Goal: Task Accomplishment & Management: Complete application form

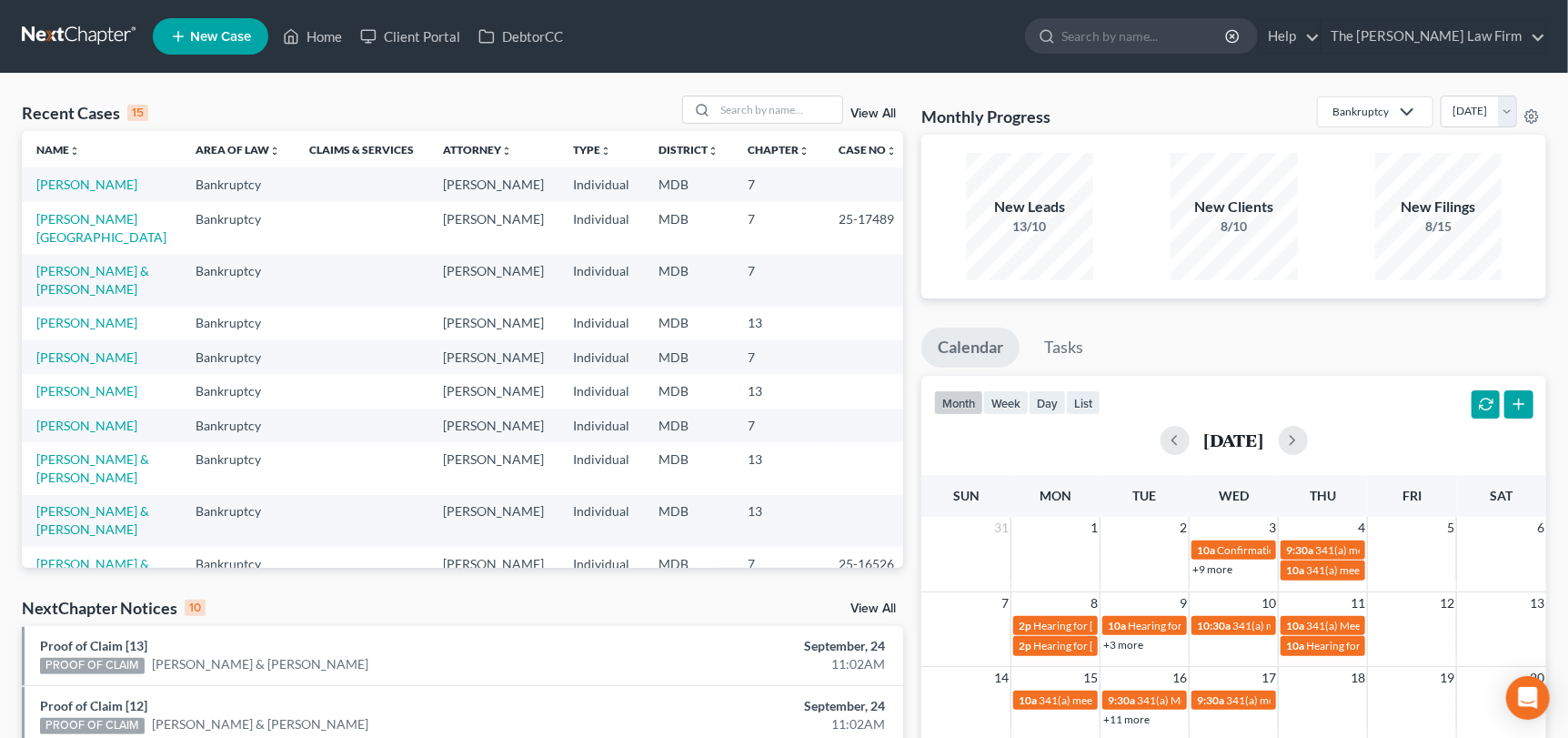
click at [227, 39] on span "New Case" at bounding box center [220, 37] width 61 height 14
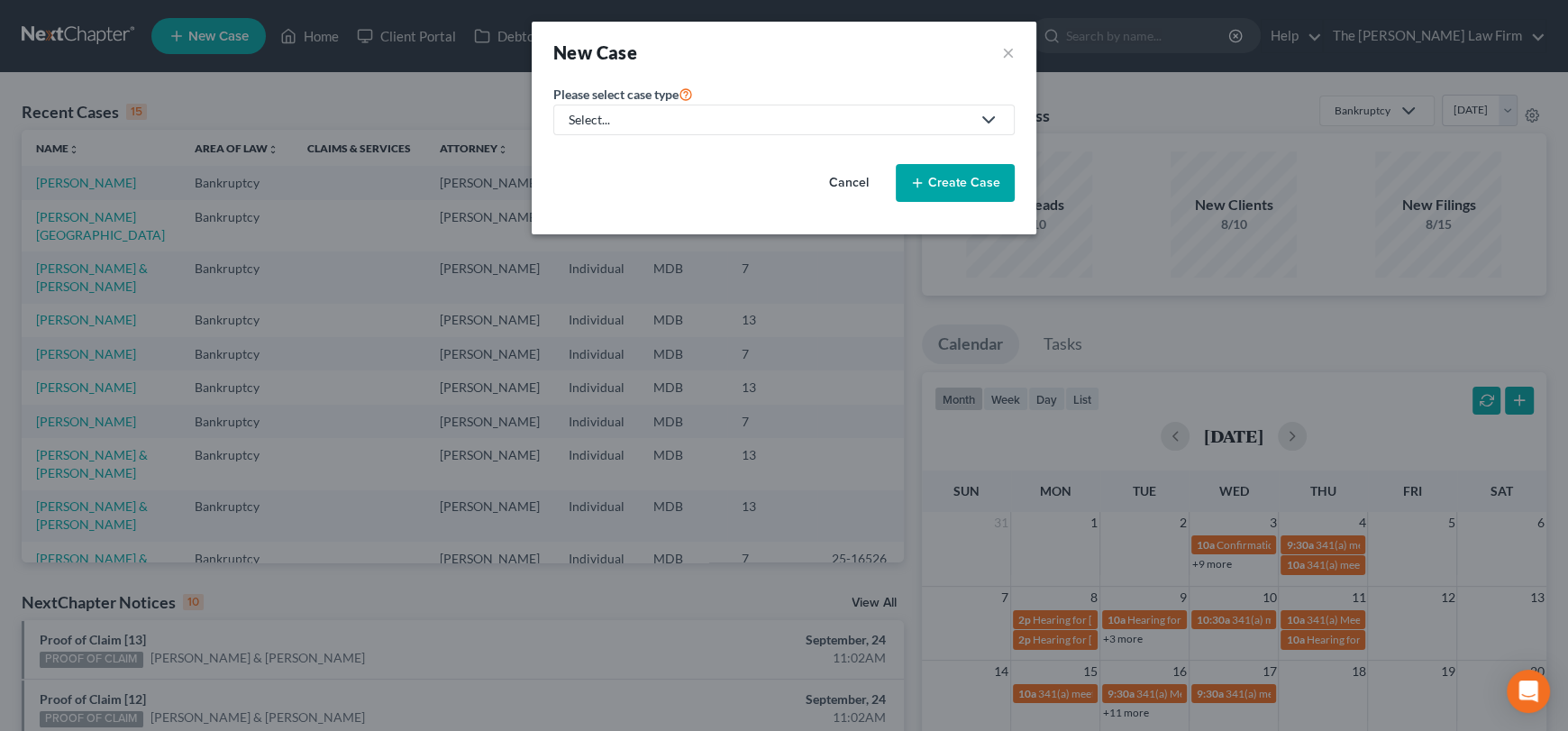
click at [908, 122] on div "Select..." at bounding box center [770, 120] width 402 height 18
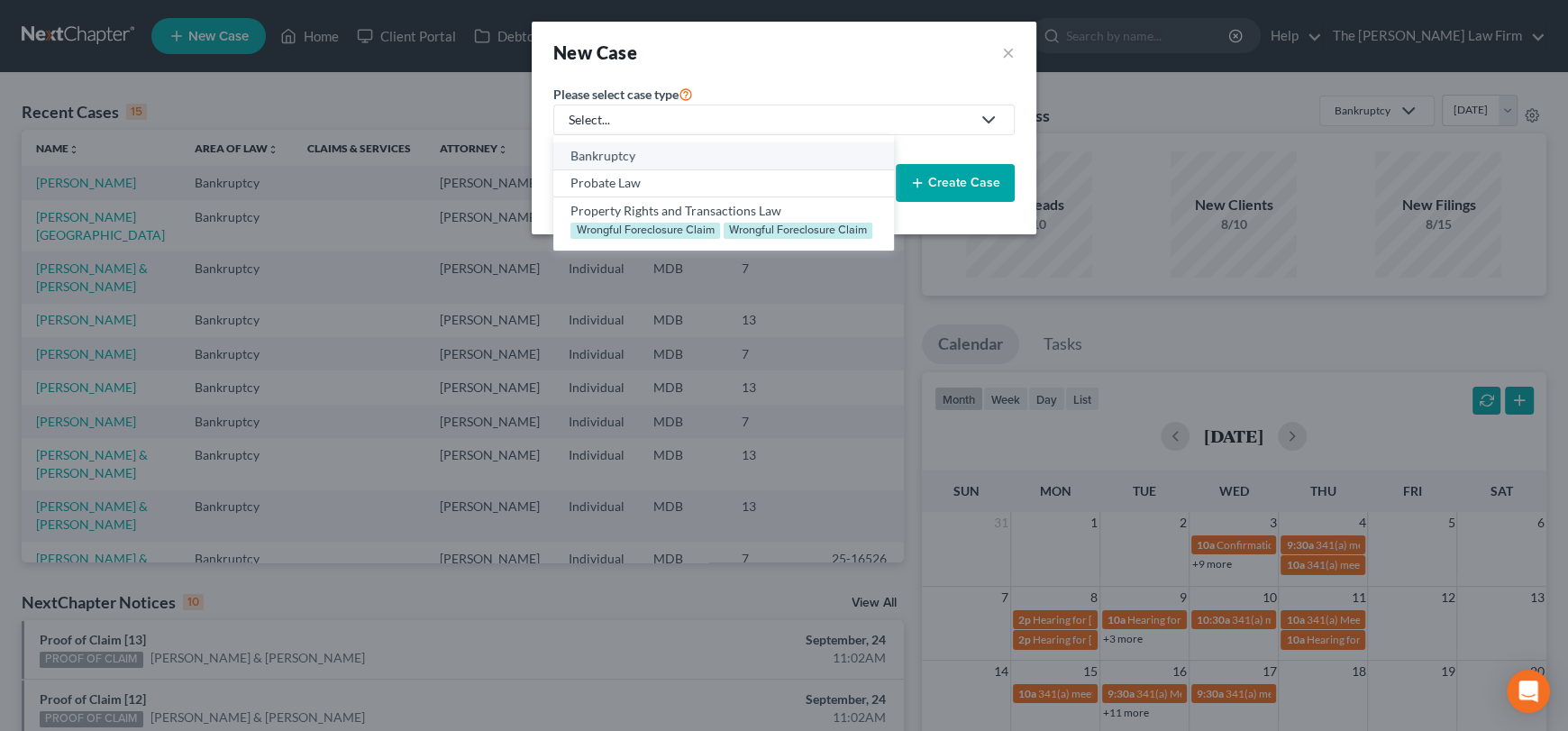
click at [633, 159] on div "Bankruptcy" at bounding box center [723, 155] width 305 height 18
select select "38"
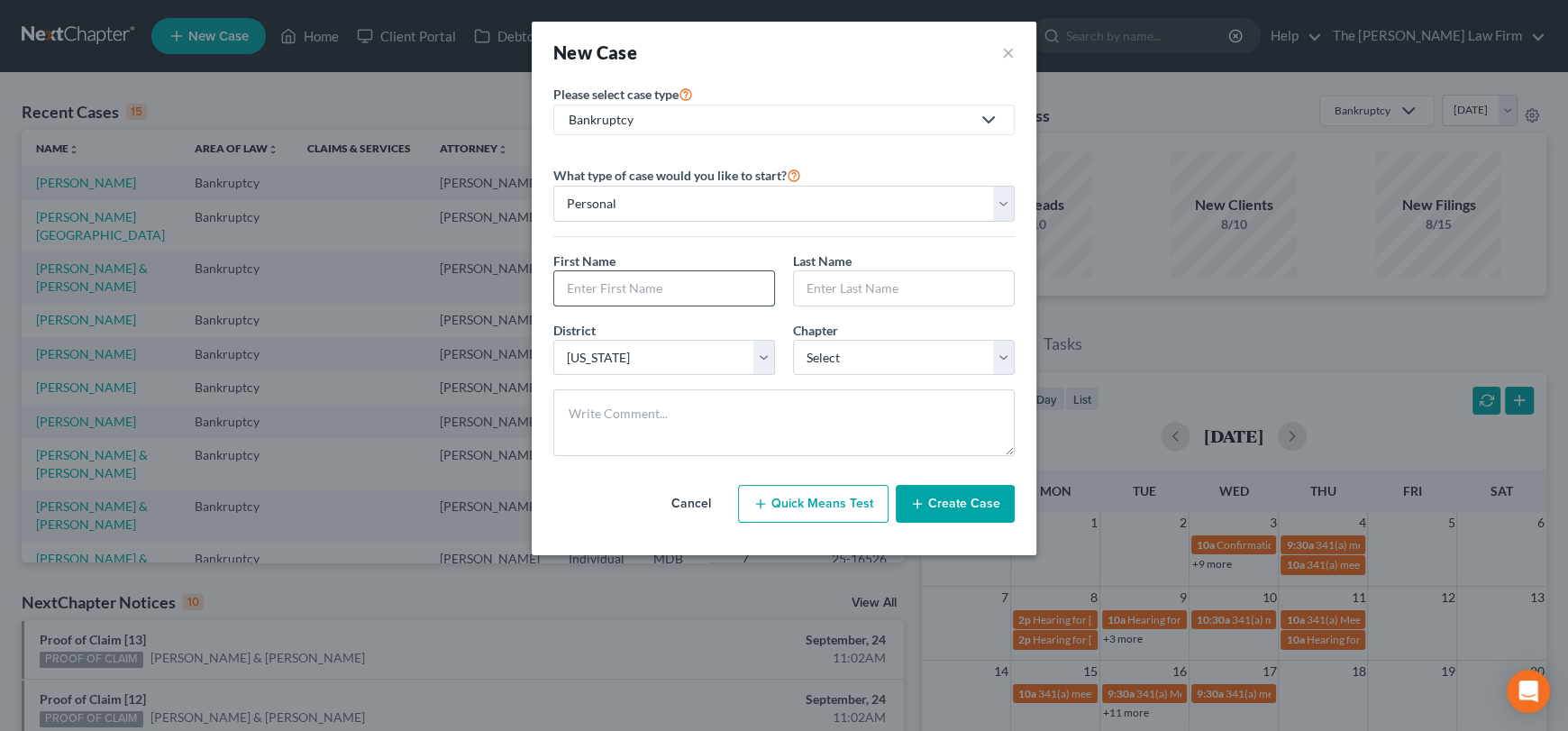
click at [685, 292] on input "text" at bounding box center [664, 289] width 220 height 35
type input "[PERSON_NAME]"
click at [936, 284] on input "text" at bounding box center [903, 289] width 220 height 35
type input "[PERSON_NAME]"
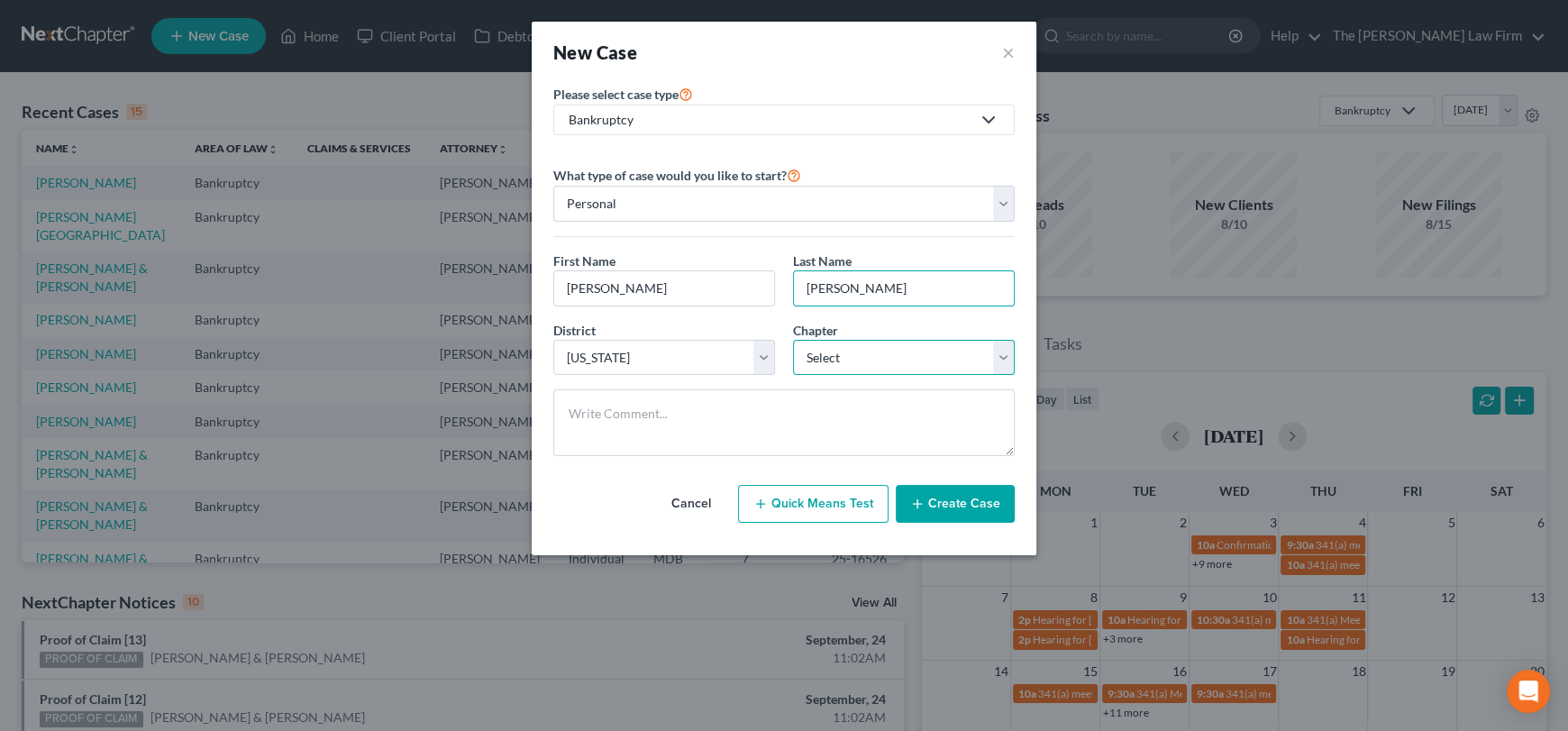
click at [960, 360] on select "Select 7 11 12 13" at bounding box center [903, 358] width 222 height 36
select select "3"
click at [793, 340] on select "Select 7 11 12 13" at bounding box center [903, 358] width 222 height 36
click at [948, 504] on button "Create Case" at bounding box center [955, 503] width 119 height 37
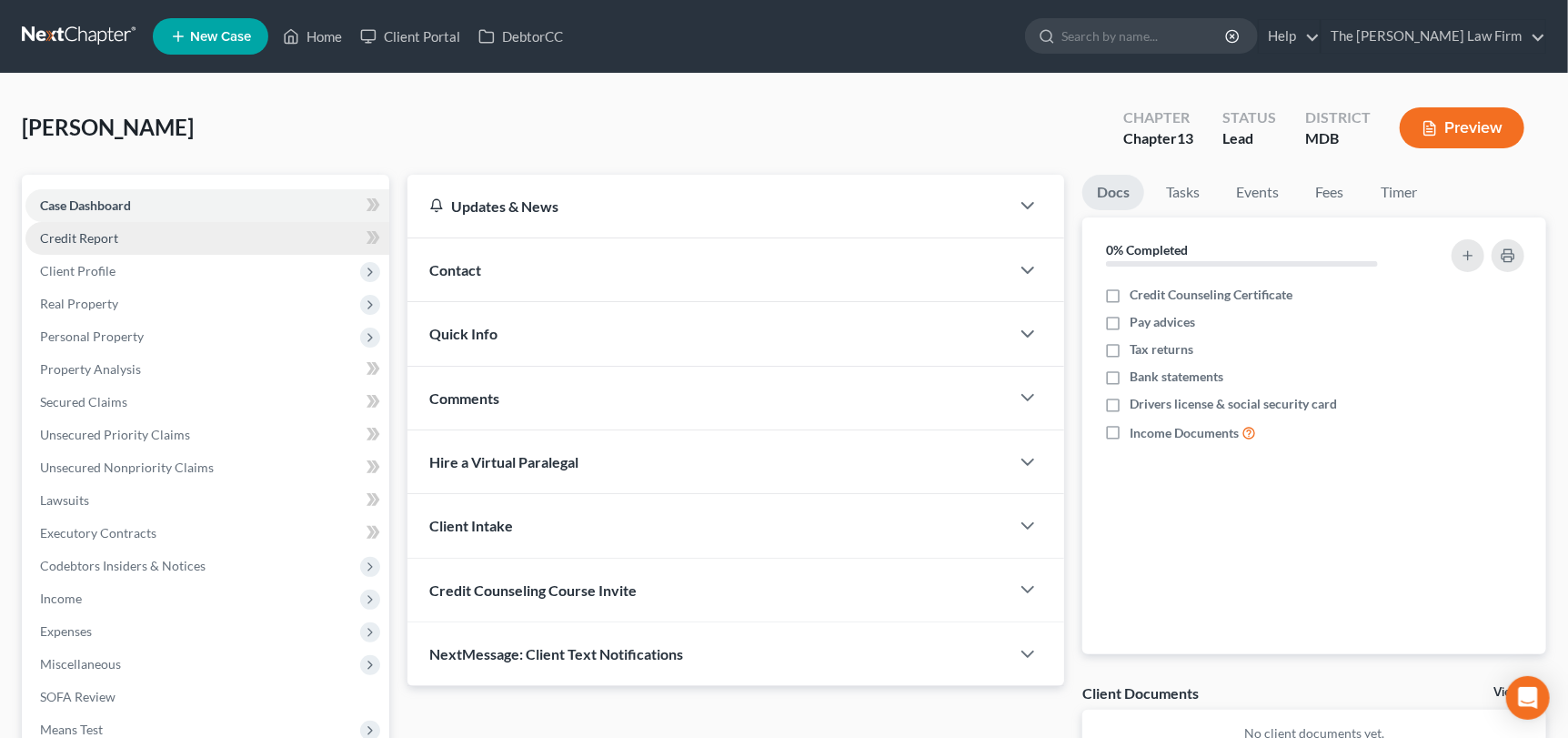
click at [74, 242] on span "Credit Report" at bounding box center [78, 238] width 78 height 15
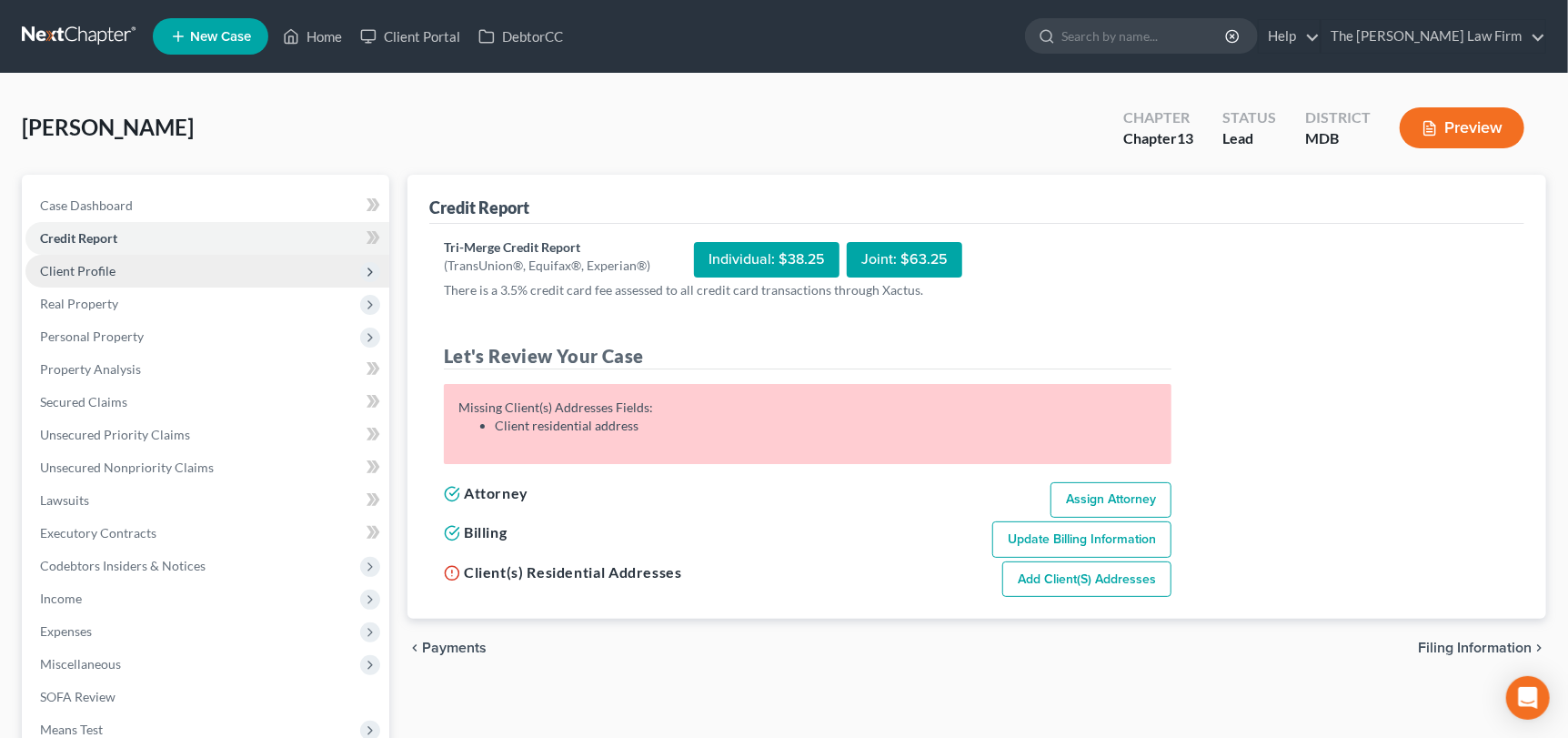
click at [80, 276] on span "Client Profile" at bounding box center [77, 270] width 76 height 15
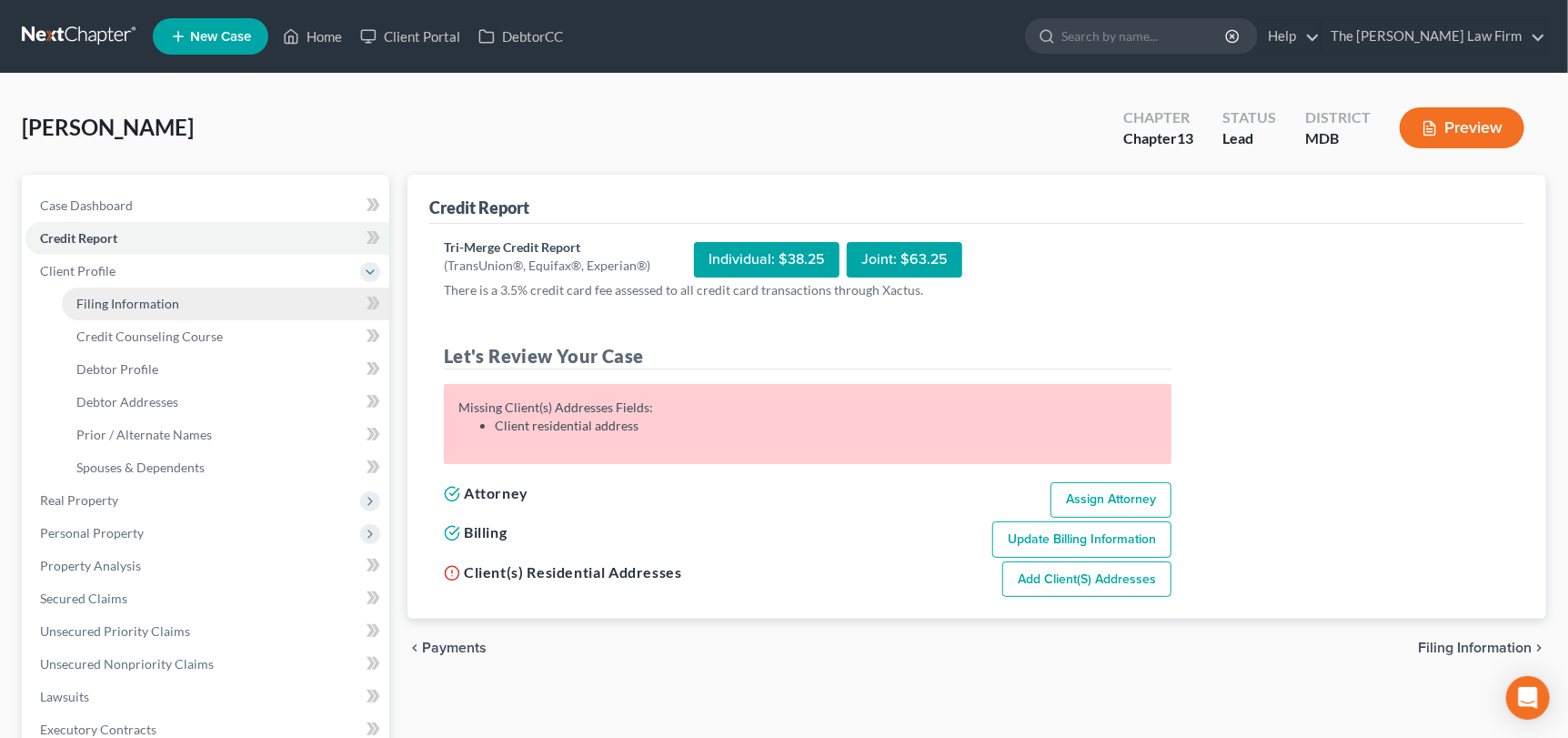
click at [94, 303] on span "Filing Information" at bounding box center [128, 303] width 103 height 15
select select "1"
select select "0"
select select "3"
select select "38"
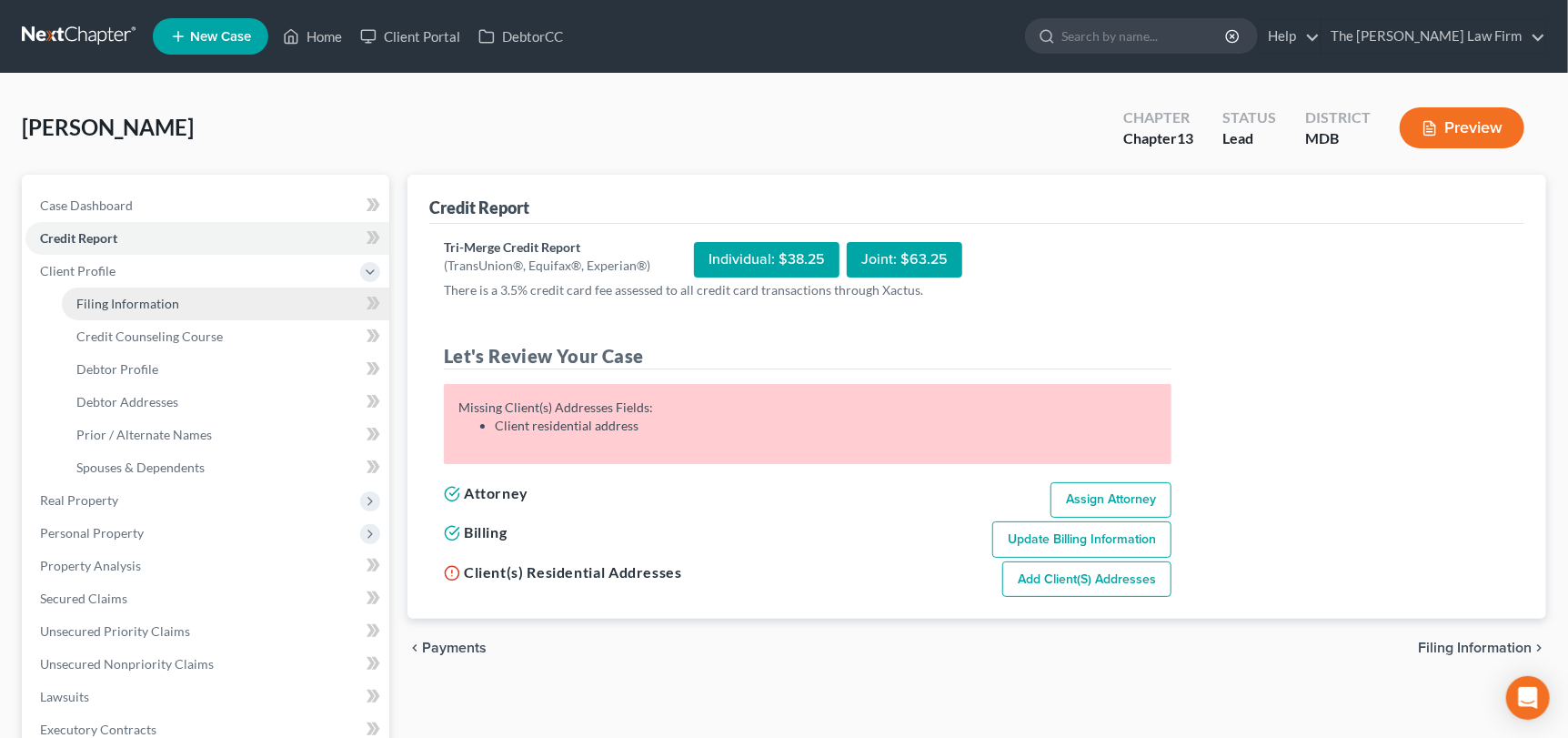
select select "0"
select select "21"
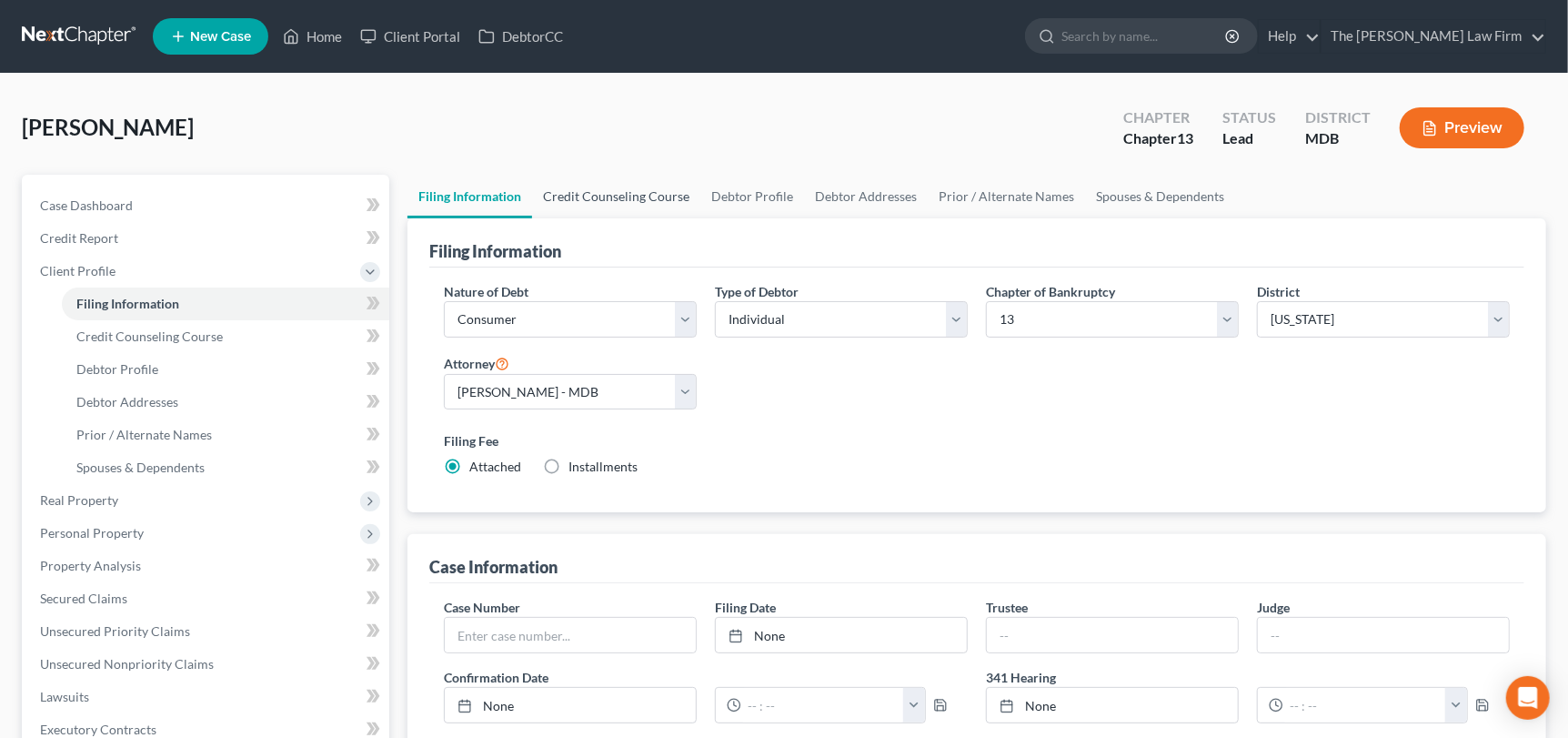
click at [626, 193] on link "Credit Counseling Course" at bounding box center [616, 196] width 169 height 44
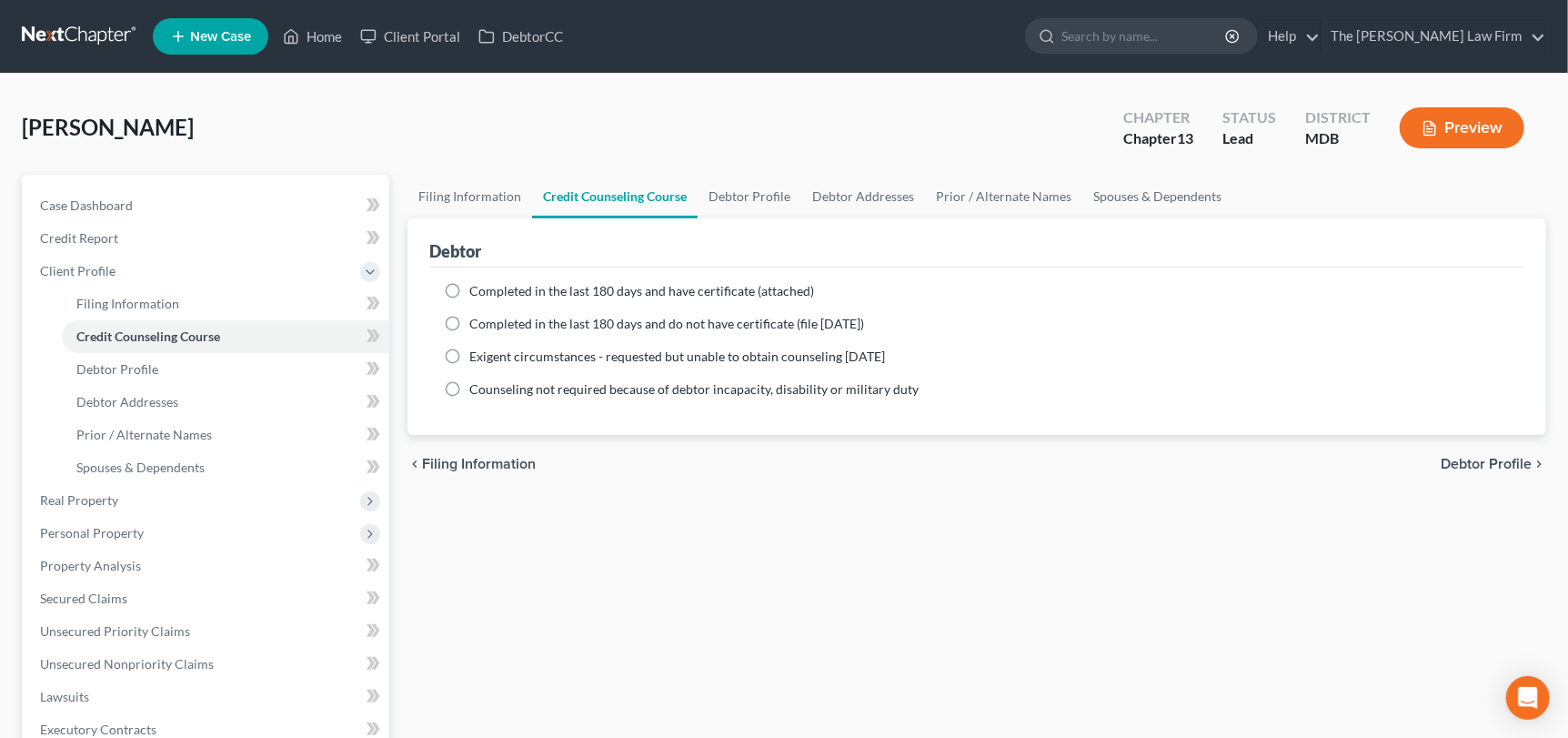
click at [470, 322] on label "Completed in the last 180 days and do not have certificate (file [DATE])" at bounding box center [667, 323] width 395 height 18
click at [477, 322] on input "Completed in the last 180 days and do not have certificate (file [DATE])" at bounding box center [482, 321] width 12 height 12
radio input "true"
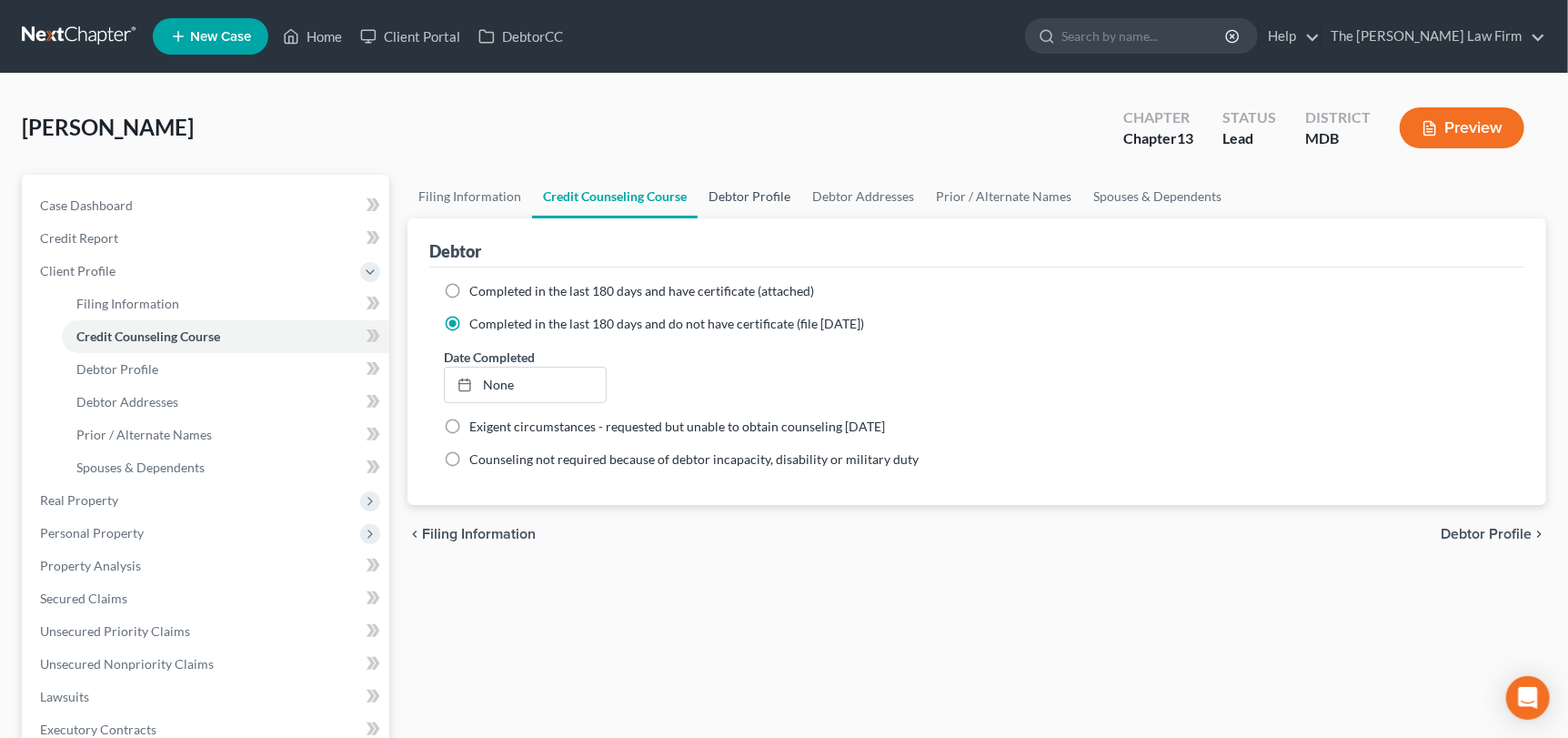
click at [741, 201] on link "Debtor Profile" at bounding box center [749, 196] width 104 height 44
select select "0"
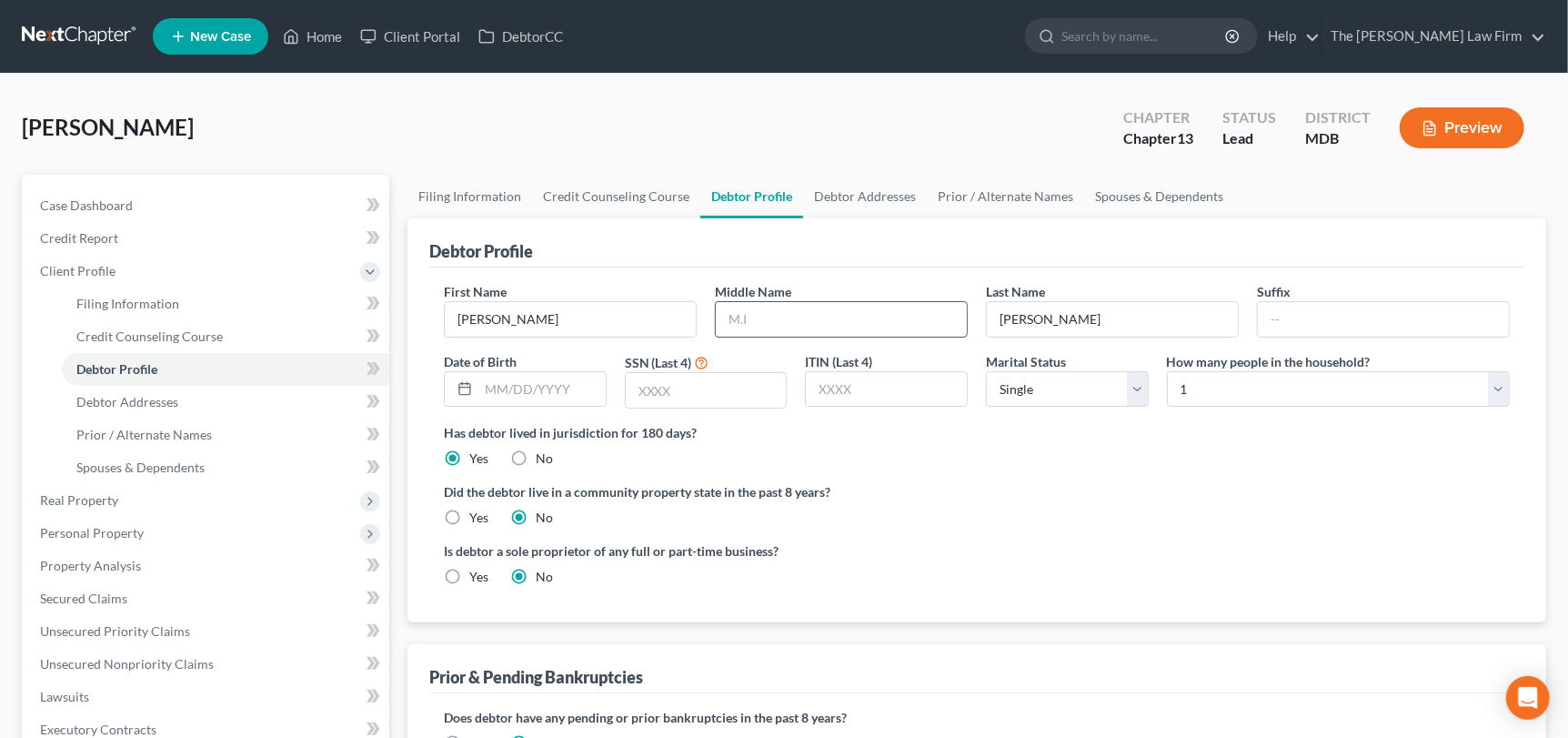
click at [816, 324] on input "text" at bounding box center [841, 320] width 251 height 35
click at [491, 384] on input "text" at bounding box center [541, 389] width 127 height 35
type input "[DATE]"
click at [724, 387] on input "text" at bounding box center [706, 390] width 161 height 35
type input "8303"
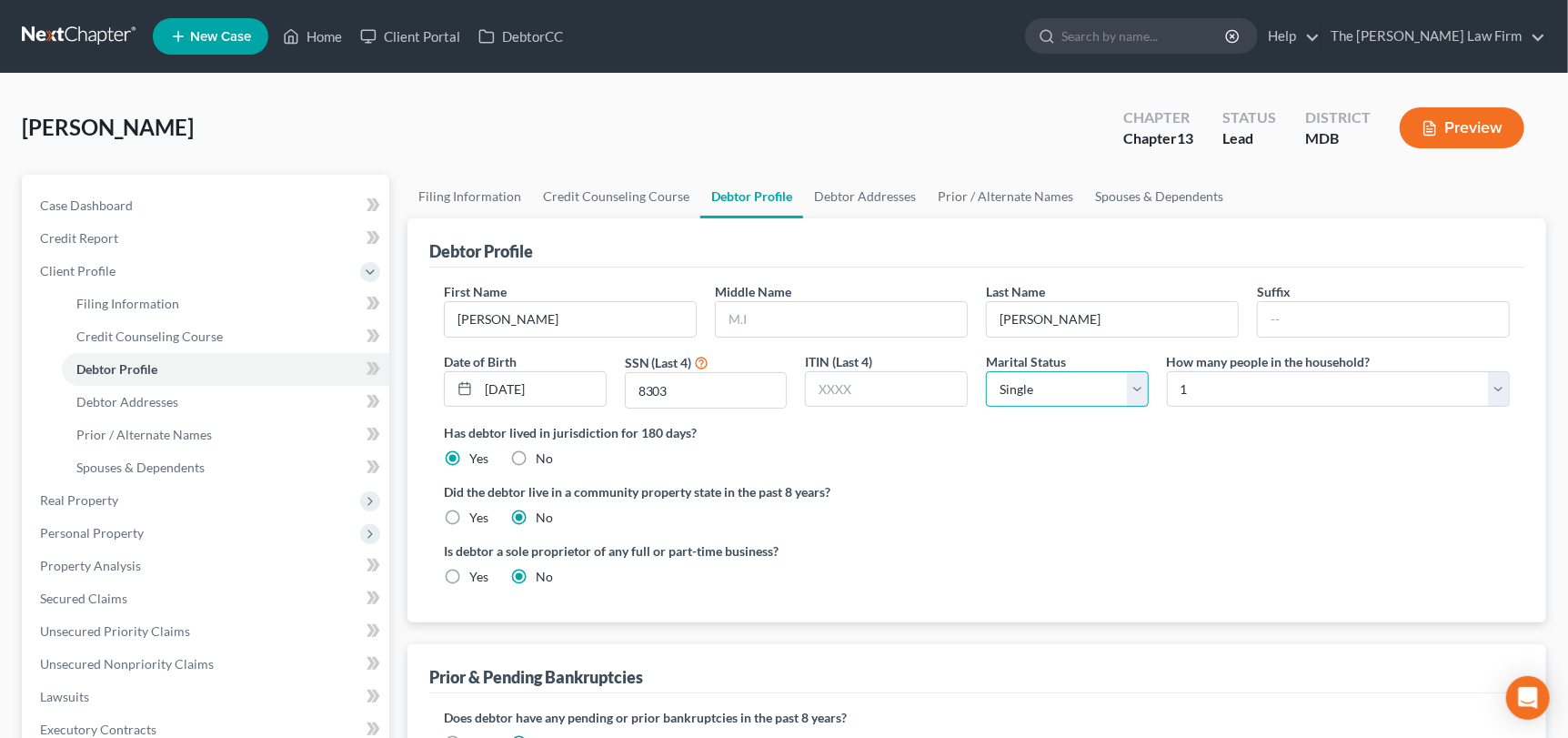
click at [1038, 390] on select "Select Single Married Separated Divorced Widowed" at bounding box center [1067, 389] width 163 height 37
select select "3"
click at [986, 371] on select "Select Single Married Separated Divorced Widowed" at bounding box center [1067, 389] width 163 height 37
click at [829, 198] on link "Debtor Addresses" at bounding box center [865, 196] width 124 height 44
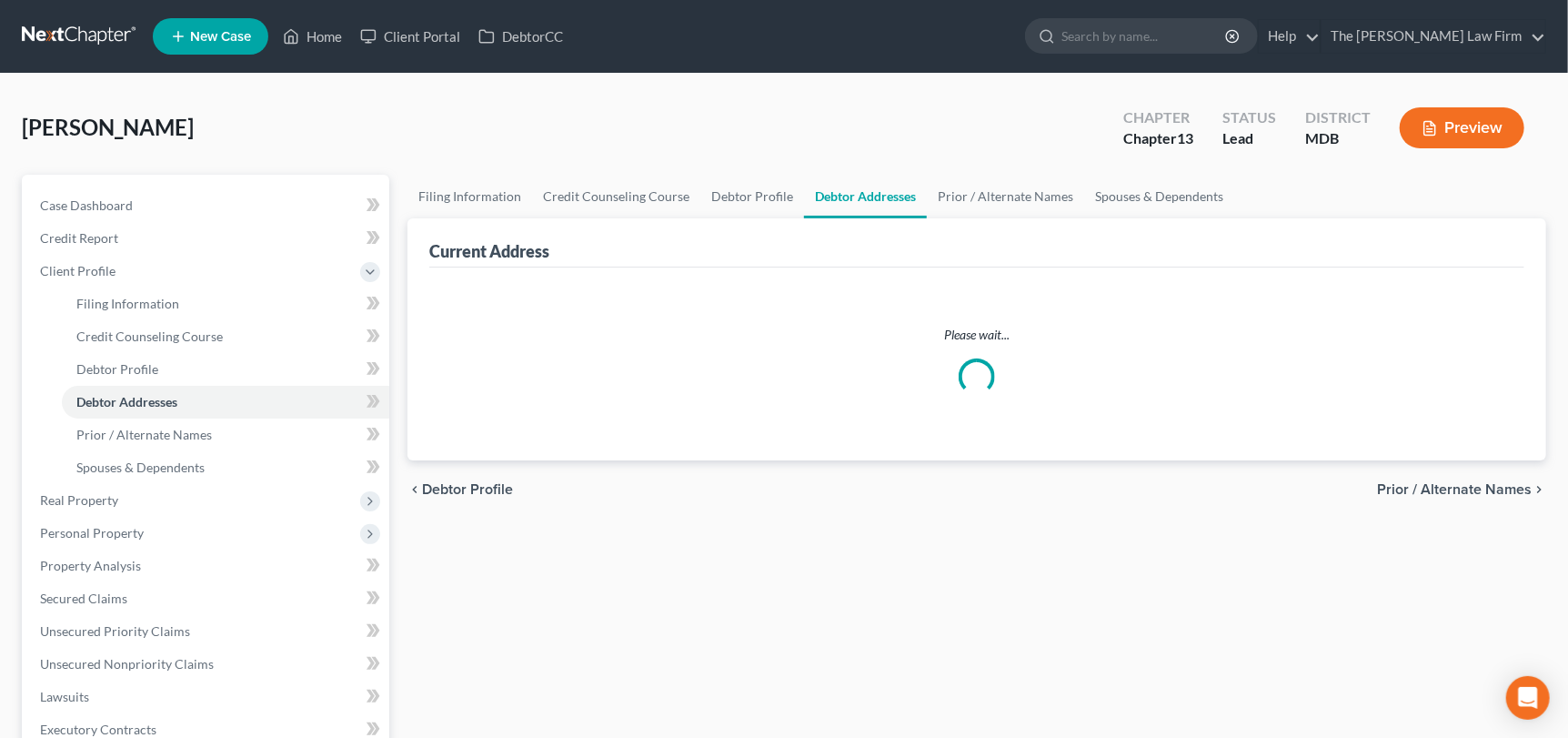
select select "0"
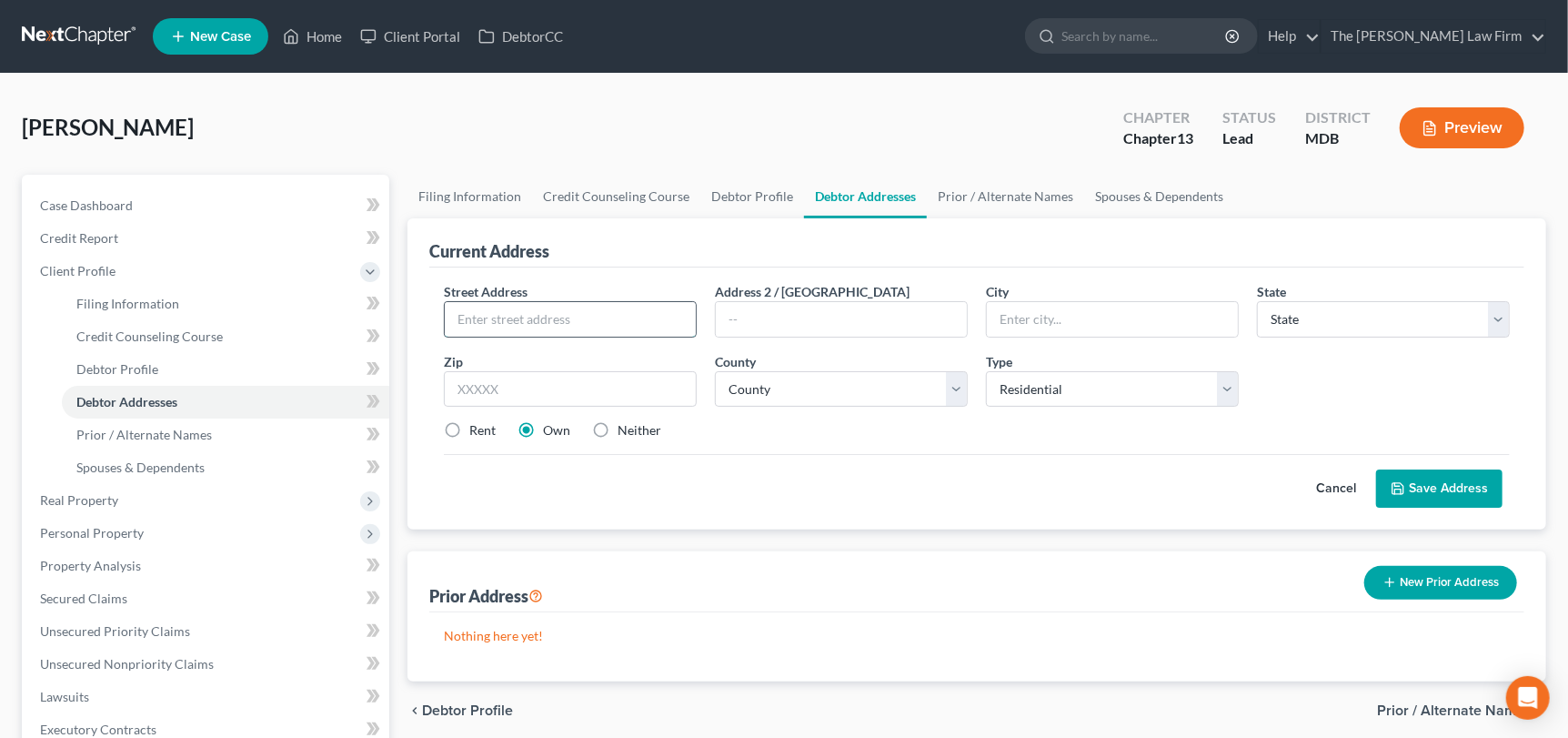
click at [497, 321] on input "text" at bounding box center [569, 320] width 251 height 35
type input "[STREET_ADDRESS]"
click at [606, 403] on input "text" at bounding box center [569, 389] width 253 height 37
type input "20732"
click at [865, 316] on input "text" at bounding box center [841, 320] width 251 height 35
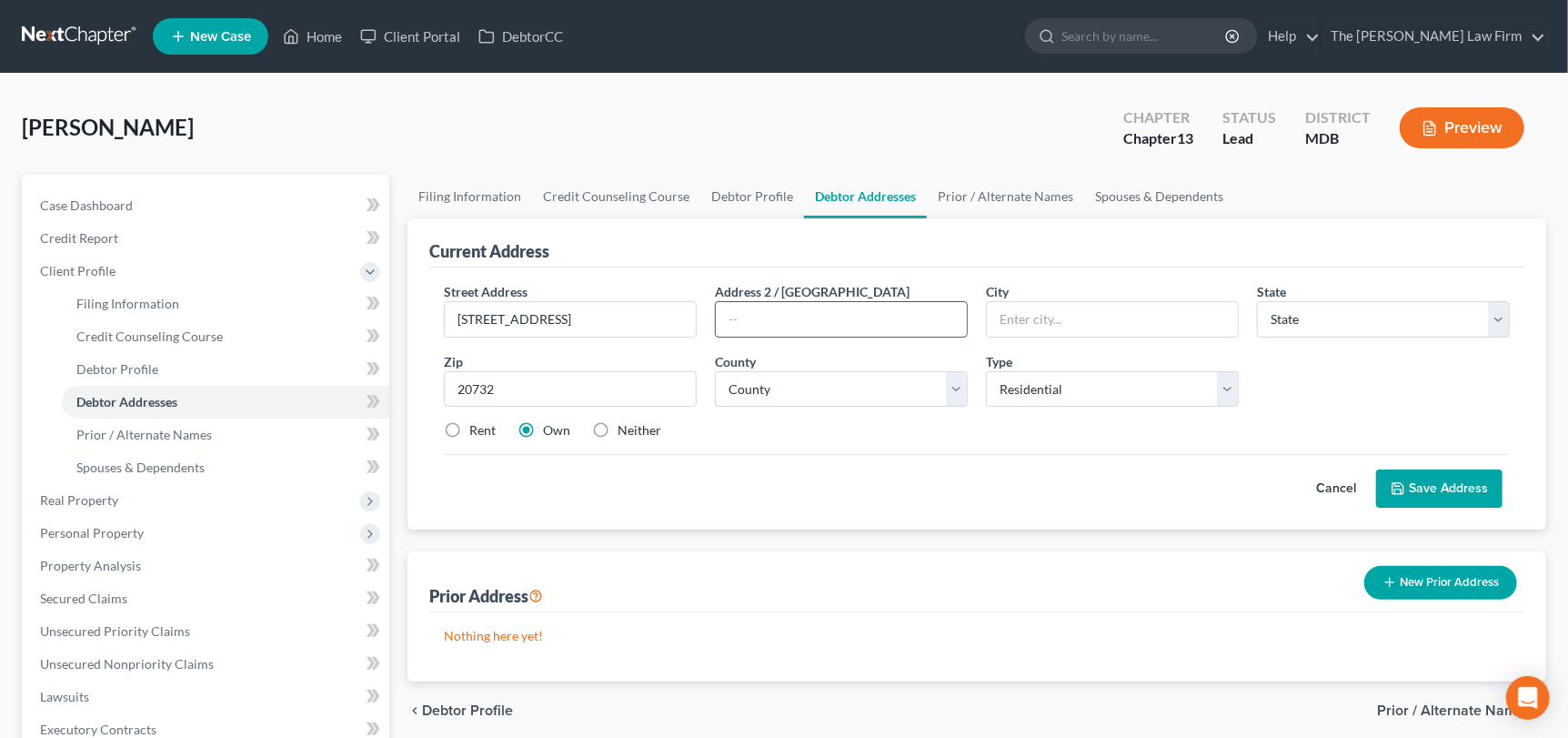
type input "[GEOGRAPHIC_DATA]"
select select "21"
click at [753, 389] on select "County" at bounding box center [841, 389] width 253 height 37
select select "4"
click at [715, 371] on select "County [GEOGRAPHIC_DATA] [GEOGRAPHIC_DATA] [GEOGRAPHIC_DATA] [GEOGRAPHIC_DATA] …" at bounding box center [841, 389] width 253 height 37
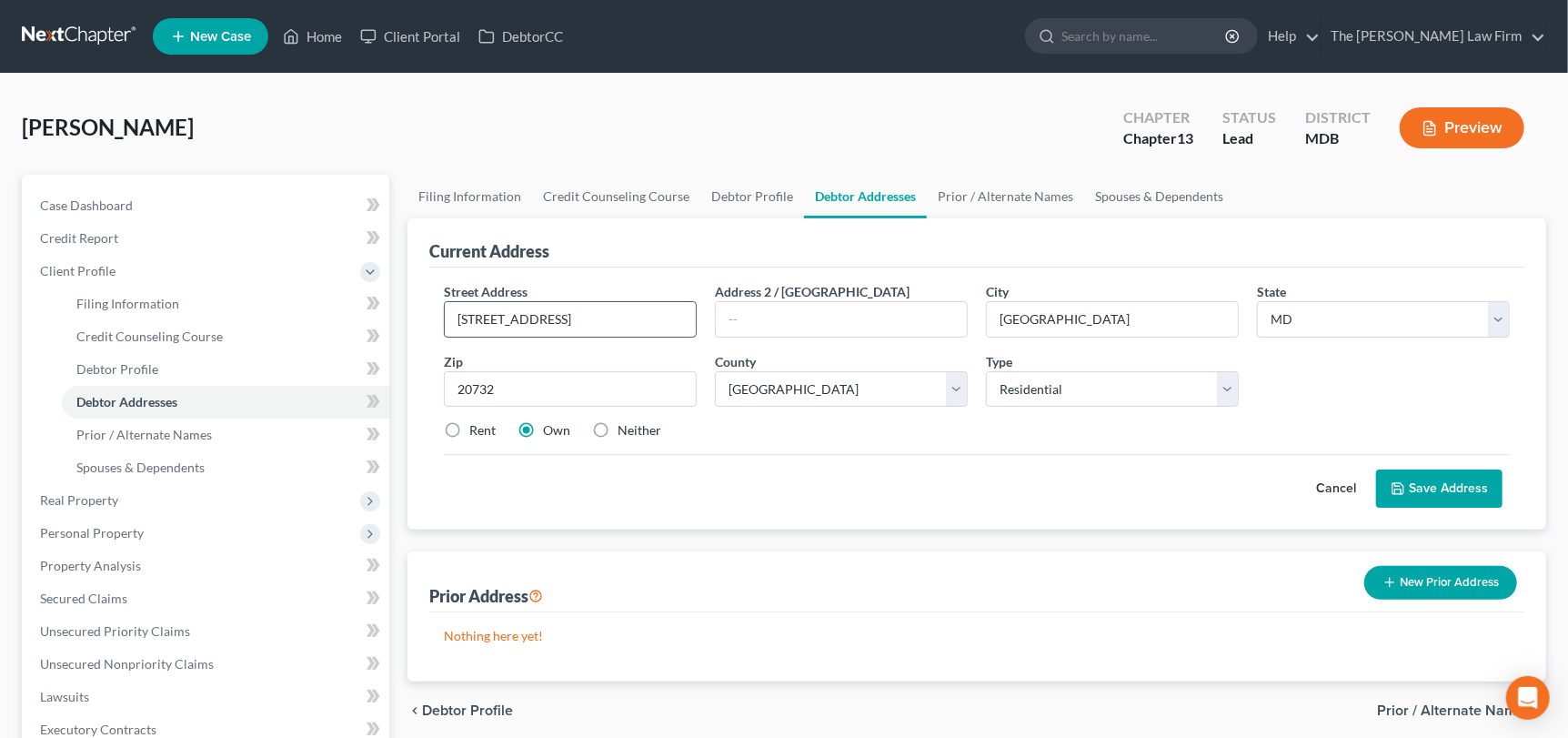
drag, startPoint x: 609, startPoint y: 321, endPoint x: 444, endPoint y: 323, distance: 165.0
click at [445, 323] on input "[STREET_ADDRESS]" at bounding box center [569, 320] width 251 height 35
click at [1460, 490] on button "Save Address" at bounding box center [1439, 488] width 127 height 38
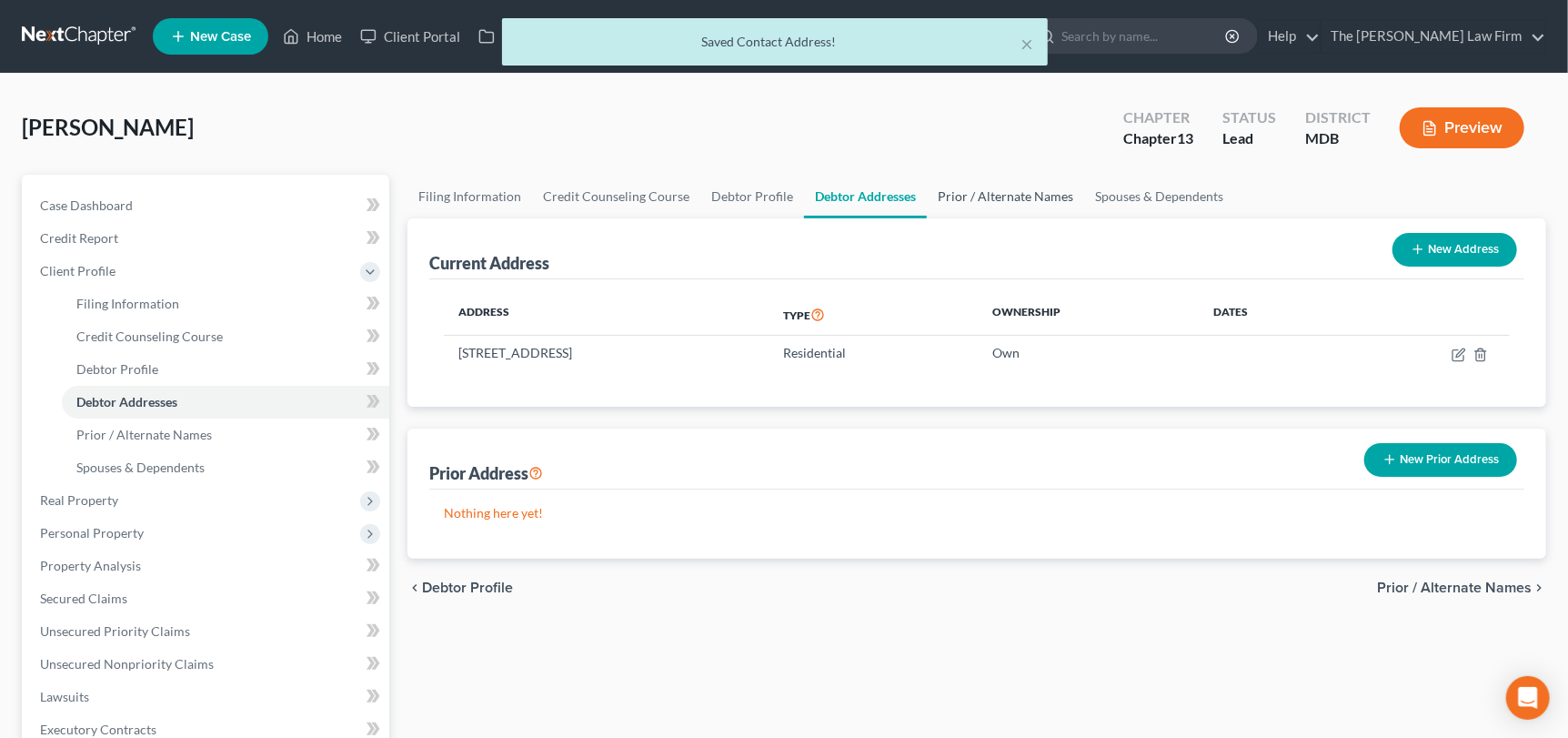
click at [993, 188] on link "Prior / Alternate Names" at bounding box center [1005, 196] width 157 height 44
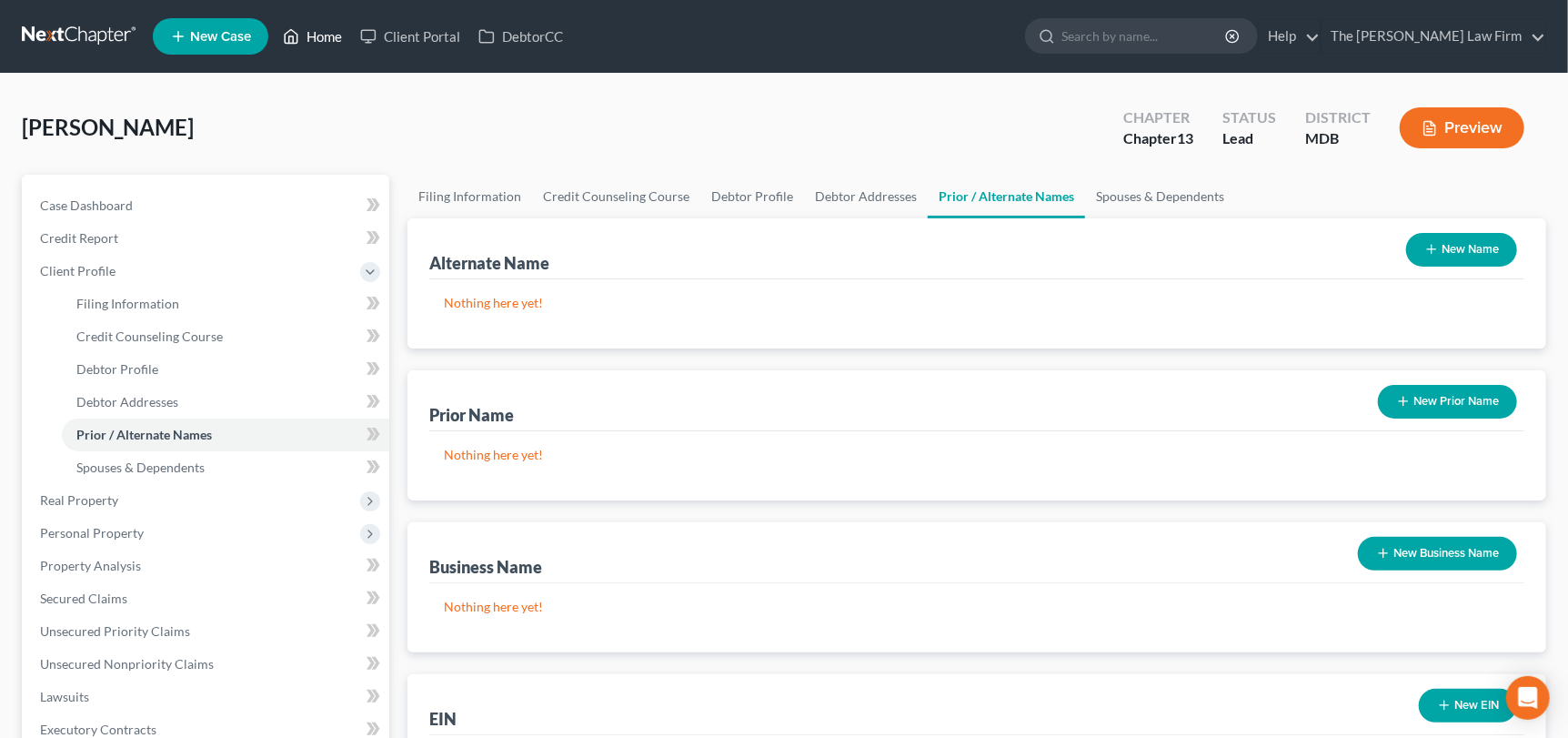
click at [315, 33] on link "Home" at bounding box center [313, 37] width 77 height 33
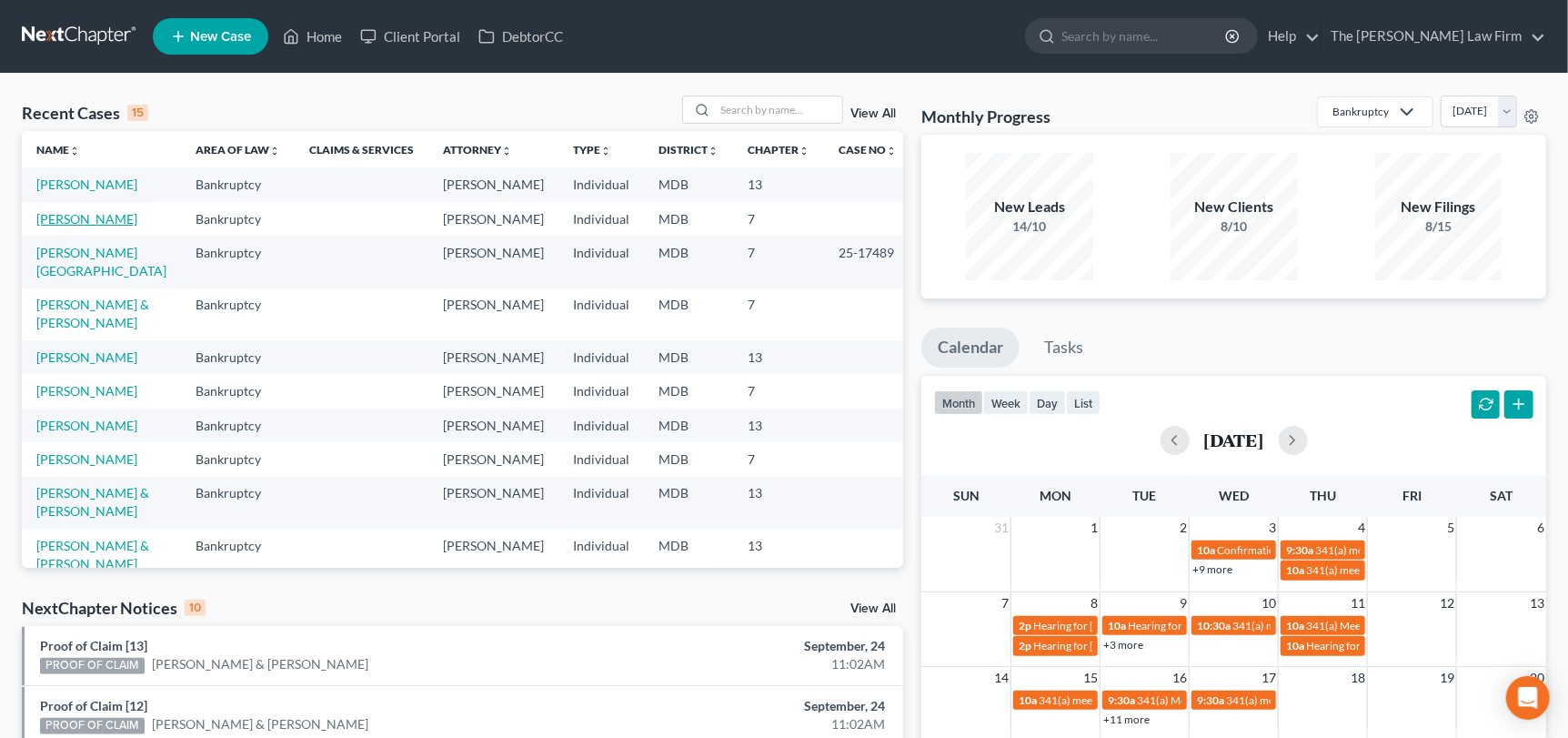
click at [113, 221] on link "[PERSON_NAME]" at bounding box center [87, 219] width 101 height 15
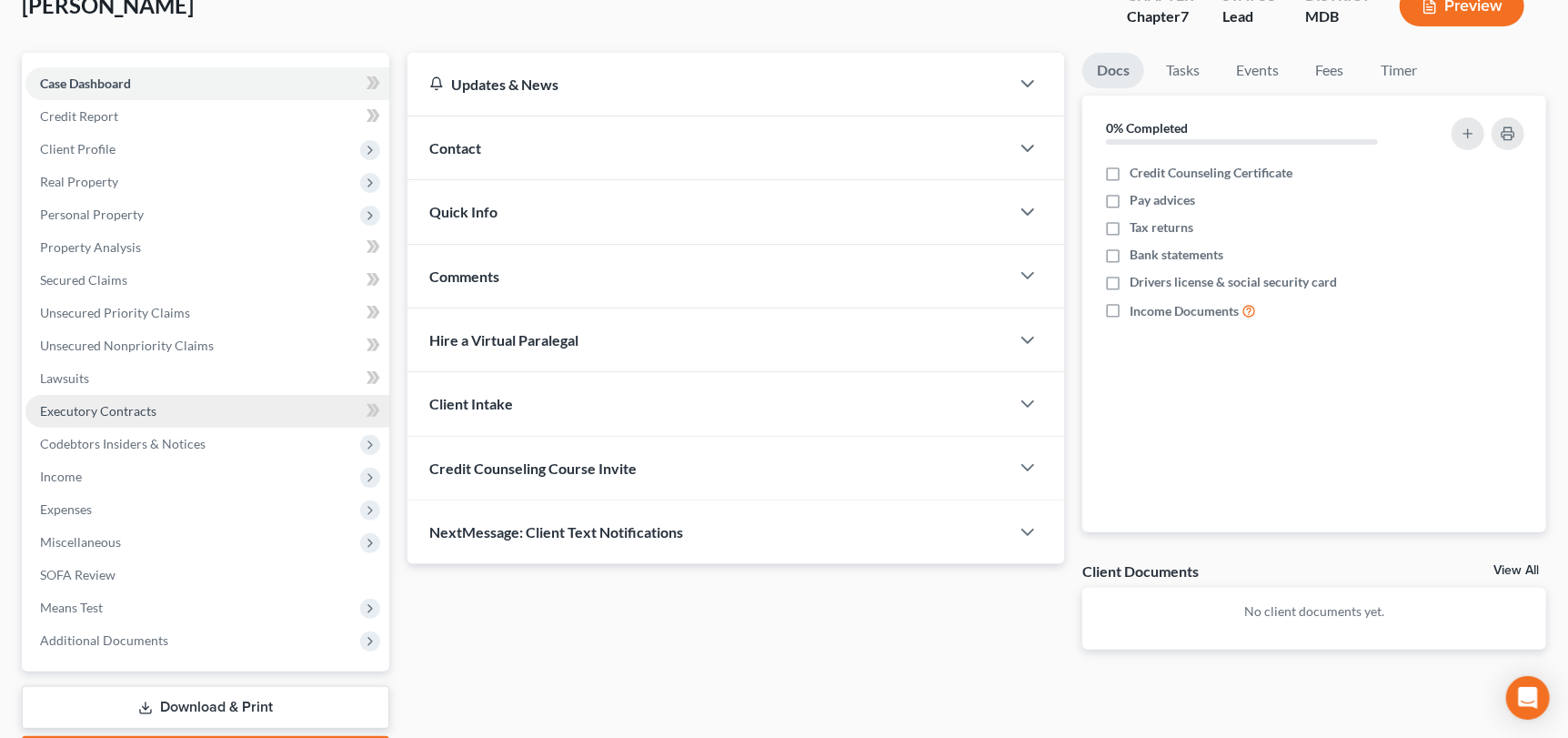
scroll to position [90, 0]
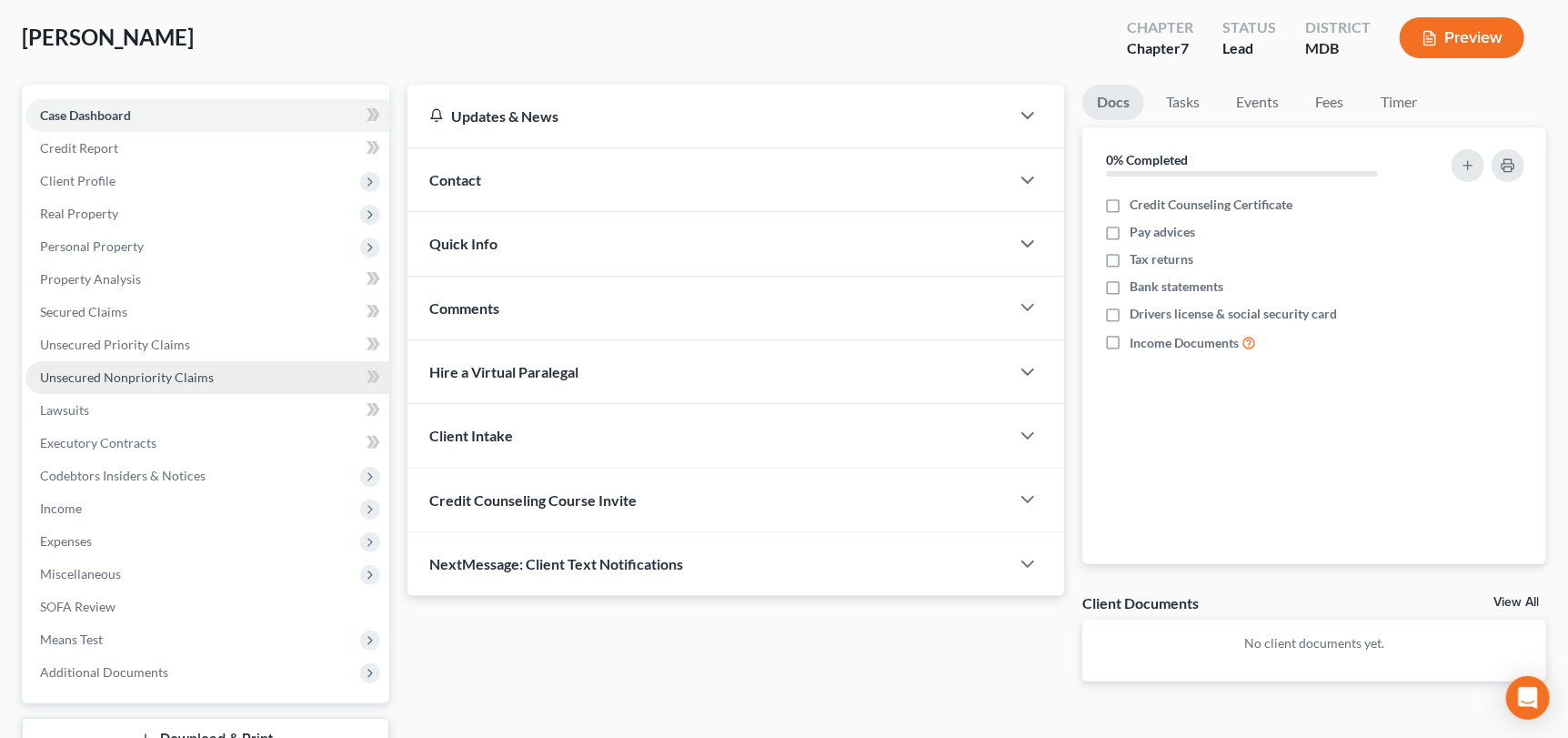
click at [171, 375] on span "Unsecured Nonpriority Claims" at bounding box center [126, 377] width 173 height 15
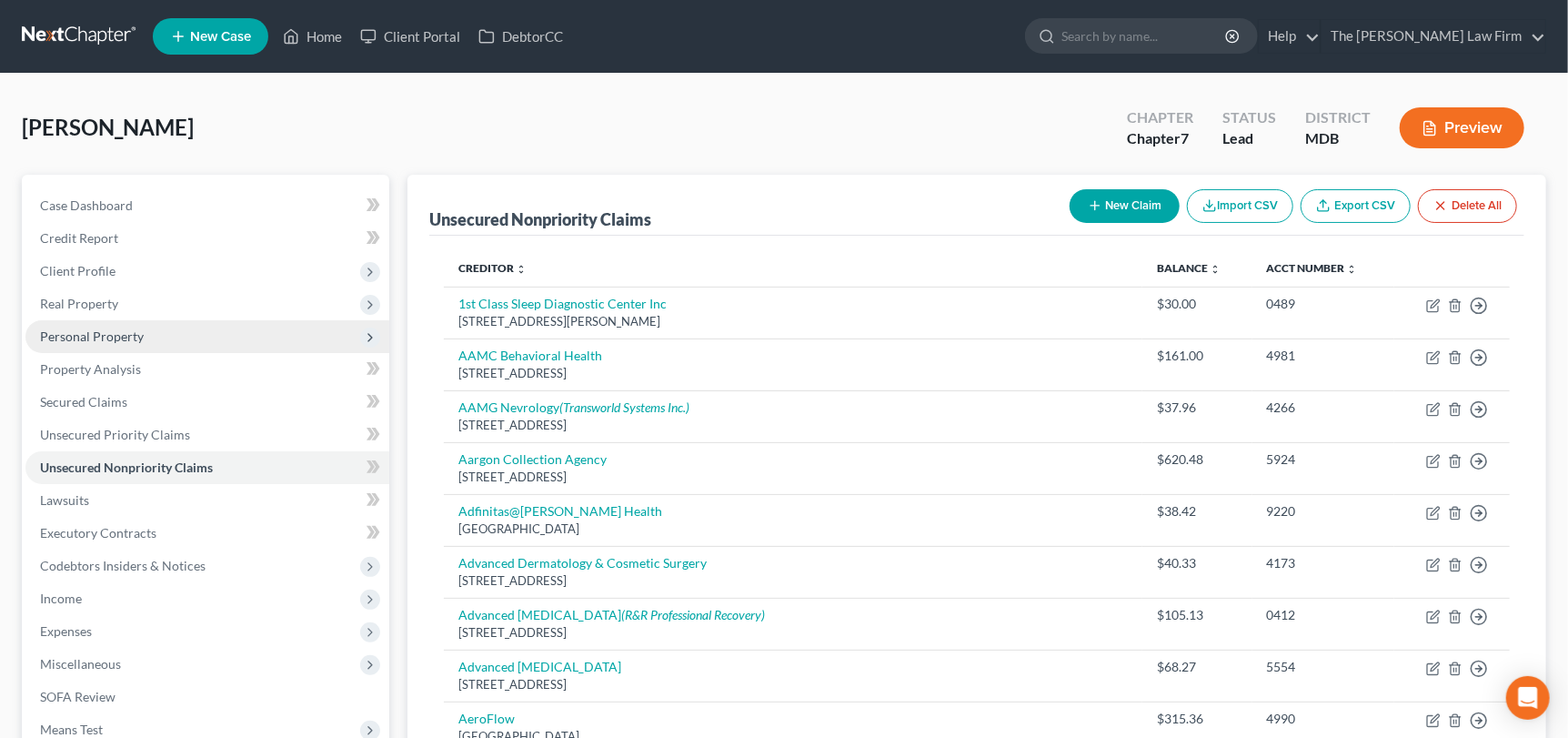
click at [112, 335] on span "Personal Property" at bounding box center [91, 336] width 104 height 15
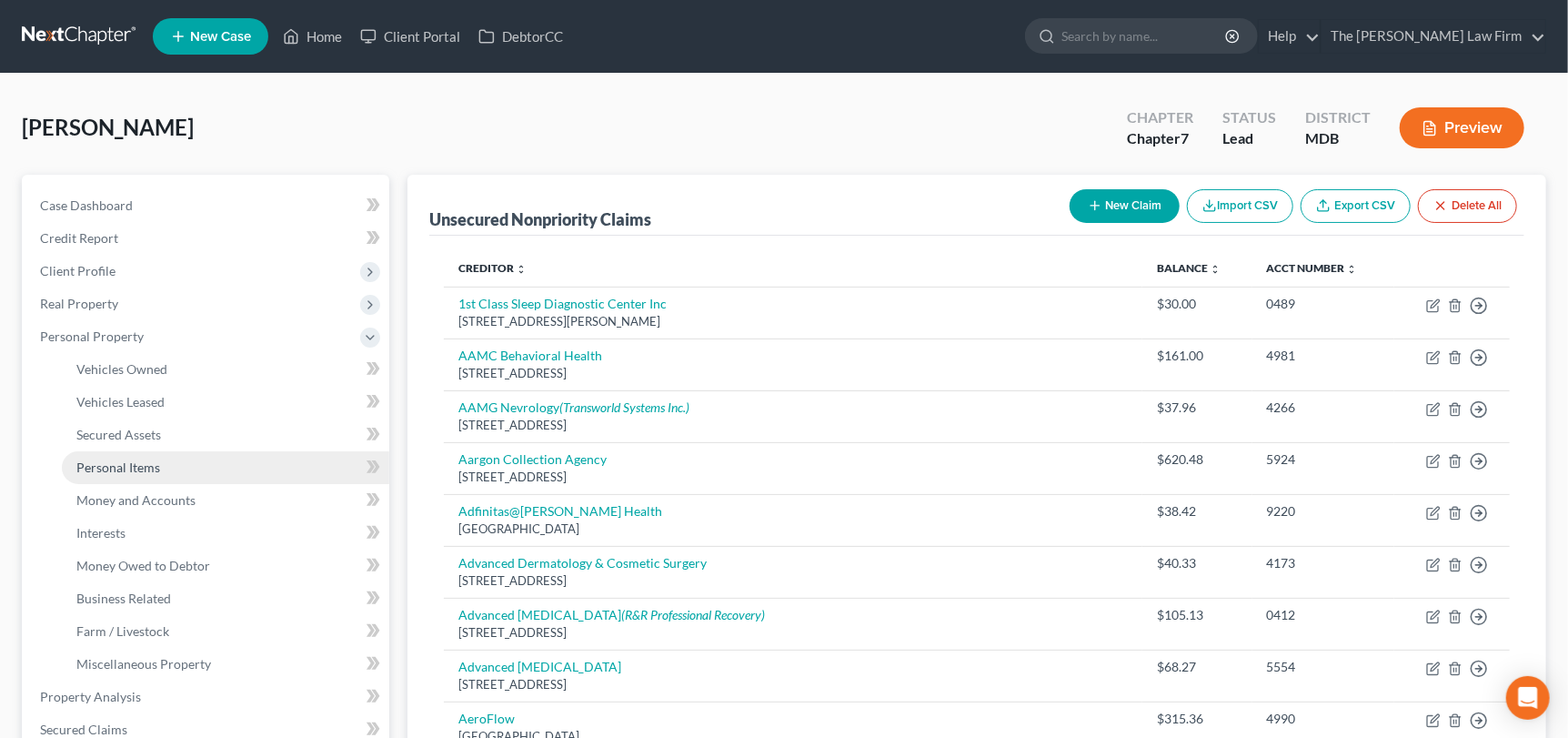
click at [124, 471] on span "Personal Items" at bounding box center [118, 467] width 83 height 15
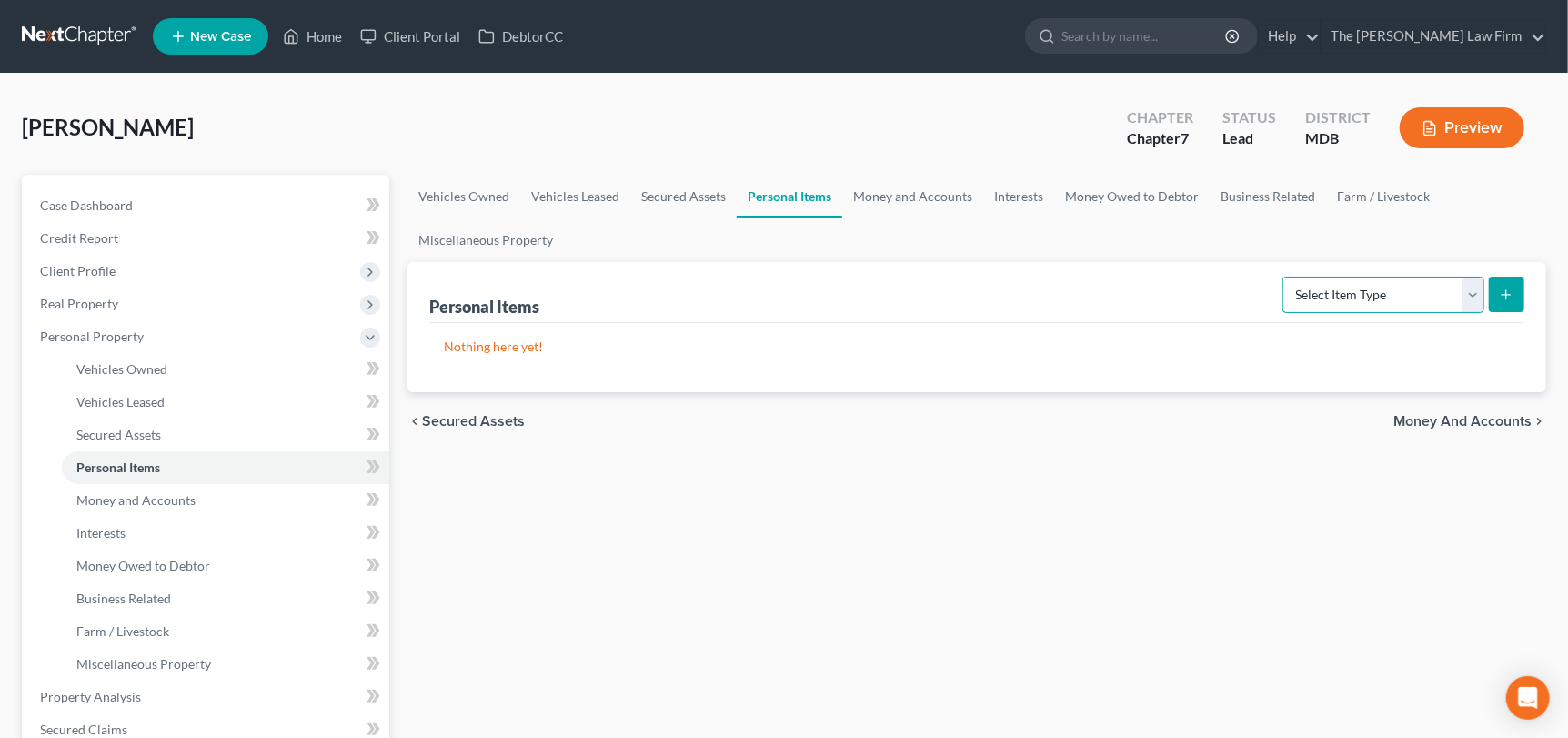
click at [1484, 287] on select "Select Item Type Clothing Collectibles Of Value Electronics Firearms Household …" at bounding box center [1383, 294] width 201 height 37
select select "electronics"
click at [1285, 276] on select "Select Item Type Clothing Collectibles Of Value Electronics Firearms Household …" at bounding box center [1383, 294] width 201 height 37
click at [1497, 290] on button "submit" at bounding box center [1506, 293] width 36 height 36
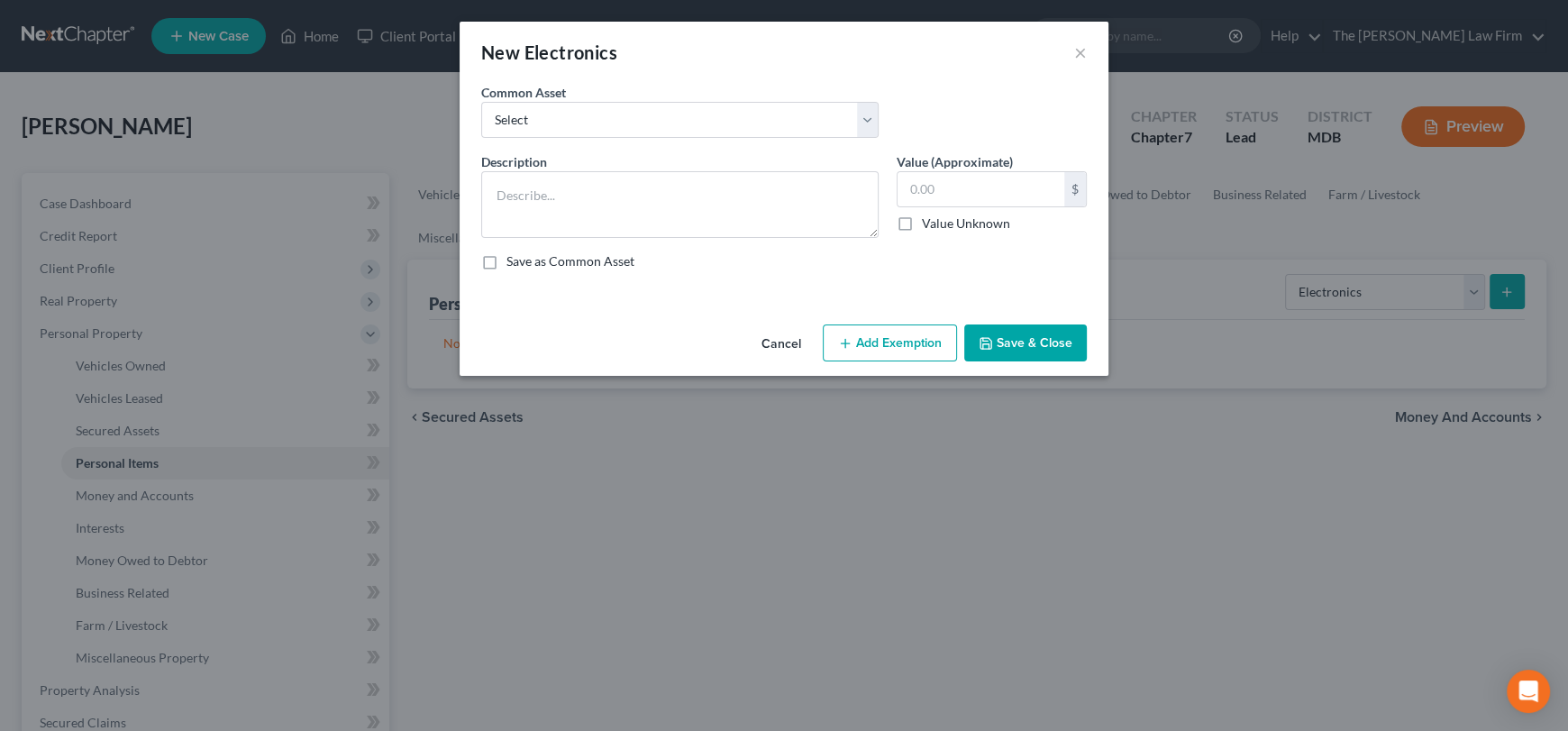
click at [688, 99] on div "Common Asset Select TVs, DVR, DVDs, Computer, Tablets, Cell Phones TVs, DVR, DV…" at bounding box center [679, 109] width 416 height 55
click at [683, 114] on select "Select TVs, DVR, DVDs, Computer, Tablets, Cell Phones TVs, DVR, DVDs, Computer,…" at bounding box center [679, 120] width 397 height 36
select select "4"
click at [481, 102] on select "Select TVs, DVR, DVDs, Computer, Tablets, Cell Phones TVs, DVR, DVDs, Computer,…" at bounding box center [679, 120] width 397 height 36
type textarea "Computers/Tables/Cell Phones"
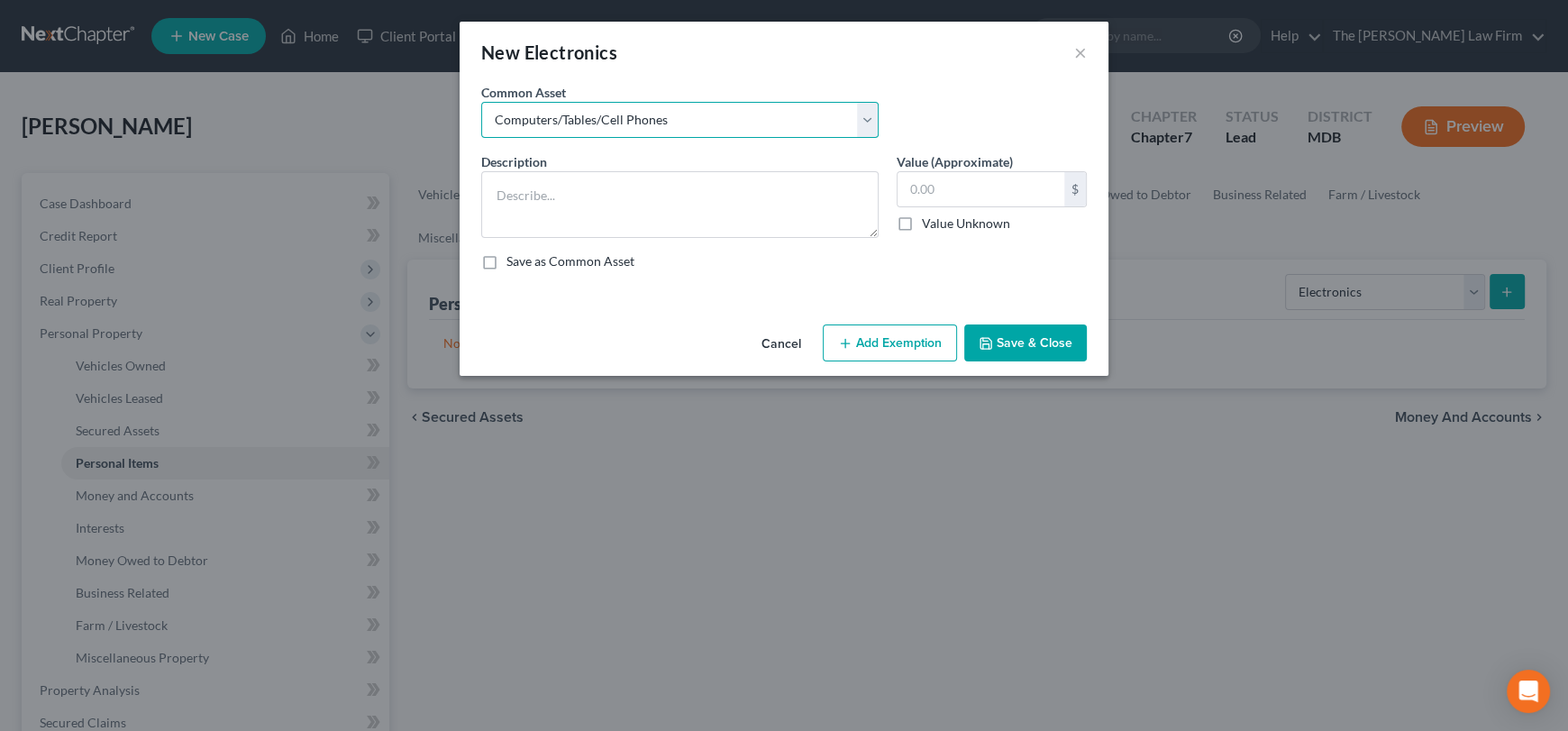
type input "750.00"
click at [699, 125] on select "Select TVs, DVR, DVDs, Computer, Tablets, Cell Phones TVs, DVR, DVDs, Computer,…" at bounding box center [679, 120] width 397 height 36
select select "9"
click at [481, 102] on select "Select TVs, DVR, DVDs, Computer, Tablets, Cell Phones TVs, DVR, DVDs, Computer,…" at bounding box center [679, 120] width 397 height 36
type textarea "Computer, Tablet, Cell Phone, TV"
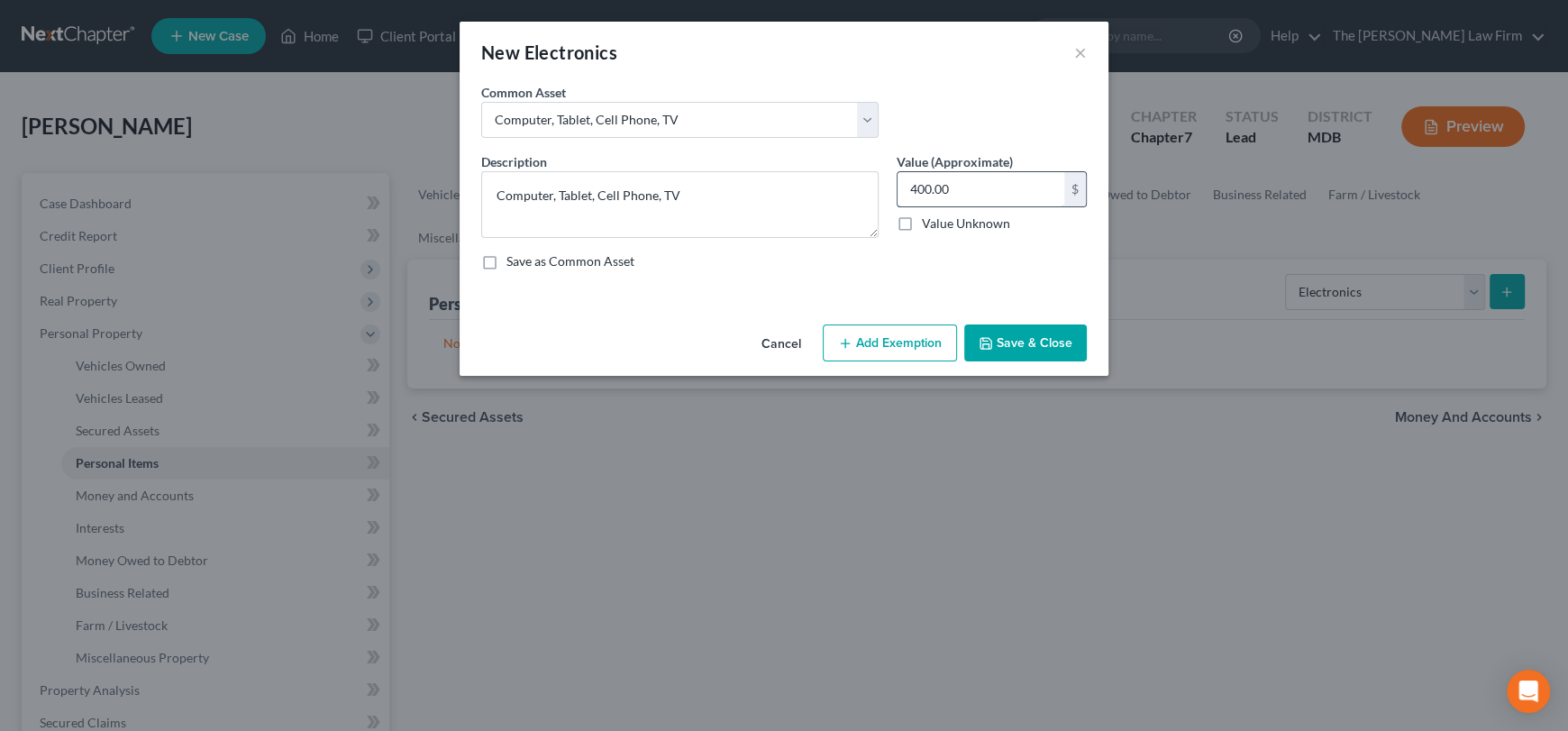
click at [978, 186] on input "400.00" at bounding box center [981, 189] width 167 height 35
click at [899, 347] on button "Add Exemption" at bounding box center [890, 342] width 134 height 37
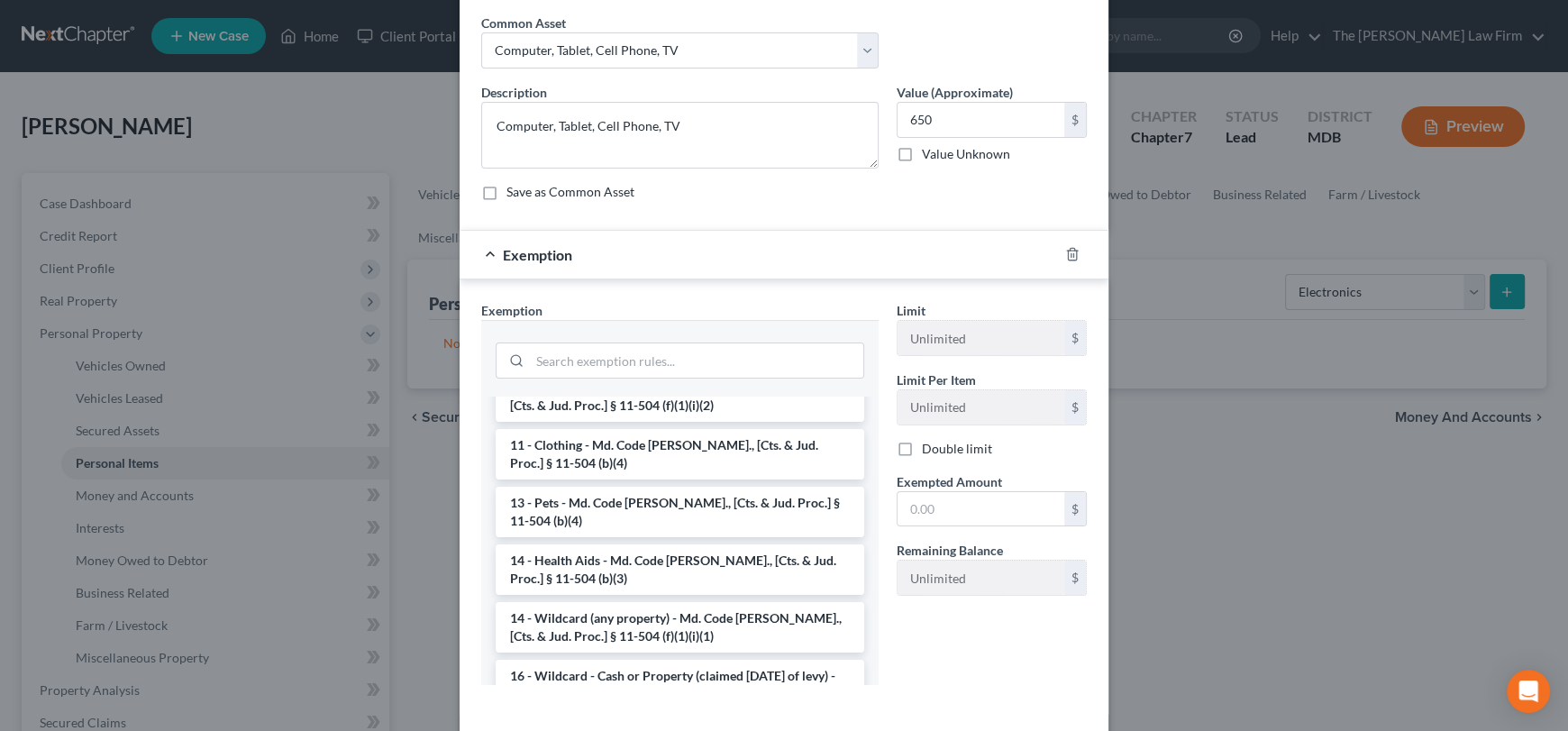
scroll to position [151, 0]
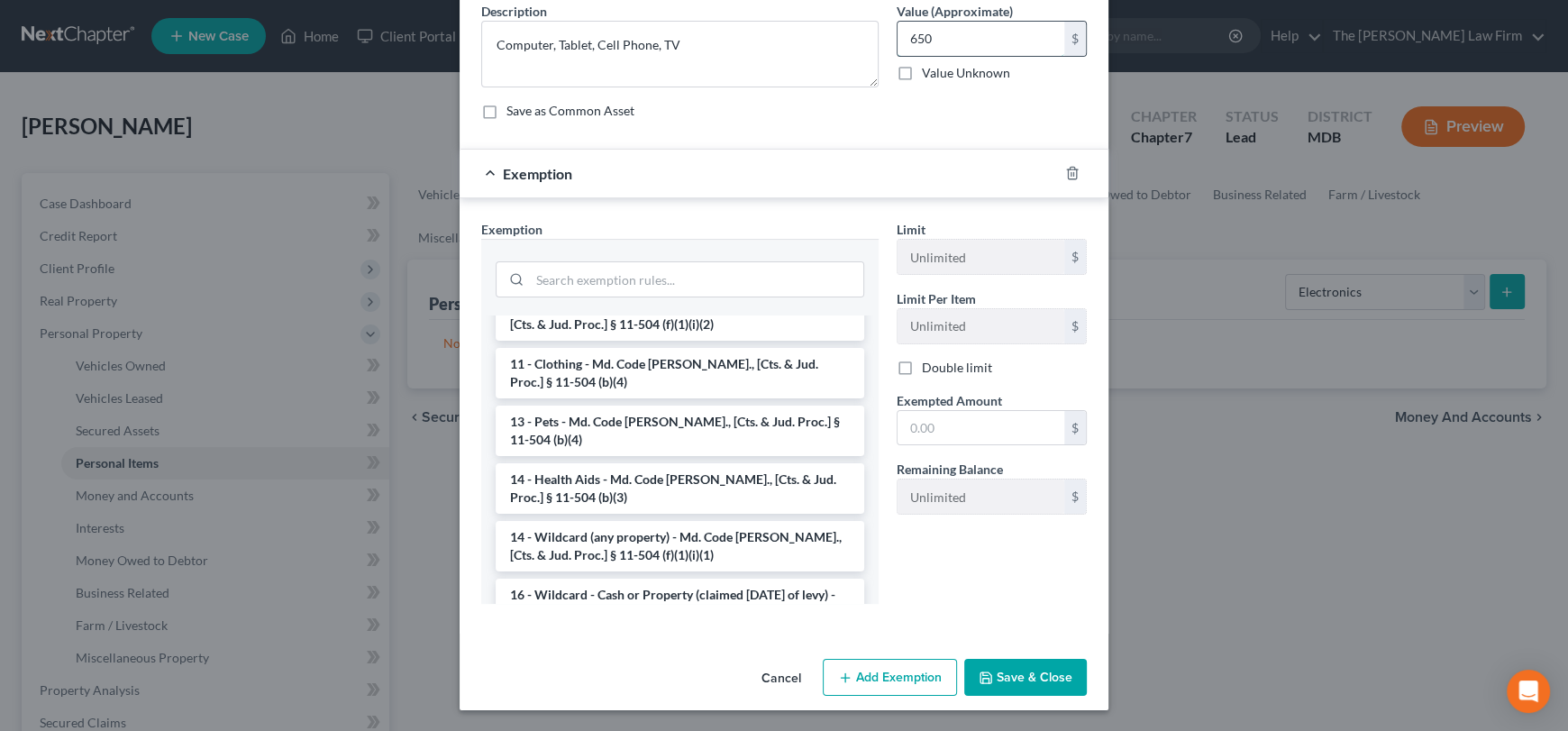
click at [908, 37] on input "650" at bounding box center [981, 39] width 167 height 35
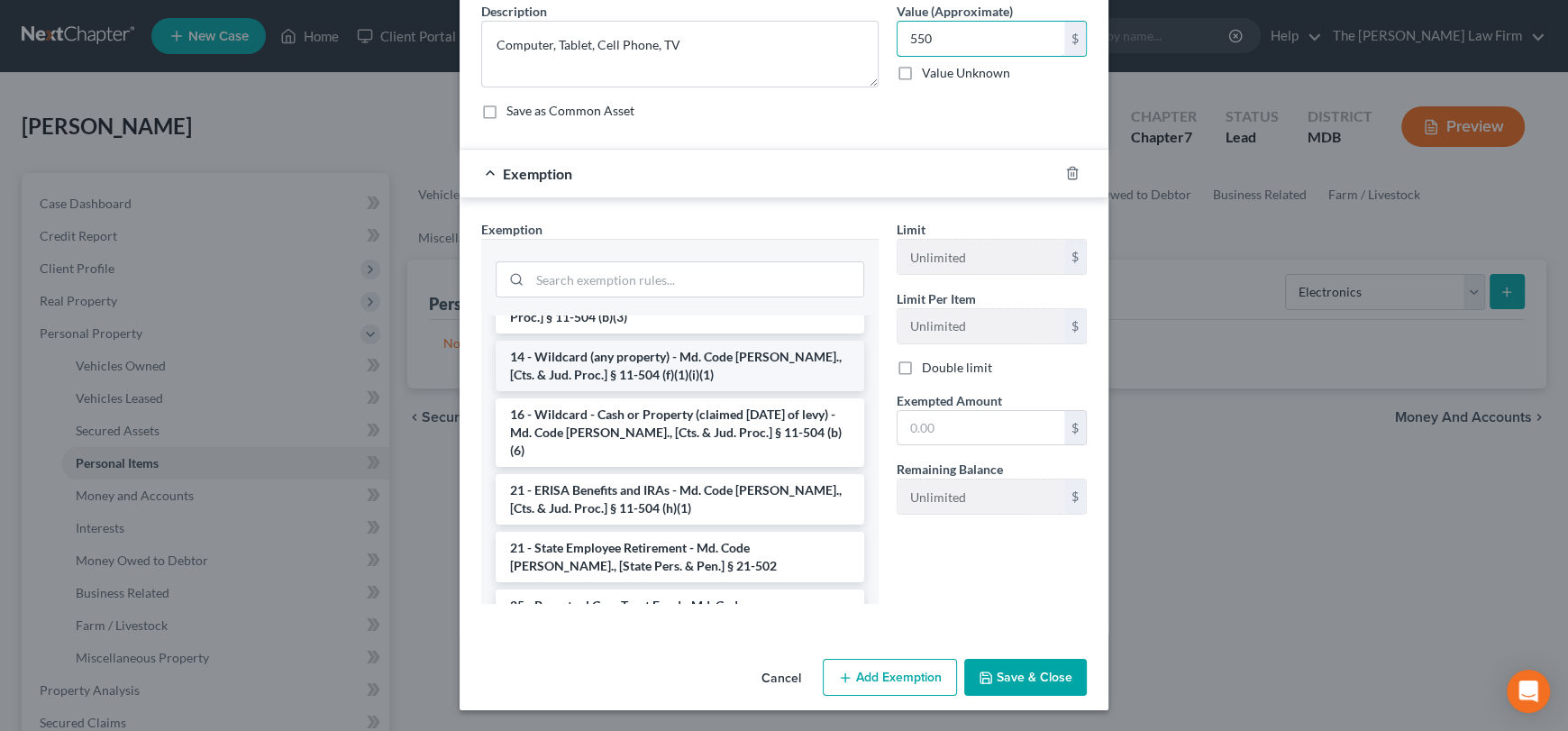
scroll to position [450, 0]
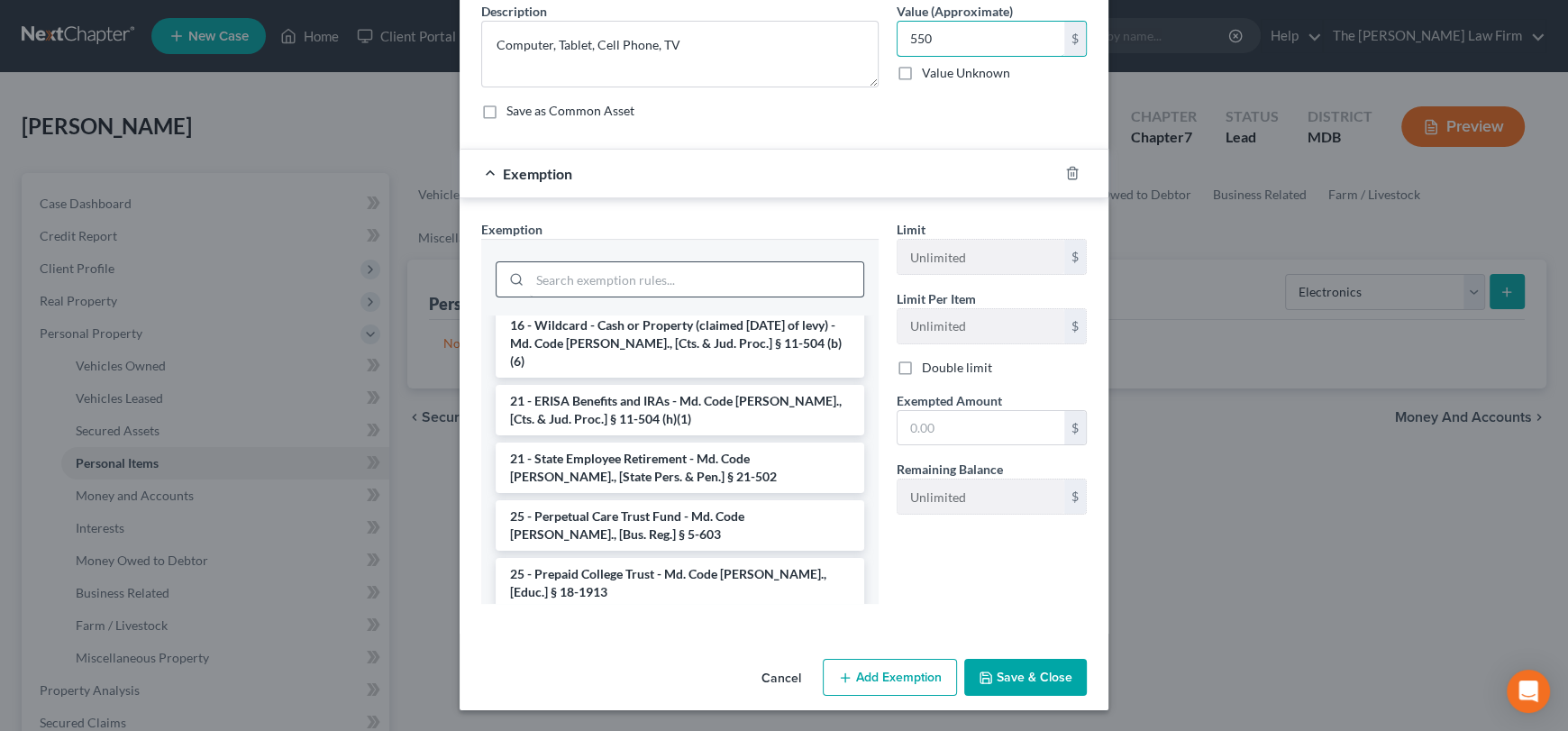
type input "550"
click at [629, 279] on input "search" at bounding box center [696, 279] width 333 height 35
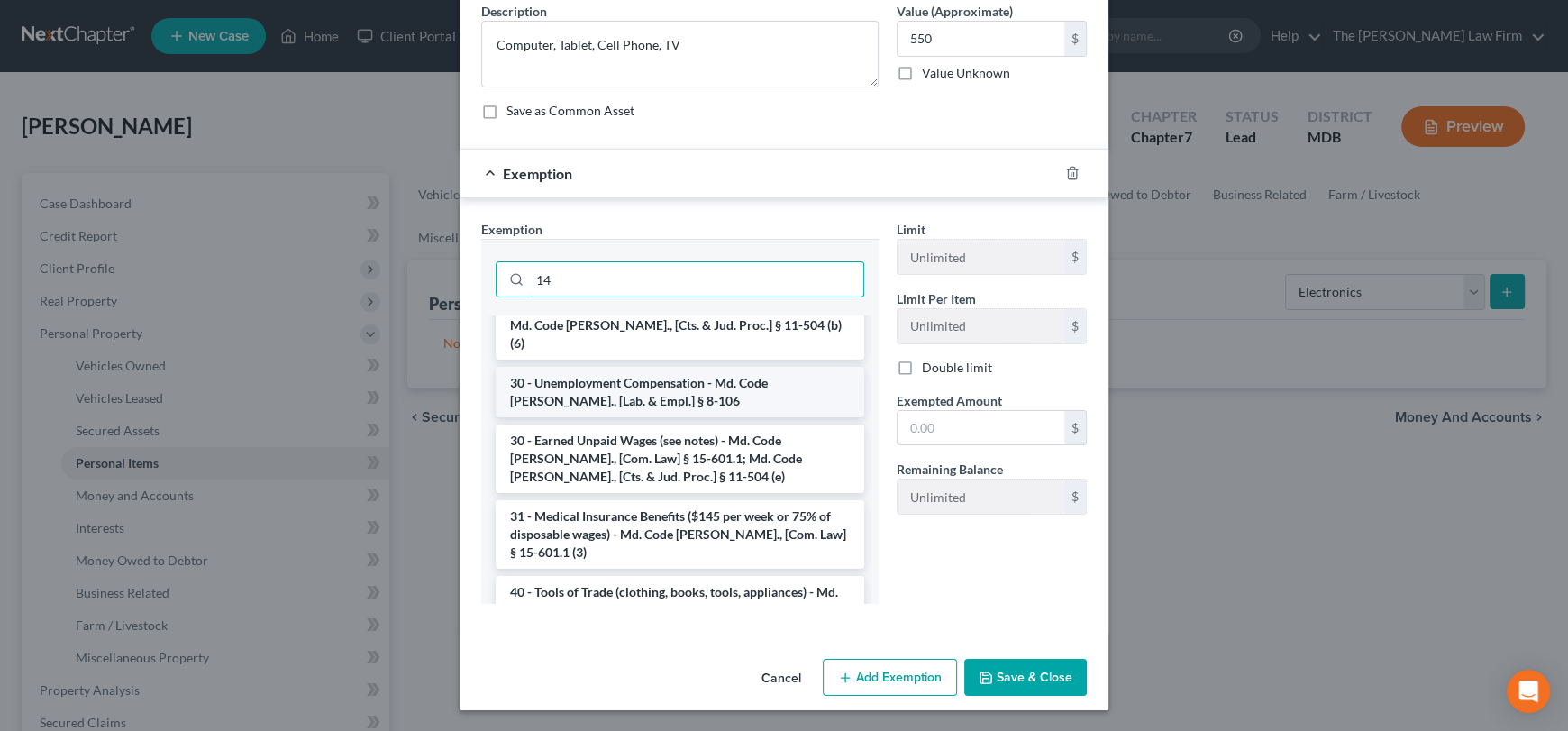
scroll to position [0, 0]
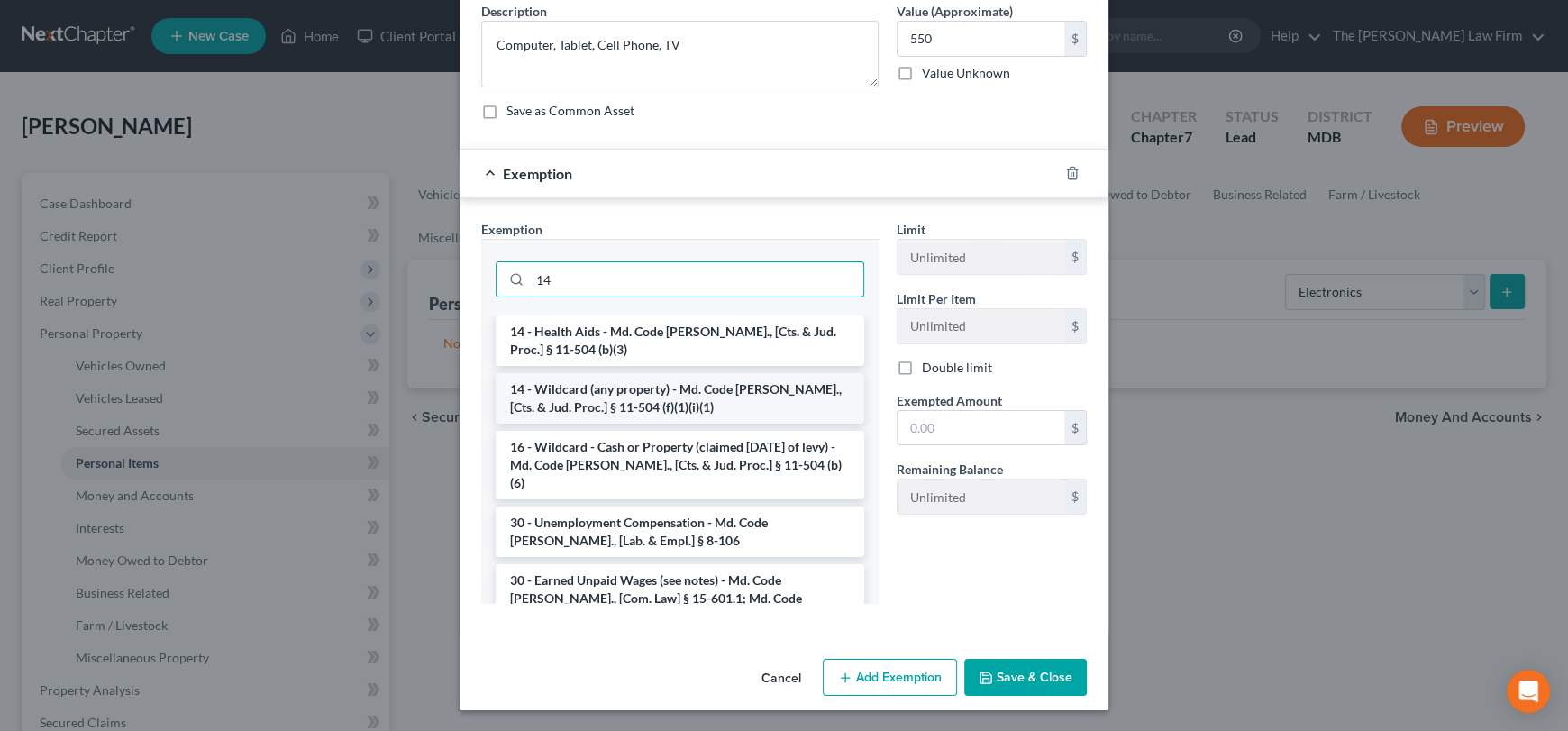
type input "14"
click at [660, 403] on li "14 - Wildcard (any property) - Md. Code [PERSON_NAME]., [Cts. & Jud. Proc.] § 1…" at bounding box center [679, 398] width 368 height 51
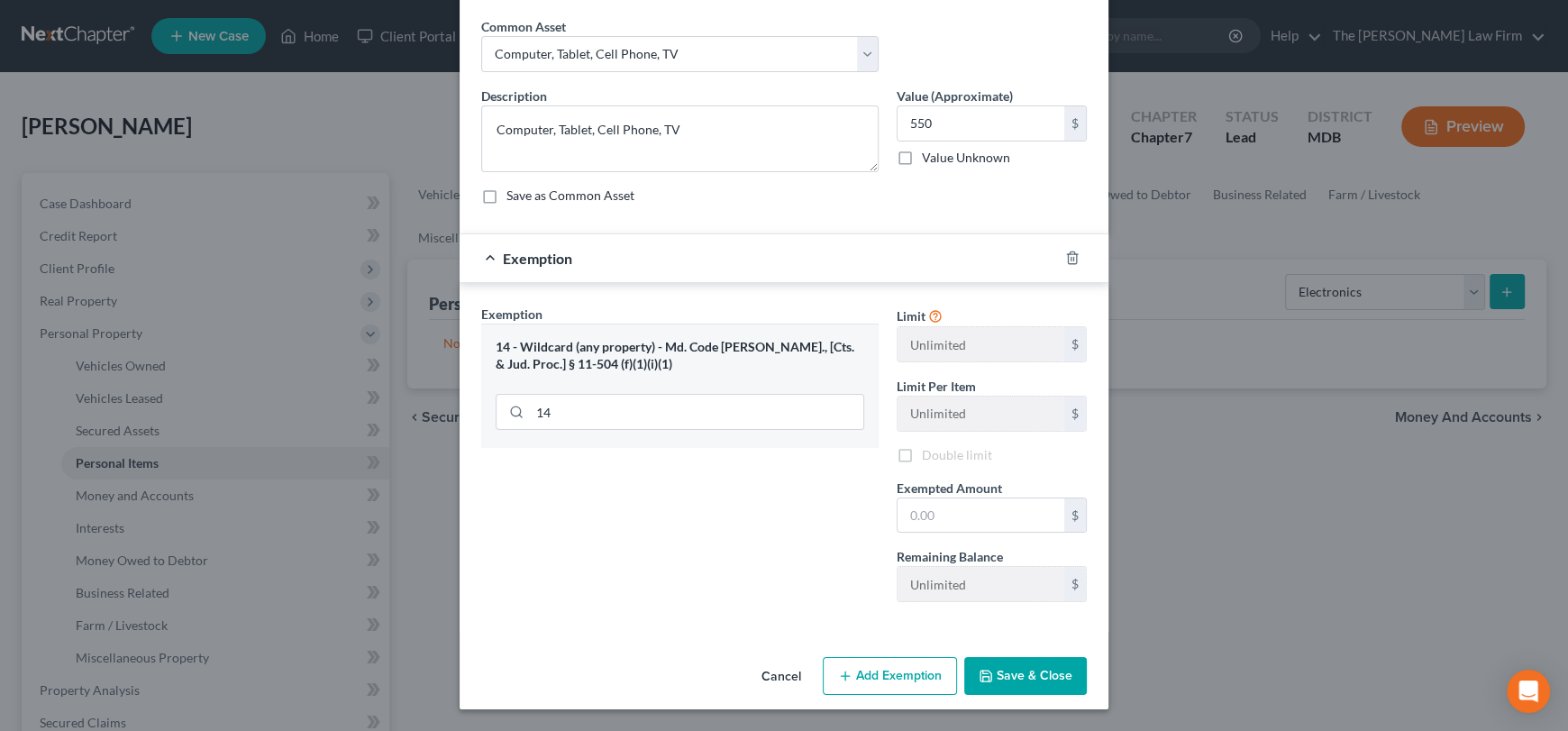
scroll to position [64, 0]
click at [929, 505] on input "text" at bounding box center [981, 517] width 167 height 35
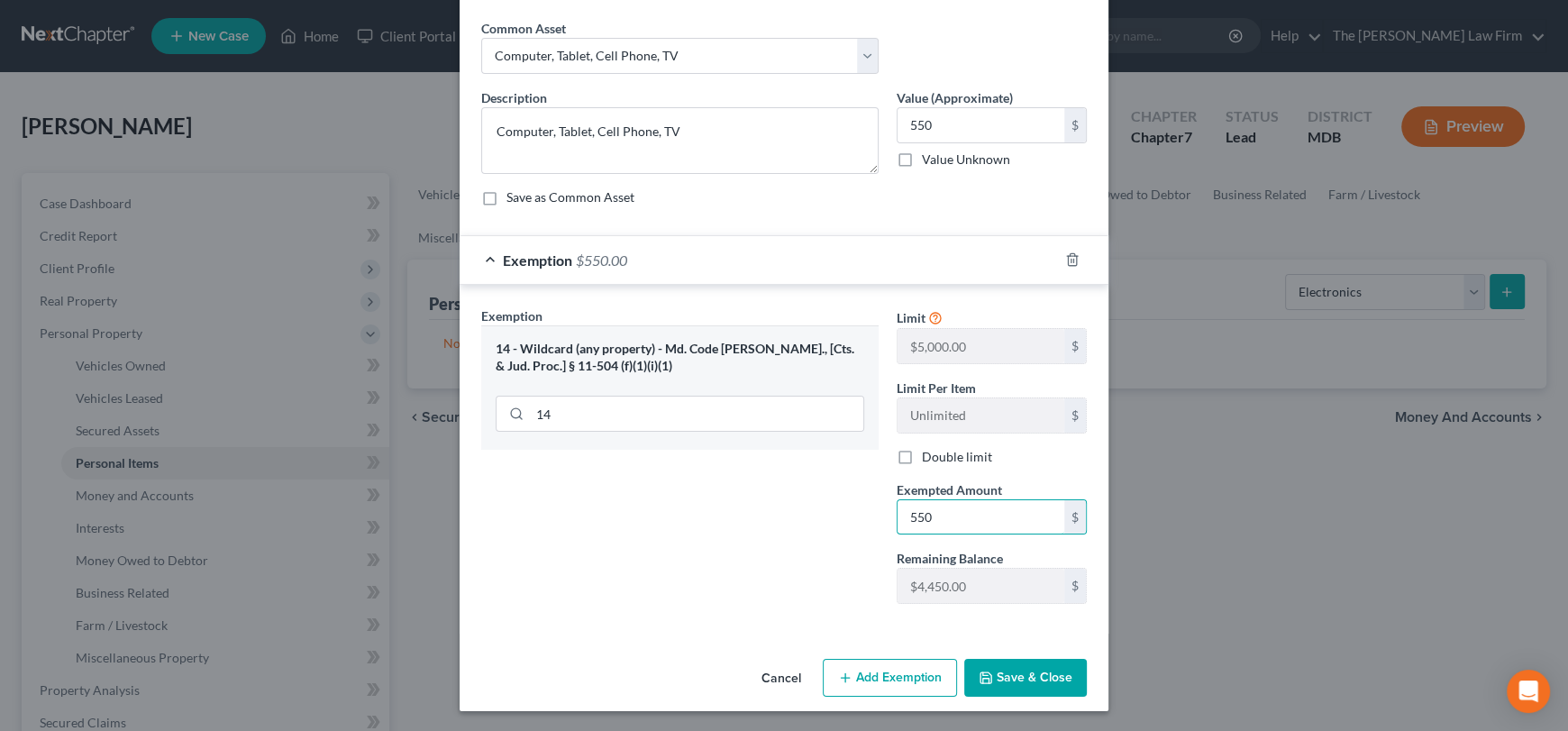
type input "550"
click at [1001, 676] on button "Save & Close" at bounding box center [1026, 676] width 123 height 37
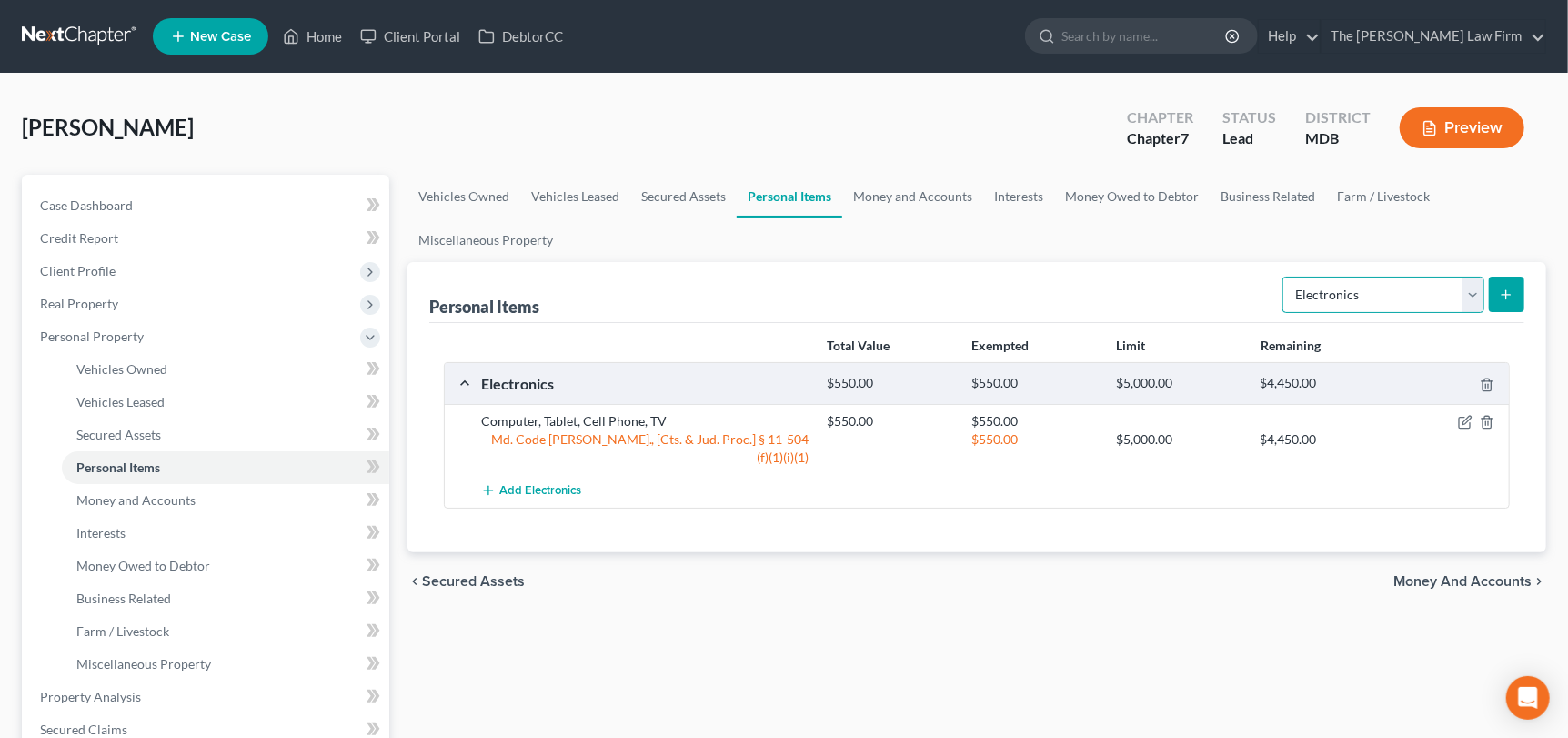
click at [1474, 286] on select "Select Item Type Clothing Collectibles Of Value Electronics Firearms Household …" at bounding box center [1383, 294] width 201 height 37
select select "clothing"
click at [1285, 276] on select "Select Item Type Clothing Collectibles Of Value Electronics Firearms Household …" at bounding box center [1383, 294] width 201 height 37
click at [1499, 300] on button "submit" at bounding box center [1506, 293] width 36 height 36
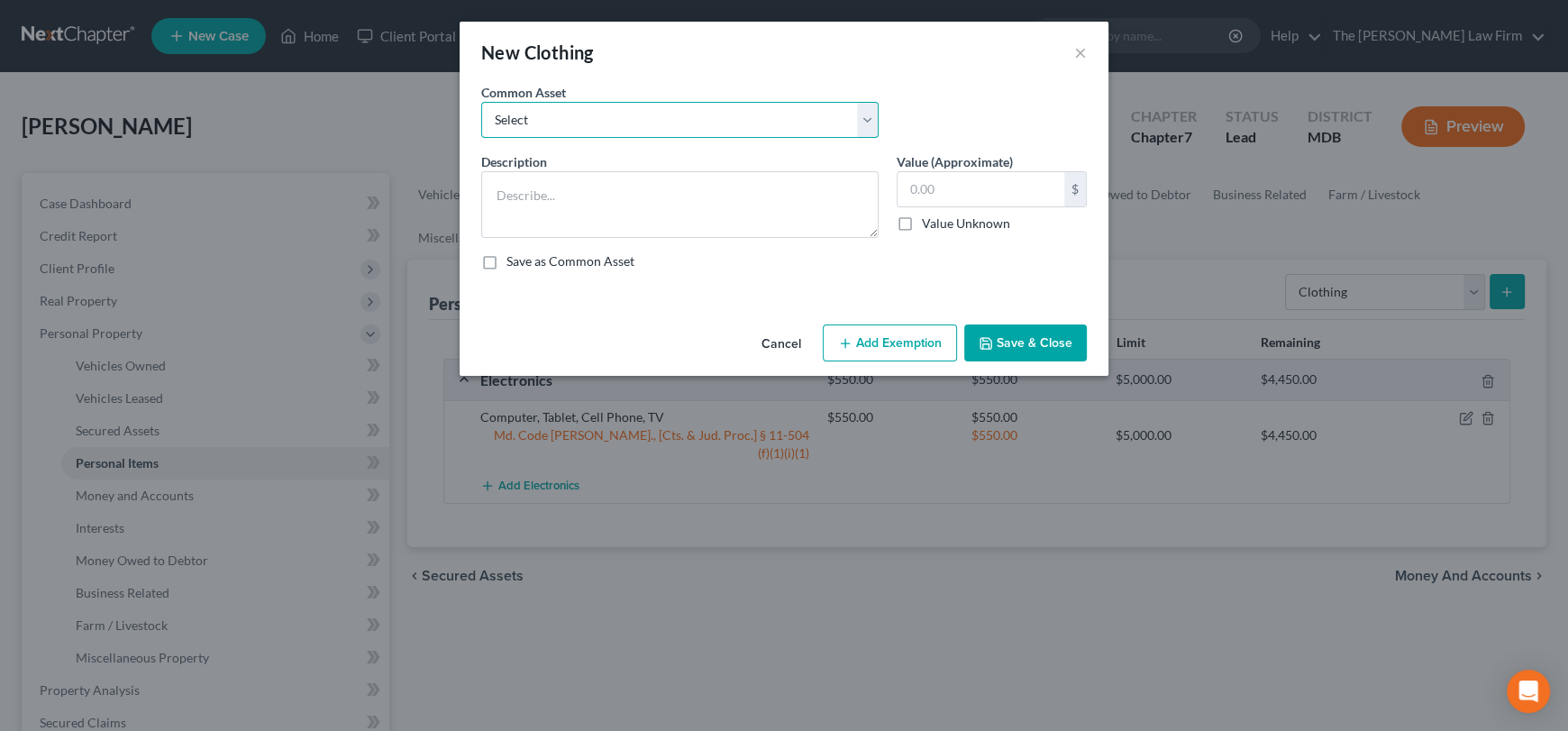
click at [753, 116] on select "Select Pants/Shorts, Skirts/Dresses, Shirts/Blouses, Suits, Coats/Jackets, Shoe…" at bounding box center [679, 120] width 397 height 36
select select "1"
click at [481, 102] on select "Select Pants/Shorts, Skirts/Dresses, Shirts/Blouses, Suits, Coats/Jackets, Shoe…" at bounding box center [679, 120] width 397 height 36
type textarea "Pants/Shorts, Shirts, Suits, Jackets, Shoes//Boots"
click at [943, 181] on input "400.00" at bounding box center [981, 189] width 167 height 35
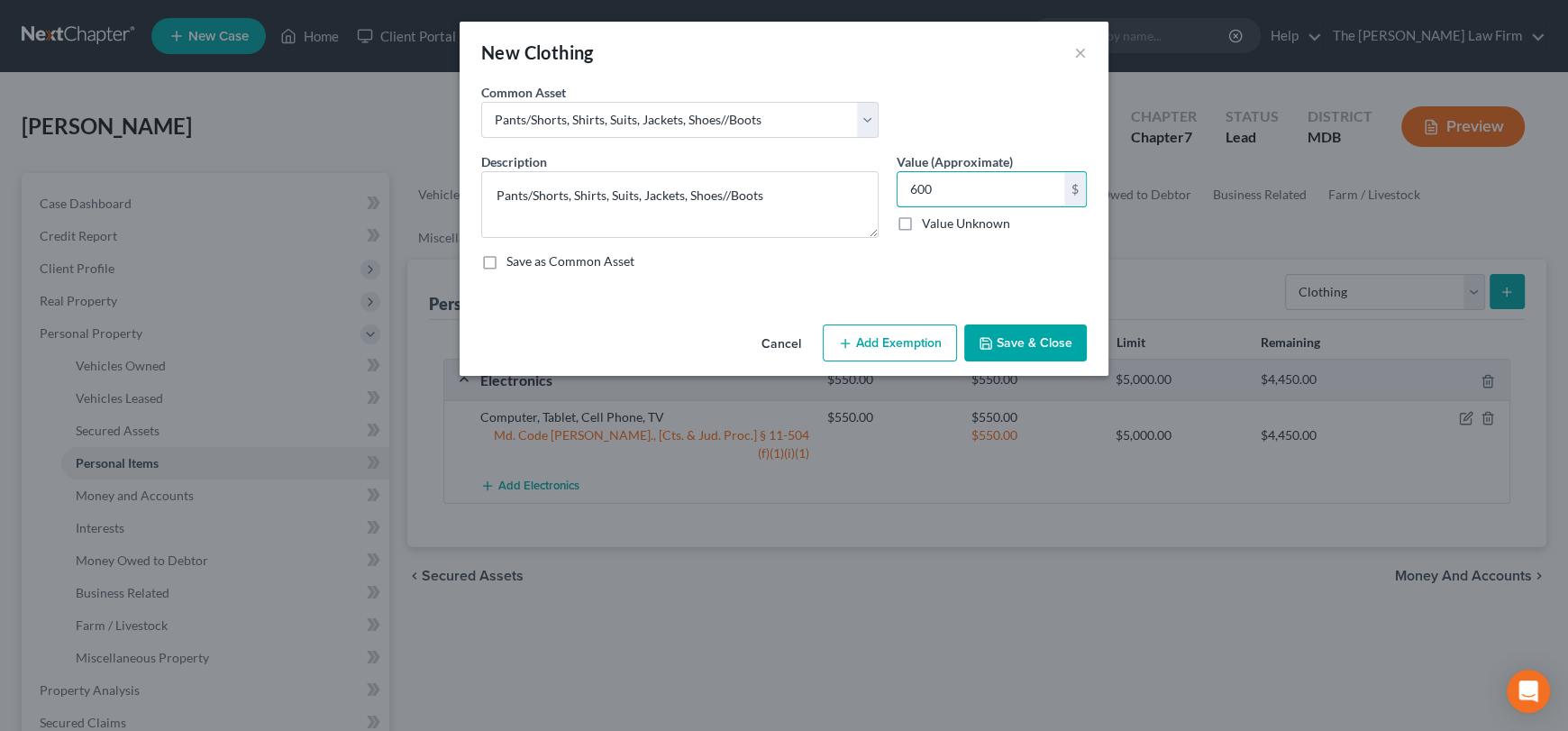
type input "600"
click at [894, 349] on button "Add Exemption" at bounding box center [890, 342] width 134 height 37
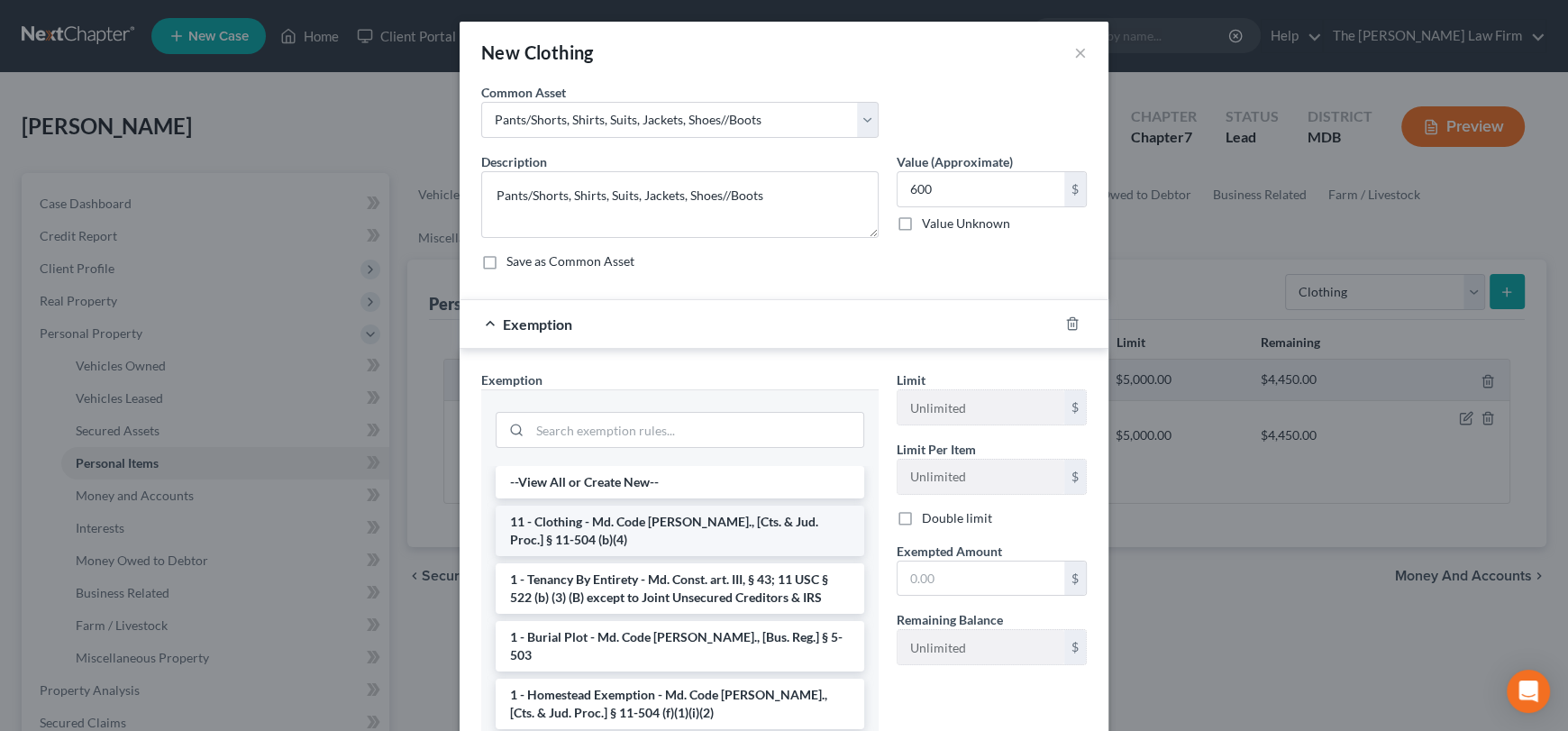
click at [581, 519] on li "11 - Clothing - Md. Code [PERSON_NAME]., [Cts. & Jud. Proc.] § 11-504 (b)(4)" at bounding box center [679, 531] width 368 height 51
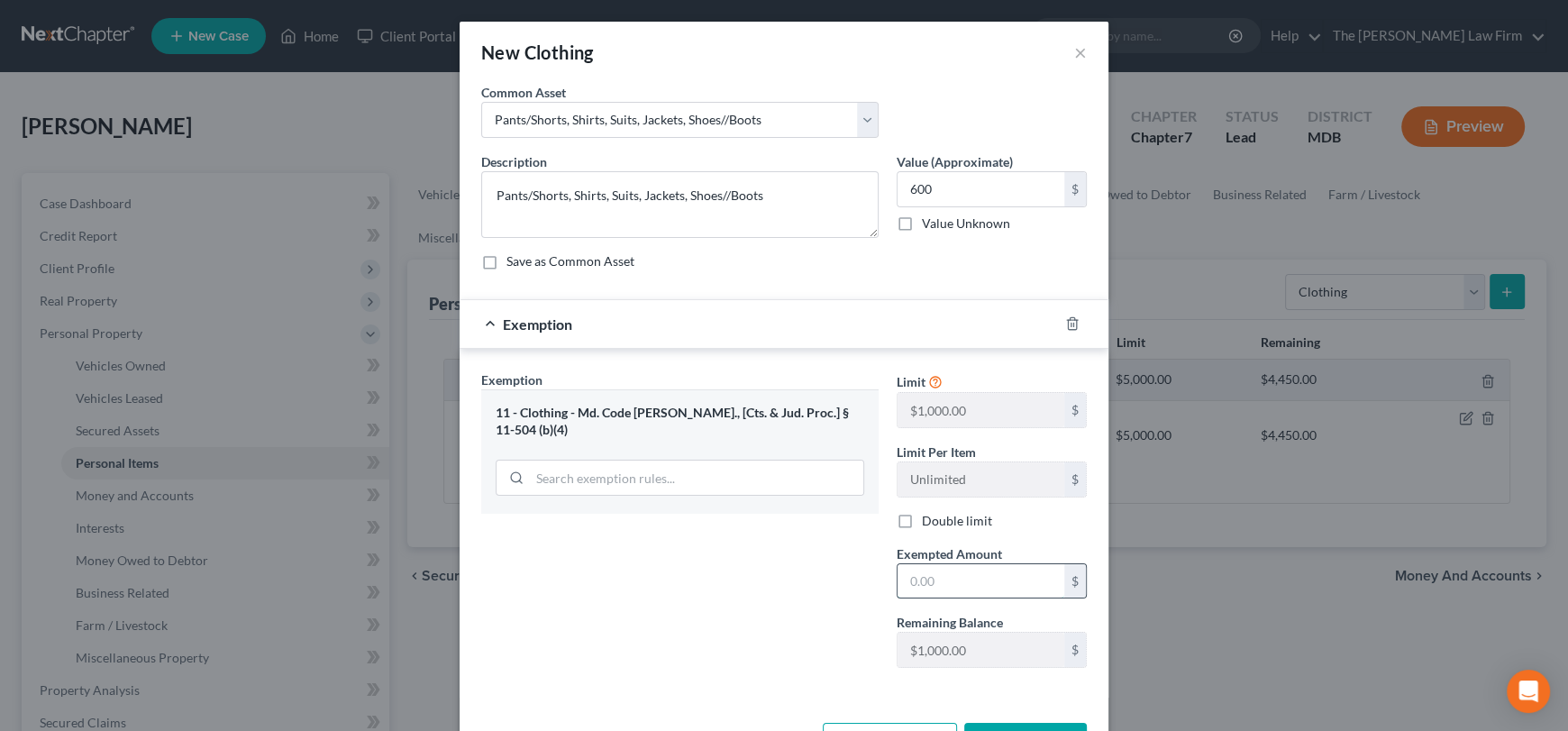
click at [969, 583] on input "text" at bounding box center [981, 581] width 167 height 35
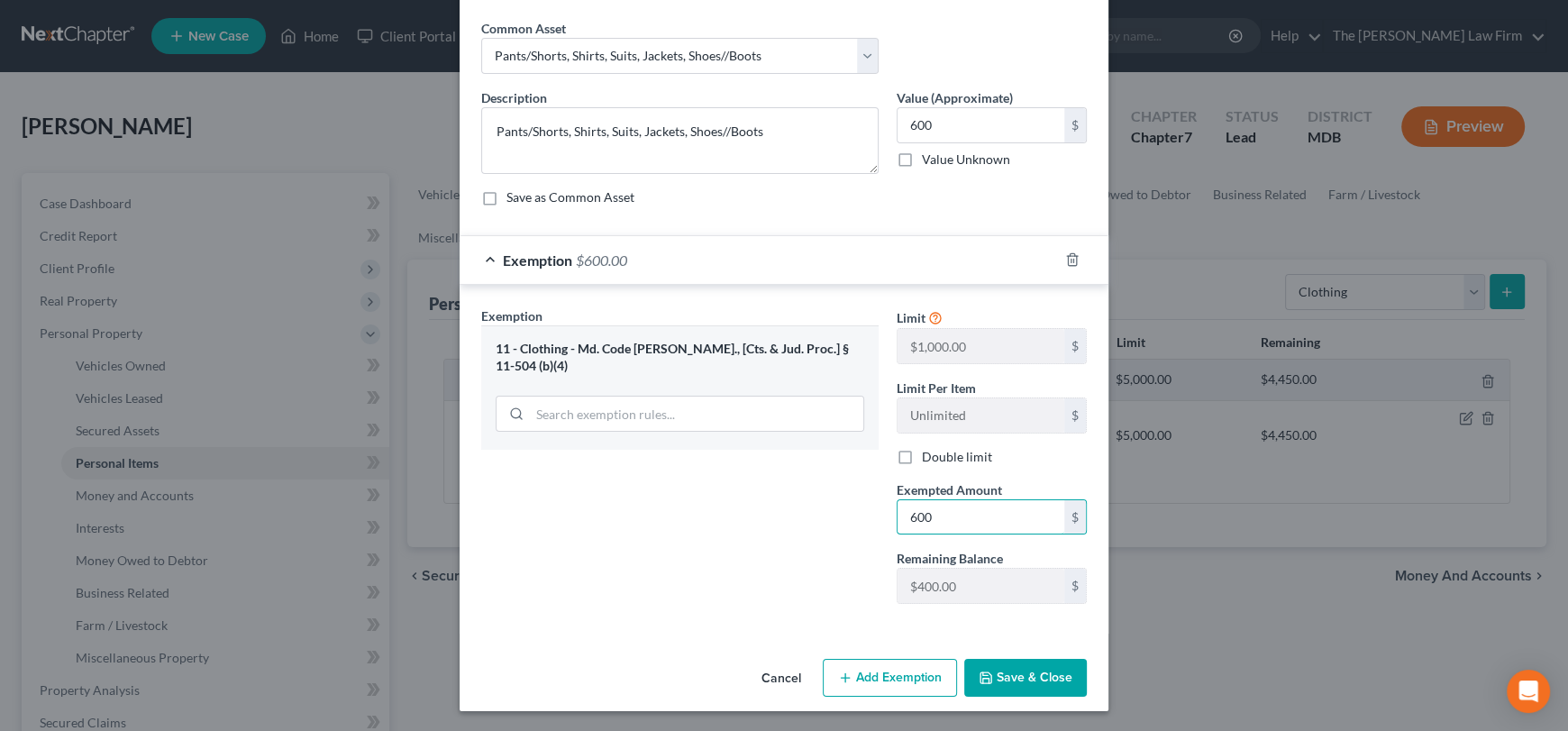
type input "600"
click at [1003, 675] on button "Save & Close" at bounding box center [1026, 676] width 123 height 37
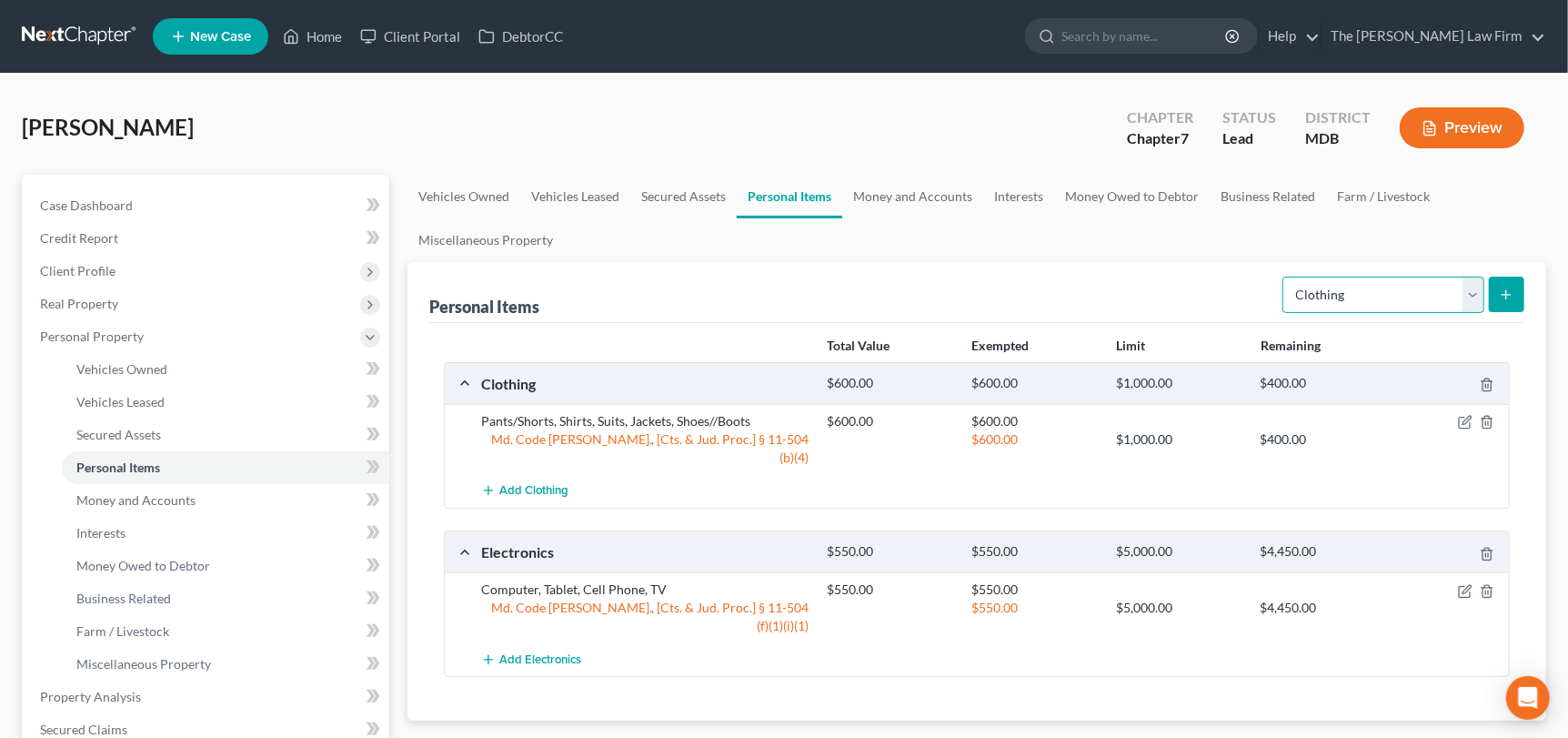
click at [1475, 292] on select "Select Item Type Clothing Collectibles Of Value Electronics Firearms Household …" at bounding box center [1383, 294] width 201 height 37
select select "household_goods"
click at [1285, 276] on select "Select Item Type Clothing Collectibles Of Value Electronics Firearms Household …" at bounding box center [1383, 294] width 201 height 37
click at [1506, 292] on line "submit" at bounding box center [1506, 294] width 0 height 8
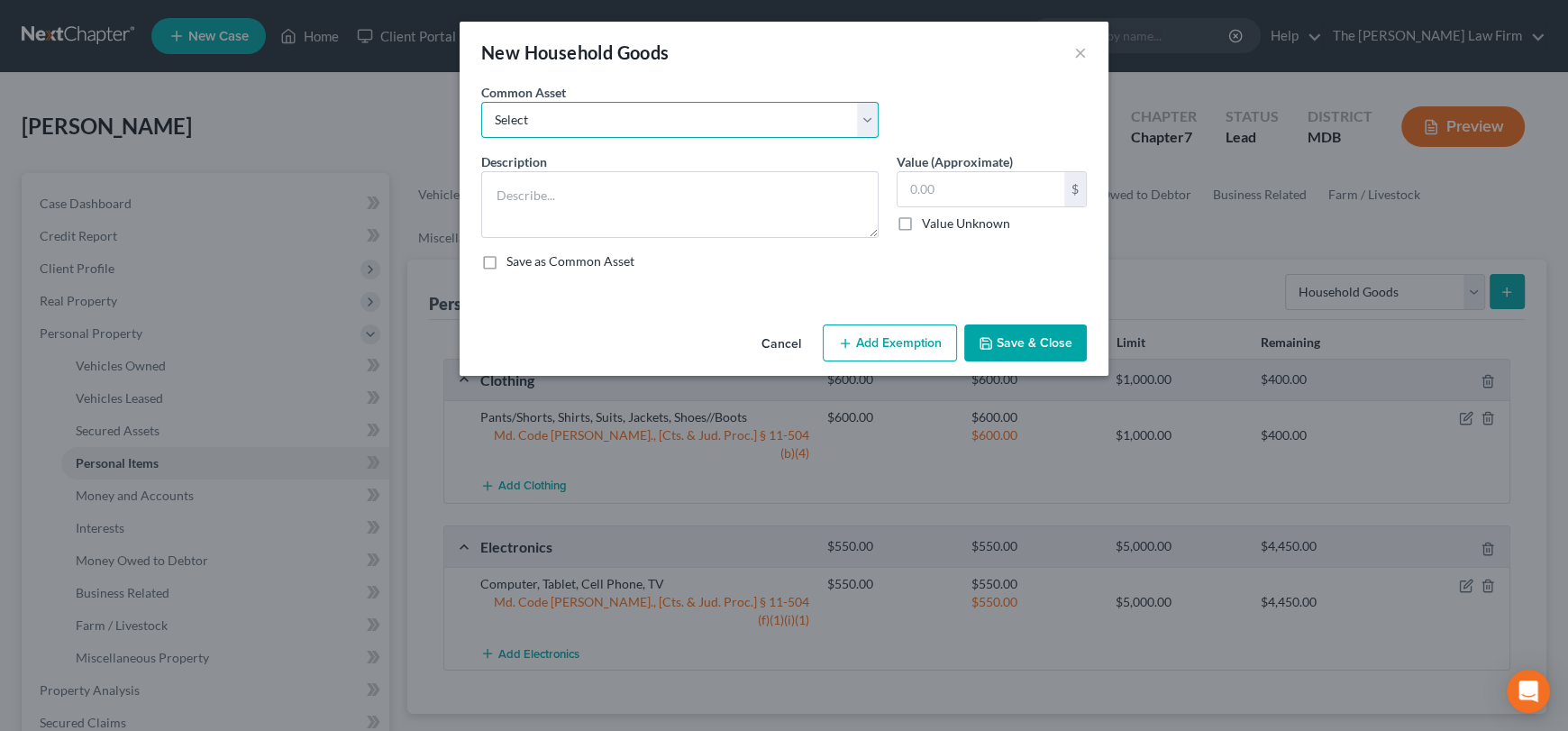
click at [517, 109] on select "Select Beds, Sofas, Tables, Chairs, Desk Pots, Pans, Dishes, Flatware, Glasswar…" at bounding box center [679, 120] width 397 height 36
select select "9"
click at [481, 102] on select "Select Beds, Sofas, Tables, Chairs, Desk Pots, Pans, Dishes, Flatware, Glasswar…" at bounding box center [679, 120] width 397 height 36
type textarea "Oven/Stove/Microwave/Refrigerator"
type input "515.00"
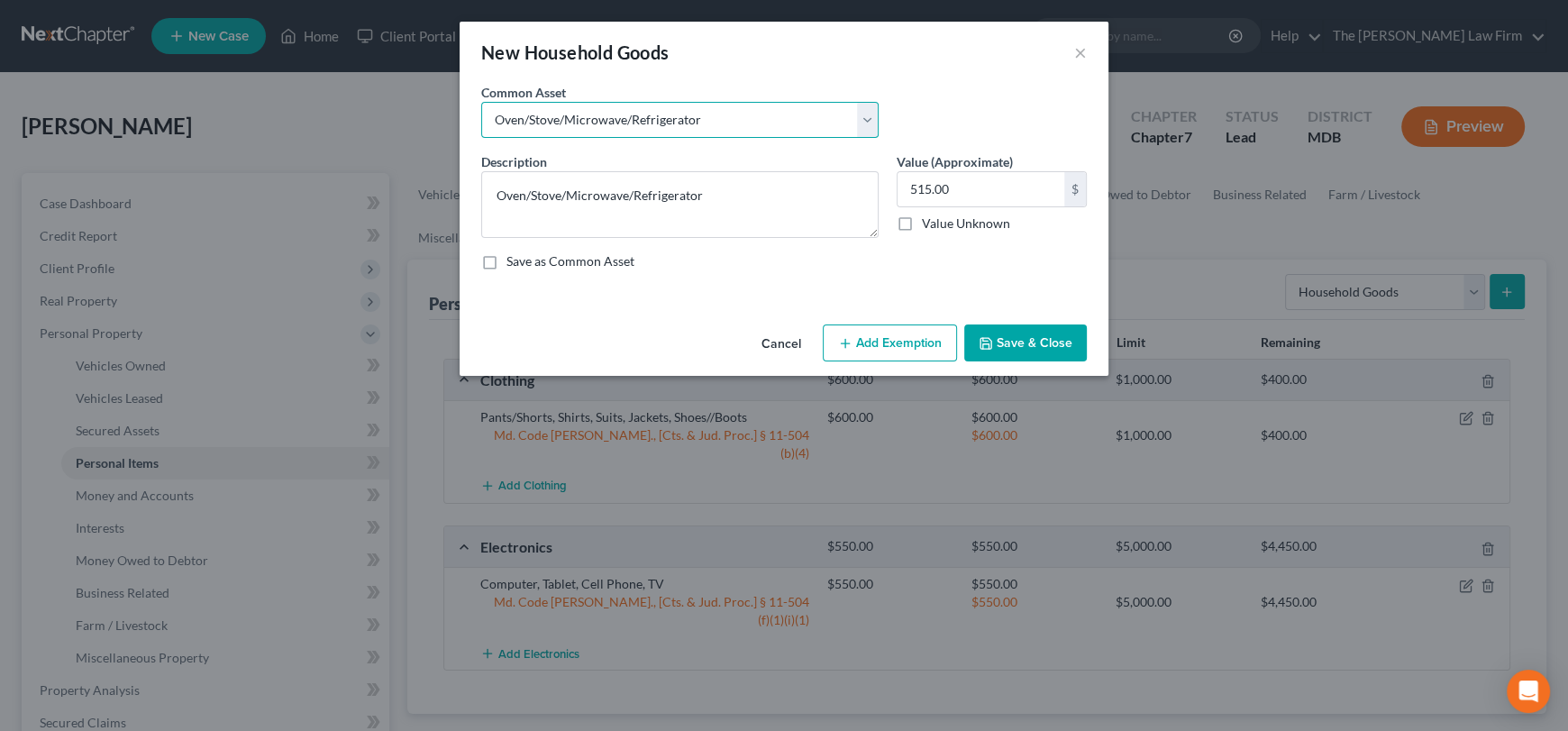
click at [676, 123] on select "Select Beds, Sofas, Tables, Chairs, Desk Pots, Pans, Dishes, Flatware, Glasswar…" at bounding box center [679, 120] width 397 height 36
select select "14"
click at [481, 102] on select "Select Beds, Sofas, Tables, Chairs, Desk Pots, Pans, Dishes, Flatware, Glasswar…" at bounding box center [679, 120] width 397 height 36
type textarea "Beds, Dressers, Sofas, Tables, Chairs, Desk, Rugs, Curtains, Lamps"
type input "1,100.00"
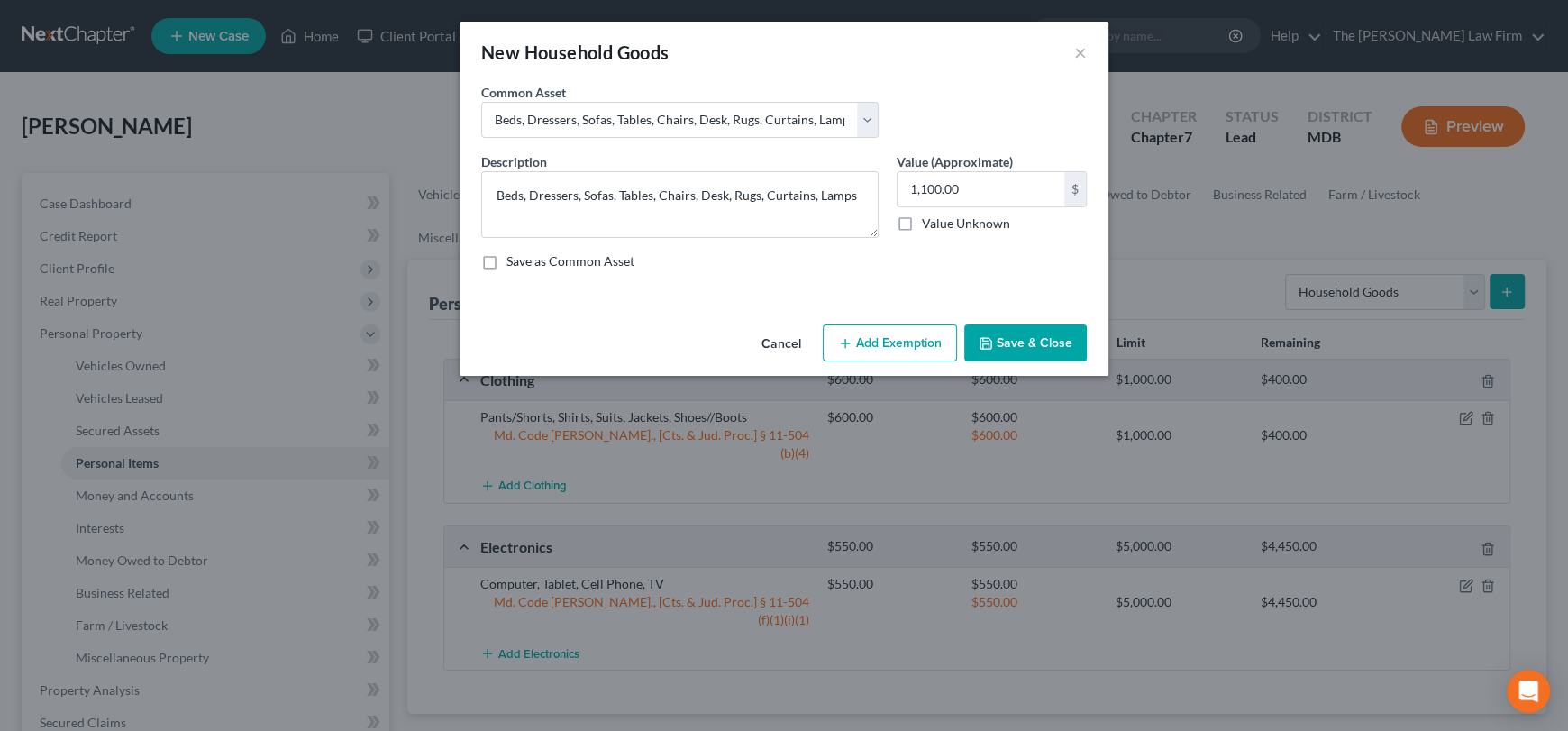
click at [888, 341] on button "Add Exemption" at bounding box center [890, 342] width 134 height 37
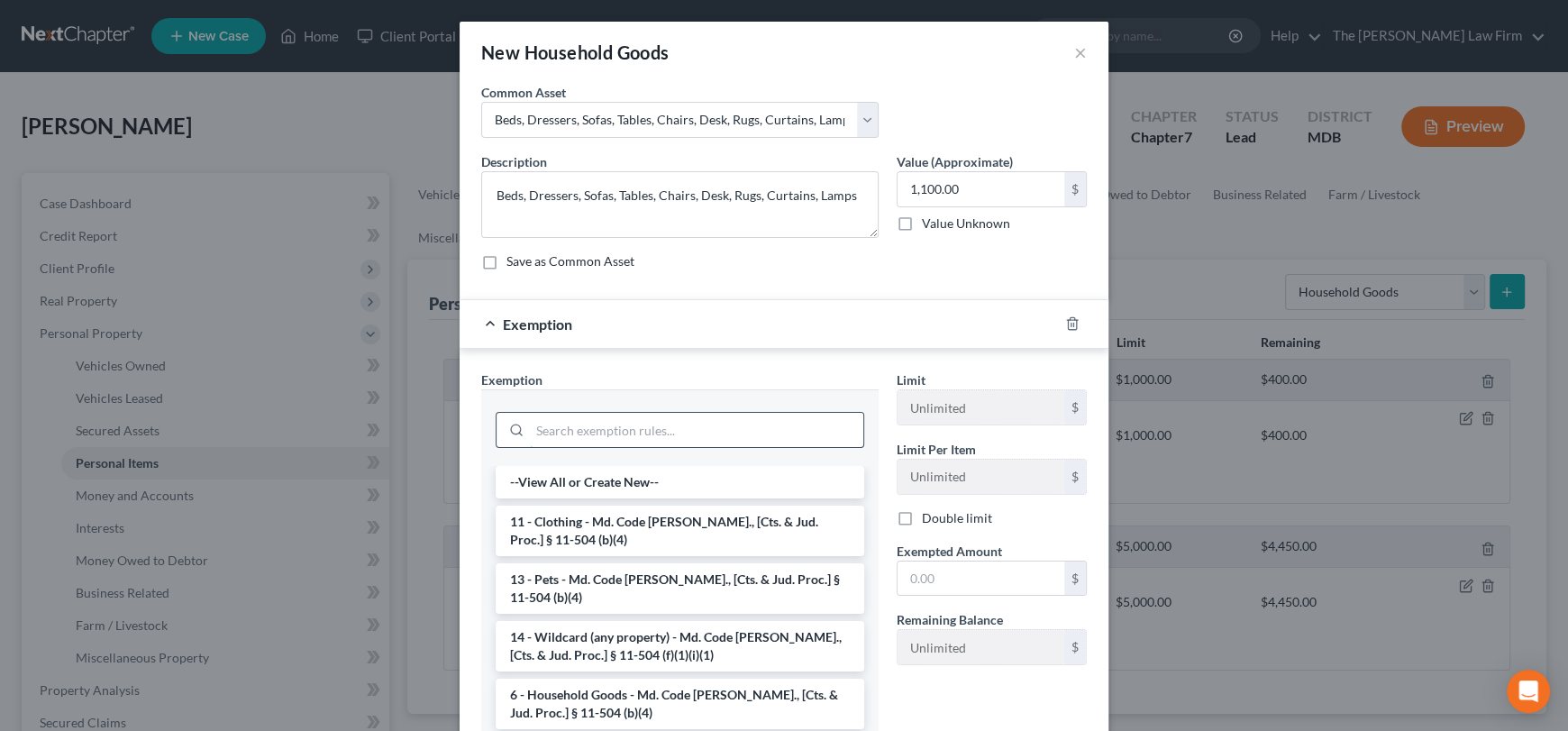
click at [665, 423] on input "search" at bounding box center [696, 430] width 333 height 35
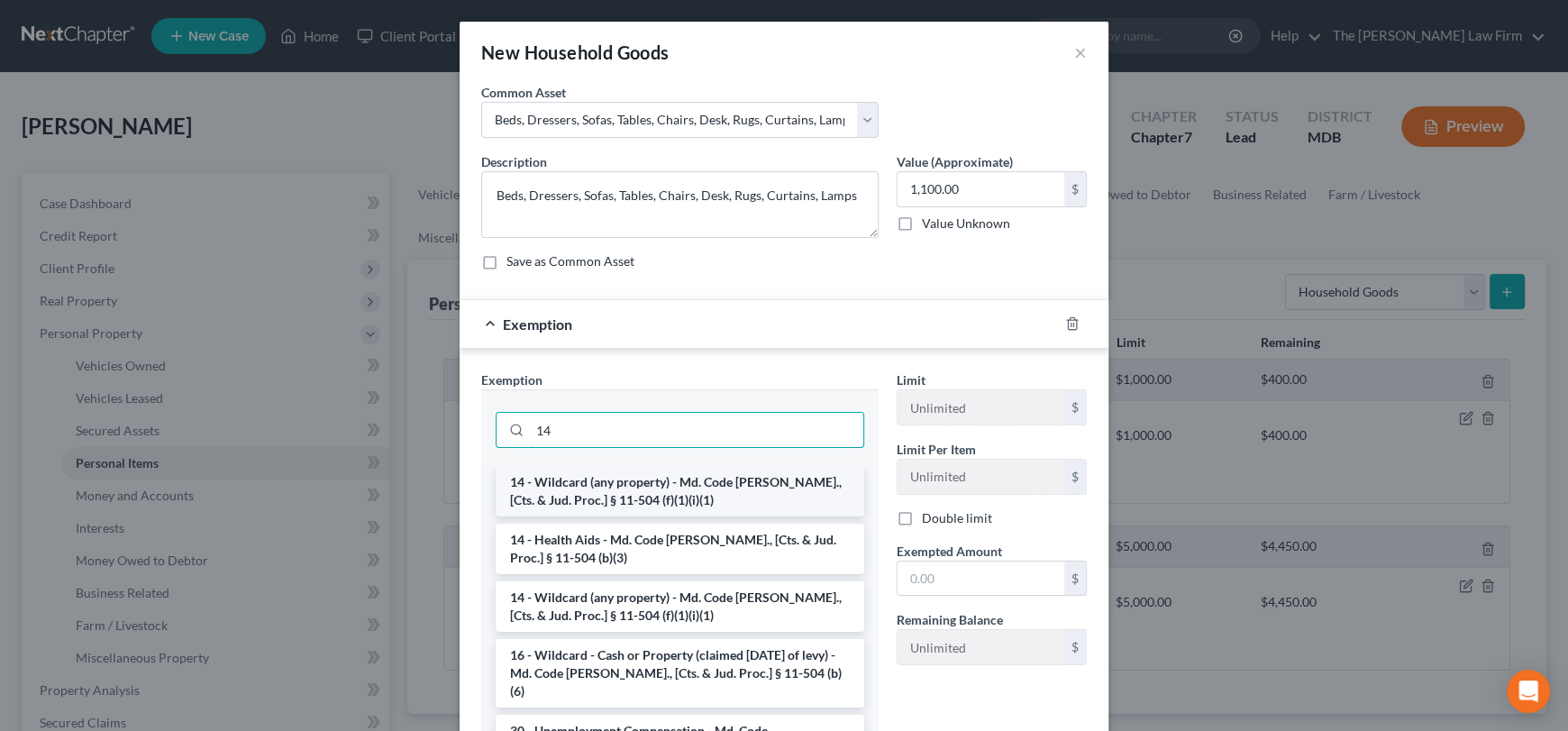
type input "14"
drag, startPoint x: 675, startPoint y: 495, endPoint x: 871, endPoint y: 531, distance: 199.3
click at [676, 495] on li "14 - Wildcard (any property) - Md. Code [PERSON_NAME]., [Cts. & Jud. Proc.] § 1…" at bounding box center [679, 490] width 368 height 51
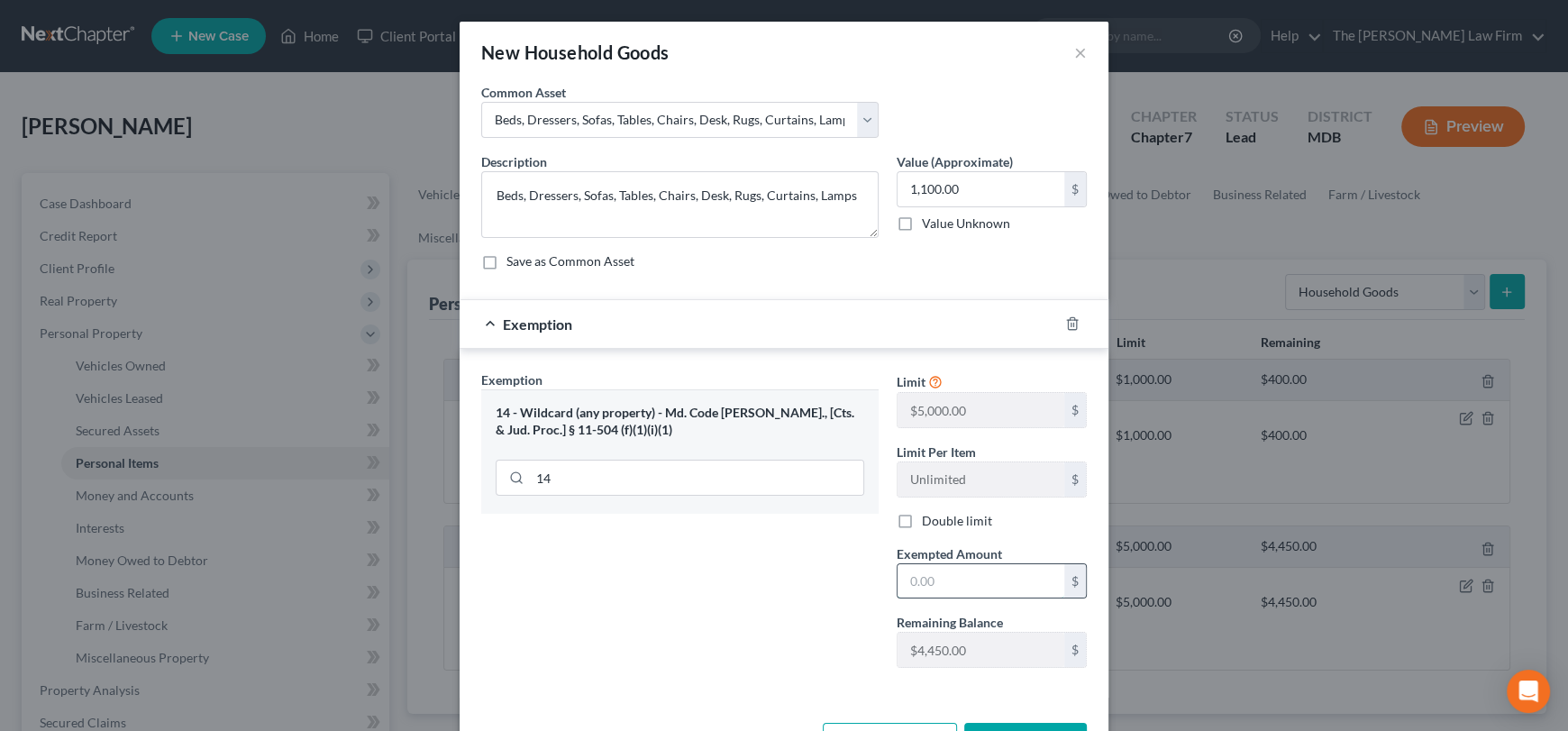
click at [928, 574] on input "text" at bounding box center [981, 581] width 167 height 35
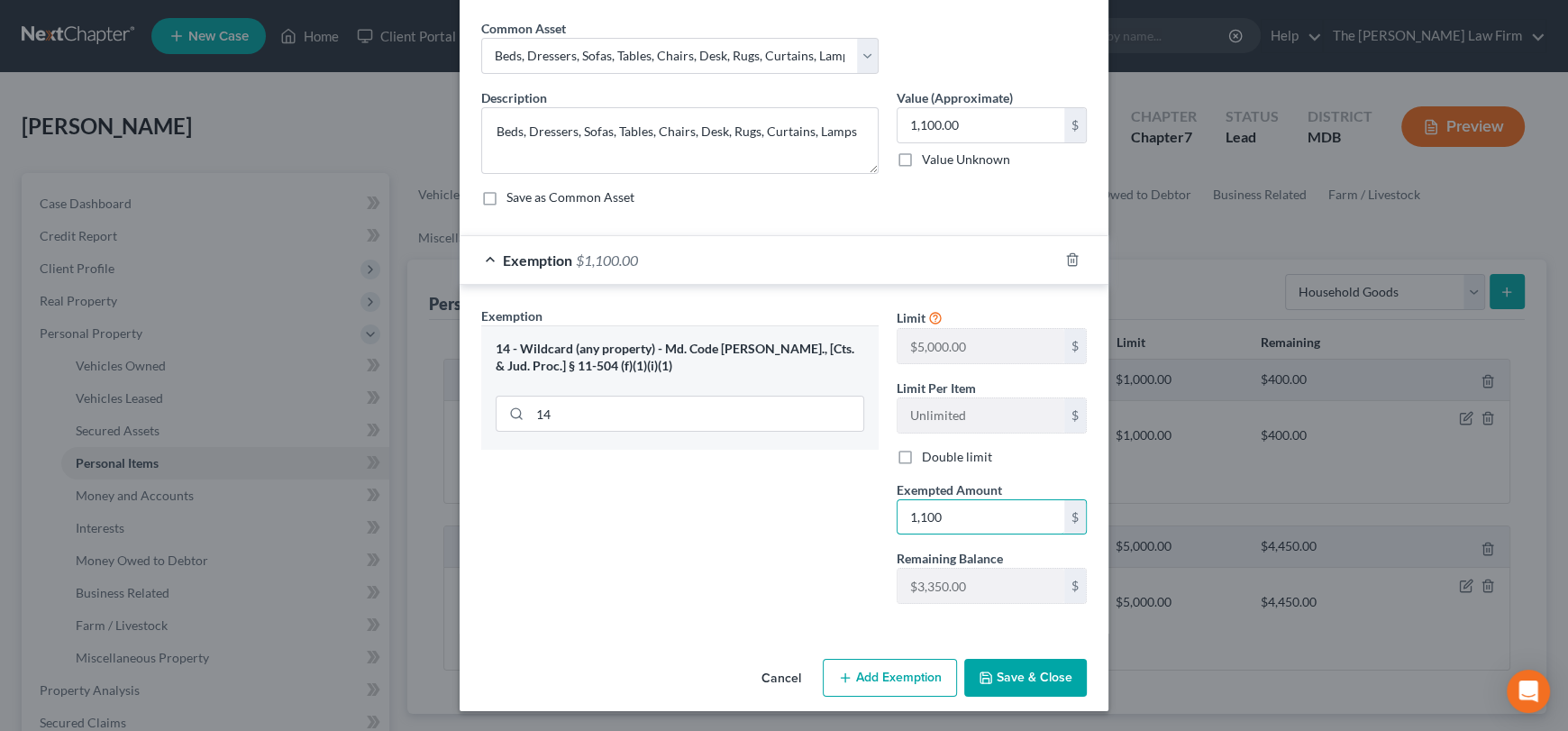
type input "1,100"
click at [1004, 687] on button "Save & Close" at bounding box center [1026, 676] width 123 height 37
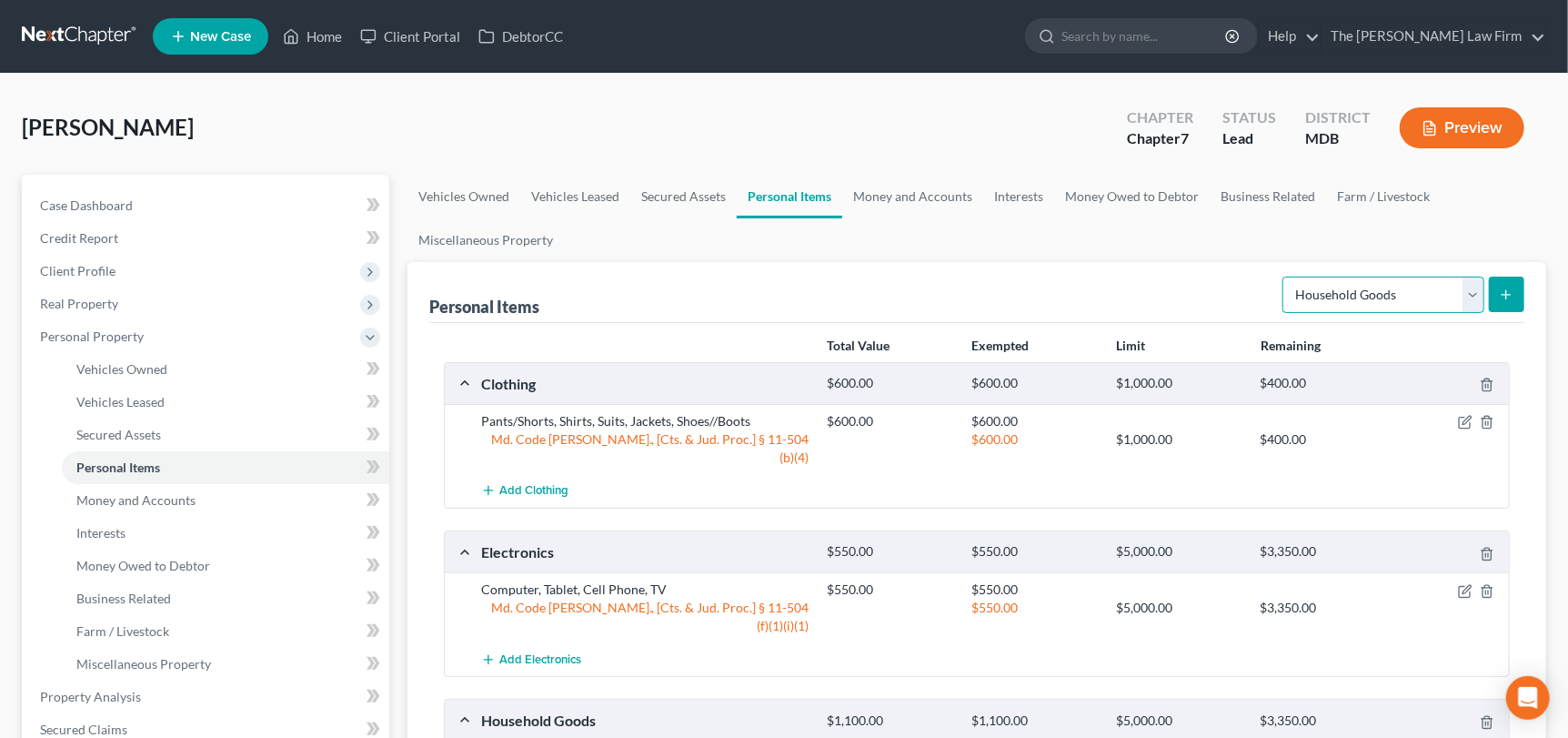
click at [1437, 305] on select "Select Item Type Clothing Collectibles Of Value Electronics Firearms Household …" at bounding box center [1383, 294] width 201 height 37
drag, startPoint x: 1437, startPoint y: 305, endPoint x: 1449, endPoint y: 302, distance: 12.4
click at [1437, 305] on select "Select Item Type Clothing Collectibles Of Value Electronics Firearms Household …" at bounding box center [1383, 294] width 201 height 37
click at [1531, 284] on div "Personal Items Select Item Type Clothing Collectibles Of Value Electronics Fire…" at bounding box center [977, 584] width 1139 height 646
click at [1519, 290] on button "submit" at bounding box center [1506, 293] width 36 height 36
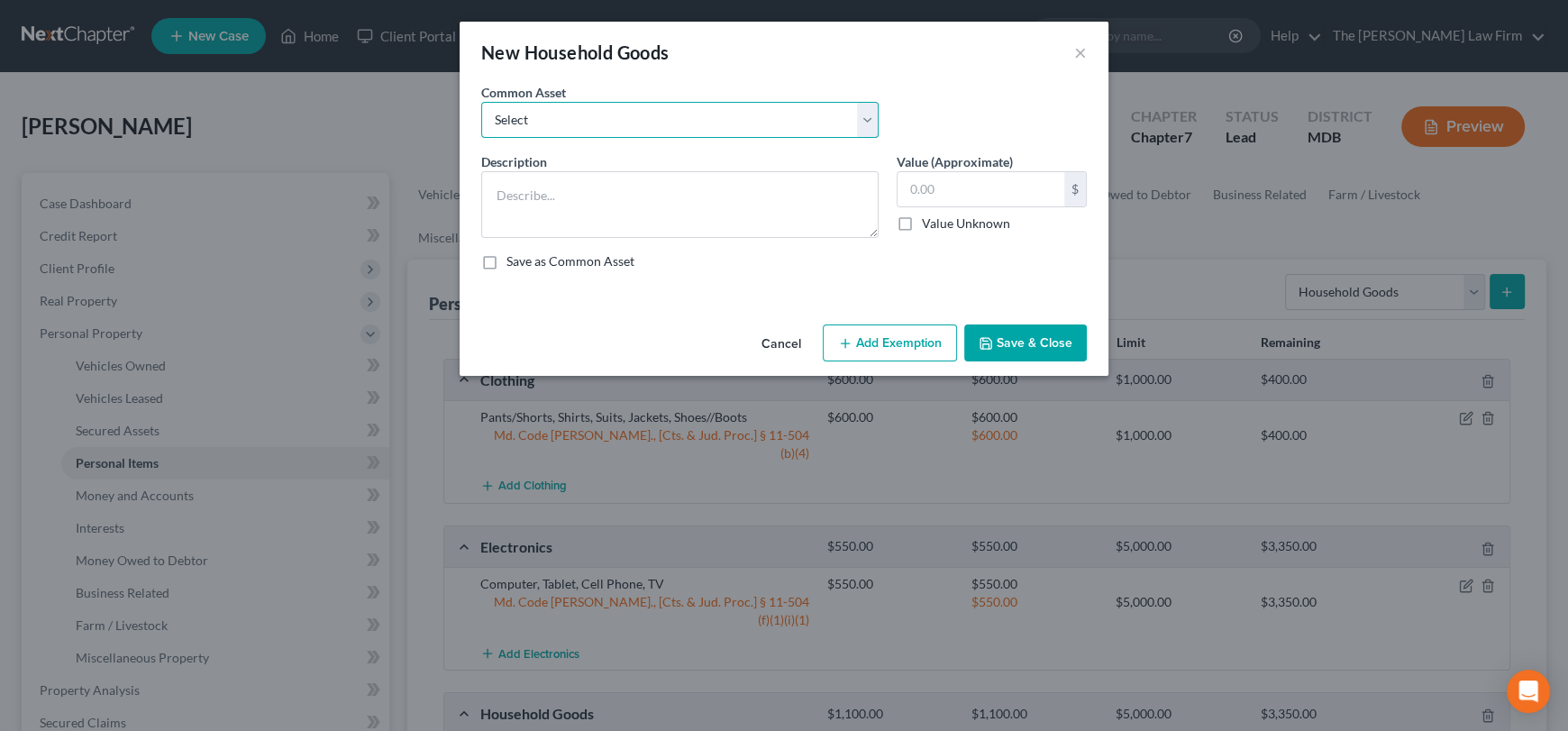
click at [856, 128] on select "Select Beds, Sofas, Tables, Chairs, Desk Pots, Pans, Dishes, Flatware, Glasswar…" at bounding box center [679, 120] width 397 height 36
select select "1"
click at [481, 102] on select "Select Beds, Sofas, Tables, Chairs, Desk Pots, Pans, Dishes, Flatware, Glasswar…" at bounding box center [679, 120] width 397 height 36
type textarea "Pots, Pans, Dishes, Flatware, Glassware"
click at [941, 194] on input "100.00" at bounding box center [981, 189] width 167 height 35
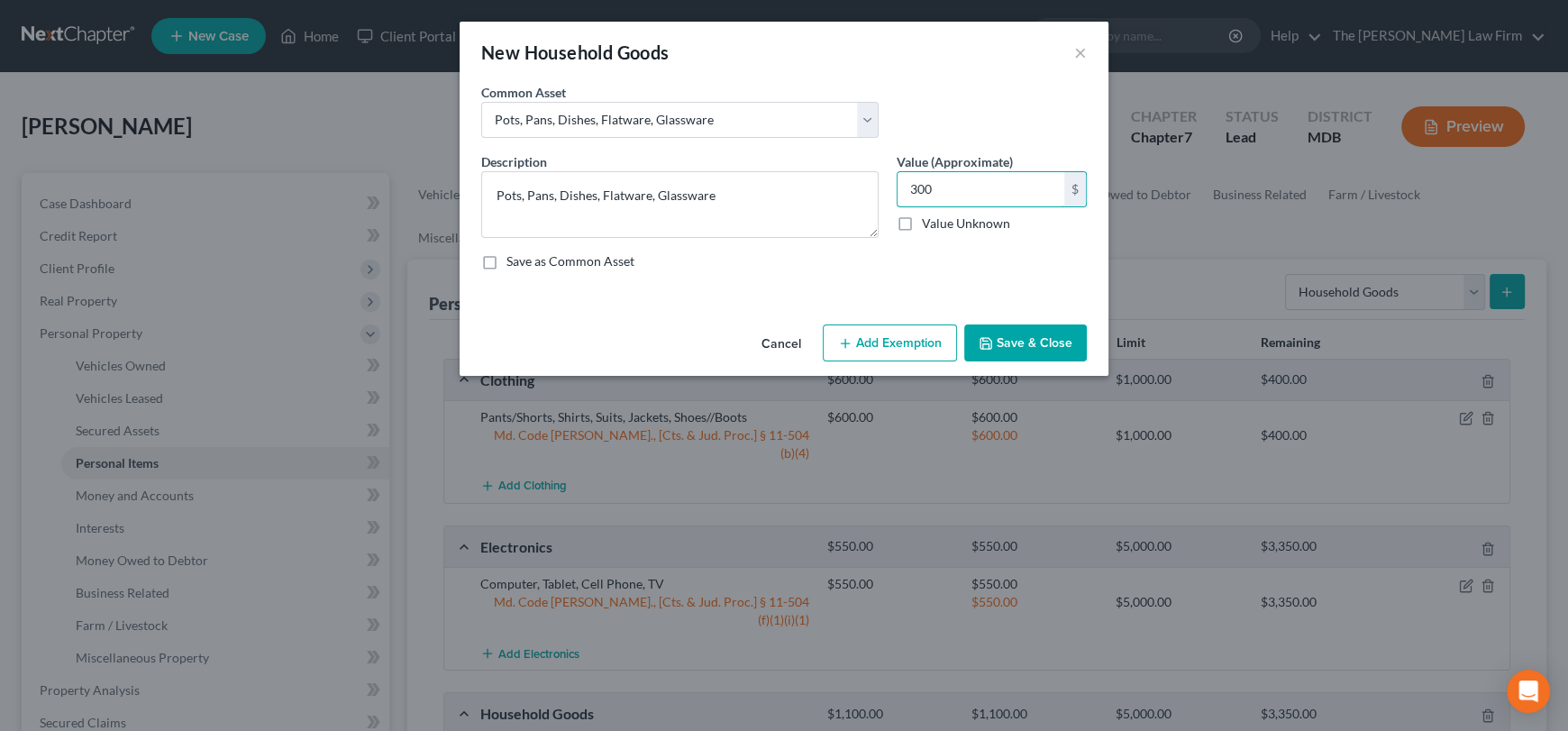
type input "300"
click at [893, 339] on button "Add Exemption" at bounding box center [890, 342] width 134 height 37
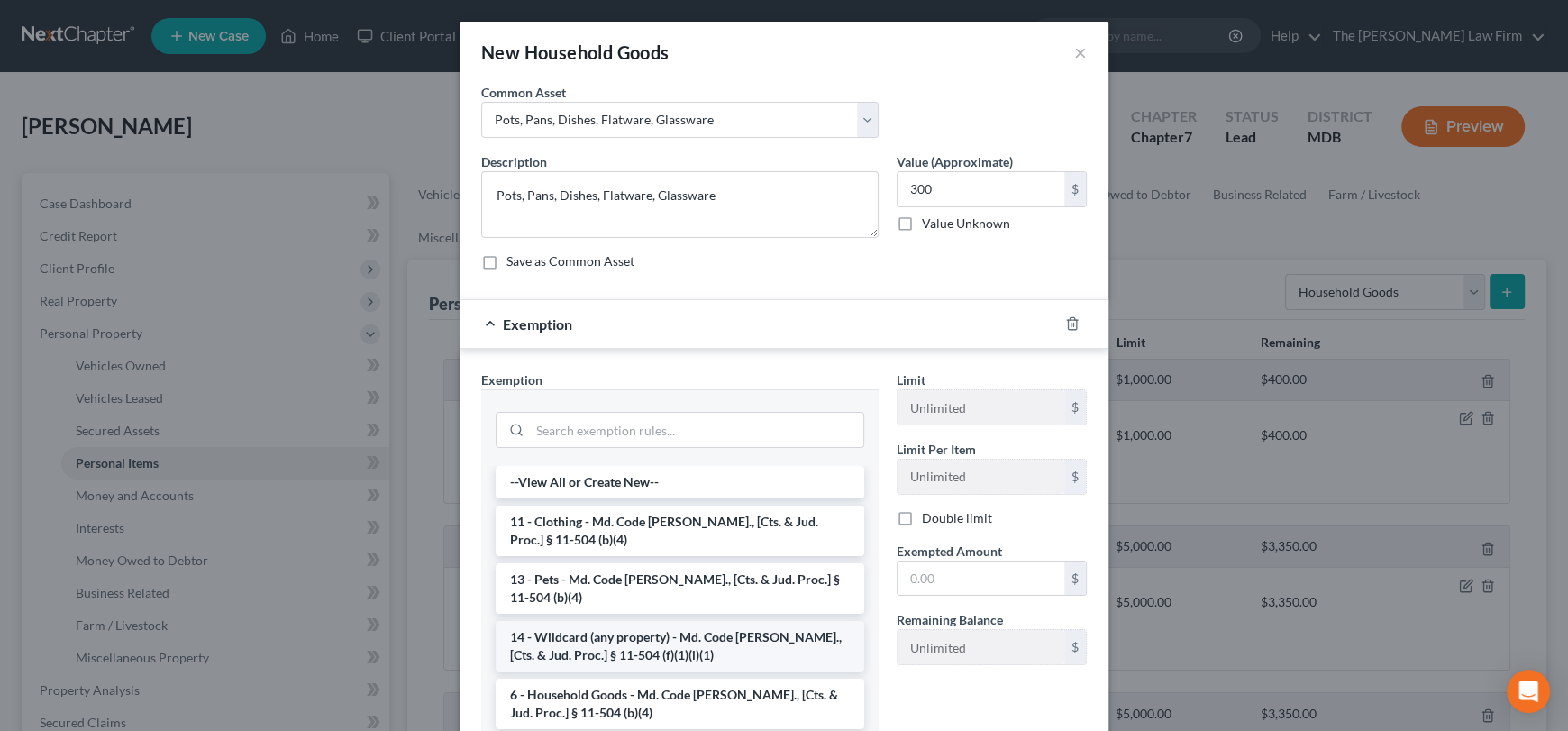
click at [589, 636] on li "14 - Wildcard (any property) - Md. Code [PERSON_NAME]., [Cts. & Jud. Proc.] § 1…" at bounding box center [679, 646] width 368 height 51
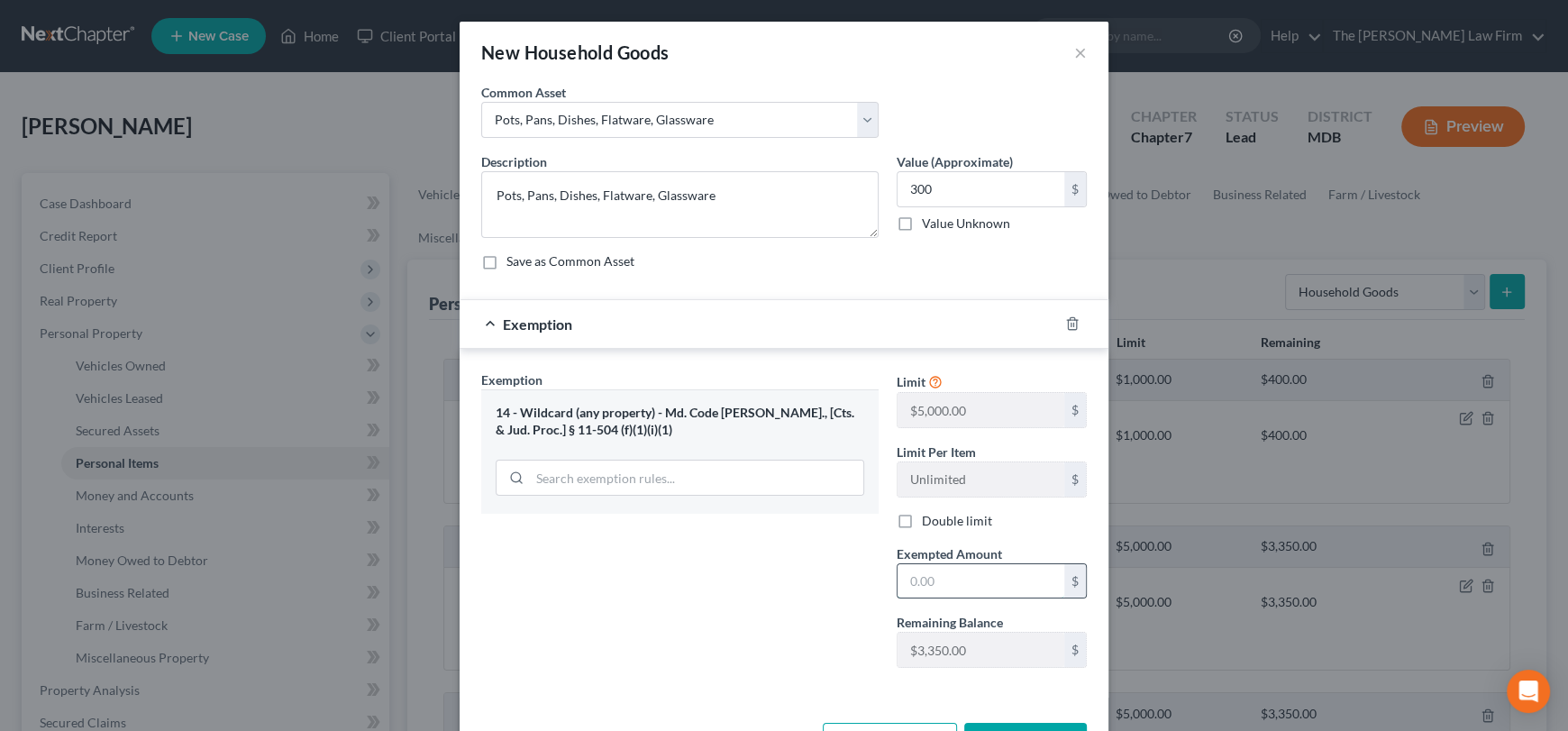
click at [960, 569] on input "text" at bounding box center [981, 581] width 167 height 35
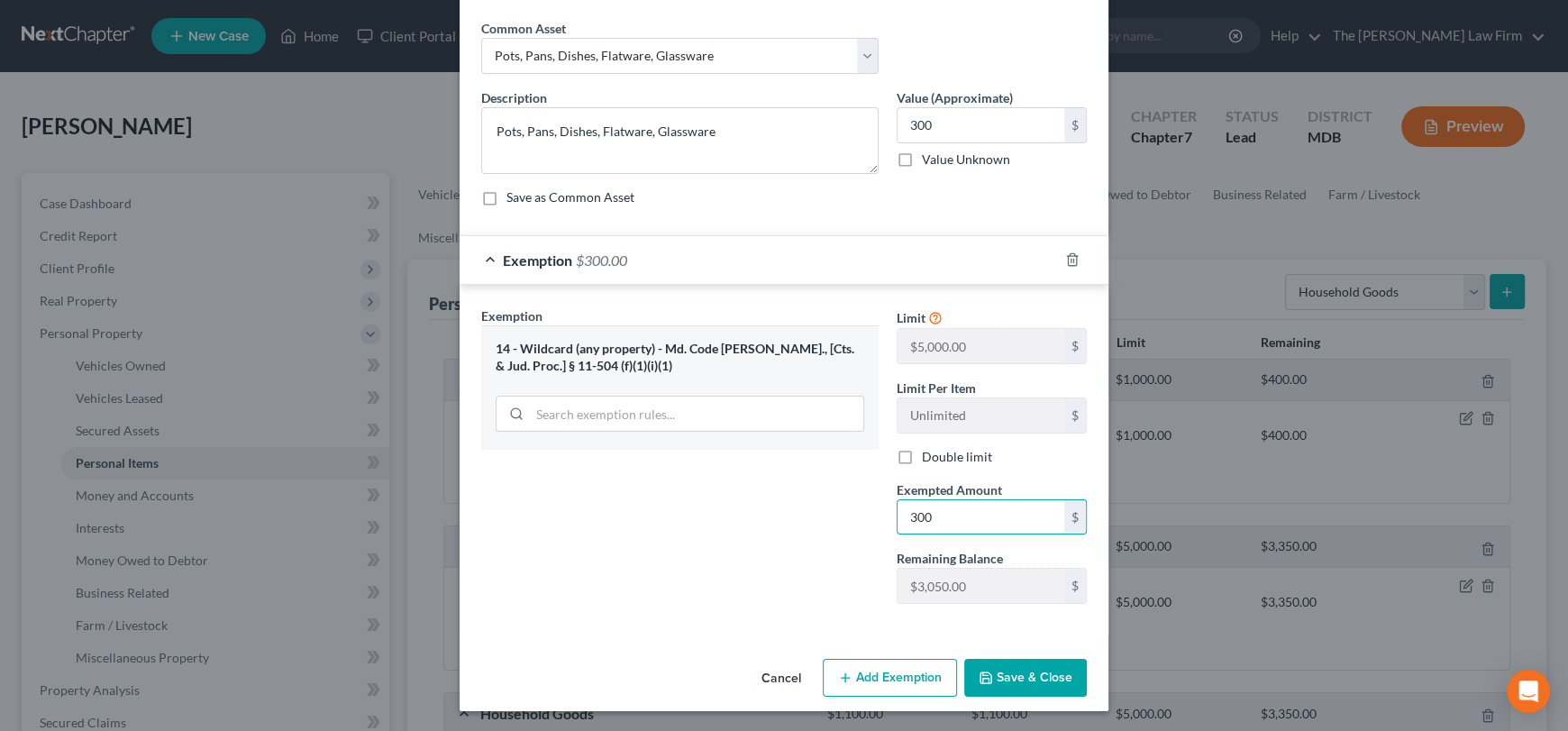
type input "300"
click at [1009, 684] on button "Save & Close" at bounding box center [1026, 676] width 123 height 37
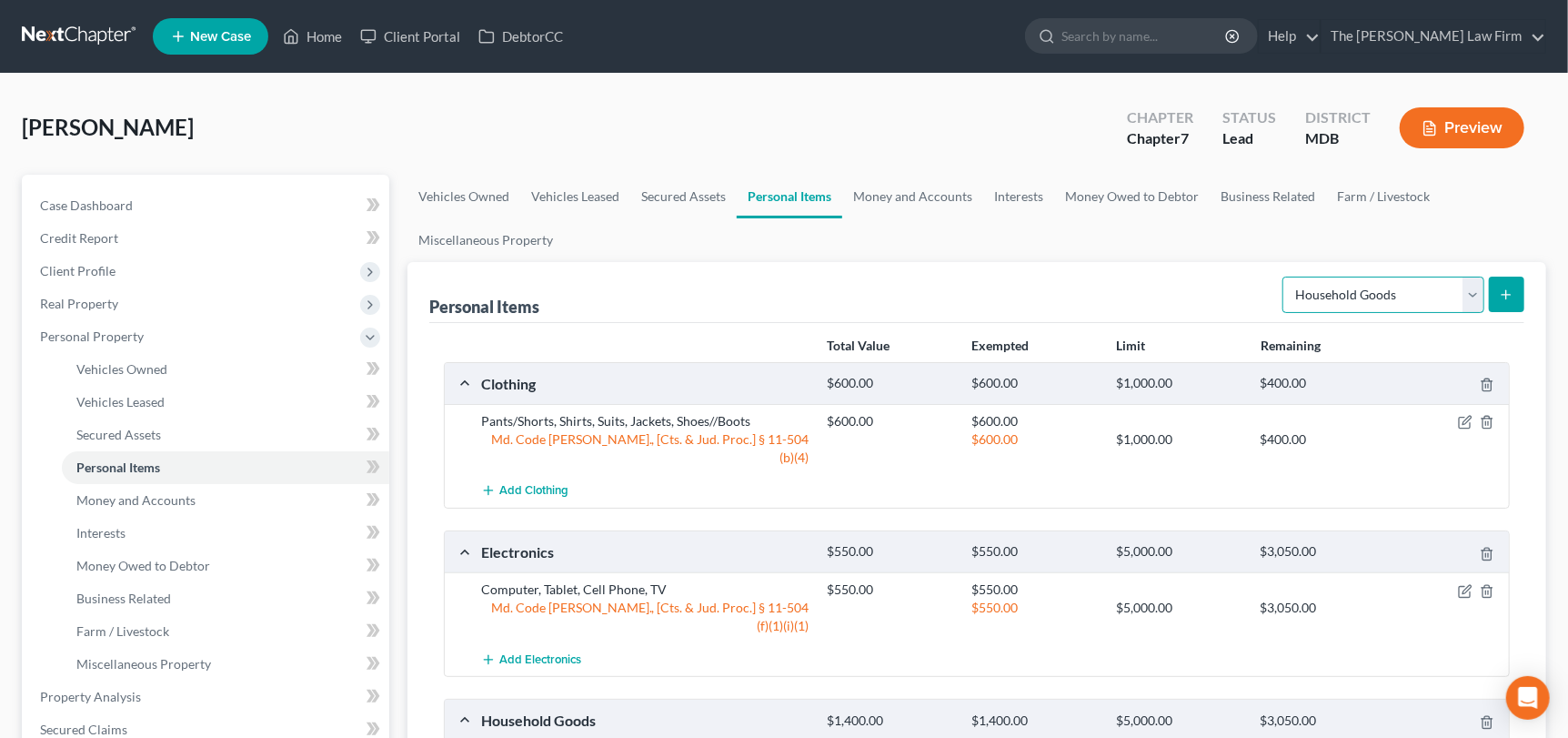
click at [1474, 306] on select "Select Item Type Clothing Collectibles Of Value Electronics Firearms Household …" at bounding box center [1383, 294] width 201 height 37
select select "jewelry"
click at [1285, 276] on select "Select Item Type Clothing Collectibles Of Value Electronics Firearms Household …" at bounding box center [1383, 294] width 201 height 37
click at [1508, 302] on button "submit" at bounding box center [1506, 293] width 36 height 36
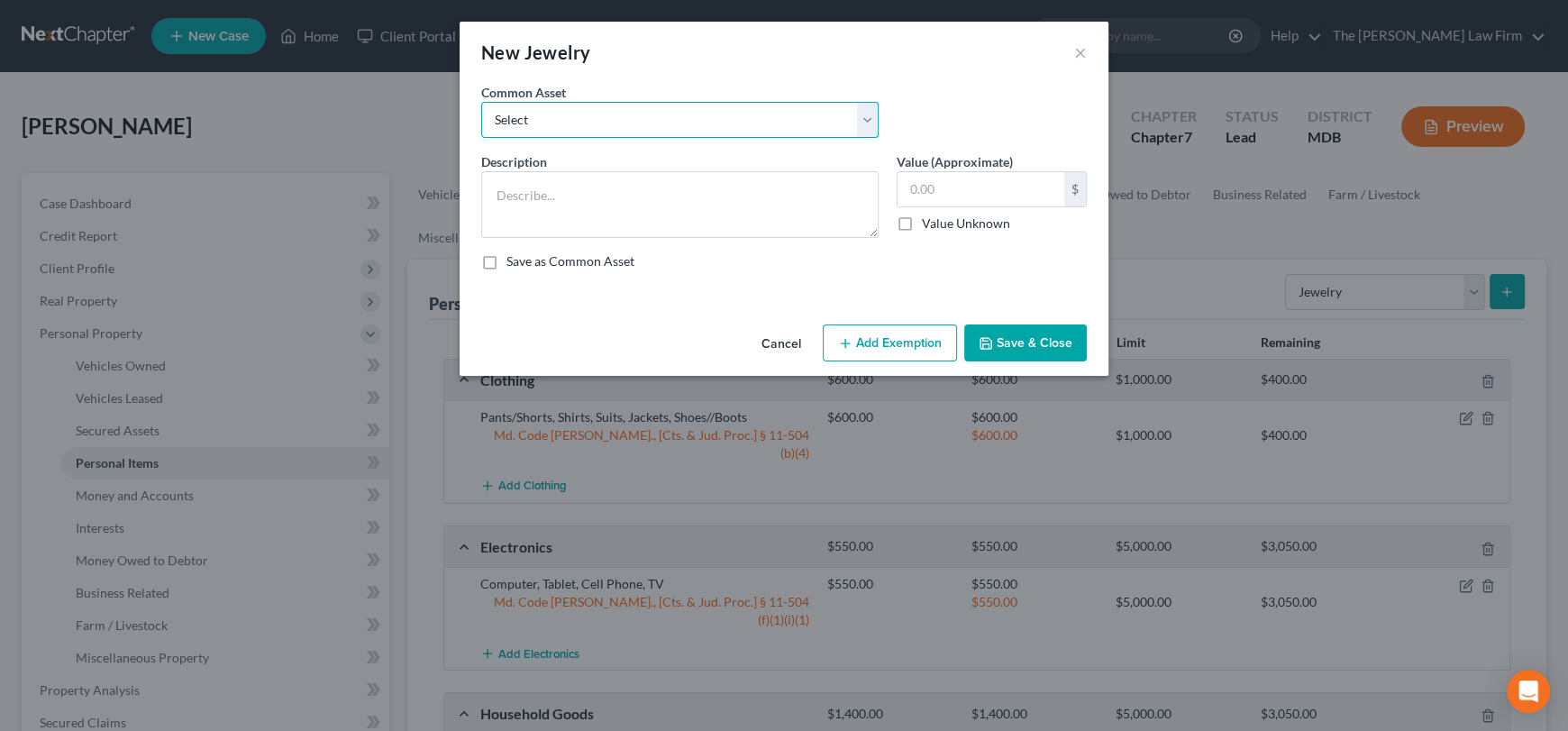
click at [694, 128] on select "Select Watches, Jewelry, Necklaces, Earrings, Bracelets, Rings Watches/Necklaces" at bounding box center [679, 120] width 397 height 36
select select "1"
click at [481, 102] on select "Select Watches, Jewelry, Necklaces, Earrings, Bracelets, Rings Watches/Necklaces" at bounding box center [679, 120] width 397 height 36
type textarea "Watches/Necklaces"
click at [957, 173] on input "125.00" at bounding box center [981, 189] width 167 height 35
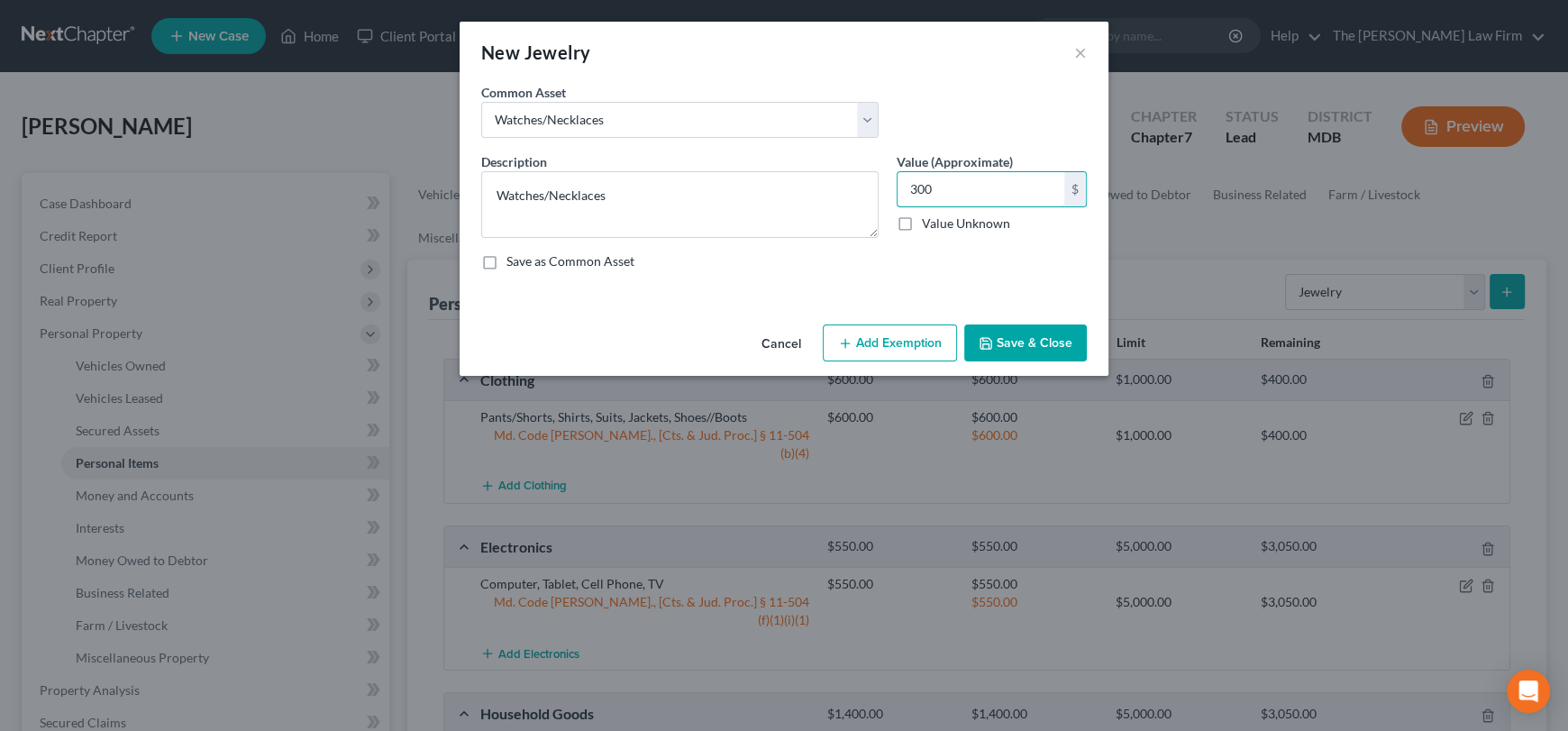
type input "300"
click at [896, 338] on button "Add Exemption" at bounding box center [890, 342] width 134 height 37
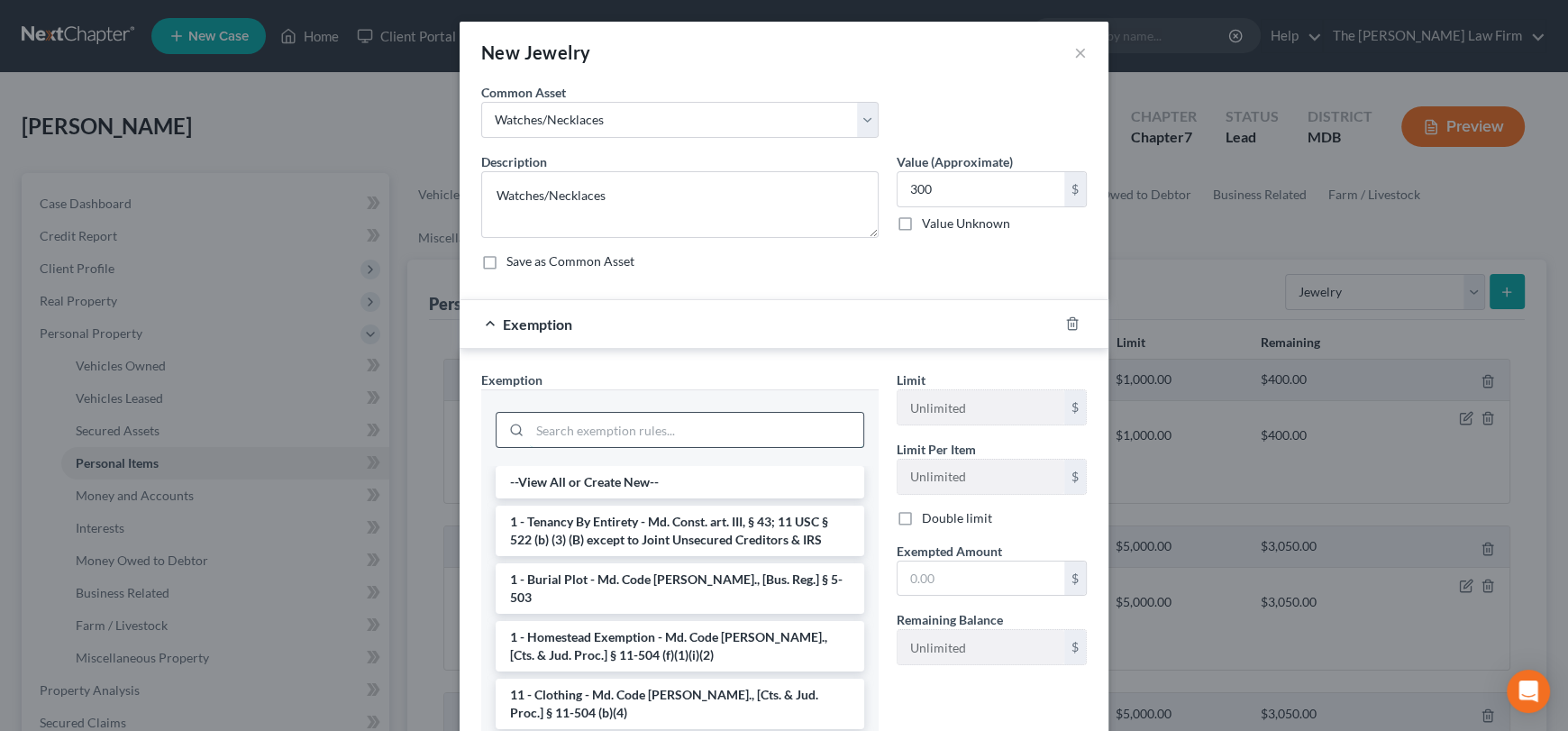
click at [588, 434] on input "search" at bounding box center [696, 430] width 333 height 35
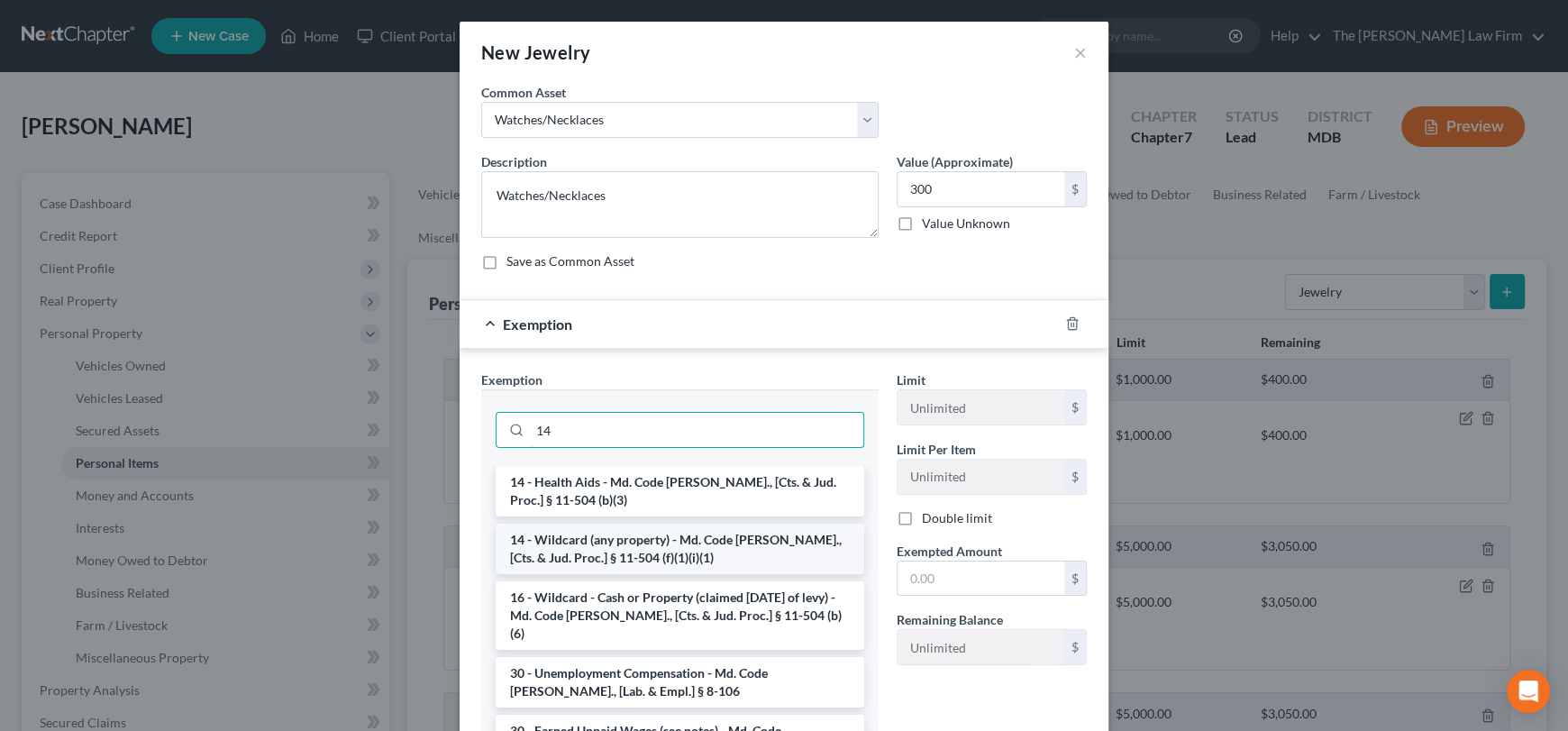
type input "14"
click at [593, 560] on li "14 - Wildcard (any property) - Md. Code [PERSON_NAME]., [Cts. & Jud. Proc.] § 1…" at bounding box center [679, 549] width 368 height 51
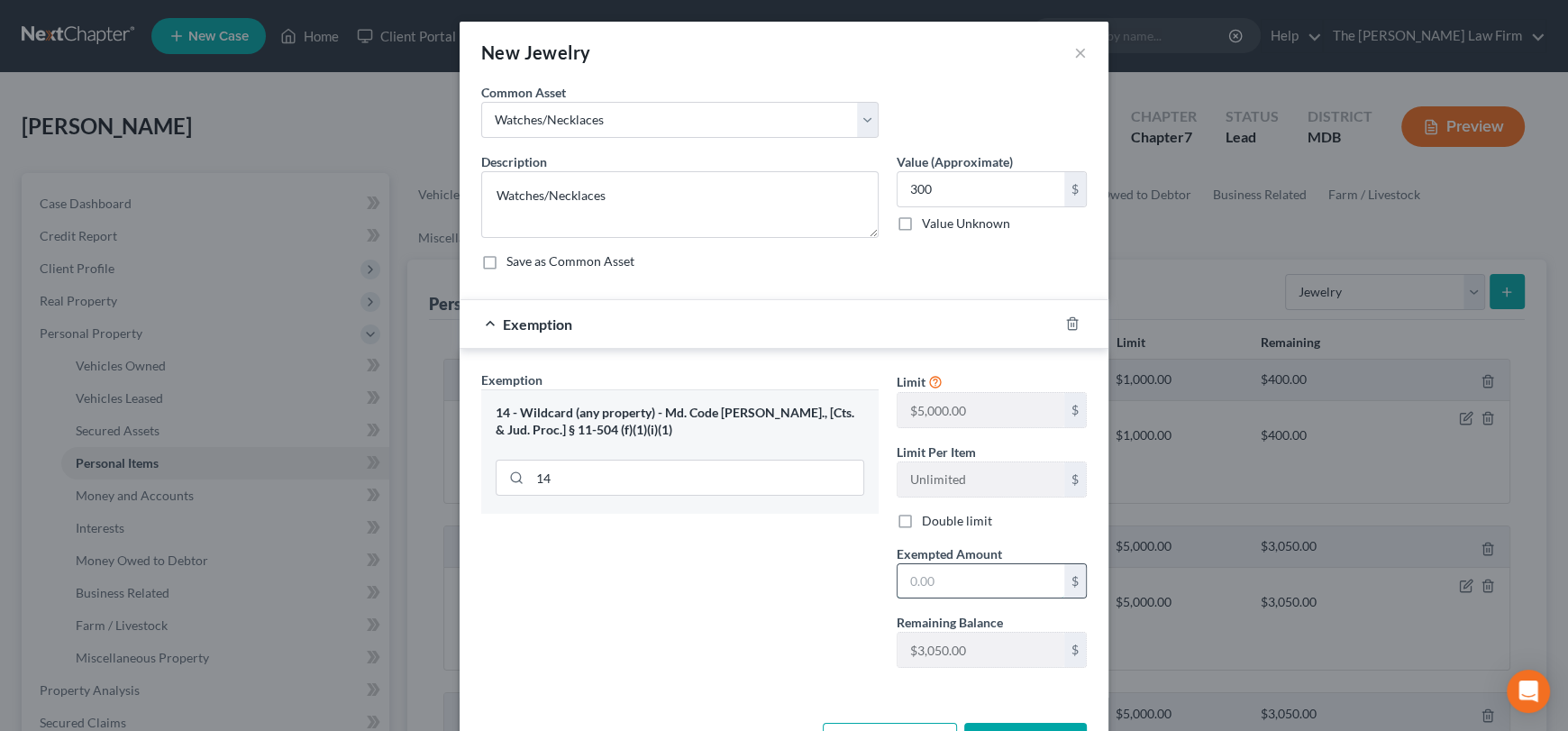
click at [942, 574] on input "text" at bounding box center [981, 581] width 167 height 35
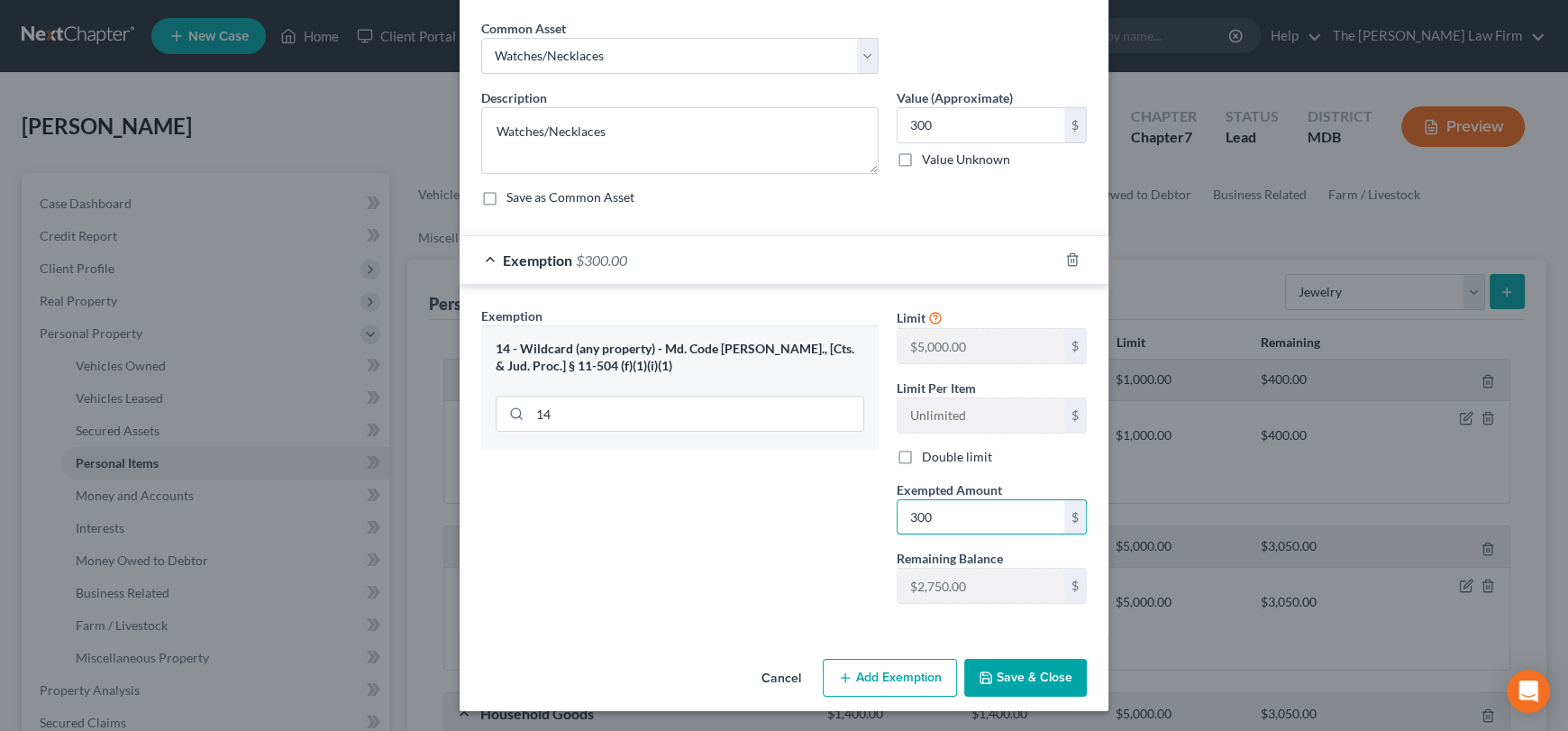
type input "300"
click at [1029, 674] on button "Save & Close" at bounding box center [1026, 676] width 123 height 37
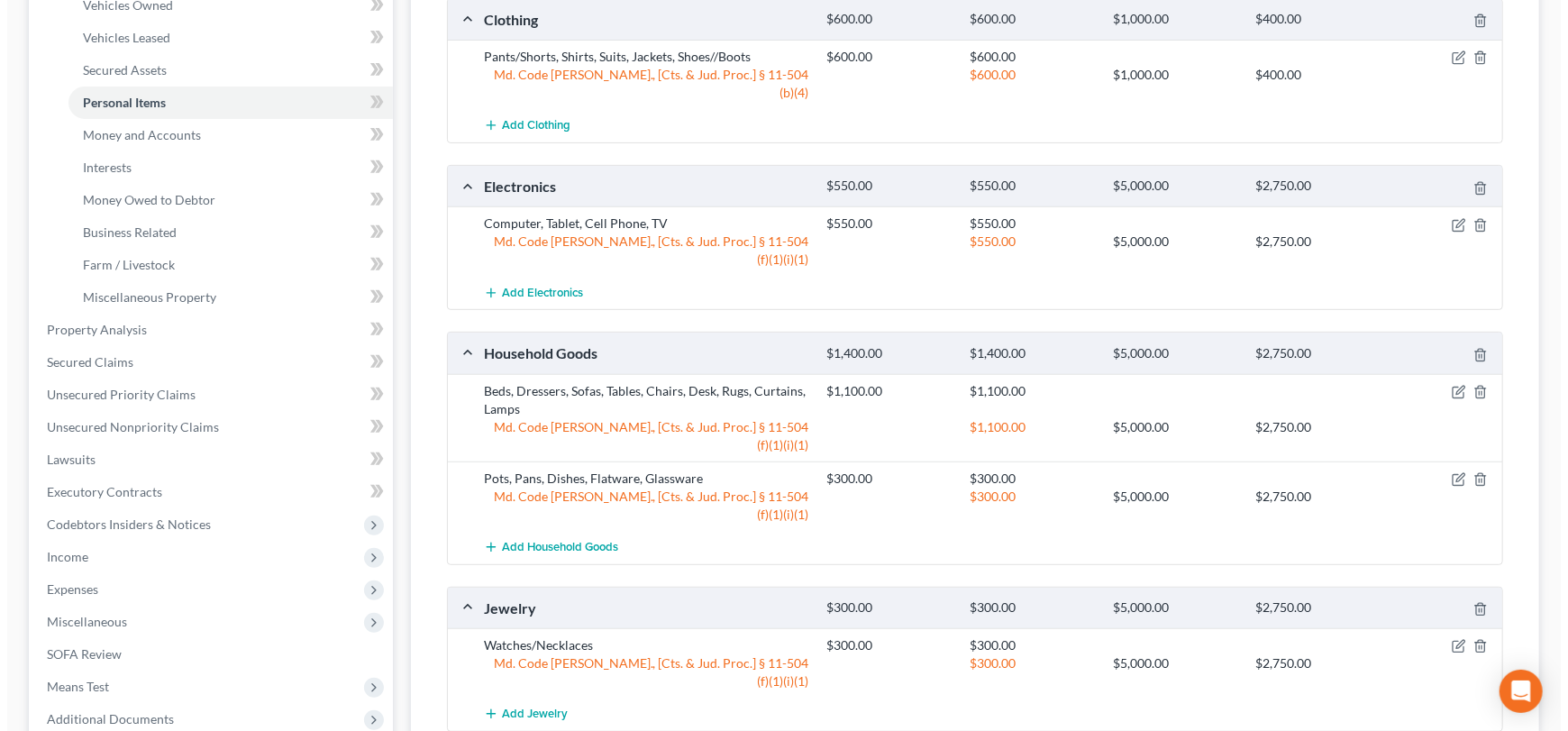
scroll to position [0, 0]
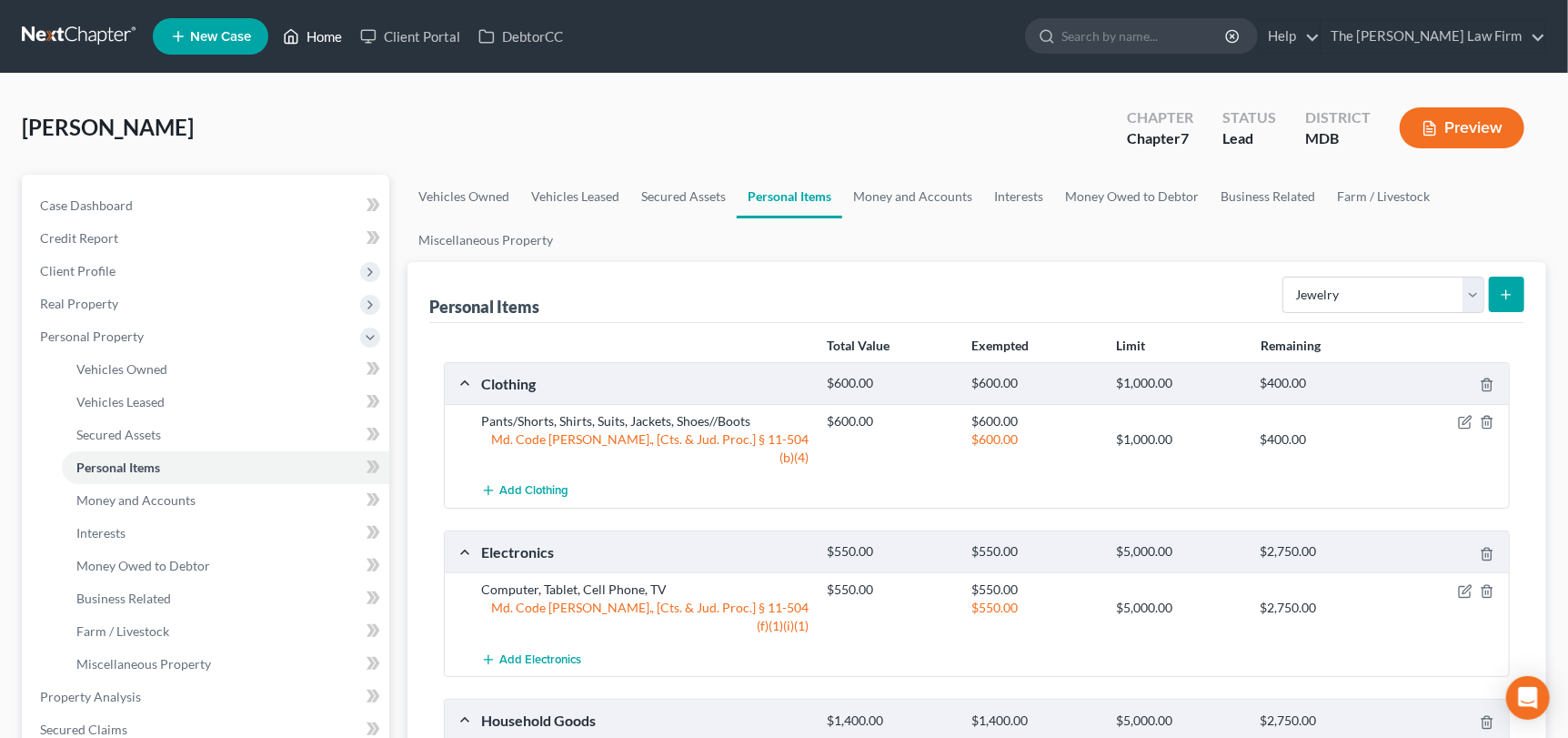
click at [323, 26] on link "Home" at bounding box center [313, 37] width 77 height 33
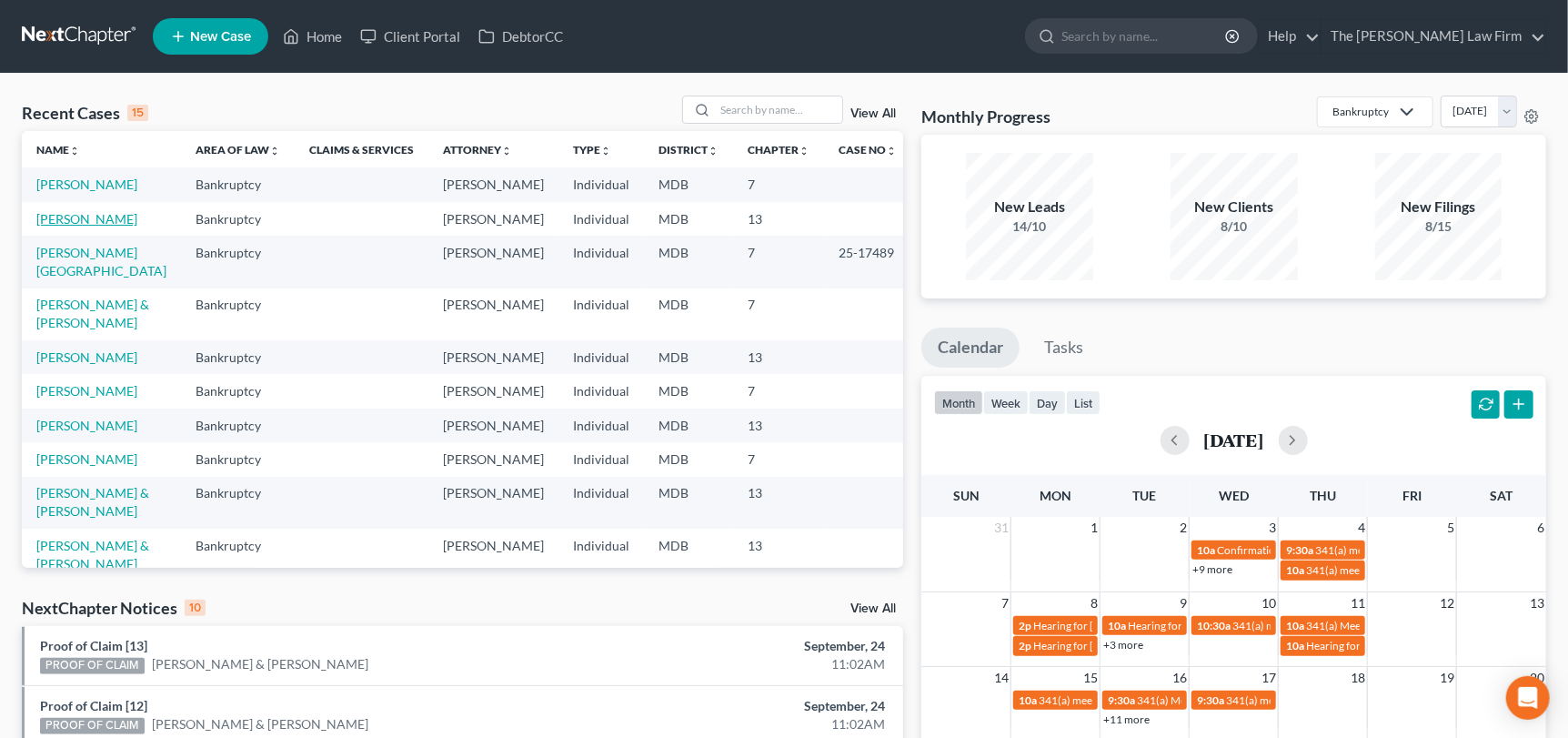
click at [45, 215] on link "[PERSON_NAME]" at bounding box center [87, 219] width 101 height 15
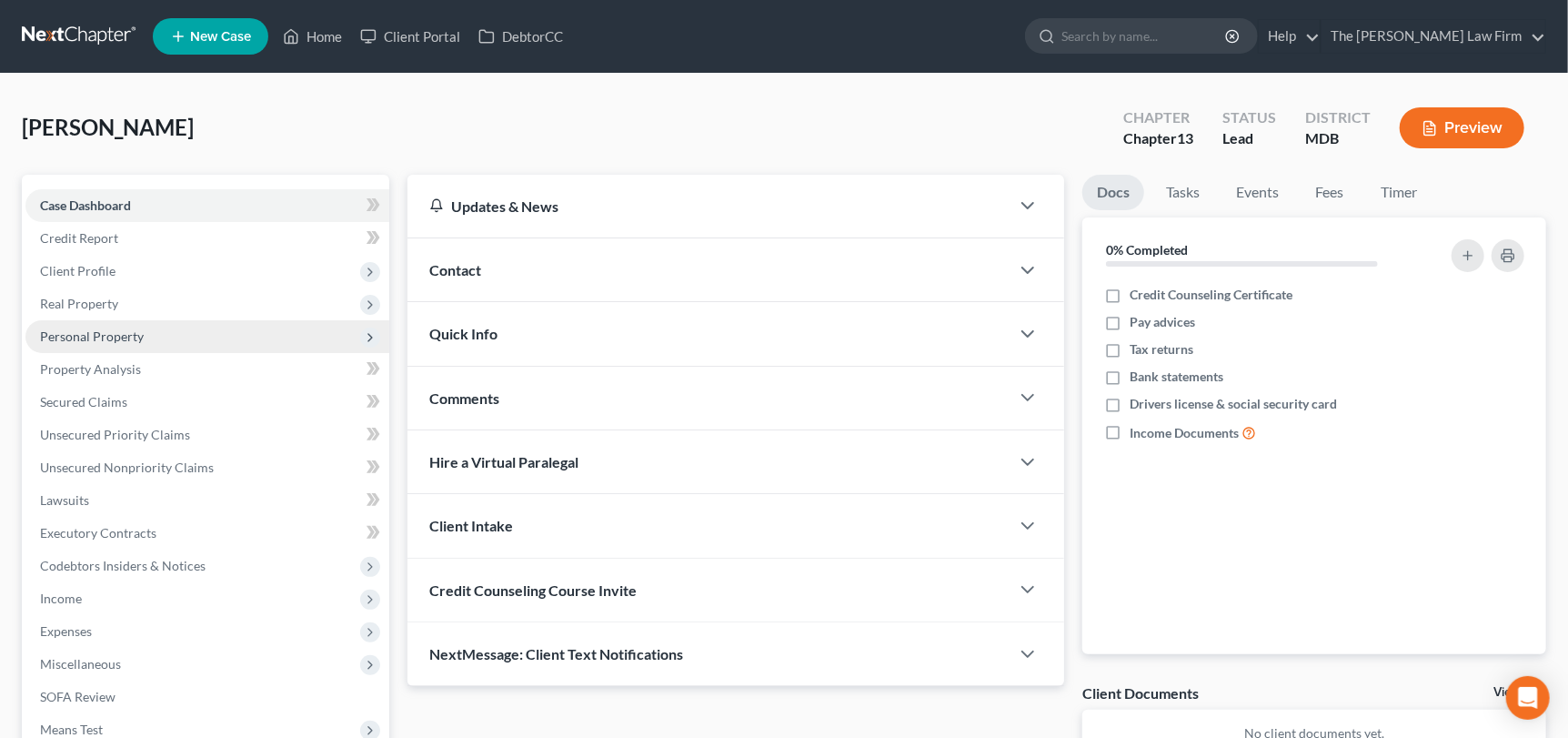
click at [92, 334] on span "Personal Property" at bounding box center [91, 336] width 104 height 15
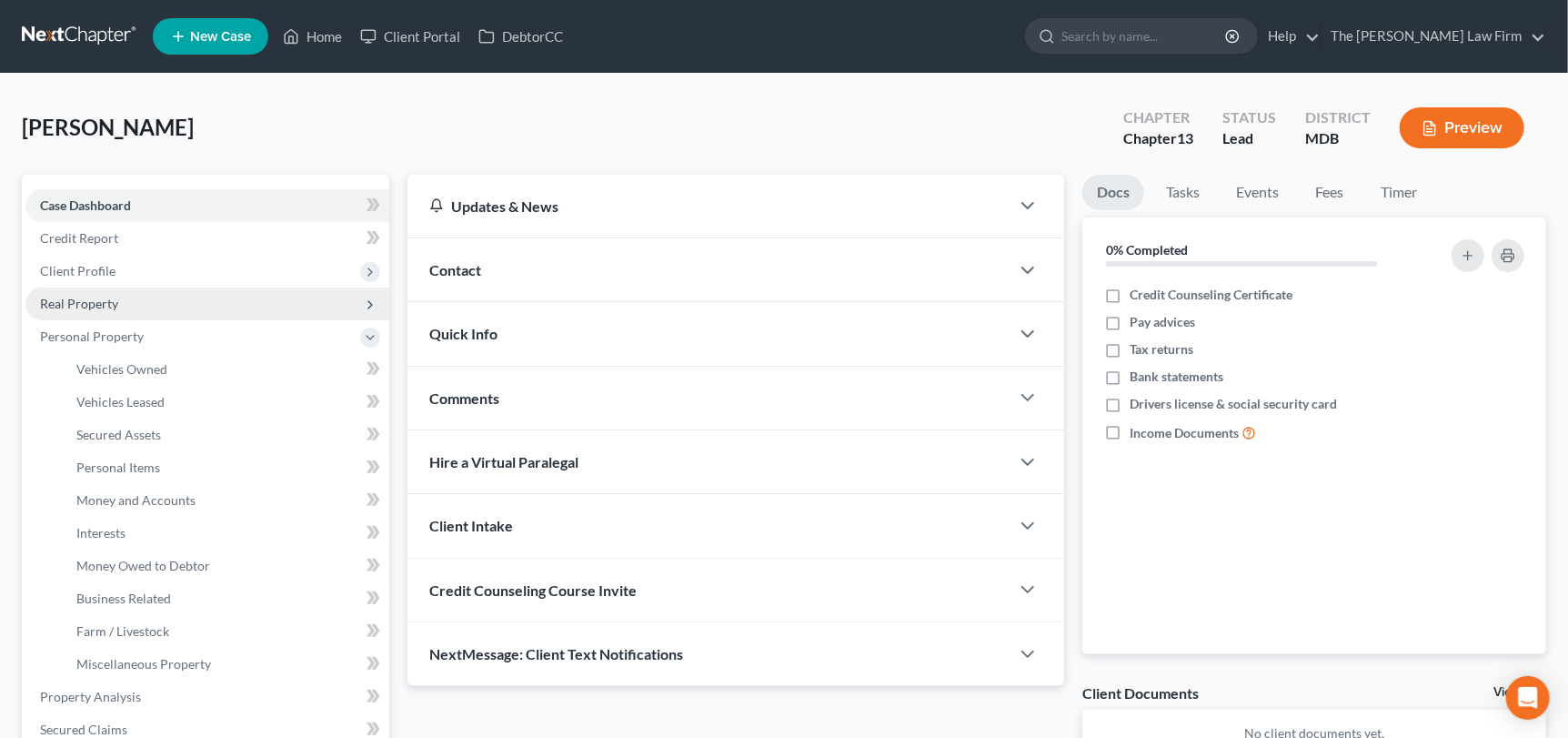
click at [108, 295] on span "Real Property" at bounding box center [78, 303] width 78 height 15
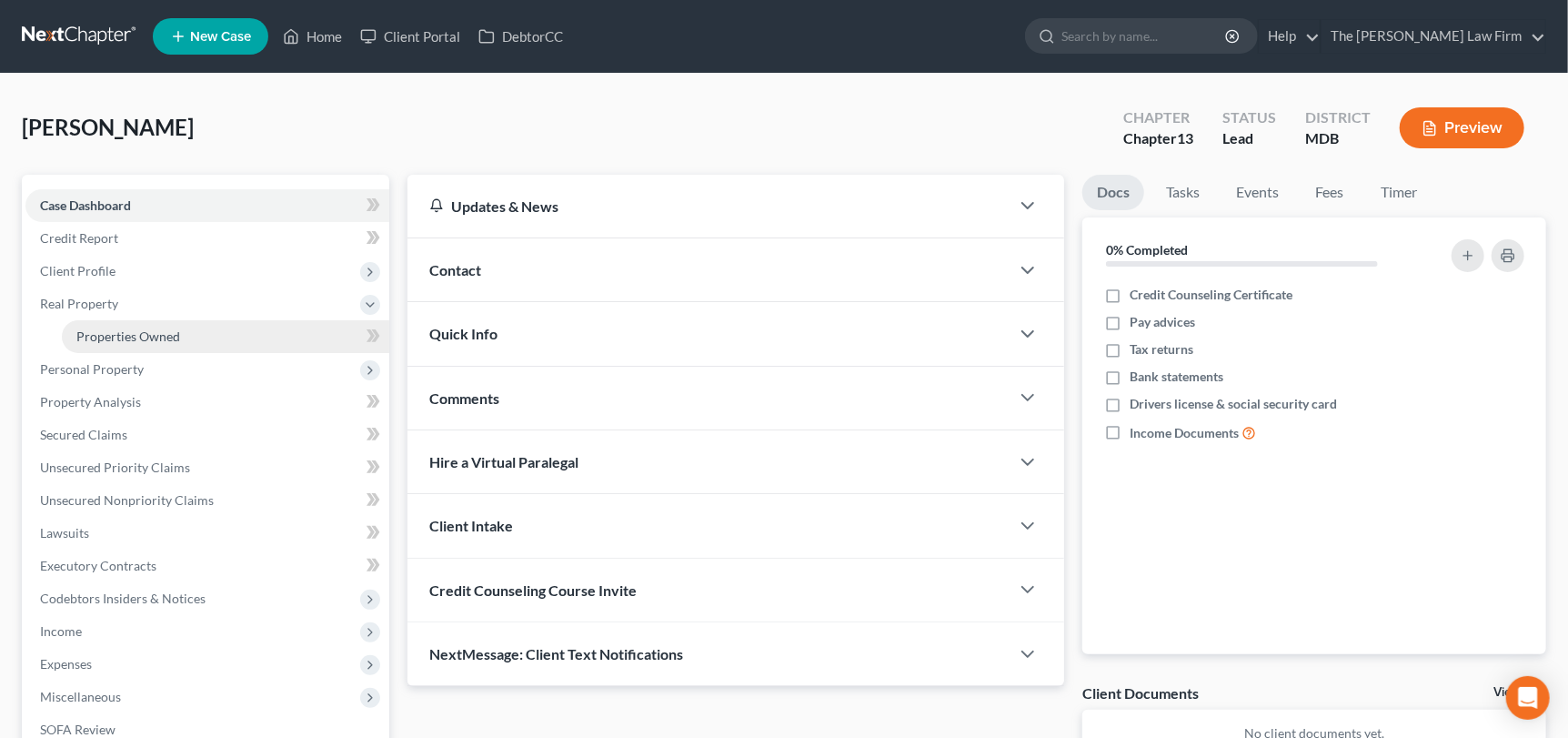
click at [113, 337] on span "Properties Owned" at bounding box center [128, 336] width 104 height 15
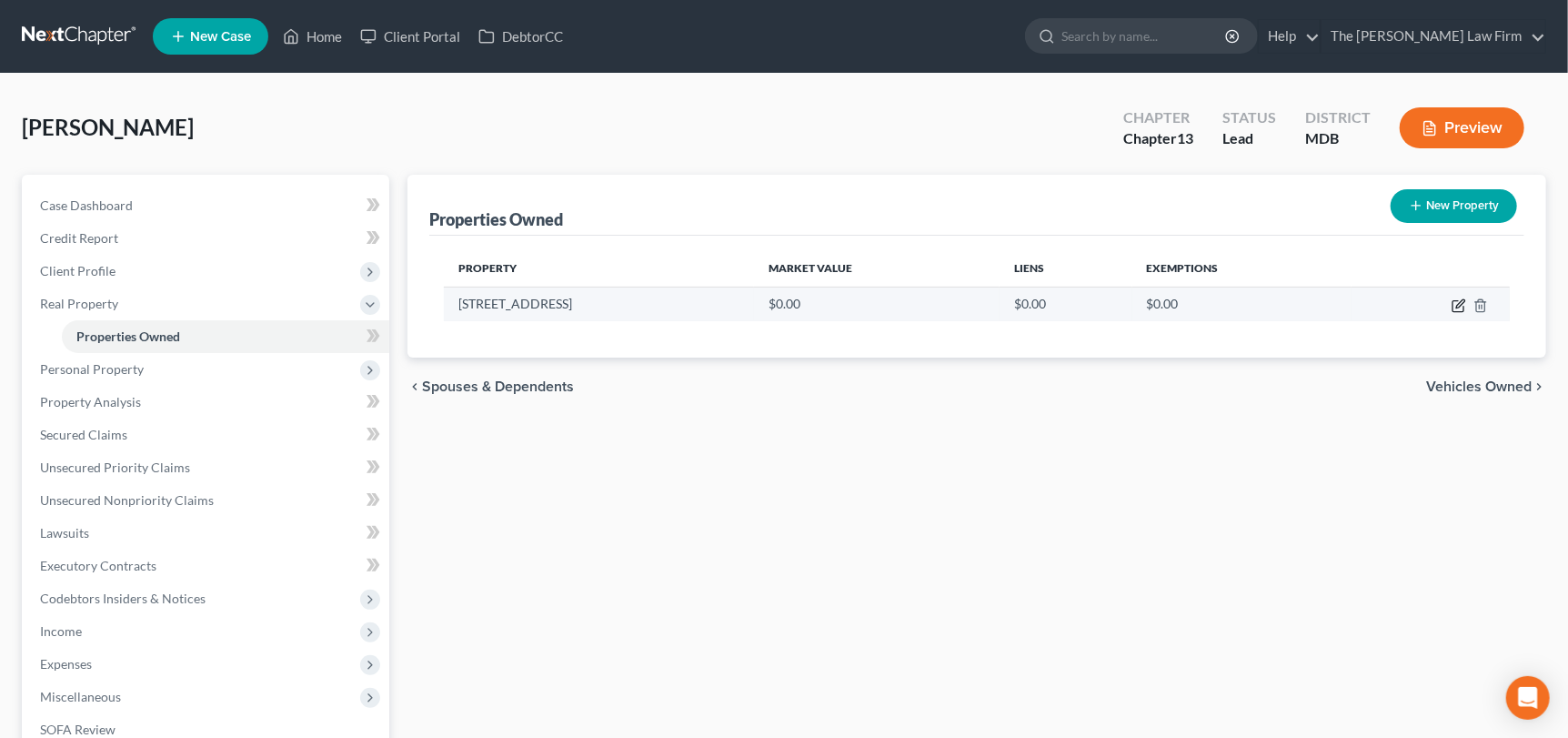
click at [1457, 308] on icon "button" at bounding box center [1459, 305] width 15 height 15
select select "21"
select select "4"
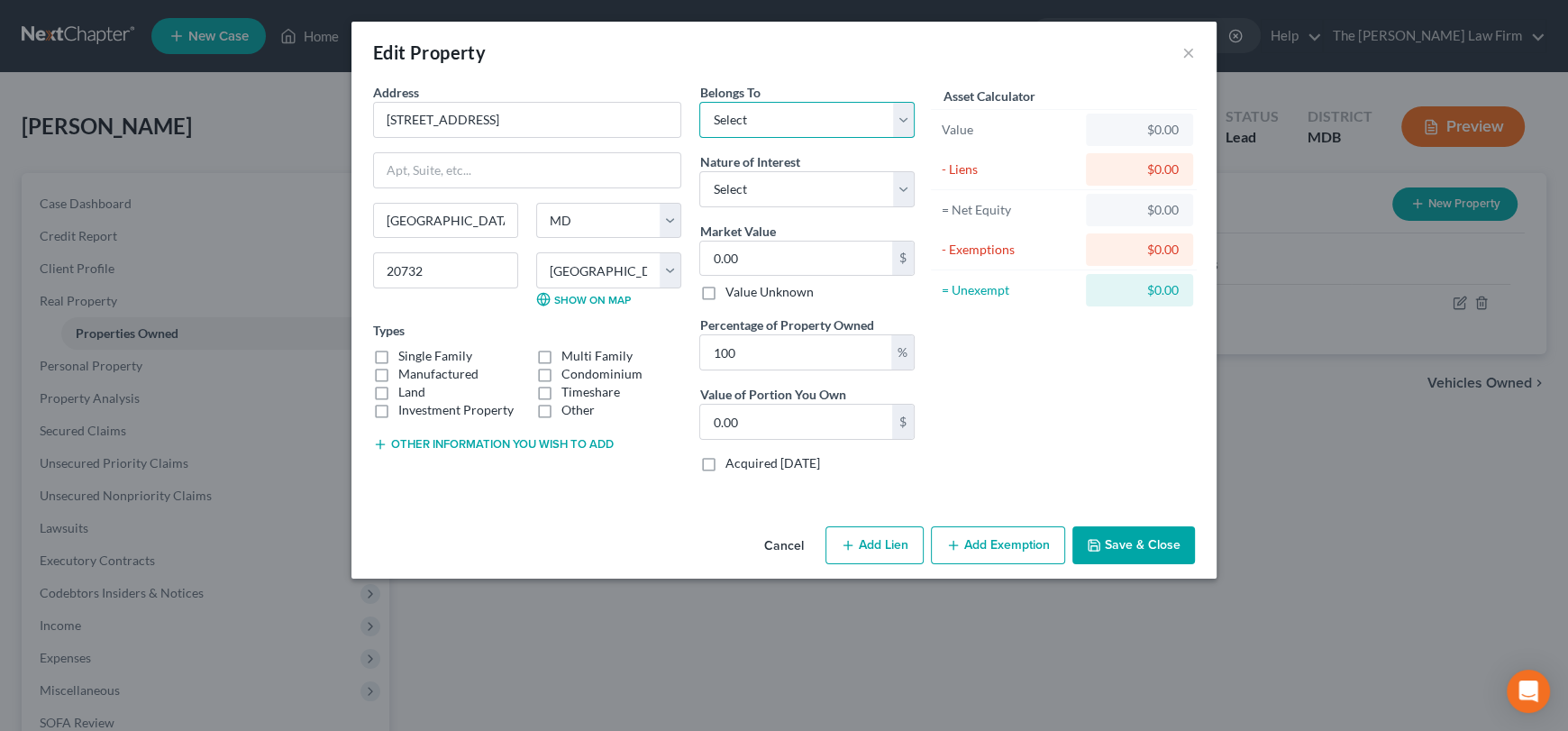
click at [728, 119] on select "Select Debtor 1 Only Debtor 2 Only Debtor 1 And Debtor 2 Only At Least One Of T…" at bounding box center [807, 120] width 215 height 36
select select "0"
click at [700, 102] on select "Select Debtor 1 Only Debtor 2 Only Debtor 1 And Debtor 2 Only At Least One Of T…" at bounding box center [807, 120] width 215 height 36
click at [398, 365] on label "Manufactured" at bounding box center [439, 373] width 81 height 18
click at [406, 365] on input "Manufactured" at bounding box center [412, 370] width 12 height 12
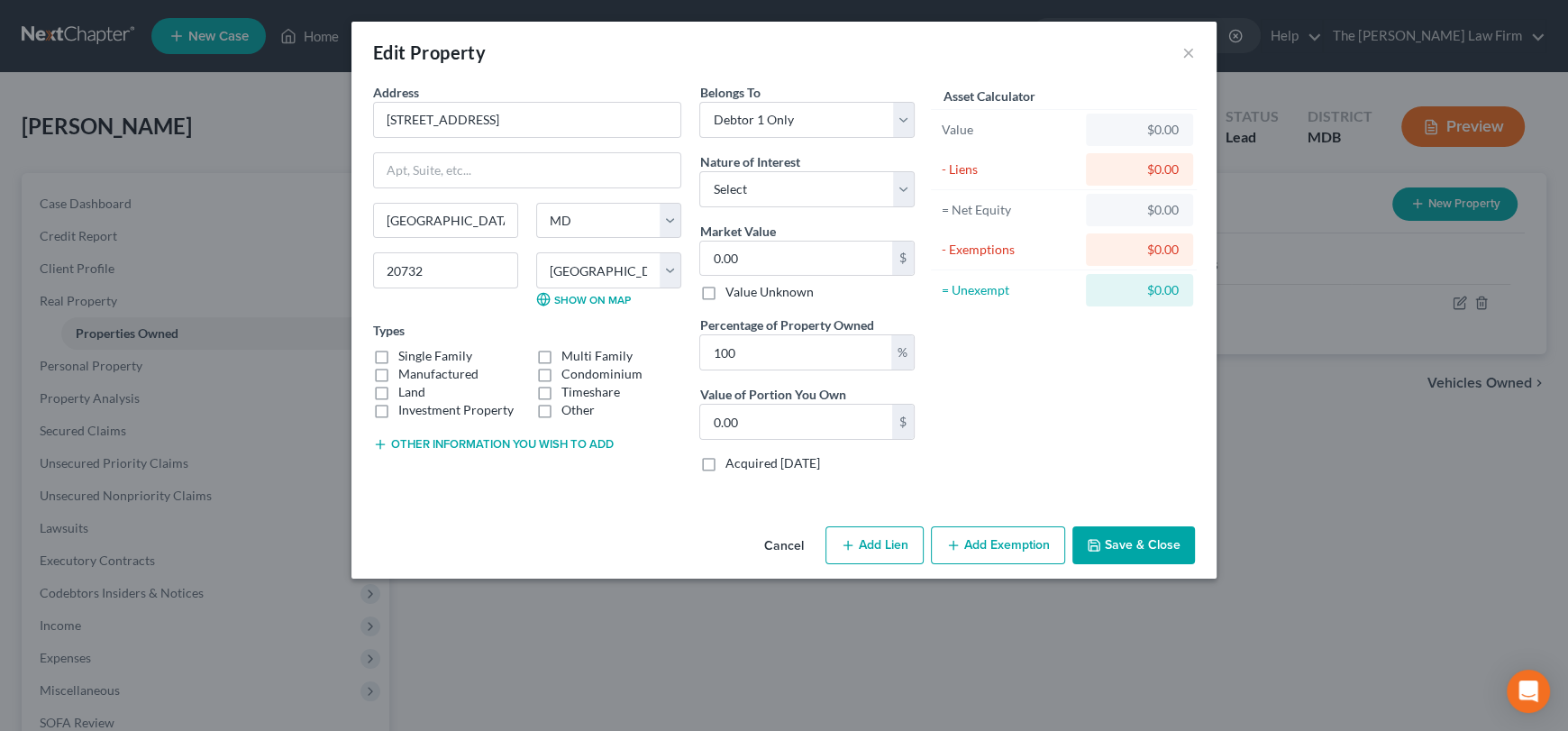
checkbox input "true"
click at [398, 356] on label "Single Family" at bounding box center [435, 356] width 74 height 18
click at [398, 350] on label "Single Family" at bounding box center [435, 356] width 74 height 18
click at [406, 350] on input "Single Family" at bounding box center [412, 353] width 12 height 12
checkbox input "true"
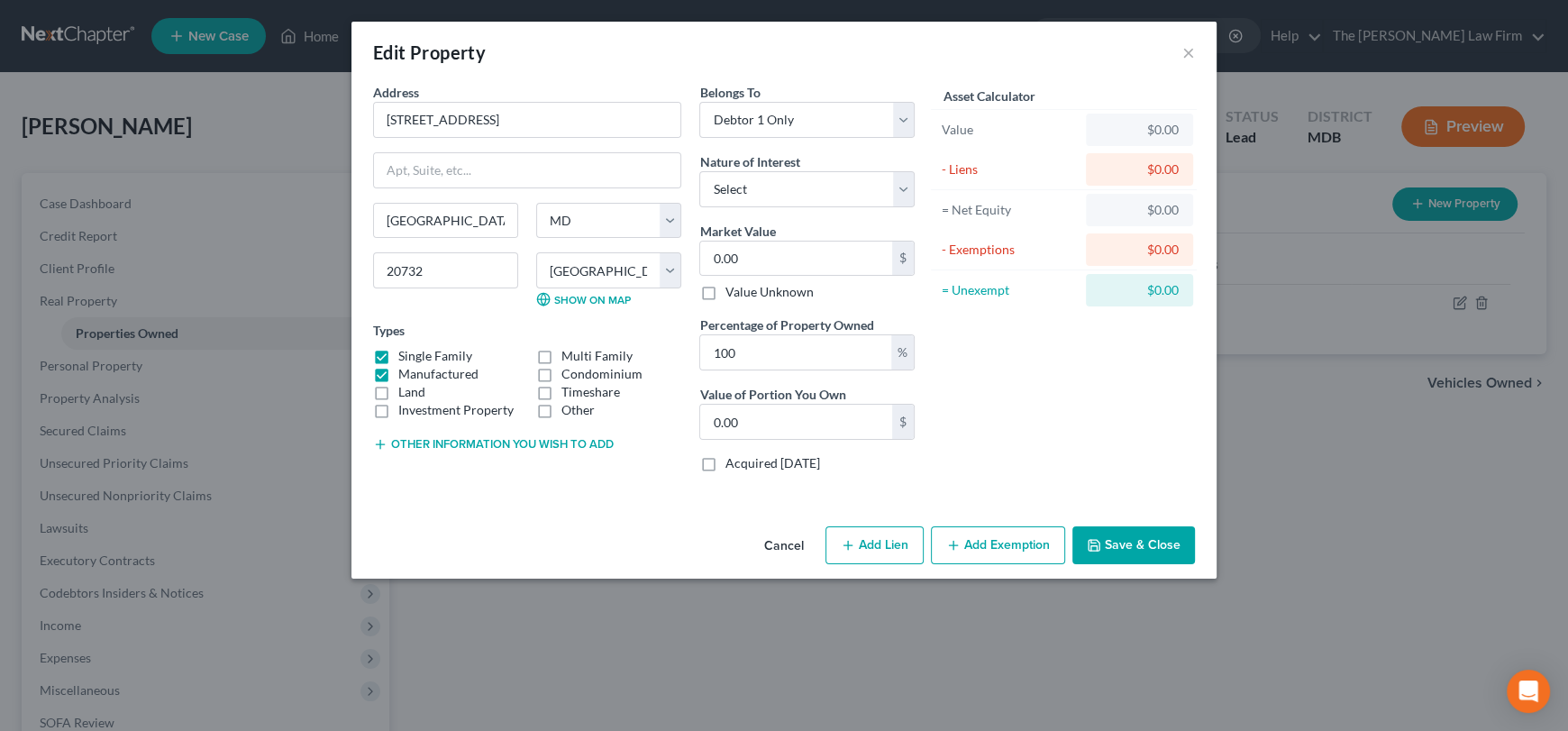
click at [398, 376] on label "Manufactured" at bounding box center [439, 373] width 81 height 18
click at [406, 376] on input "Manufactured" at bounding box center [412, 370] width 12 height 12
checkbox input "false"
click at [748, 186] on select "Select Fee Simple Joint Tenant Life Estate Equitable Interest Future Interest T…" at bounding box center [807, 189] width 215 height 36
select select "0"
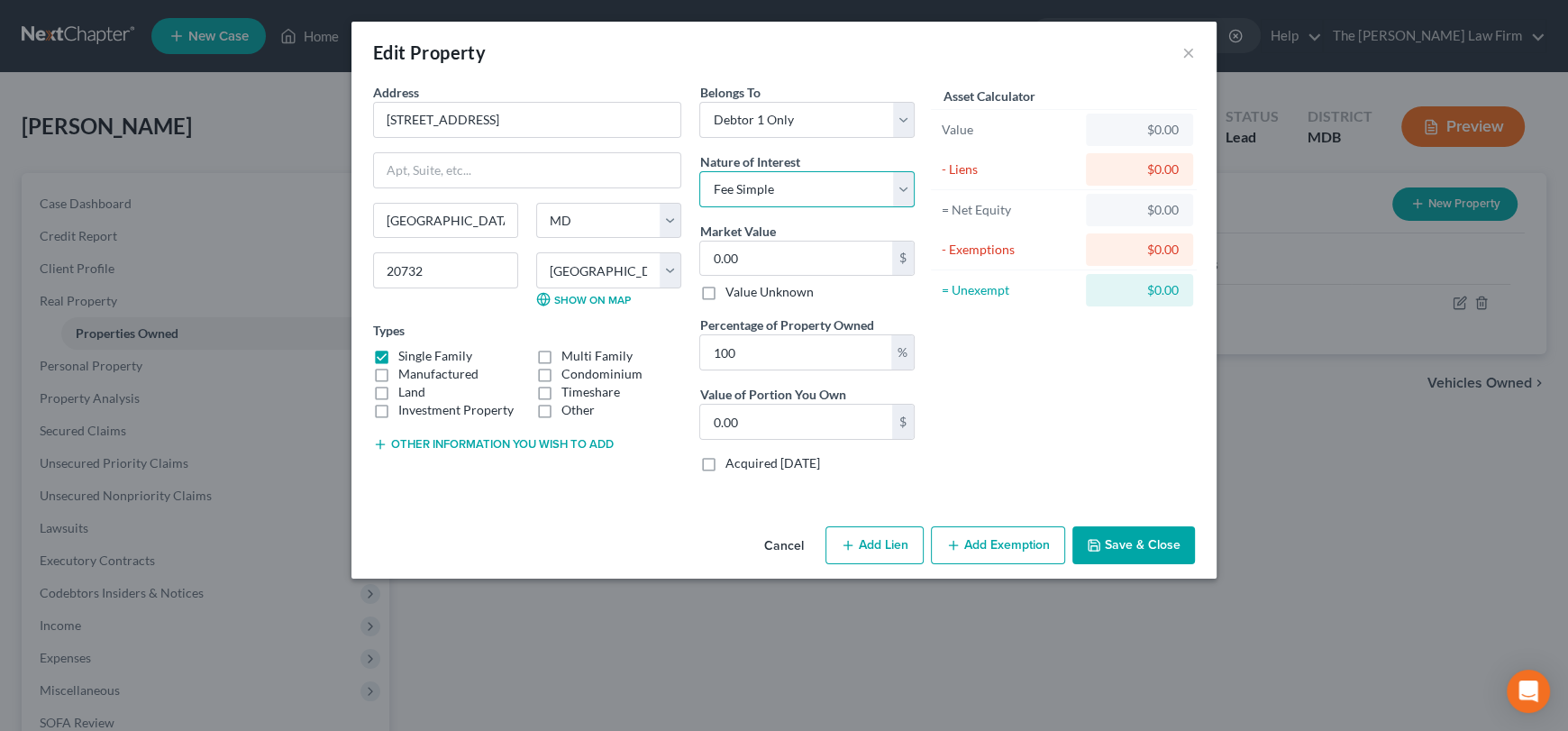
click at [700, 171] on select "Select Fee Simple Joint Tenant Life Estate Equitable Interest Future Interest T…" at bounding box center [807, 189] width 215 height 36
click at [766, 259] on input "0.00" at bounding box center [796, 259] width 192 height 35
type input "3"
type input "3.00"
type input "36"
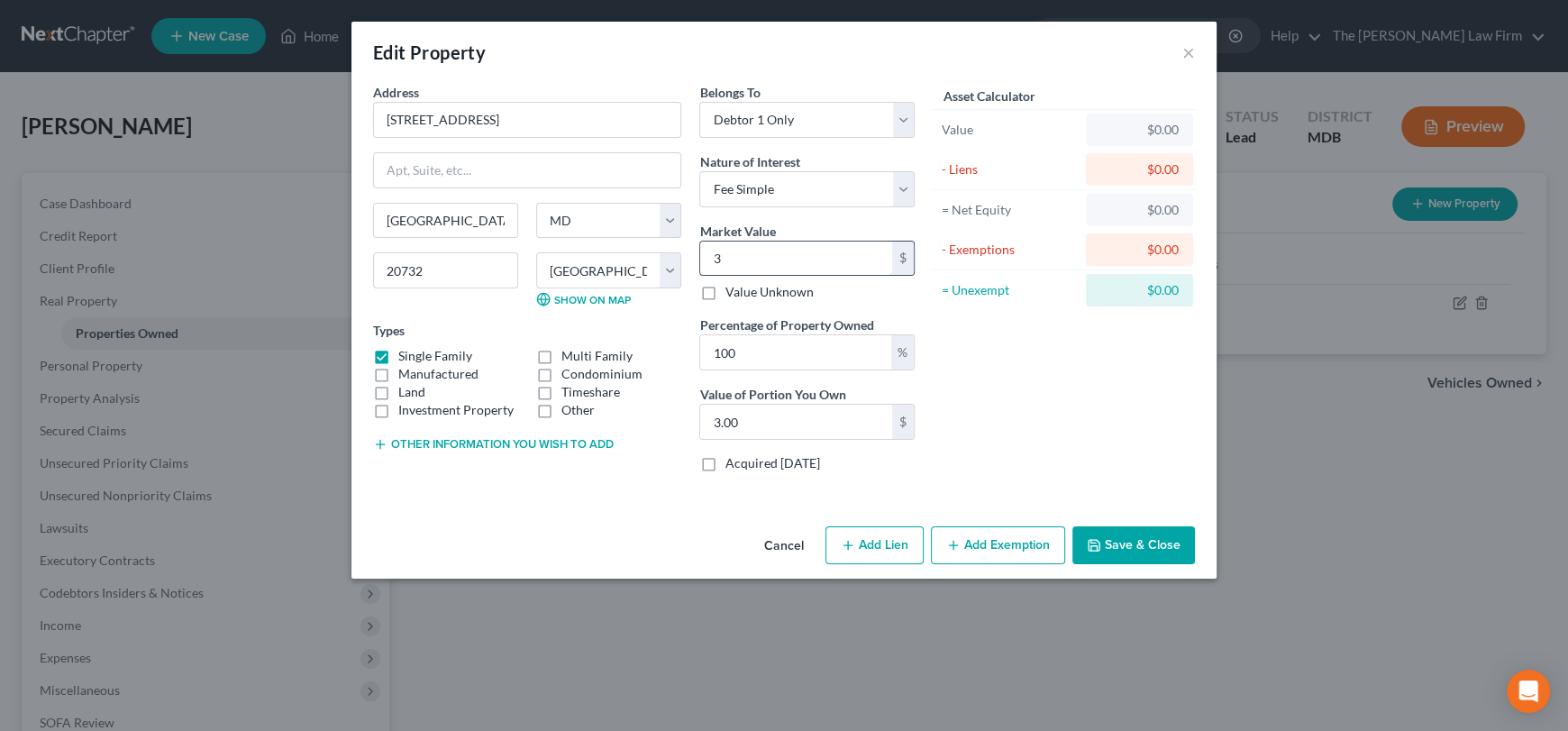
type input "36.00"
type input "367"
type input "367.00"
type input "3673"
type input "3,673.00"
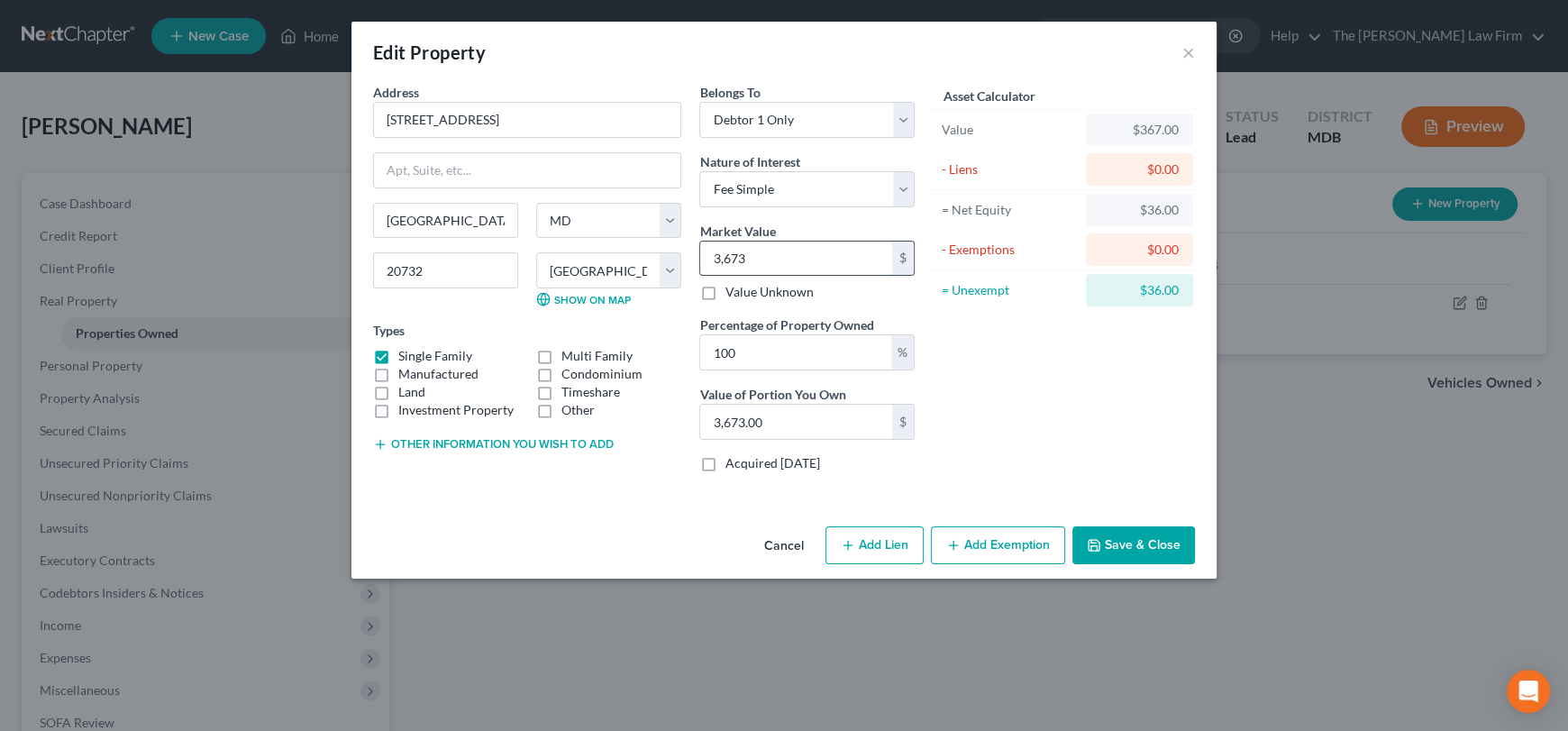
type input "3,6731"
type input "36,731.00"
type input "36,7316"
type input "367,316.00"
type input "367,316"
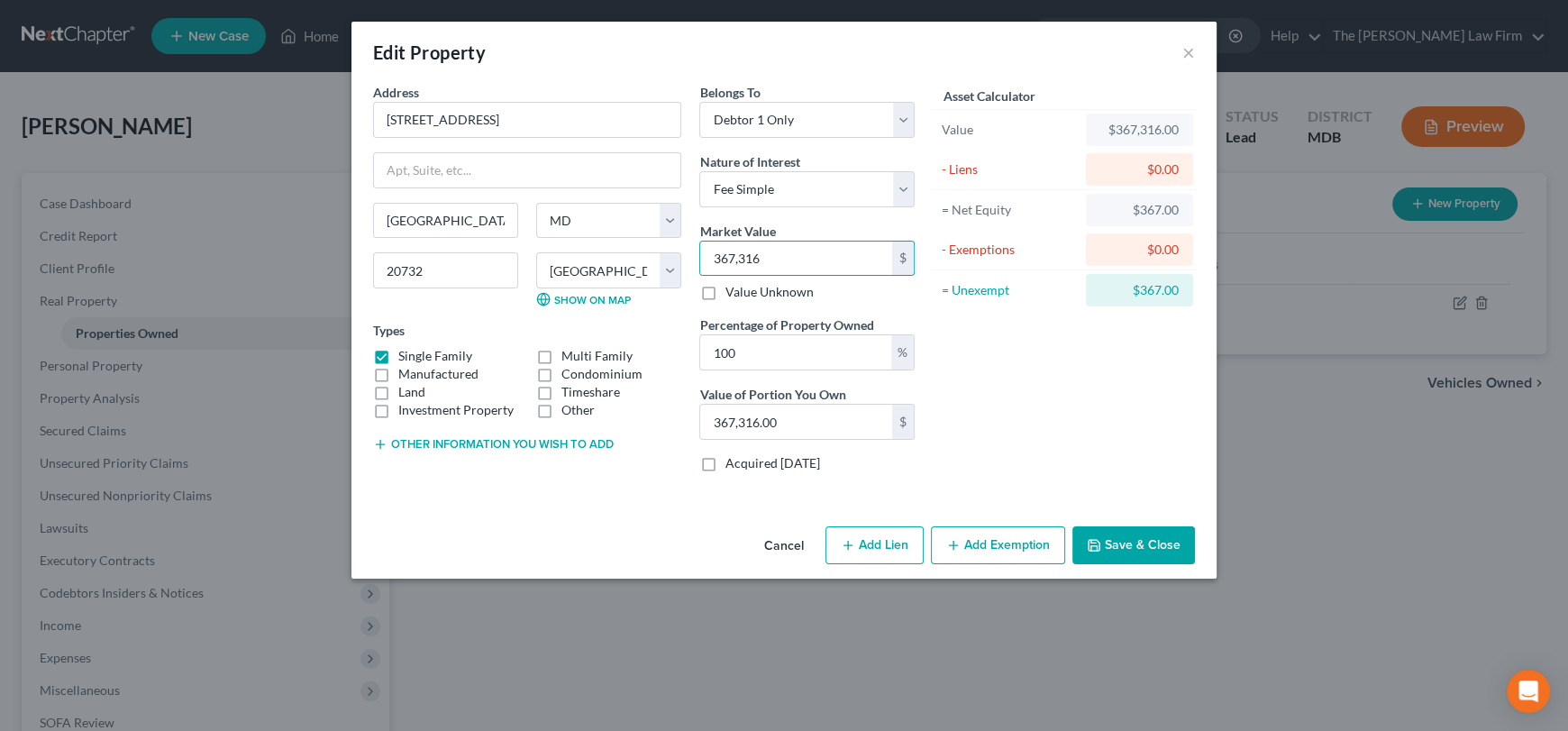
click at [865, 544] on button "Add Lien" at bounding box center [874, 544] width 98 height 37
select select "0"
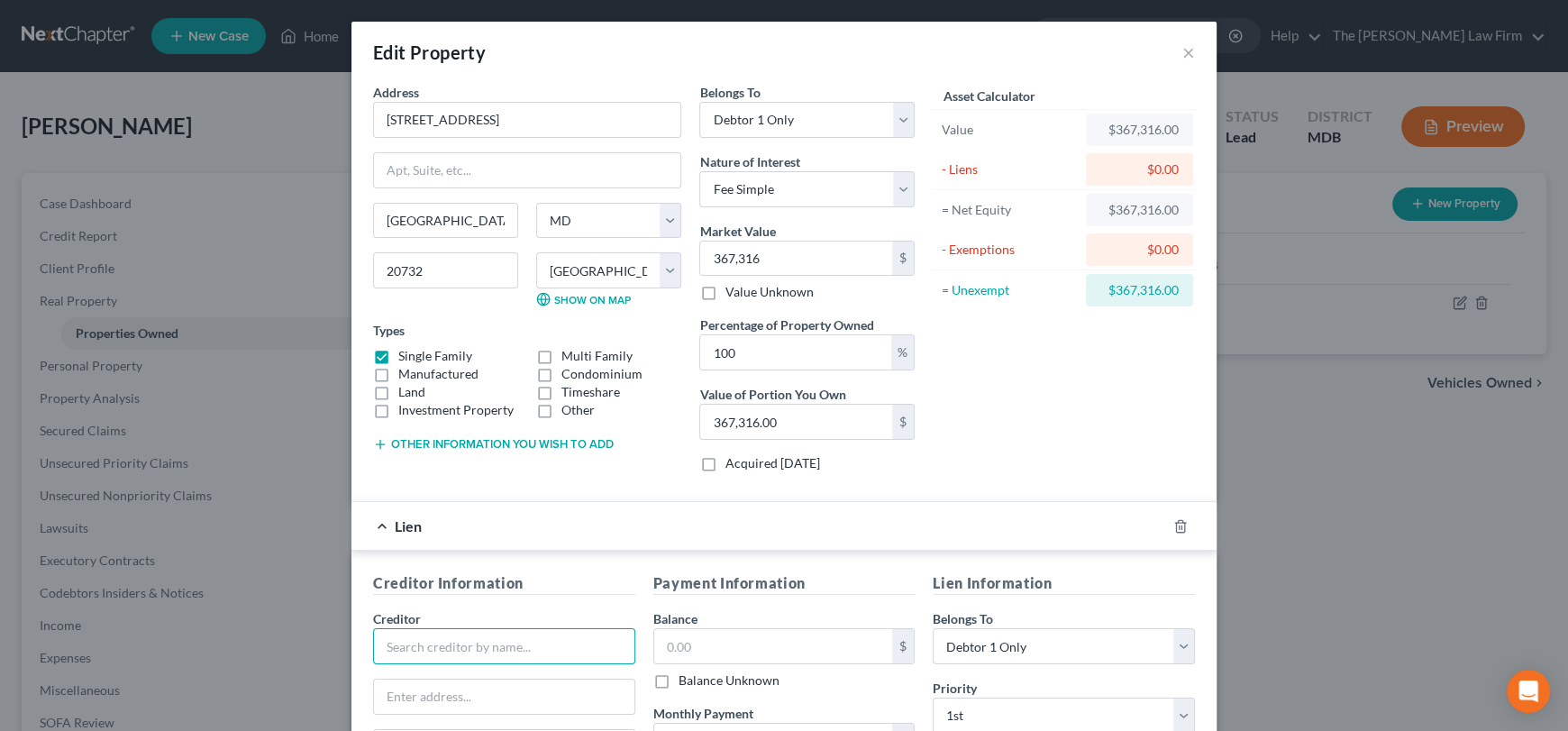
click at [479, 635] on input "text" at bounding box center [504, 647] width 262 height 36
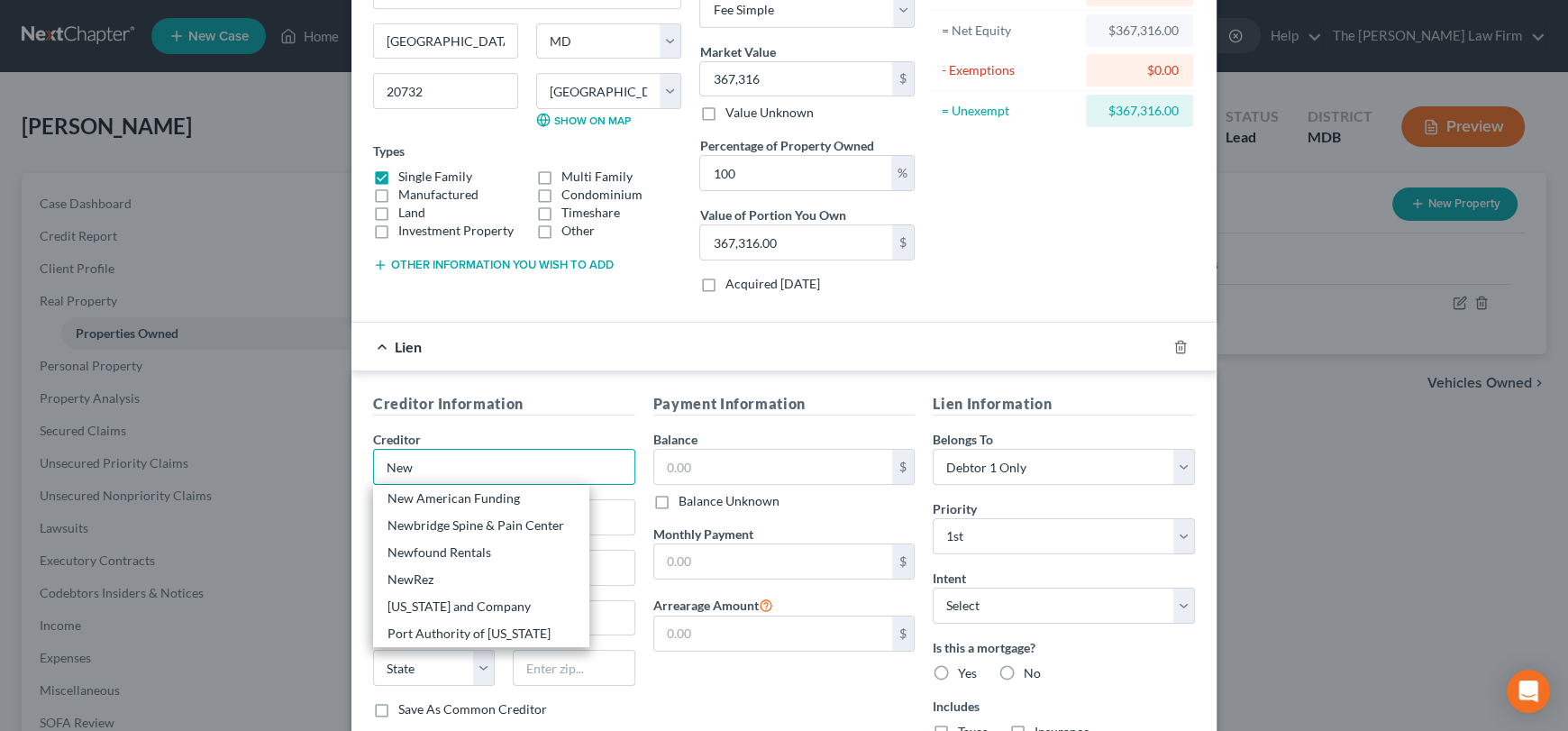
scroll to position [180, 0]
click at [402, 580] on div "NewRez" at bounding box center [481, 578] width 187 height 18
type input "NewRez"
type input "[STREET_ADDRESS][PERSON_NAME]"
type input "[GEOGRAPHIC_DATA]"
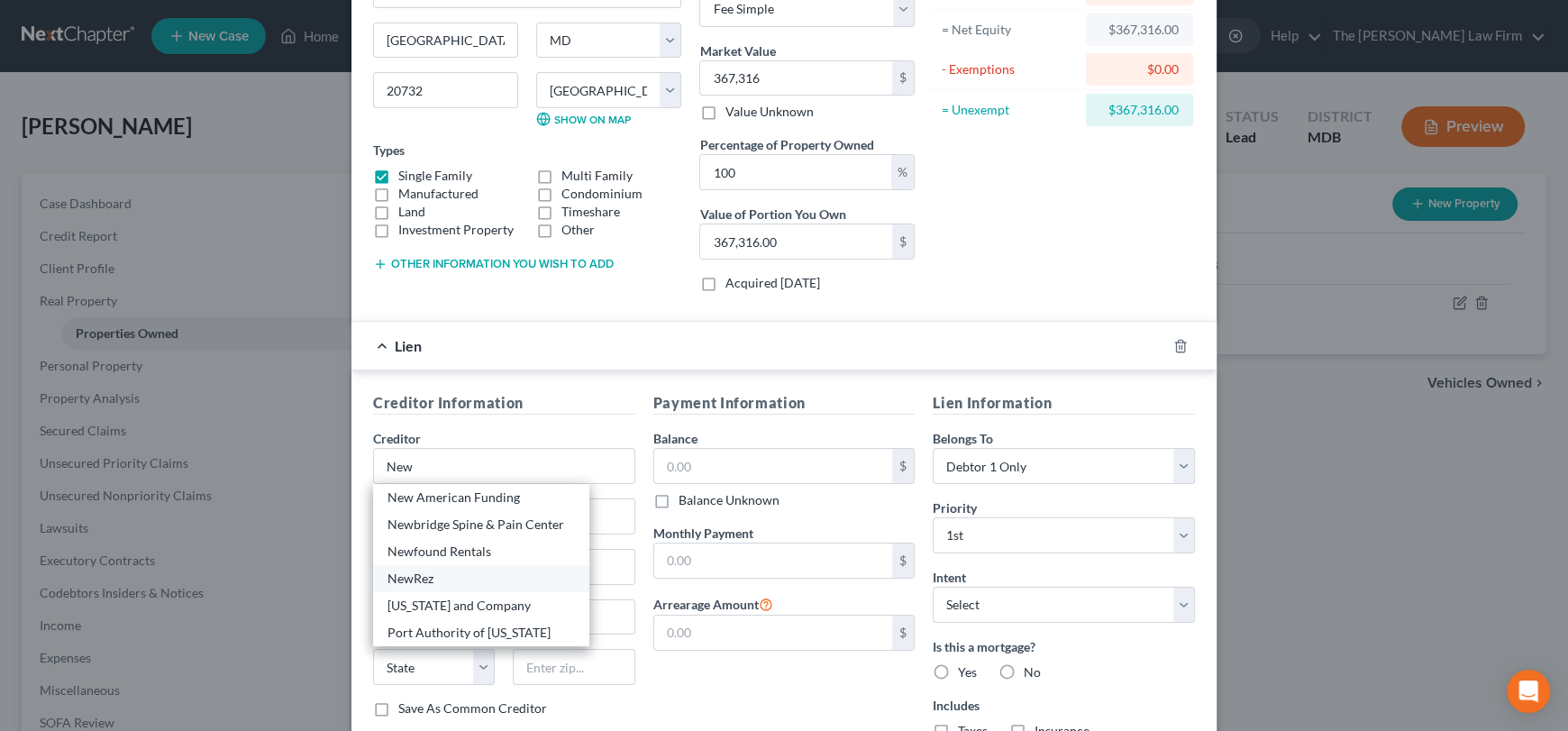
select select "42"
type input "29601"
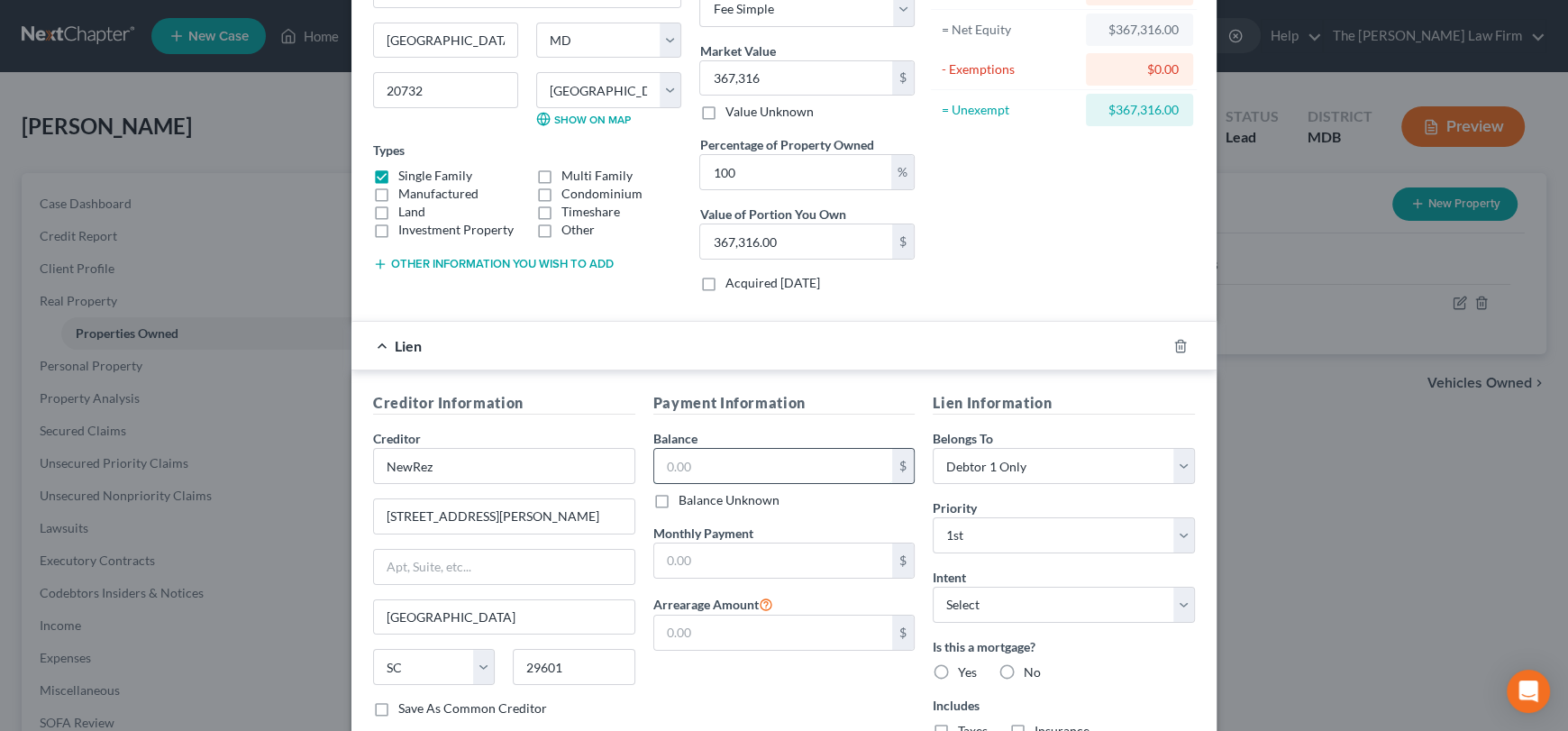
click at [679, 463] on input "text" at bounding box center [773, 466] width 239 height 35
type input "285,857"
click at [687, 557] on input "text" at bounding box center [773, 560] width 239 height 35
type input "1,726"
click at [677, 628] on input "text" at bounding box center [773, 632] width 239 height 35
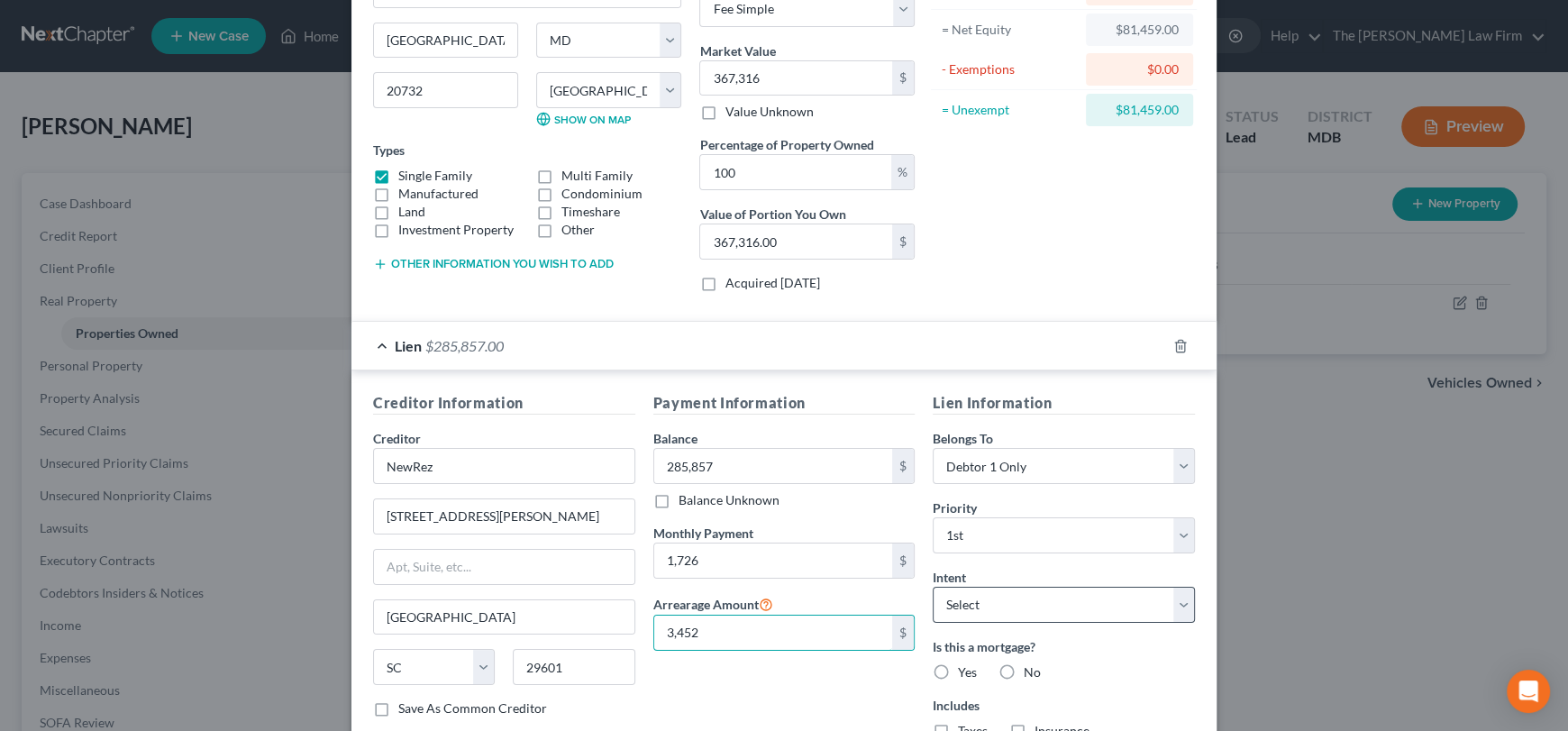
type input "3,452"
click at [1007, 610] on select "Select Surrender Redeem Reaffirm Avoid Other" at bounding box center [1063, 604] width 262 height 36
select select "4"
click at [933, 586] on select "Select Surrender Redeem Reaffirm Avoid Other" at bounding box center [1063, 604] width 262 height 36
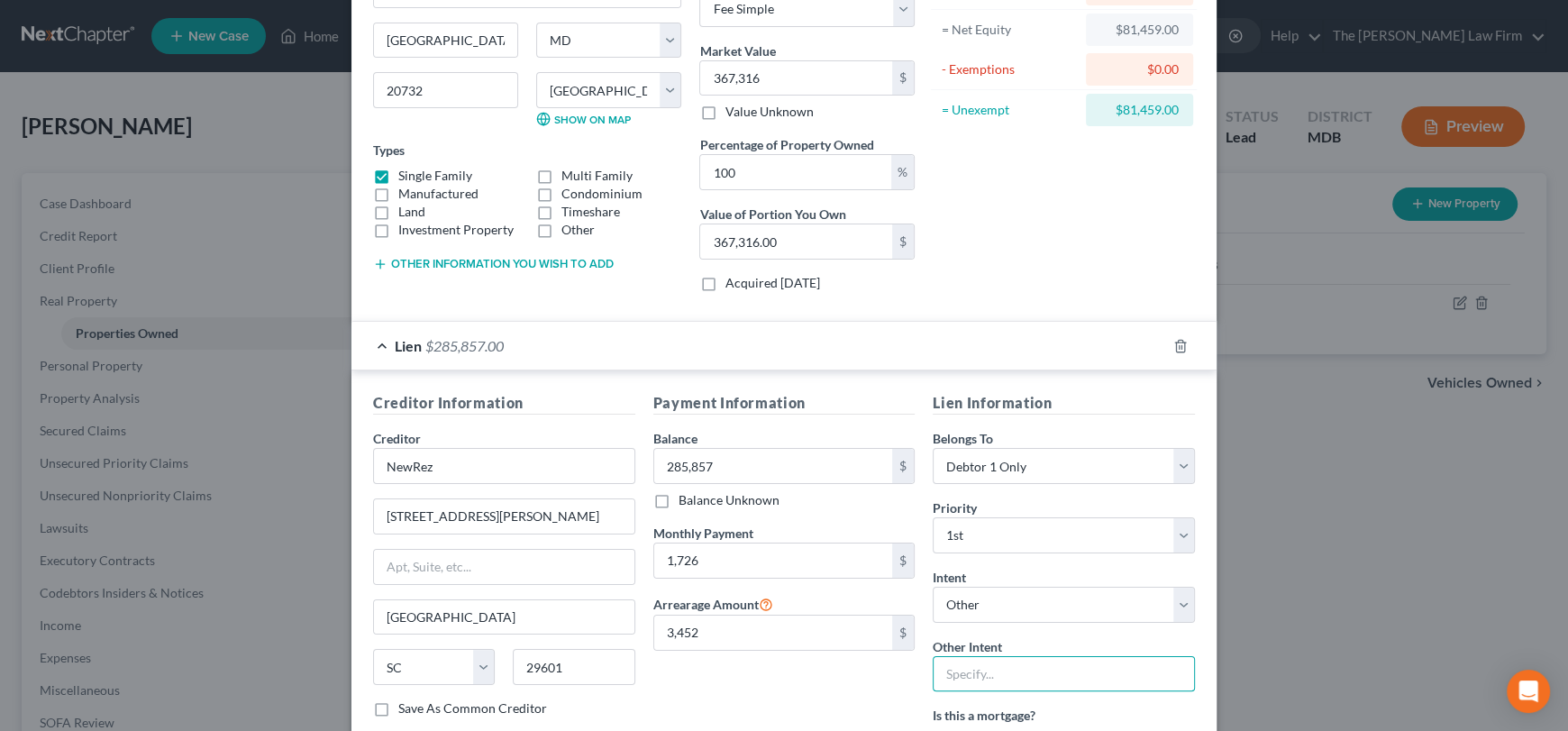
drag, startPoint x: 985, startPoint y: 666, endPoint x: 1002, endPoint y: 660, distance: 18.0
click at [999, 661] on input "text" at bounding box center [1063, 674] width 262 height 36
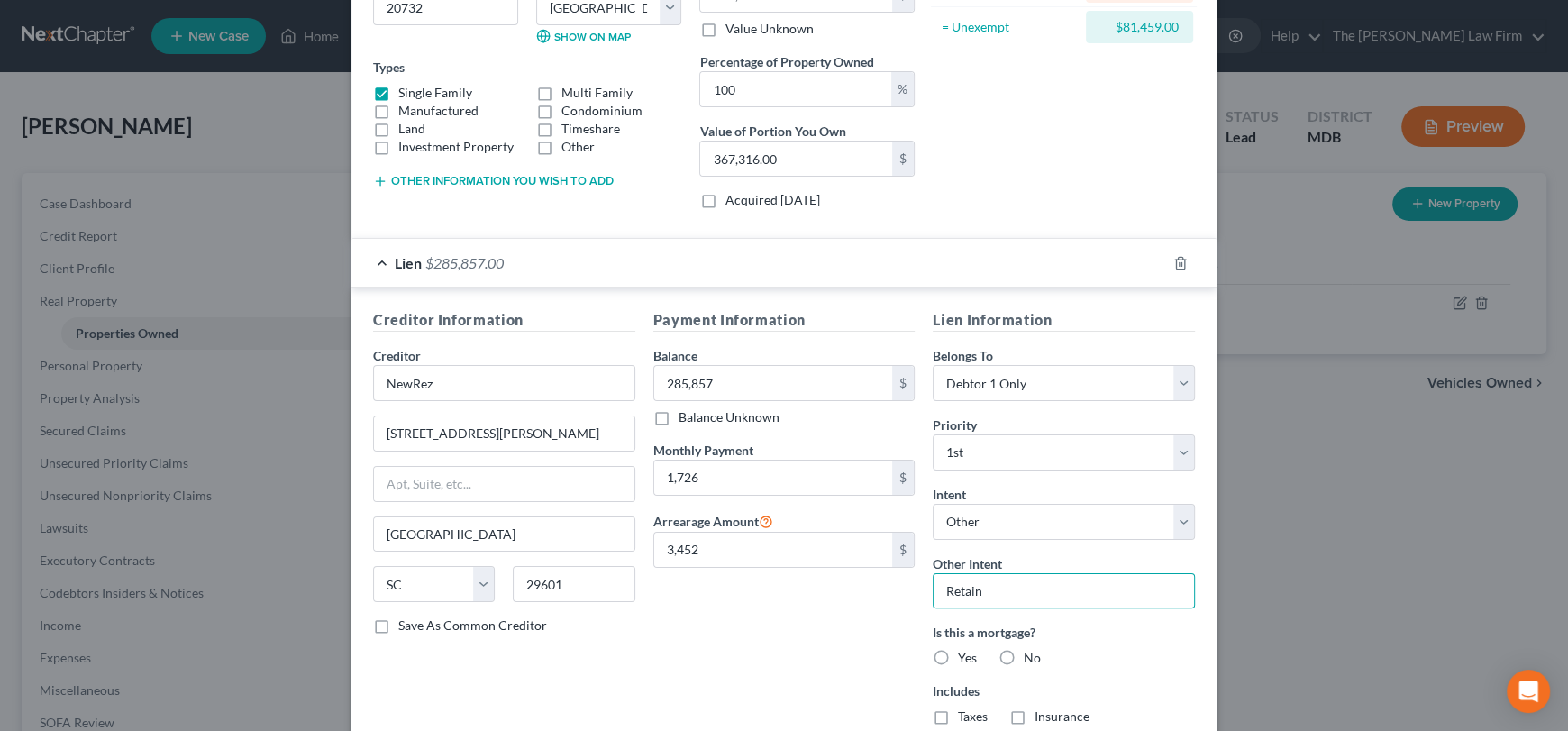
scroll to position [361, 0]
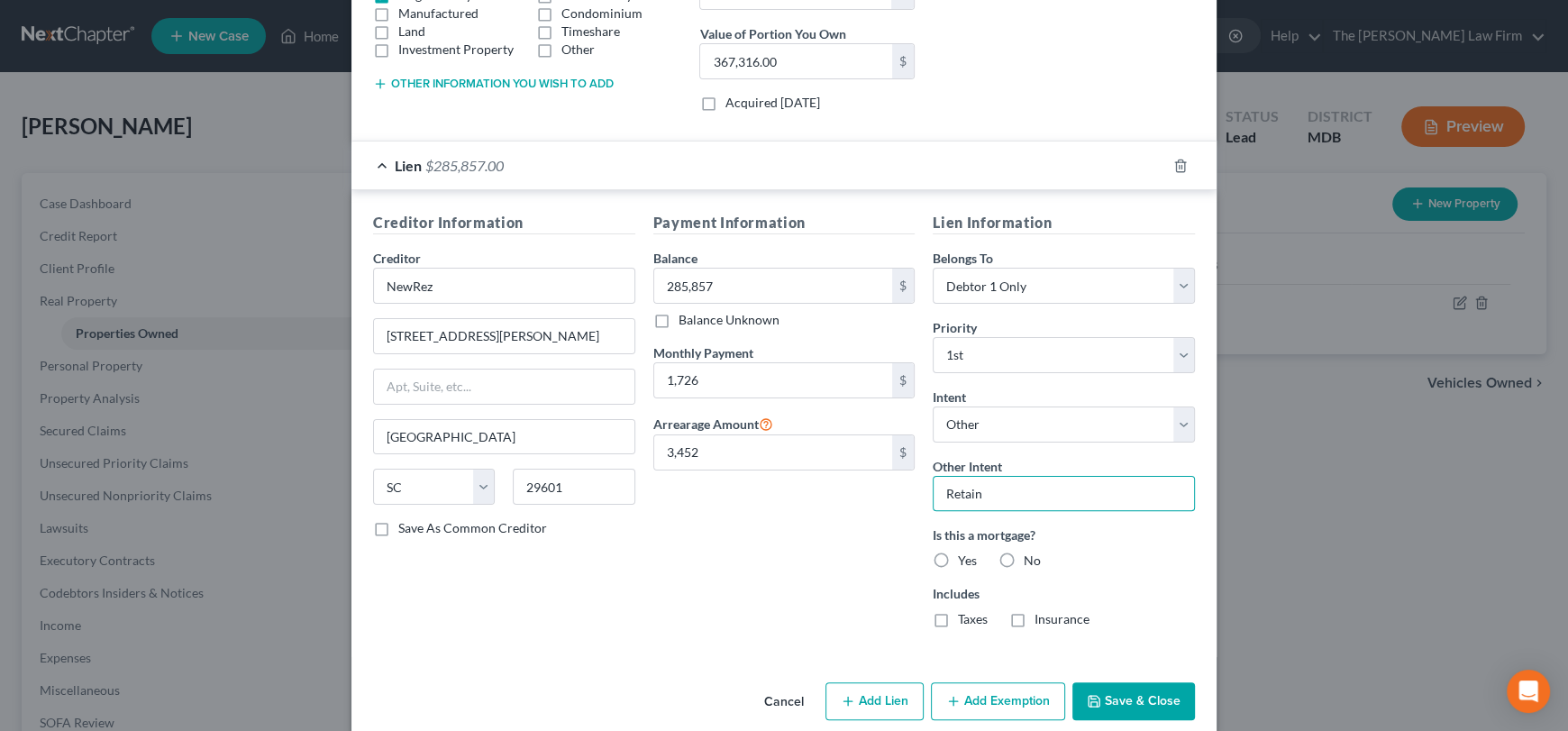
type input "Retain"
click at [958, 554] on label "Yes" at bounding box center [967, 560] width 19 height 18
click at [965, 554] on input "Yes" at bounding box center [971, 557] width 12 height 12
radio input "true"
click at [958, 619] on label "Taxes" at bounding box center [972, 619] width 30 height 18
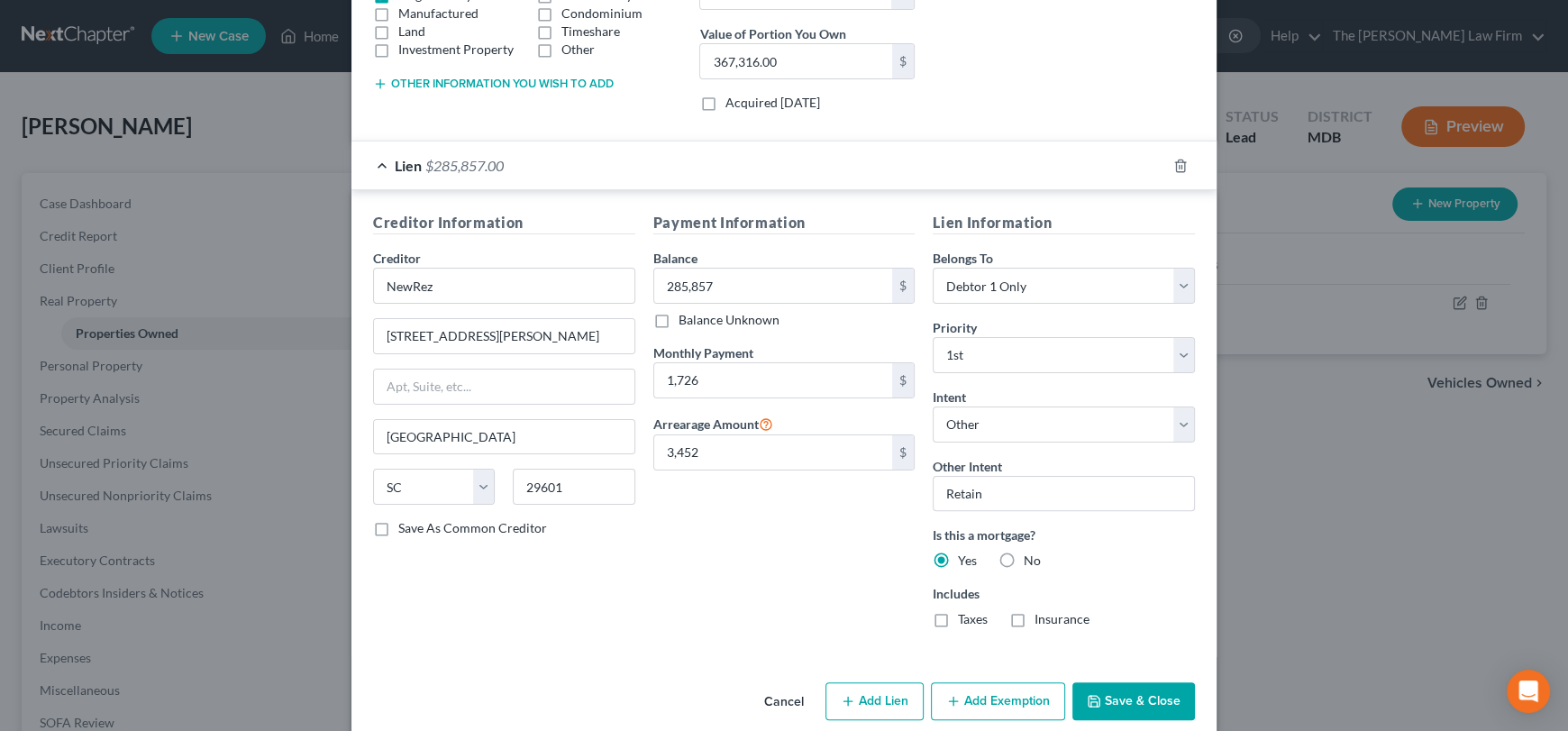
click at [965, 619] on input "Taxes" at bounding box center [971, 616] width 12 height 12
checkbox input "true"
click at [1034, 619] on label "Insurance" at bounding box center [1061, 619] width 55 height 18
click at [1042, 619] on input "Insurance" at bounding box center [1048, 616] width 12 height 12
checkbox input "true"
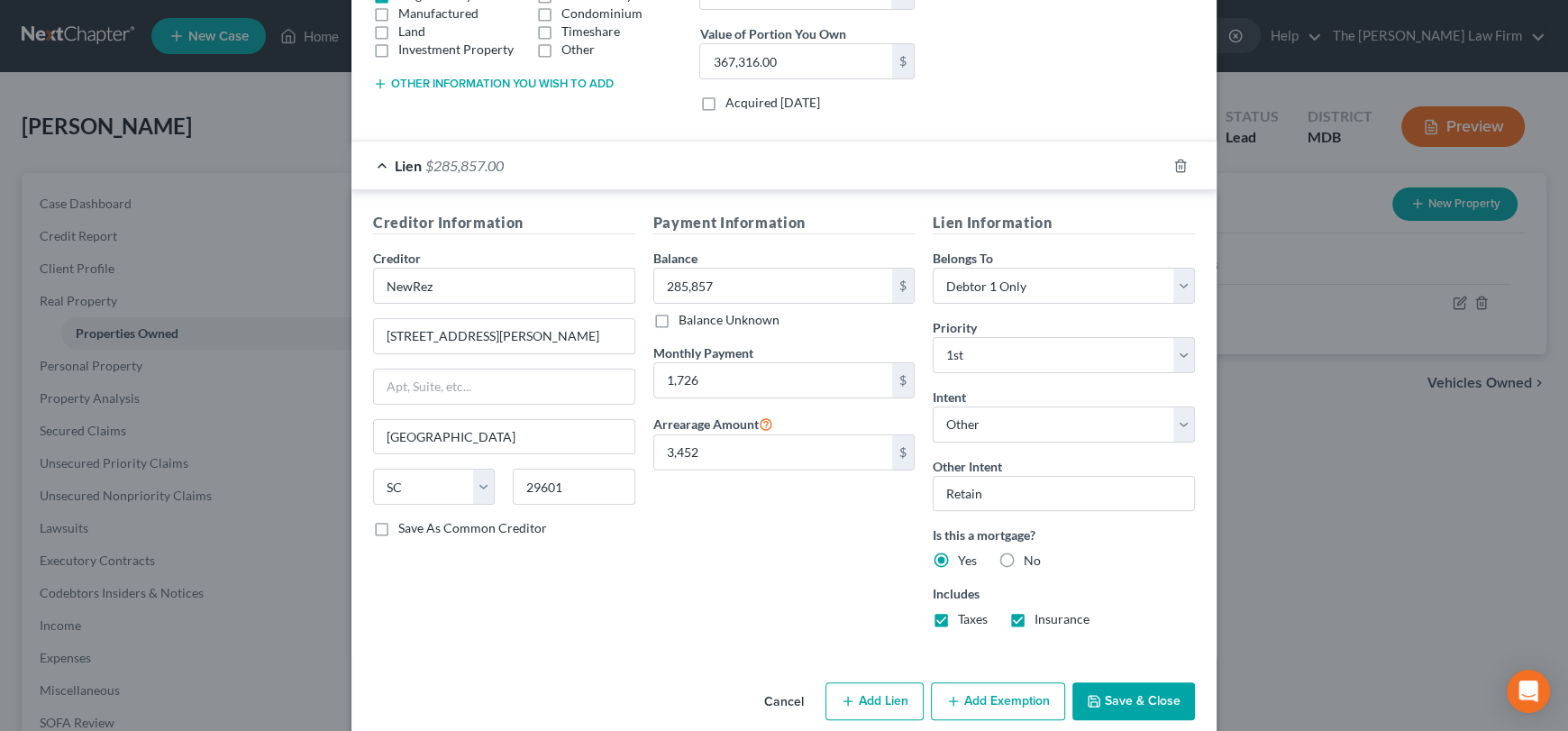
scroll to position [383, 0]
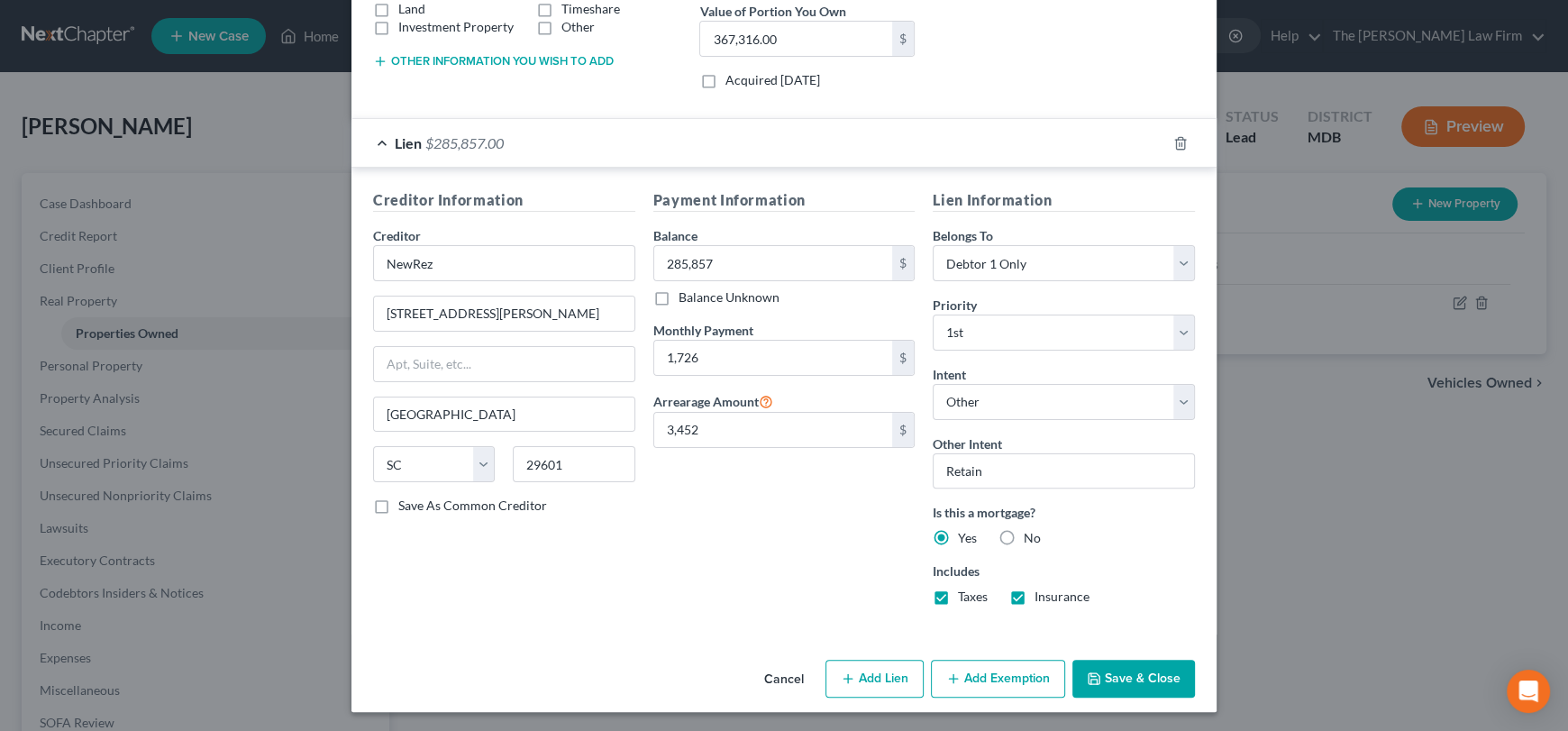
click at [1109, 674] on button "Save & Close" at bounding box center [1133, 677] width 123 height 37
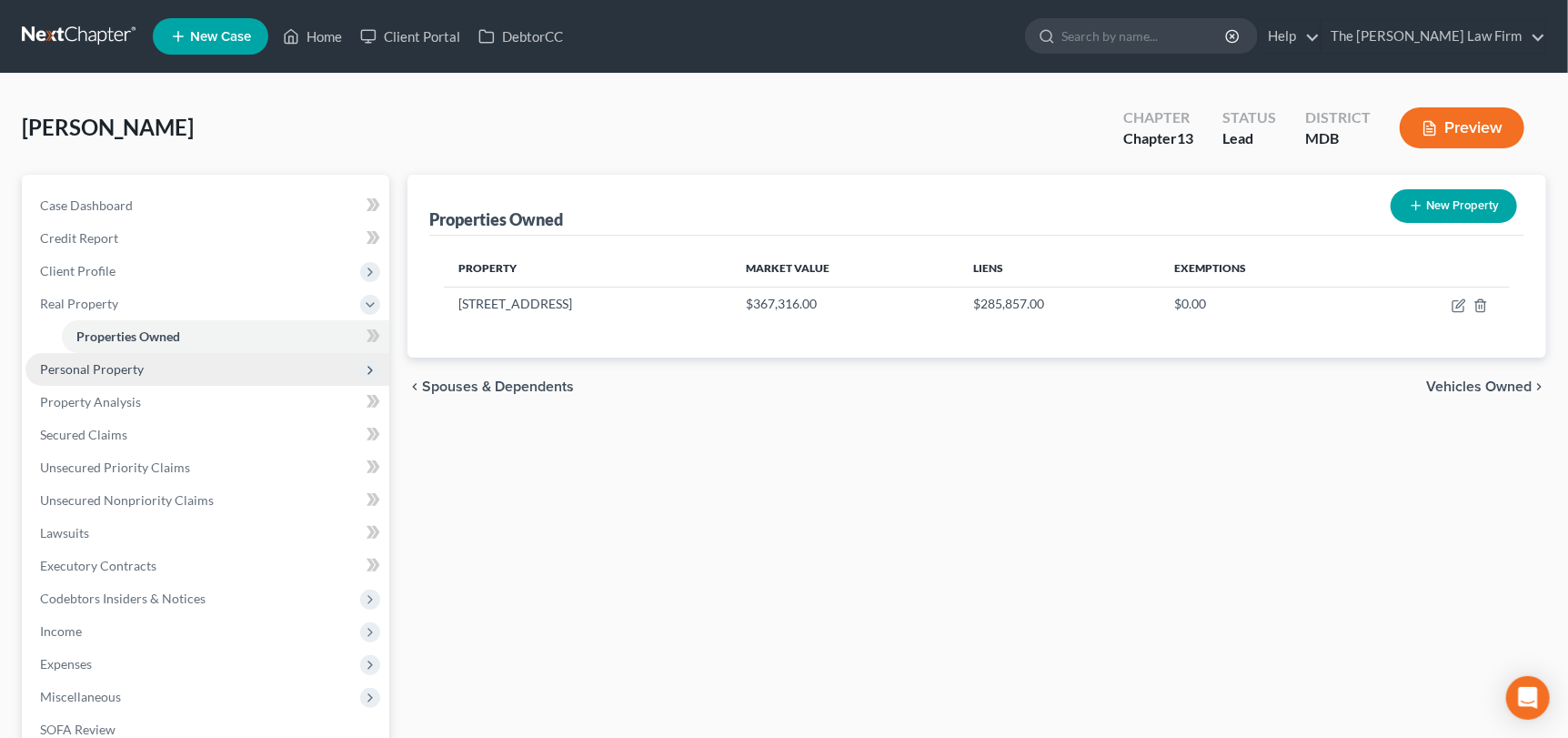
click at [97, 375] on span "Personal Property" at bounding box center [207, 369] width 364 height 33
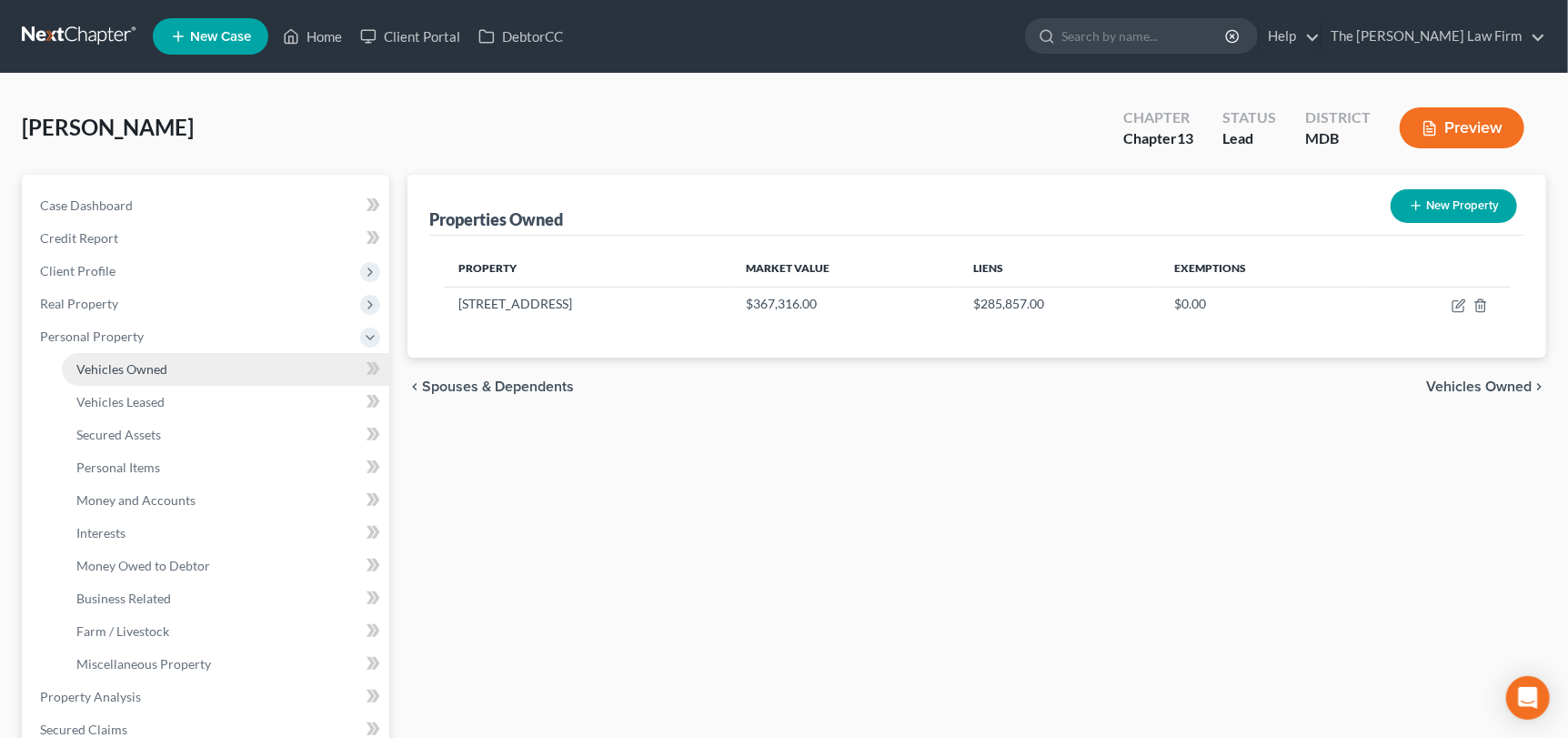
click at [98, 375] on link "Vehicles Owned" at bounding box center [226, 369] width 327 height 33
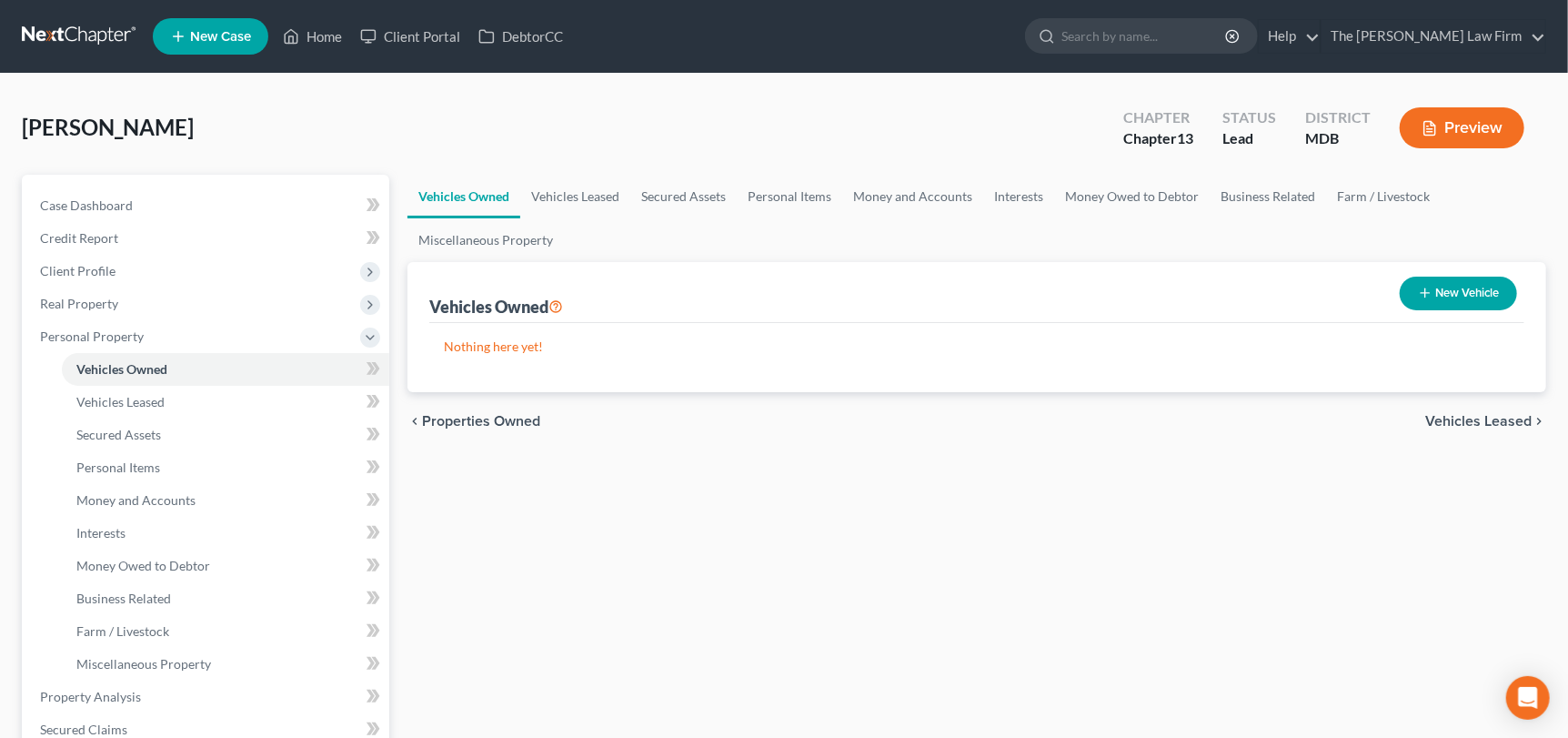
click at [1467, 293] on button "New Vehicle" at bounding box center [1458, 292] width 117 height 34
select select "0"
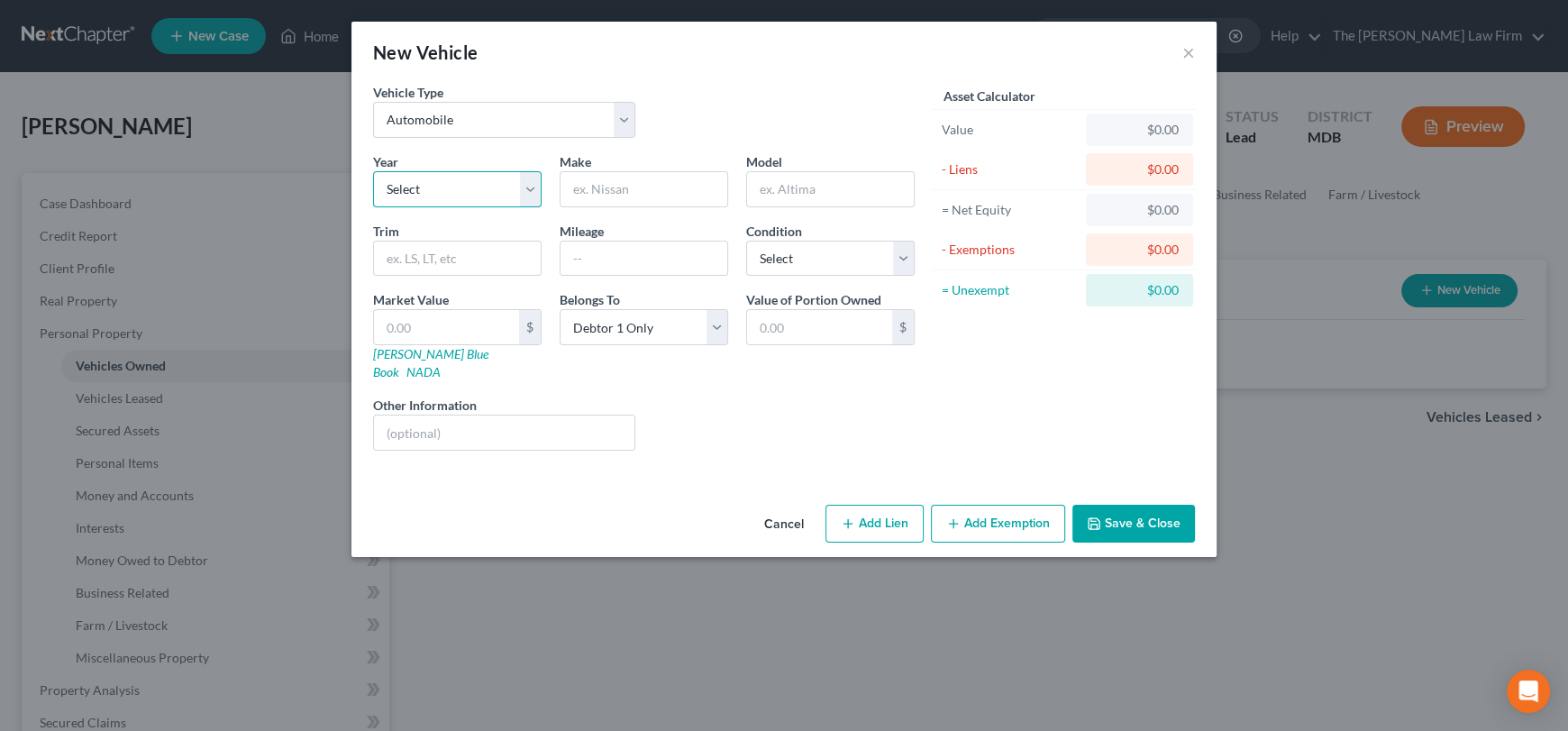
click at [446, 187] on select "Select 2026 2025 2024 2023 2022 2021 2020 2019 2018 2017 2016 2015 2014 2013 20…" at bounding box center [458, 189] width 169 height 36
select select "12"
click at [373, 171] on select "Select 2026 2025 2024 2023 2022 2021 2020 2019 2018 2017 2016 2015 2014 2013 20…" at bounding box center [458, 189] width 169 height 36
click at [613, 185] on input "text" at bounding box center [644, 189] width 167 height 35
type input "GMC"
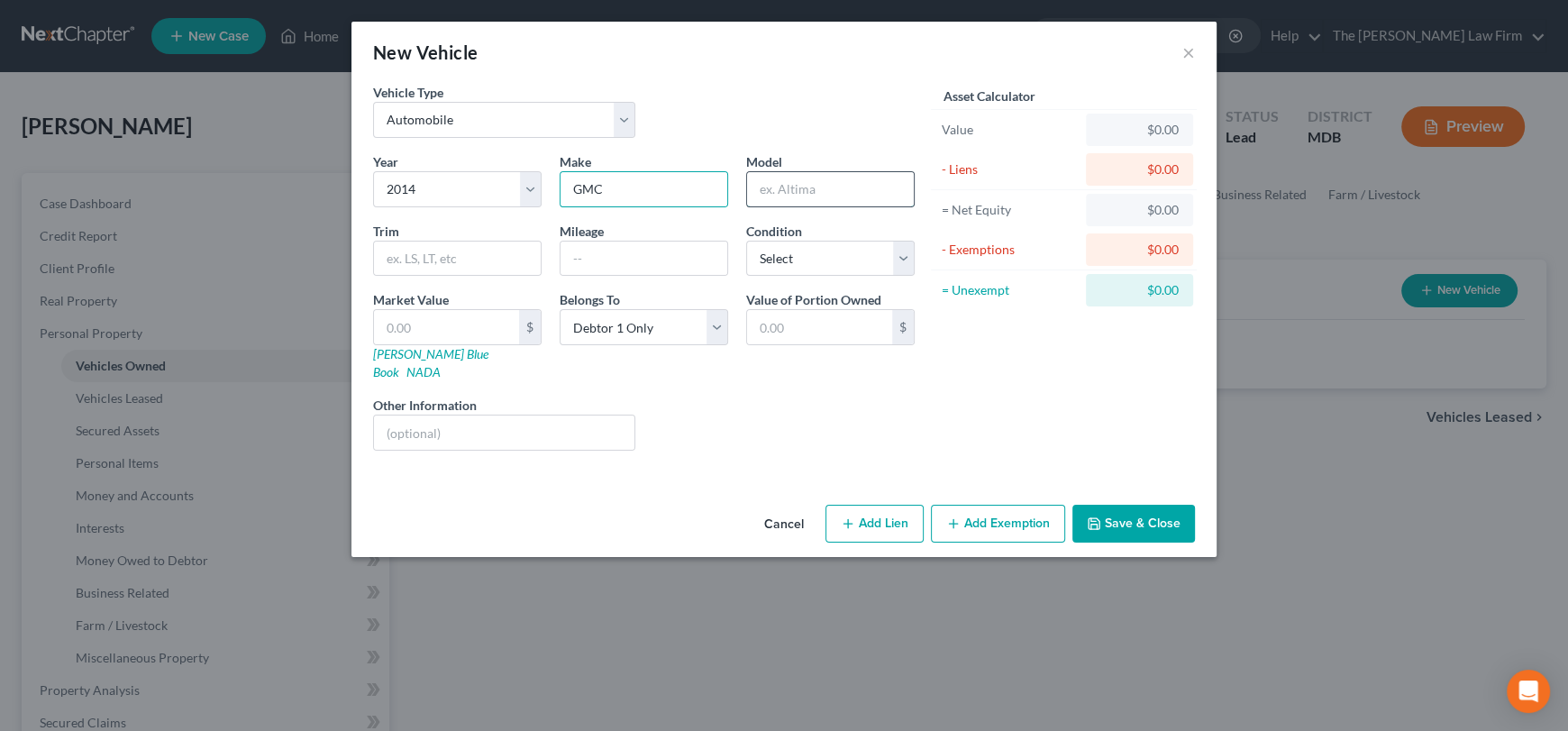
click at [777, 185] on input "text" at bounding box center [830, 189] width 167 height 35
type input "Acadia"
click at [869, 247] on select "Select Excellent Very Good Good Fair Poor" at bounding box center [831, 259] width 169 height 36
select select "3"
click at [747, 241] on select "Select Excellent Very Good Good Fair Poor" at bounding box center [831, 259] width 169 height 36
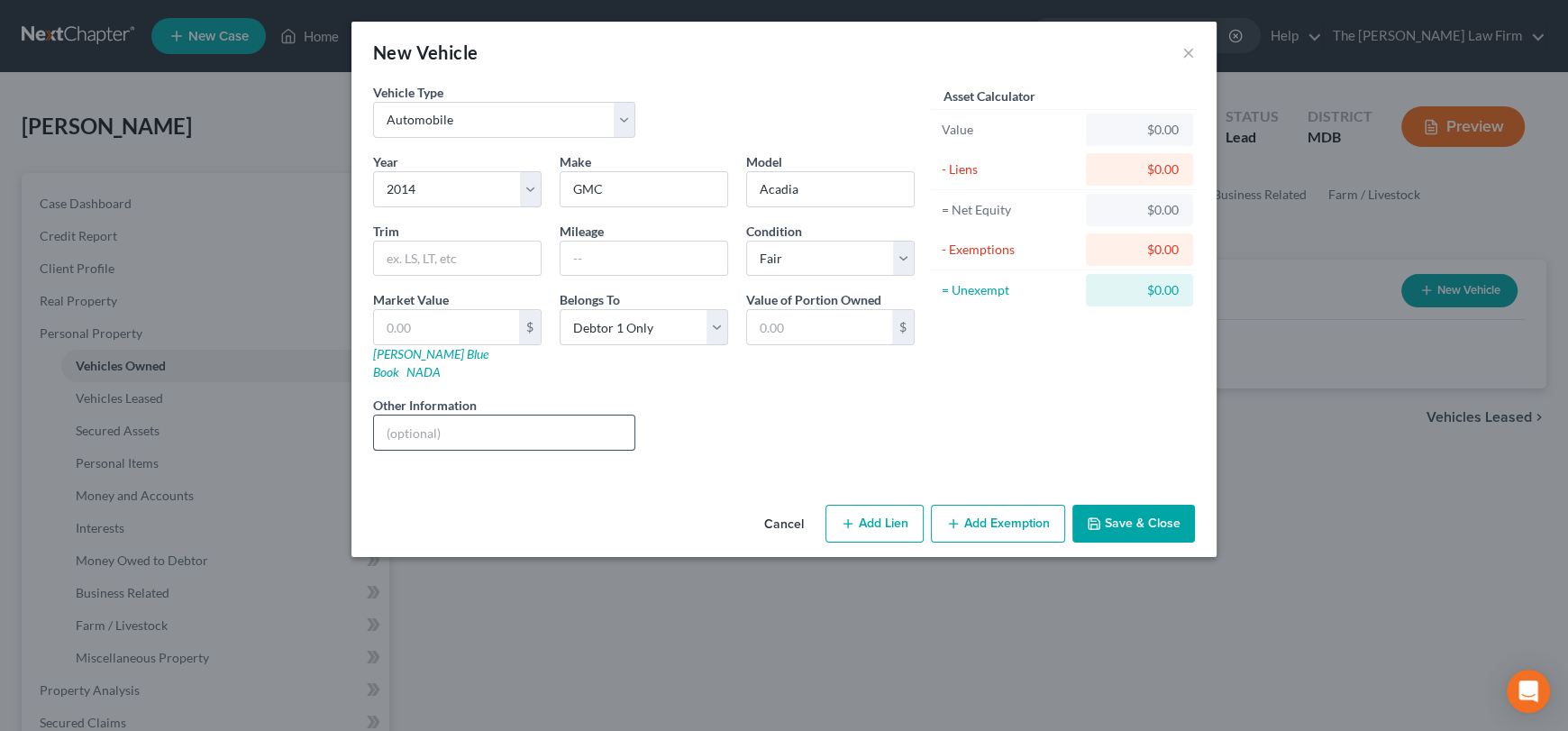
click at [587, 418] on input "text" at bounding box center [504, 433] width 260 height 35
click at [830, 513] on button "Add Lien" at bounding box center [874, 523] width 98 height 37
select select "0"
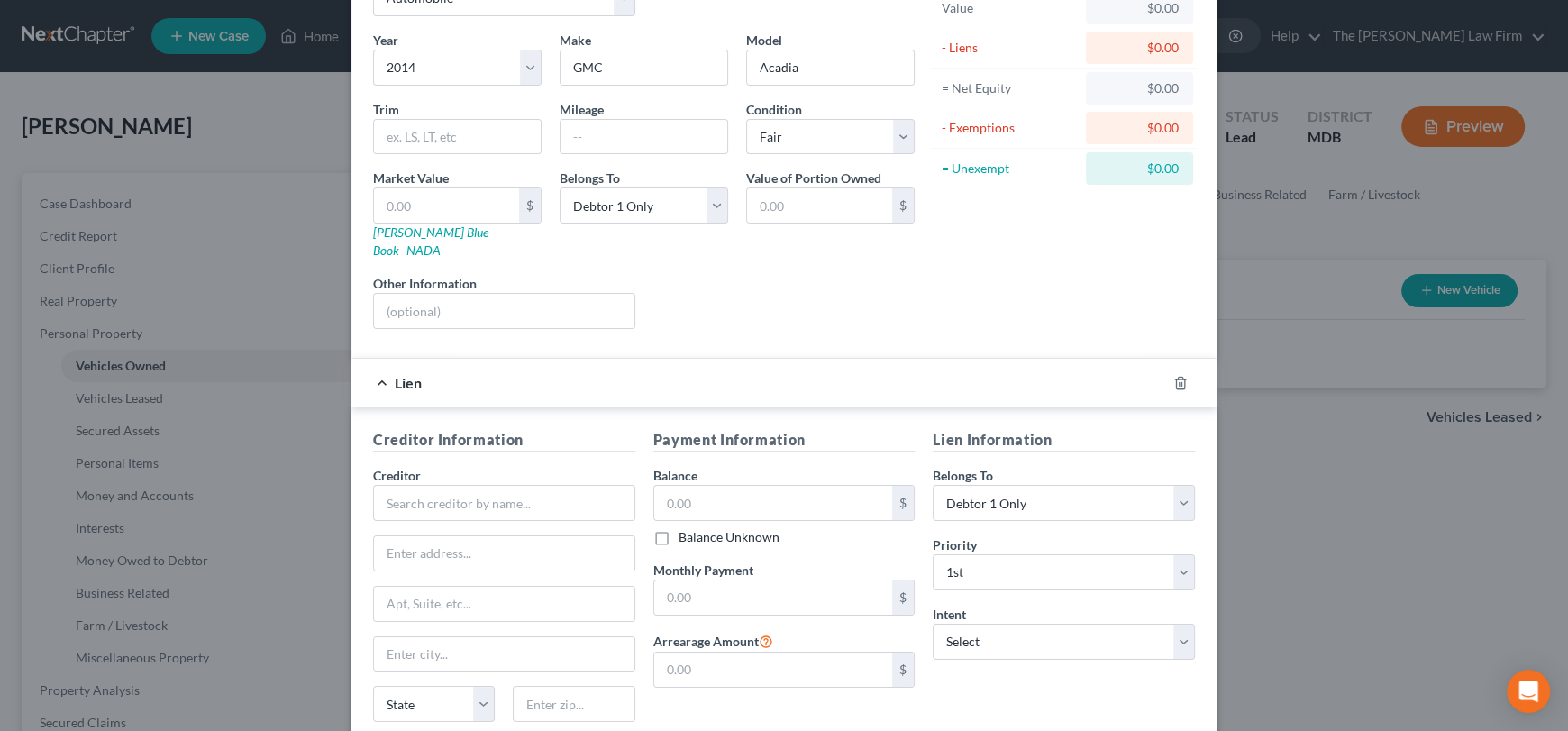
scroll to position [252, 0]
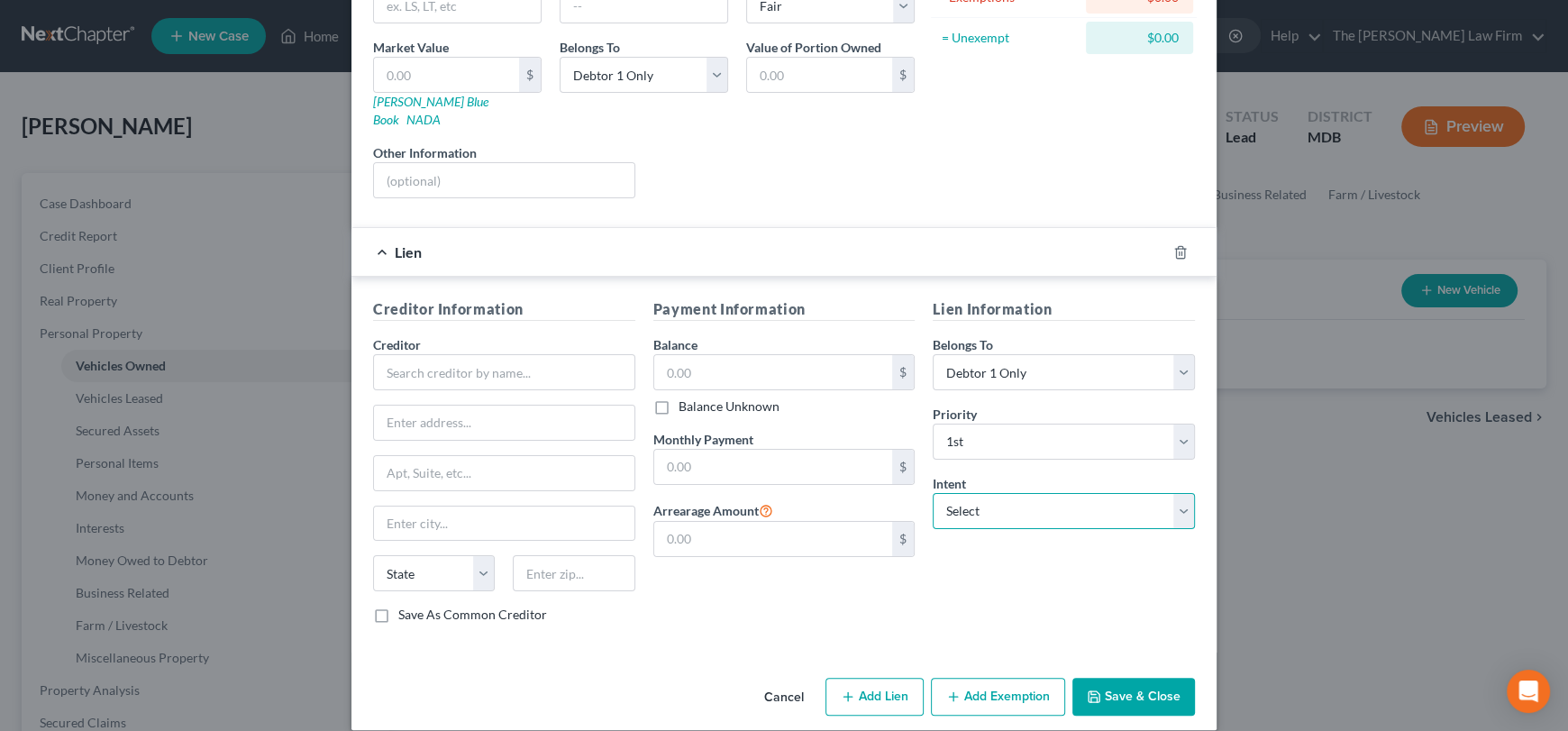
click at [980, 496] on select "Select Surrender Redeem Reaffirm Avoid Other" at bounding box center [1063, 511] width 262 height 36
click at [1176, 245] on icon "button" at bounding box center [1180, 251] width 14 height 14
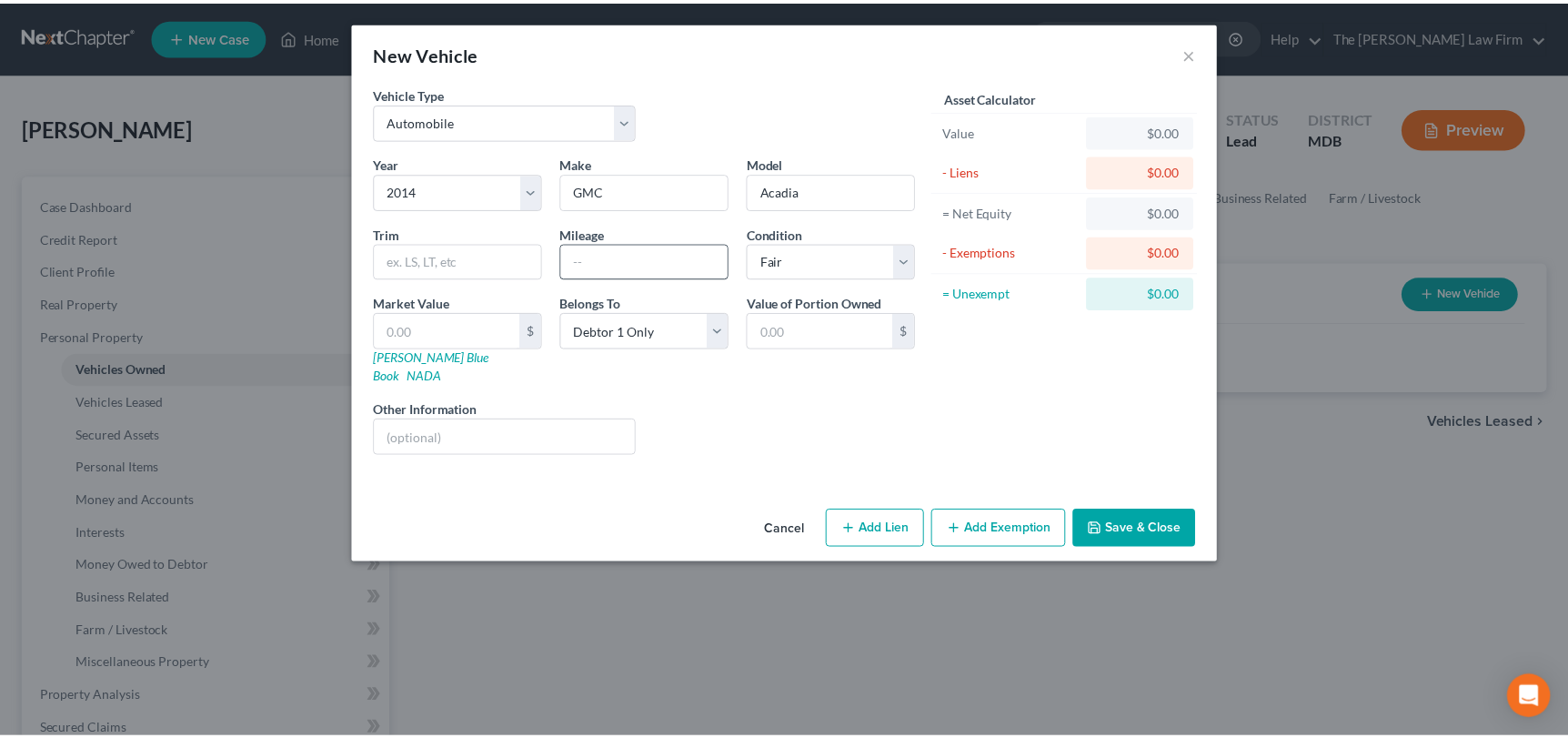
scroll to position [0, 0]
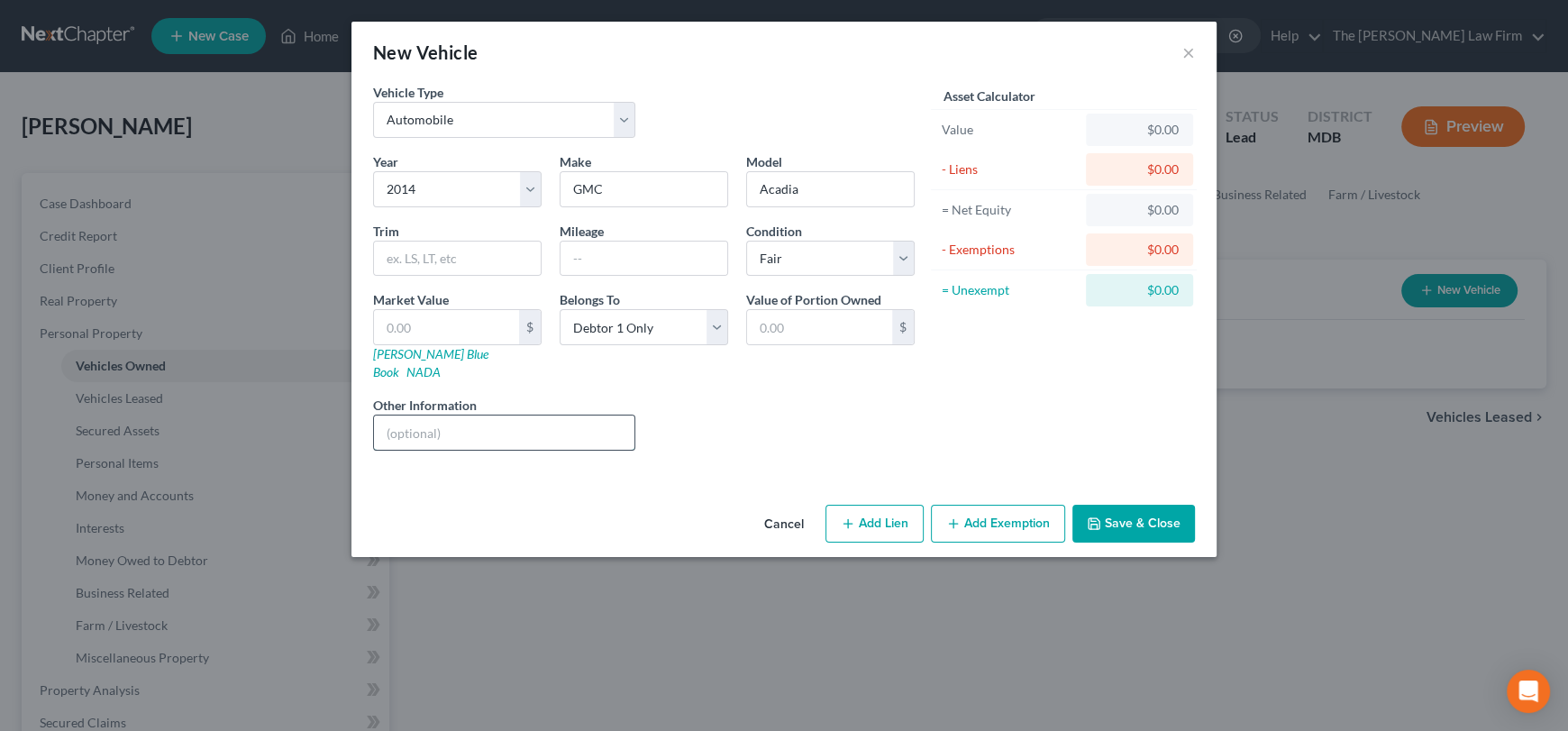
click at [479, 415] on input "text" at bounding box center [504, 433] width 260 height 35
click at [509, 473] on div "Vehicle Type Select Automobile Truck Trailer Watercraft Aircraft Motor Home Atv…" at bounding box center [783, 290] width 865 height 414
click at [397, 415] on input "No keeping" at bounding box center [504, 433] width 260 height 35
click at [401, 418] on input "No keeping" at bounding box center [504, 433] width 260 height 35
type input "Not keeping"
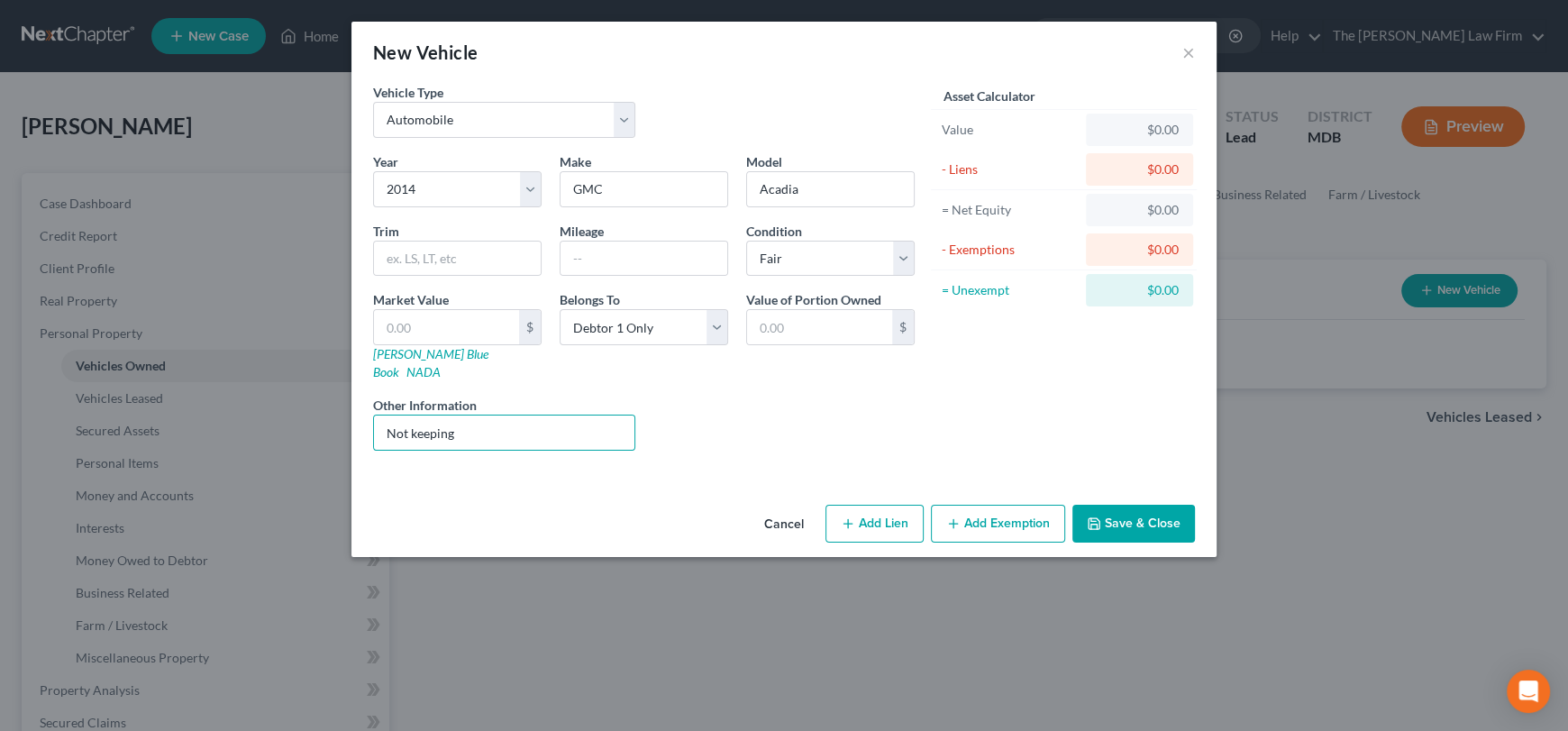
click at [1112, 505] on button "Save & Close" at bounding box center [1133, 523] width 123 height 37
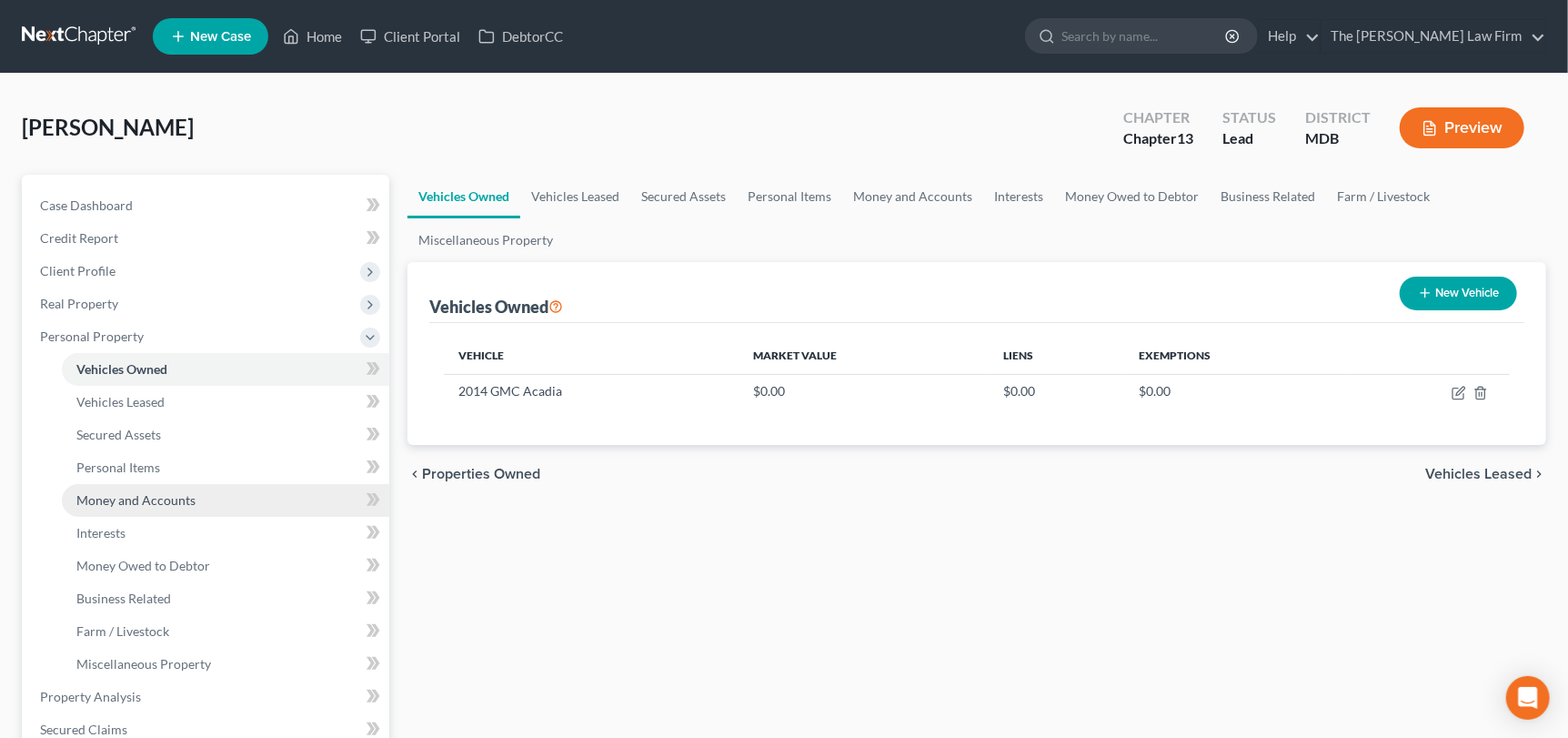
drag, startPoint x: 154, startPoint y: 507, endPoint x: 231, endPoint y: 500, distance: 77.3
click at [154, 507] on link "Money and Accounts" at bounding box center [226, 501] width 327 height 33
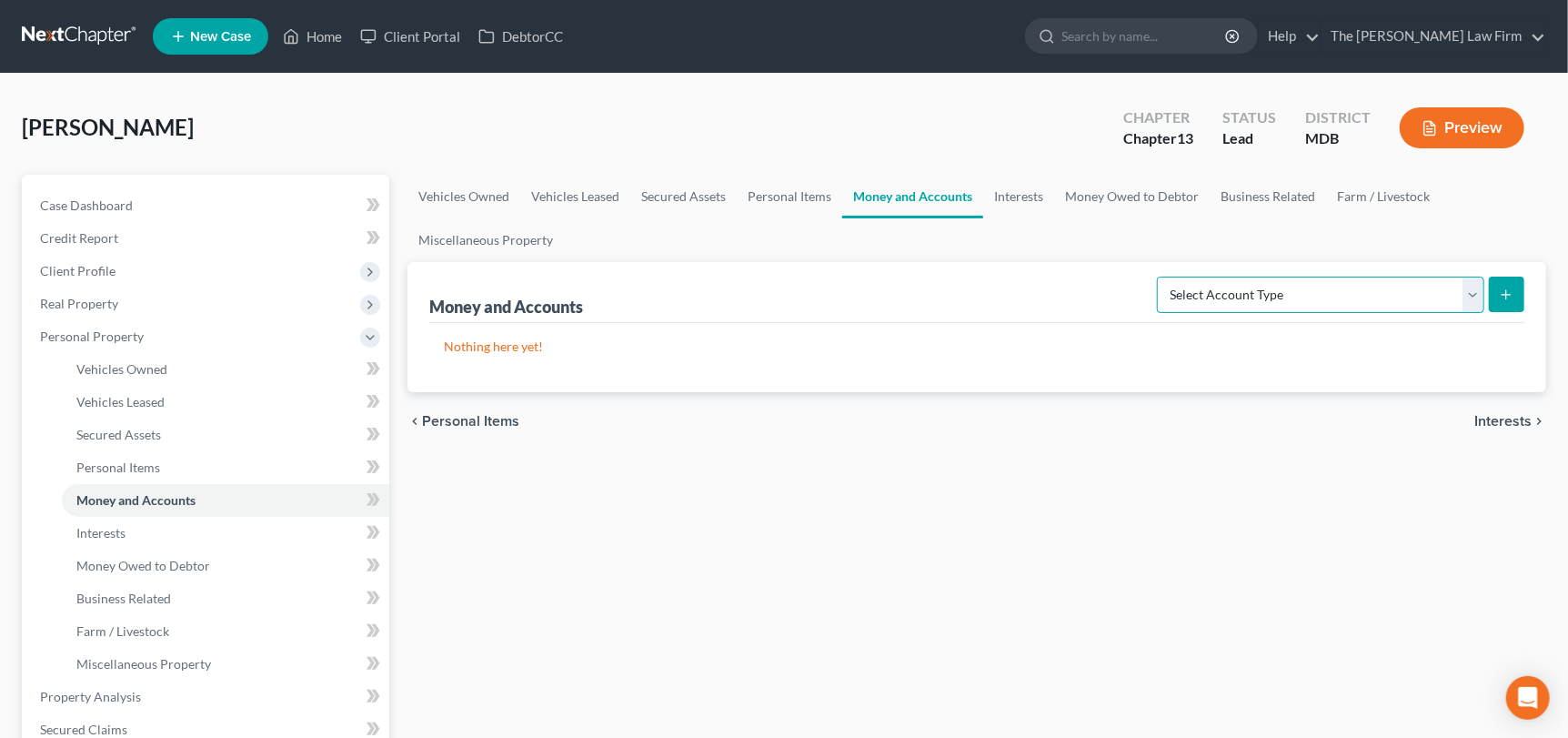
click at [1470, 292] on select "Select Account Type Brokerage Cash on Hand Certificates of Deposit Checking Acc…" at bounding box center [1320, 294] width 327 height 37
select select "checking"
click at [1161, 276] on select "Select Account Type Brokerage Cash on Hand Certificates of Deposit Checking Acc…" at bounding box center [1320, 294] width 327 height 37
click at [1501, 295] on icon "submit" at bounding box center [1506, 294] width 15 height 15
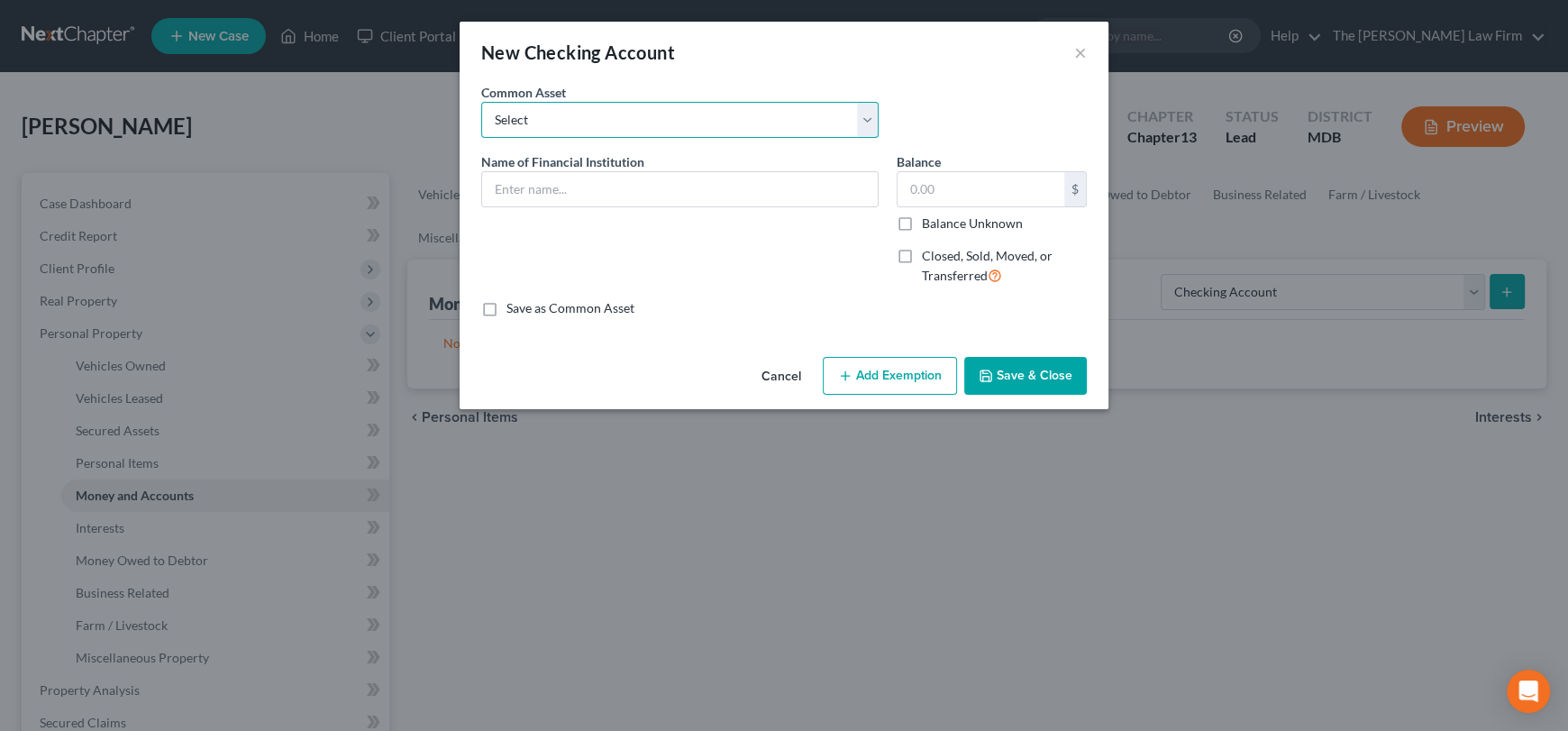
click at [554, 115] on select "Select Credit [DATE] SoFi Prince [PERSON_NAME]'s Community Federal Credit Union…" at bounding box center [679, 120] width 397 height 36
select select "10"
click at [481, 102] on select "Select Credit [DATE] SoFi Prince [PERSON_NAME]'s Community Federal Credit Union…" at bounding box center [679, 120] width 397 height 36
type input "M&T"
type input "230.00"
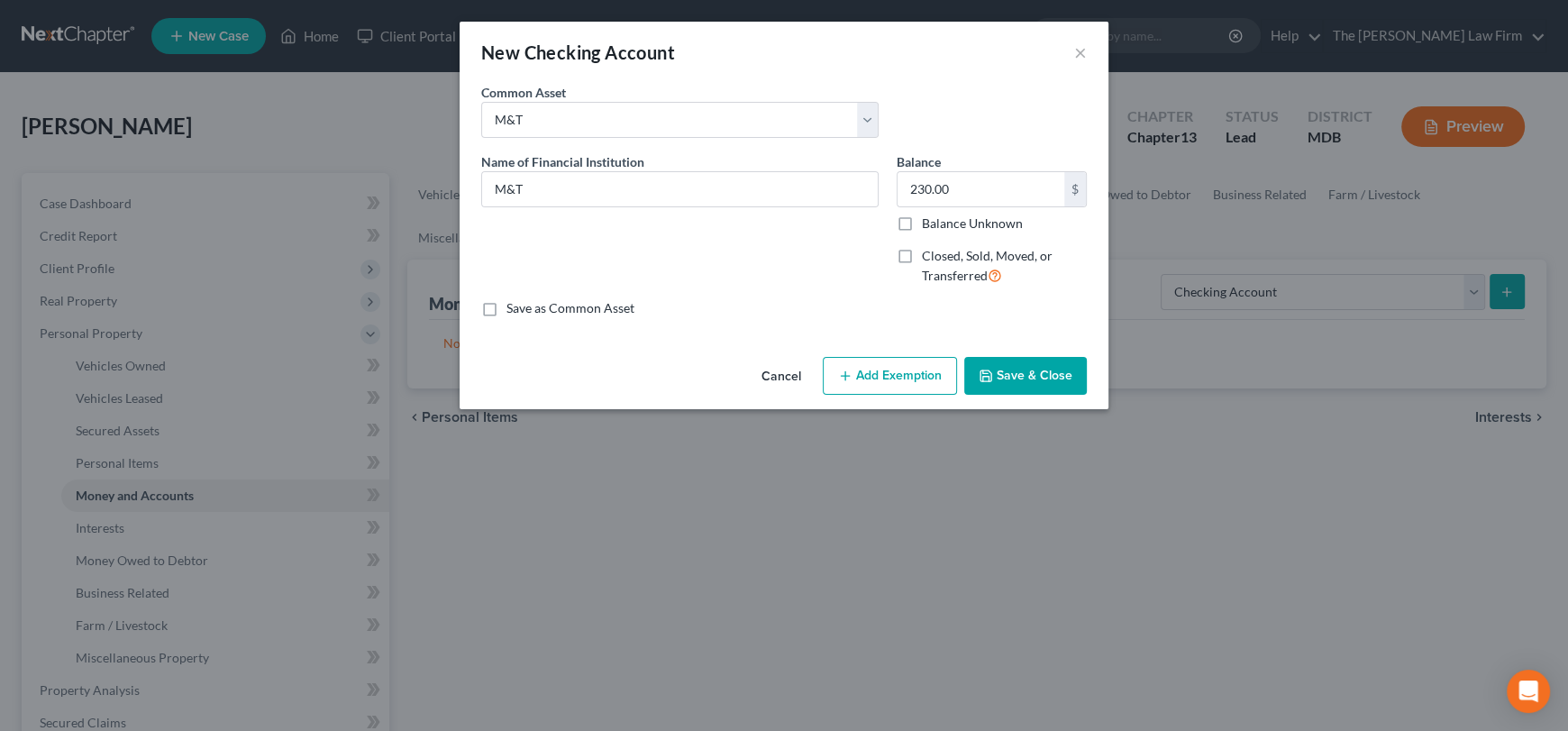
click at [922, 216] on label "Balance Unknown" at bounding box center [972, 223] width 101 height 18
click at [929, 216] on input "Balance Unknown" at bounding box center [935, 220] width 12 height 12
checkbox input "true"
type input "0.00"
click at [922, 221] on label "Balance Unknown" at bounding box center [972, 223] width 101 height 18
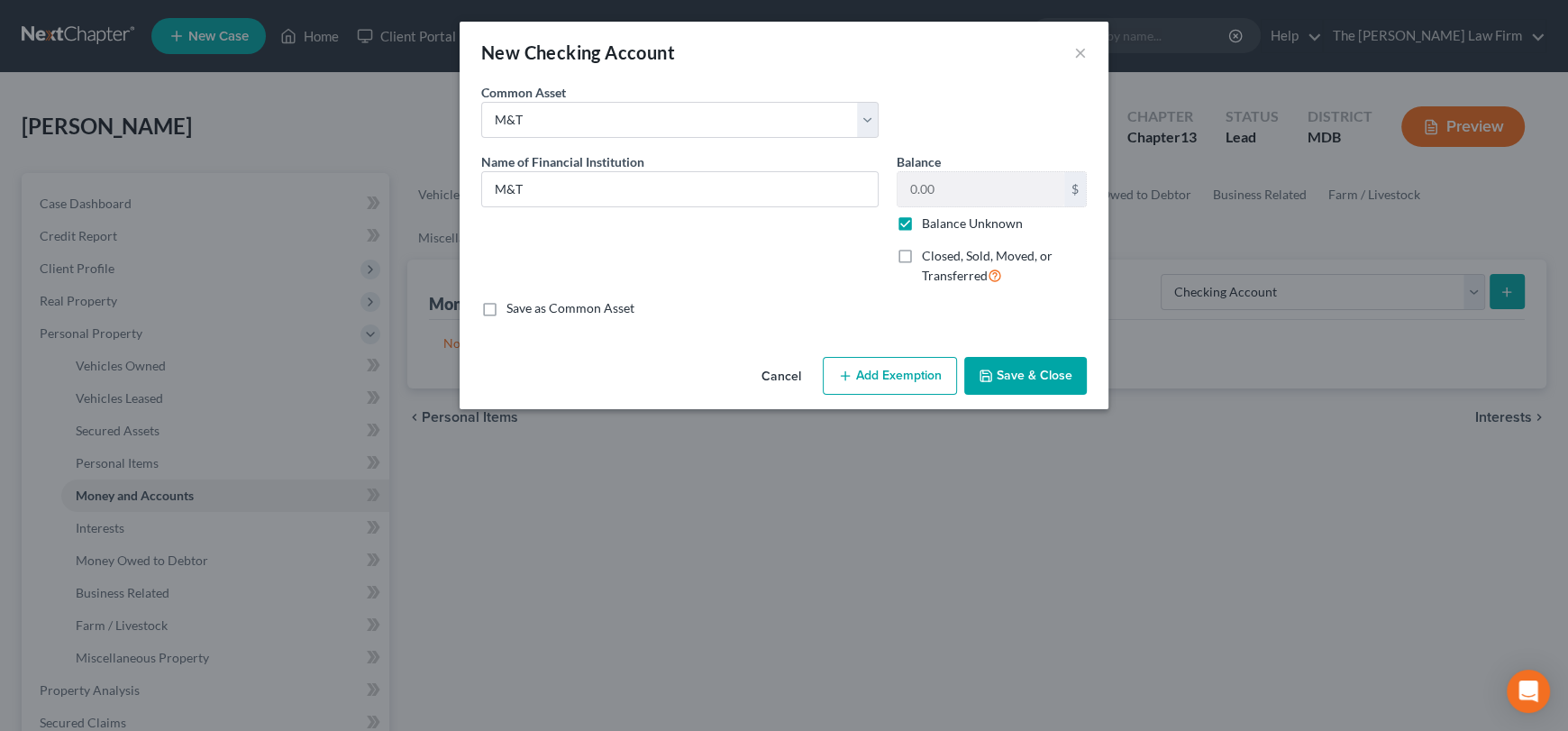
click at [929, 221] on input "Balance Unknown" at bounding box center [935, 220] width 12 height 12
checkbox input "false"
click at [948, 184] on input "0.00" at bounding box center [981, 189] width 167 height 35
type input "500"
click at [1017, 363] on button "Save & Close" at bounding box center [1026, 375] width 123 height 37
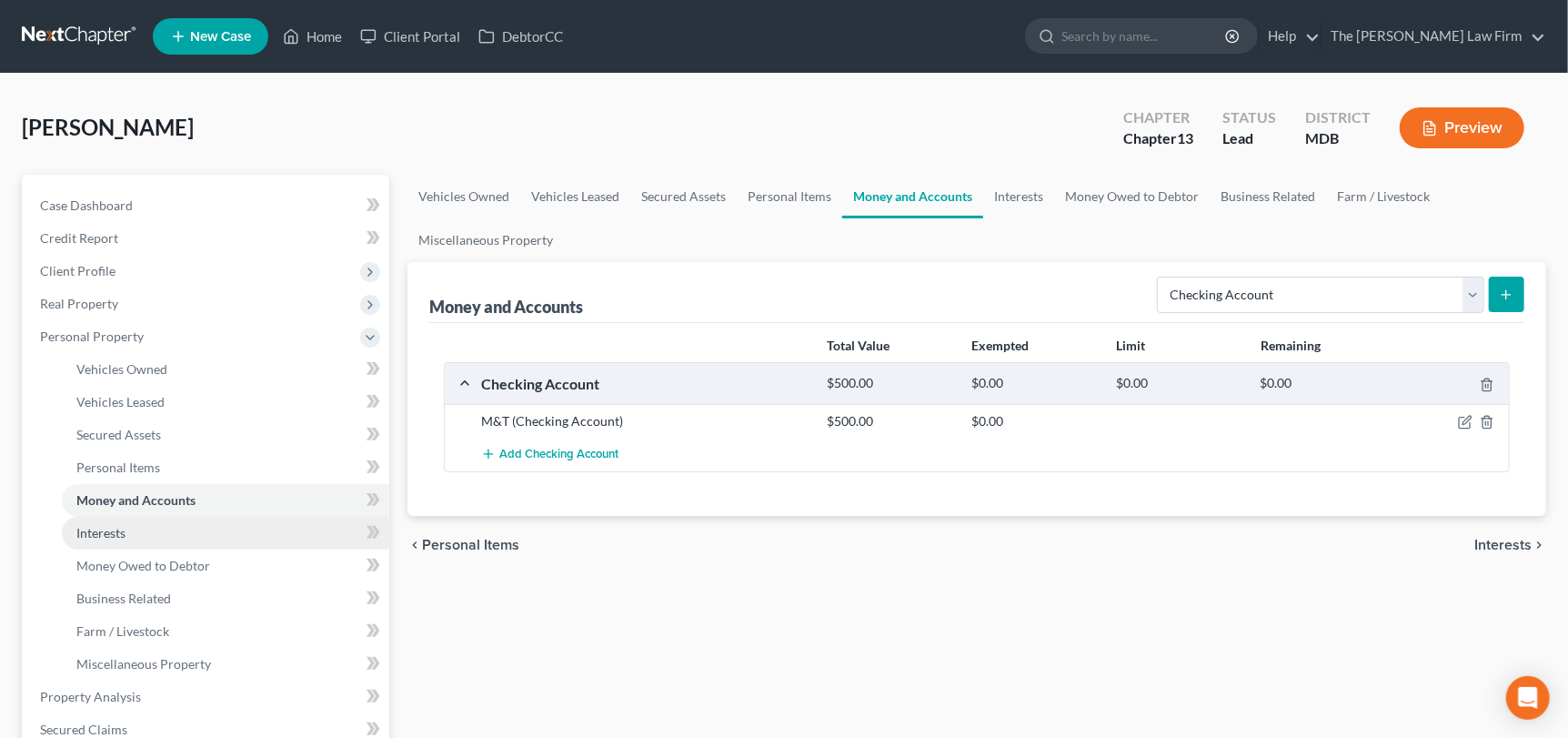
click at [111, 530] on span "Interests" at bounding box center [101, 533] width 49 height 15
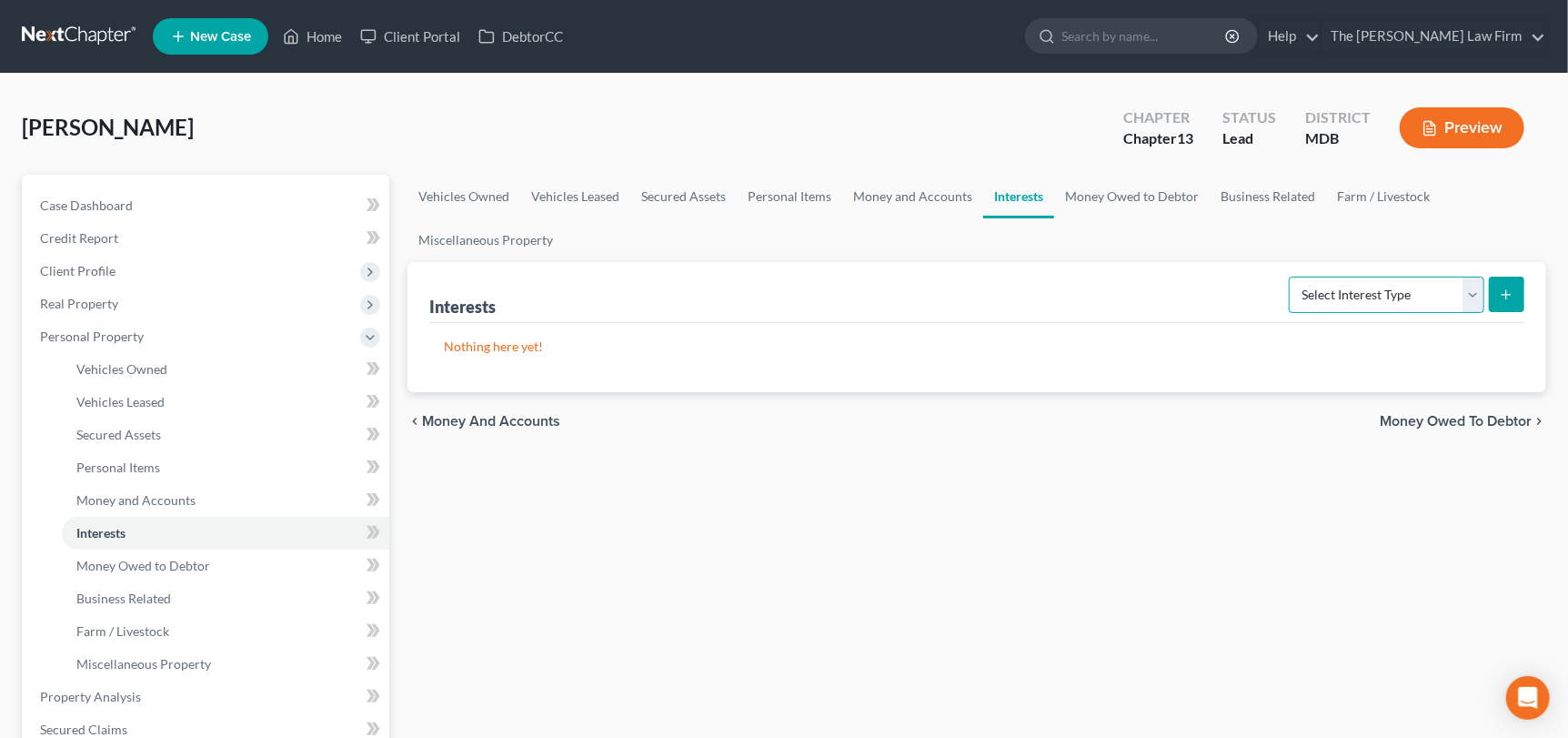
drag, startPoint x: 1471, startPoint y: 289, endPoint x: 1439, endPoint y: 307, distance: 36.7
click at [1471, 289] on select "Select Interest Type 401K Annuity Bond Education IRA Government Bond Government…" at bounding box center [1387, 294] width 196 height 37
select select "401k"
click at [1291, 276] on select "Select Interest Type 401K Annuity Bond Education IRA Government Bond Government…" at bounding box center [1387, 294] width 196 height 37
click at [1501, 296] on icon "submit" at bounding box center [1506, 294] width 15 height 15
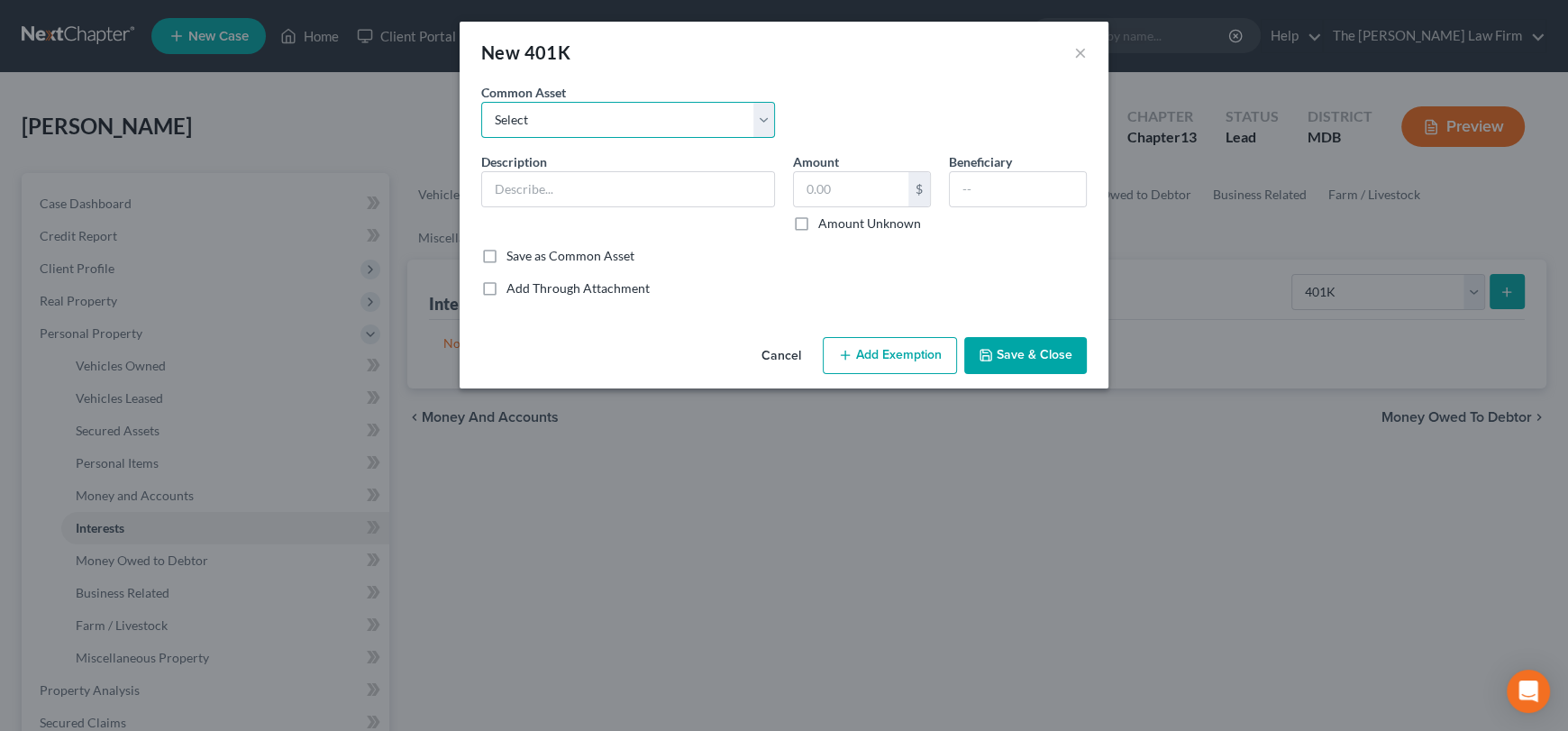
click at [561, 108] on select "Select Prudential Voya Financial Fidelity Brokerage Services 401 K Guideline Pr…" at bounding box center [628, 120] width 294 height 36
click at [531, 191] on input "text" at bounding box center [628, 189] width 292 height 35
click at [639, 117] on select "Select Prudential Voya Financial Fidelity Brokerage Services 401 K Guideline Pr…" at bounding box center [628, 120] width 294 height 36
click at [662, 342] on div "Cancel Add Exemption Save & Close" at bounding box center [784, 360] width 649 height 59
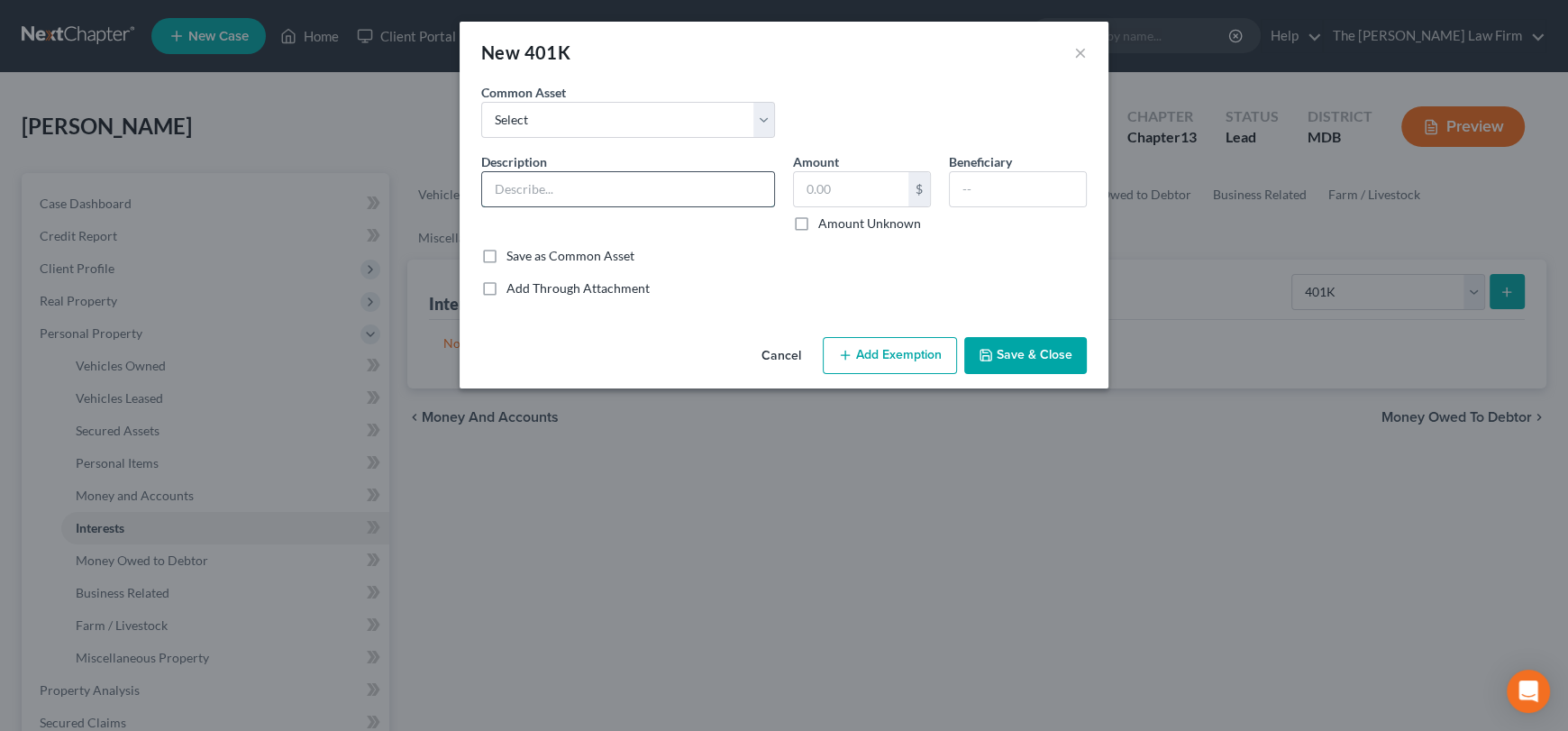
click at [589, 191] on input "text" at bounding box center [628, 189] width 292 height 35
type input "Fidelity"
click at [857, 180] on input "text" at bounding box center [850, 189] width 114 height 35
type input "16,256.40"
click at [1010, 358] on button "Save & Close" at bounding box center [1026, 355] width 123 height 37
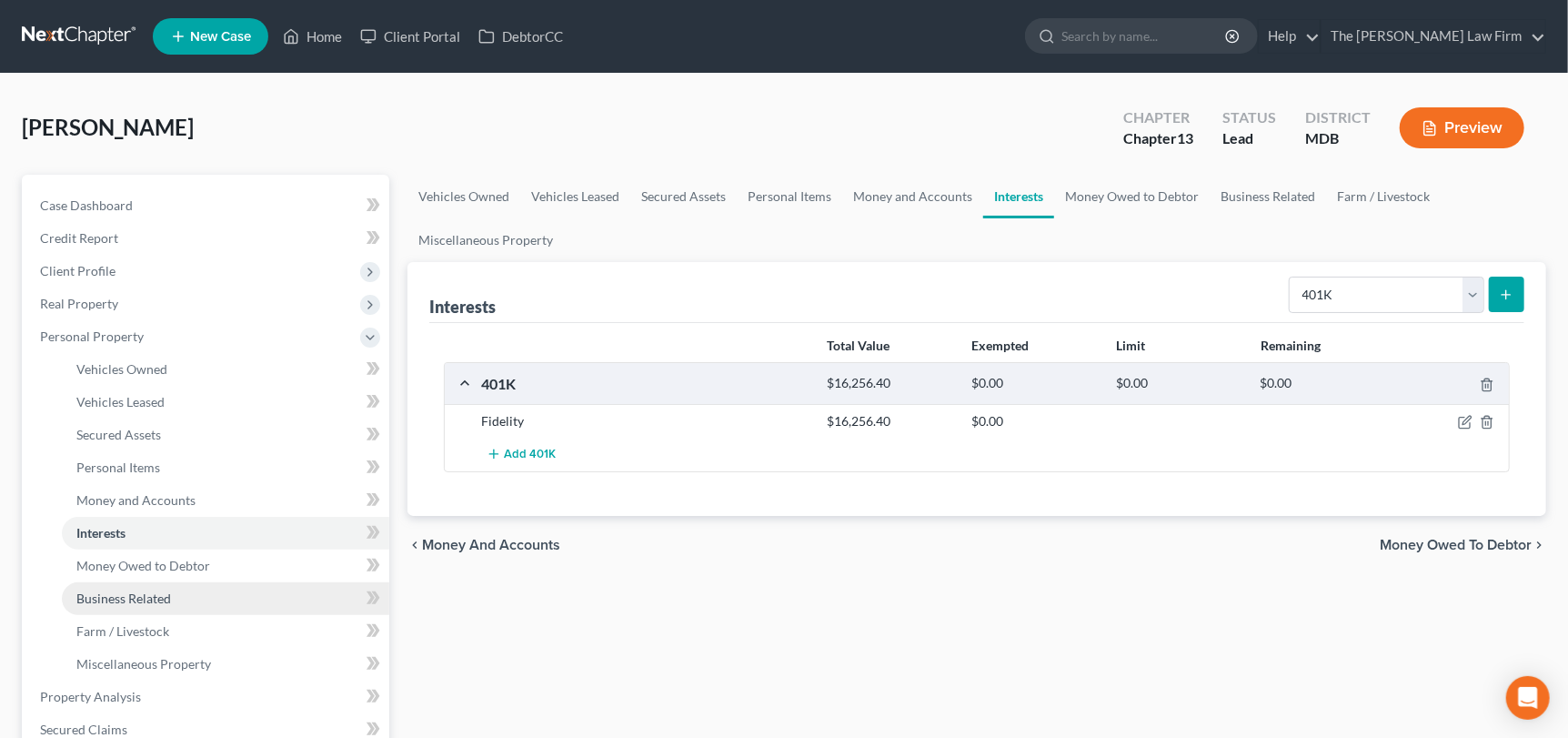
scroll to position [90, 0]
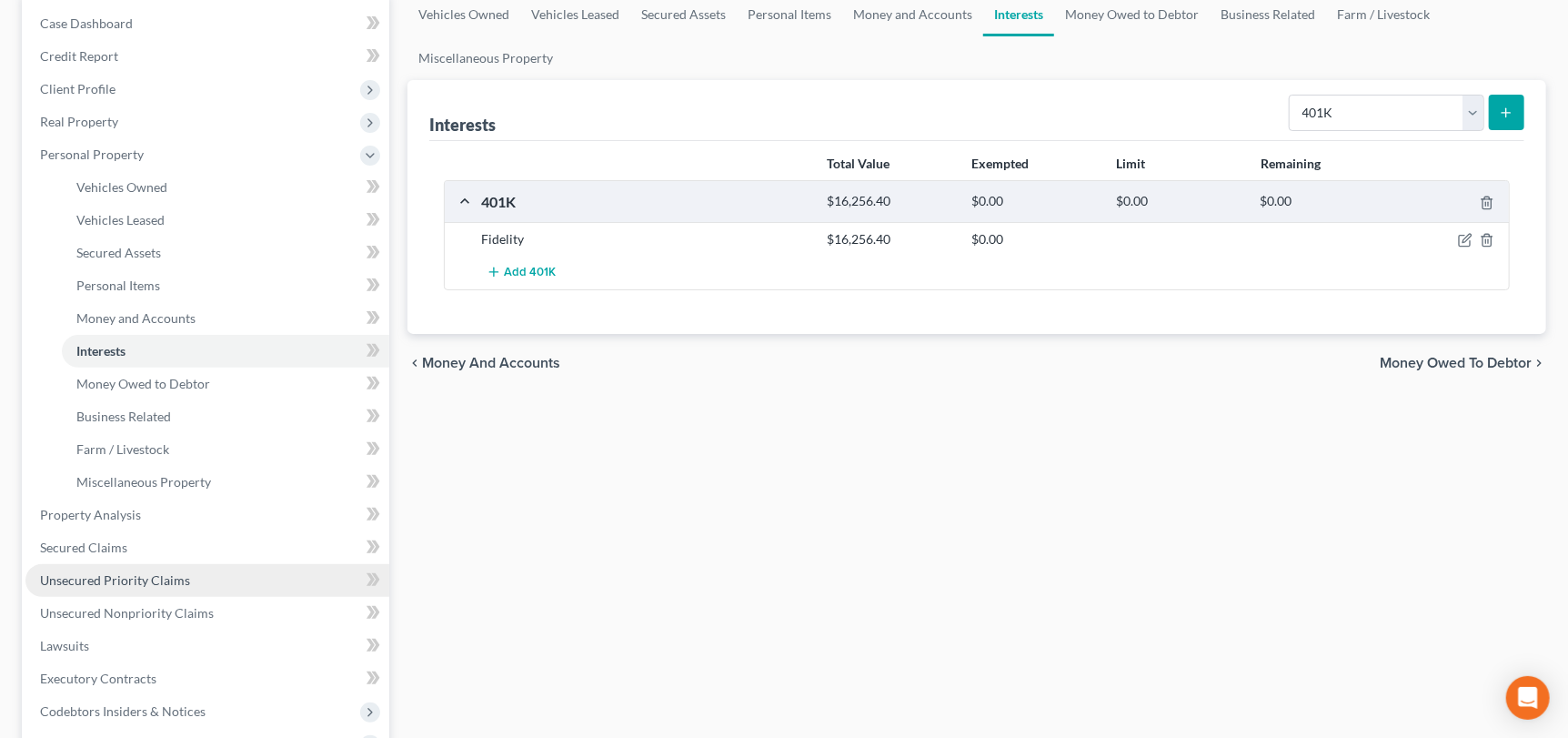
click at [174, 581] on span "Unsecured Priority Claims" at bounding box center [114, 580] width 150 height 15
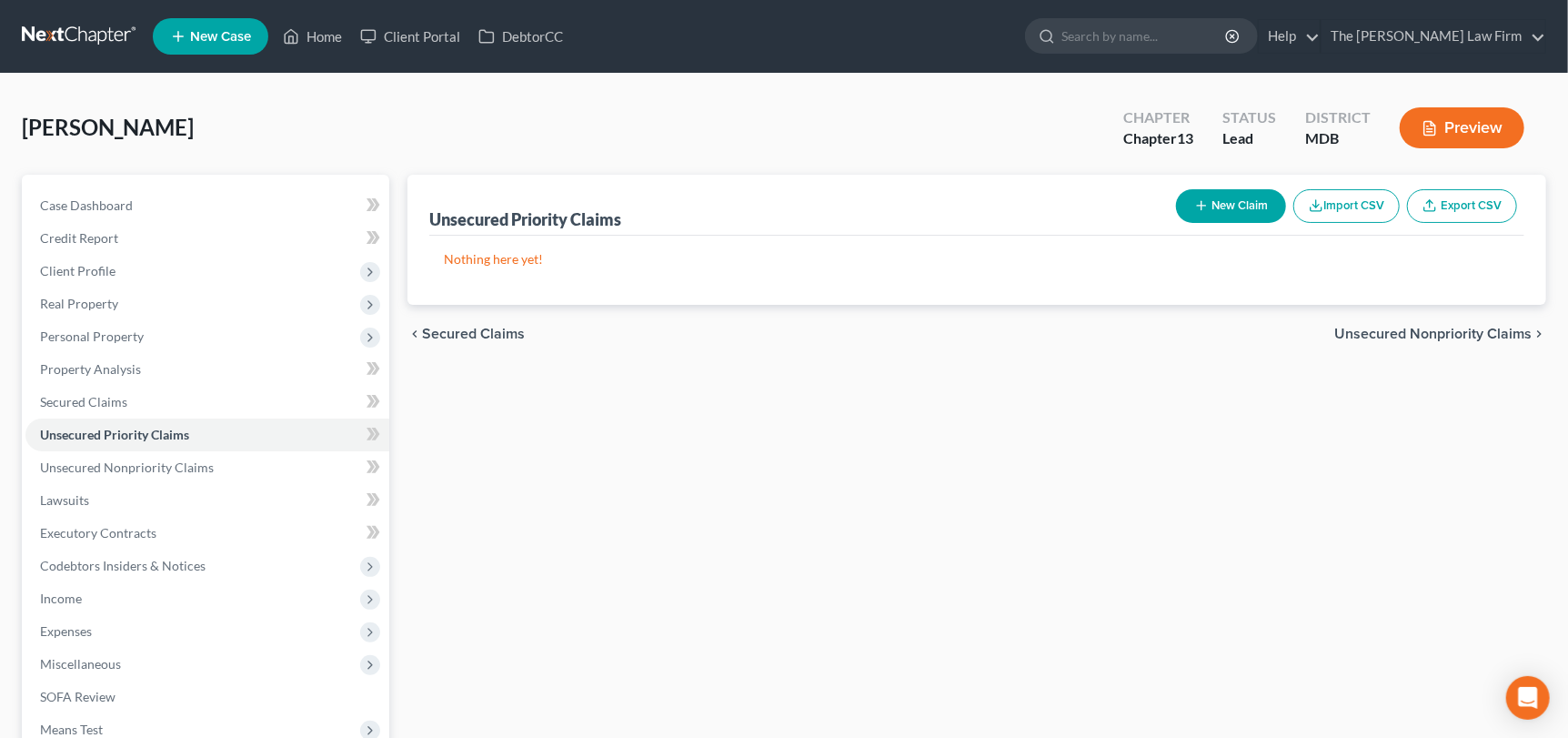
click at [1223, 206] on button "New Claim" at bounding box center [1231, 205] width 110 height 34
select select "0"
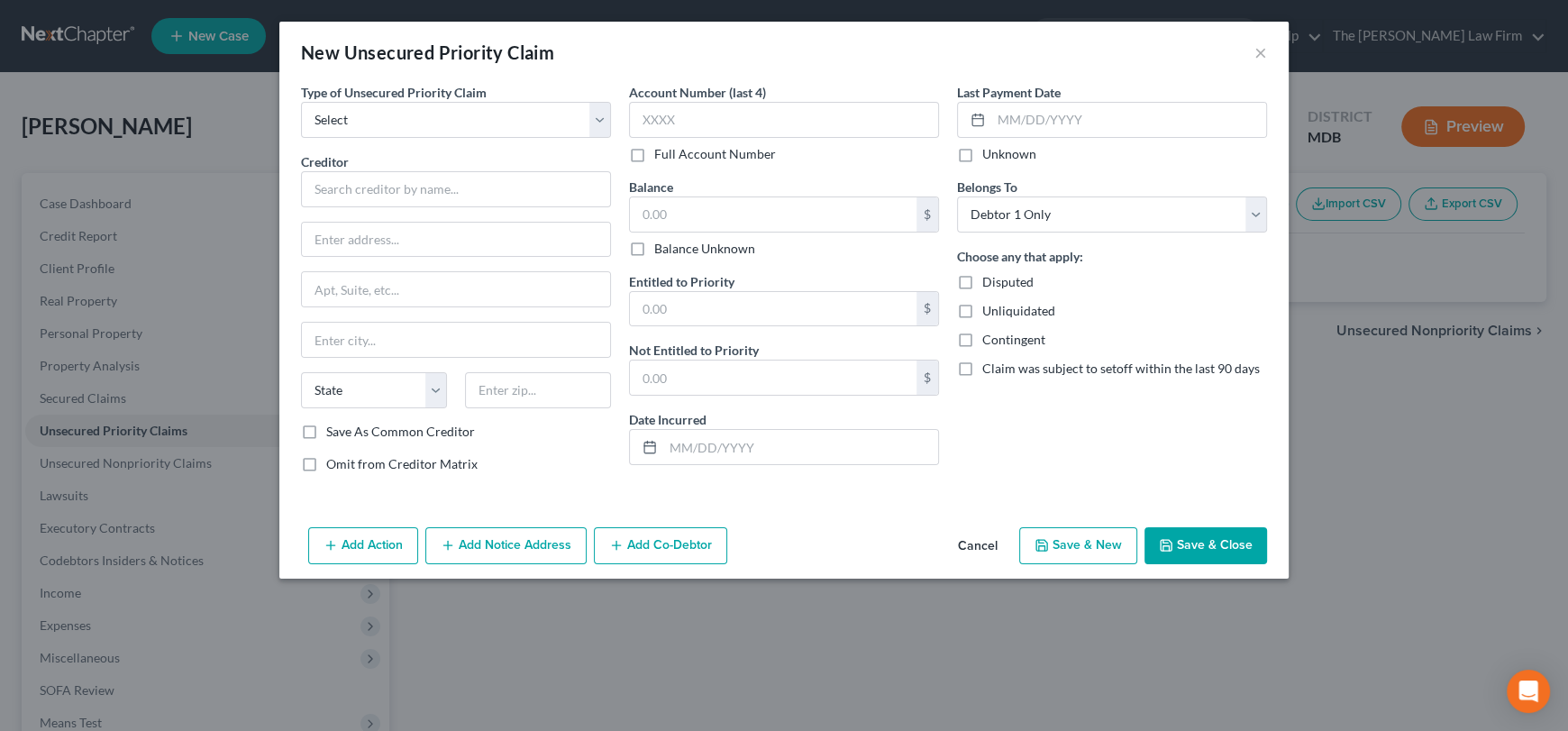
click at [509, 138] on div "Type of Unsecured Priority Claim * Select Taxes & Other Government Units Domest…" at bounding box center [456, 285] width 328 height 405
click at [509, 129] on select "Select Taxes & Other Government Units Domestic Support Obligations Extensions o…" at bounding box center [456, 120] width 310 height 36
select select "0"
click at [301, 102] on select "Select Taxes & Other Government Units Domestic Support Obligations Extensions o…" at bounding box center [456, 120] width 310 height 36
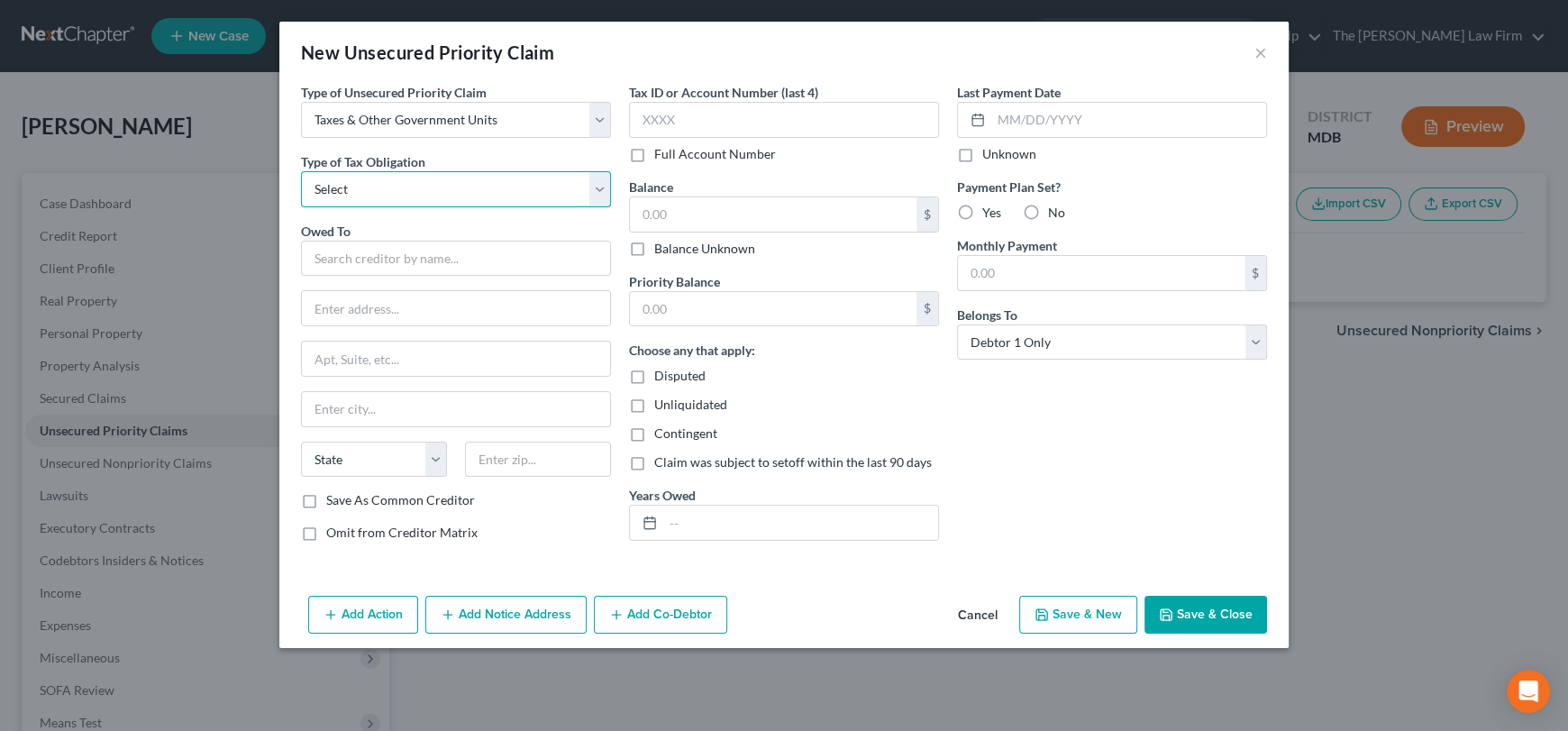
click at [440, 200] on select "Select Federal City State Franchise Tax Board Other" at bounding box center [456, 189] width 310 height 36
select select "0"
click at [301, 171] on select "Select Federal City State Franchise Tax Board Other" at bounding box center [456, 189] width 310 height 36
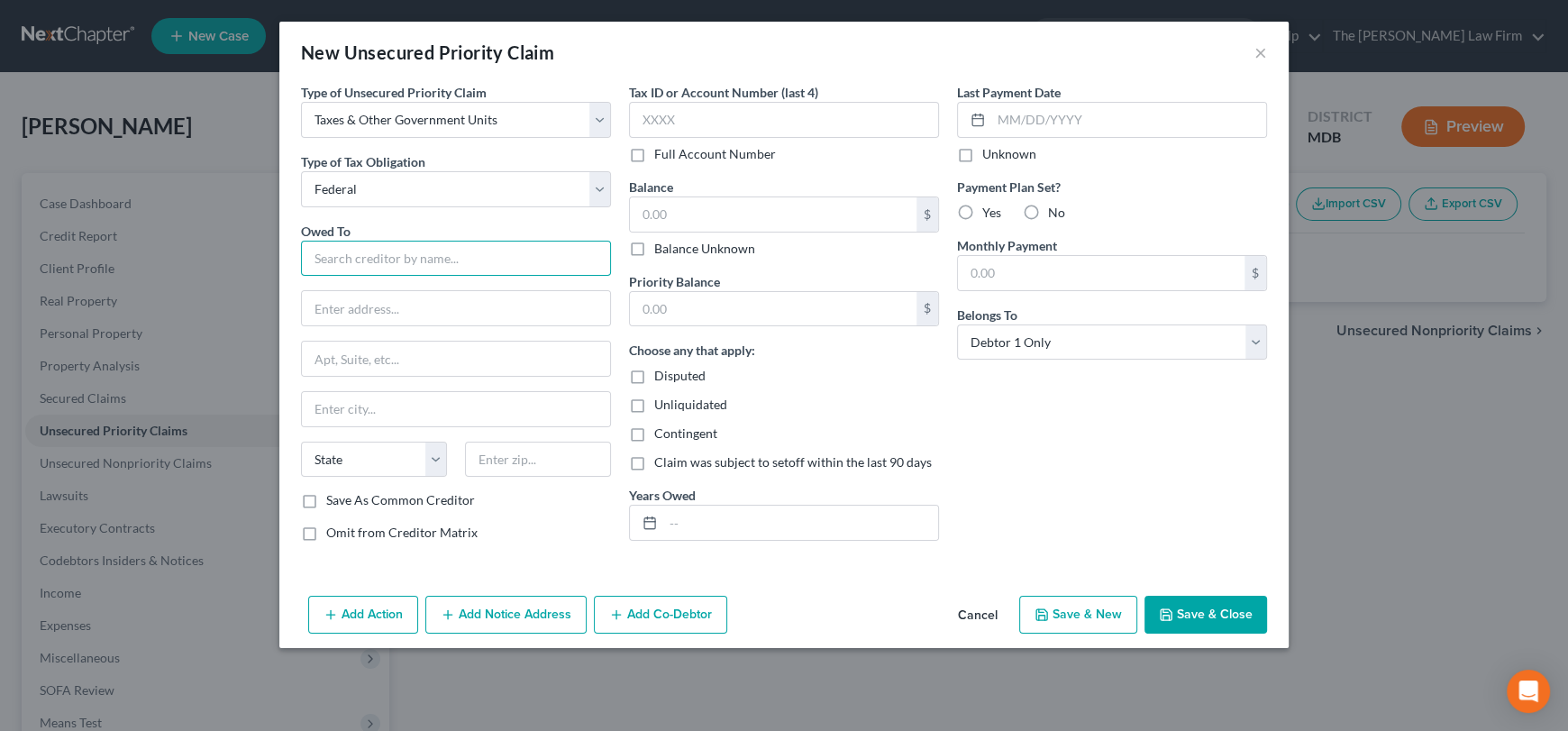
click at [404, 258] on input "text" at bounding box center [456, 259] width 310 height 36
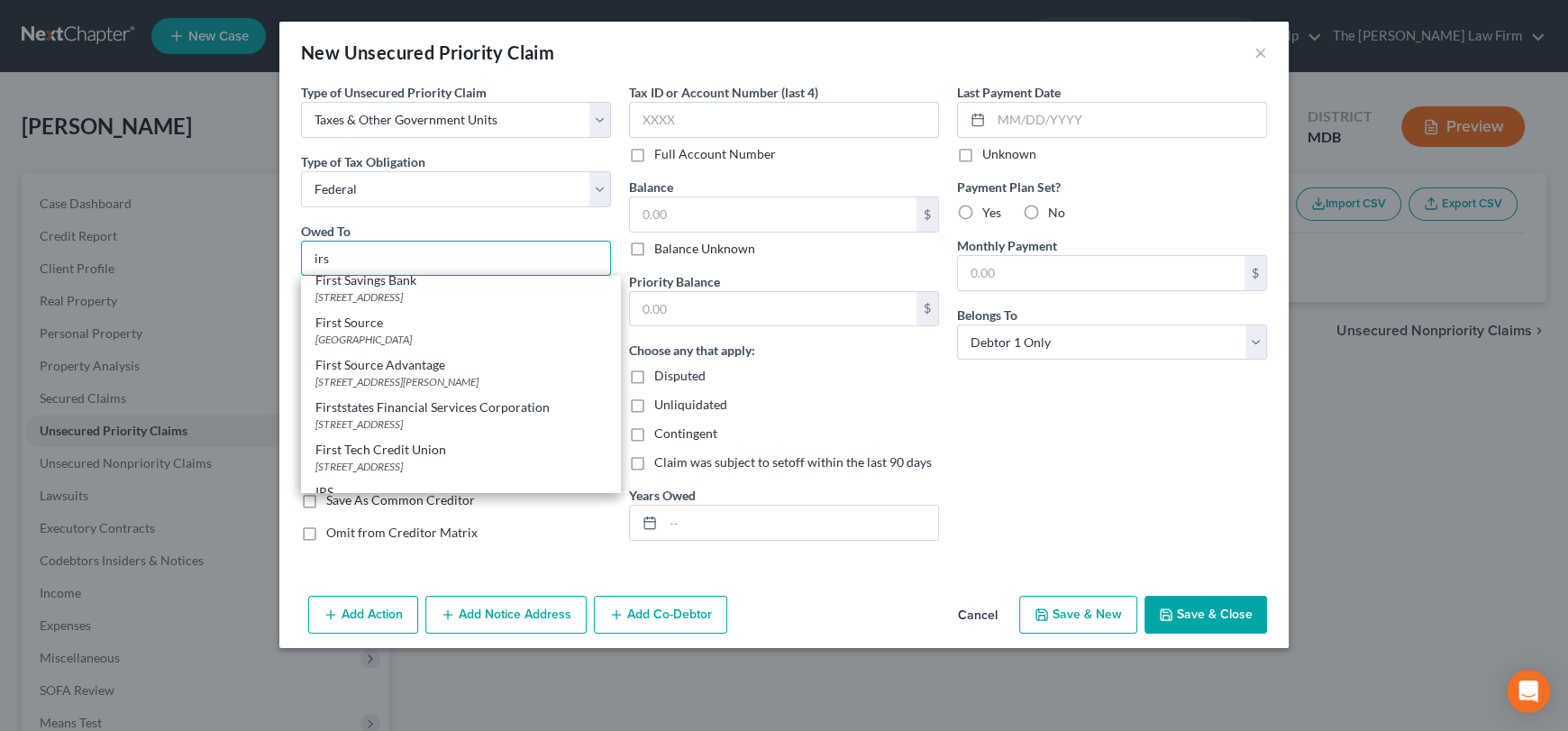
scroll to position [1076, 0]
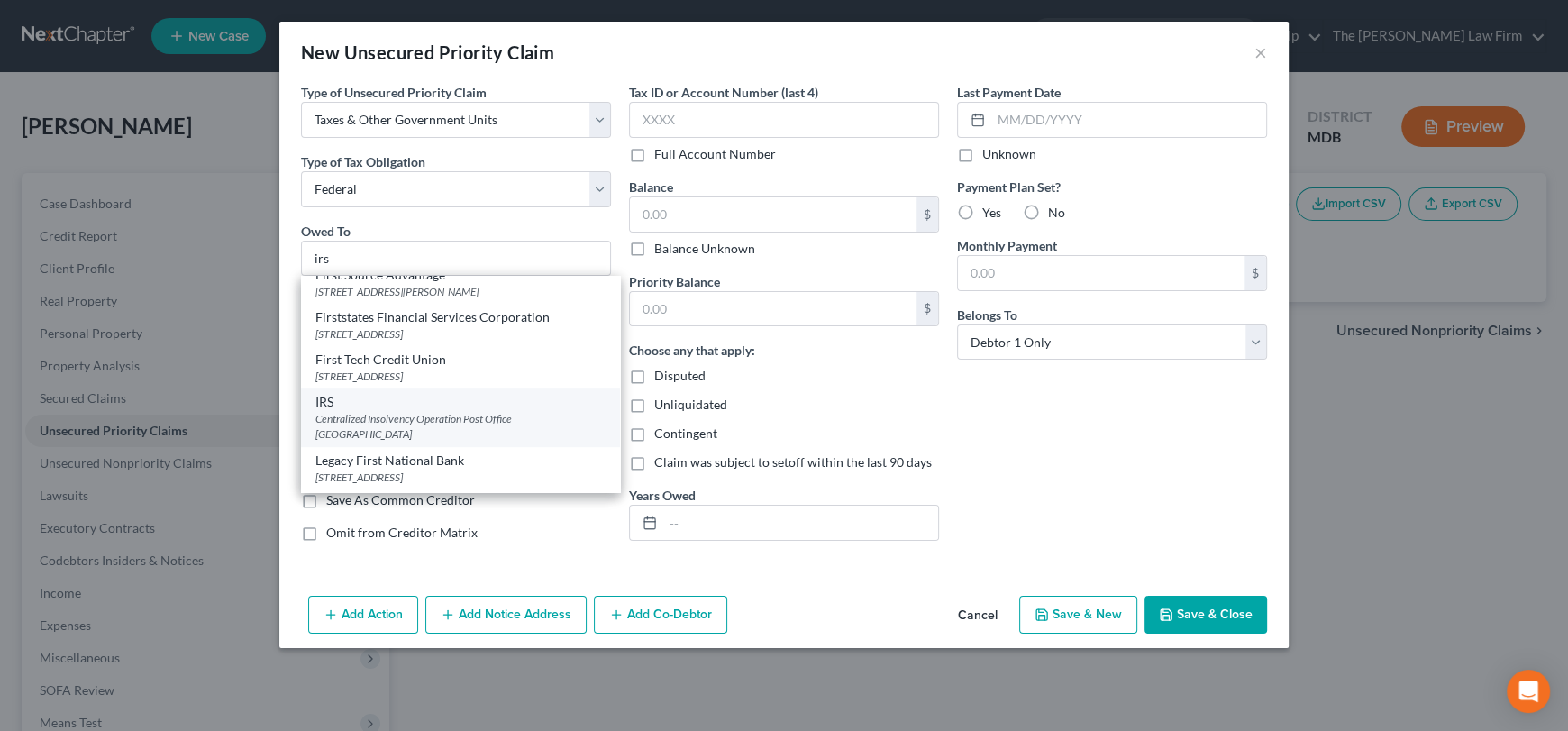
click at [429, 434] on div "Centralized Insolvency Operation Post Office [GEOGRAPHIC_DATA]" at bounding box center [461, 426] width 290 height 31
type input "IRS"
type input "Centralized Insolvency Operation"
type input "Post Office Box 7346"
type input "[GEOGRAPHIC_DATA]"
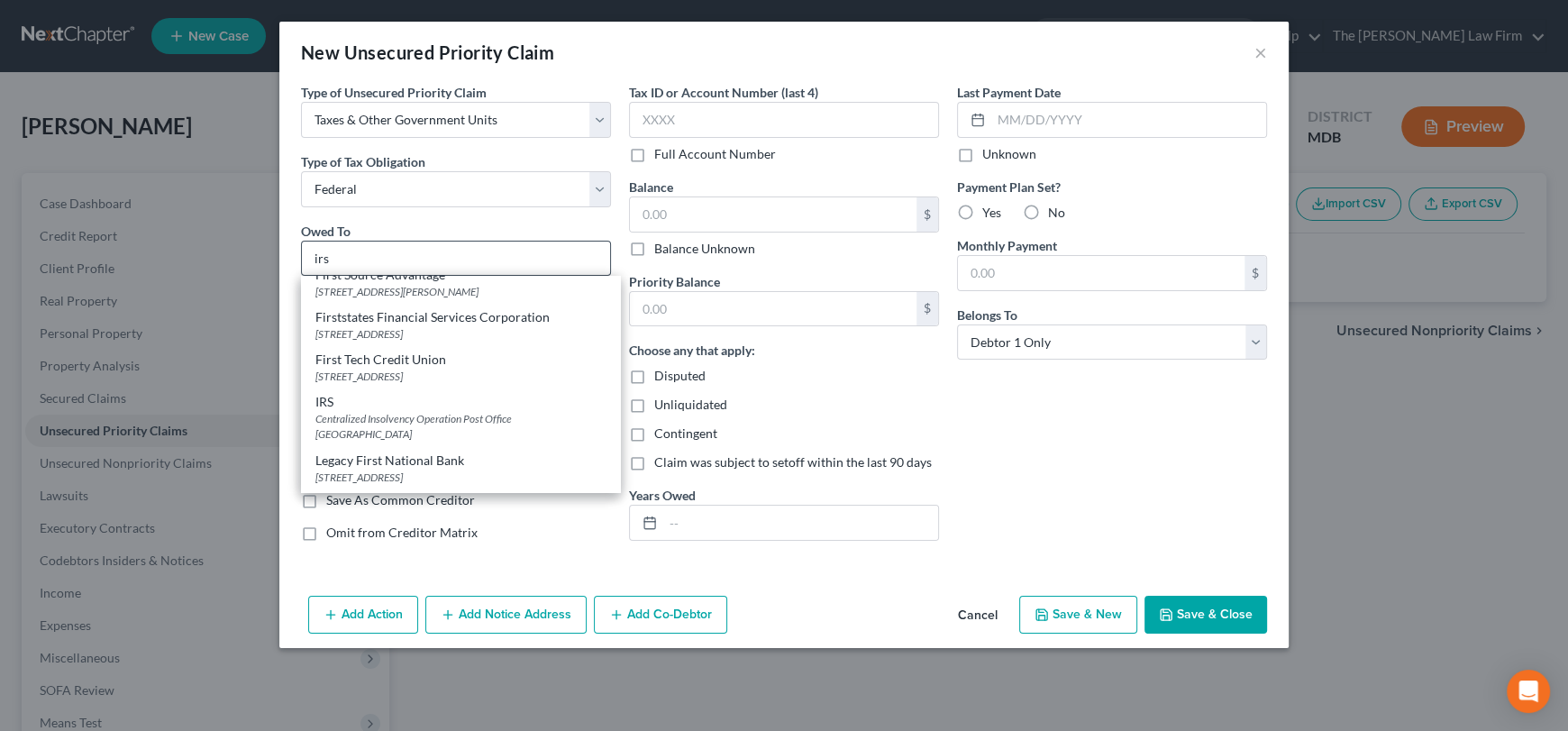
select select "39"
type input "19101"
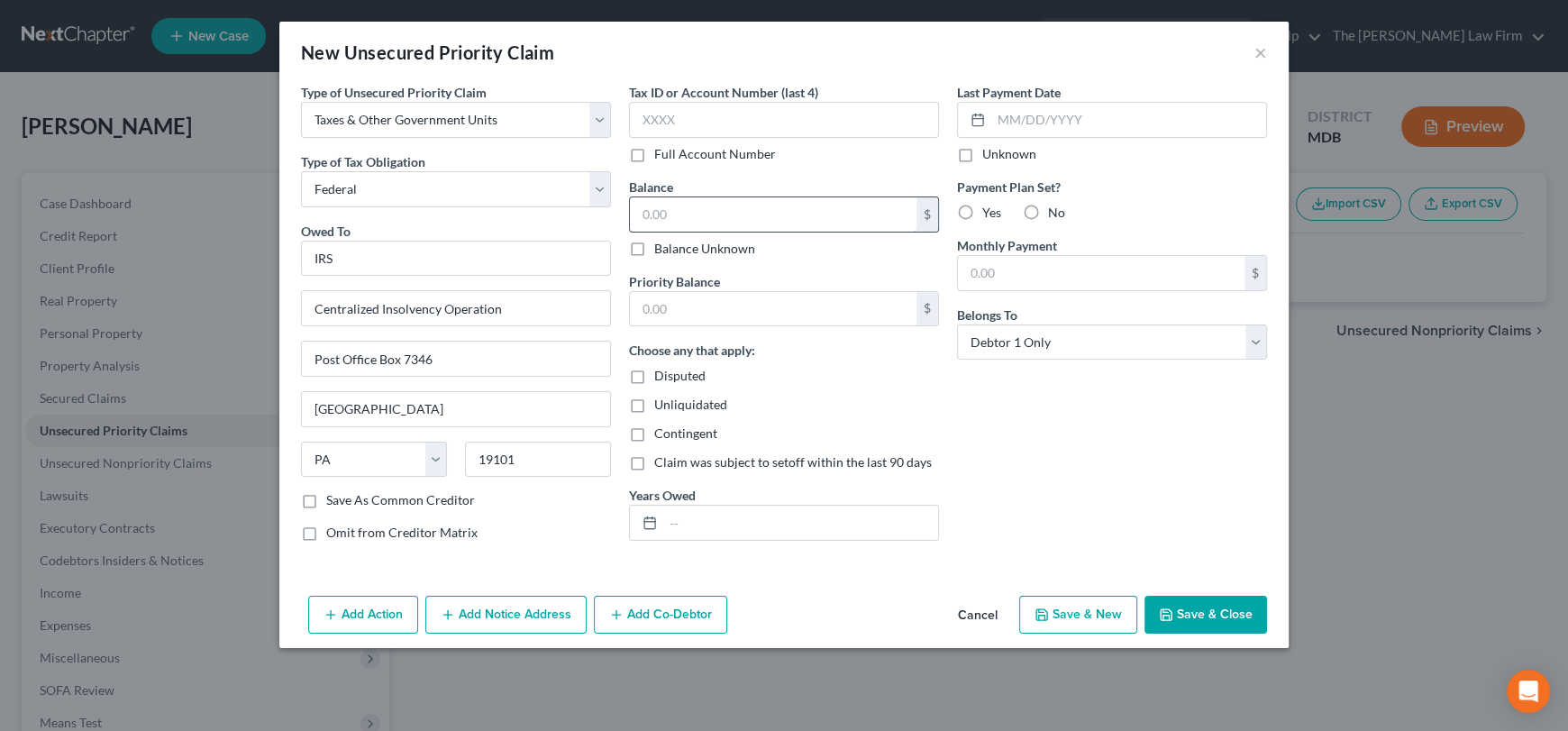
scroll to position [0, 0]
click at [701, 111] on input "text" at bounding box center [783, 120] width 310 height 36
click at [691, 210] on input "text" at bounding box center [772, 215] width 287 height 35
type input "12,298.61"
click at [670, 320] on input "text" at bounding box center [772, 309] width 287 height 35
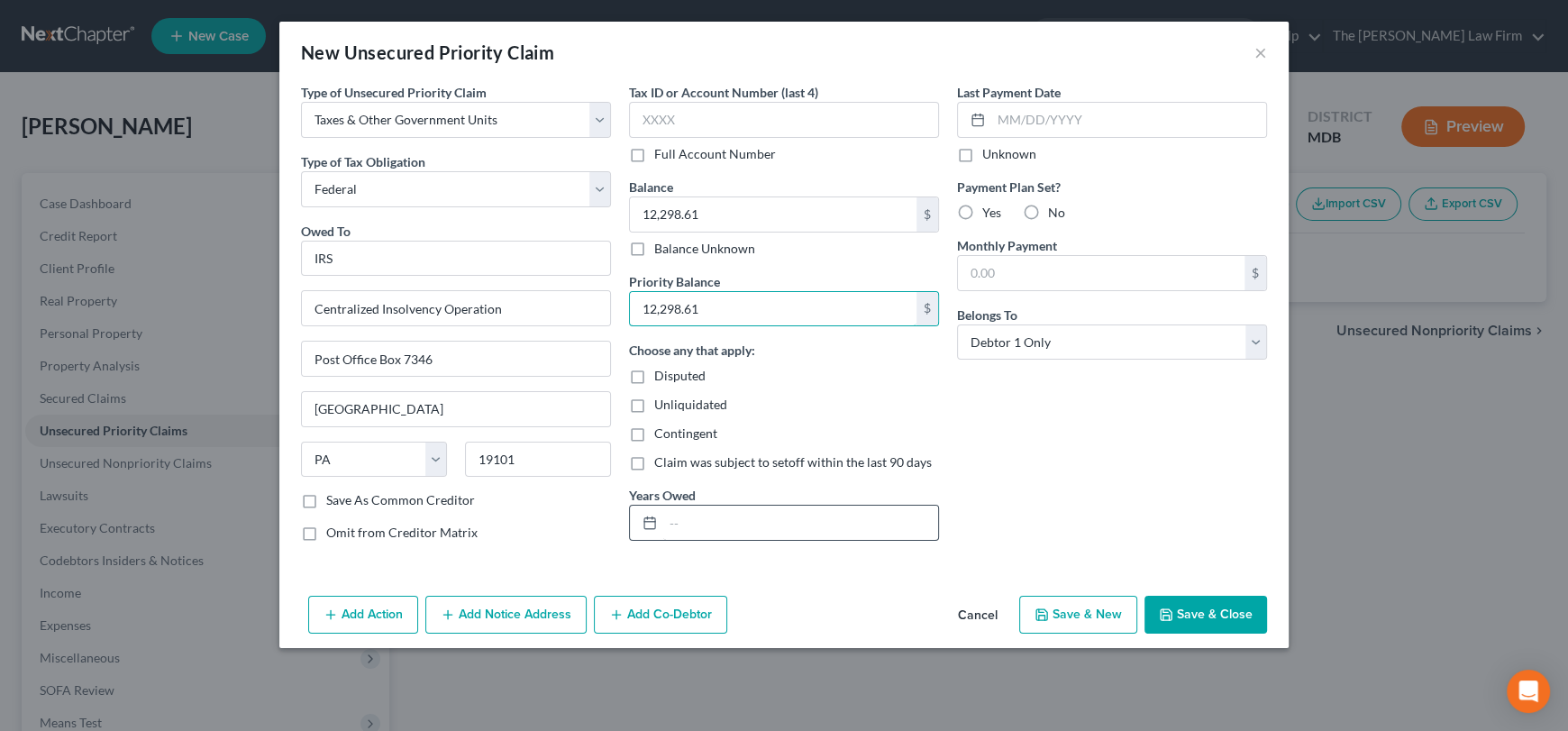
type input "12,298.61"
drag, startPoint x: 697, startPoint y: 534, endPoint x: 704, endPoint y: 527, distance: 9.9
click at [704, 529] on input "text" at bounding box center [800, 523] width 274 height 35
type input "2020"
click at [1161, 609] on icon "button" at bounding box center [1165, 614] width 11 height 11
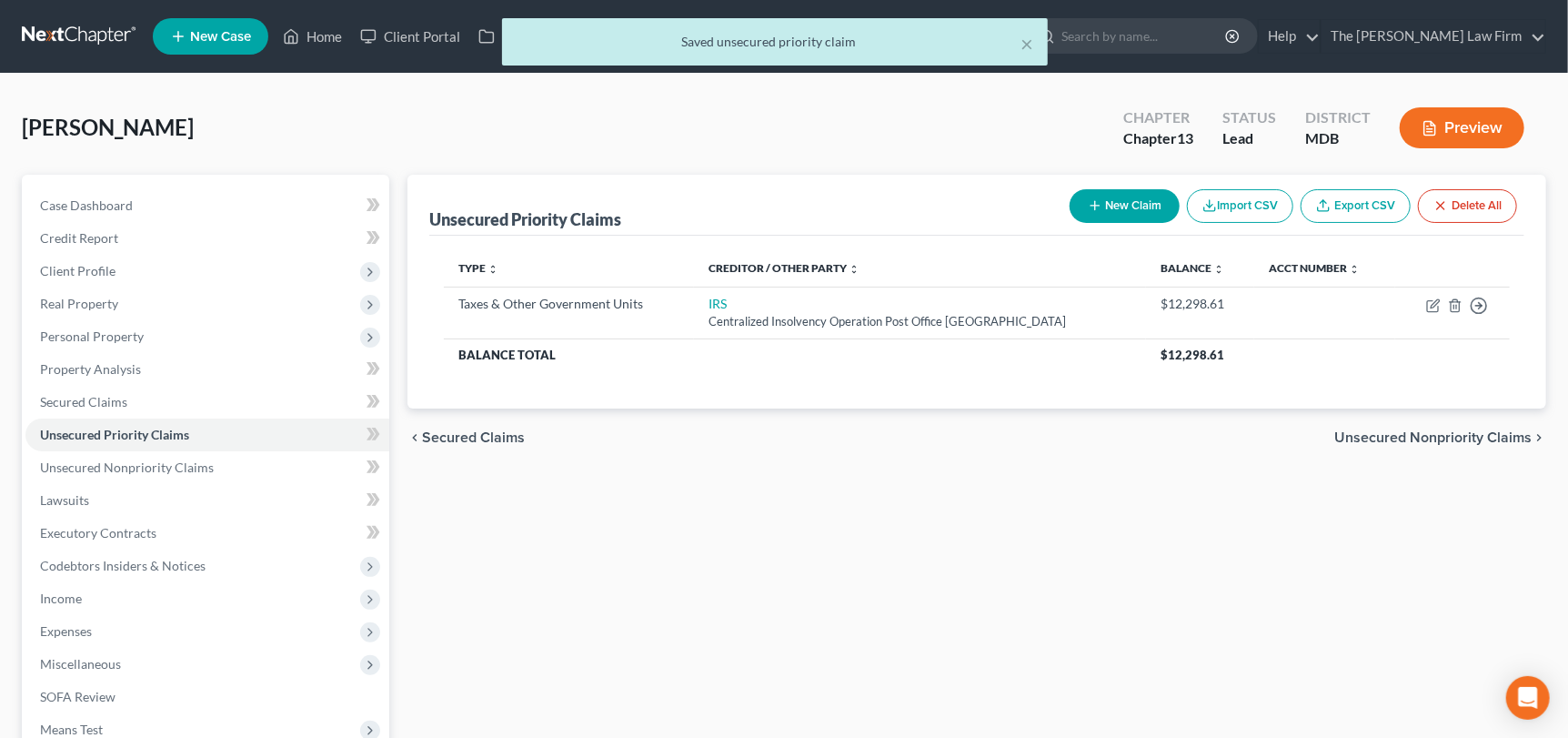
click at [1129, 227] on div "New Claim Import CSV Export CSV Delete All" at bounding box center [1293, 206] width 462 height 48
click at [1086, 217] on button "New Claim" at bounding box center [1124, 205] width 110 height 34
select select "0"
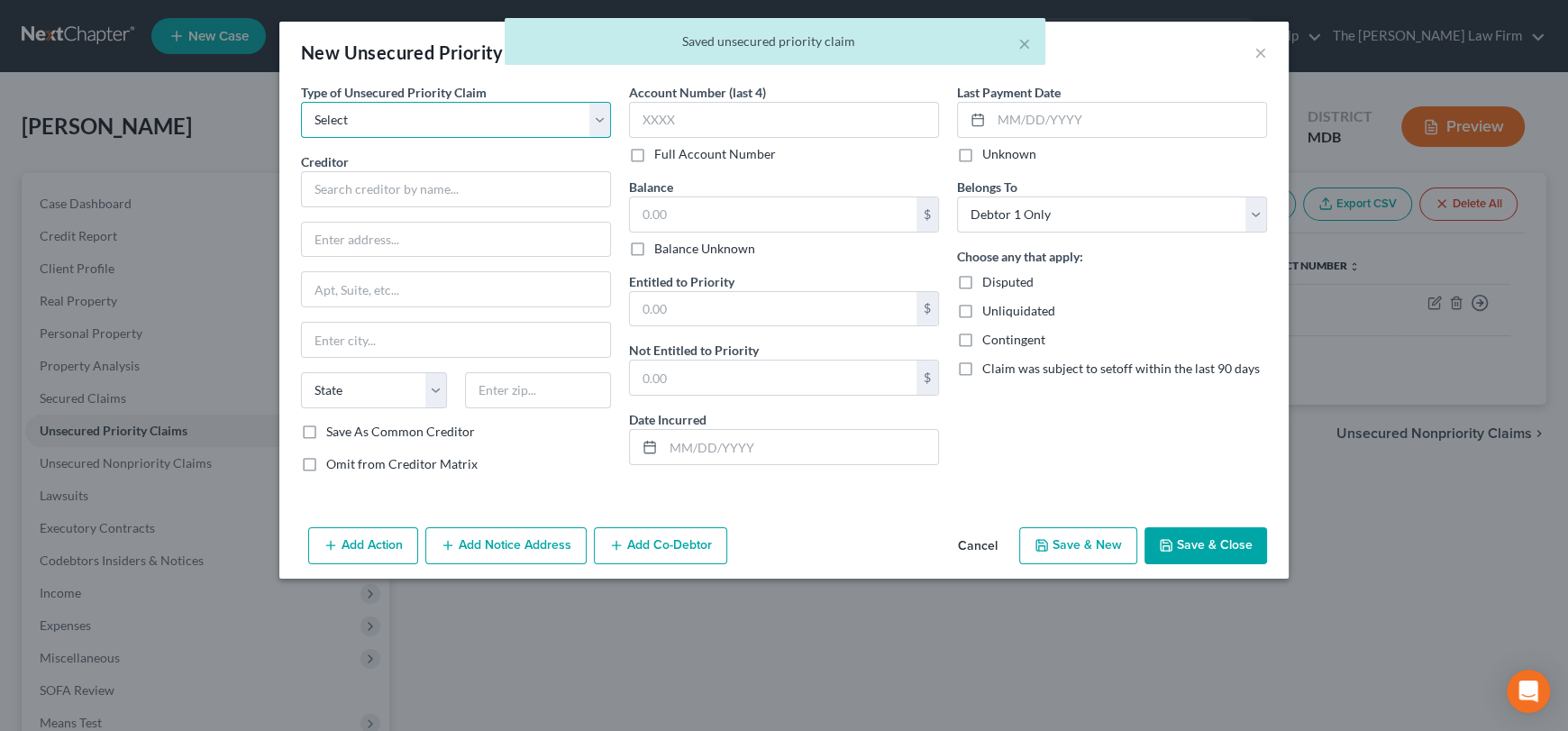
drag, startPoint x: 377, startPoint y: 115, endPoint x: 374, endPoint y: 125, distance: 10.4
click at [377, 115] on select "Select Taxes & Other Government Units Domestic Support Obligations Extensions o…" at bounding box center [456, 120] width 310 height 36
select select "0"
click at [301, 102] on select "Select Taxes & Other Government Units Domestic Support Obligations Extensions o…" at bounding box center [456, 120] width 310 height 36
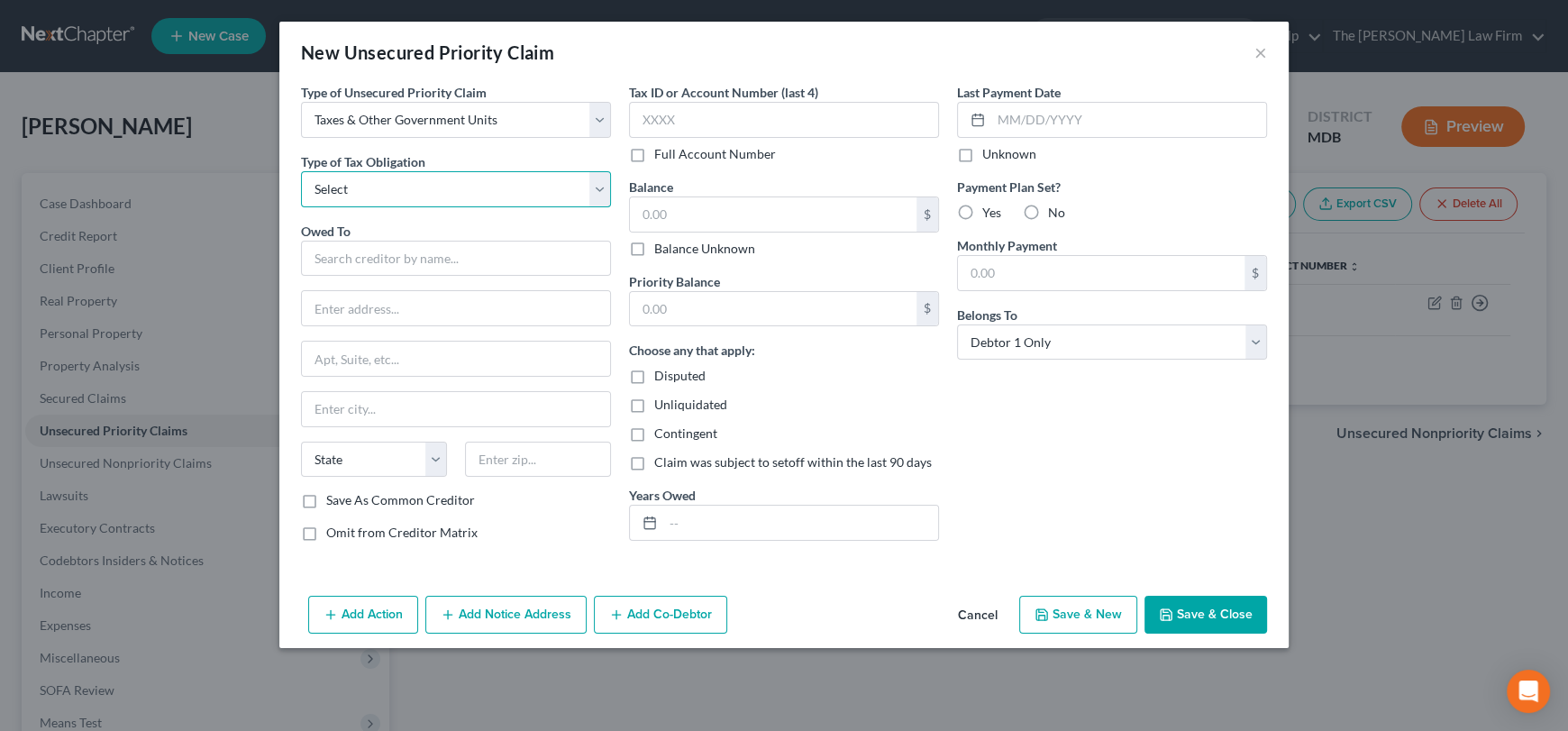
click at [377, 199] on select "Select Federal City State Franchise Tax Board Other" at bounding box center [456, 189] width 310 height 36
select select "2"
click at [301, 171] on select "Select Federal City State Franchise Tax Board Other" at bounding box center [456, 189] width 310 height 36
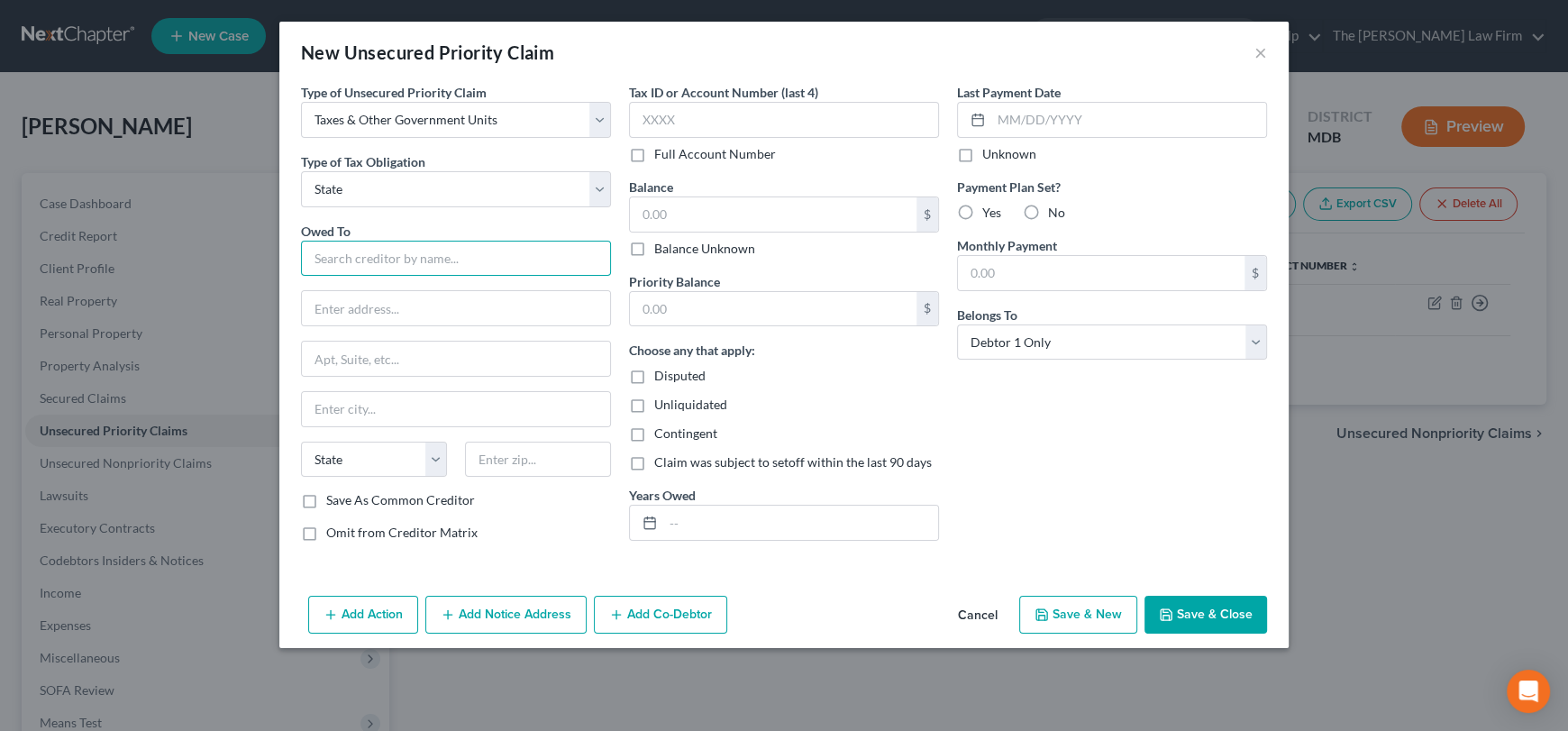
click at [374, 256] on input "text" at bounding box center [456, 259] width 310 height 36
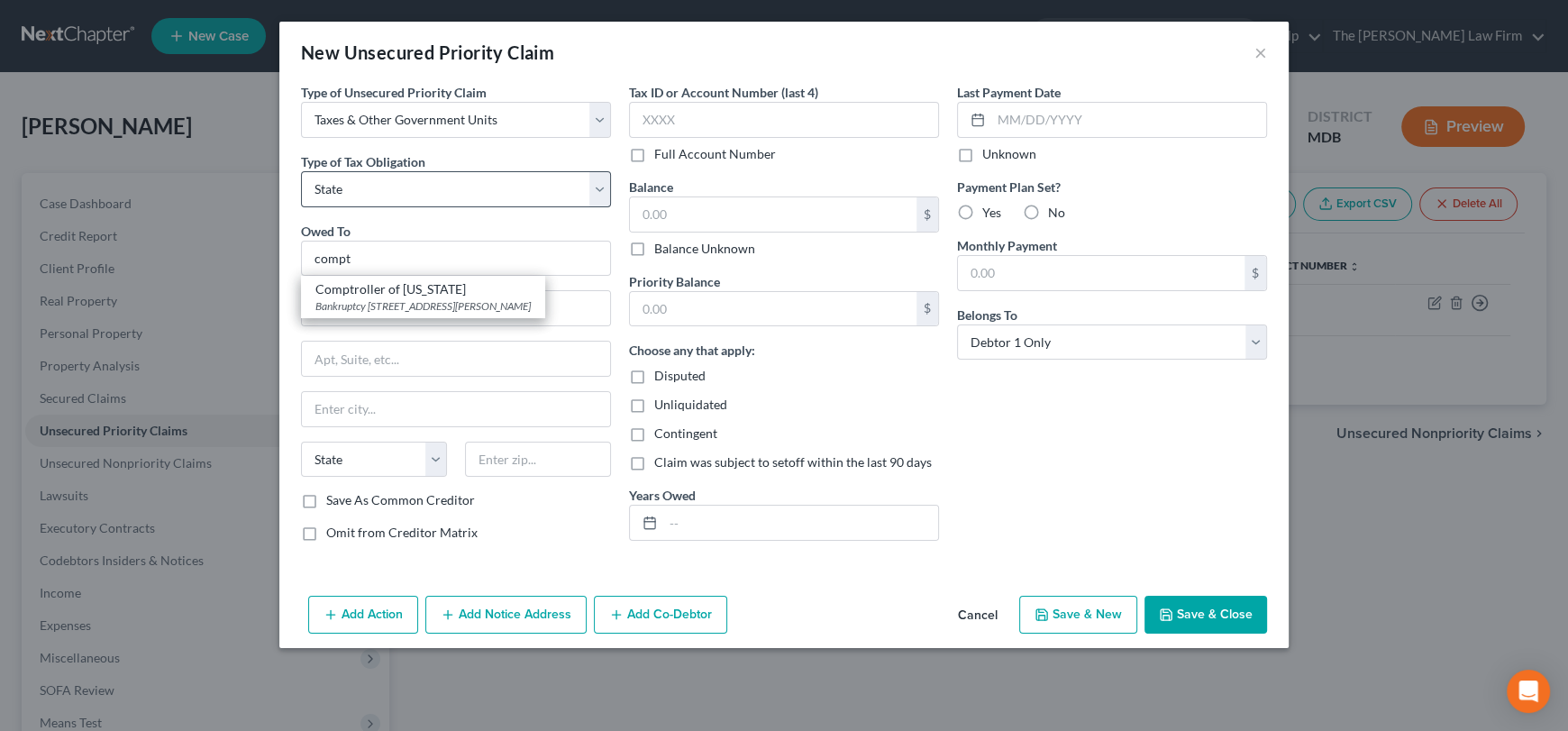
drag, startPoint x: 392, startPoint y: 288, endPoint x: 598, endPoint y: 192, distance: 227.3
click at [390, 288] on div "Comptroller of [US_STATE]" at bounding box center [423, 289] width 215 height 18
type input "Comptroller of [US_STATE]"
type input "Bankruptcy Unit"
type input "[STREET_ADDRESS][PERSON_NAME]"
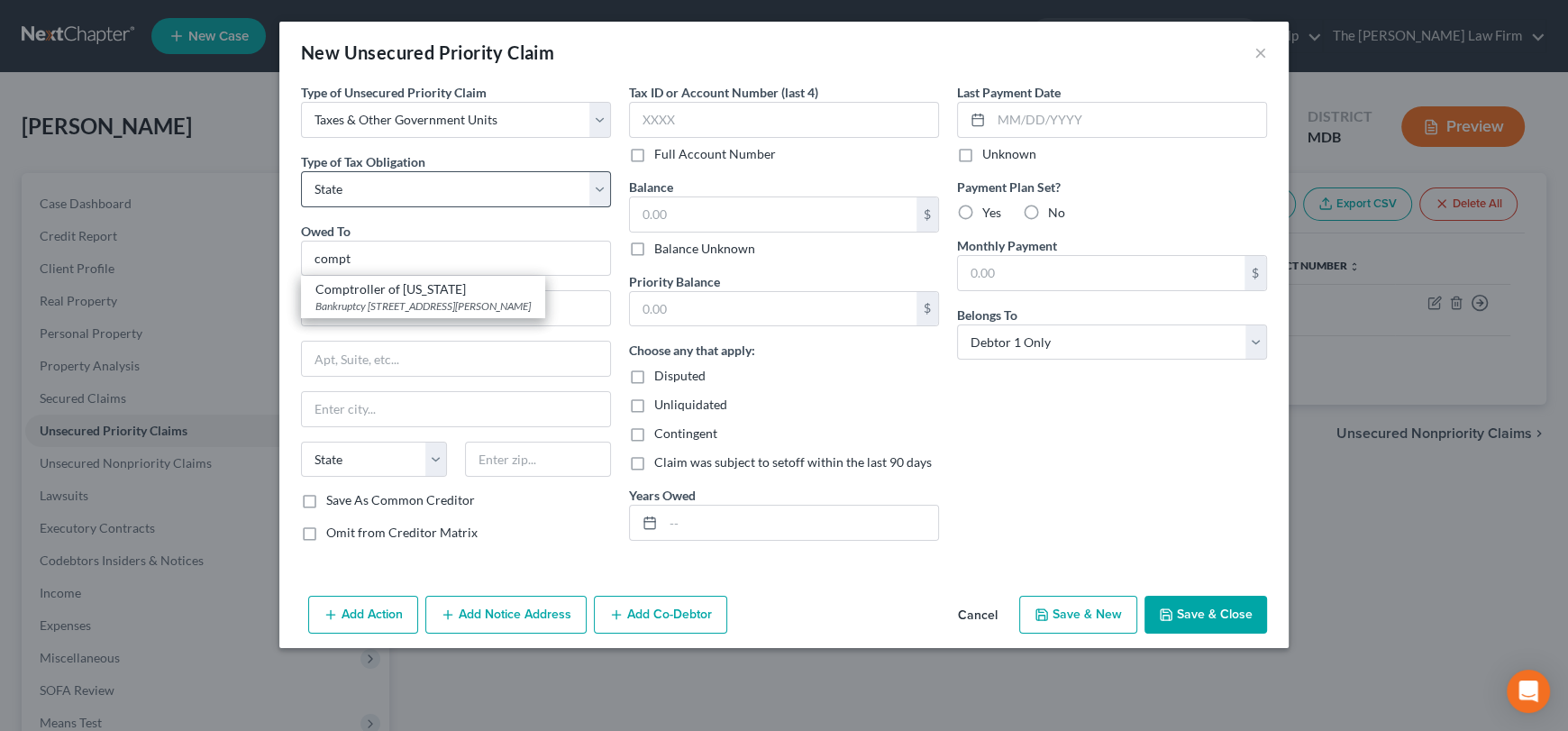
type input "[GEOGRAPHIC_DATA]"
select select "21"
type input "21202"
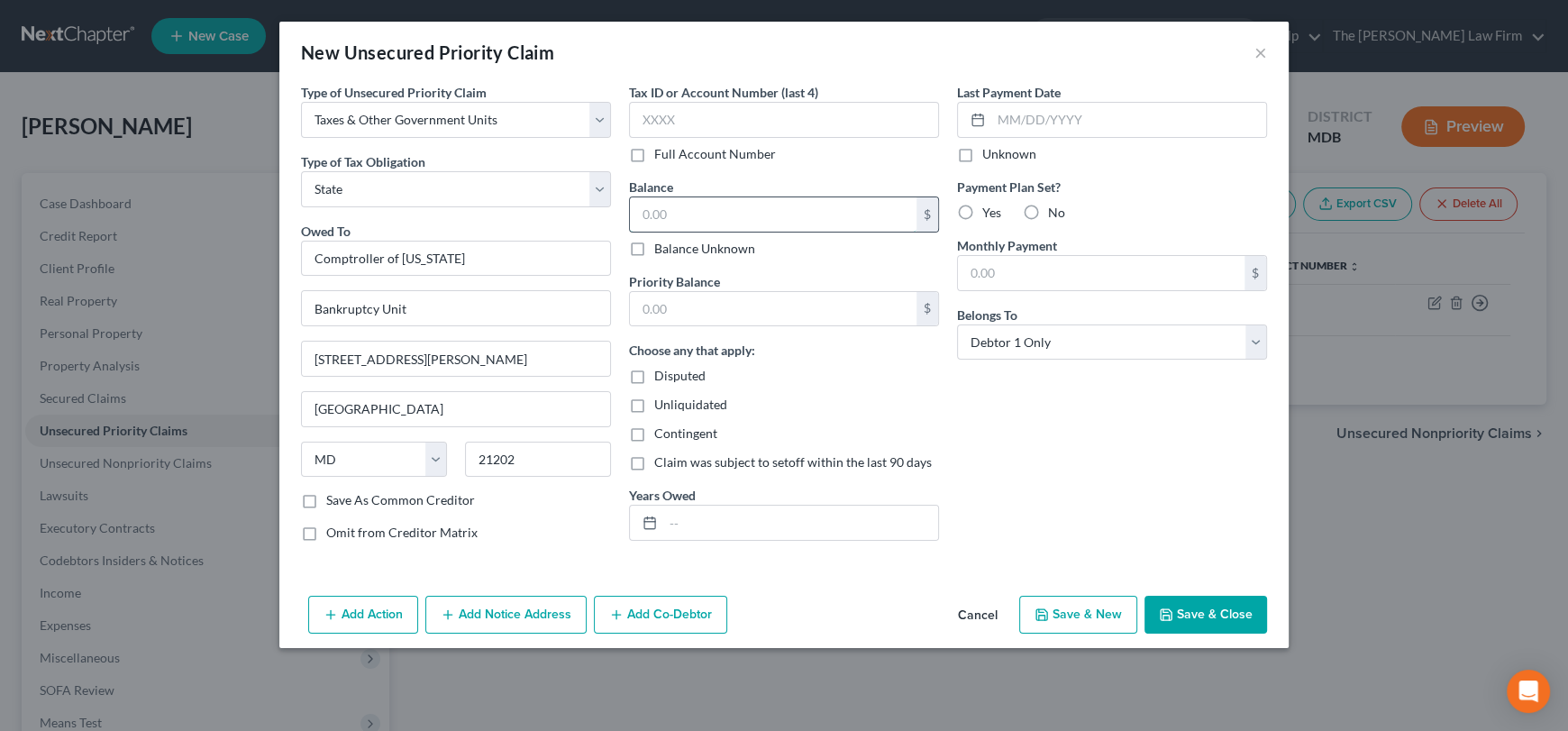
click at [684, 219] on input "text" at bounding box center [772, 215] width 287 height 35
type input "3,120"
click at [696, 305] on input "text" at bounding box center [772, 309] width 287 height 35
type input "3,120"
drag, startPoint x: 698, startPoint y: 512, endPoint x: 709, endPoint y: 501, distance: 15.6
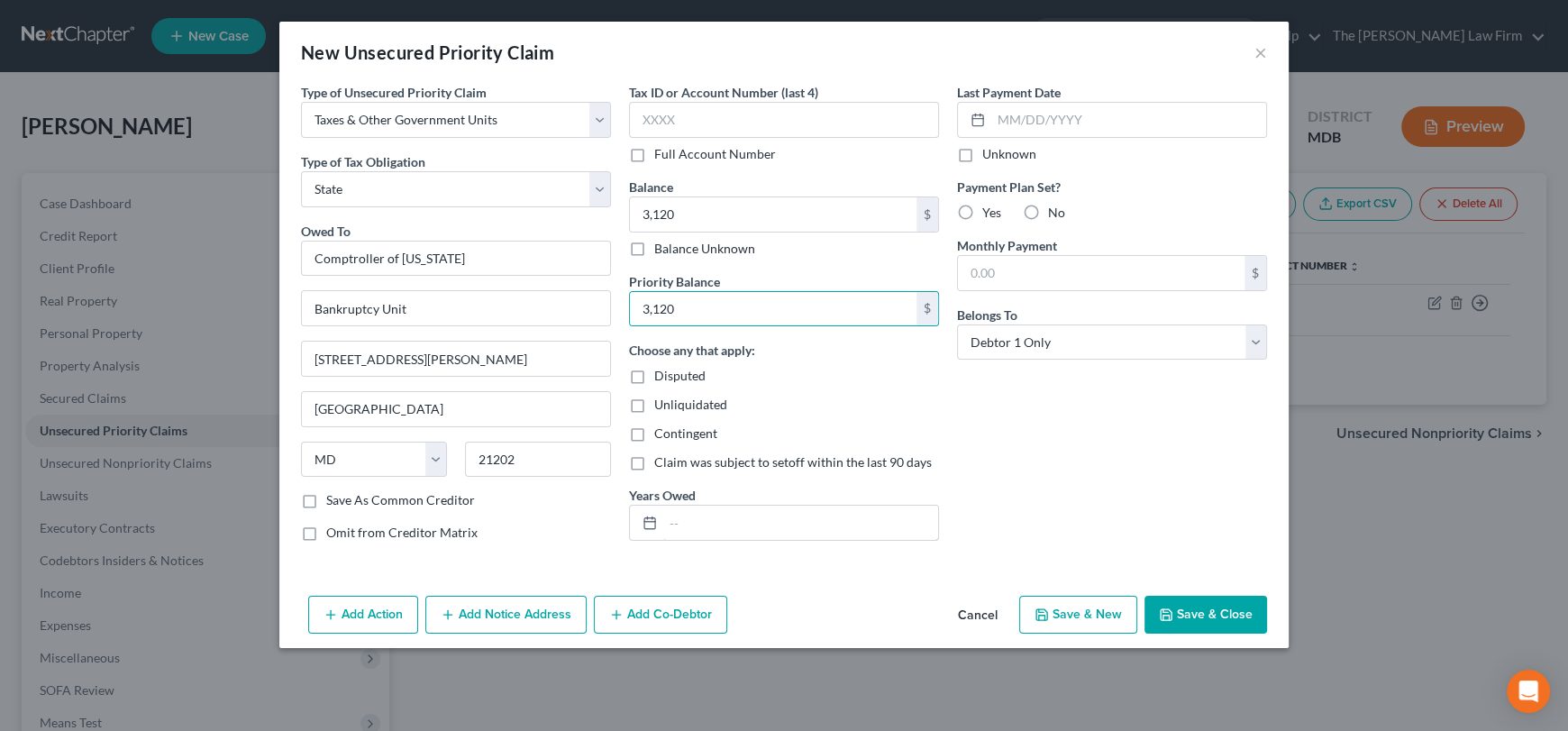
click at [709, 503] on div "Years Owed" at bounding box center [783, 512] width 310 height 55
type input "2020"
click at [1227, 618] on button "Save & Close" at bounding box center [1206, 614] width 123 height 37
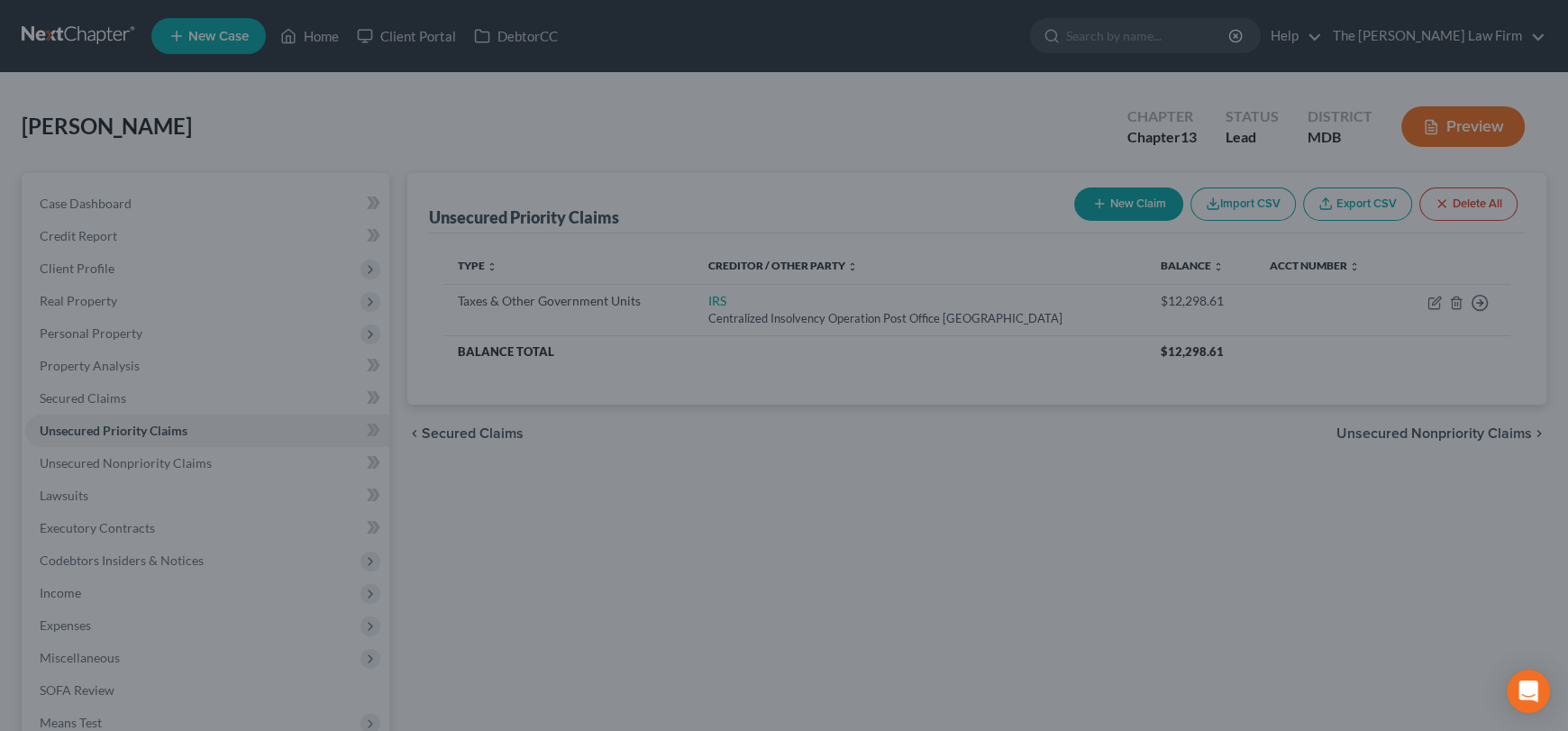
type input "3,120.00"
type input "0.00"
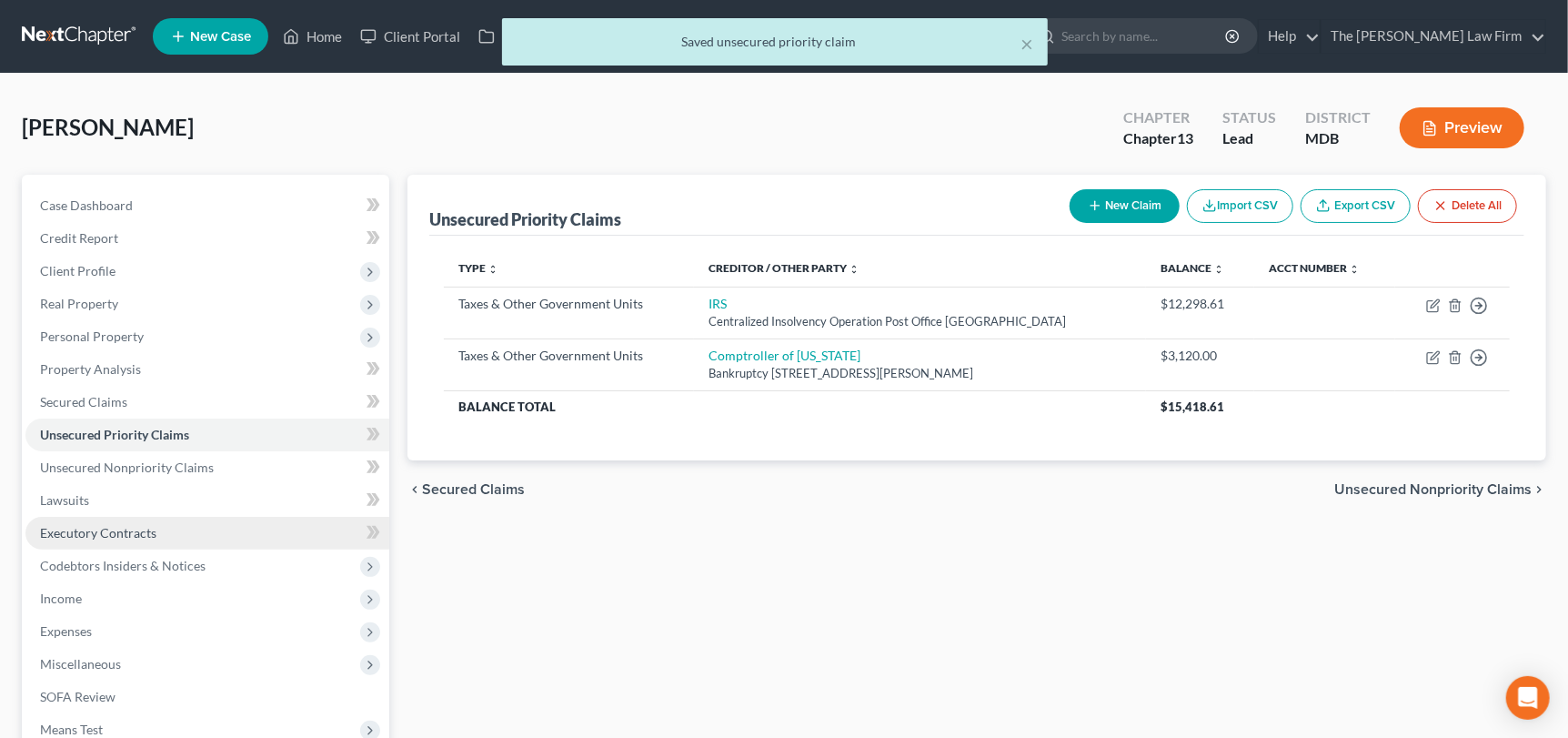
click at [84, 532] on span "Executory Contracts" at bounding box center [98, 533] width 116 height 15
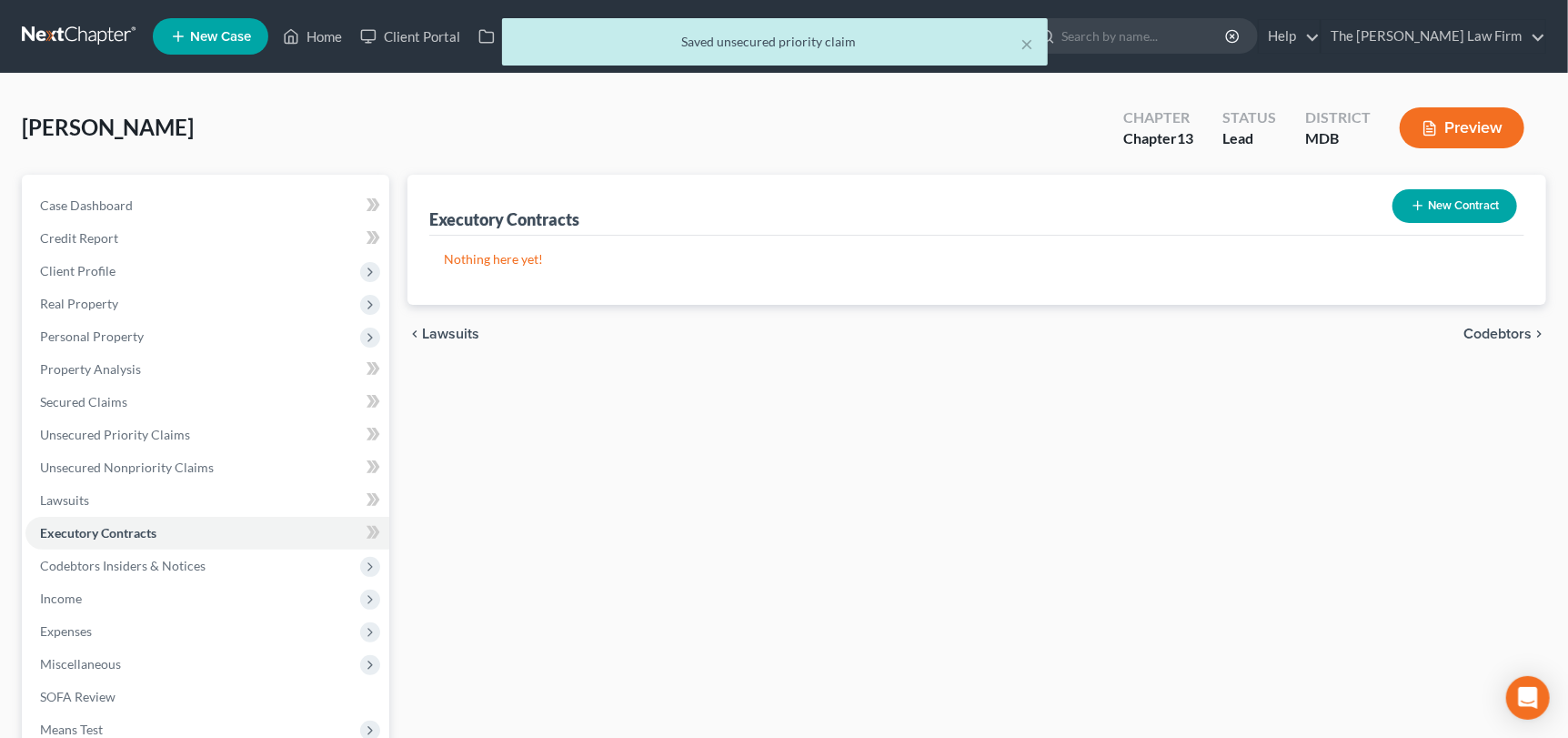
click at [1442, 200] on button "New Contract" at bounding box center [1455, 205] width 125 height 34
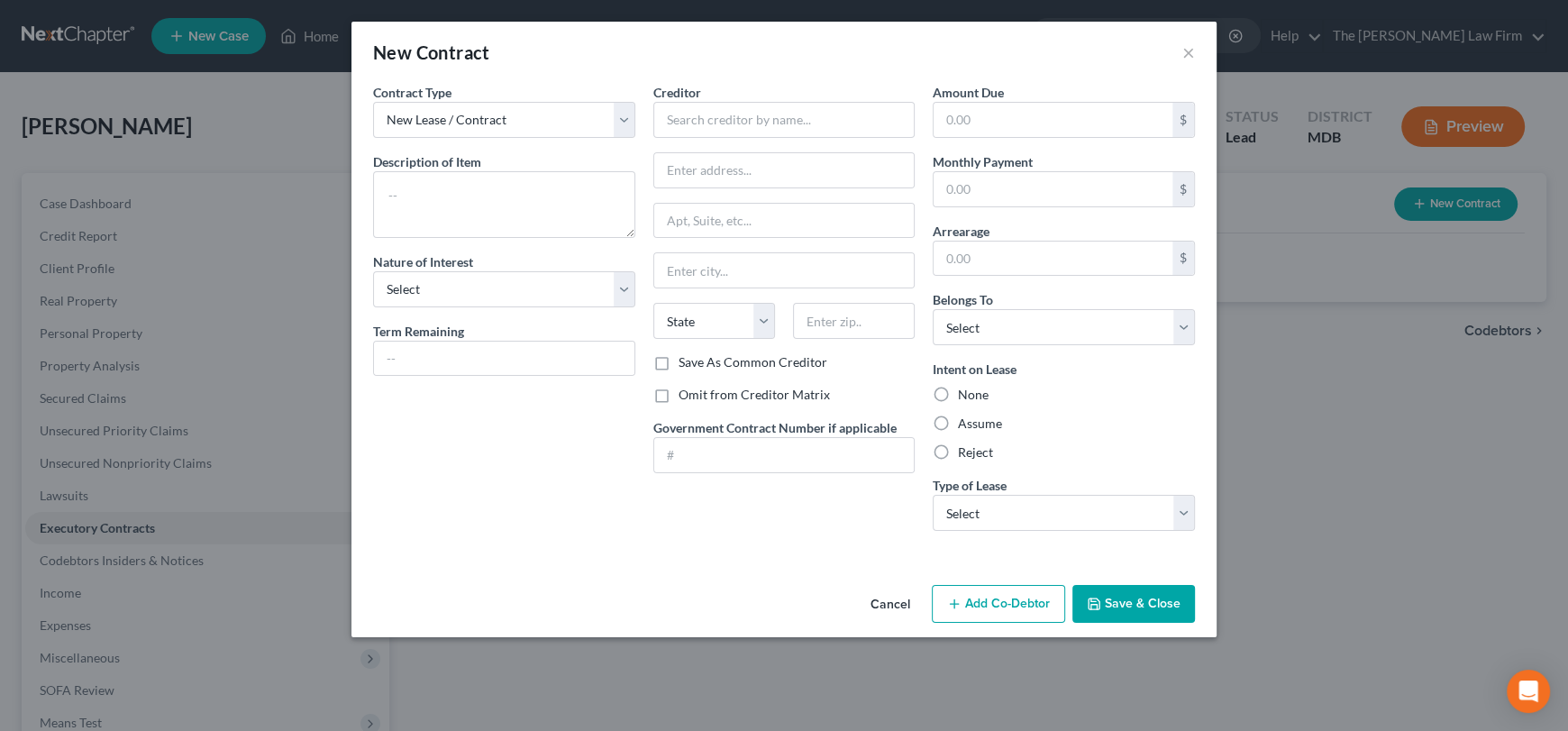
click at [986, 449] on label "Reject" at bounding box center [975, 452] width 36 height 18
click at [977, 449] on input "Reject" at bounding box center [971, 449] width 12 height 12
radio input "true"
click at [986, 316] on select "Select Debtor 1 Only Debtor 2 Only Debtor 1 And Debtor 2 Only At Least One Of T…" at bounding box center [1063, 327] width 262 height 36
select select "0"
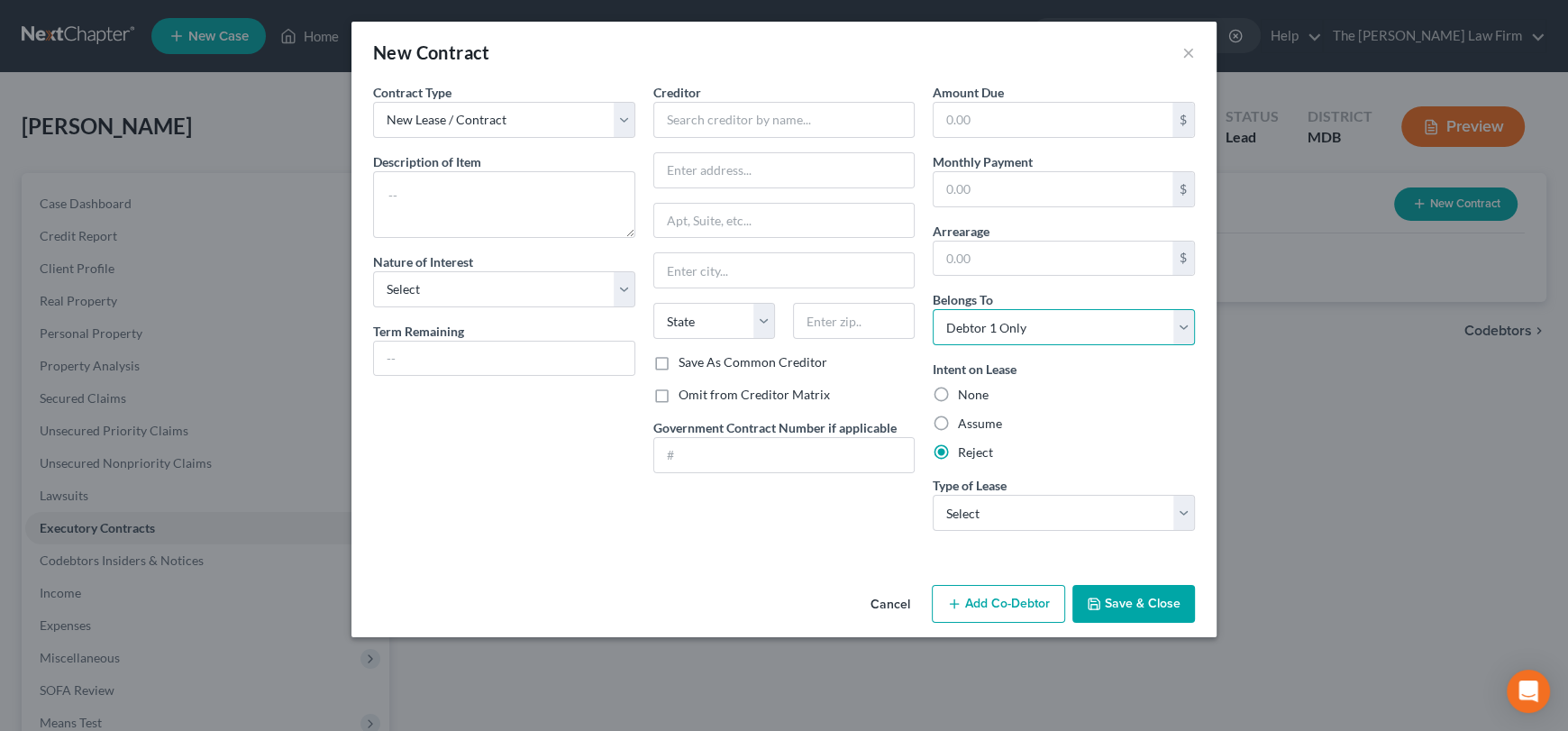
click at [933, 309] on select "Select Debtor 1 Only Debtor 2 Only Debtor 1 And Debtor 2 Only At Least One Of T…" at bounding box center [1063, 327] width 262 height 36
click at [796, 115] on input "text" at bounding box center [784, 120] width 262 height 36
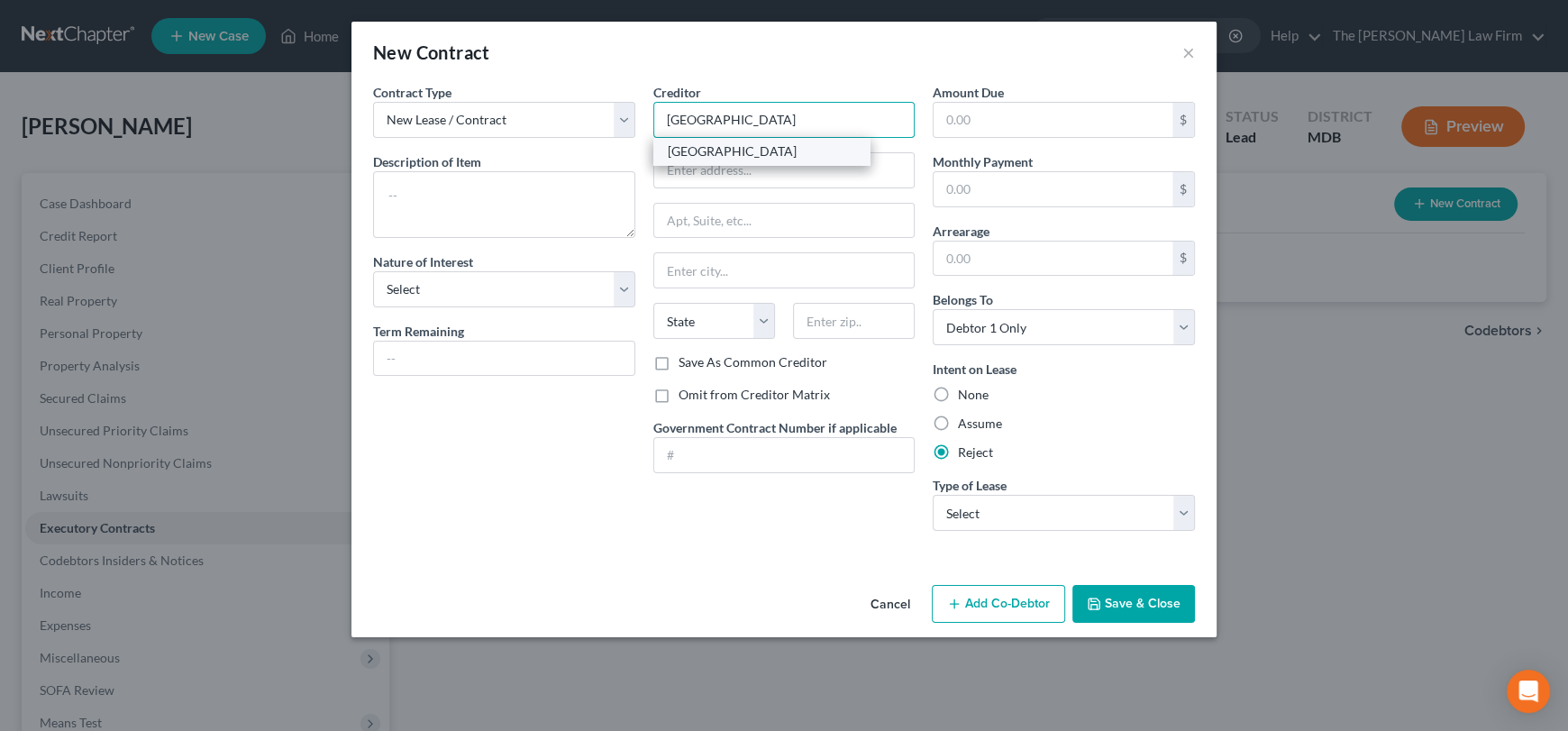
type input "[GEOGRAPHIC_DATA]"
click at [682, 150] on div "[GEOGRAPHIC_DATA]" at bounding box center [761, 151] width 187 height 18
type input "[STREET_ADDRESS]"
type input "[GEOGRAPHIC_DATA]"
select select "39"
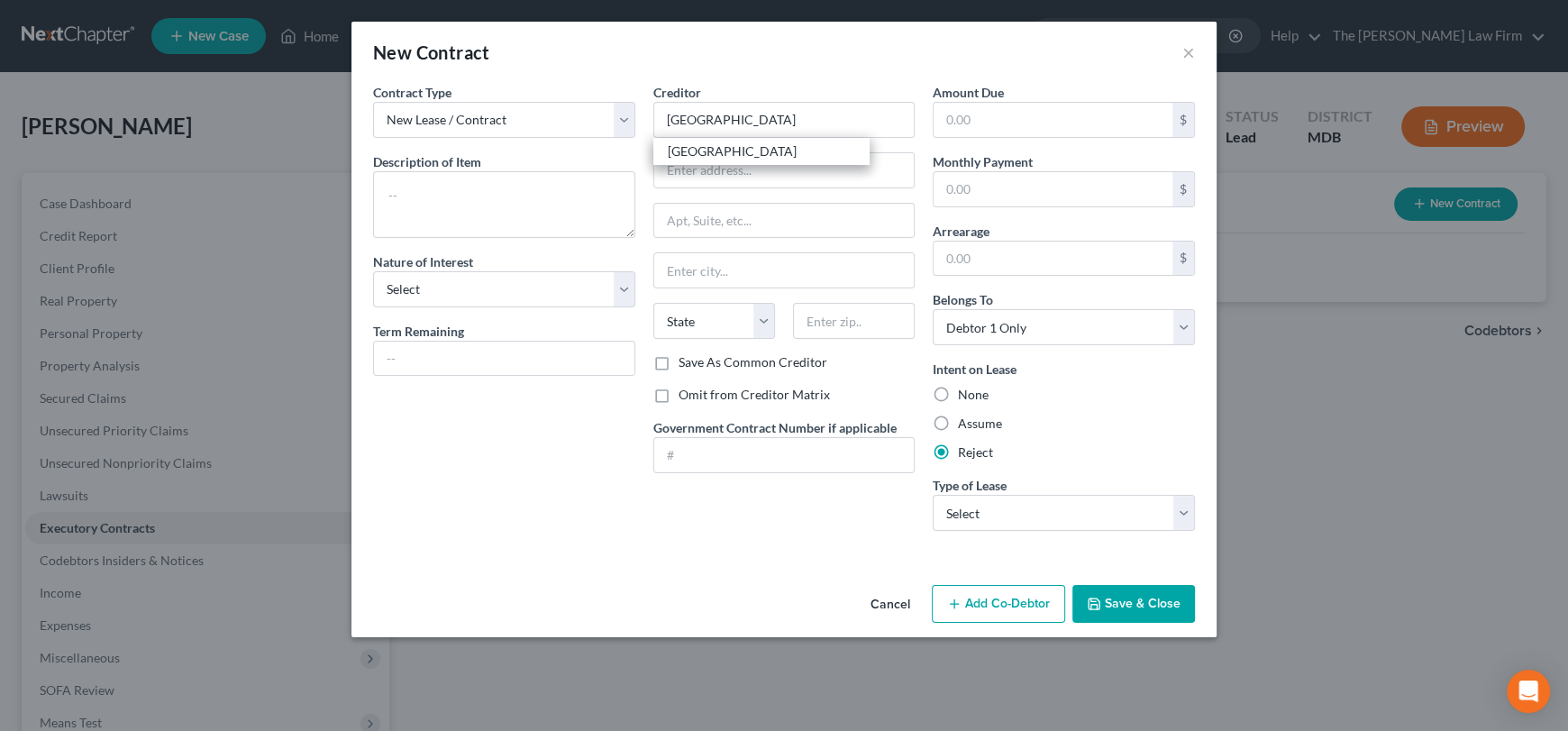
type input "16530"
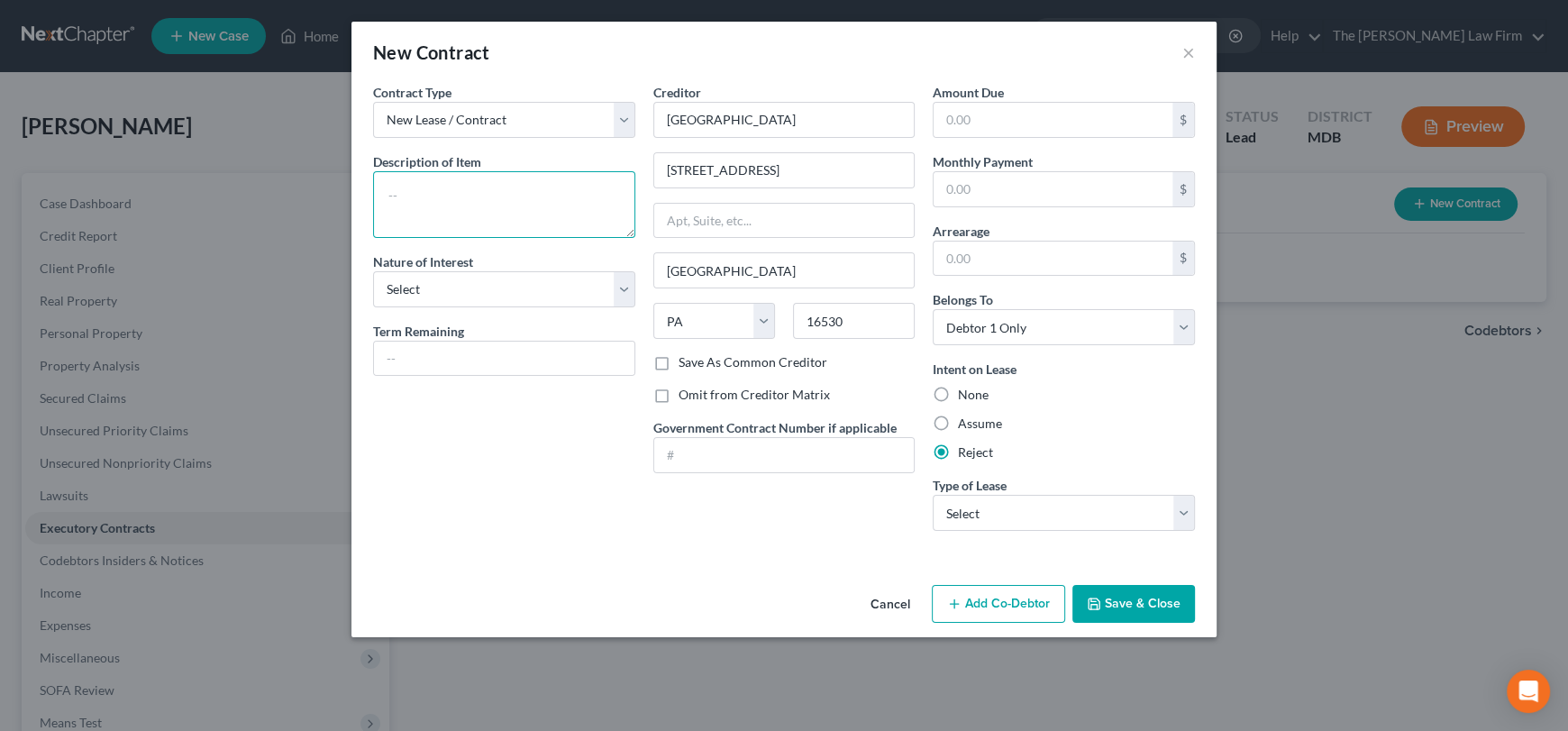
click at [425, 197] on textarea at bounding box center [504, 203] width 262 height 66
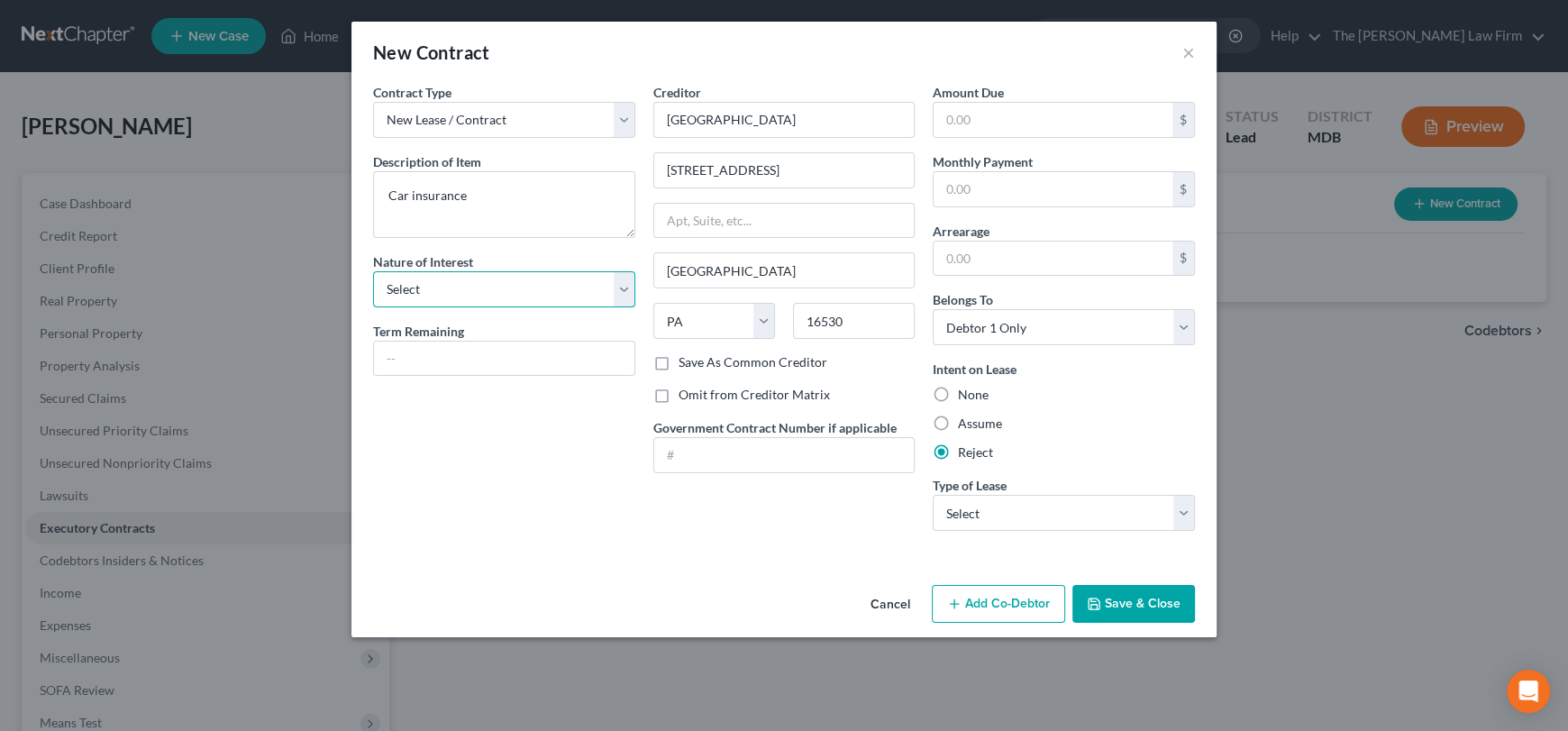
click at [407, 288] on select "Select Purchaser Agent Lessor Lessee" at bounding box center [504, 290] width 262 height 36
click at [407, 285] on select "Select Purchaser Agent Lessor Lessee" at bounding box center [504, 290] width 262 height 36
drag, startPoint x: 666, startPoint y: 117, endPoint x: 687, endPoint y: 118, distance: 21.0
click at [720, 118] on input "[GEOGRAPHIC_DATA]" at bounding box center [784, 120] width 262 height 36
drag, startPoint x: 409, startPoint y: 193, endPoint x: 366, endPoint y: 193, distance: 43.0
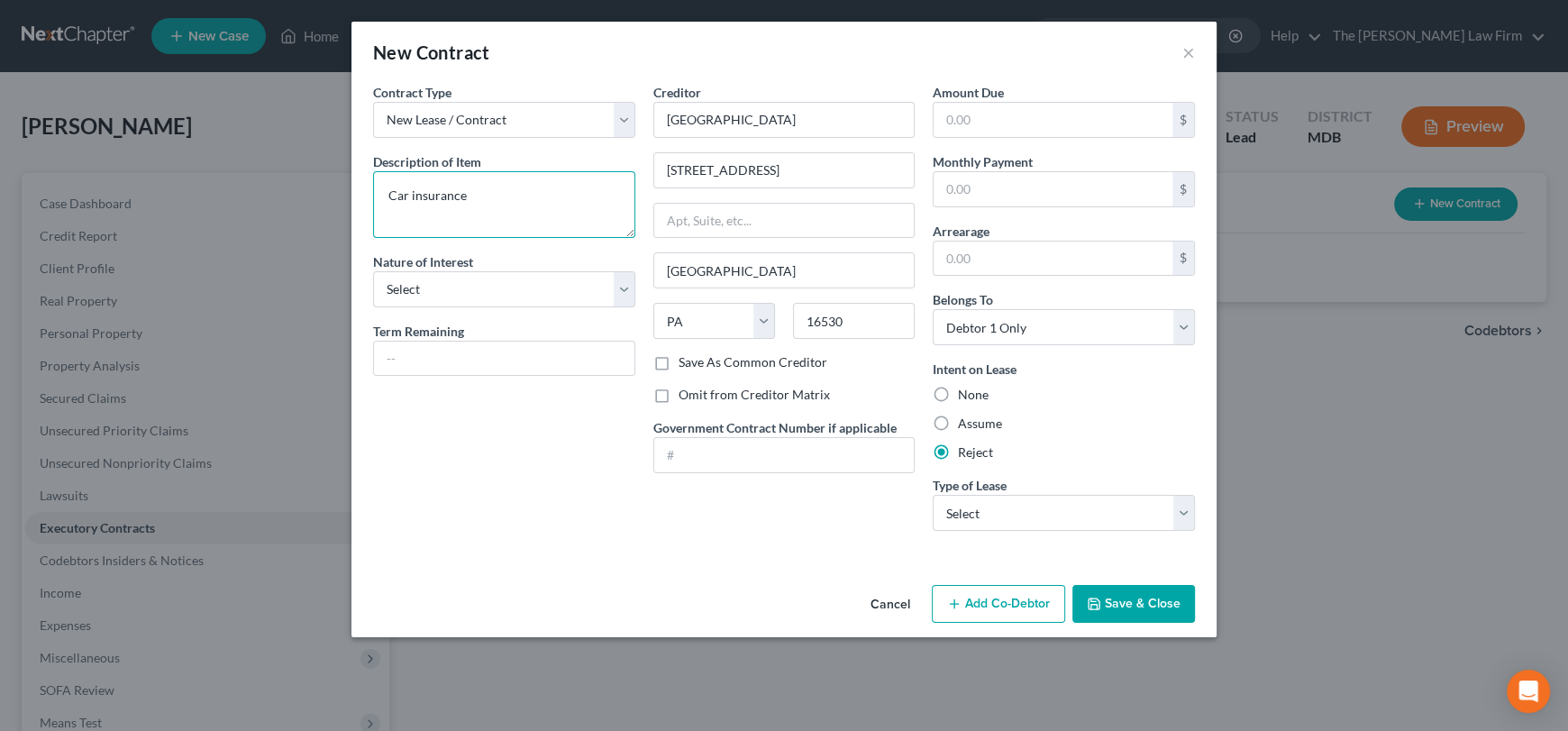
click at [366, 193] on div "Contract Type New Lease / Contract New Timeshare Description of non-residential…" at bounding box center [504, 314] width 280 height 462
type textarea "Auto insurance"
click at [1105, 592] on button "Save & Close" at bounding box center [1133, 602] width 123 height 37
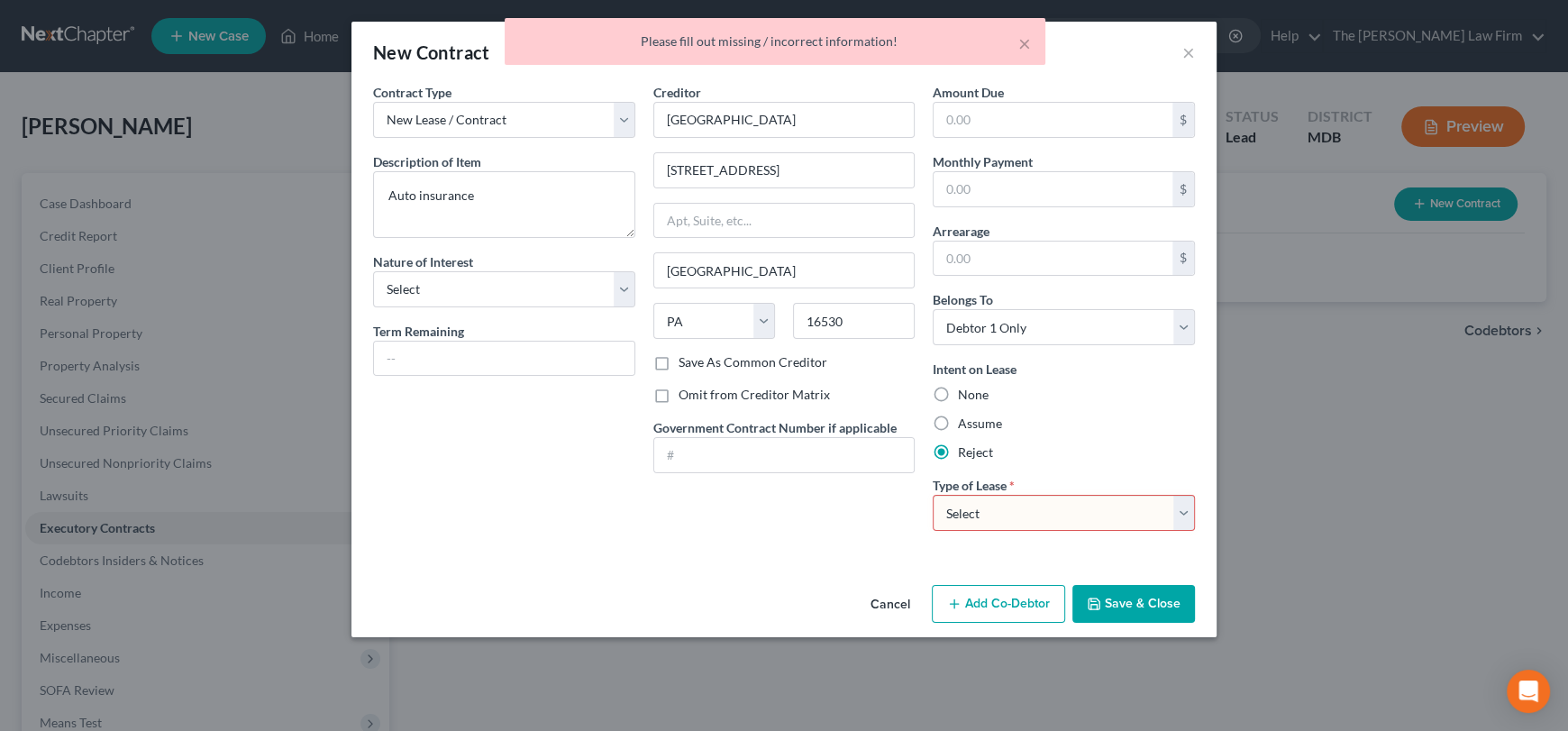
click at [536, 454] on div "Contract Type New Lease / Contract New Timeshare Description of non-residential…" at bounding box center [504, 314] width 280 height 462
click at [973, 506] on select "Select Real Estate Car Other" at bounding box center [1063, 513] width 262 height 36
select select "1"
click at [933, 495] on select "Select Real Estate Car Other" at bounding box center [1063, 513] width 262 height 36
click at [850, 572] on div "Contract Type New Lease / Contract New Timeshare Description of non-residential…" at bounding box center [783, 330] width 865 height 495
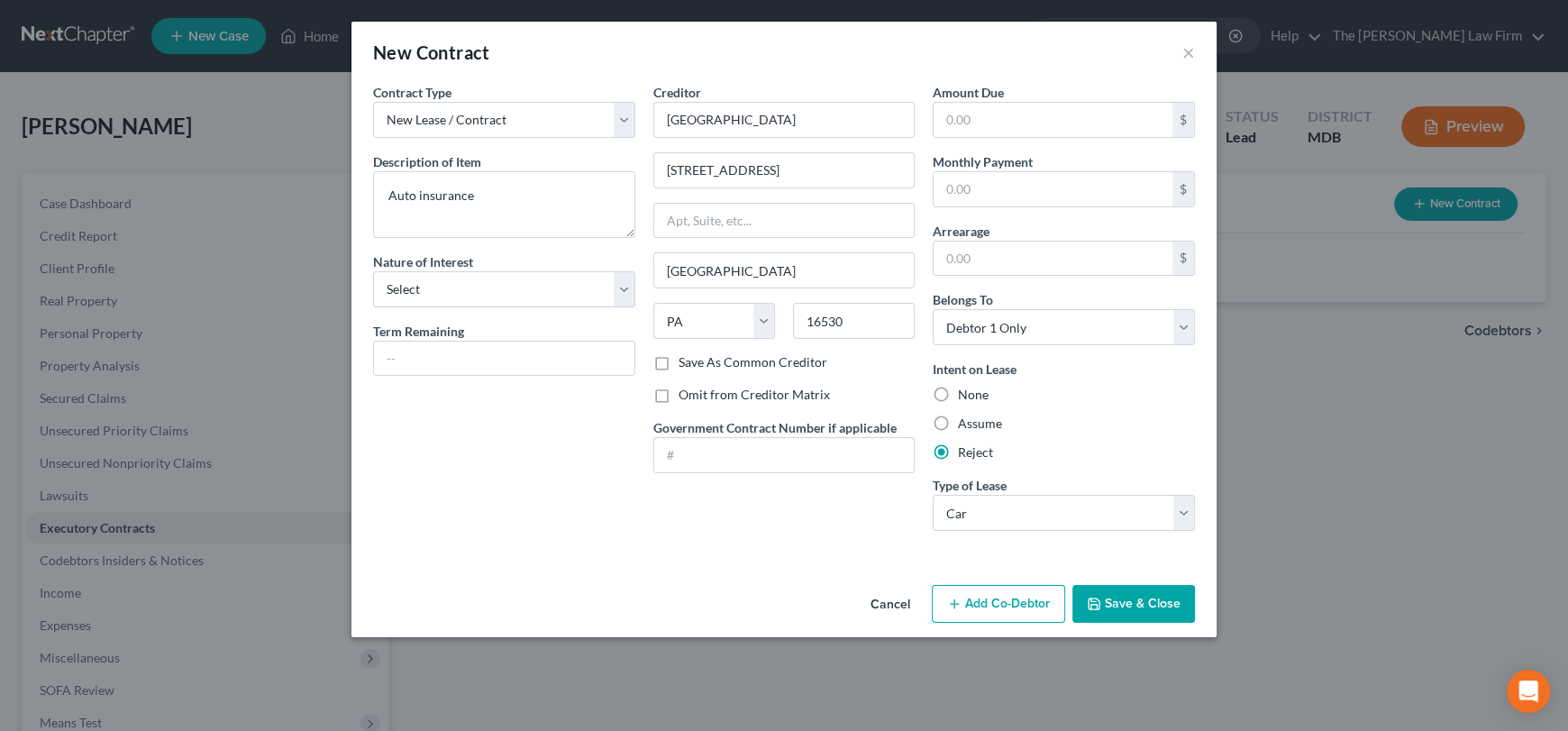
click at [1141, 605] on button "Save & Close" at bounding box center [1133, 602] width 123 height 37
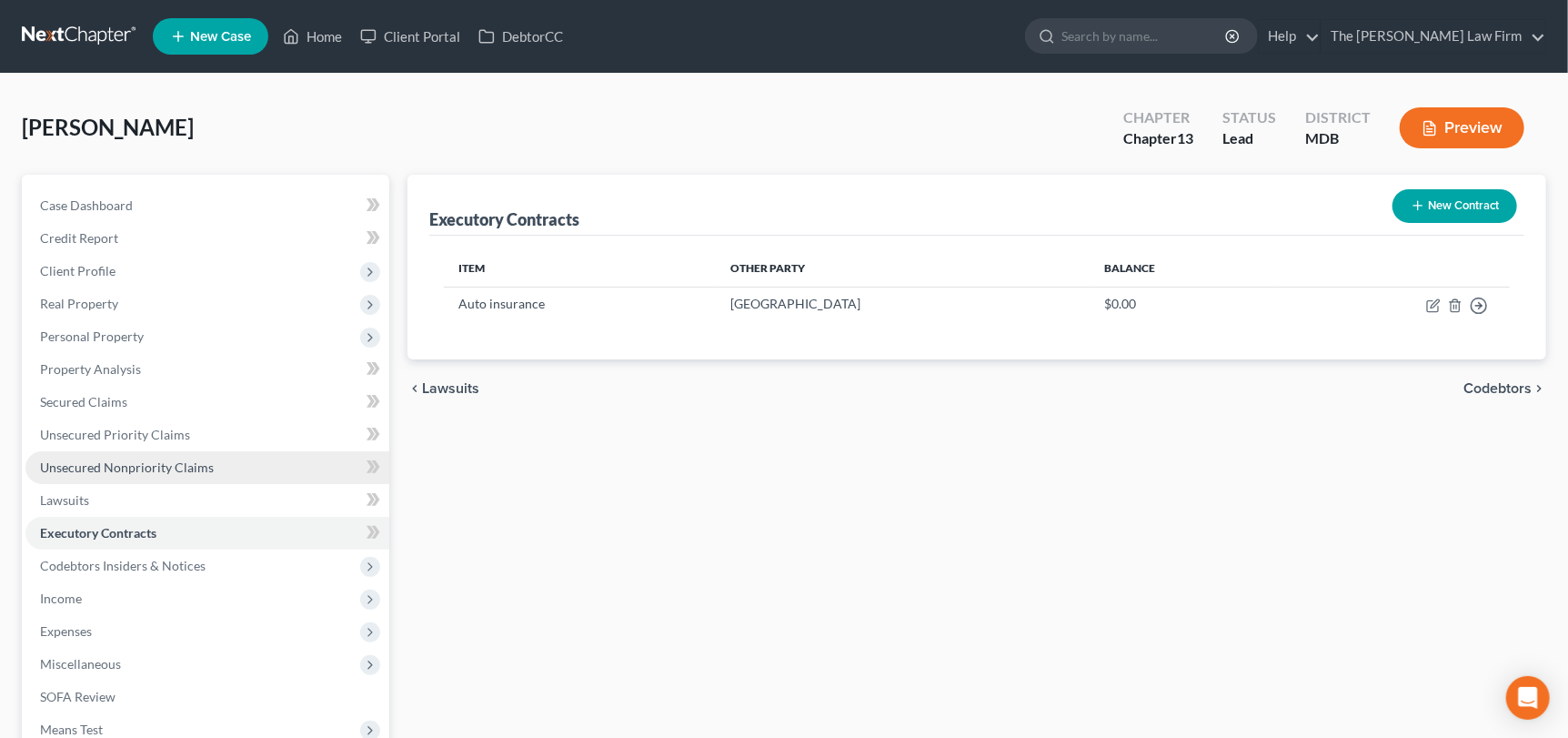
click at [128, 469] on span "Unsecured Nonpriority Claims" at bounding box center [126, 467] width 173 height 15
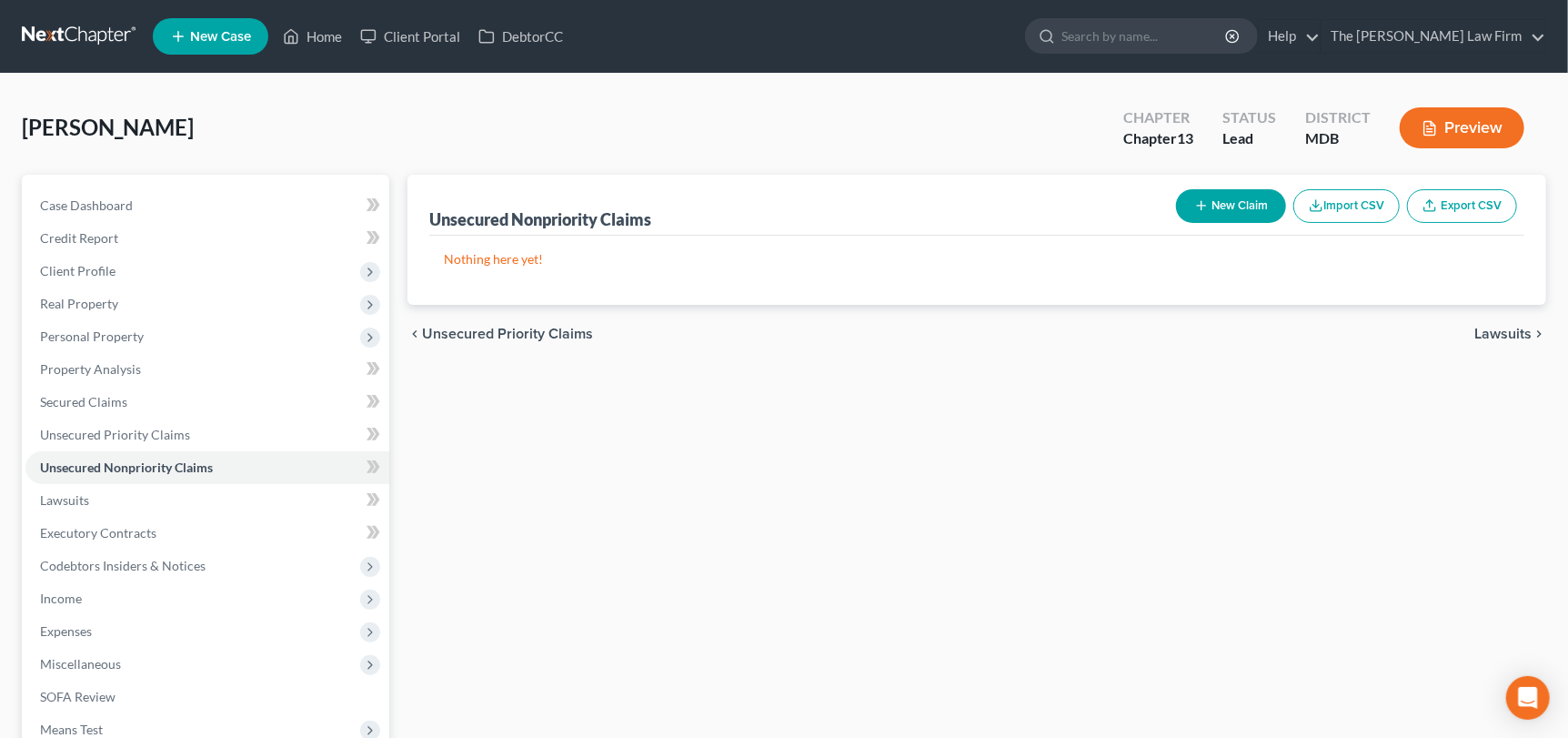
click at [1196, 199] on icon "button" at bounding box center [1201, 205] width 15 height 15
select select "0"
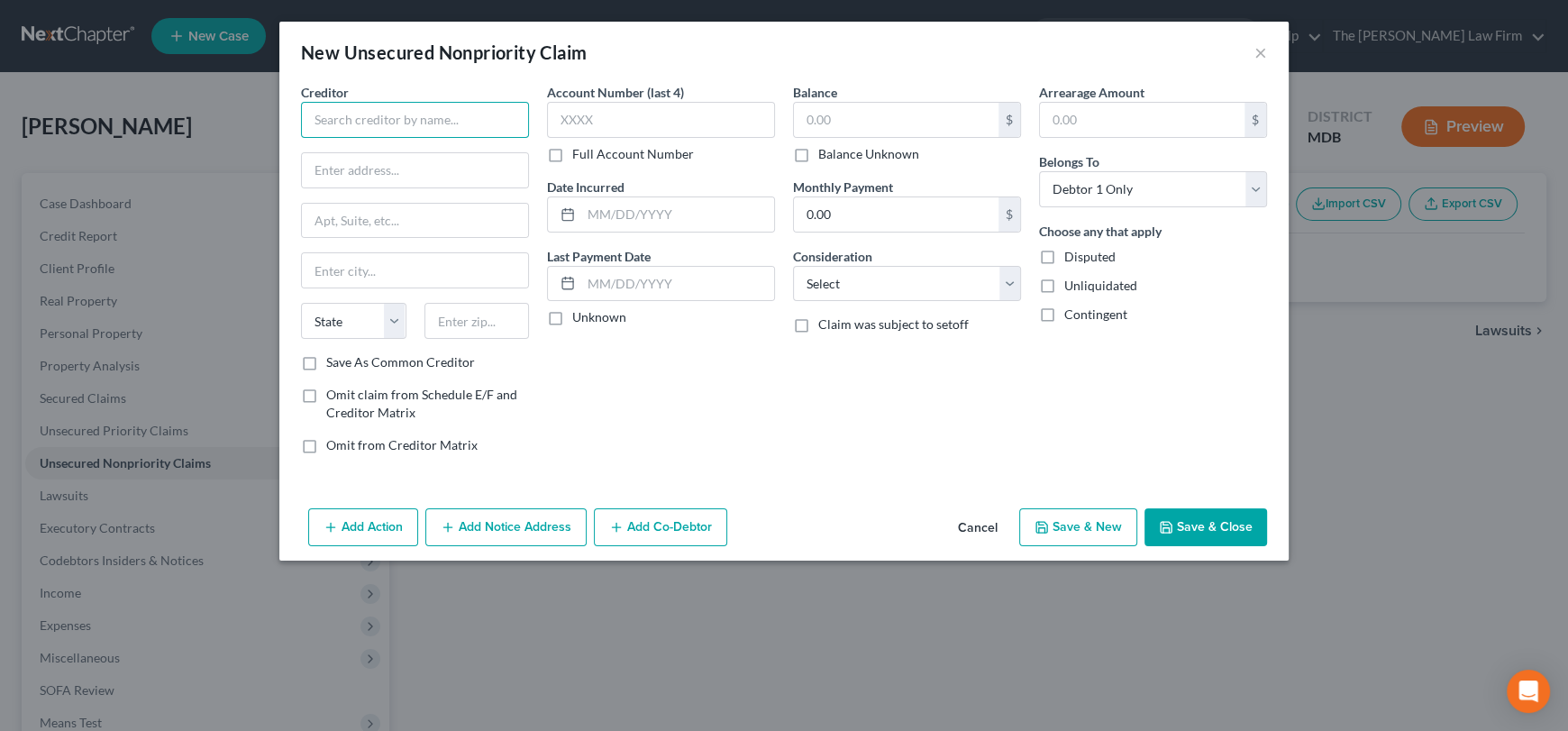
click at [425, 114] on input "text" at bounding box center [416, 120] width 228 height 36
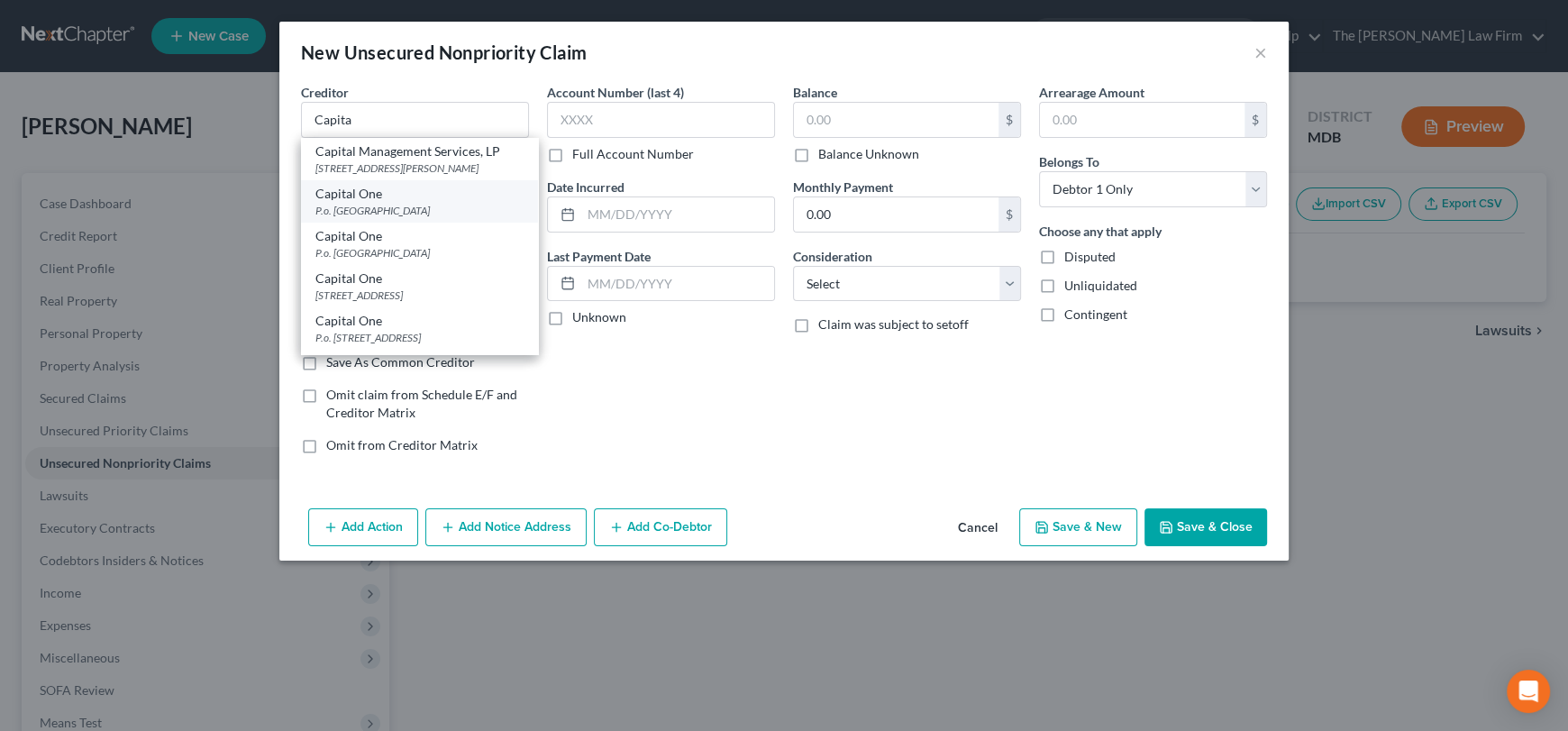
click at [422, 202] on div "P.o. [GEOGRAPHIC_DATA]" at bounding box center [419, 210] width 208 height 15
type input "Capital One"
type input "P.o. Box 71087"
type input "Charlotte"
select select "28"
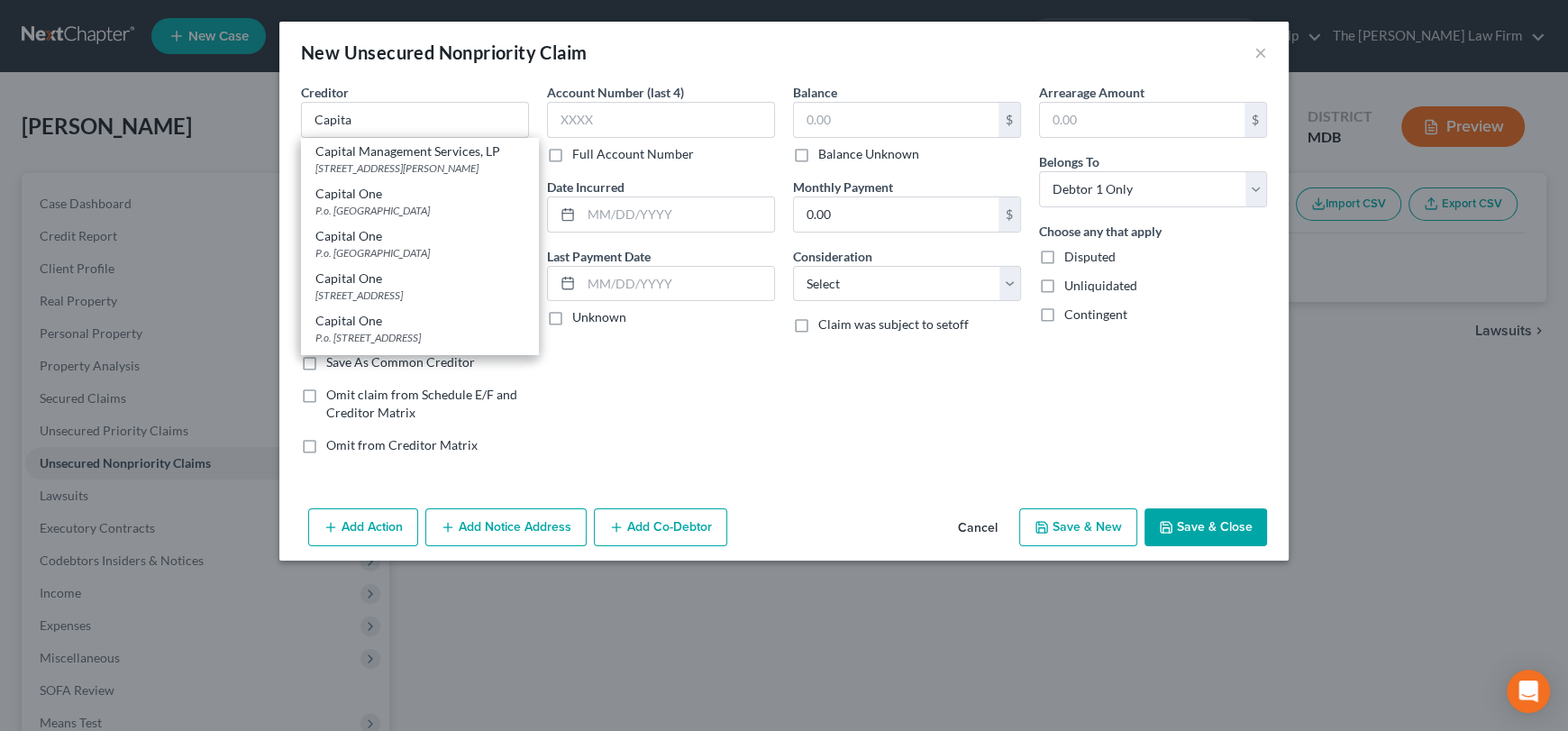
type input "28272"
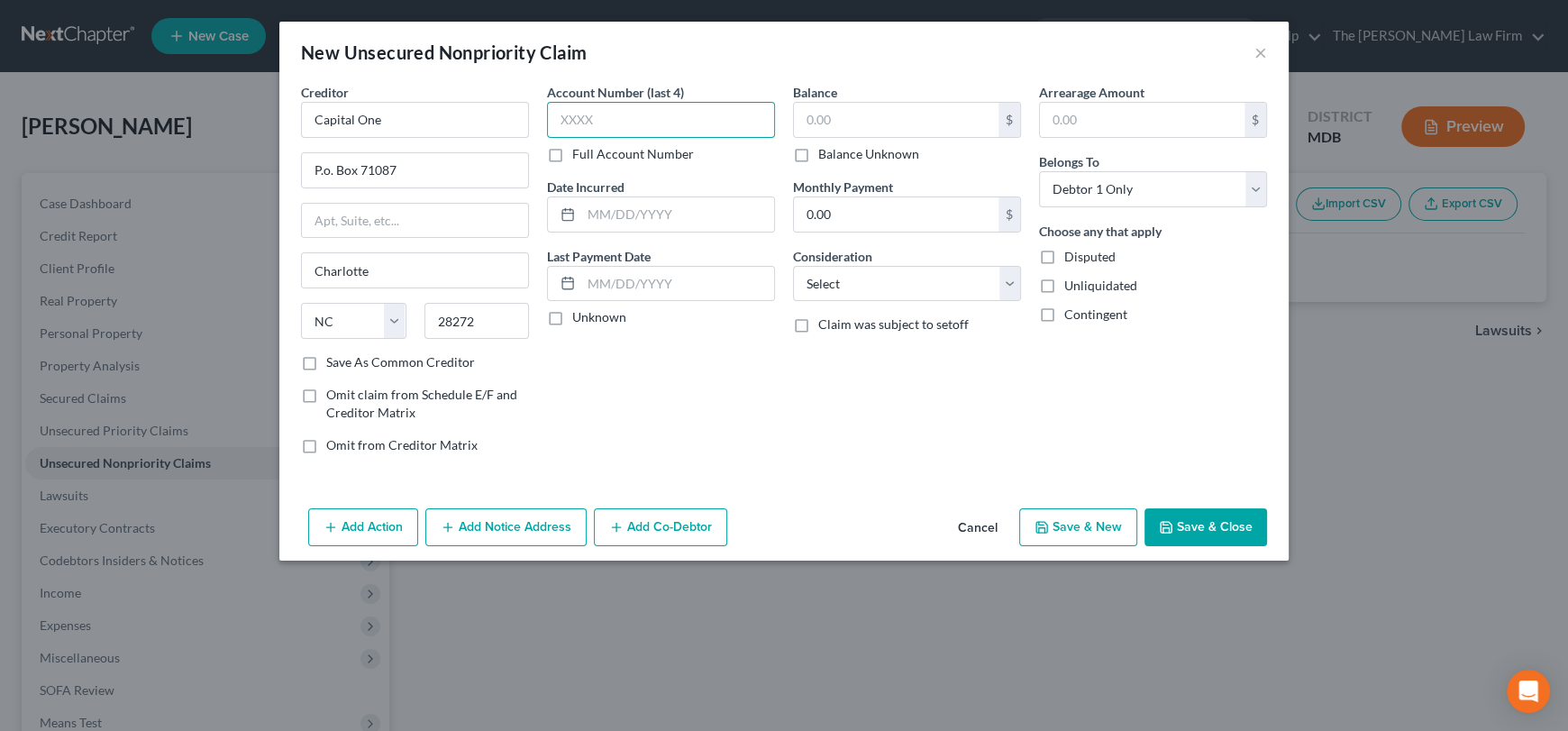
click at [599, 105] on input "text" at bounding box center [661, 120] width 228 height 36
click at [838, 113] on input "text" at bounding box center [895, 120] width 204 height 35
type input "5,905.30"
click at [859, 286] on select "Select Cable / Satellite Services Collection Agency Credit Card Debt Debt Couns…" at bounding box center [907, 284] width 228 height 36
select select "2"
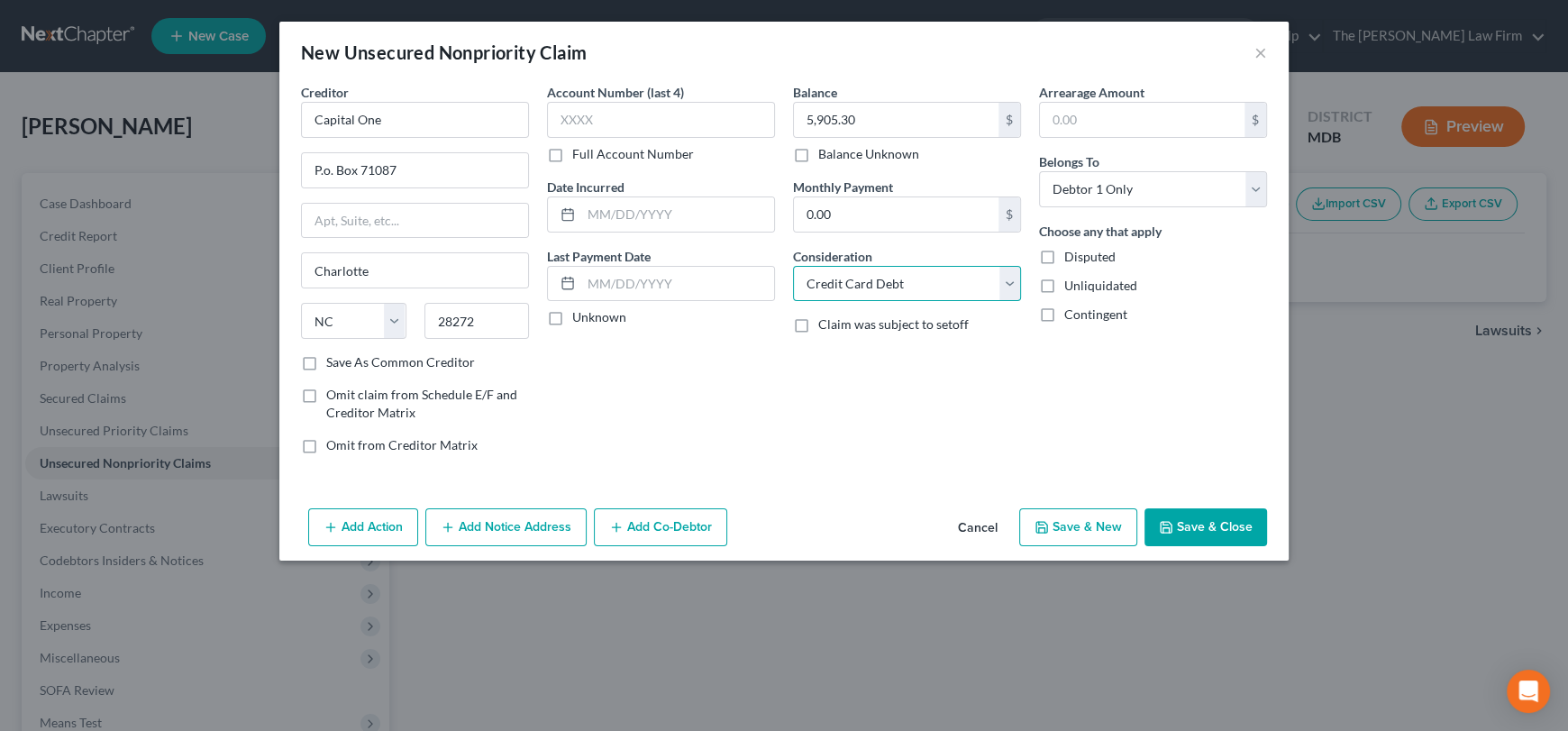
click at [793, 266] on select "Select Cable / Satellite Services Collection Agency Credit Card Debt Debt Couns…" at bounding box center [907, 284] width 228 height 36
click at [521, 528] on button "Add Notice Address" at bounding box center [506, 527] width 161 height 37
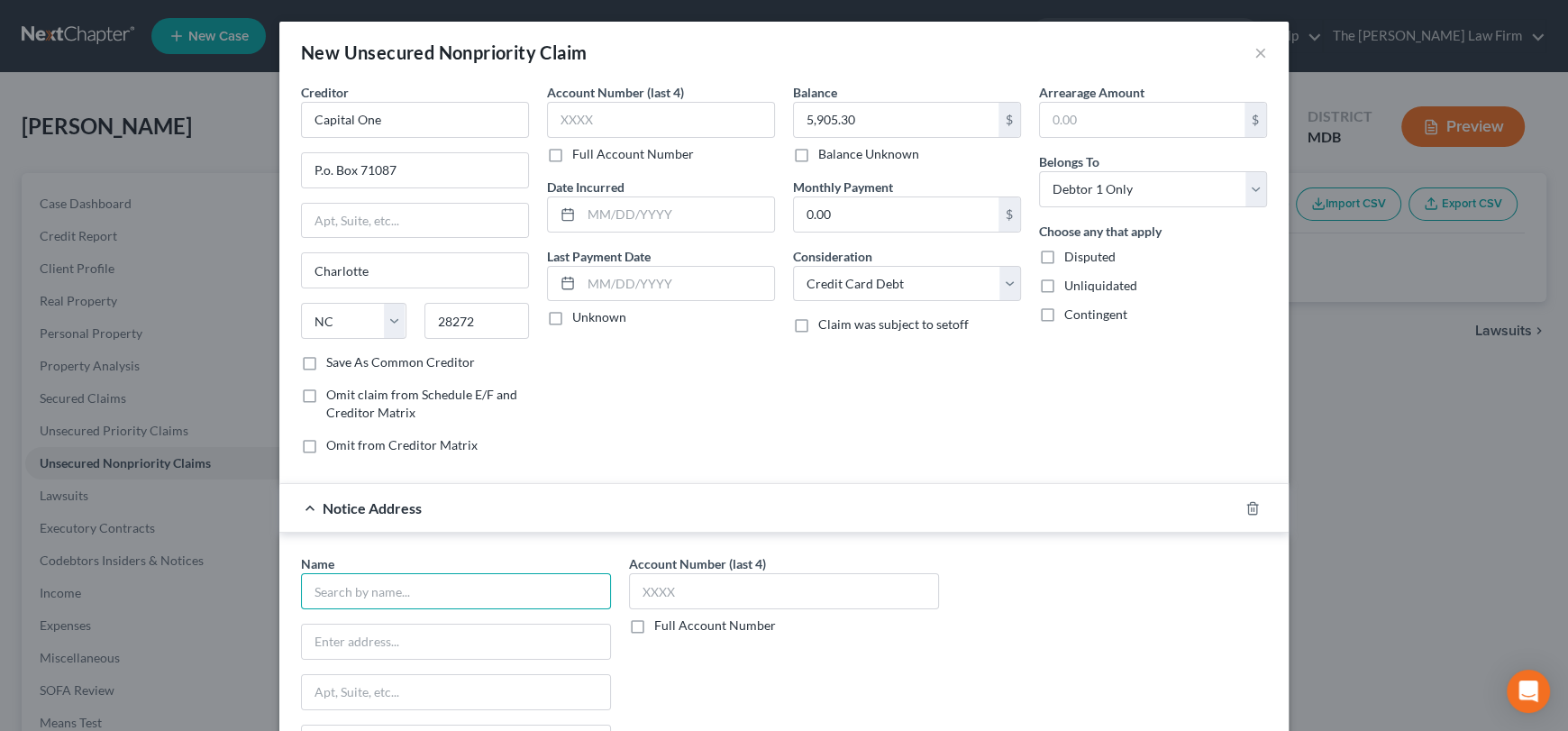
click at [420, 602] on input "text" at bounding box center [456, 591] width 310 height 36
drag, startPoint x: 454, startPoint y: 584, endPoint x: 349, endPoint y: 593, distance: 105.4
click at [302, 577] on input "[PERSON_NAME] [PERSON_NAME]" at bounding box center [456, 591] width 310 height 36
paste input "., Esquire"
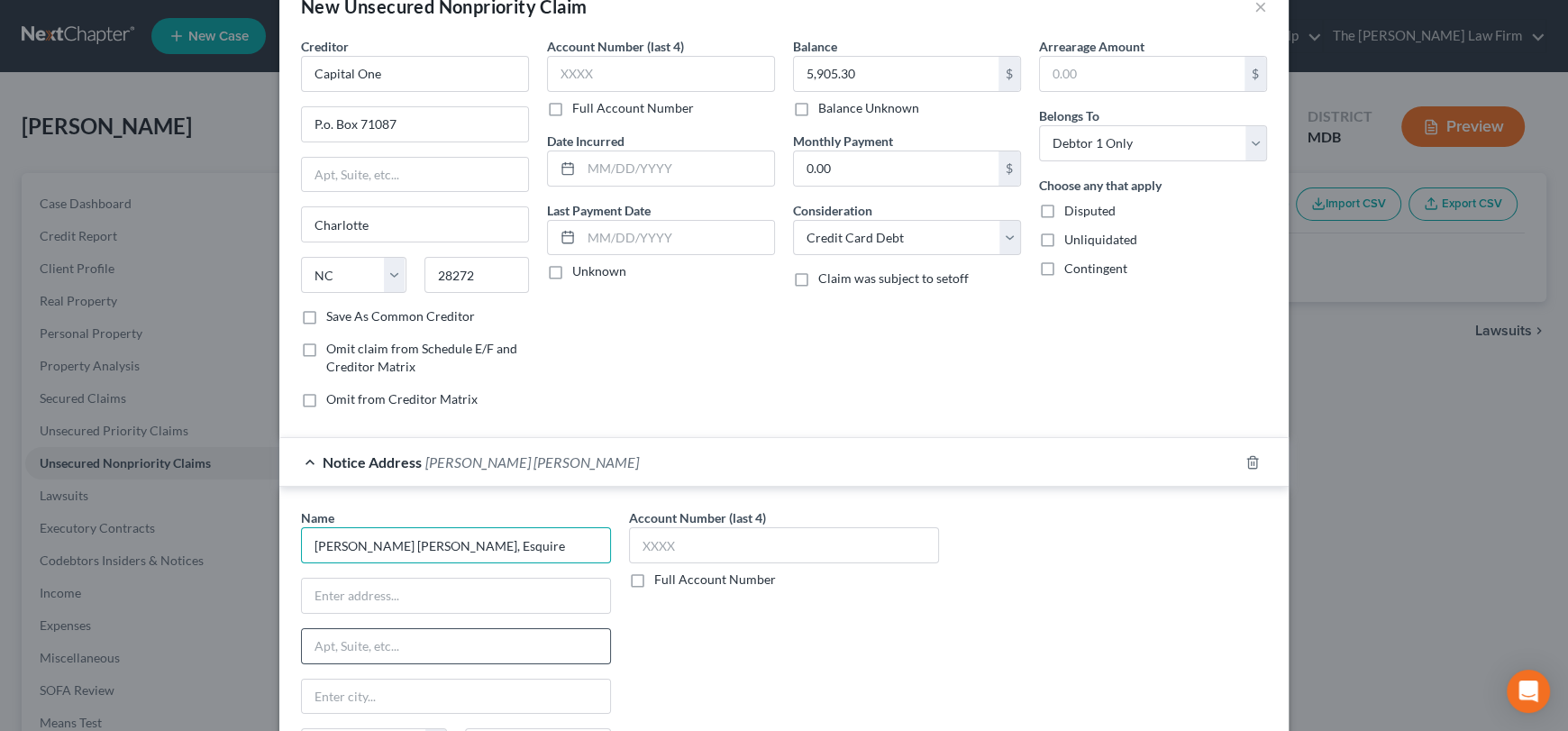
scroll to position [89, 0]
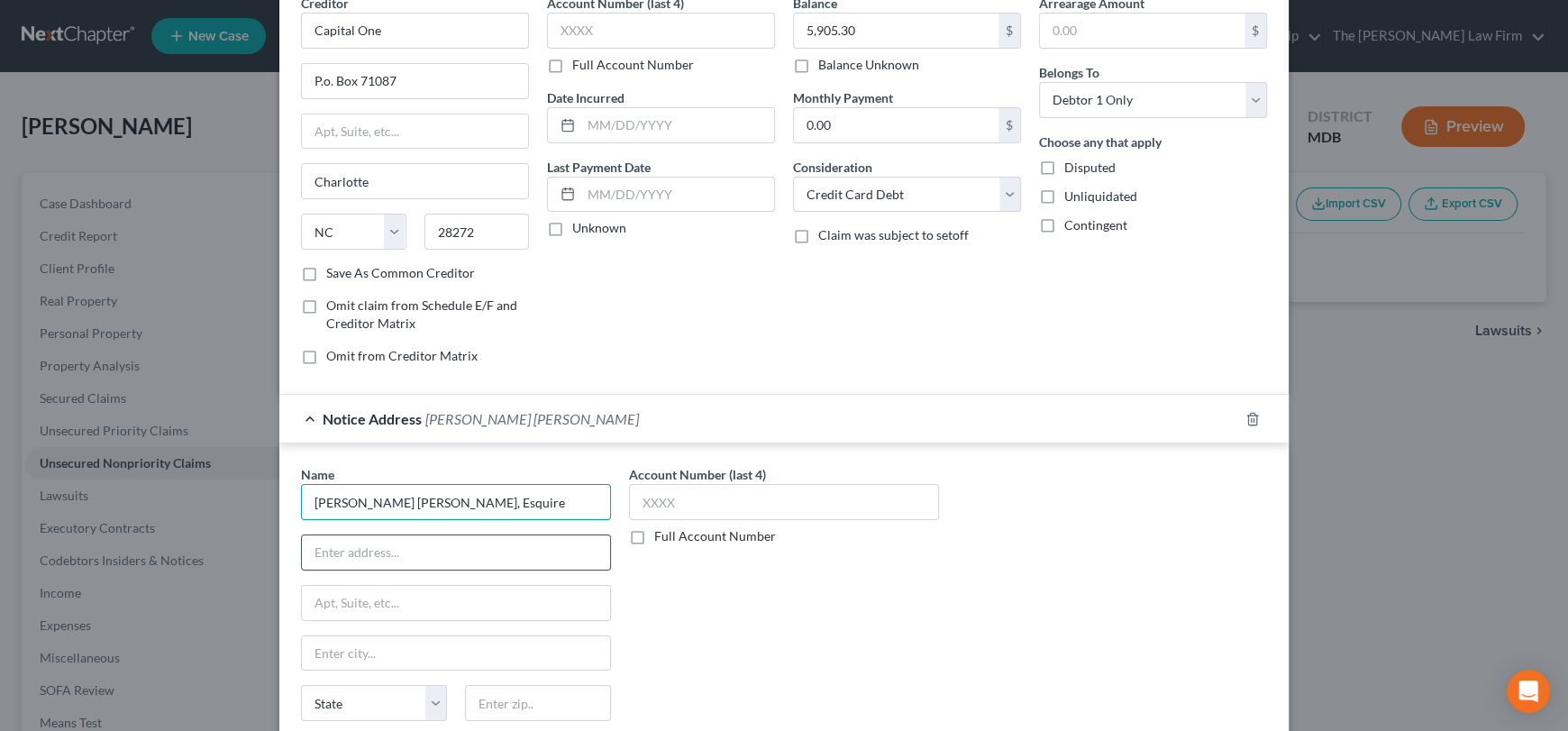
type input "[PERSON_NAME] [PERSON_NAME], Esquire"
click at [446, 554] on input "text" at bounding box center [456, 553] width 308 height 35
click at [396, 550] on input "text" at bounding box center [456, 553] width 308 height 35
type input "[STREET_ADDRESS]"
click at [433, 608] on input "text" at bounding box center [456, 602] width 308 height 35
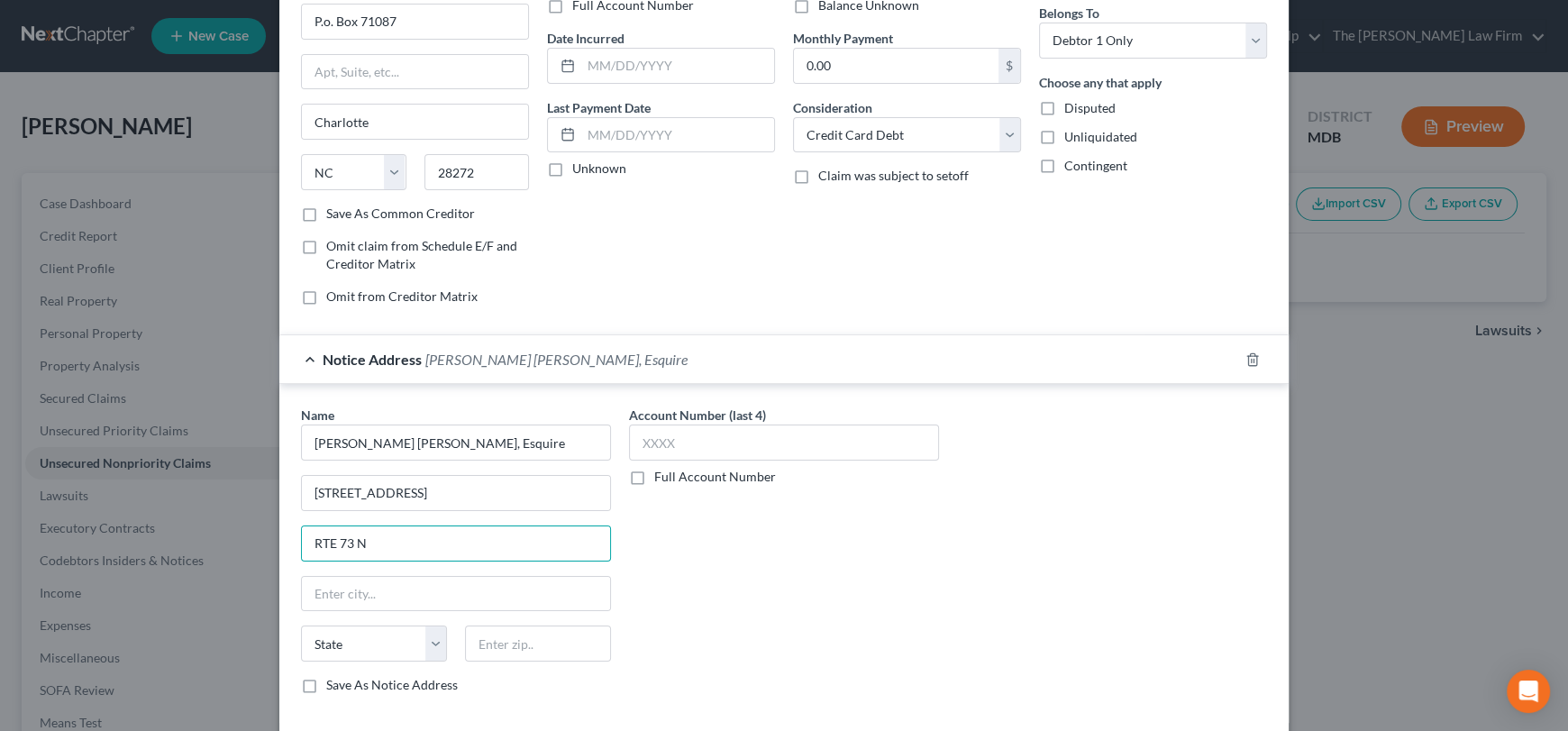
scroll to position [180, 0]
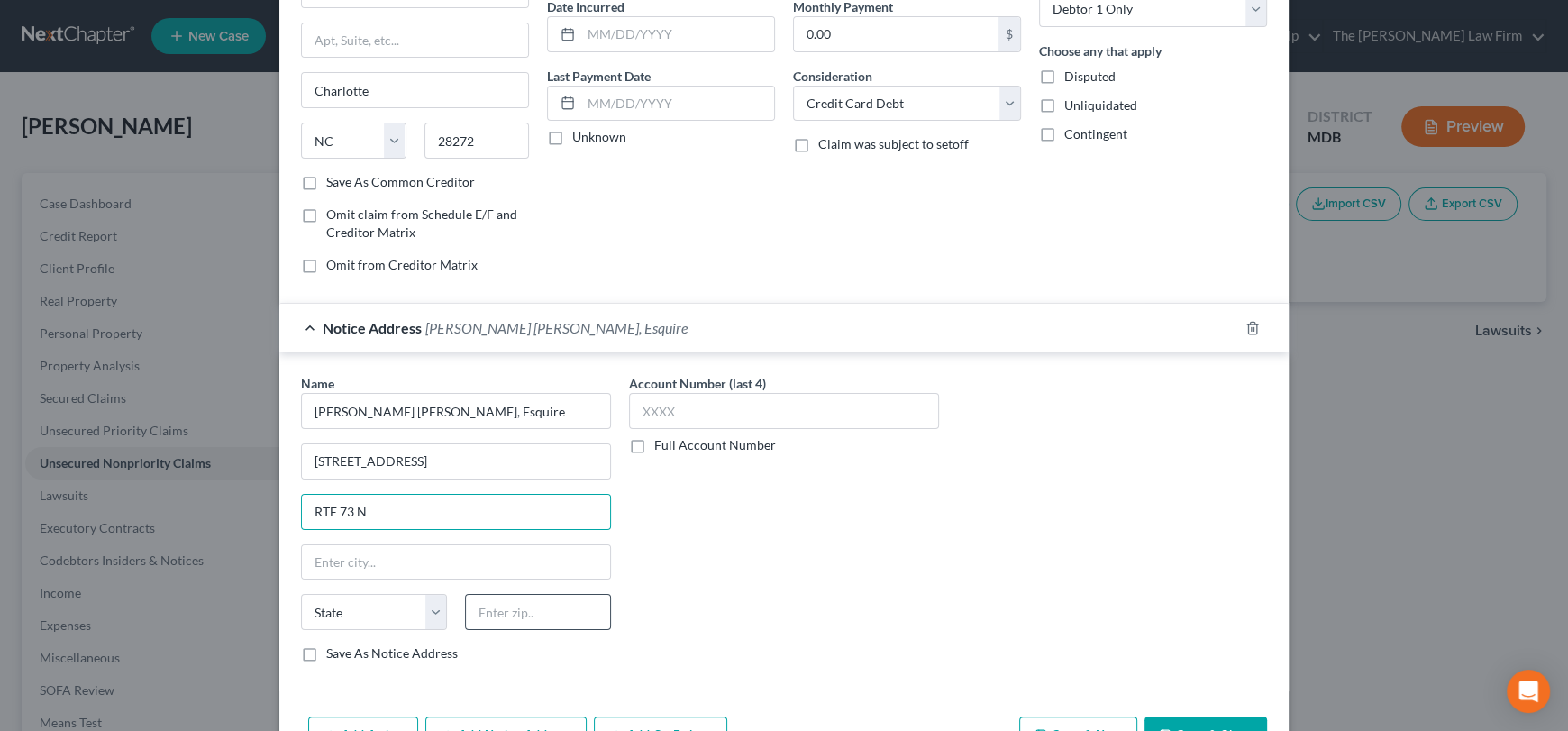
type input "RTE 73 N"
click at [539, 603] on input "text" at bounding box center [538, 612] width 146 height 36
type input "08053"
click at [535, 562] on input "text" at bounding box center [456, 562] width 308 height 35
type input "[PERSON_NAME]"
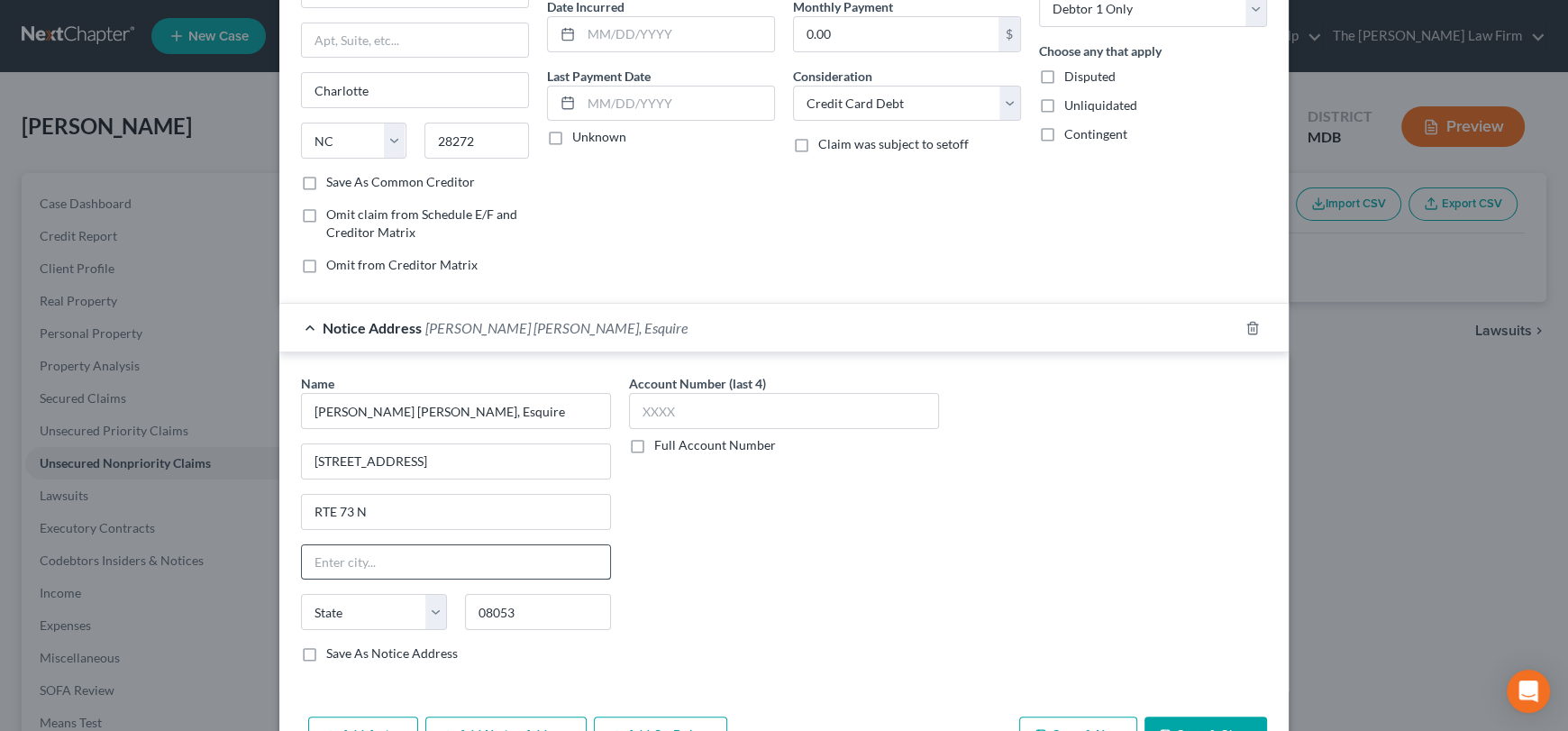
select select "33"
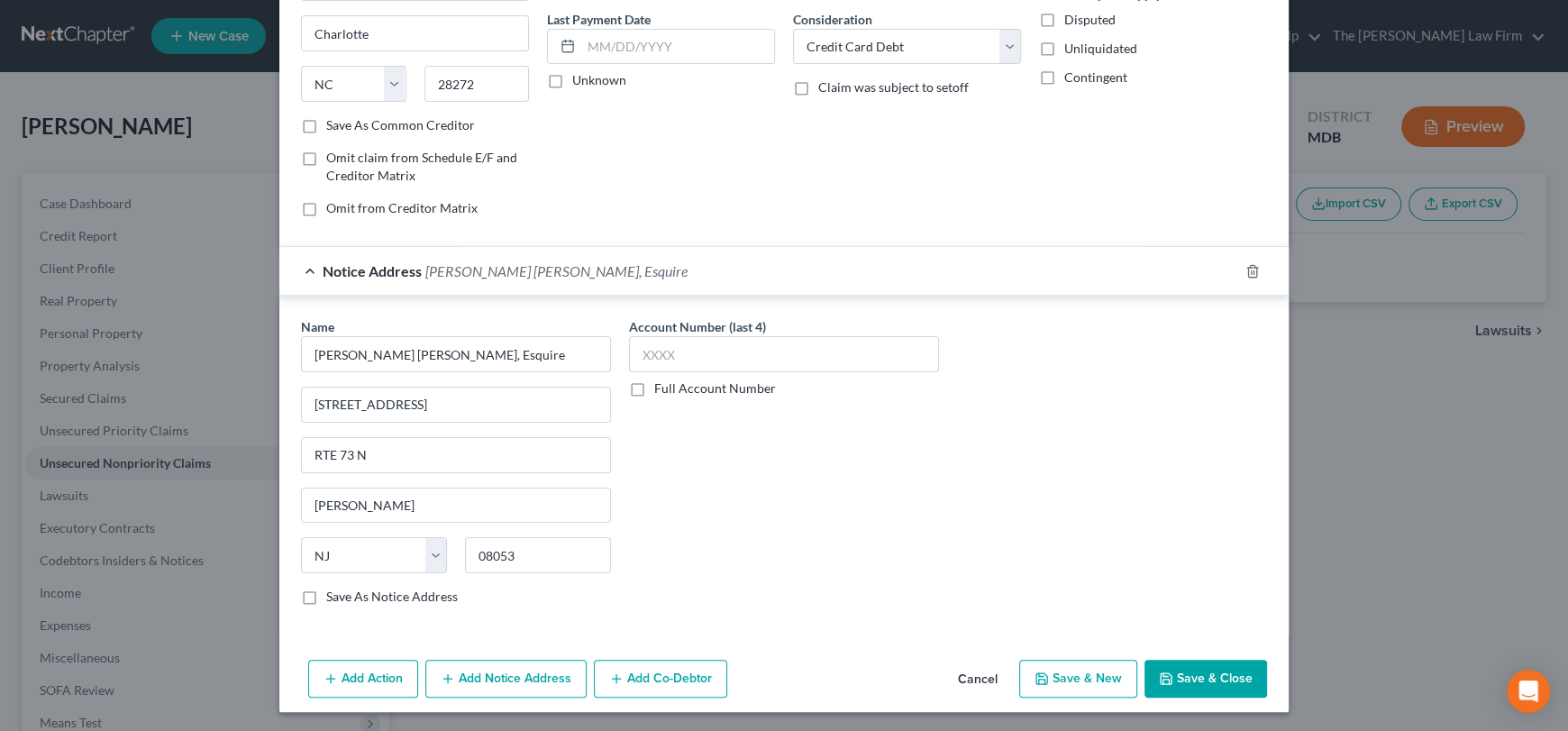
click at [1208, 673] on button "Save & Close" at bounding box center [1206, 677] width 123 height 37
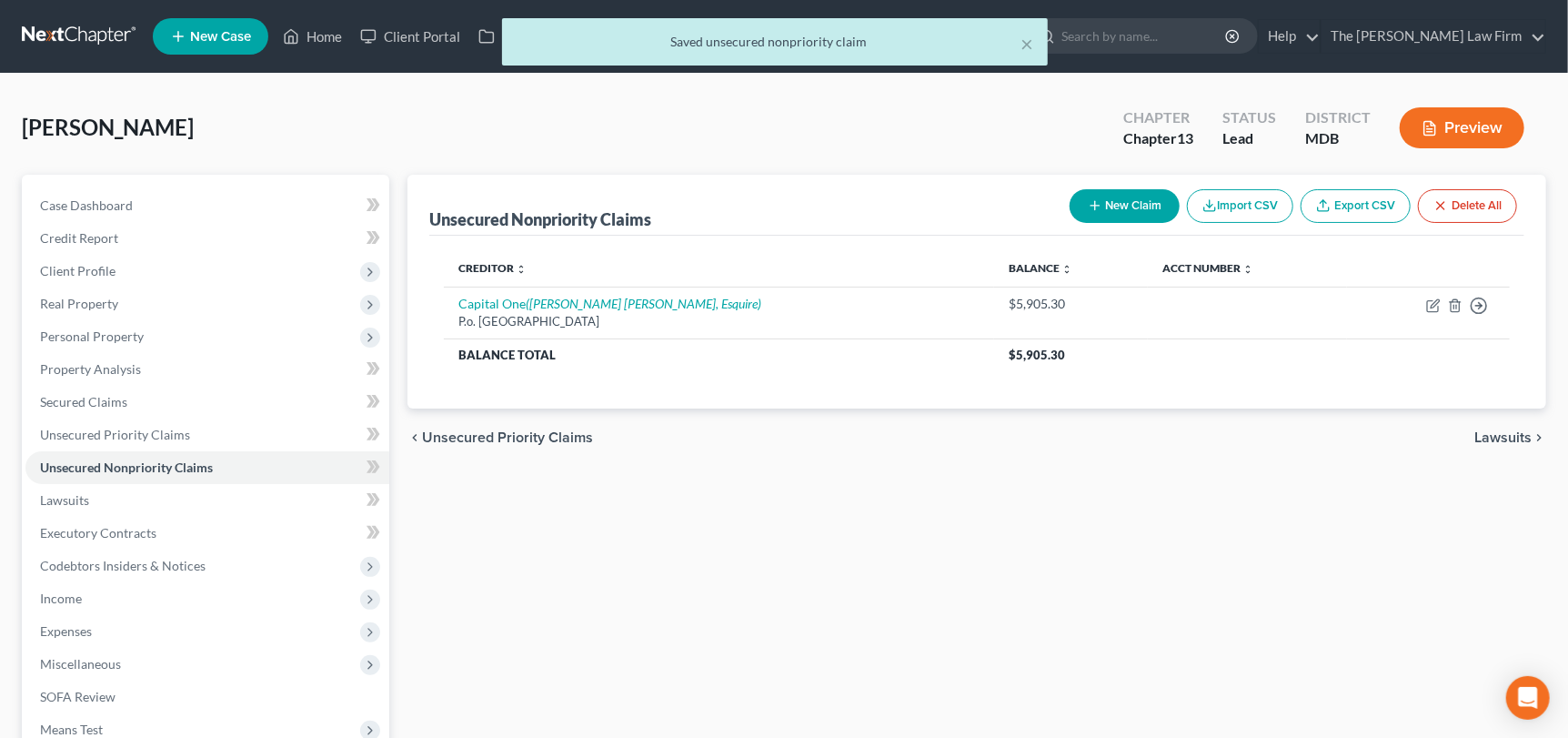
click at [1122, 202] on button "New Claim" at bounding box center [1124, 205] width 110 height 34
select select "0"
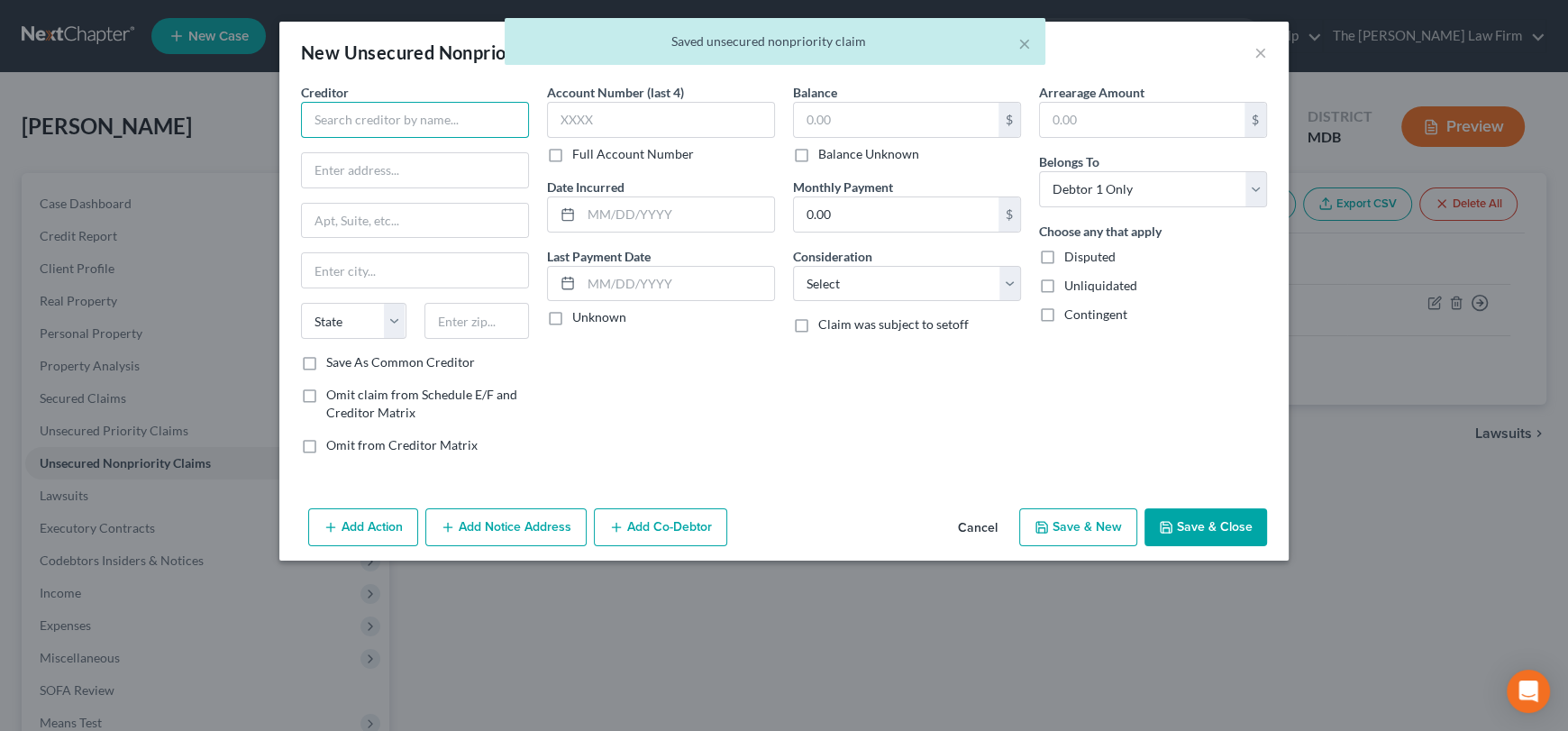
click at [388, 130] on input "text" at bounding box center [416, 120] width 228 height 36
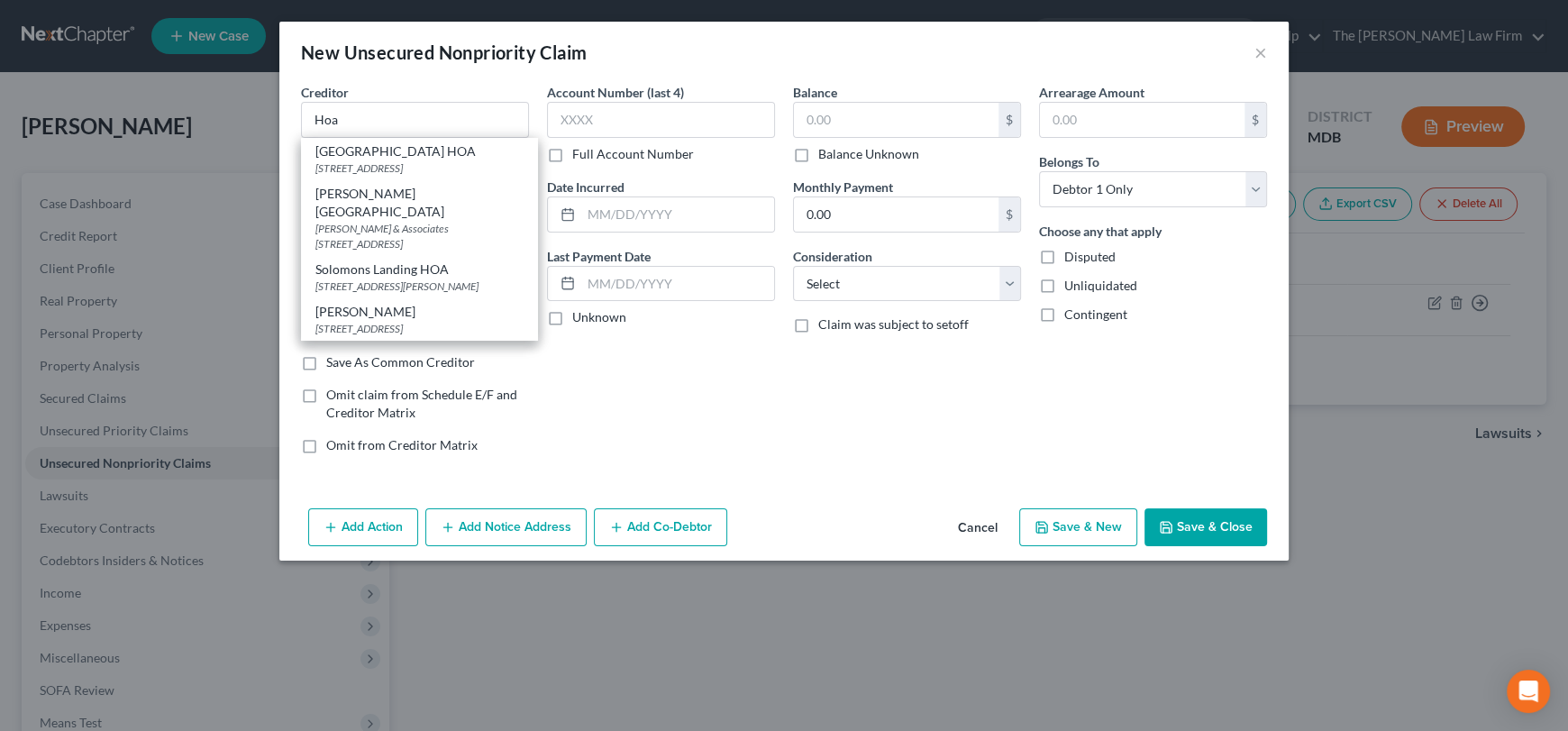
click at [455, 89] on div "Creditor * [GEOGRAPHIC_DATA] HOA [STREET_ADDRESS] [PERSON_NAME][GEOGRAPHIC_DATA…" at bounding box center [416, 109] width 228 height 55
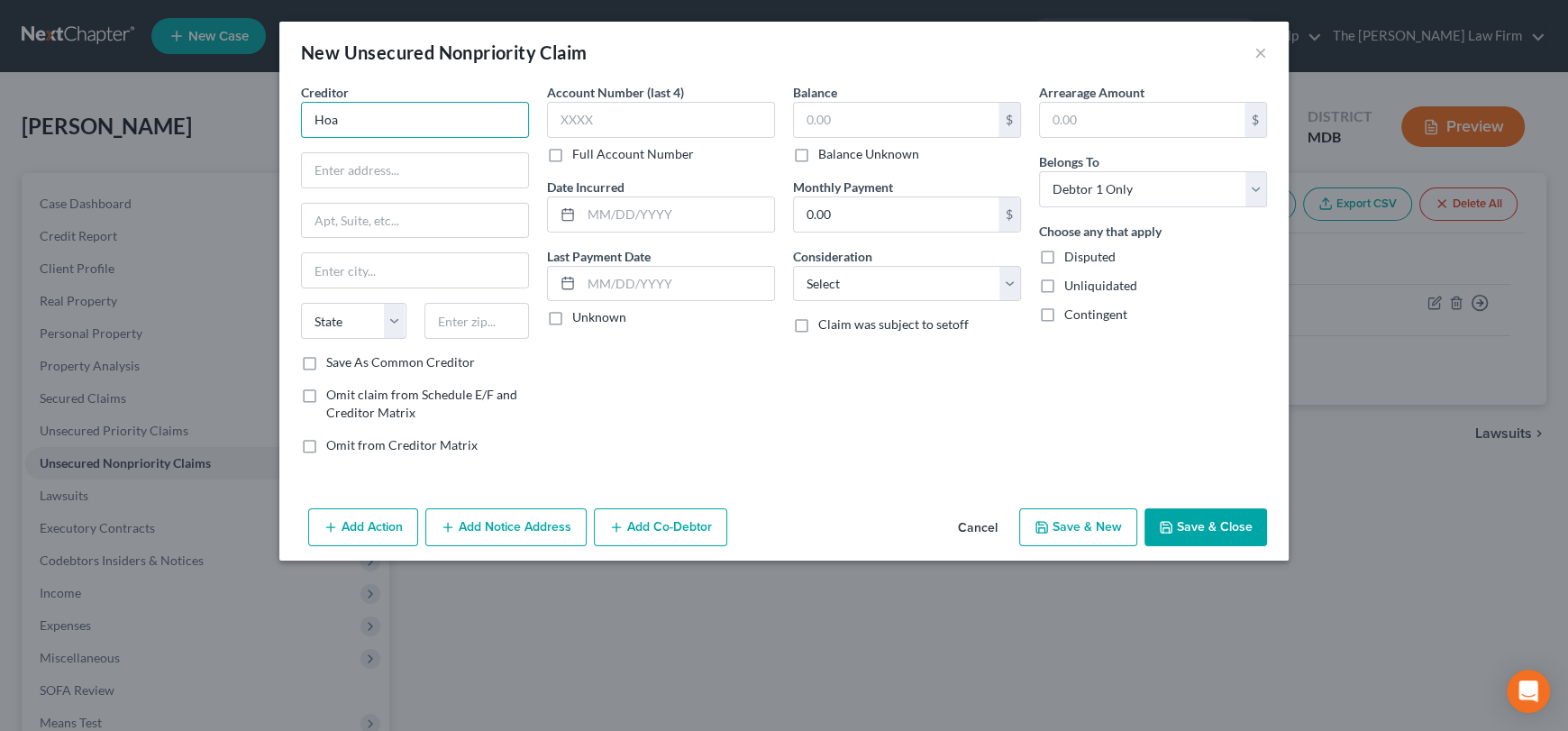
click at [416, 124] on input "Hoa" at bounding box center [416, 120] width 228 height 36
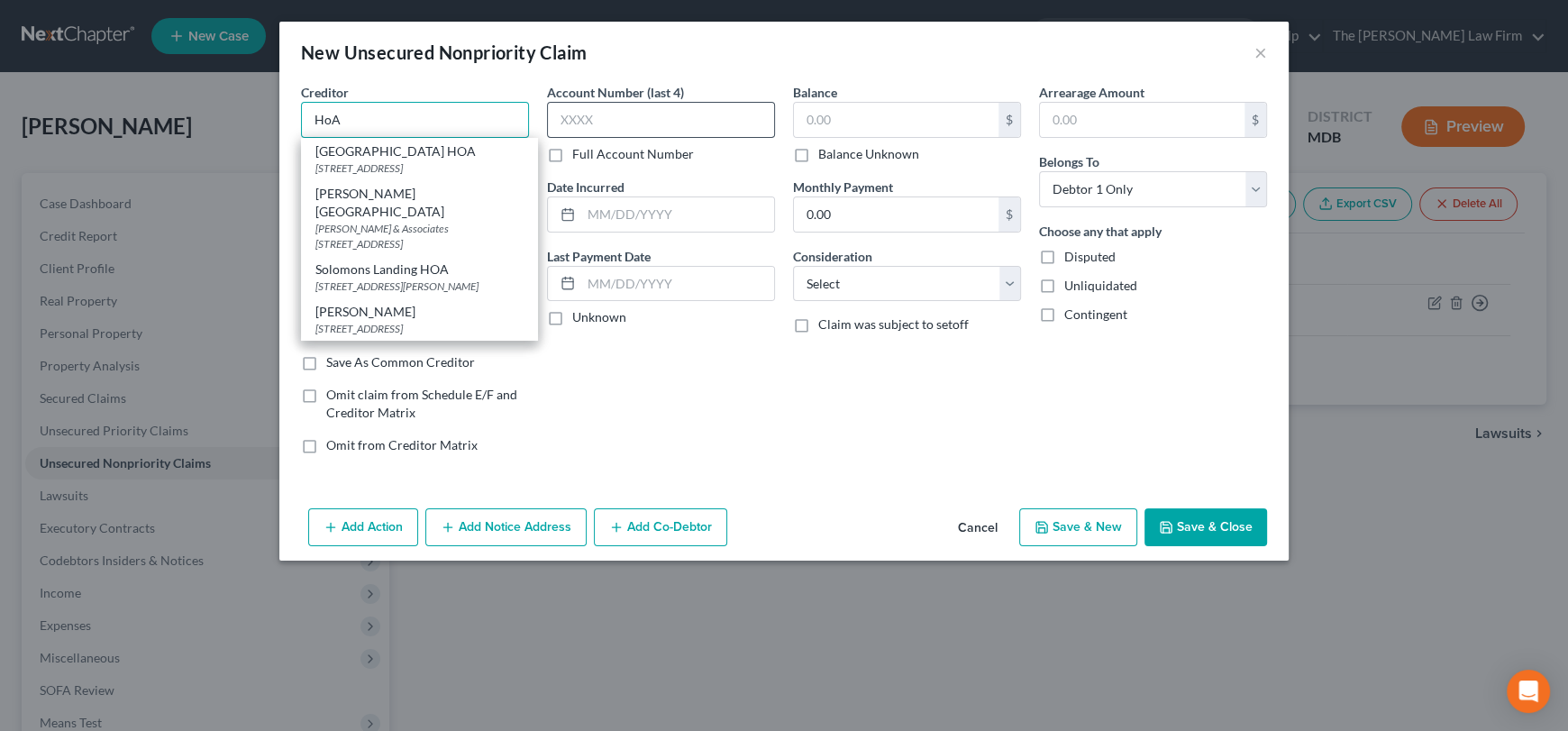
type input "HoA"
click at [652, 130] on input "text" at bounding box center [661, 120] width 228 height 36
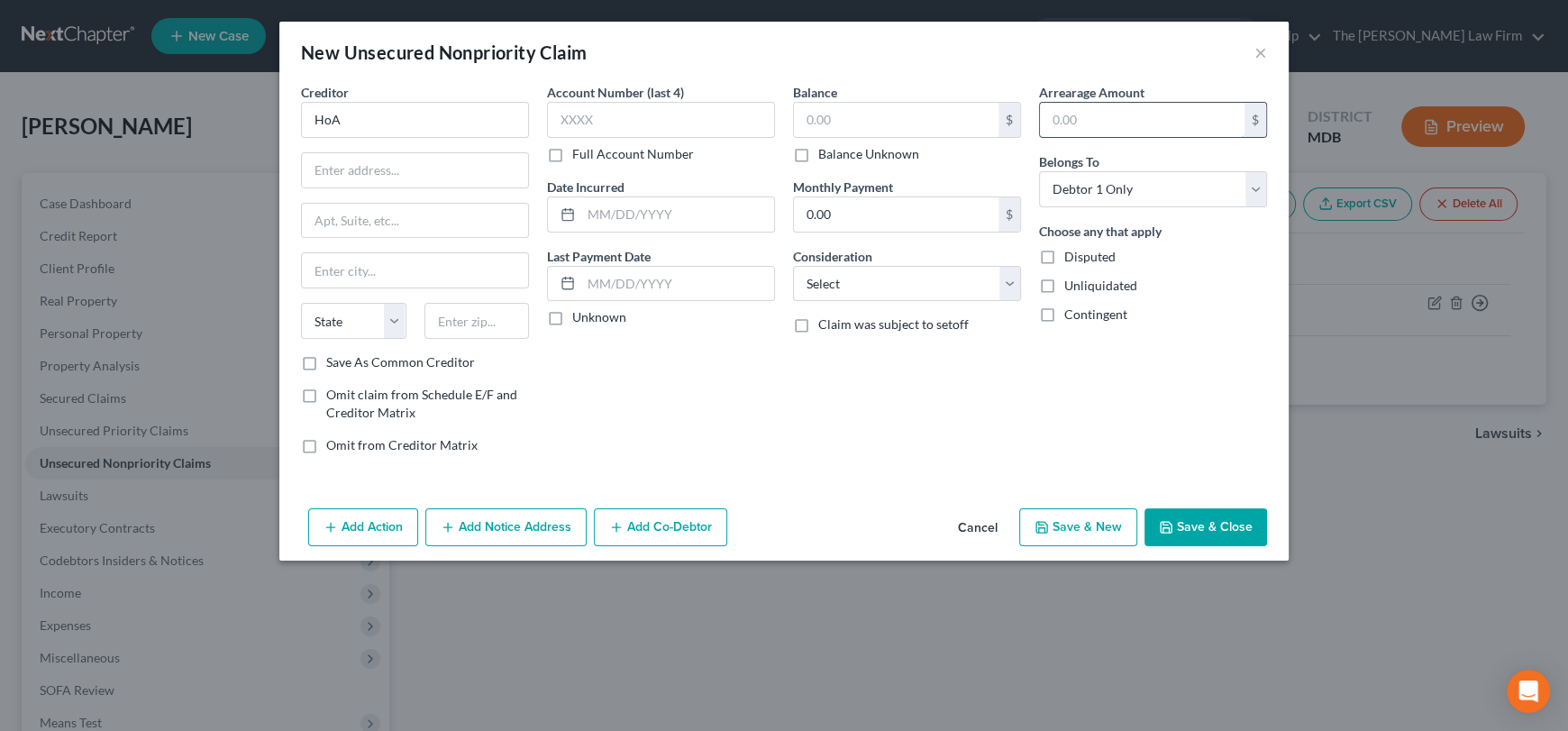
click at [1132, 117] on input "text" at bounding box center [1142, 120] width 204 height 35
click at [960, 110] on input "text" at bounding box center [895, 120] width 204 height 35
type input "4,909.22"
drag, startPoint x: 939, startPoint y: 284, endPoint x: 936, endPoint y: 297, distance: 13.3
click at [939, 284] on select "Select Cable / Satellite Services Collection Agency Credit Card Debt Debt Couns…" at bounding box center [907, 284] width 228 height 36
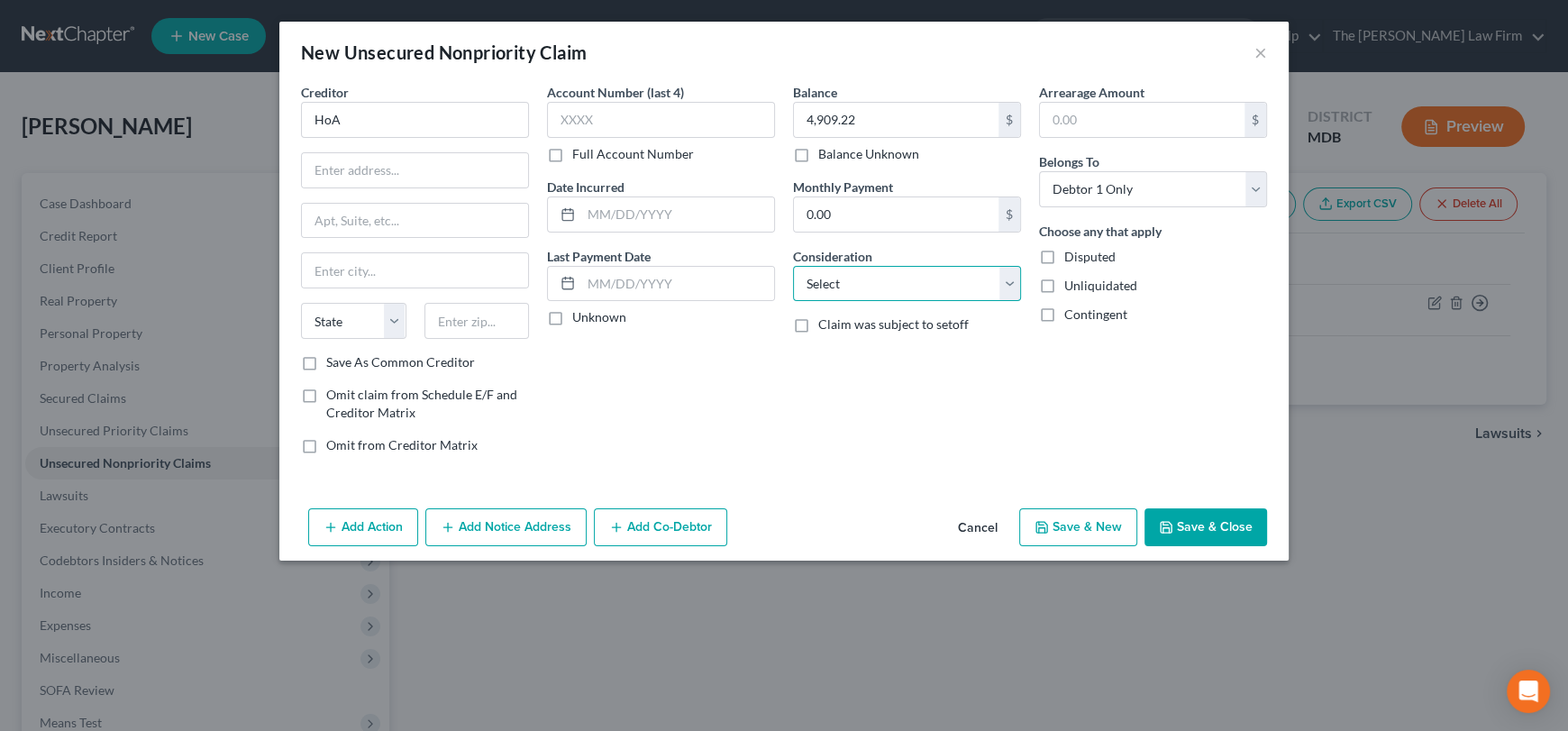
select select "14"
click at [793, 266] on select "Select Cable / Satellite Services Collection Agency Credit Card Debt Debt Couns…" at bounding box center [907, 284] width 228 height 36
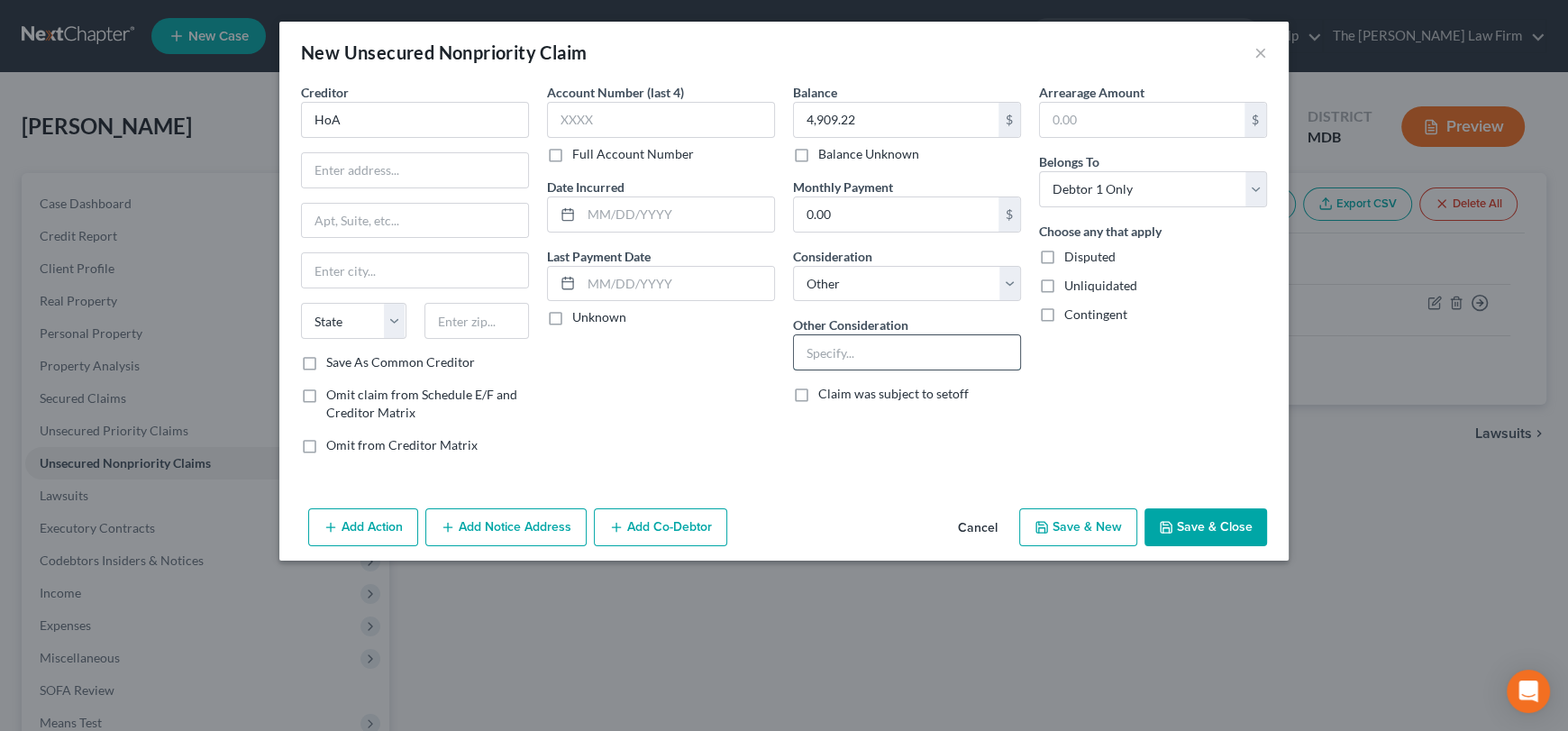
click at [909, 341] on input "text" at bounding box center [907, 352] width 226 height 35
type input "HOA fees"
click at [407, 156] on input "text" at bounding box center [416, 171] width 226 height 35
type input "?"
drag, startPoint x: 614, startPoint y: 421, endPoint x: 518, endPoint y: 501, distance: 125.0
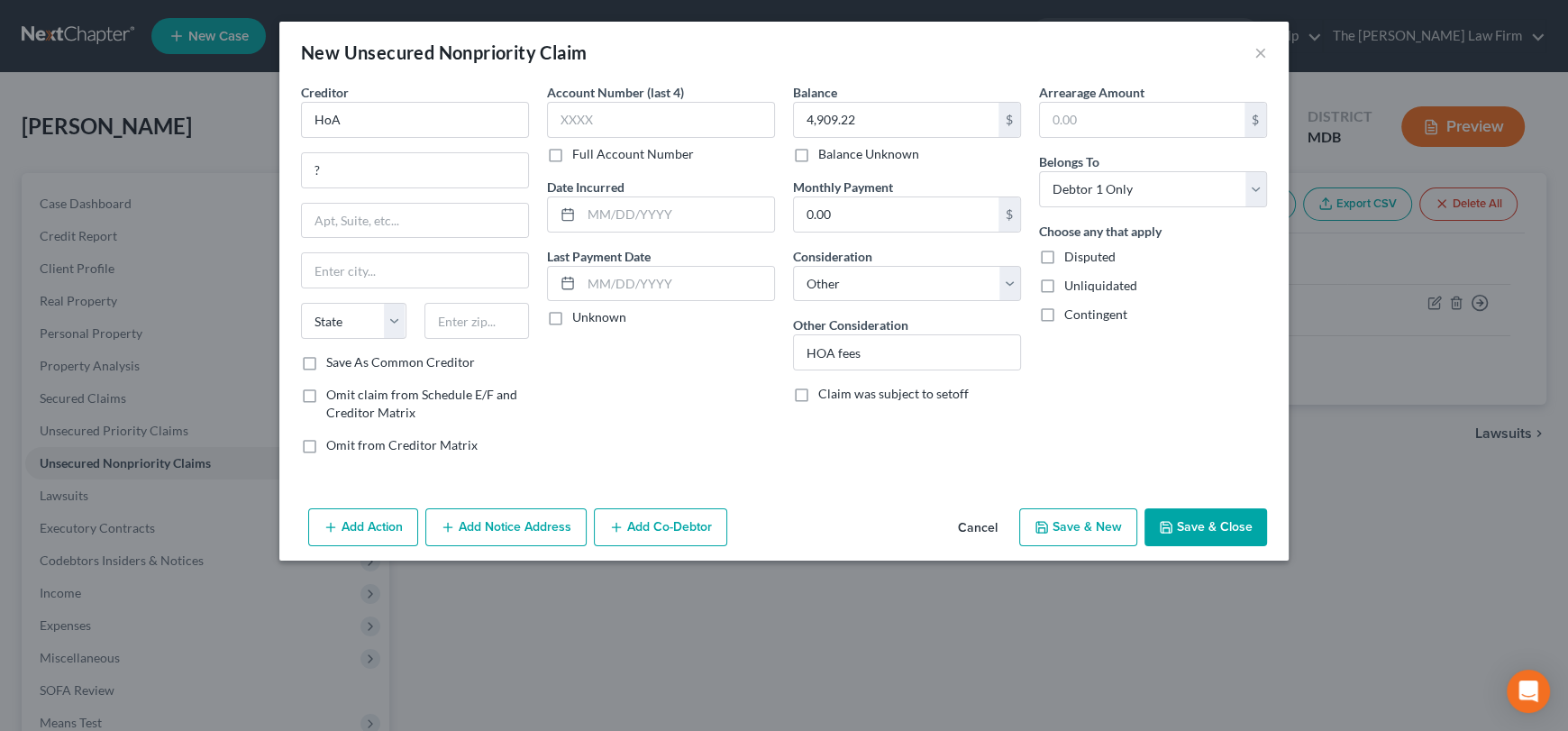
click at [613, 421] on div "Account Number (last 4) Full Account Number Date Incurred Last Payment Date Unk…" at bounding box center [661, 275] width 246 height 386
drag, startPoint x: 518, startPoint y: 501, endPoint x: 514, endPoint y: 517, distance: 16.5
click at [516, 505] on div "Add Action Add Notice Address Add Co-Debtor Cancel Save & New Save & Close" at bounding box center [784, 531] width 1010 height 59
click at [514, 517] on button "Add Notice Address" at bounding box center [506, 527] width 161 height 37
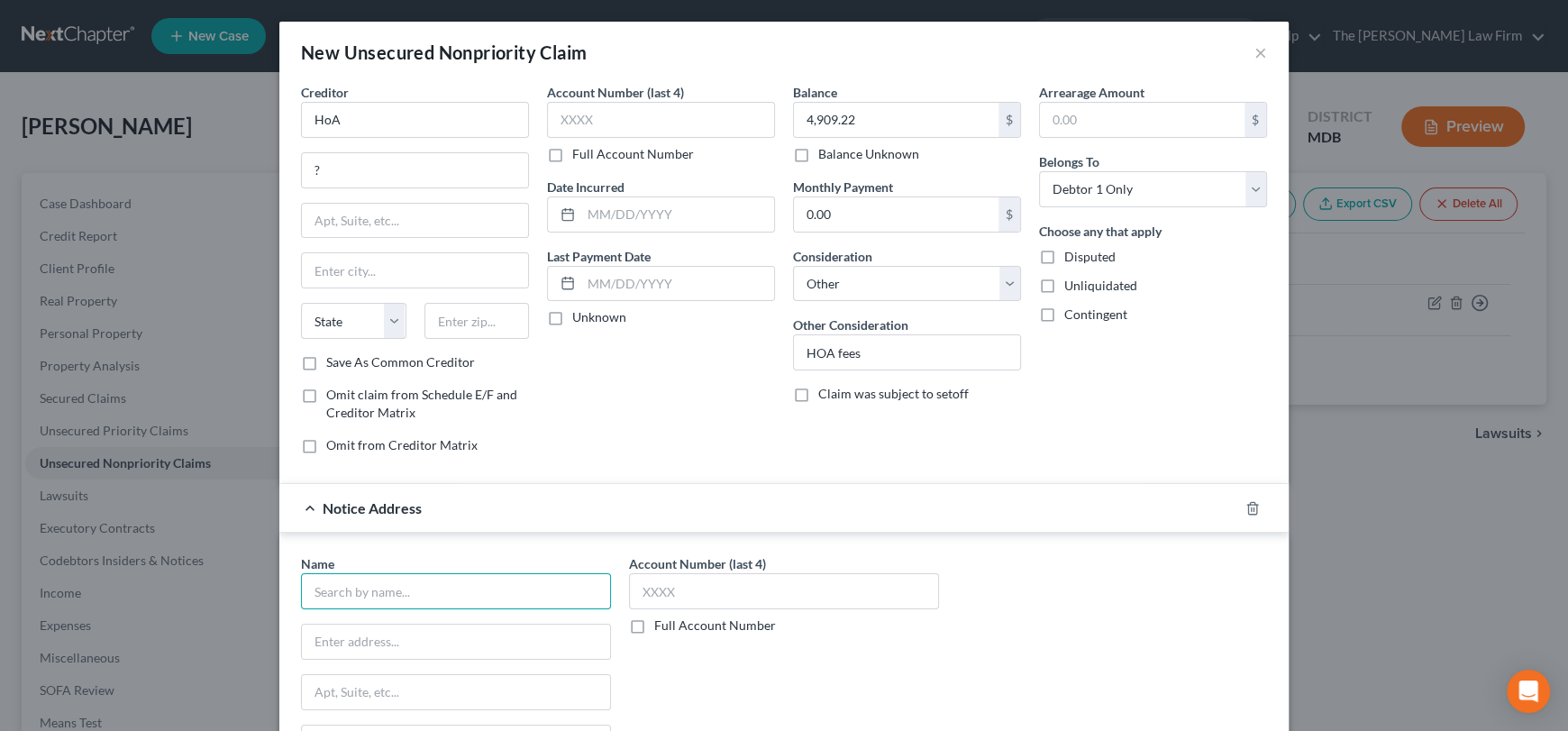
click at [381, 595] on input "text" at bounding box center [456, 591] width 310 height 36
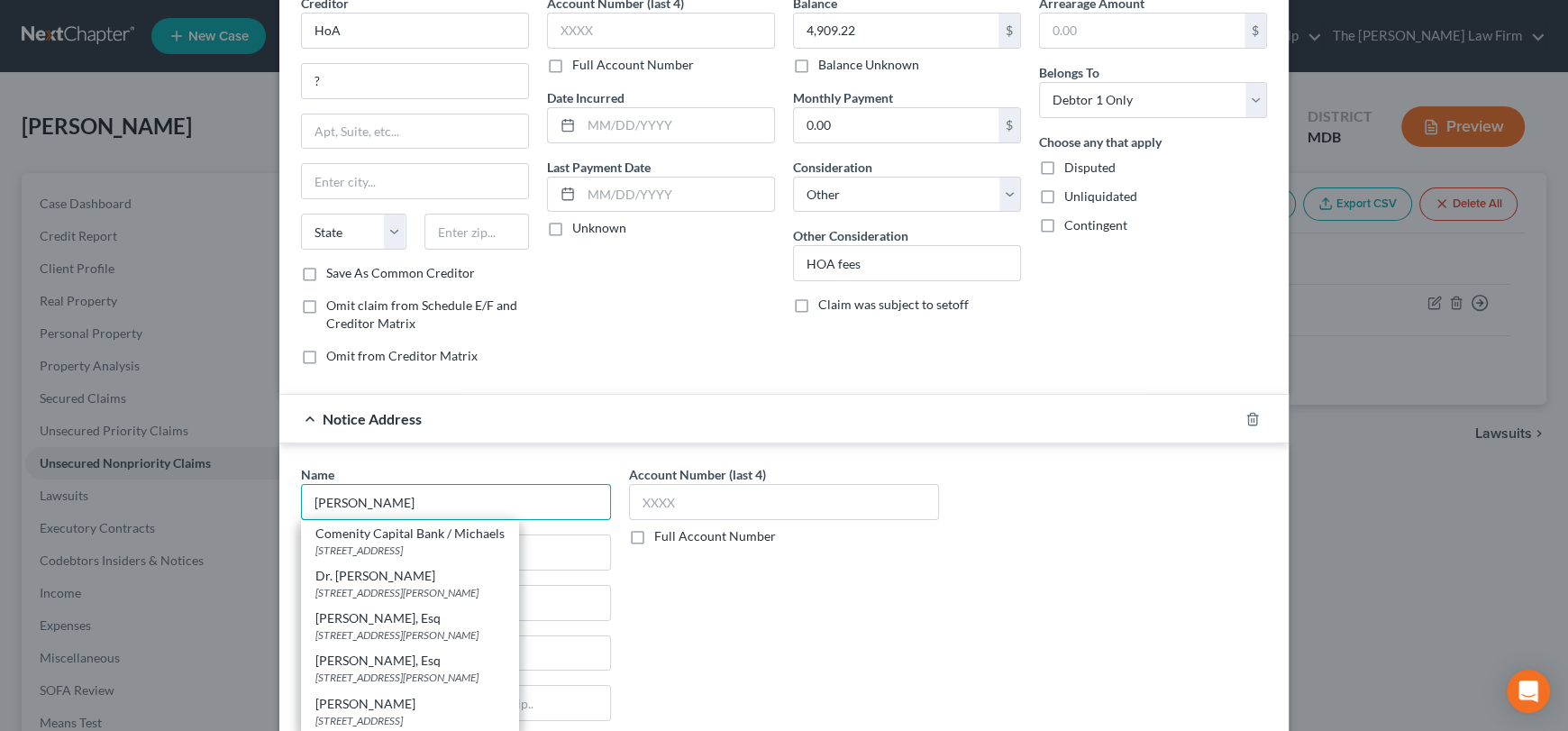
scroll to position [11, 0]
click at [377, 695] on div "[PERSON_NAME]" at bounding box center [410, 703] width 189 height 18
type input "[PERSON_NAME]"
type input "[STREET_ADDRESS]"
type input "Suite 400"
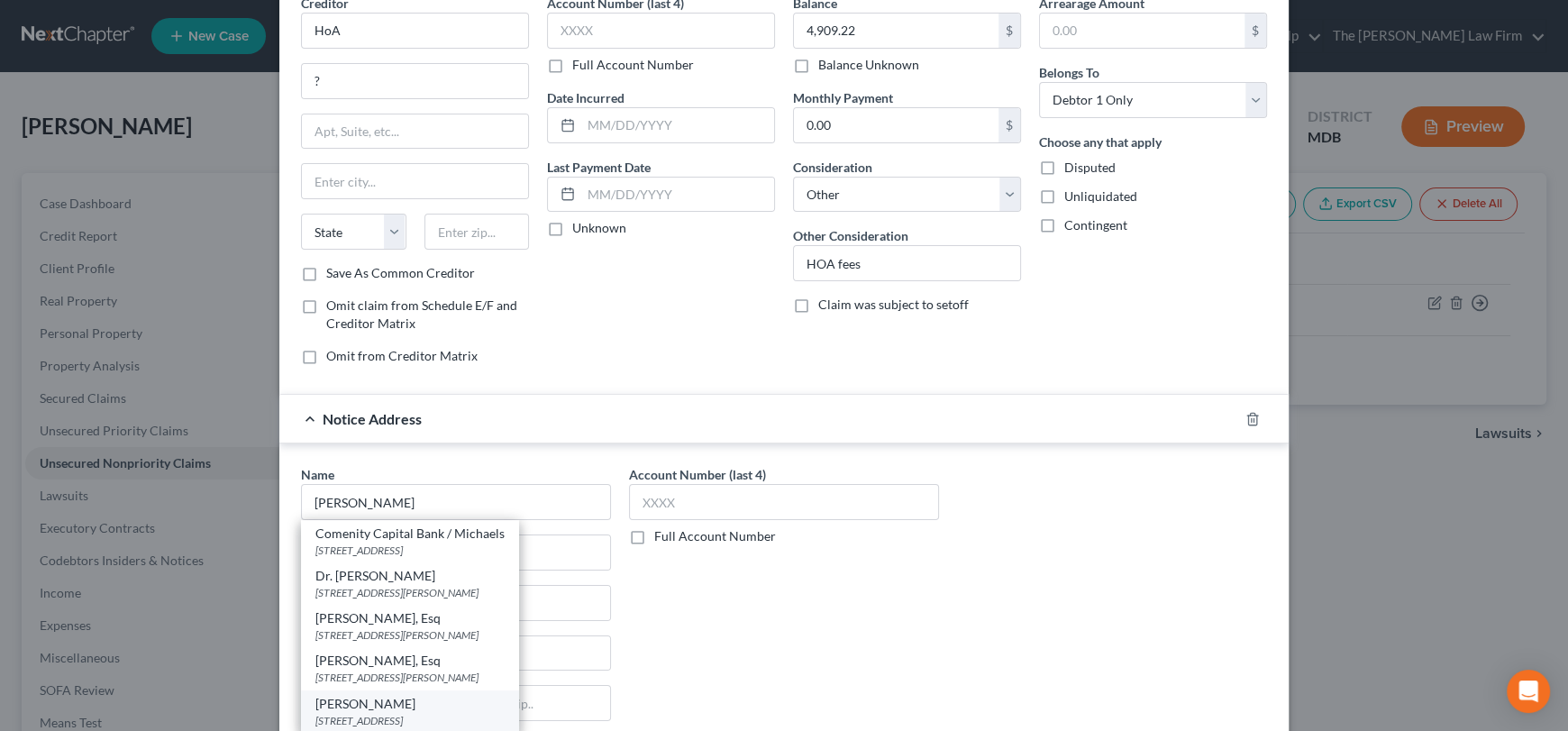
type input "[GEOGRAPHIC_DATA]"
select select "21"
type input "21401"
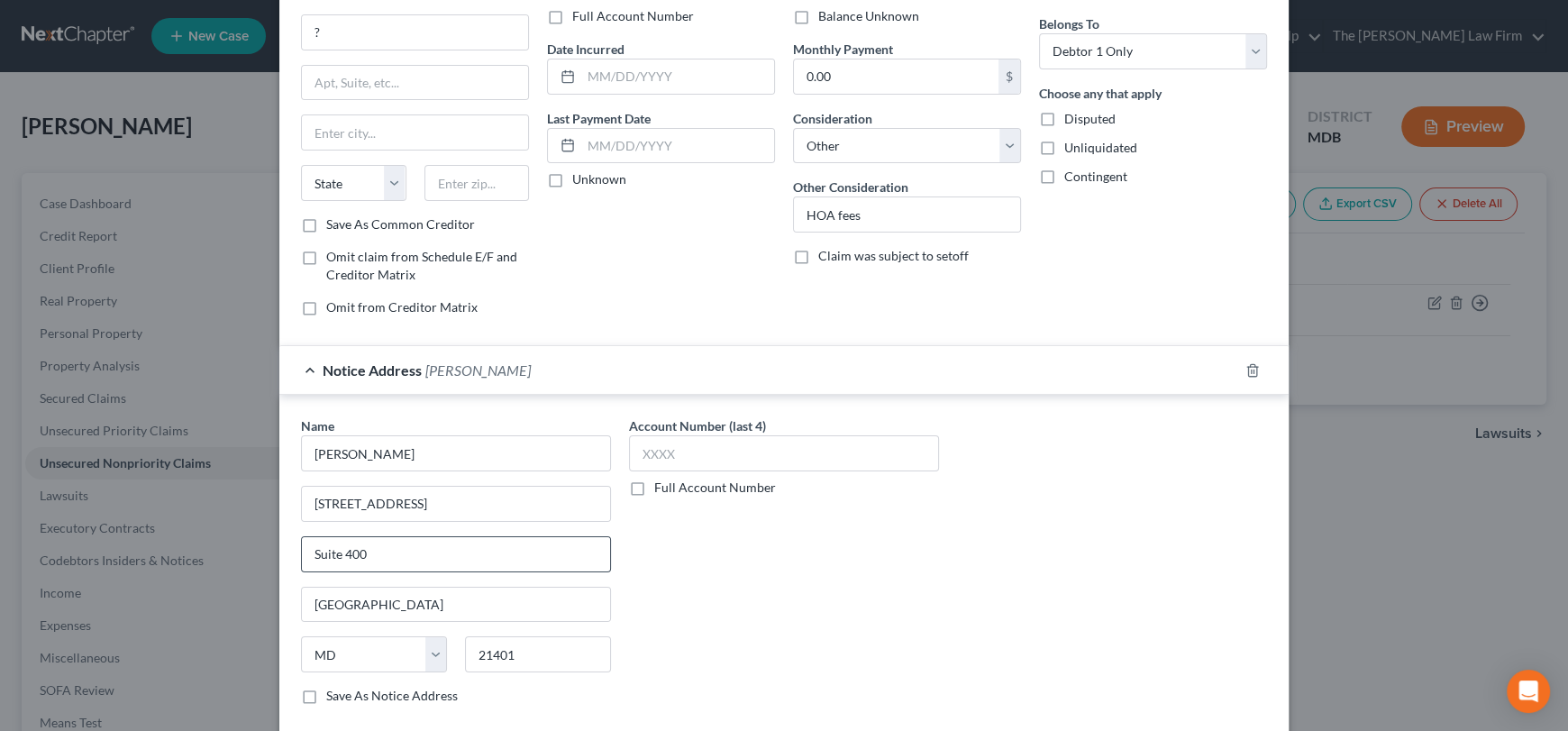
scroll to position [180, 0]
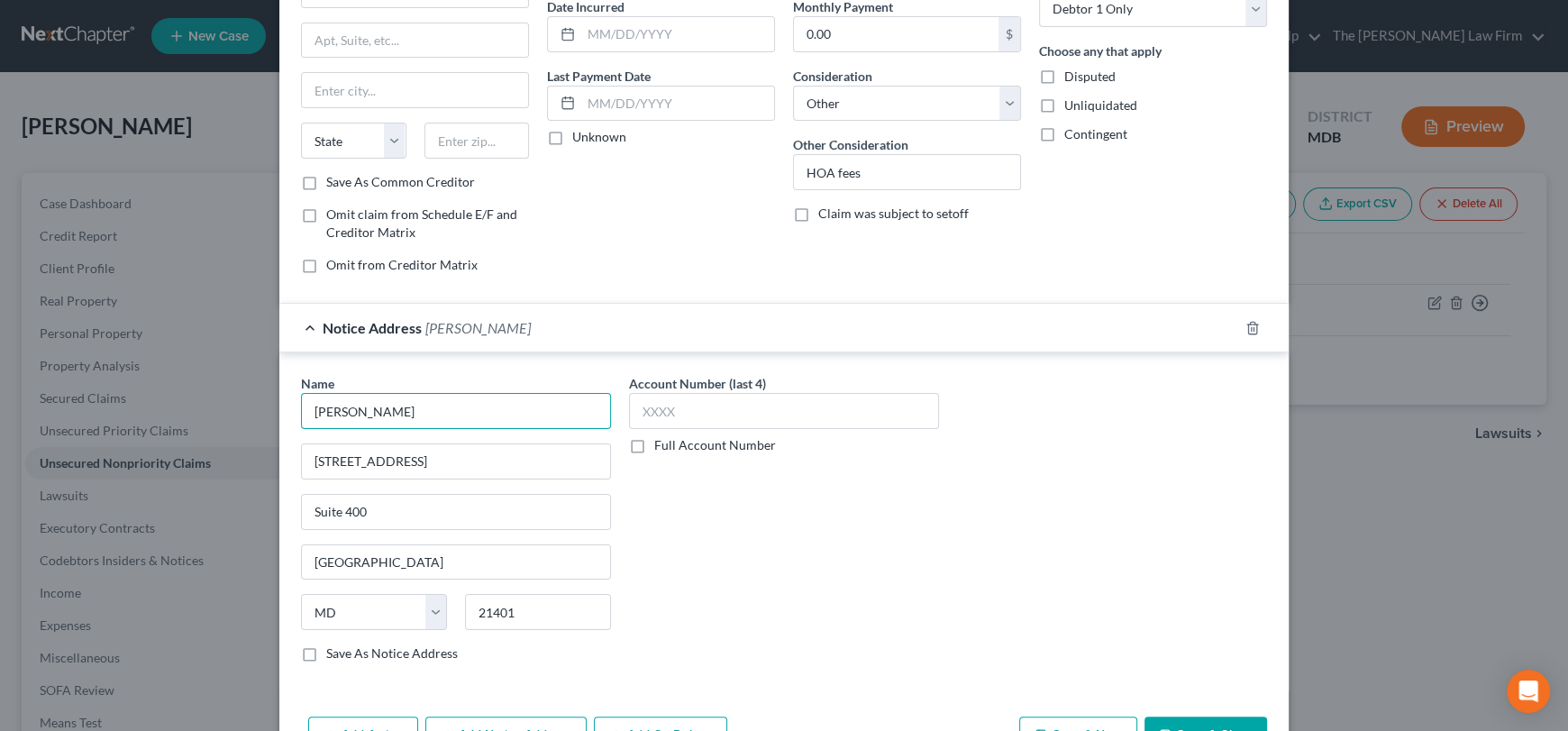
click at [478, 410] on input "[PERSON_NAME]" at bounding box center [456, 411] width 310 height 36
type input "[PERSON_NAME] and Associates"
drag, startPoint x: 306, startPoint y: 647, endPoint x: 389, endPoint y: 515, distance: 155.9
click at [326, 648] on label "Save As Notice Address" at bounding box center [392, 652] width 131 height 18
click at [333, 648] on input "Save As Notice Address" at bounding box center [339, 649] width 12 height 12
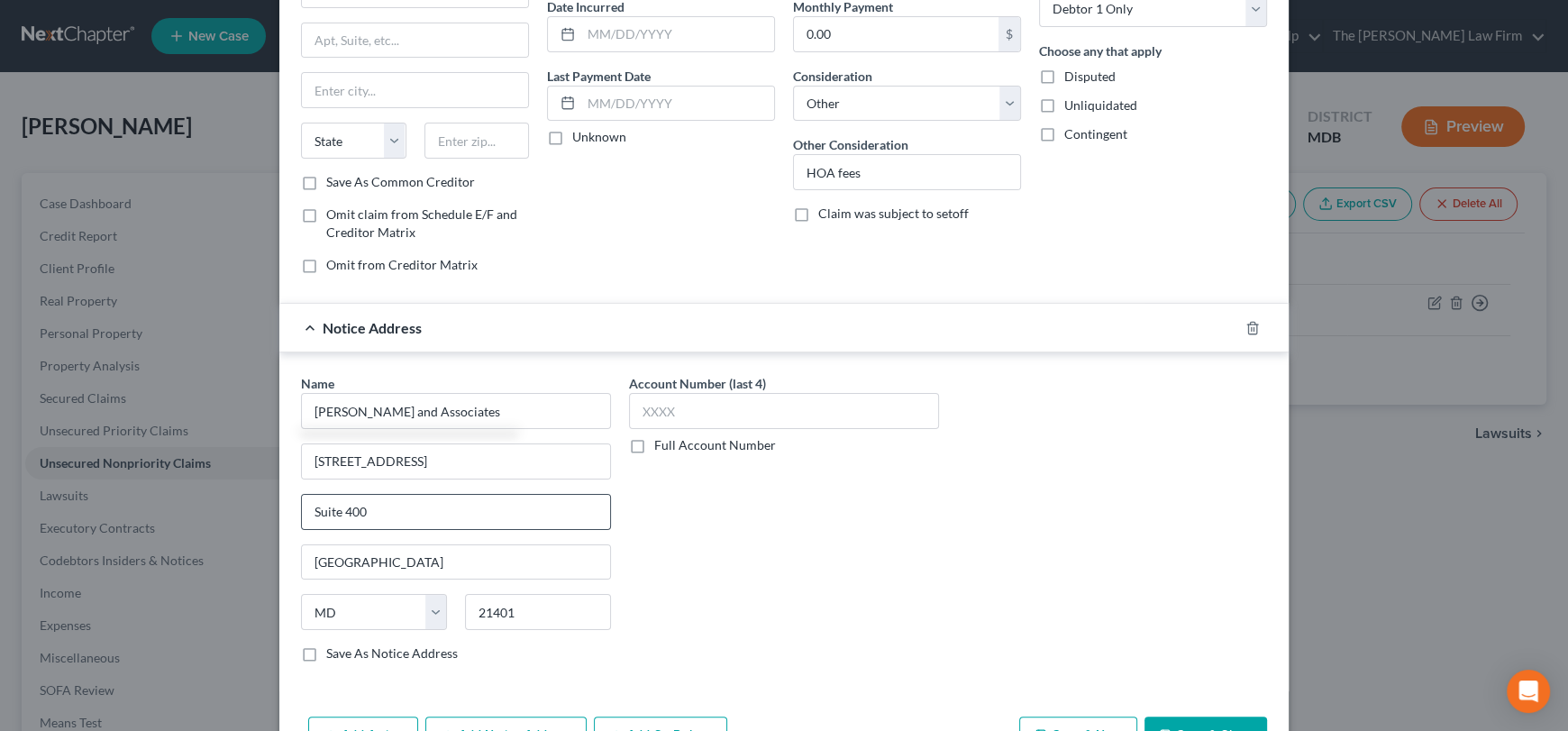
checkbox input "true"
drag, startPoint x: 379, startPoint y: 519, endPoint x: 283, endPoint y: 508, distance: 96.6
click at [283, 508] on div "Name * [PERSON_NAME] and Associates [STREET_ADDRESS][GEOGRAPHIC_DATA][US_STATE]…" at bounding box center [784, 521] width 1010 height 339
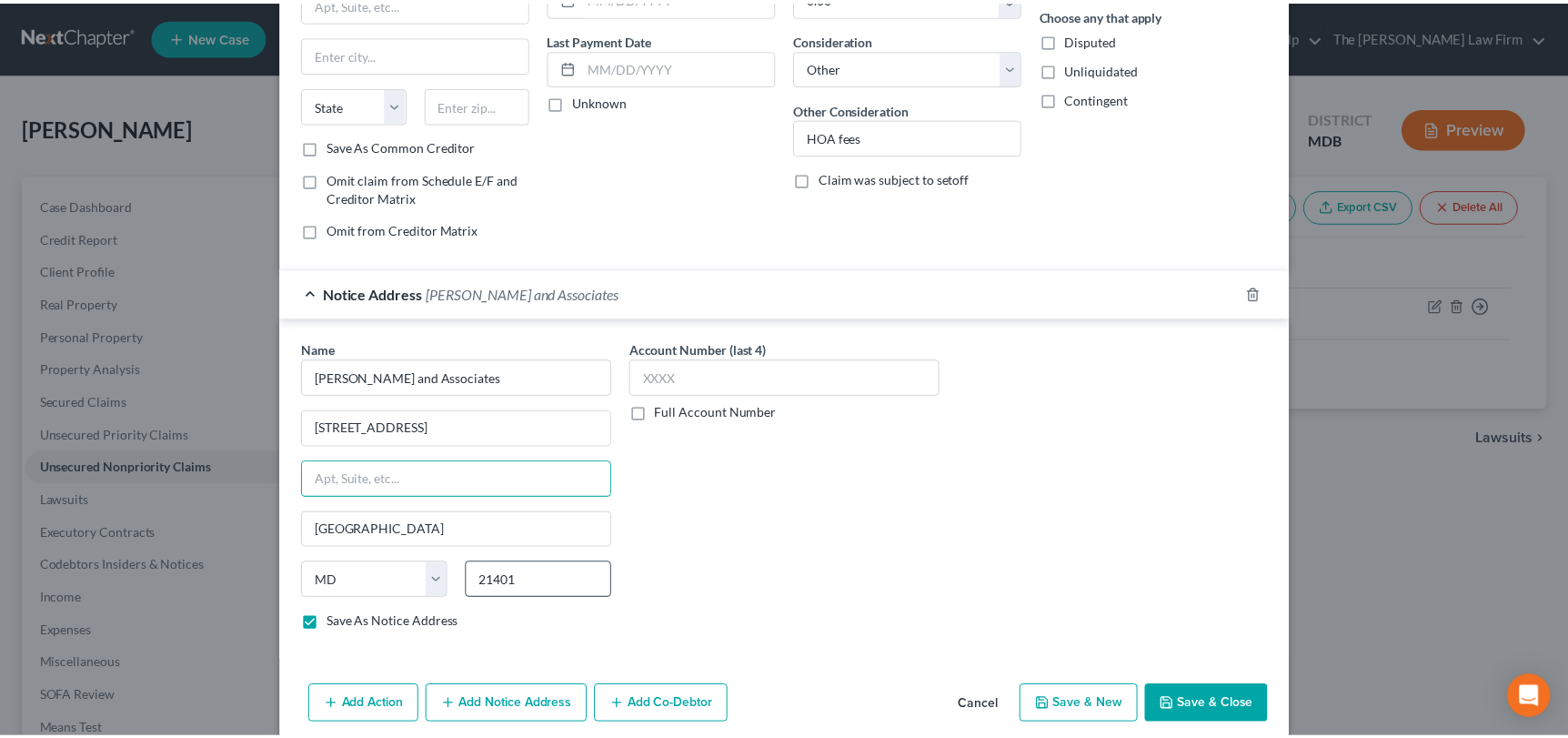
scroll to position [239, 0]
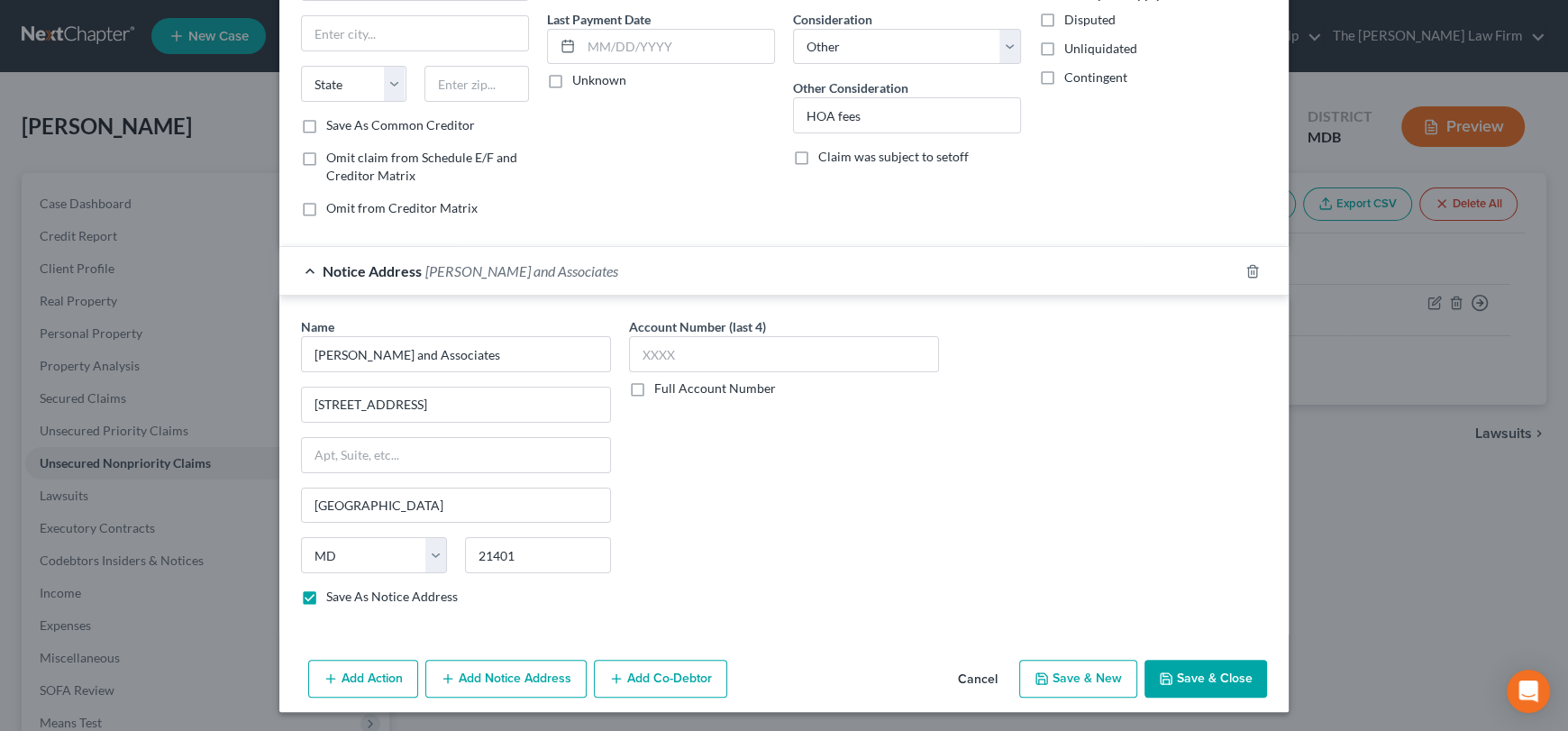
click at [1218, 677] on button "Save & Close" at bounding box center [1206, 677] width 123 height 37
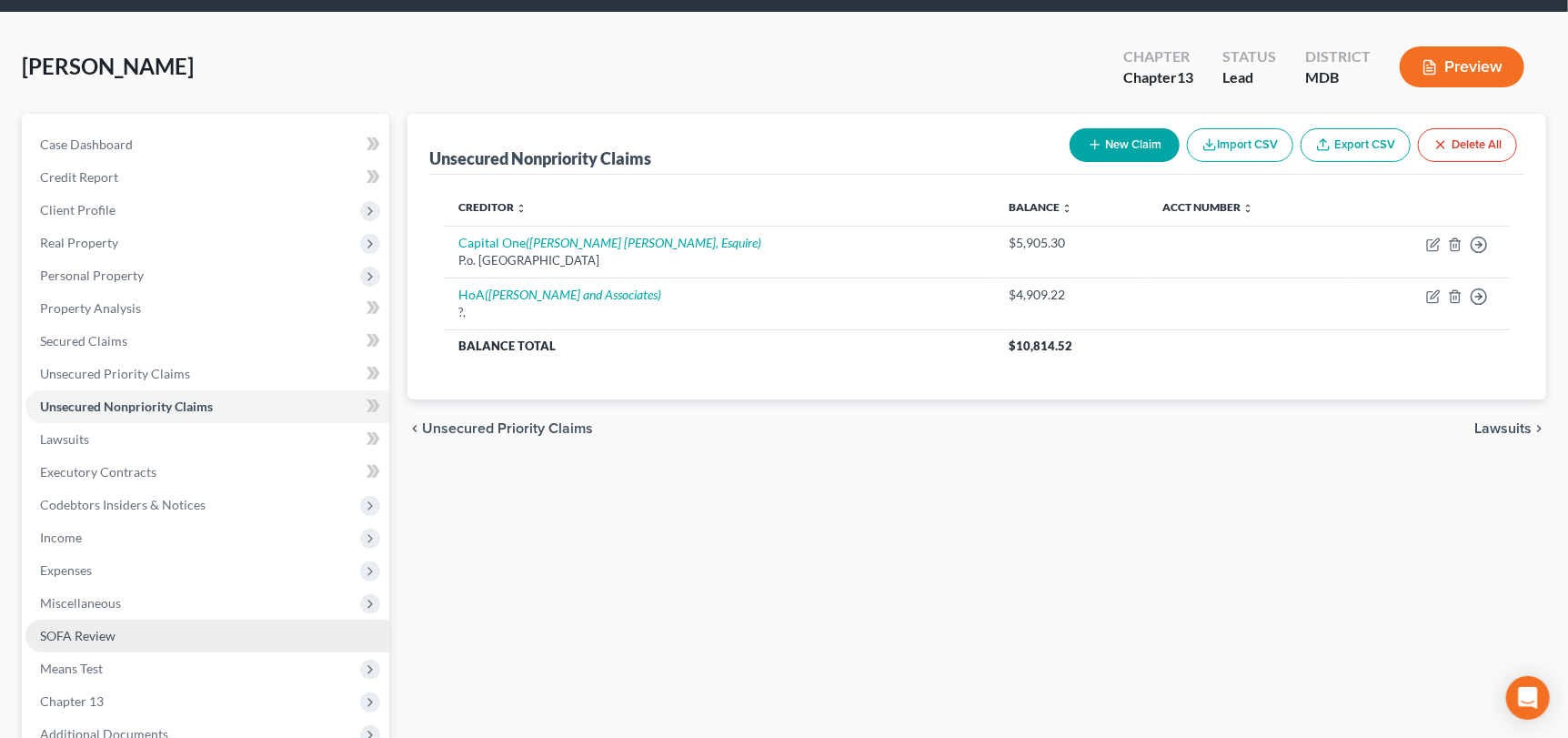
scroll to position [90, 0]
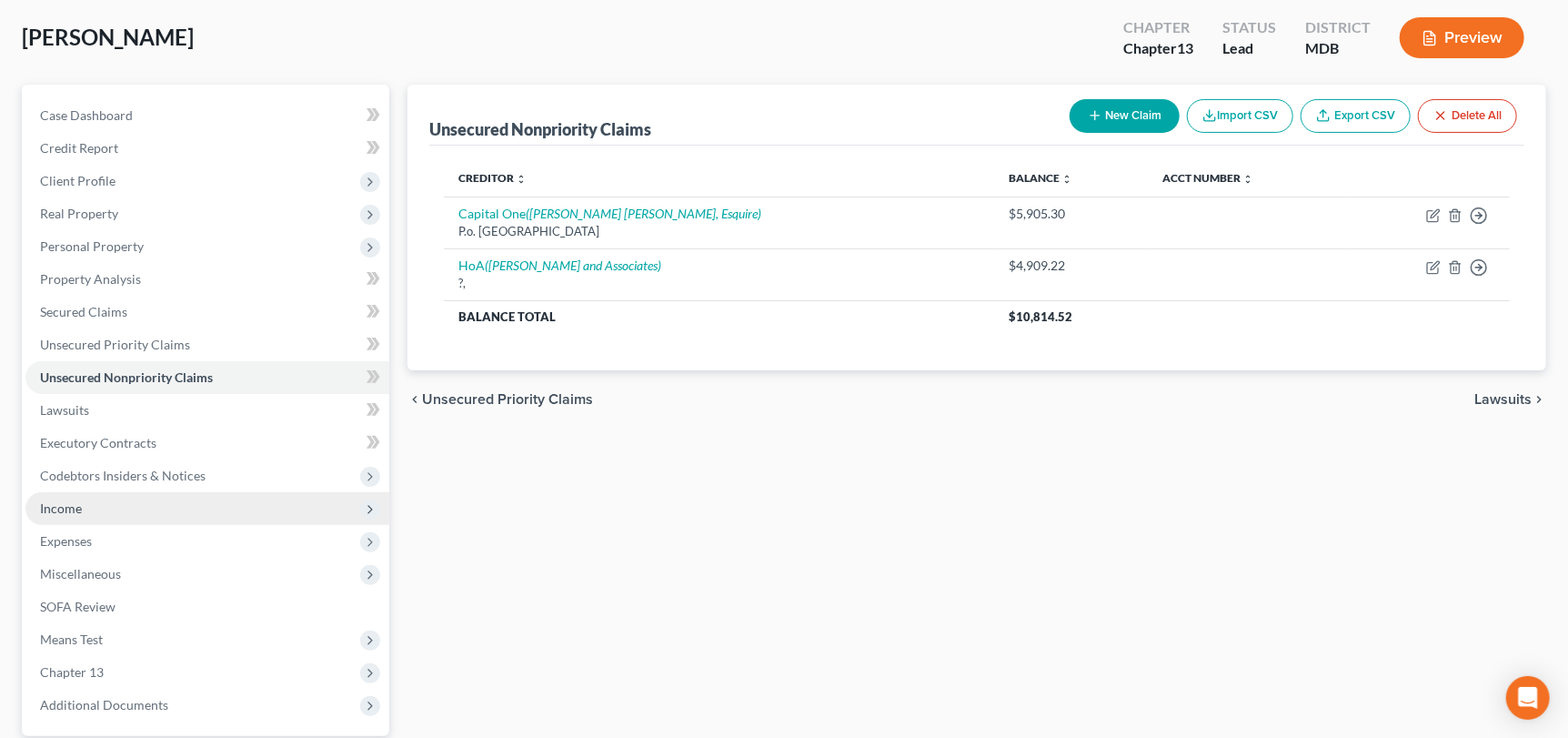
click at [74, 504] on span "Income" at bounding box center [60, 507] width 42 height 15
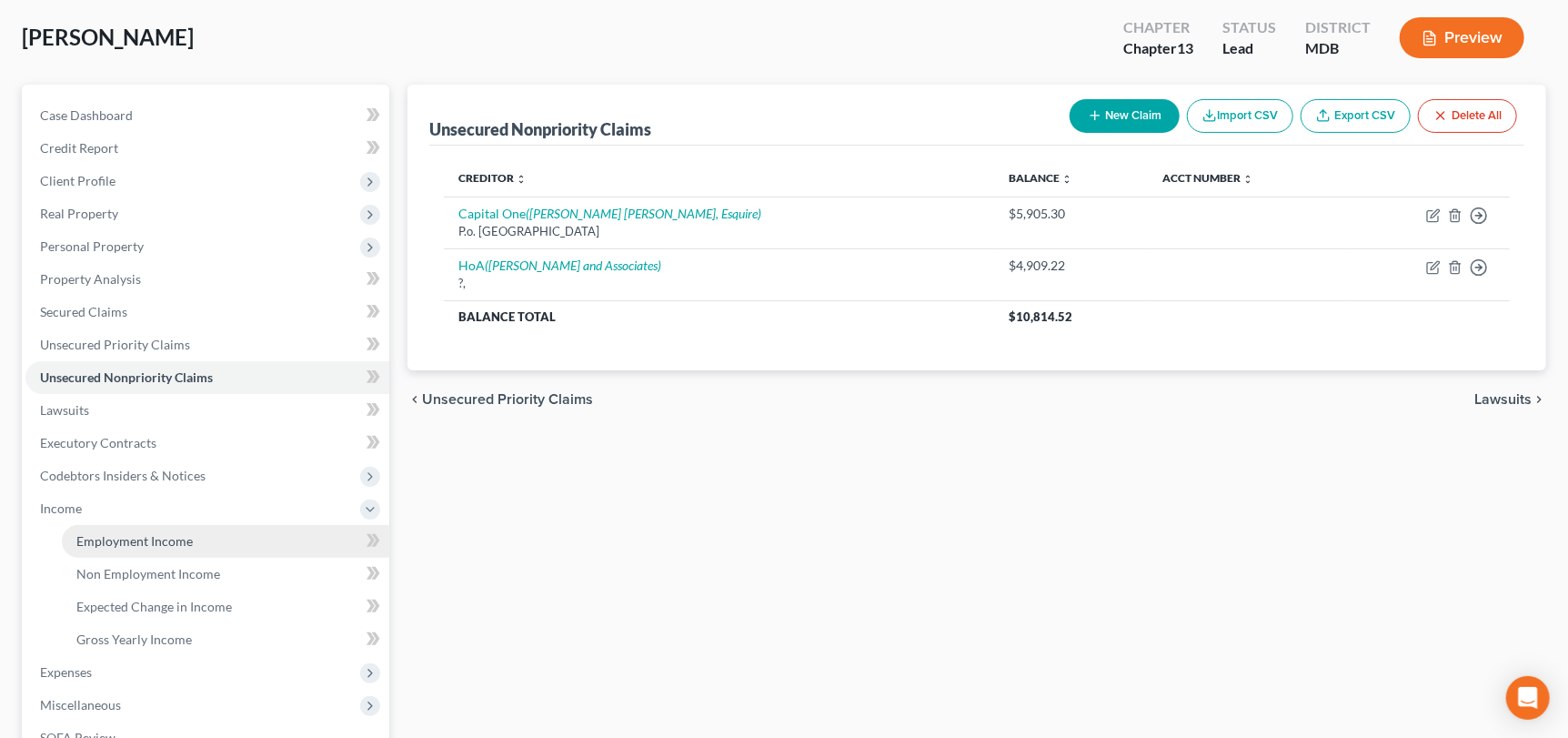
click at [123, 552] on link "Employment Income" at bounding box center [226, 541] width 327 height 33
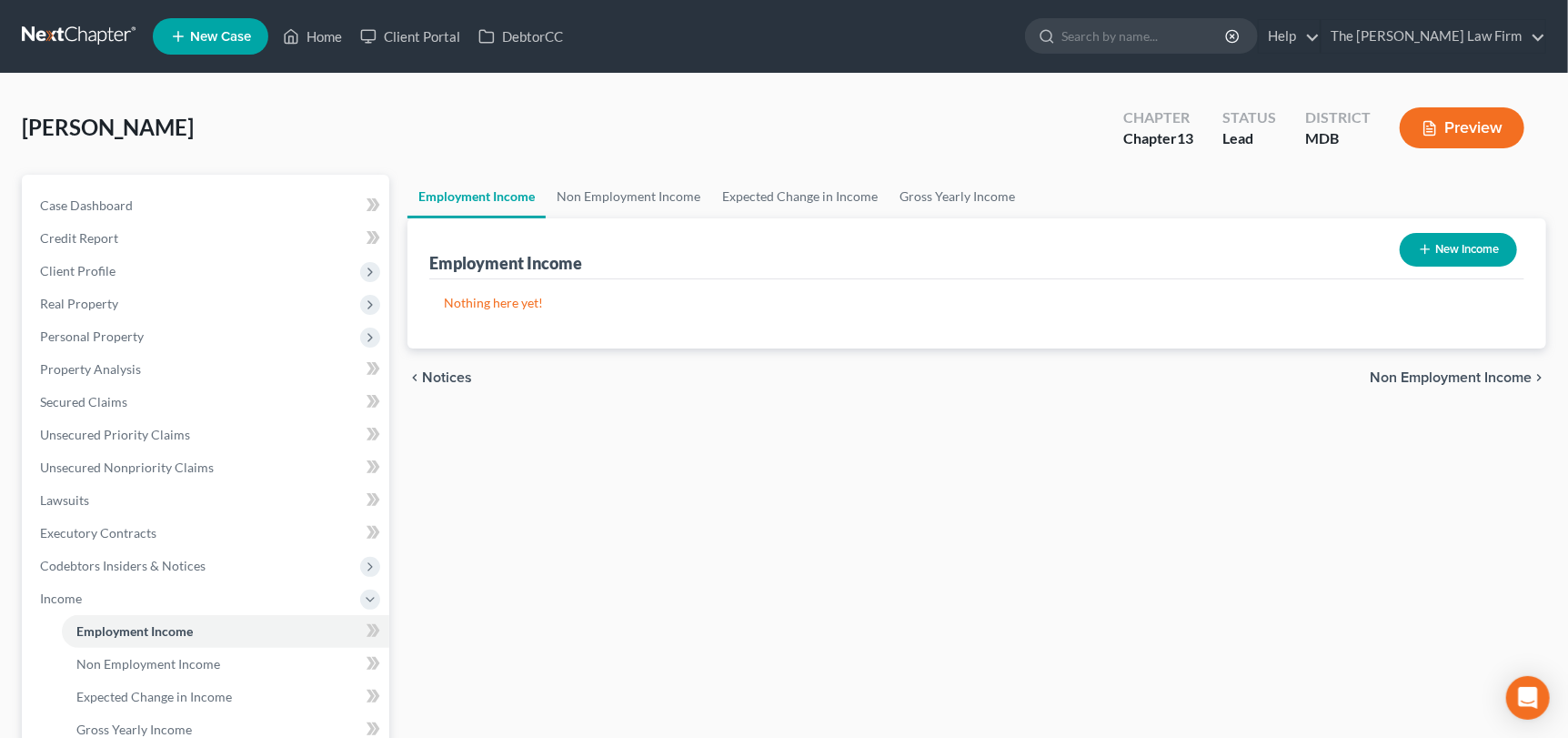
click at [1435, 250] on button "New Income" at bounding box center [1458, 249] width 117 height 34
select select "0"
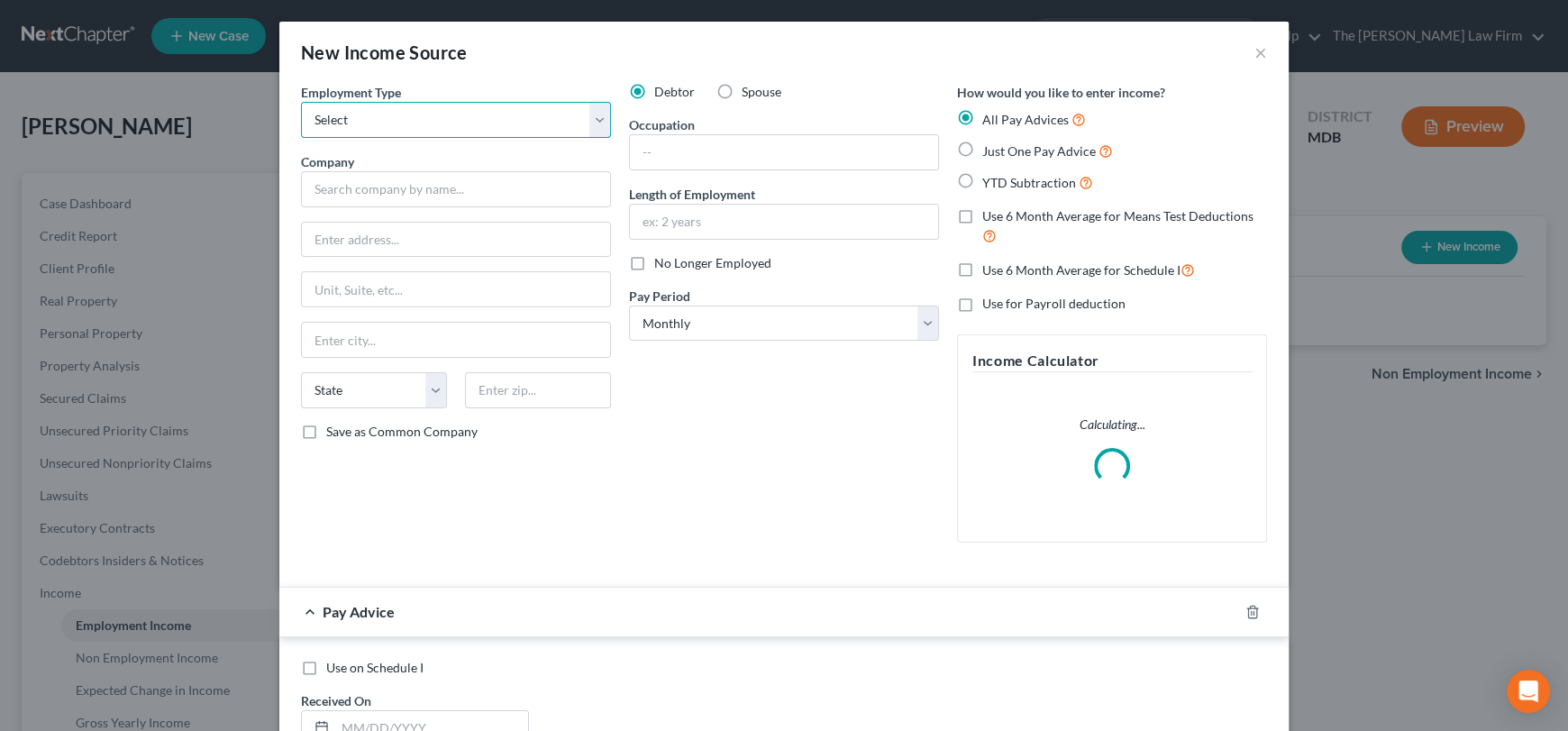
drag, startPoint x: 462, startPoint y: 130, endPoint x: 451, endPoint y: 134, distance: 11.7
click at [462, 130] on select "Select Full or [DEMOGRAPHIC_DATA] Employment Self Employment" at bounding box center [456, 120] width 310 height 36
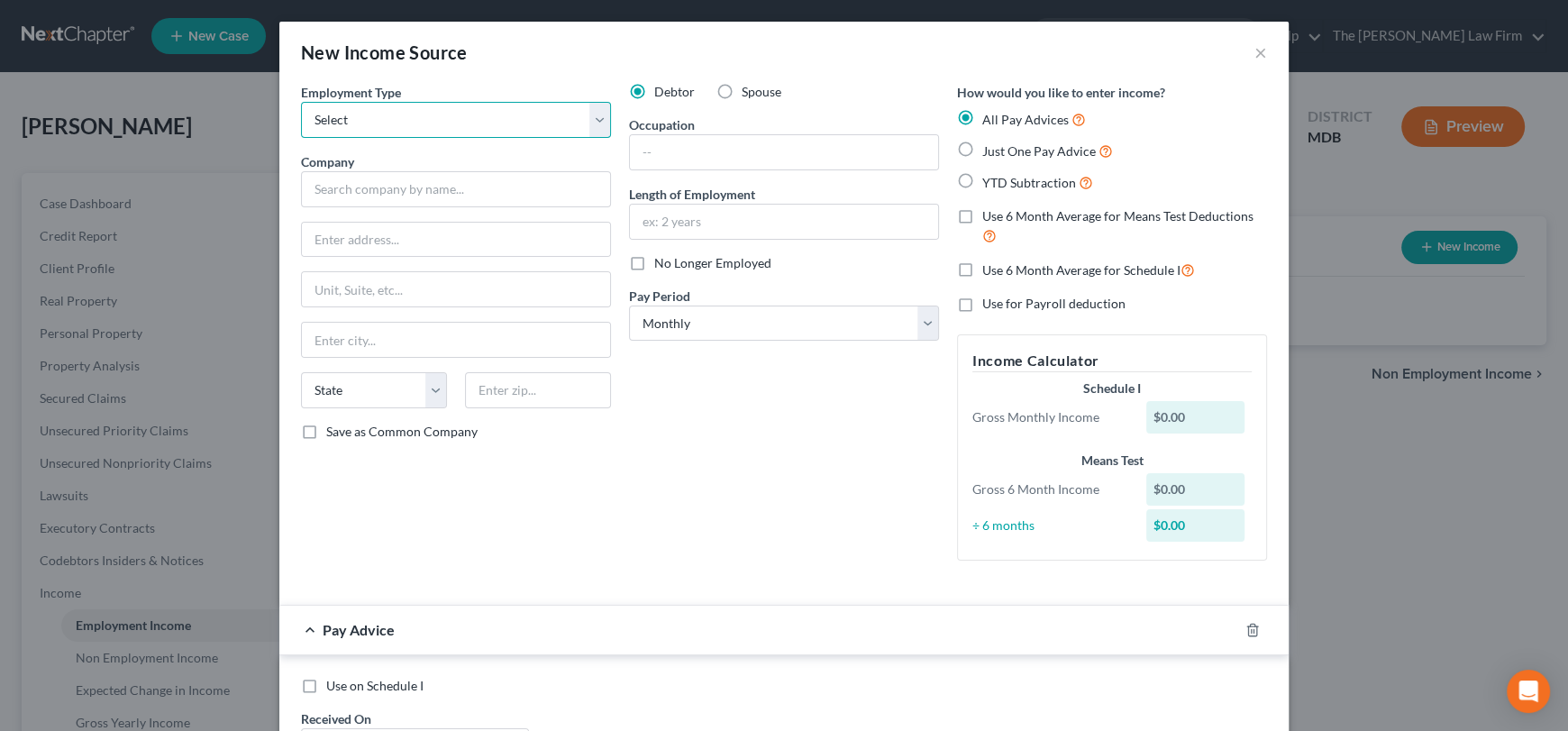
select select "0"
click at [301, 102] on select "Select Full or [DEMOGRAPHIC_DATA] Employment Self Employment" at bounding box center [456, 120] width 310 height 36
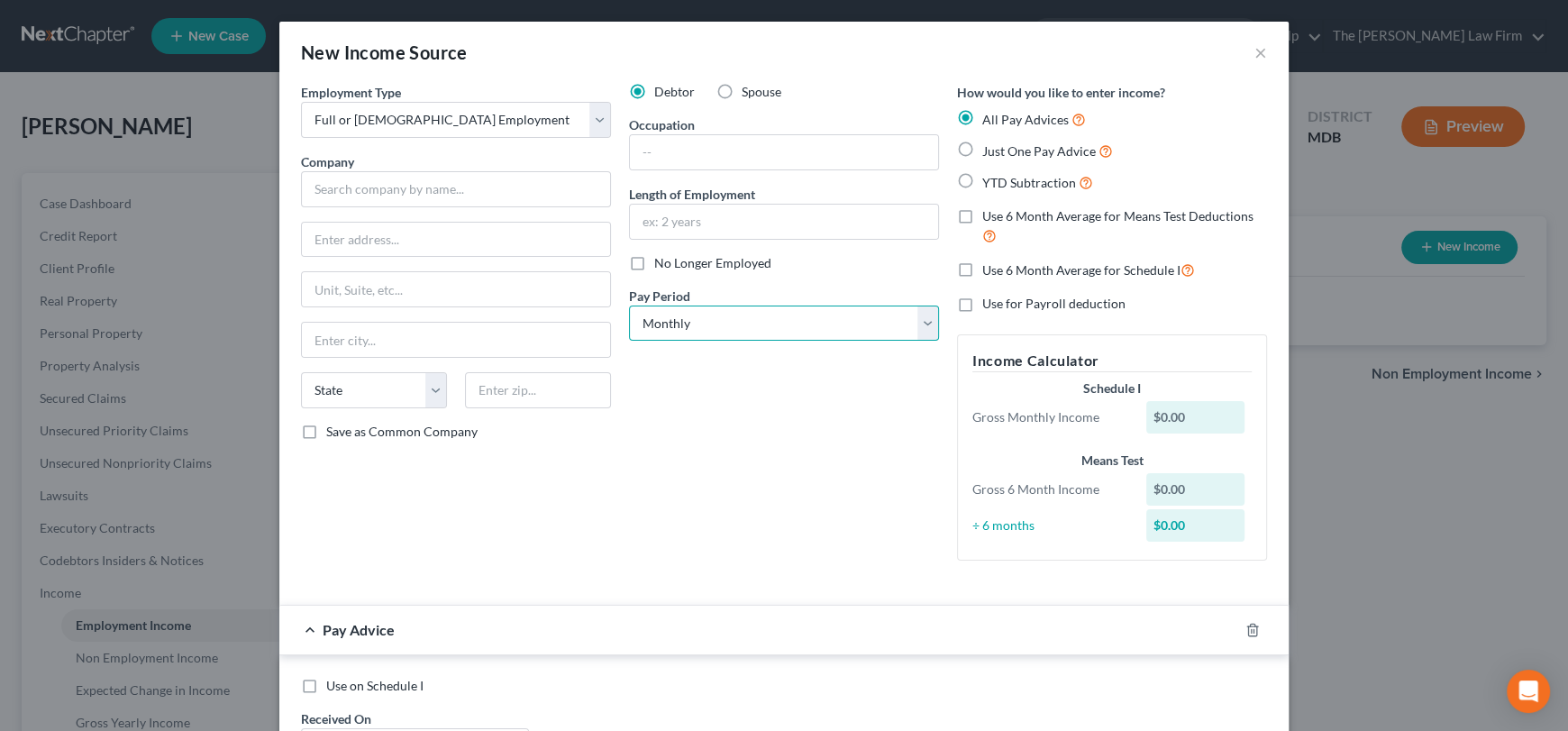
click at [682, 327] on select "Select Monthly Twice Monthly Every Other Week Weekly" at bounding box center [783, 323] width 310 height 36
select select "1"
click at [629, 305] on select "Select Monthly Twice Monthly Every Other Week Weekly" at bounding box center [783, 323] width 310 height 36
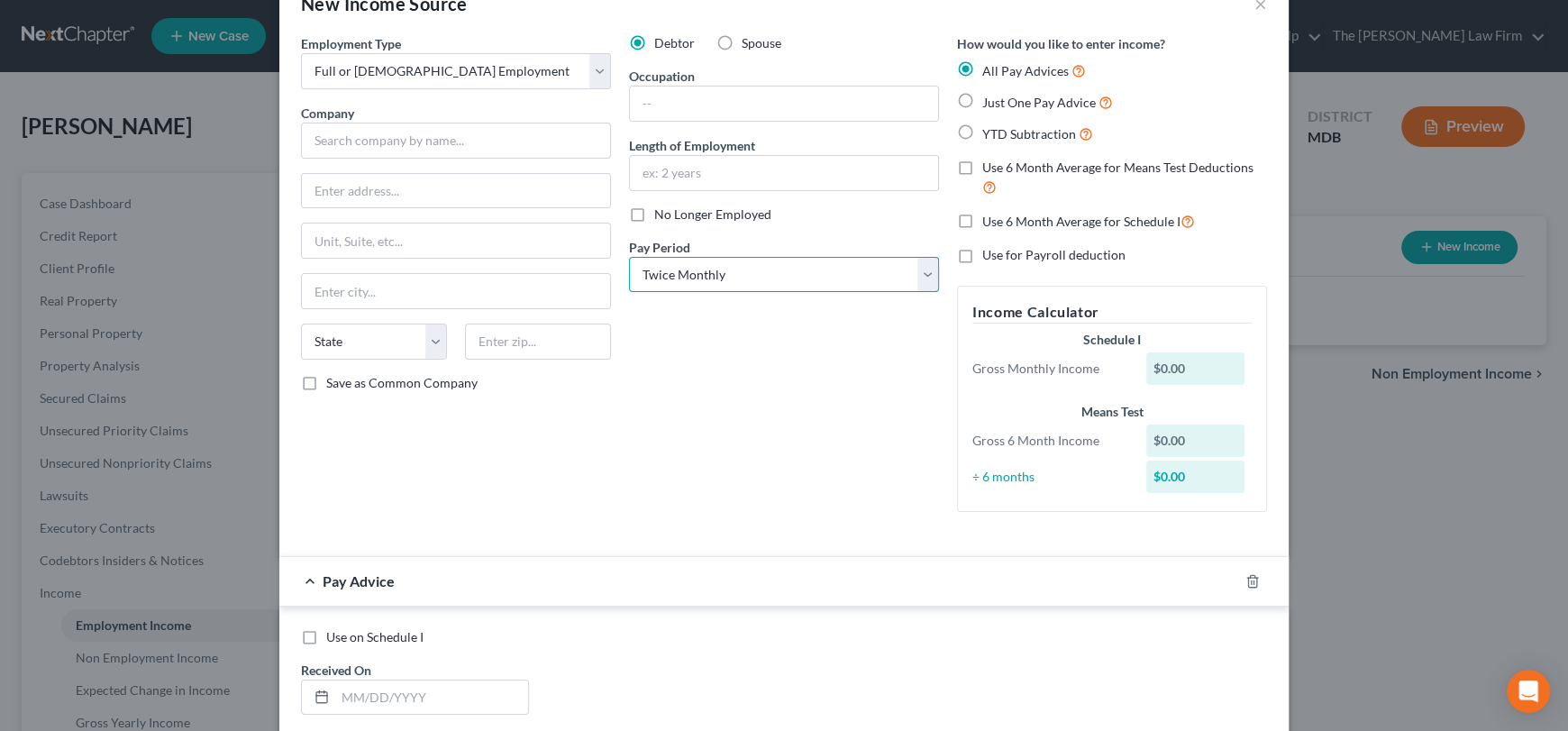
scroll to position [89, 0]
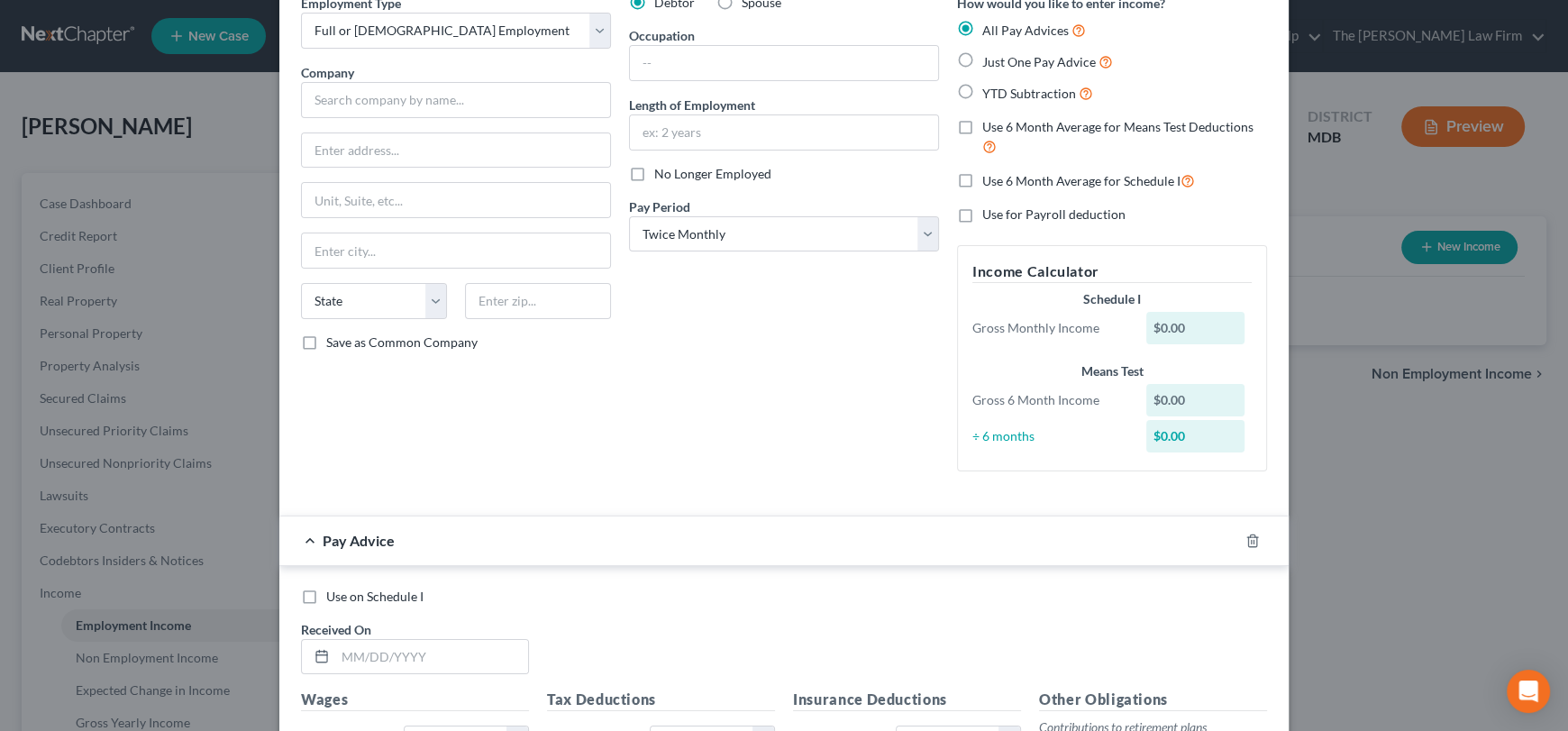
click at [983, 61] on label "Just One Pay Advice" at bounding box center [1048, 62] width 131 height 21
click at [989, 61] on input "Just One Pay Advice" at bounding box center [995, 58] width 12 height 12
radio input "true"
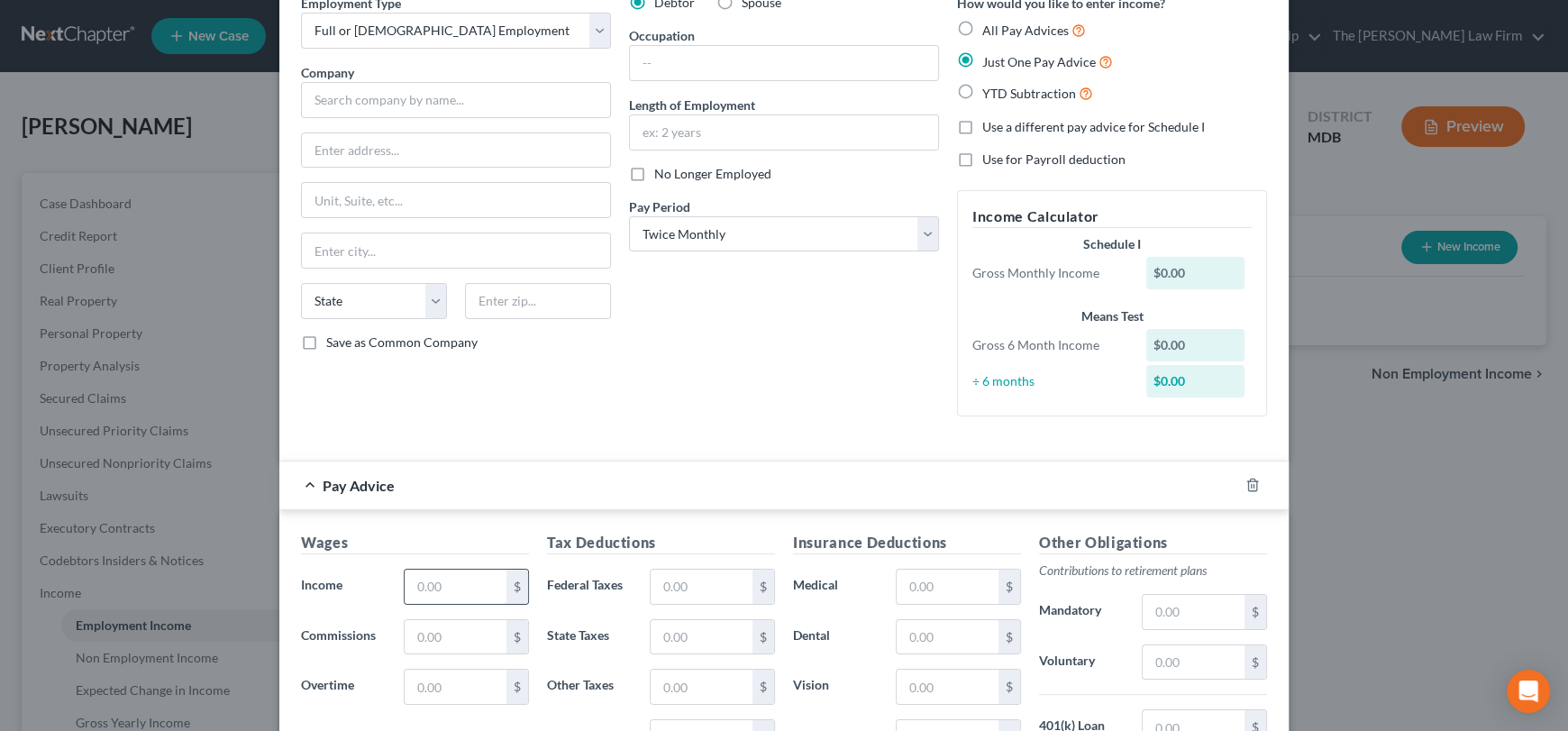
click at [441, 577] on input "text" at bounding box center [456, 586] width 102 height 35
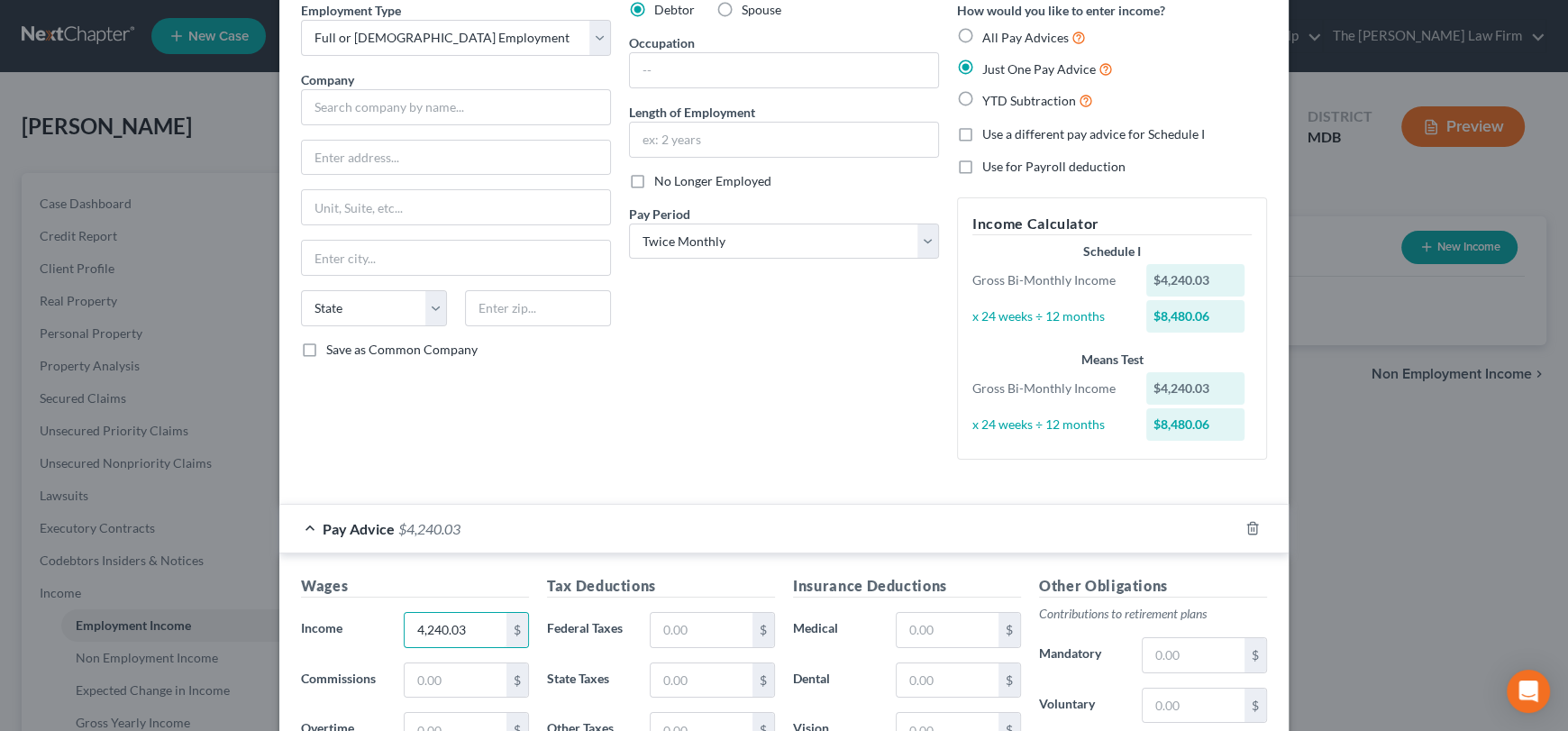
scroll to position [0, 0]
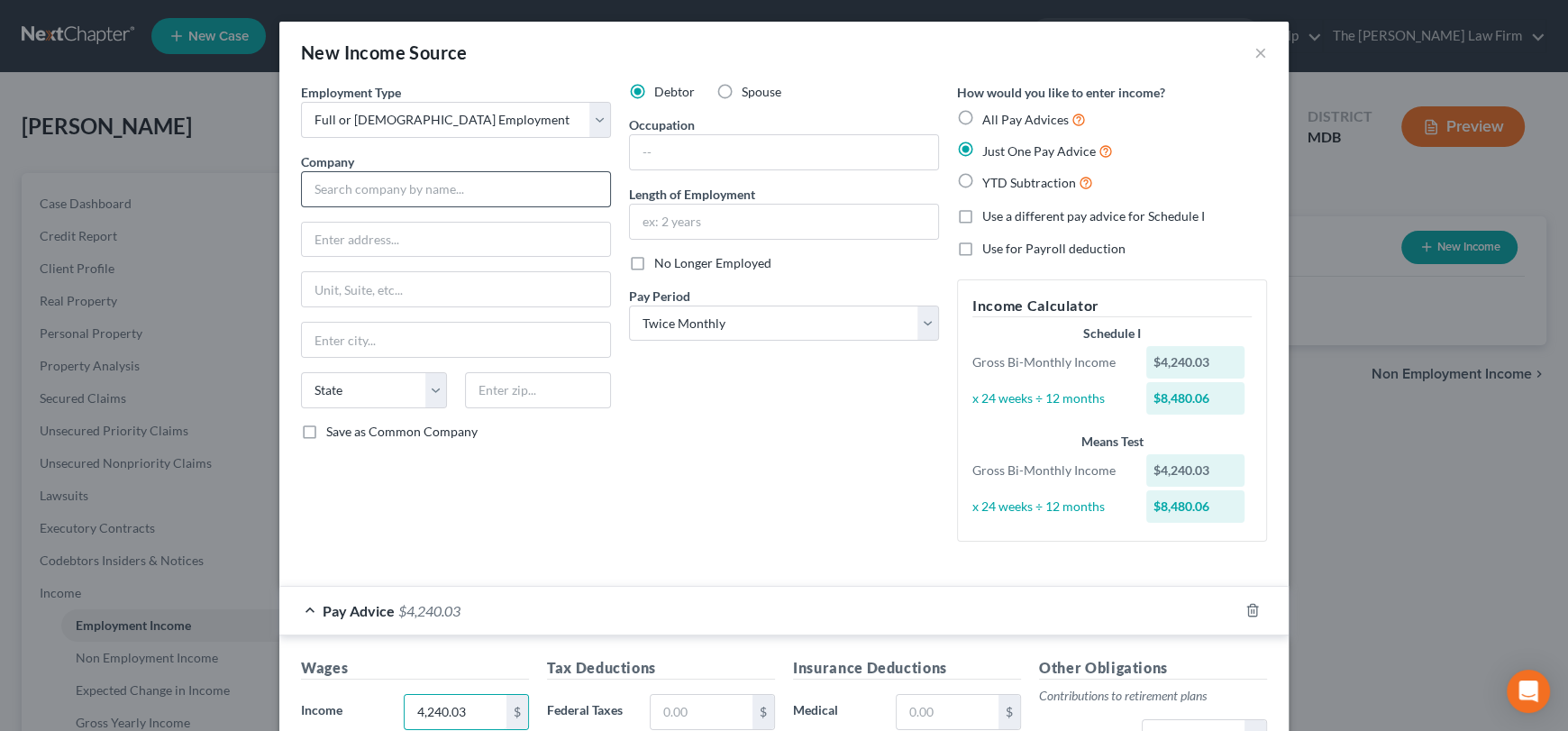
type input "4,240.03"
click at [428, 188] on input "text" at bounding box center [456, 189] width 310 height 36
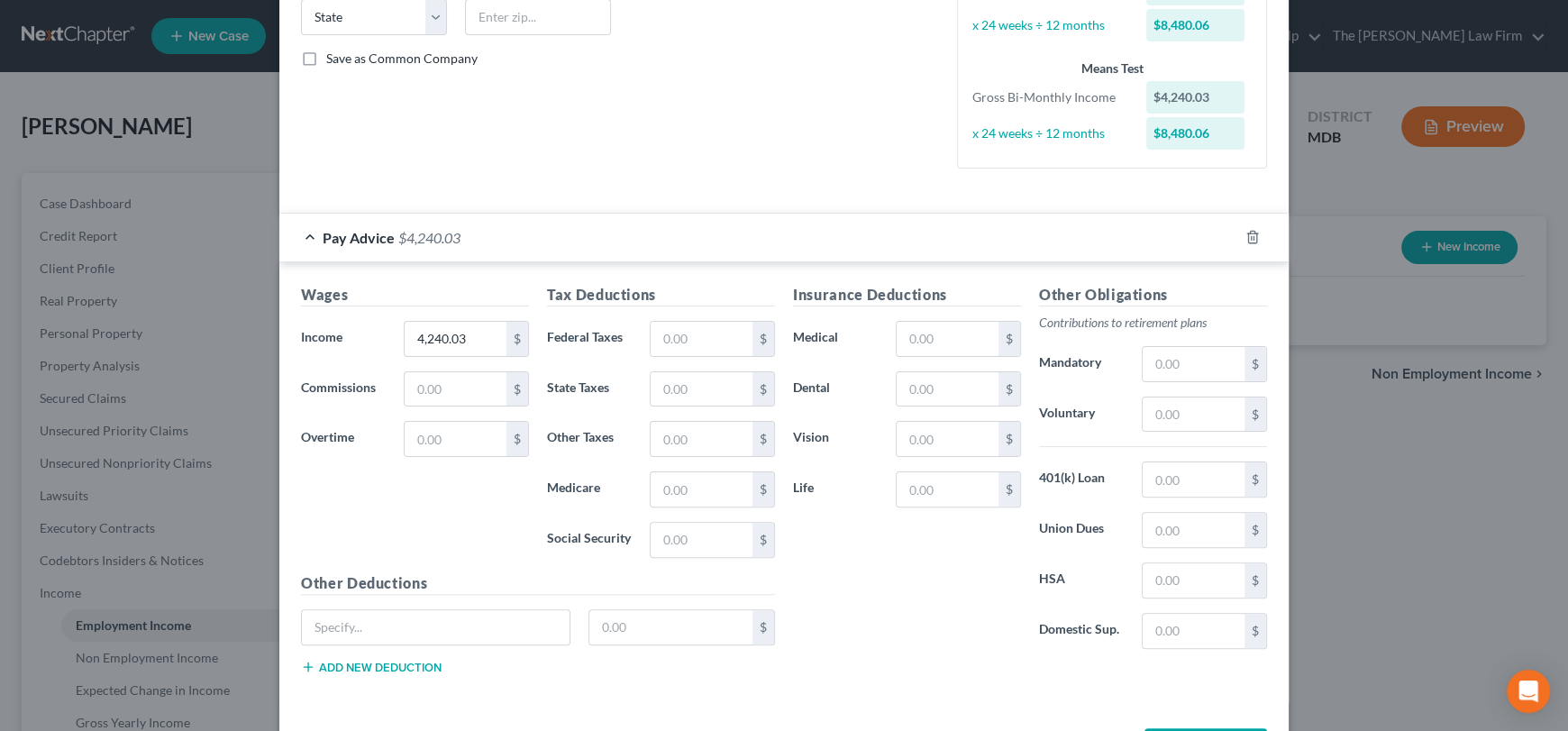
scroll to position [440, 0]
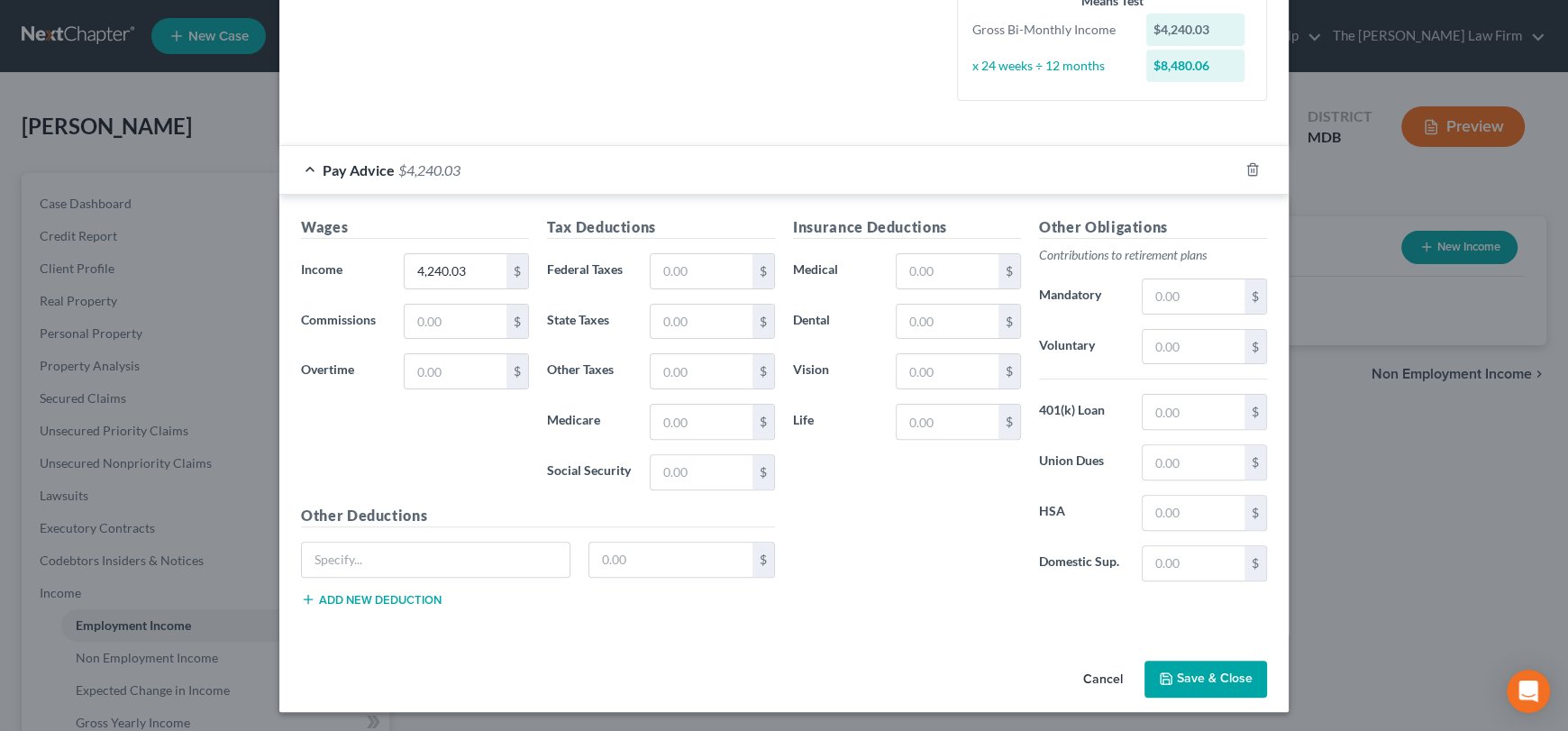
click at [1190, 672] on button "Save & Close" at bounding box center [1206, 678] width 123 height 37
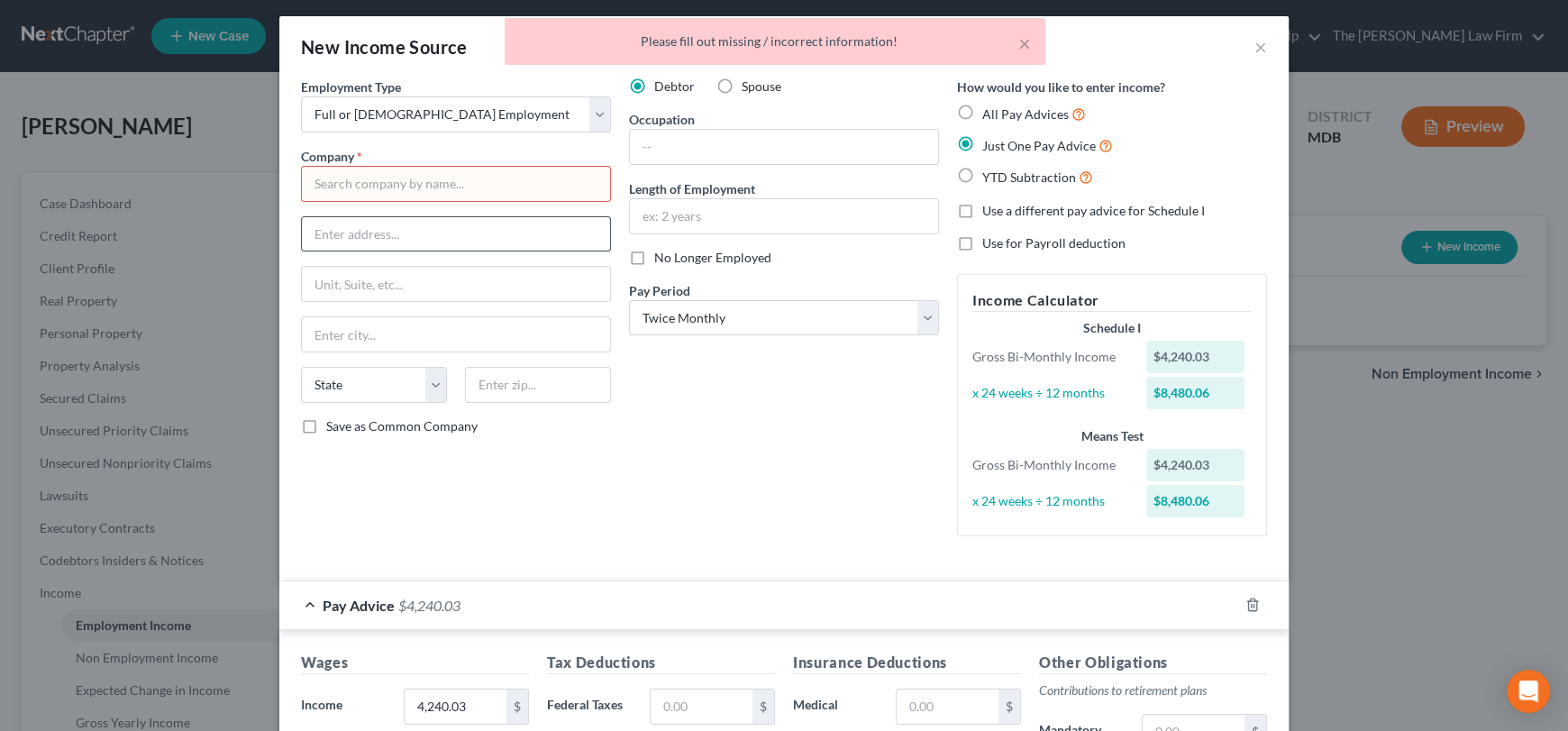
scroll to position [0, 0]
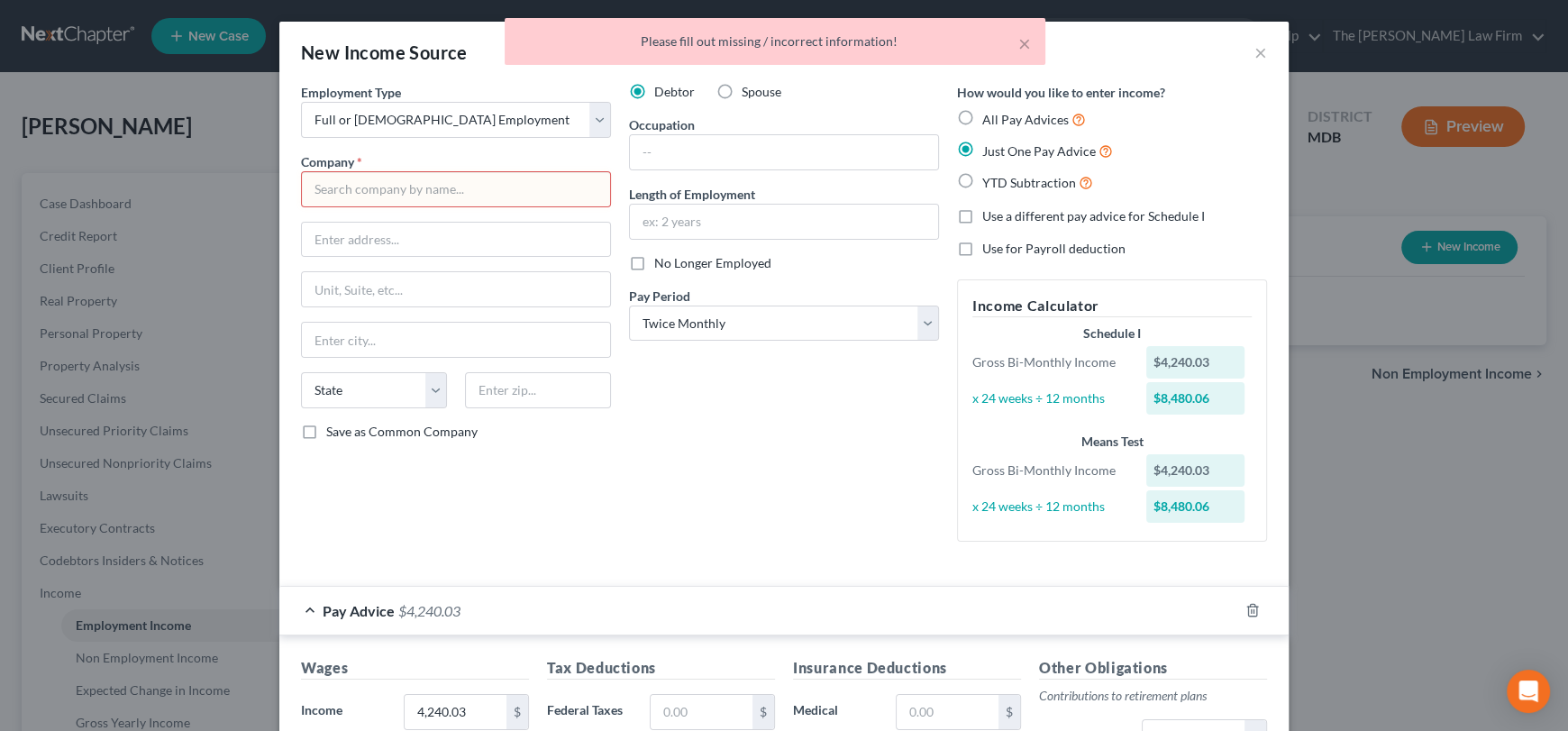
click at [437, 197] on input "text" at bounding box center [456, 189] width 310 height 36
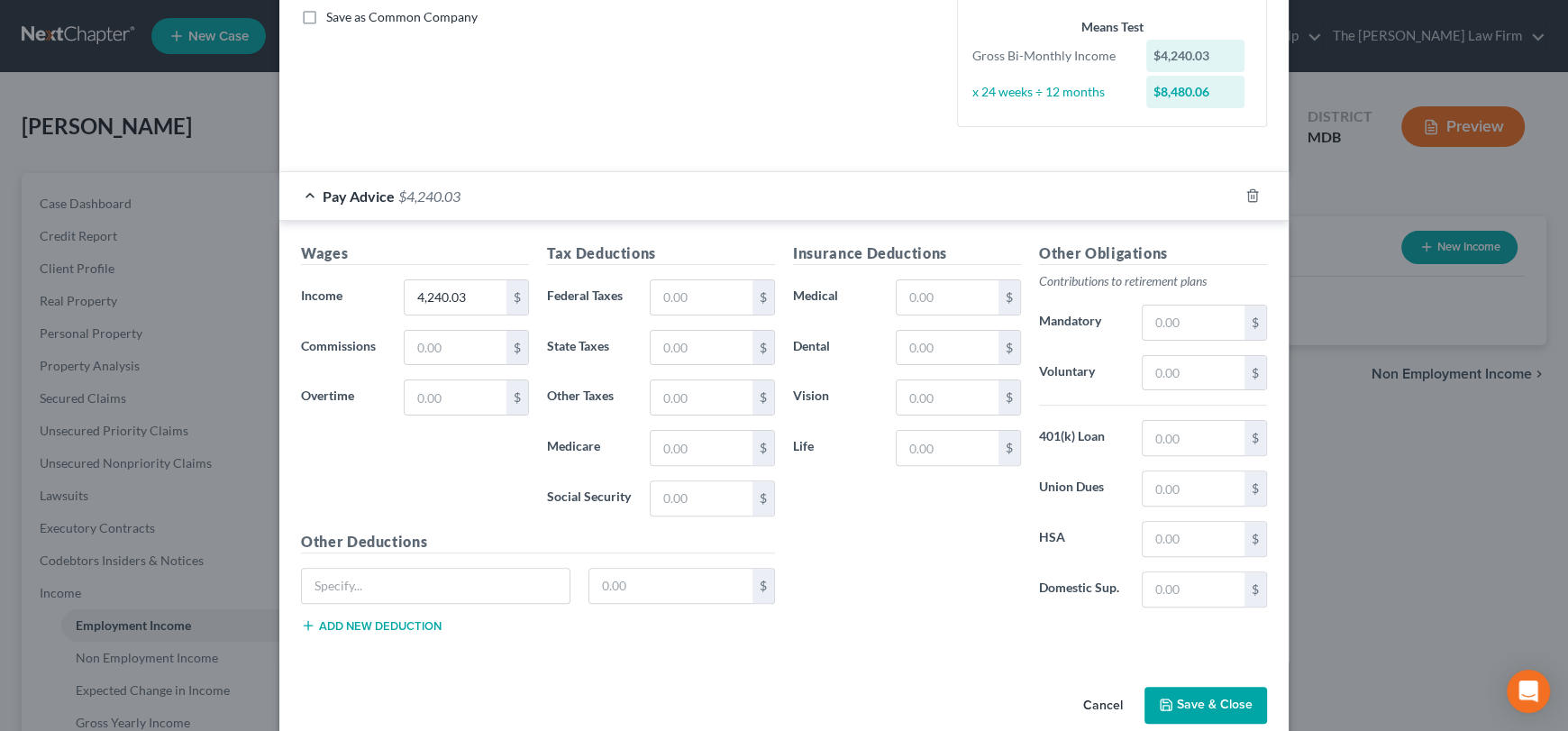
scroll to position [440, 0]
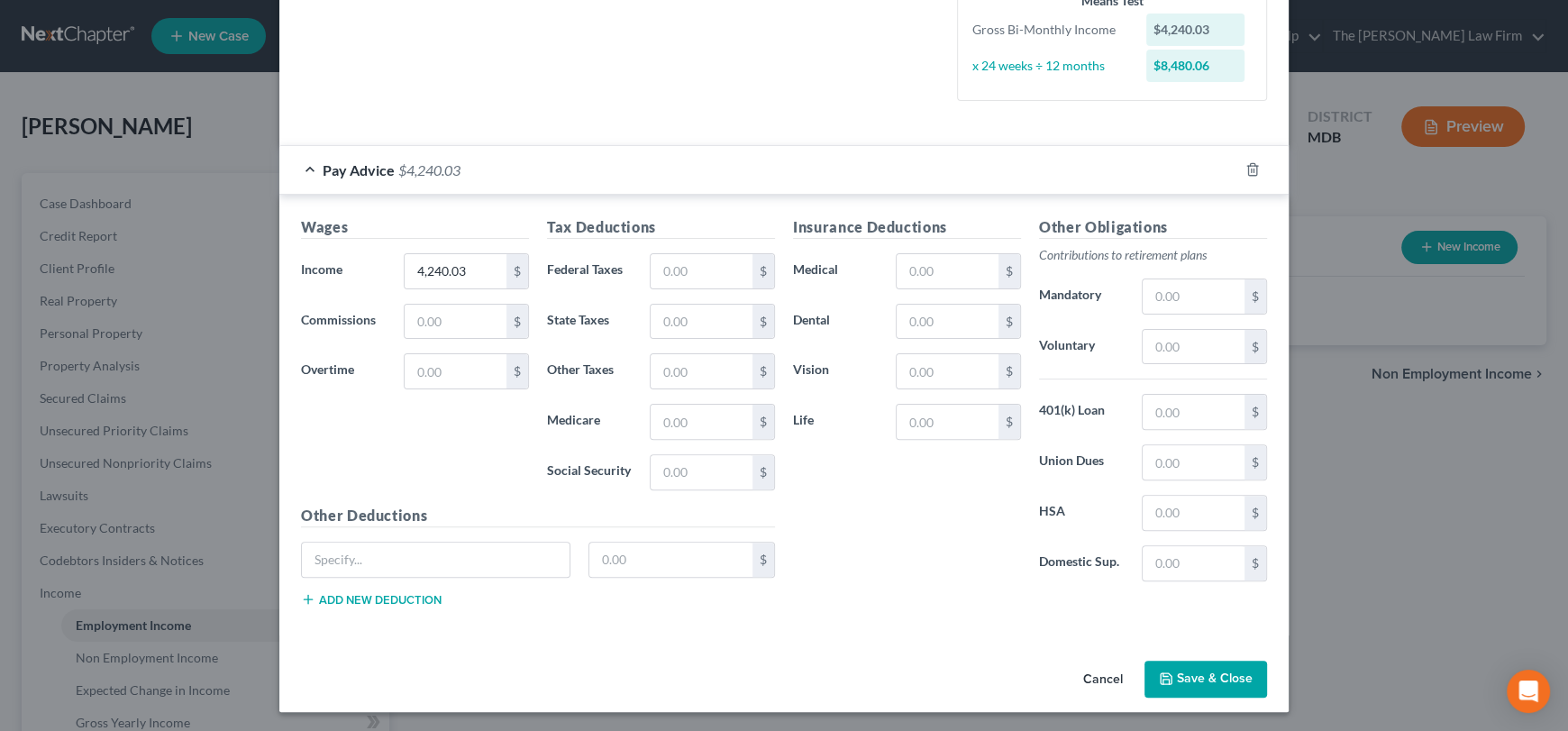
type input "?"
click at [1194, 673] on button "Save & Close" at bounding box center [1206, 678] width 123 height 37
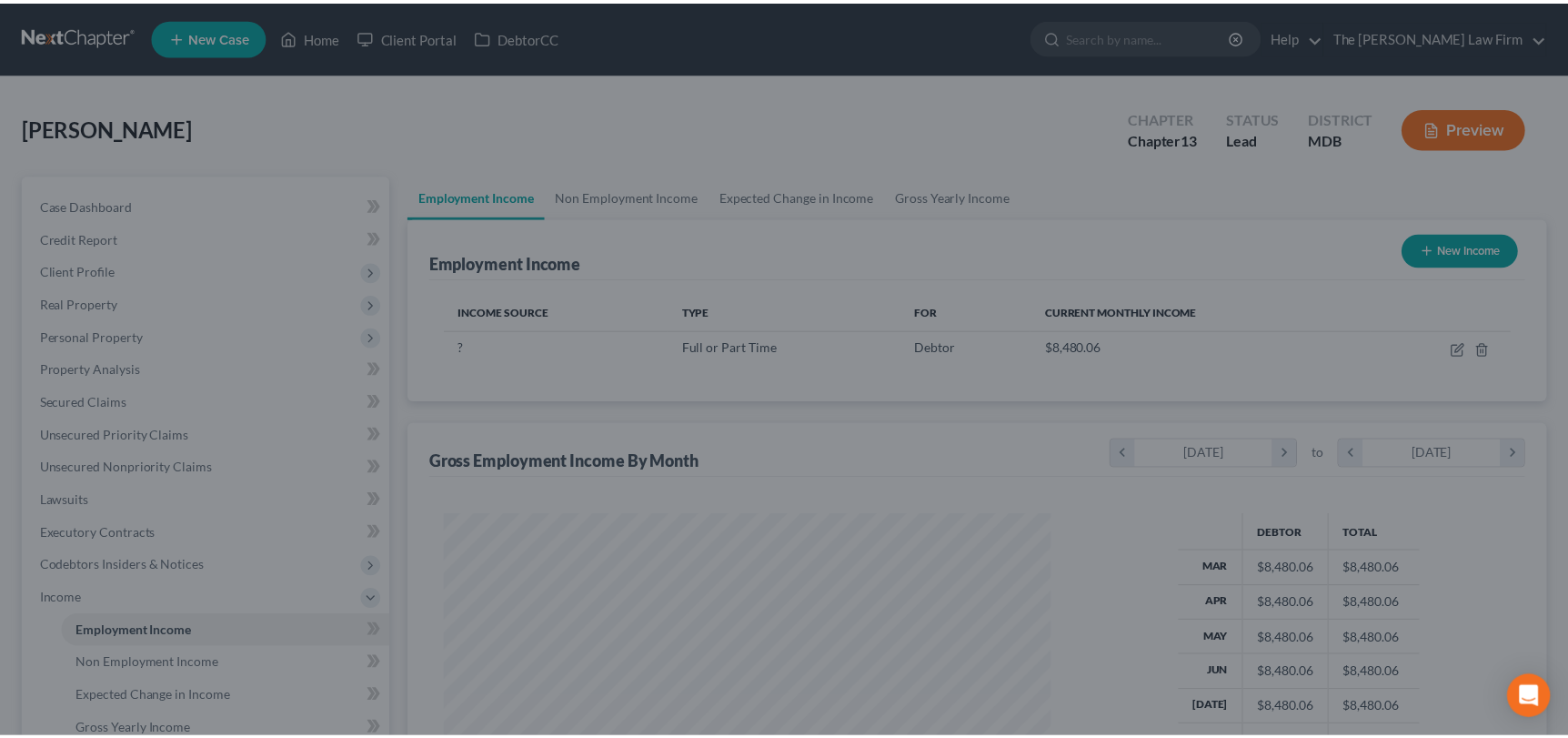
scroll to position [323, 643]
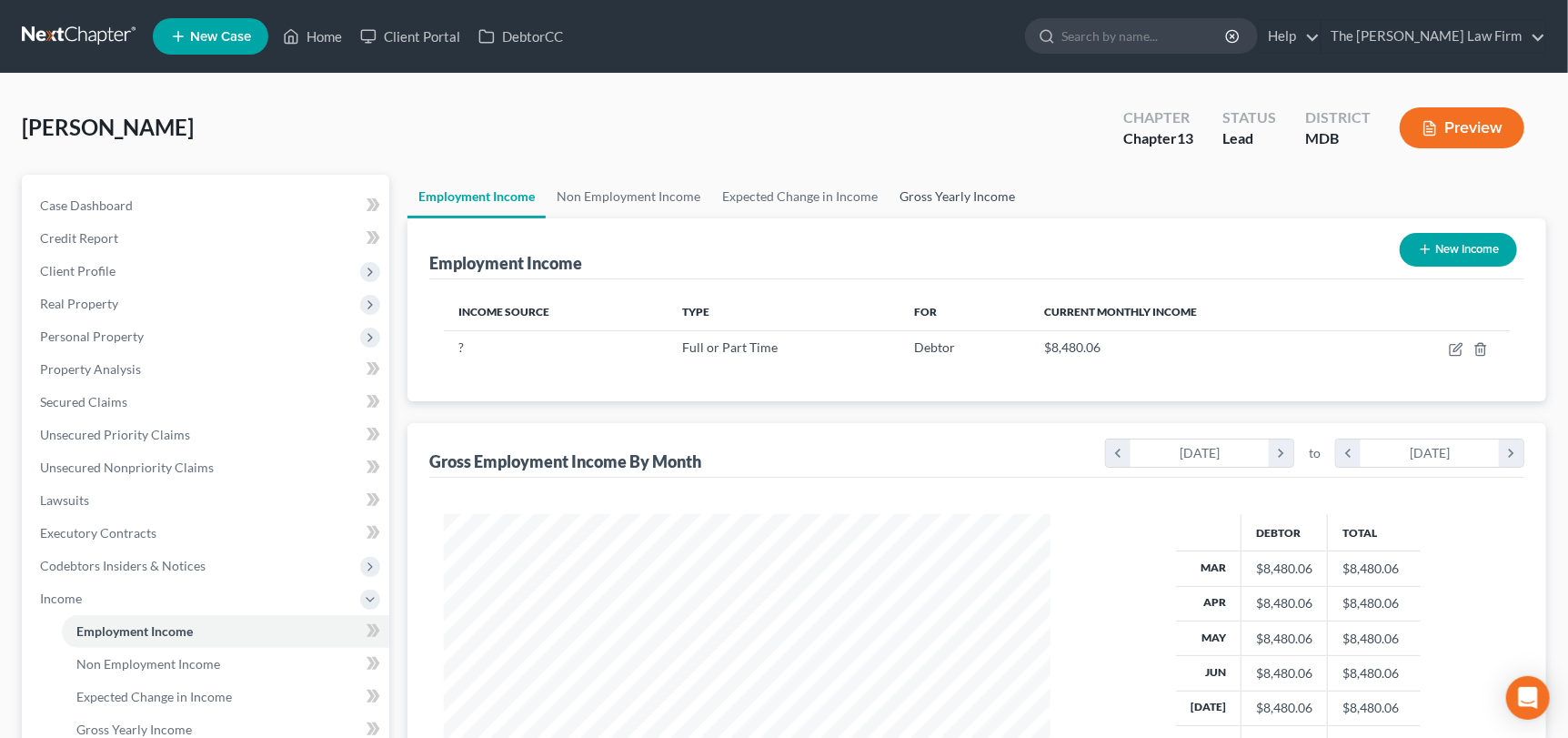
drag, startPoint x: 982, startPoint y: 192, endPoint x: 926, endPoint y: 207, distance: 58.0
click at [981, 192] on link "Gross Yearly Income" at bounding box center [957, 196] width 138 height 44
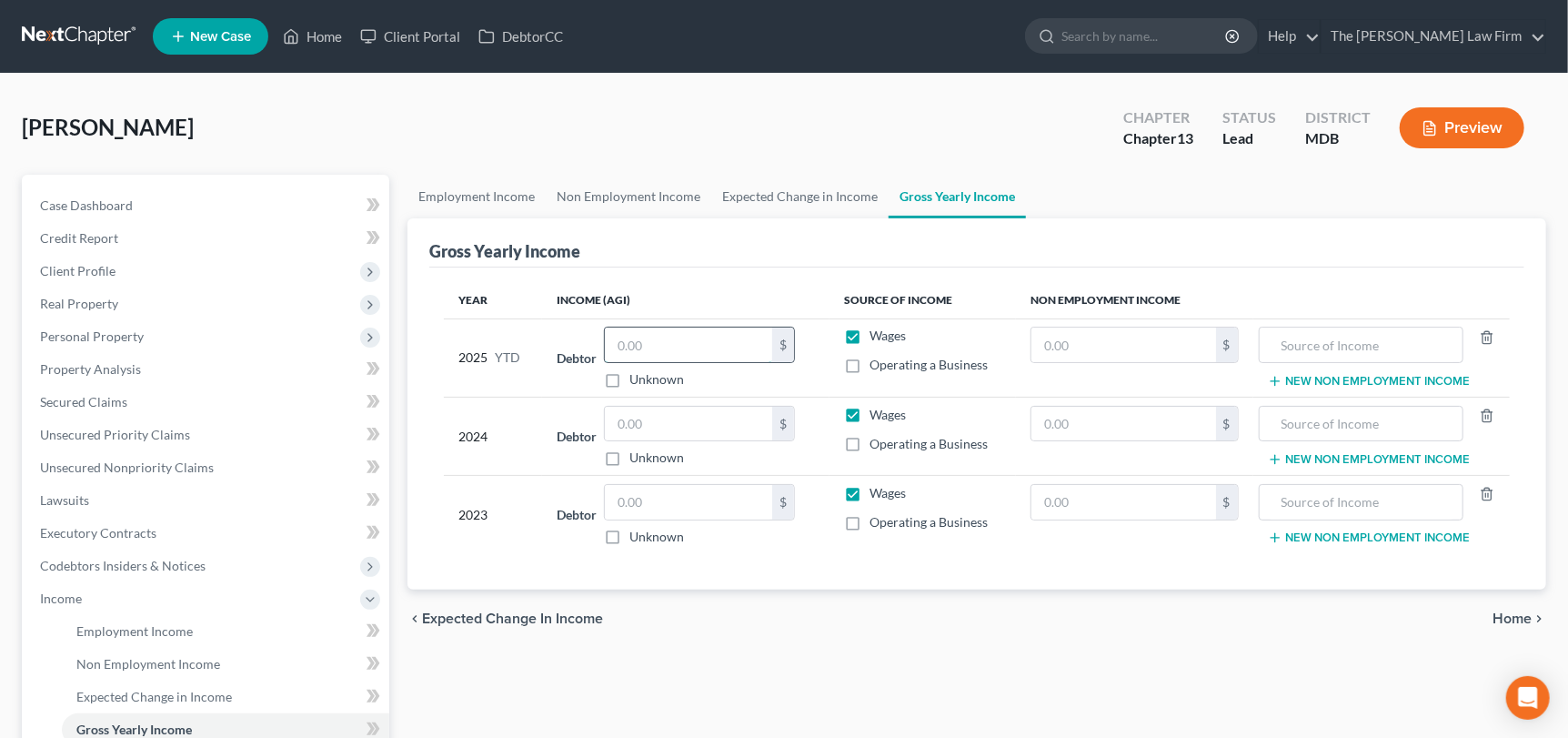
click at [661, 339] on input "text" at bounding box center [688, 345] width 168 height 35
type input "80,560.57"
click at [664, 419] on input "text" at bounding box center [688, 424] width 168 height 35
type input "111,164"
click at [679, 500] on input "text" at bounding box center [688, 503] width 168 height 35
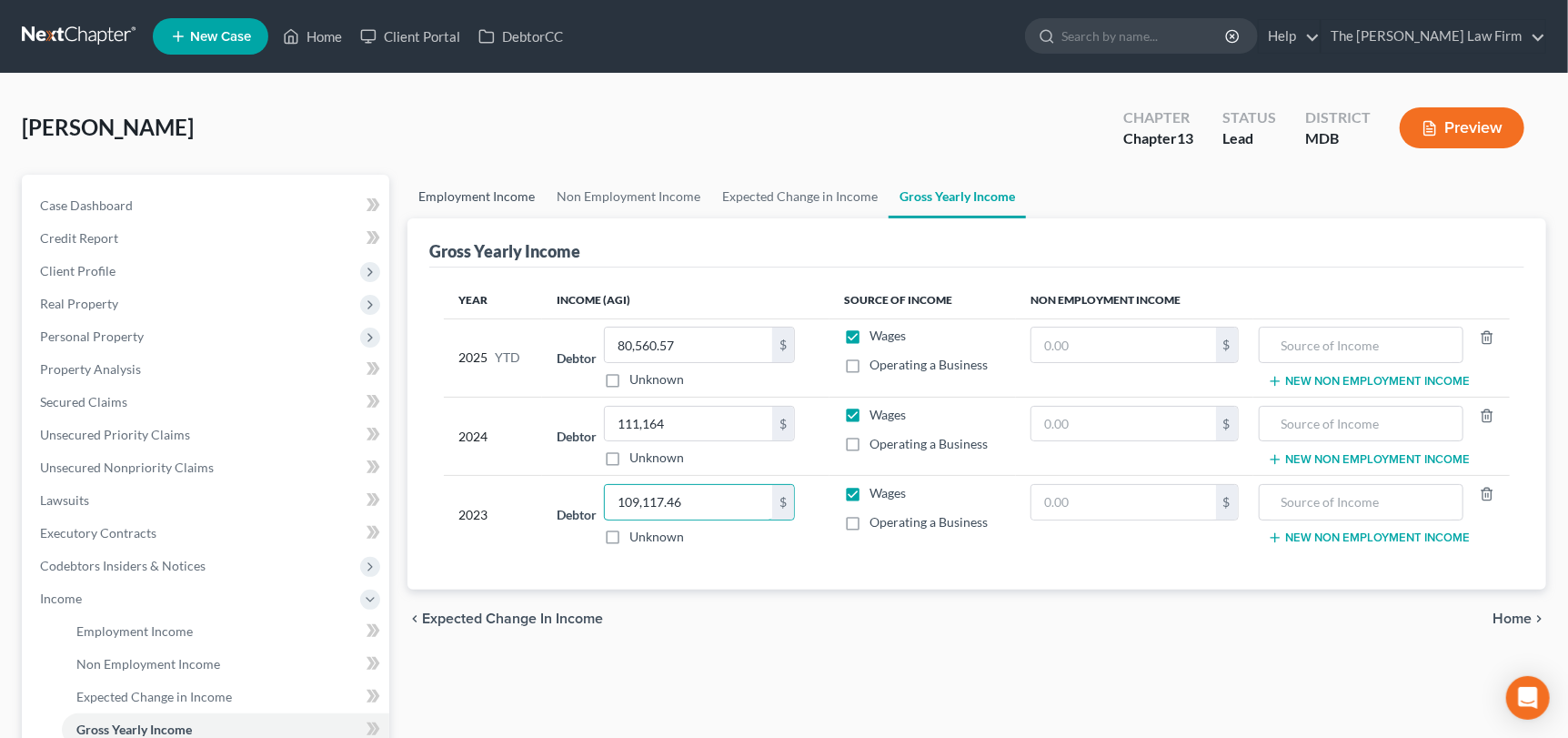
type input "109,117.46"
click at [443, 188] on link "Employment Income" at bounding box center [477, 196] width 138 height 44
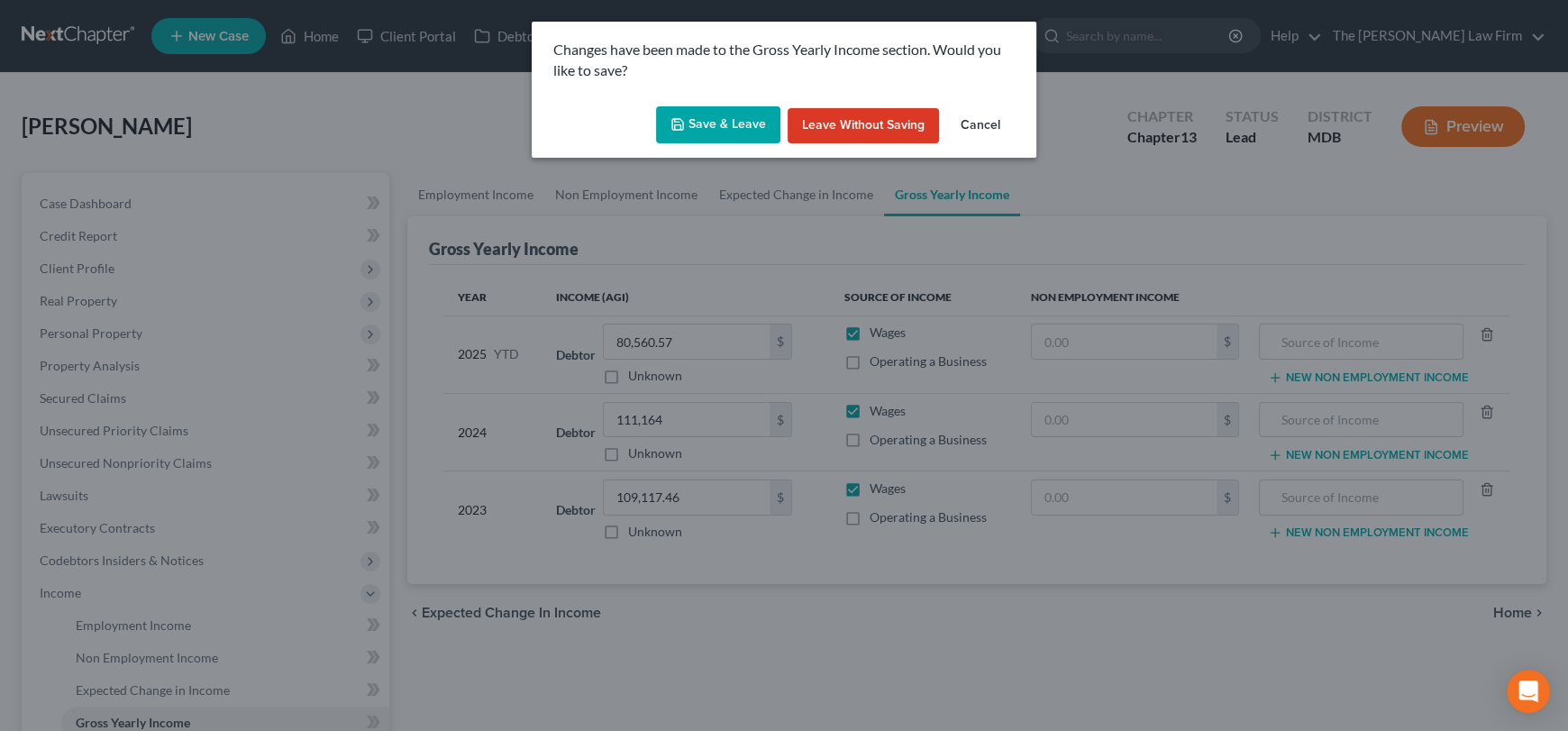
click at [722, 107] on button "Save & Leave" at bounding box center [719, 125] width 125 height 37
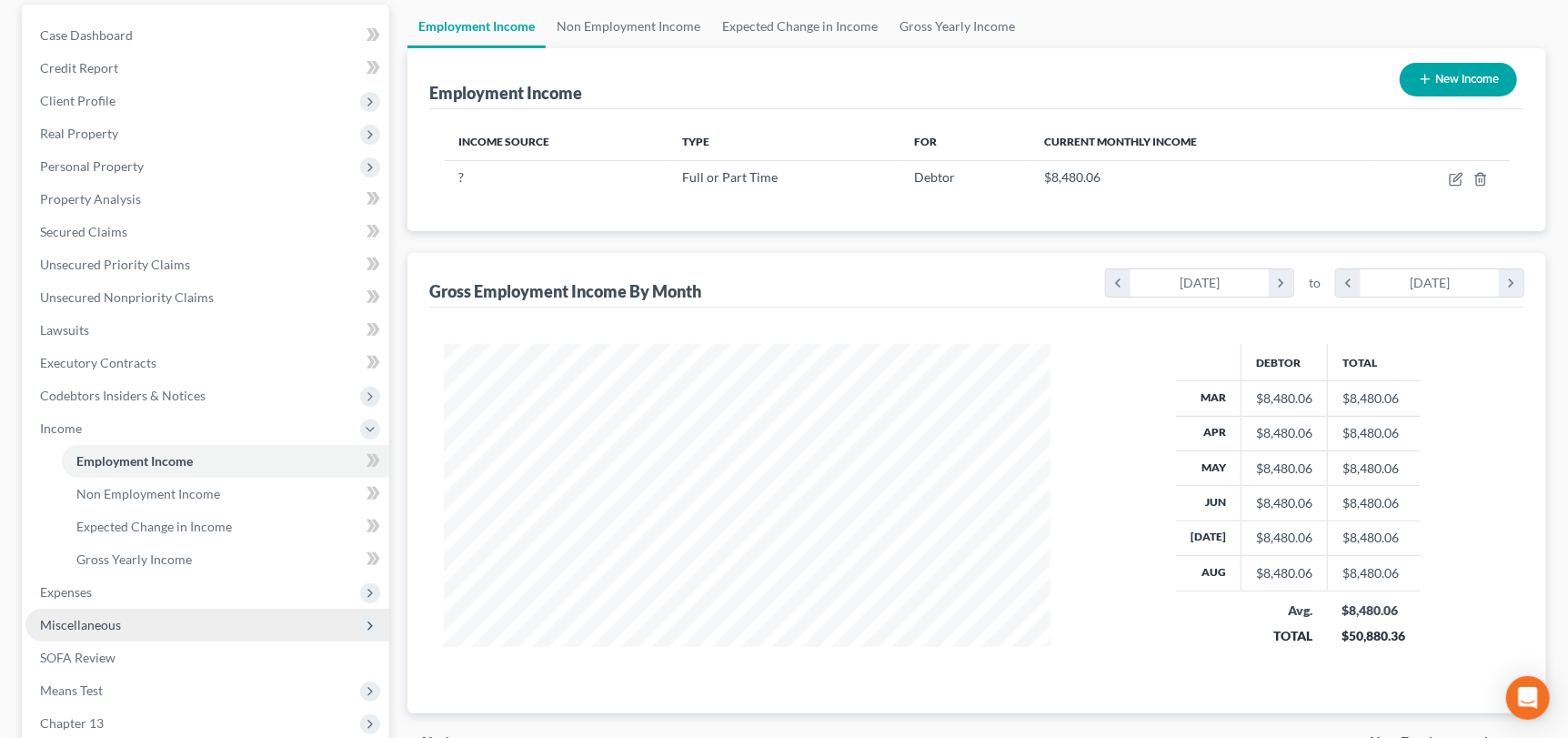
scroll to position [182, 0]
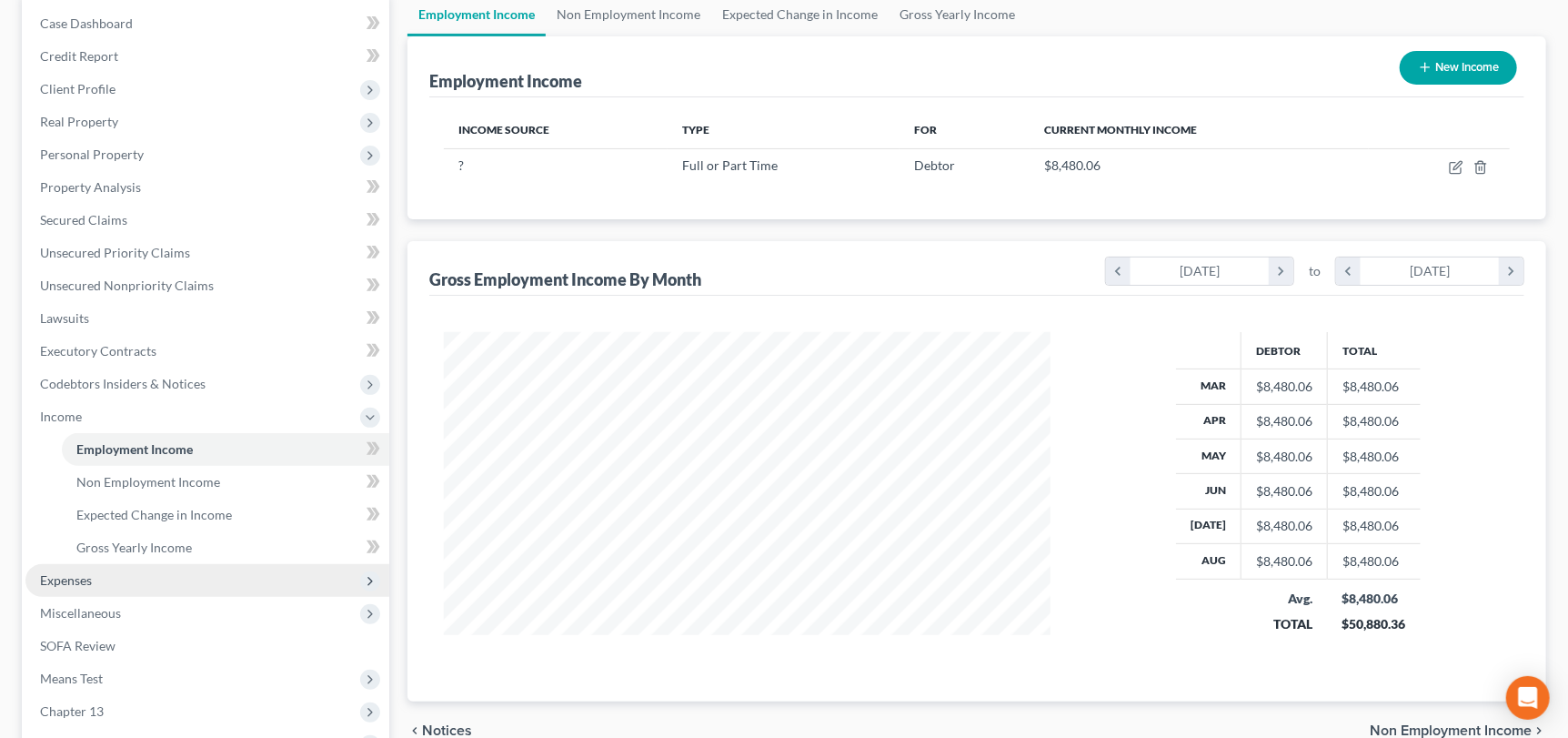
click at [70, 583] on span "Expenses" at bounding box center [66, 580] width 52 height 15
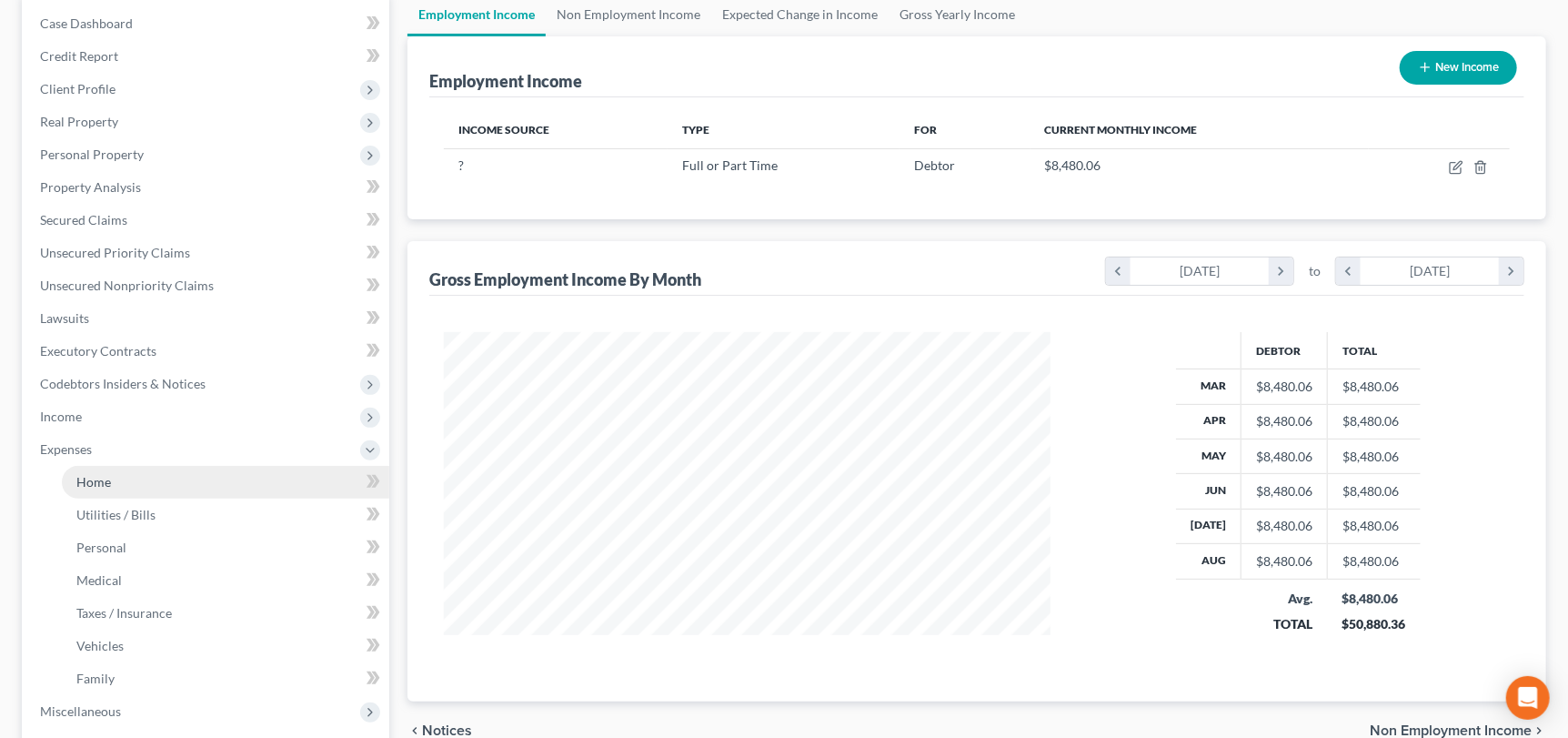
click at [90, 485] on span "Home" at bounding box center [94, 481] width 35 height 15
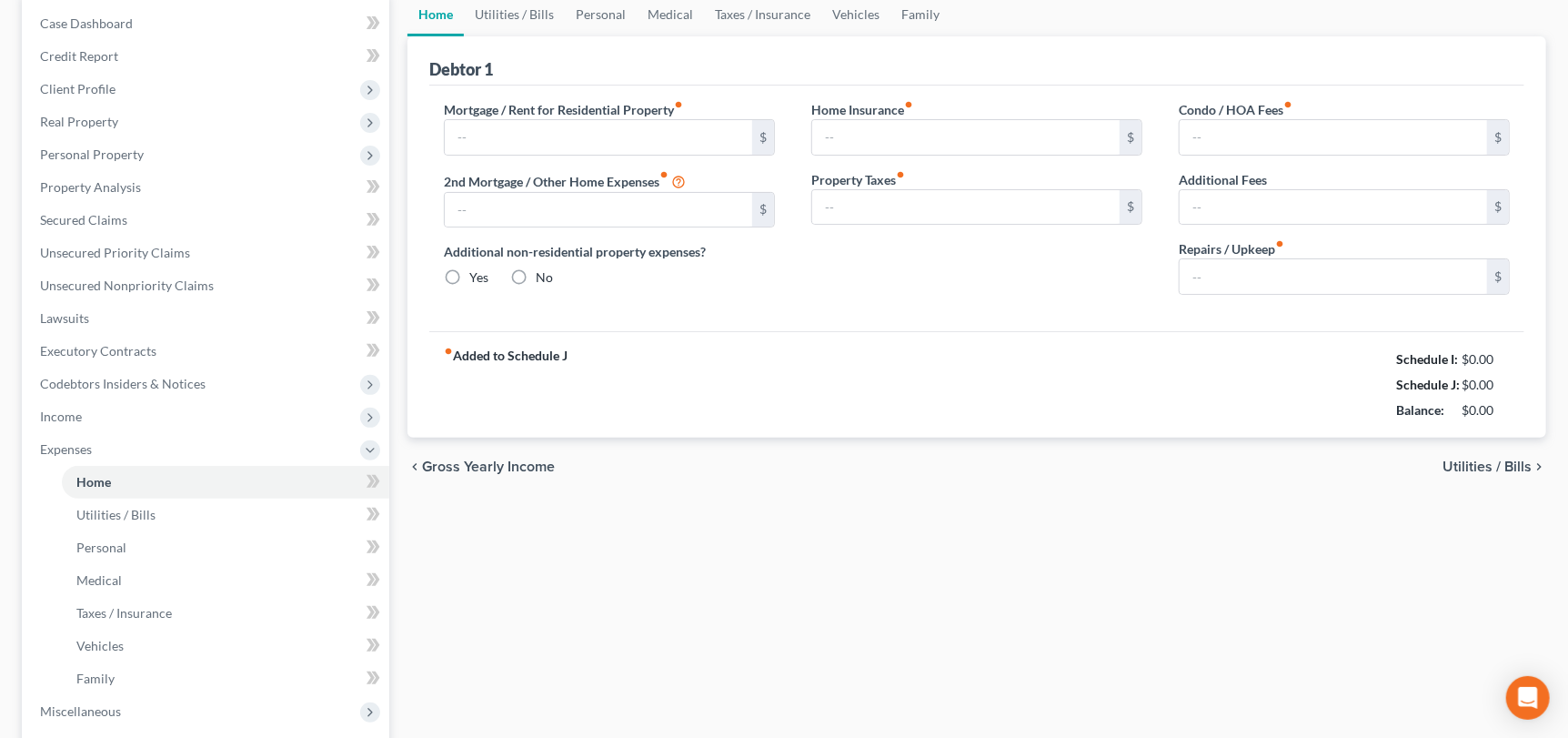
type input "0.00"
radio input "true"
type input "0.00"
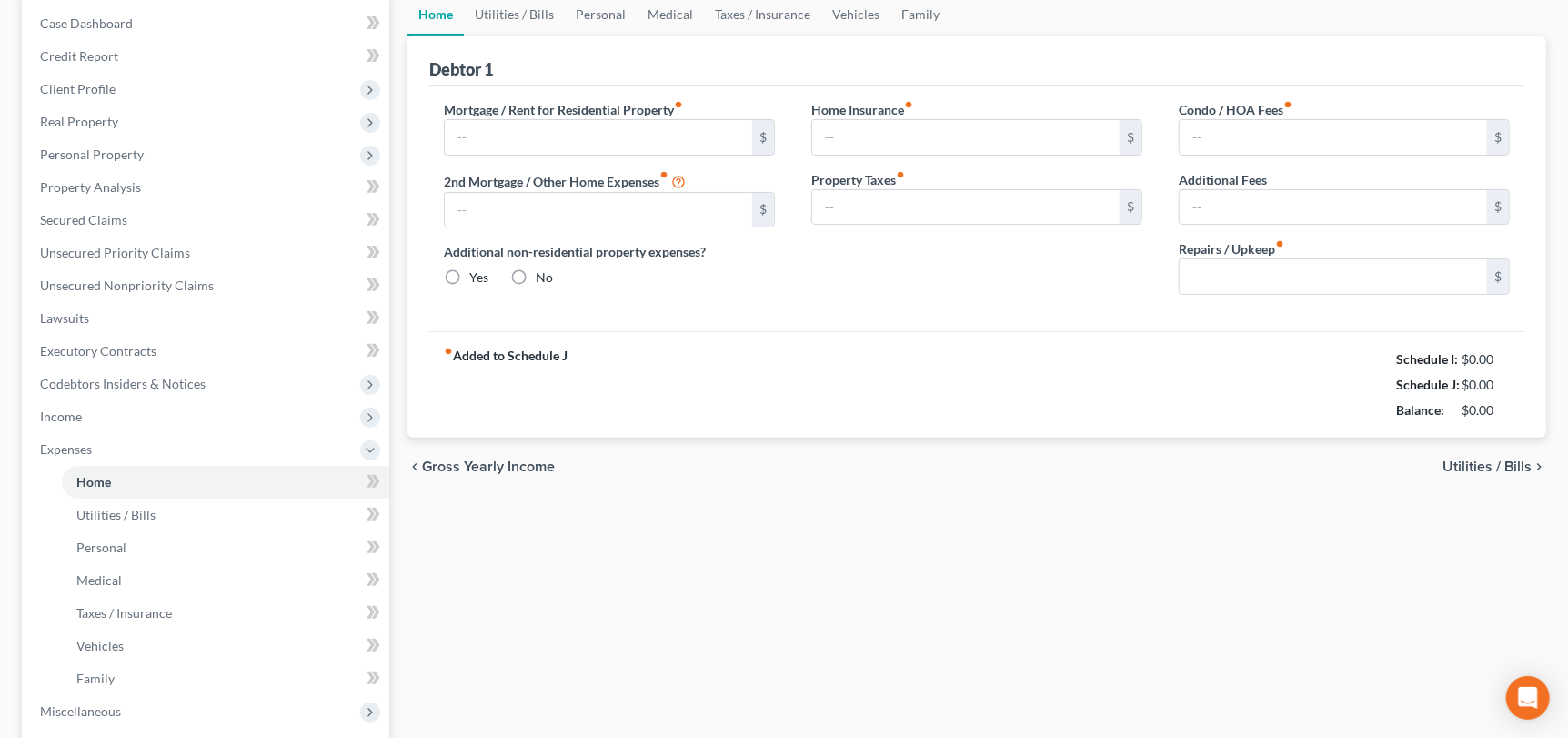
type input "0.00"
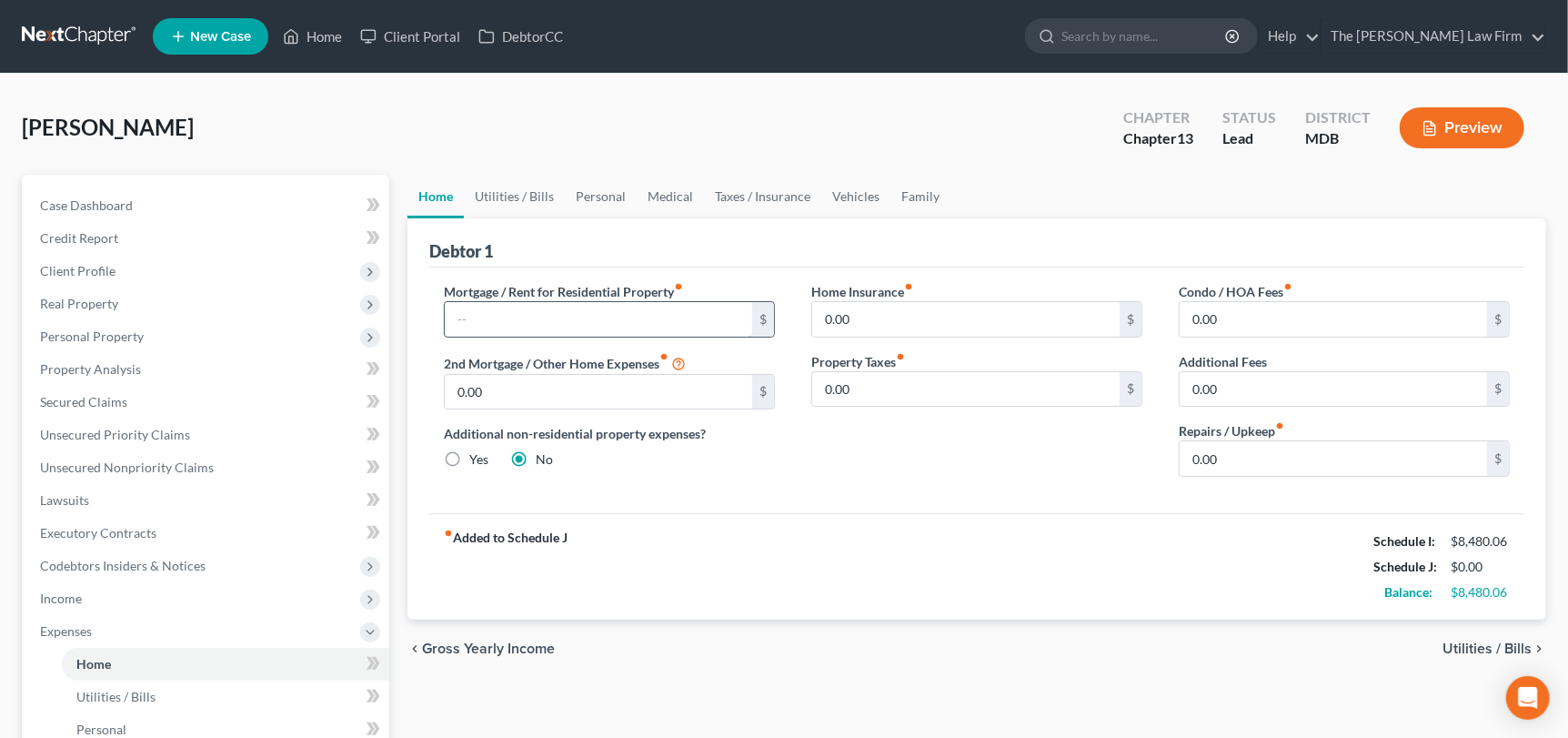
click at [488, 320] on input "text" at bounding box center [598, 320] width 307 height 35
type input "1,700"
click at [524, 187] on link "Utilities / Bills" at bounding box center [514, 196] width 101 height 44
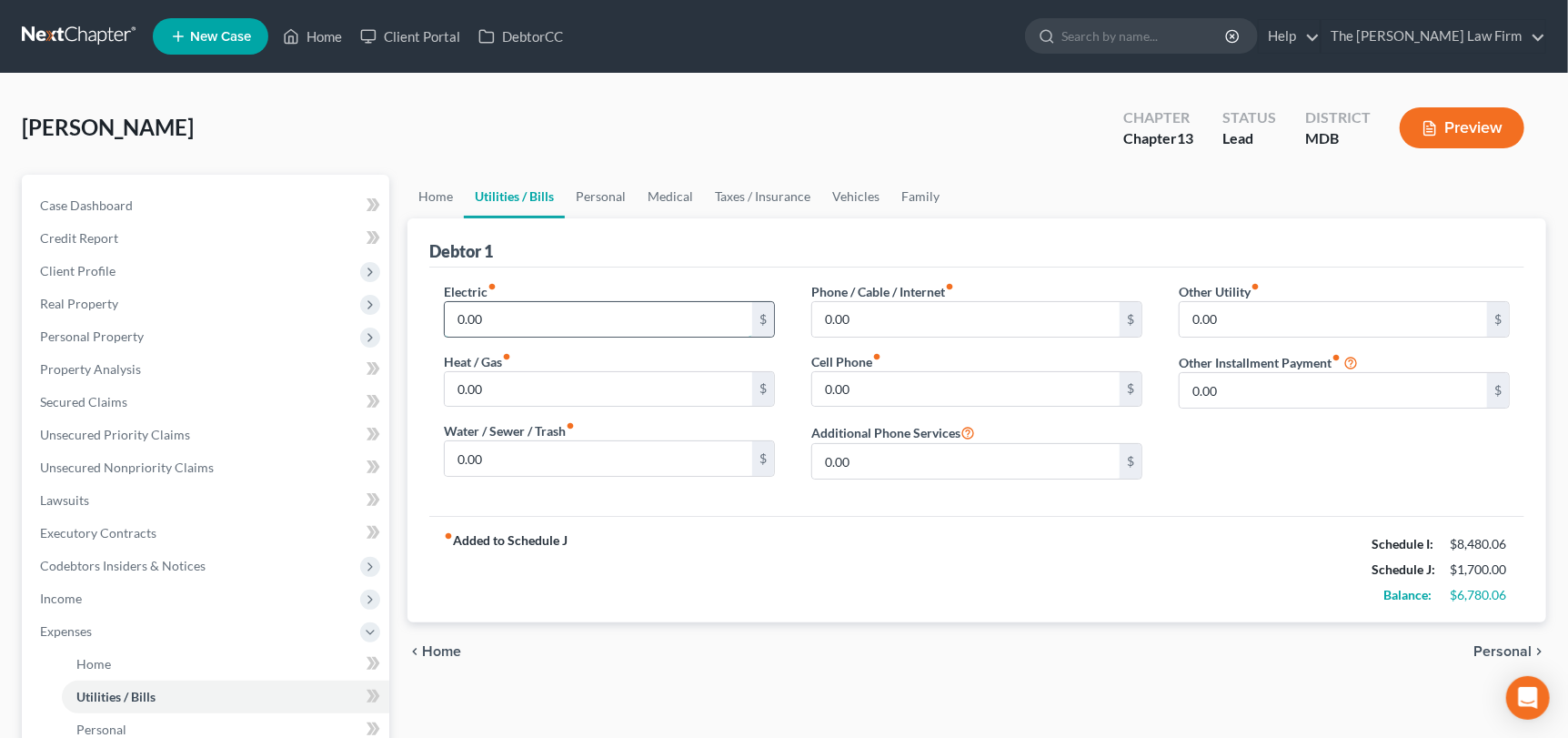
click at [471, 308] on input "0.00" at bounding box center [598, 320] width 307 height 35
type input "70"
click at [514, 452] on input "0.00" at bounding box center [598, 458] width 307 height 35
type input "50"
type input "75"
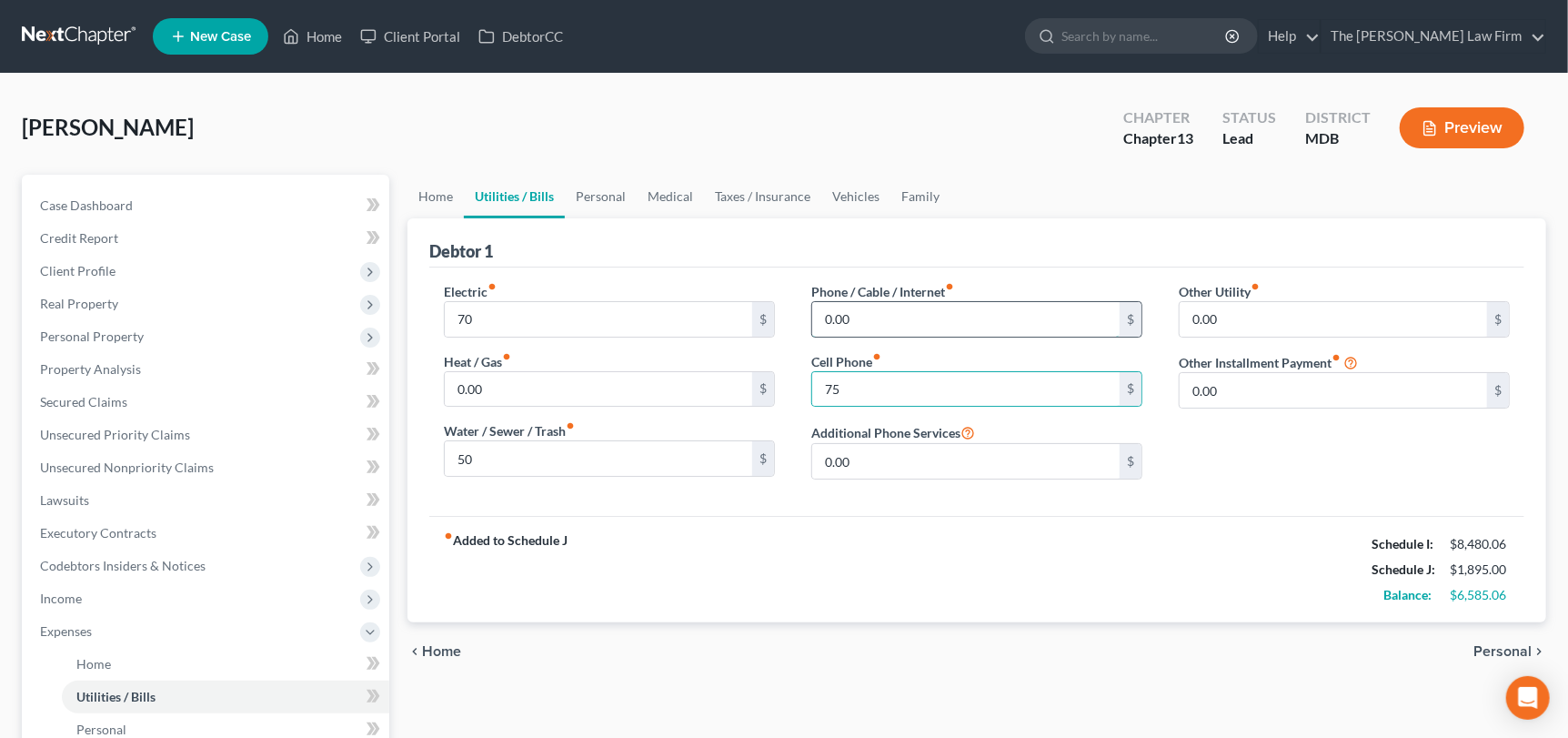
click at [901, 318] on input "0.00" at bounding box center [966, 320] width 307 height 35
type input "125"
click at [893, 196] on link "Family" at bounding box center [920, 196] width 60 height 44
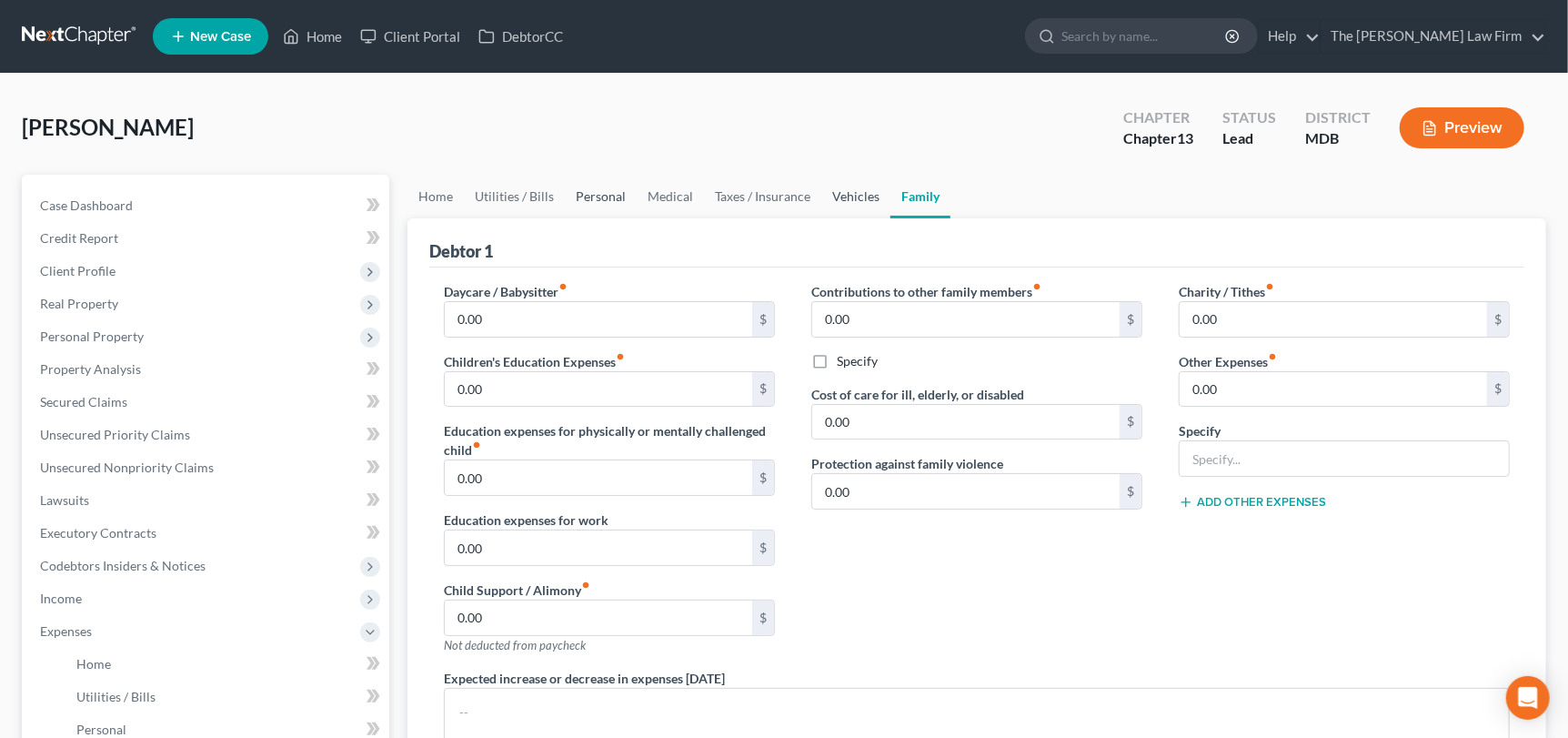
click at [822, 192] on link "Vehicles" at bounding box center [855, 196] width 69 height 44
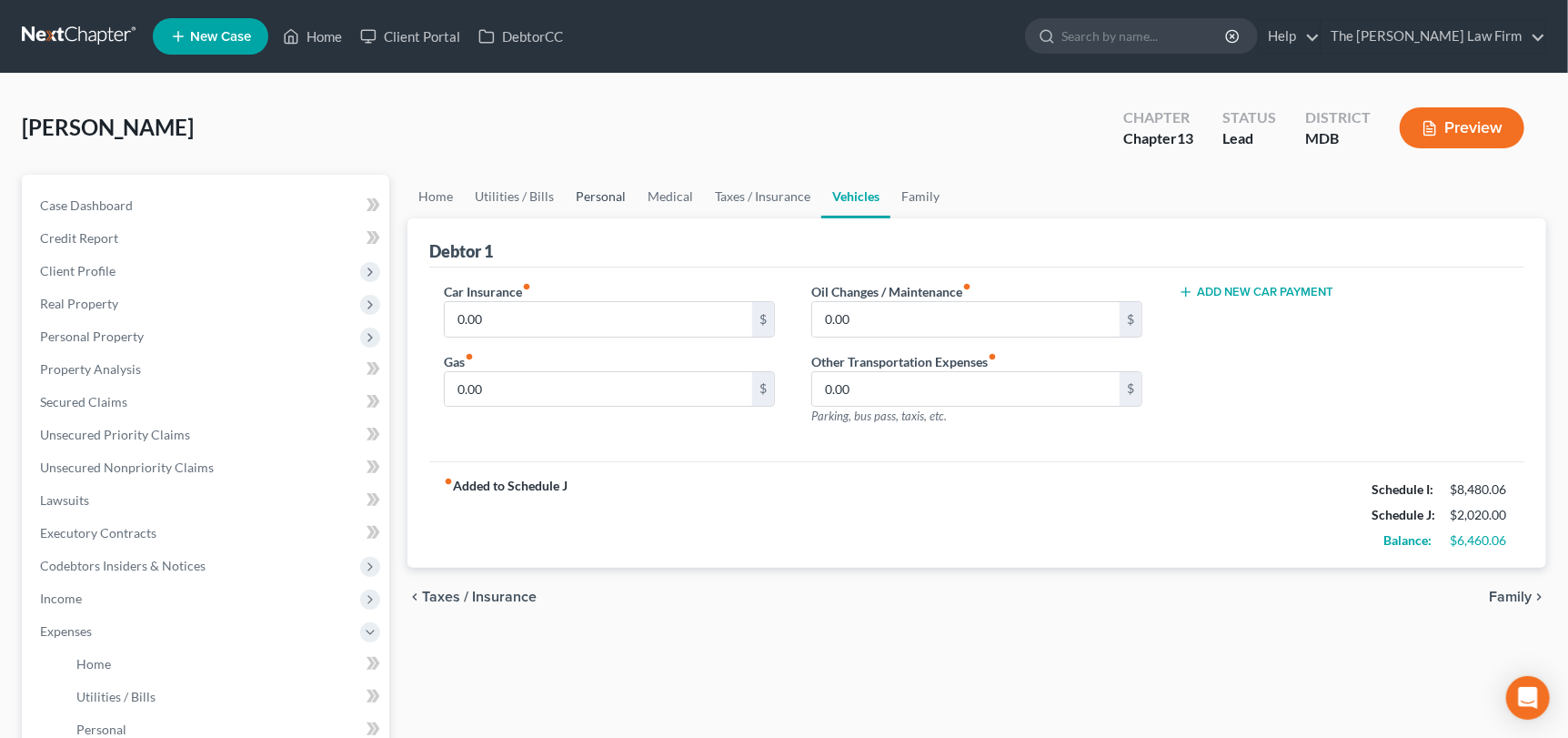
click at [598, 201] on link "Personal" at bounding box center [600, 196] width 72 height 44
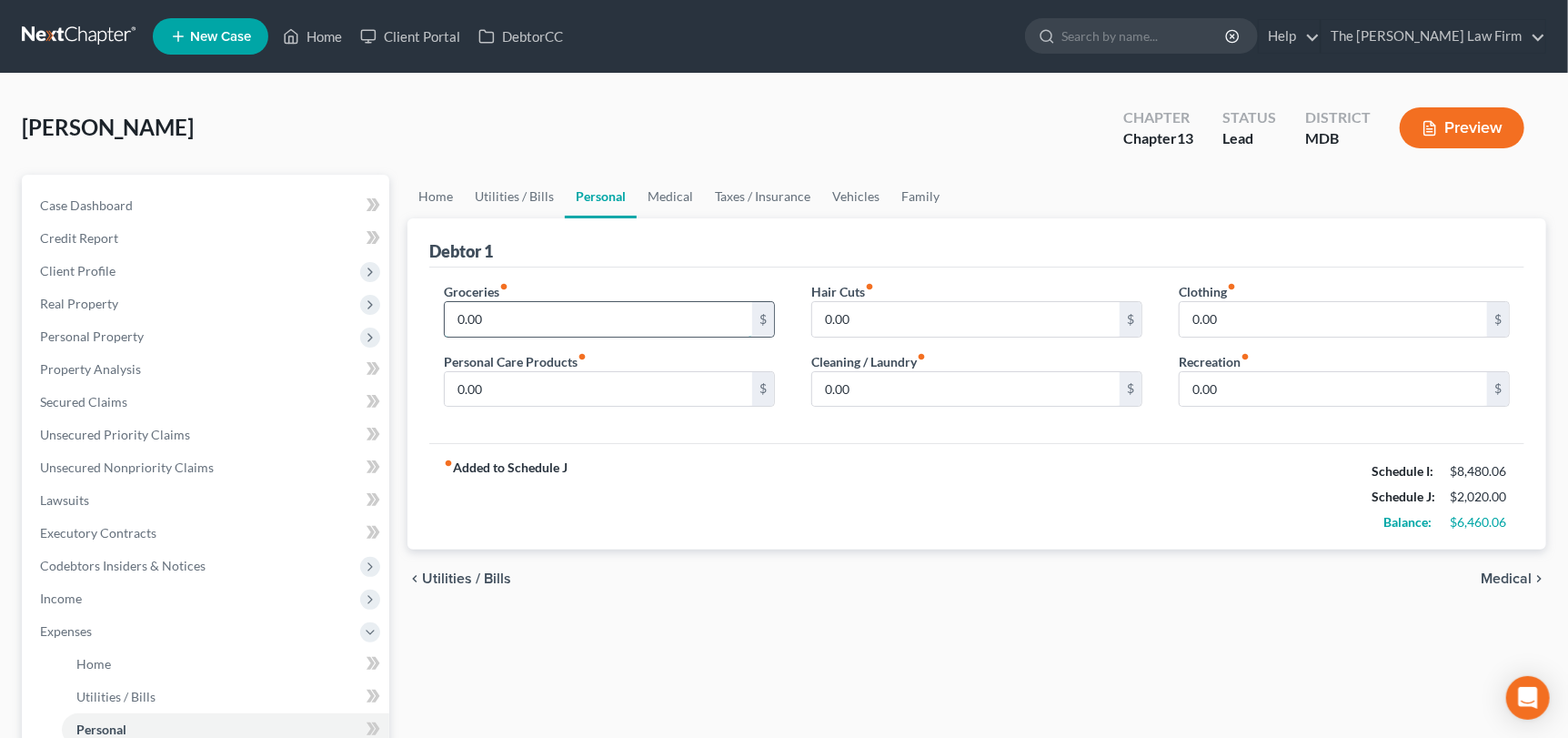
click at [528, 322] on input "0.00" at bounding box center [598, 320] width 307 height 35
type input "400"
click at [1236, 384] on input "0.00" at bounding box center [1333, 389] width 307 height 35
type input "25"
click at [869, 190] on link "Vehicles" at bounding box center [855, 196] width 69 height 44
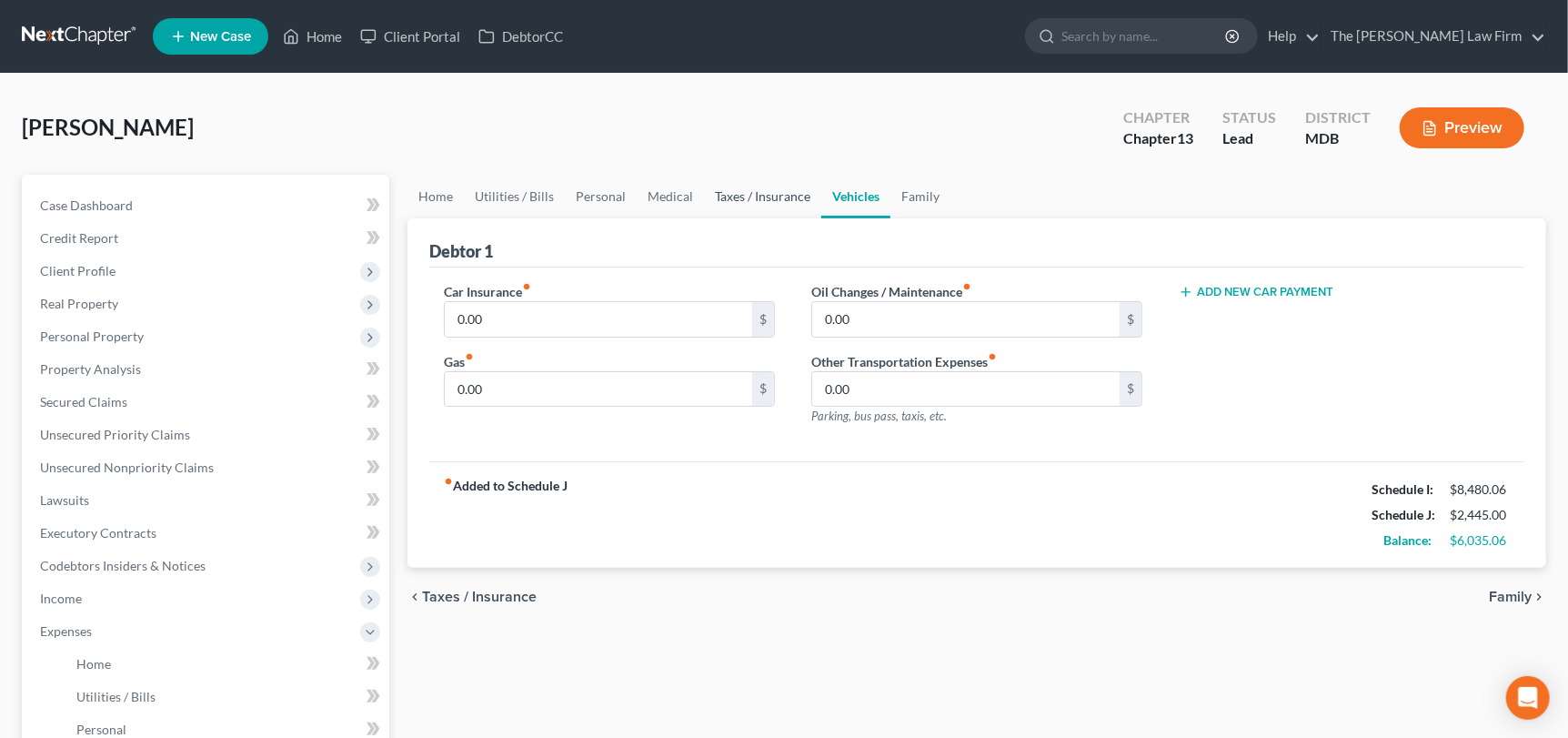
click at [775, 201] on link "Taxes / Insurance" at bounding box center [762, 196] width 117 height 44
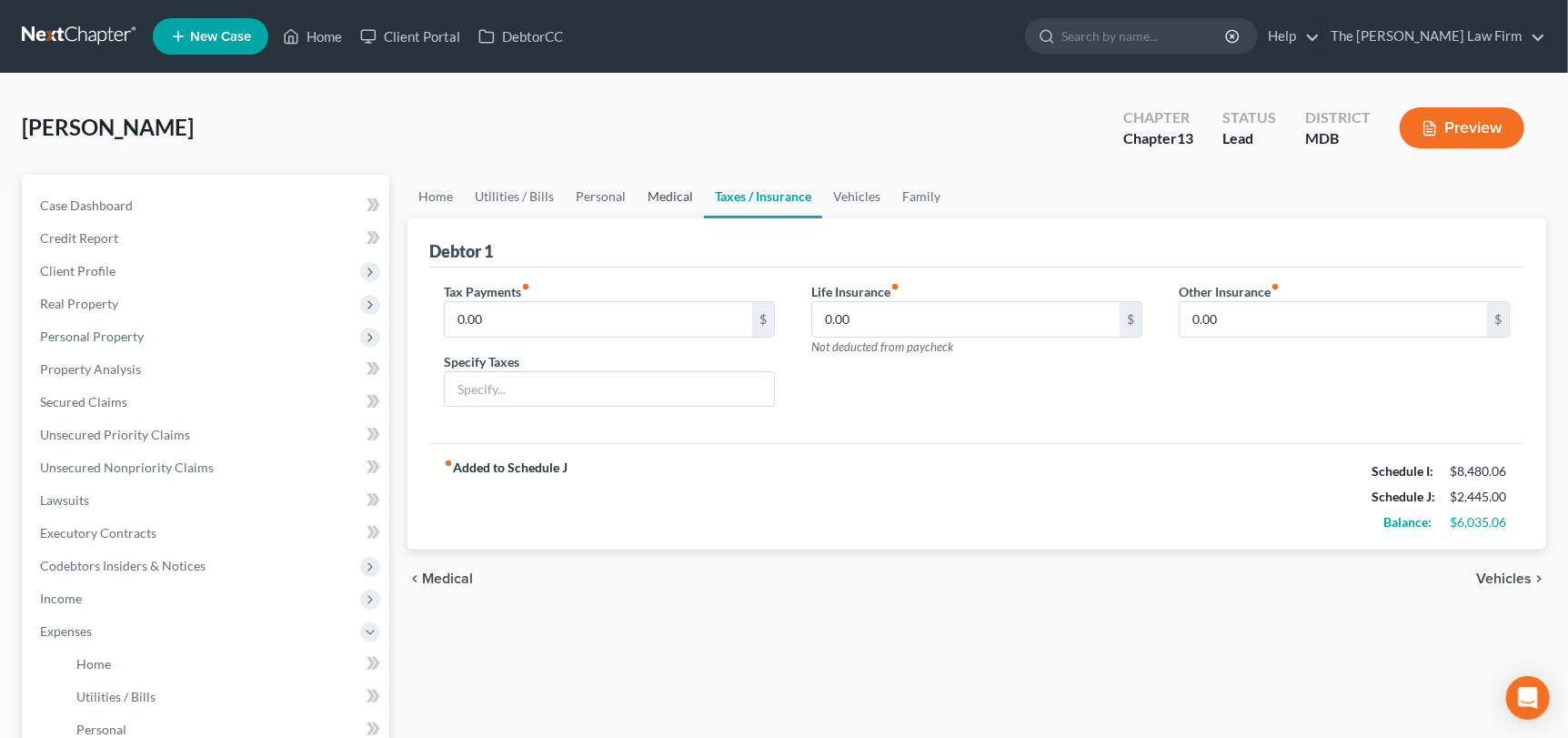
click at [656, 201] on link "Medical" at bounding box center [669, 196] width 67 height 44
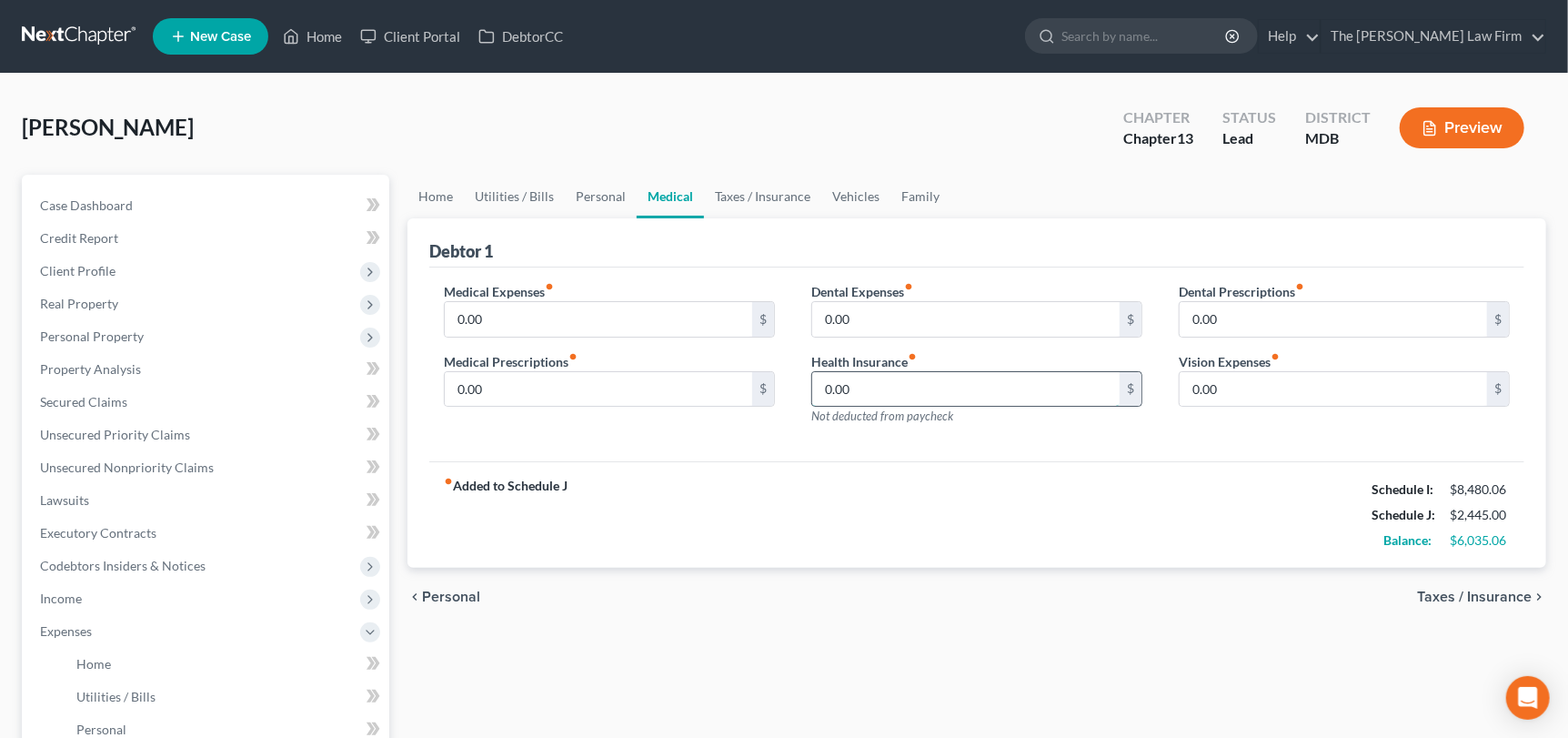
click at [872, 395] on input "0.00" at bounding box center [966, 389] width 307 height 35
type input "200"
click at [769, 201] on link "Taxes / Insurance" at bounding box center [762, 196] width 117 height 44
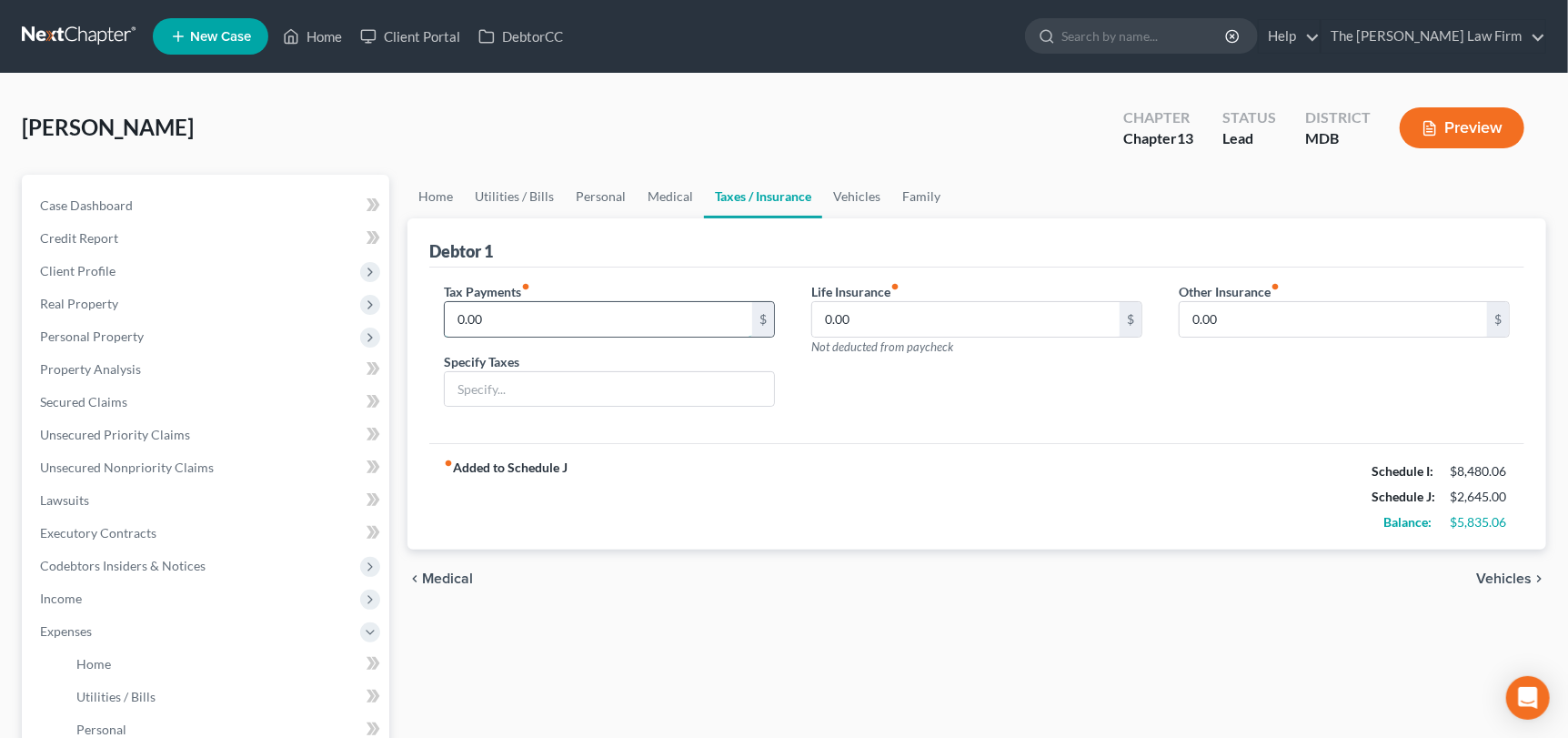
click at [485, 311] on input "0.00" at bounding box center [598, 320] width 307 height 35
type input "250"
click at [445, 200] on link "Home" at bounding box center [436, 196] width 56 height 44
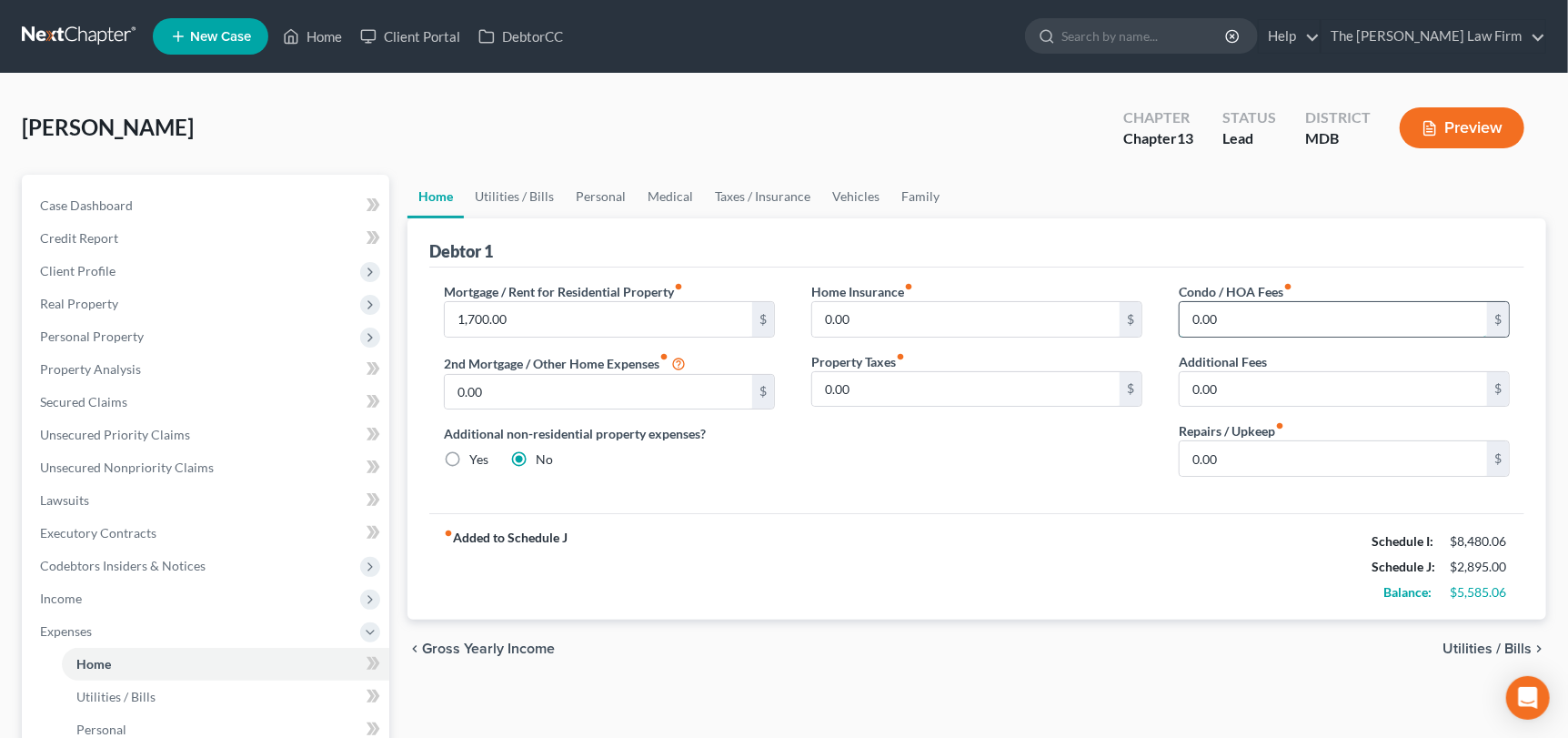
click at [1214, 321] on input "0.00" at bounding box center [1333, 320] width 307 height 35
click at [478, 318] on input "1,700.00" at bounding box center [598, 320] width 307 height 35
click at [858, 443] on div "Home Insurance fiber_manual_record 0.00 $ Property Taxes fiber_manual_record 0.…" at bounding box center [976, 386] width 367 height 209
click at [137, 333] on span "Personal Property" at bounding box center [91, 336] width 104 height 15
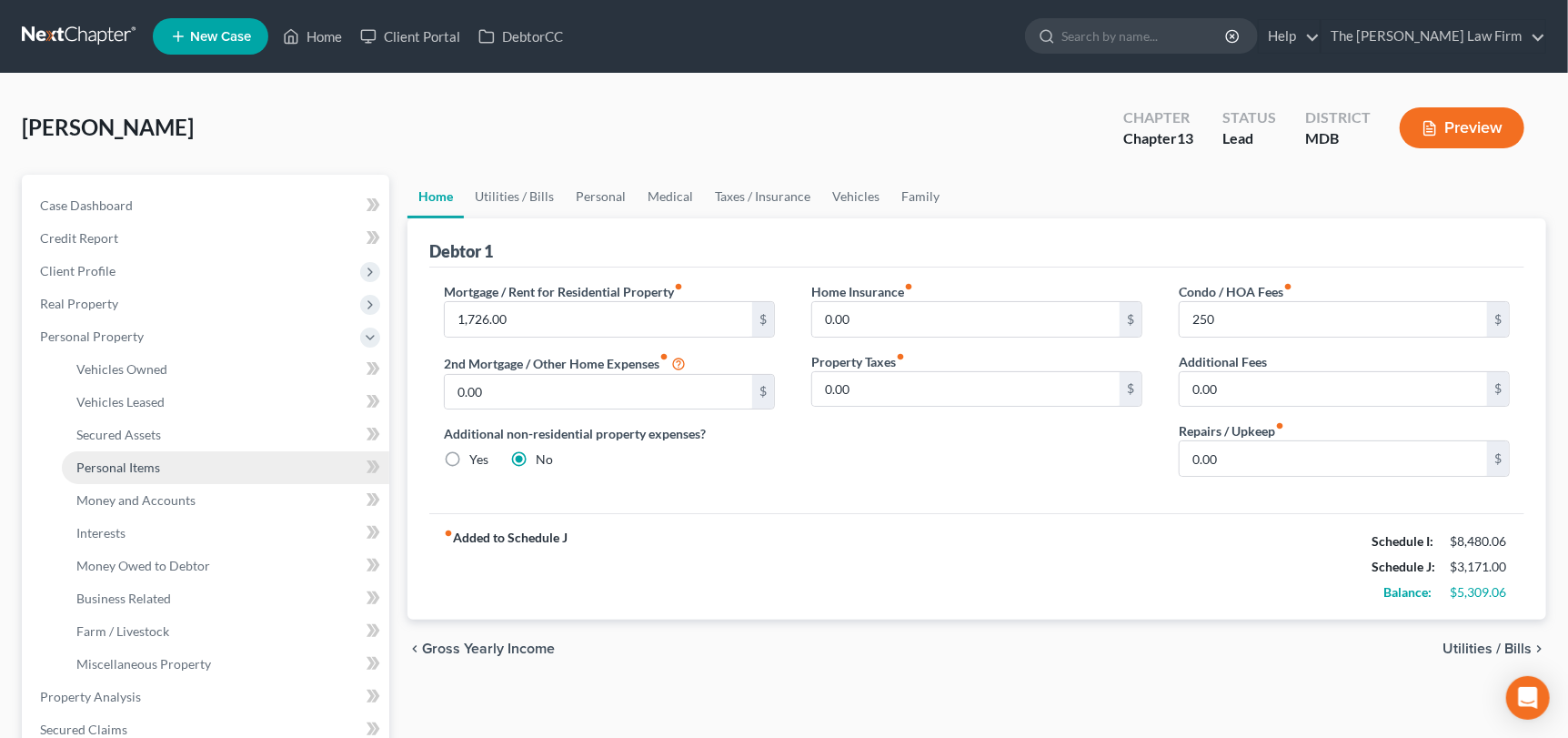
click at [134, 467] on span "Personal Items" at bounding box center [118, 467] width 83 height 15
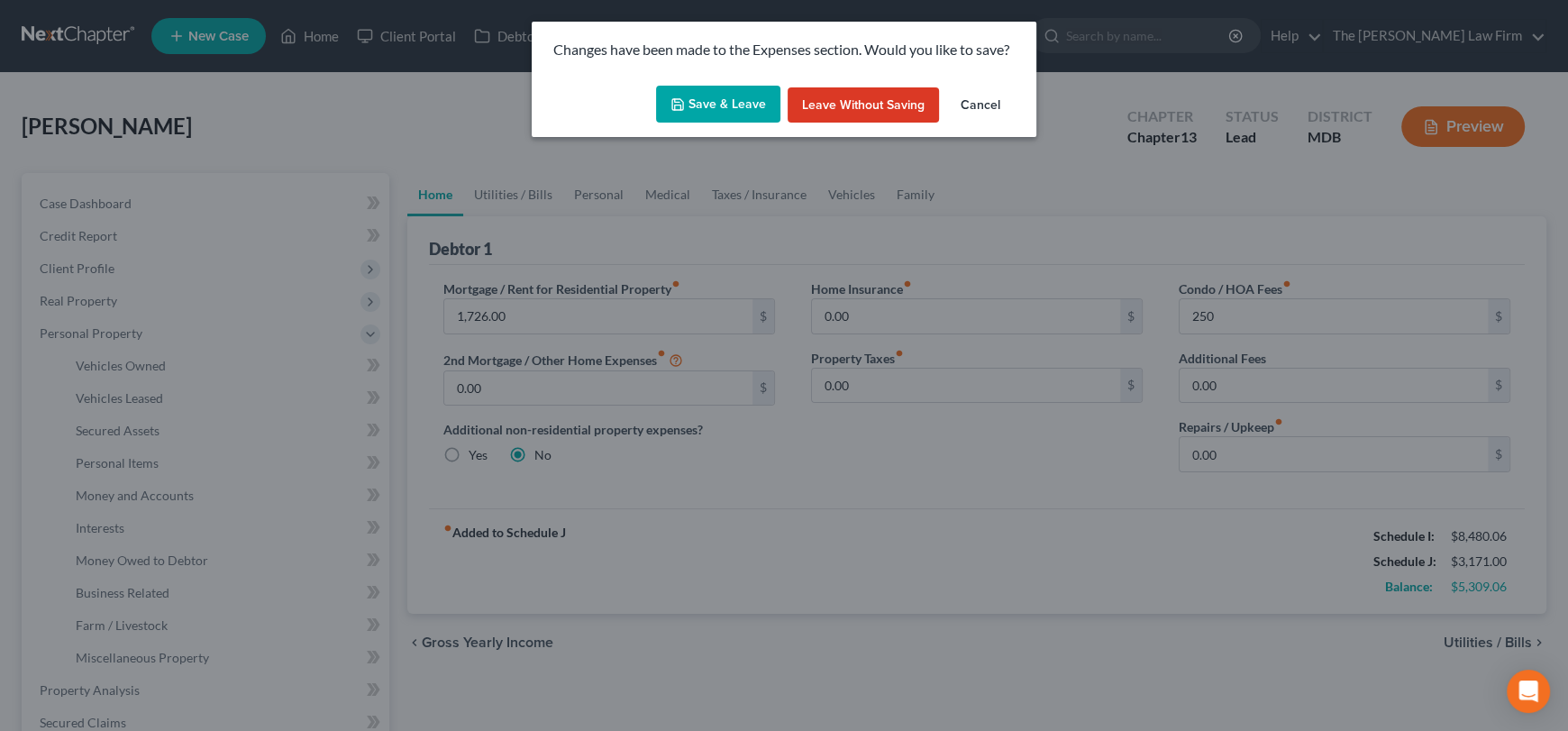
click at [743, 106] on button "Save & Leave" at bounding box center [719, 104] width 125 height 37
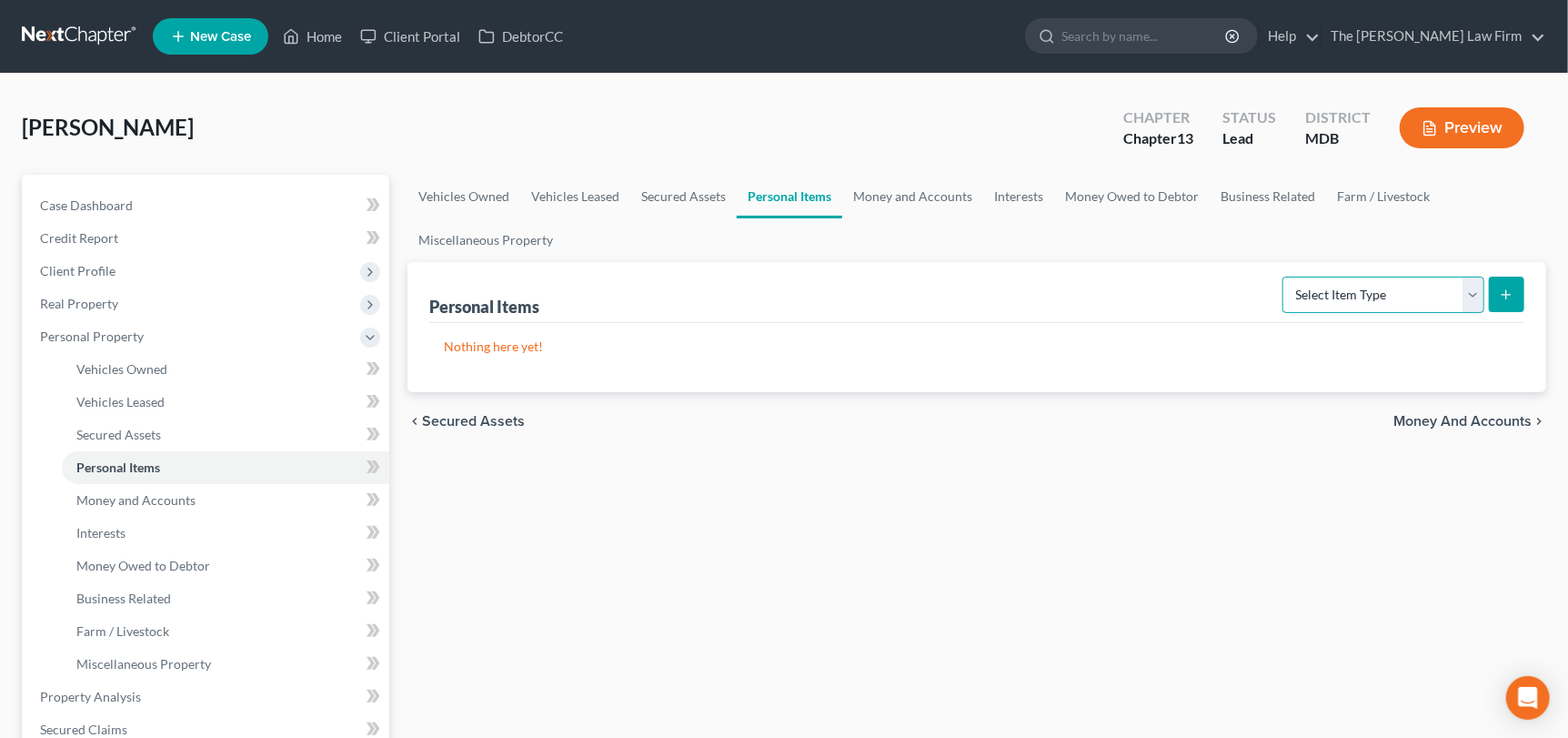
click at [1469, 291] on select "Select Item Type Clothing Collectibles Of Value Electronics Firearms Household …" at bounding box center [1383, 294] width 201 height 37
click at [1285, 276] on select "Select Item Type Clothing Collectibles Of Value Electronics Firearms Household …" at bounding box center [1383, 294] width 201 height 37
click at [1497, 290] on button "submit" at bounding box center [1506, 293] width 36 height 36
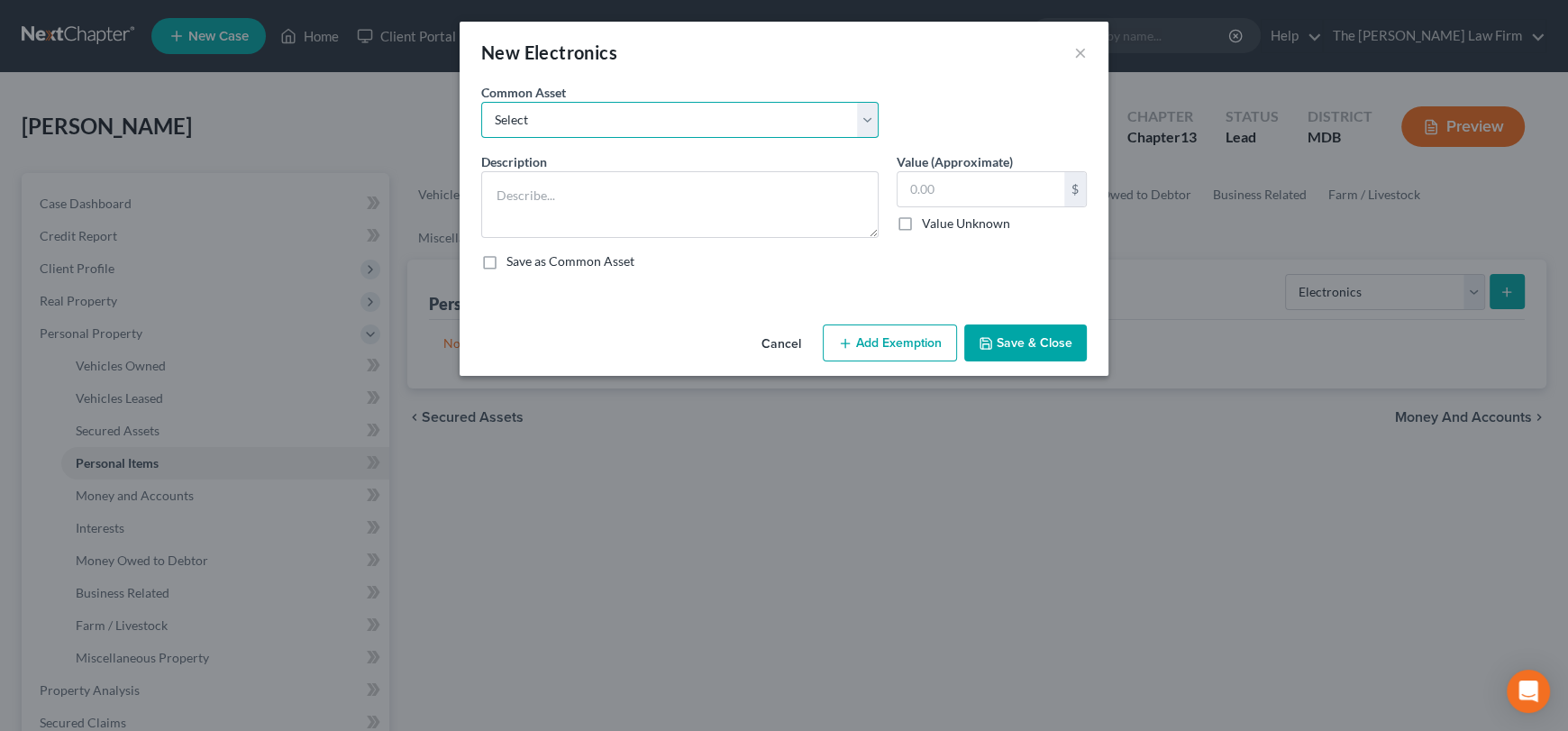
click at [701, 115] on select "Select TVs, DVR, DVDs, Computer, Tablets, Cell Phones TVs, DVR, DVDs, Computer,…" at bounding box center [679, 120] width 397 height 36
click at [481, 102] on select "Select TVs, DVR, DVDs, Computer, Tablets, Cell Phones TVs, DVR, DVDs, Computer,…" at bounding box center [679, 120] width 397 height 36
click at [963, 179] on input "400.00" at bounding box center [981, 189] width 167 height 35
click at [909, 338] on button "Add Exemption" at bounding box center [890, 342] width 134 height 37
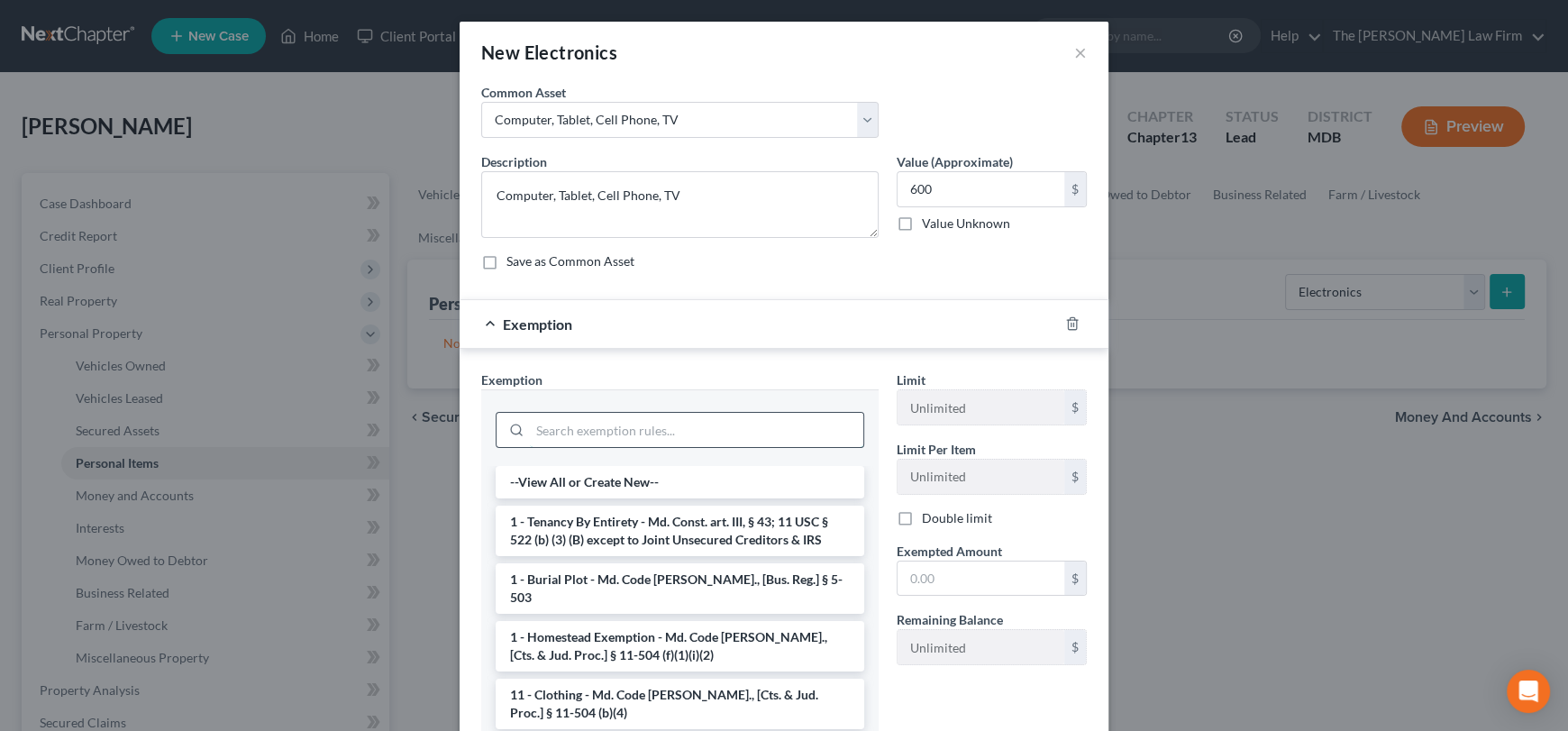
click at [633, 421] on input "search" at bounding box center [696, 430] width 333 height 35
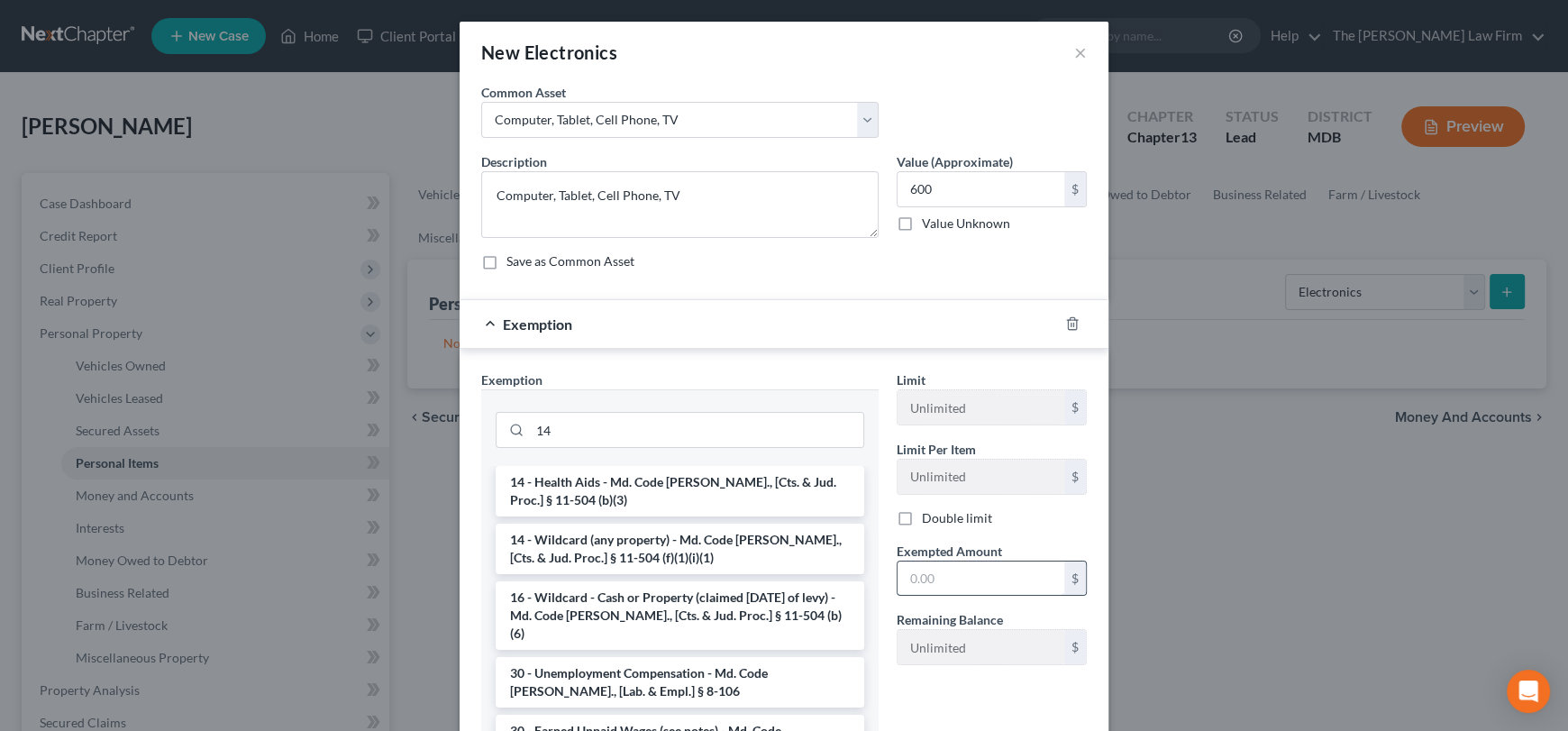
drag, startPoint x: 636, startPoint y: 539, endPoint x: 902, endPoint y: 573, distance: 268.2
click at [639, 539] on li "14 - Wildcard (any property) - Md. Code [PERSON_NAME]., [Cts. & Jud. Proc.] § 1…" at bounding box center [679, 549] width 368 height 51
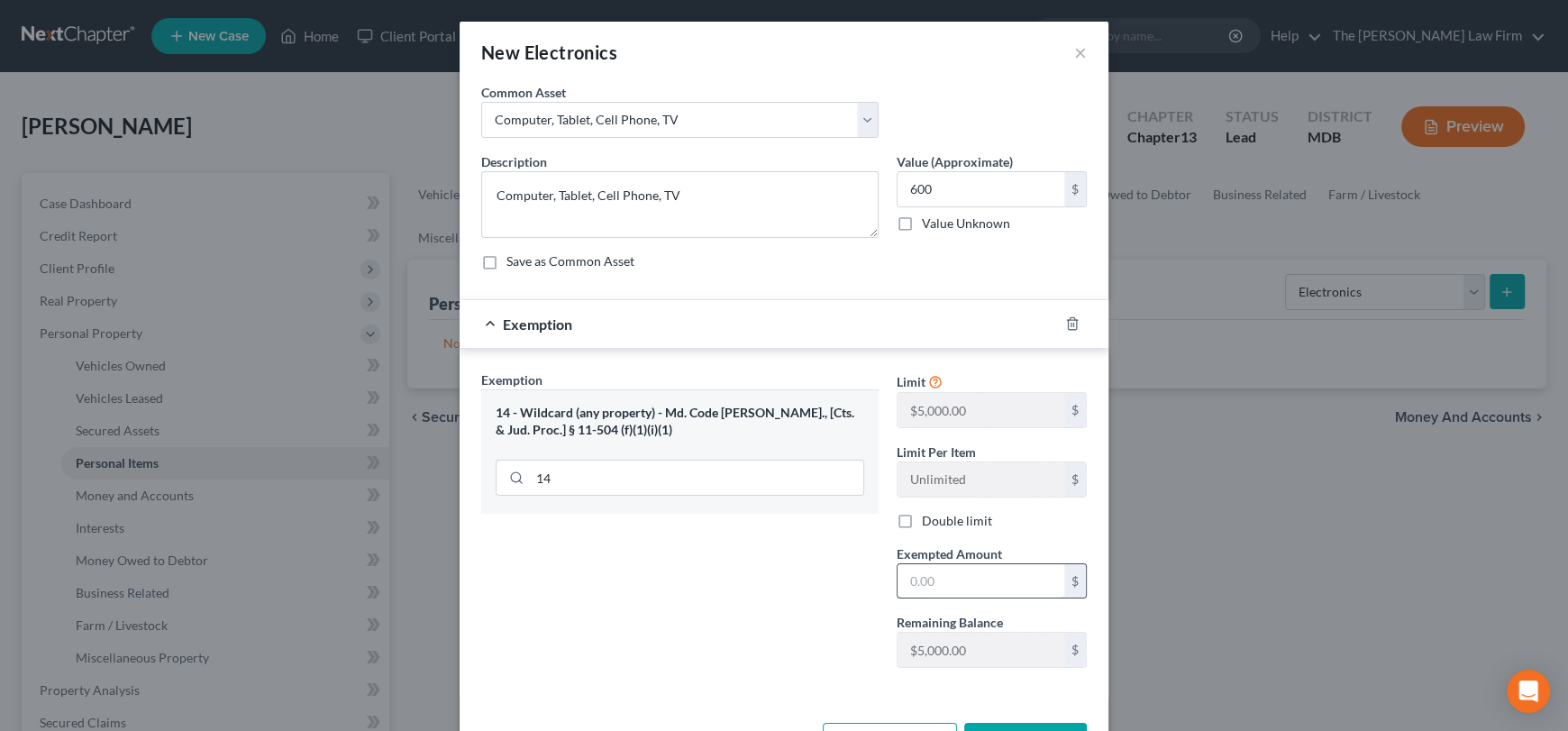
click at [905, 574] on input "text" at bounding box center [981, 581] width 167 height 35
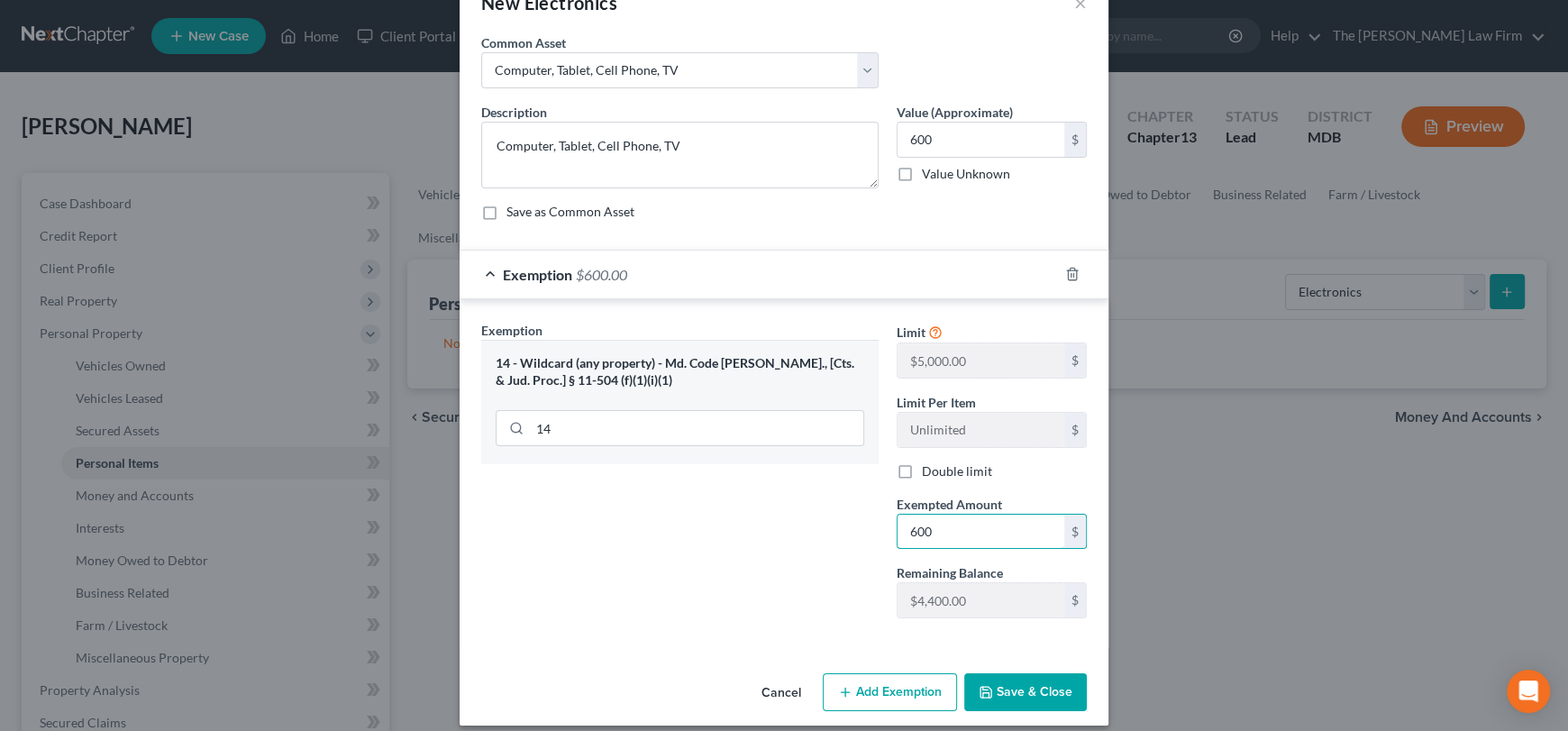
scroll to position [64, 0]
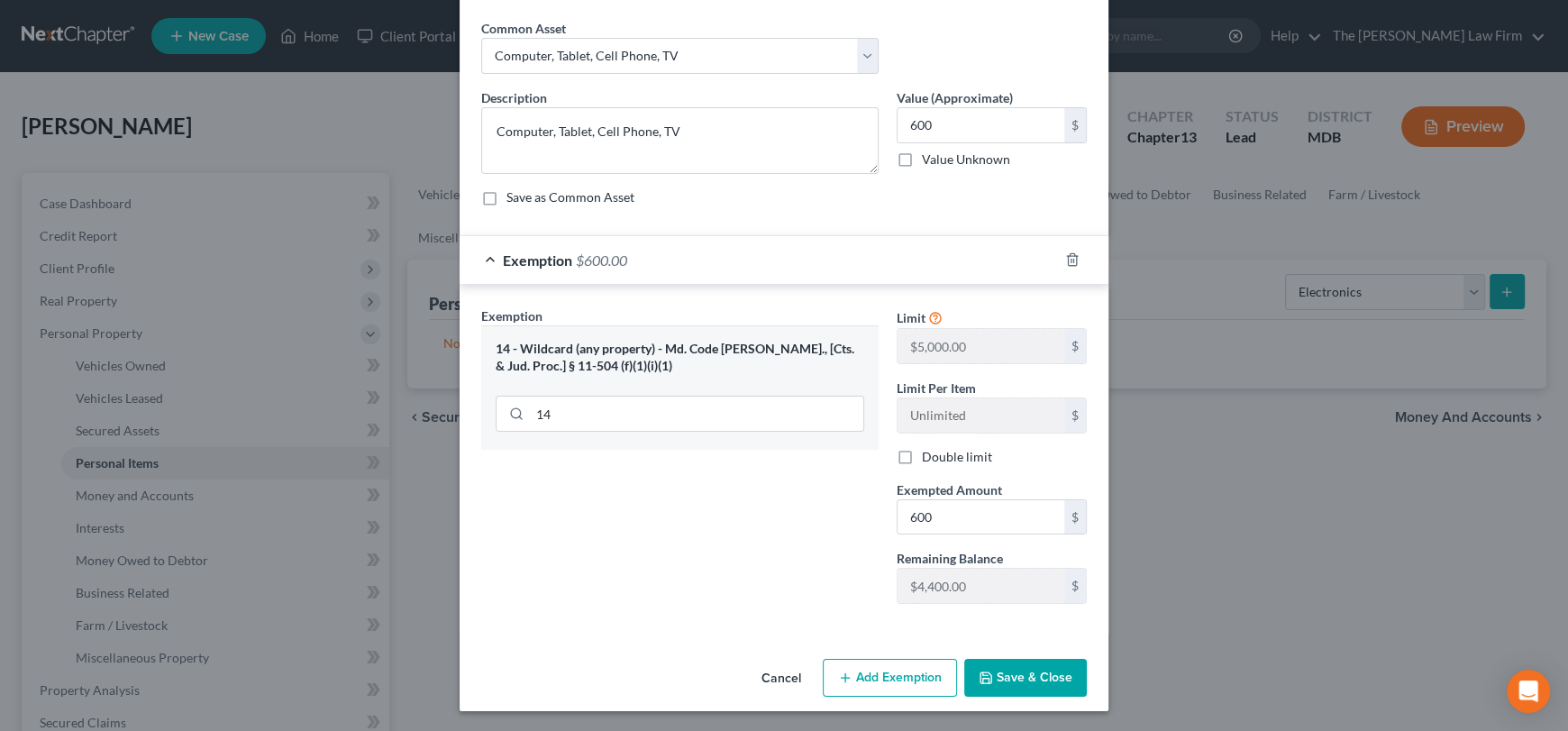
click at [1052, 681] on button "Save & Close" at bounding box center [1026, 676] width 123 height 37
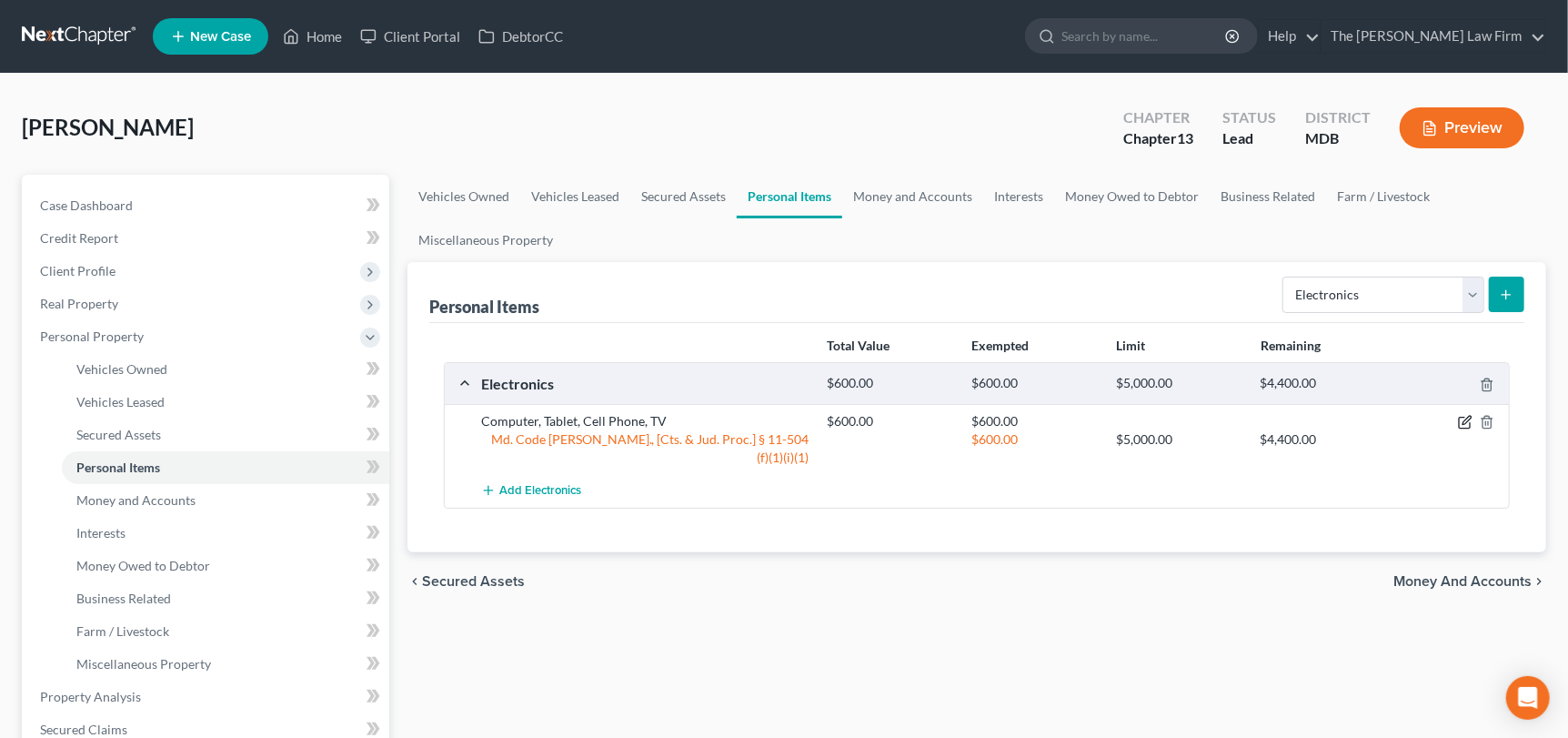
click at [1465, 421] on icon "button" at bounding box center [1464, 421] width 15 height 15
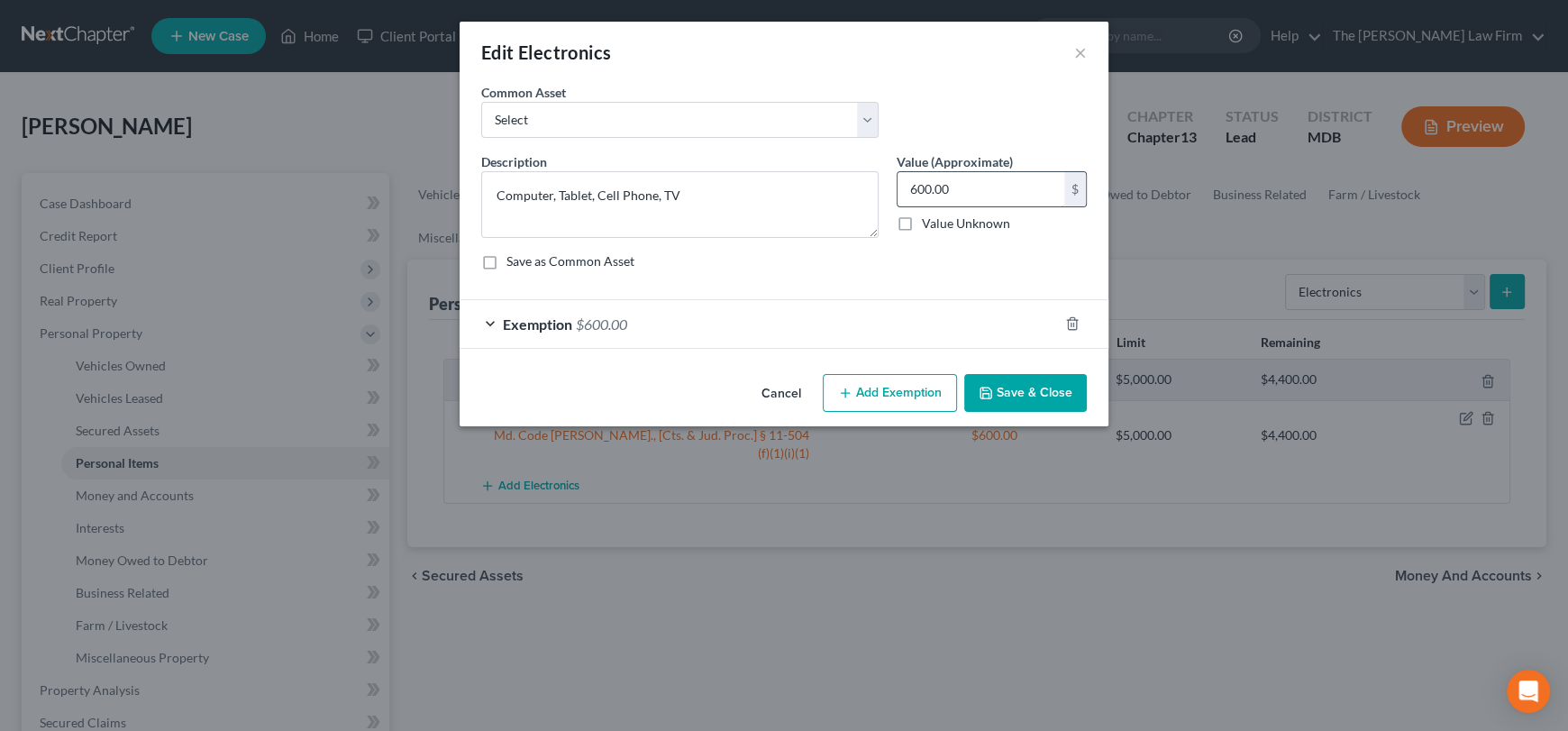
click at [933, 173] on input "600.00" at bounding box center [981, 189] width 167 height 35
click at [881, 390] on button "Add Exemption" at bounding box center [890, 392] width 134 height 37
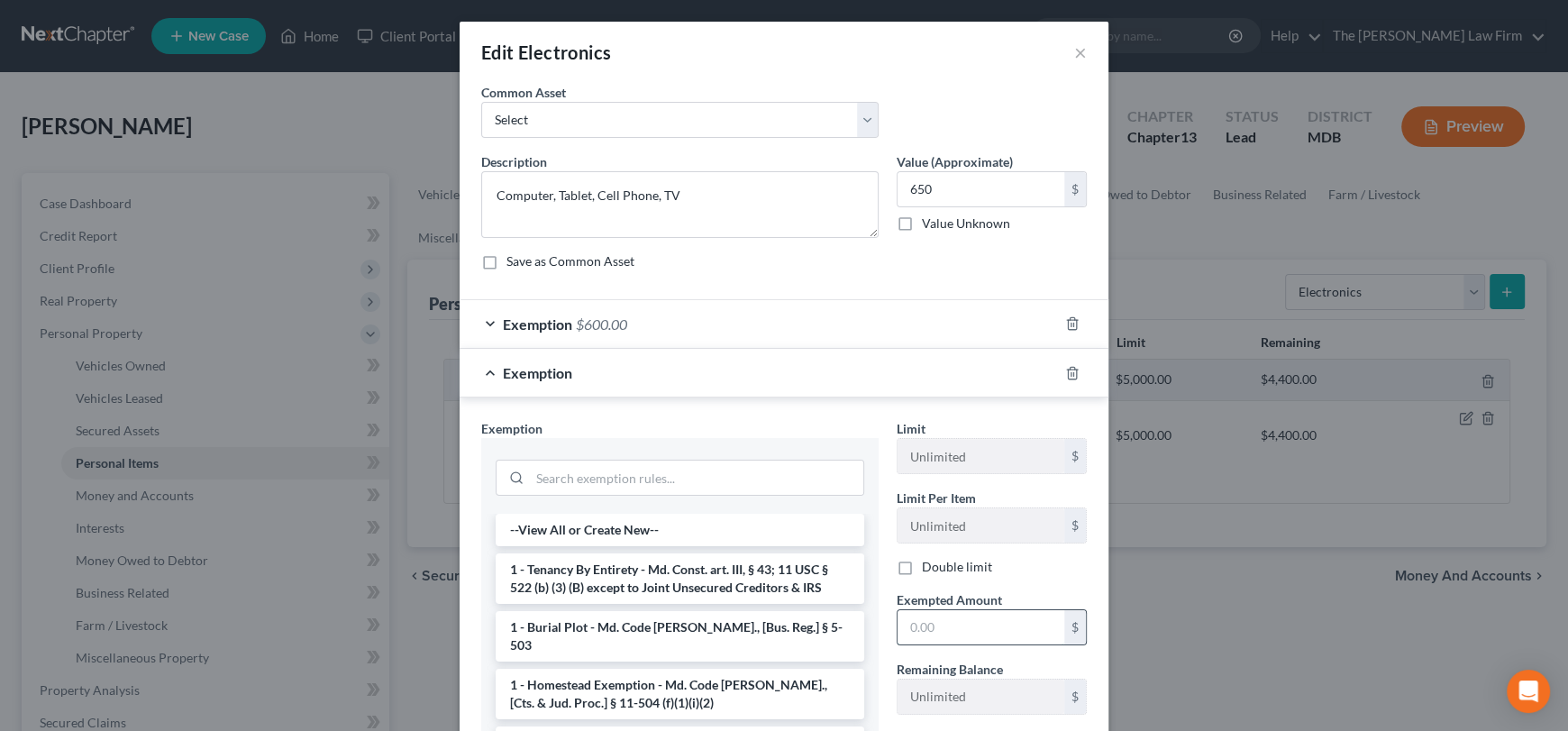
click at [938, 631] on input "text" at bounding box center [981, 627] width 167 height 35
click at [1065, 372] on icon "button" at bounding box center [1072, 372] width 14 height 14
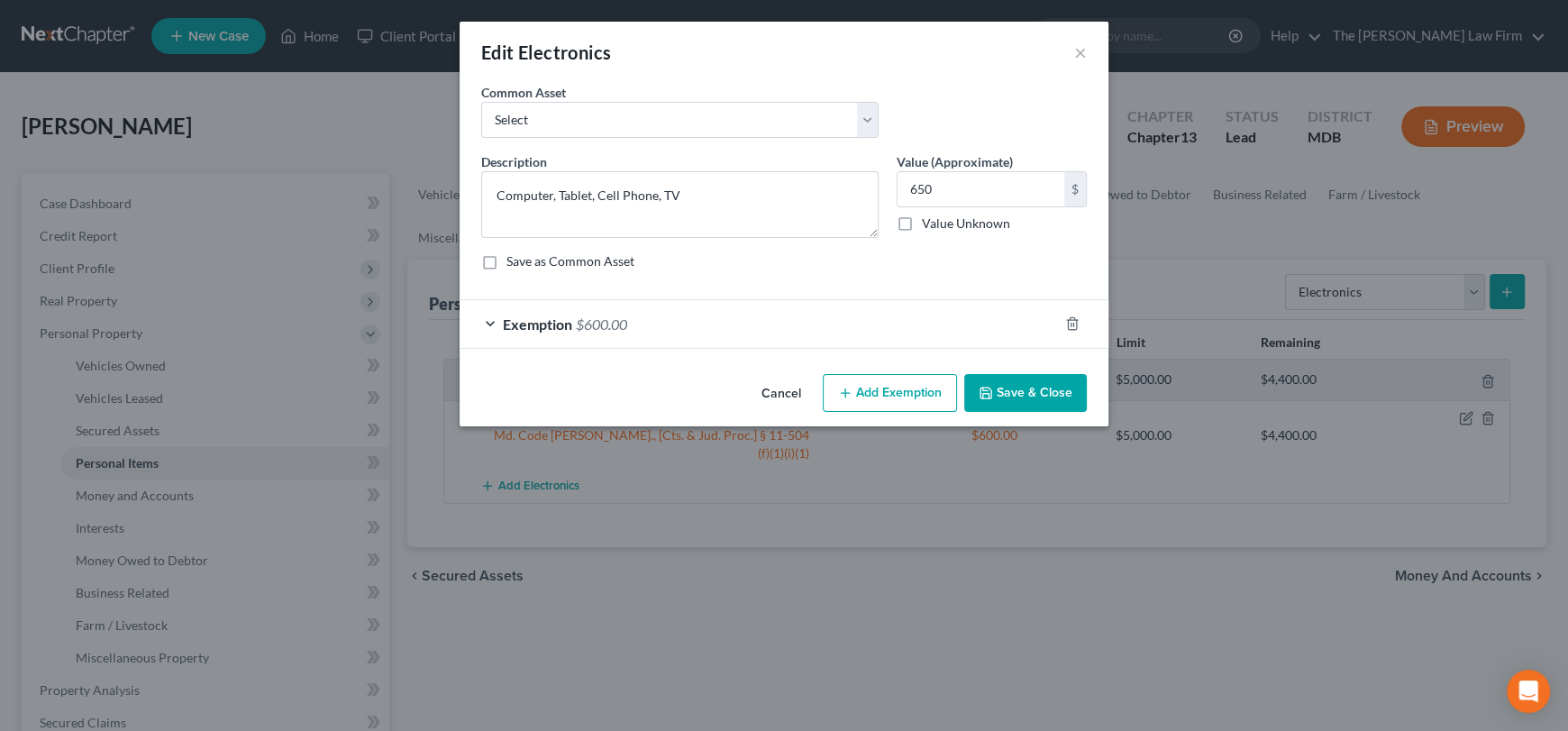
click at [478, 326] on div "Exemption $600.00" at bounding box center [759, 324] width 599 height 48
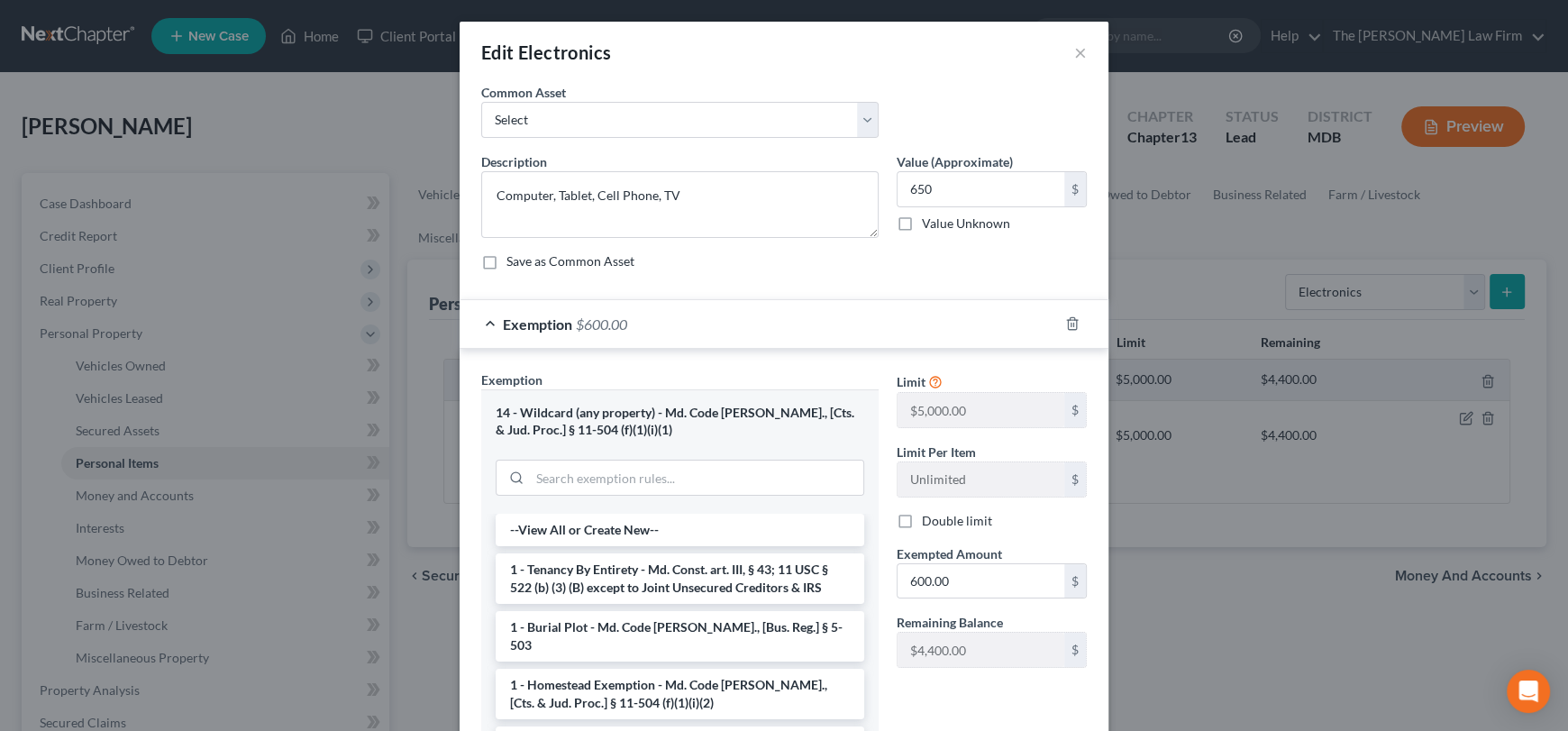
click at [909, 560] on label "Exempted Amount *" at bounding box center [949, 554] width 106 height 19
click at [925, 575] on input "600.00" at bounding box center [981, 581] width 167 height 35
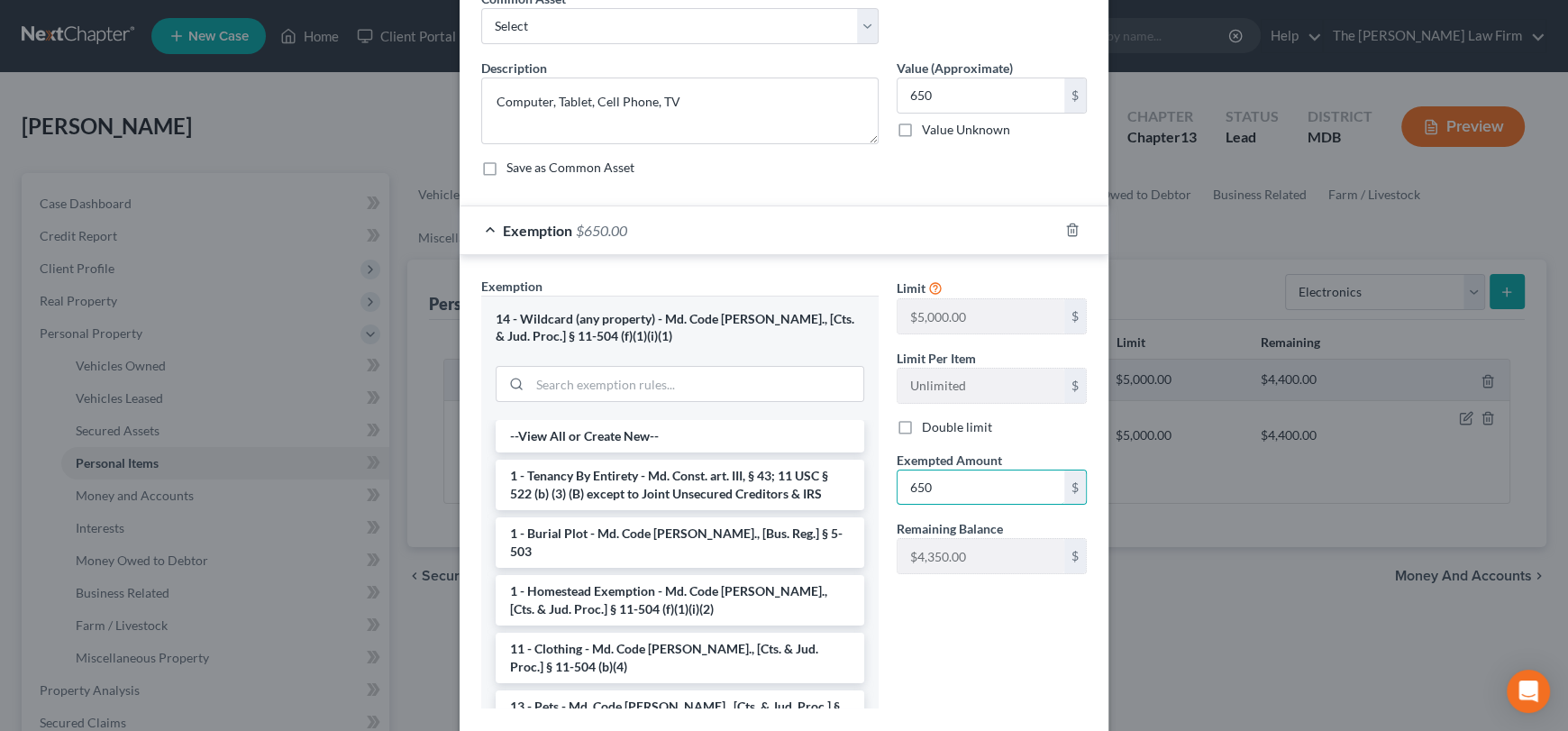
scroll to position [199, 0]
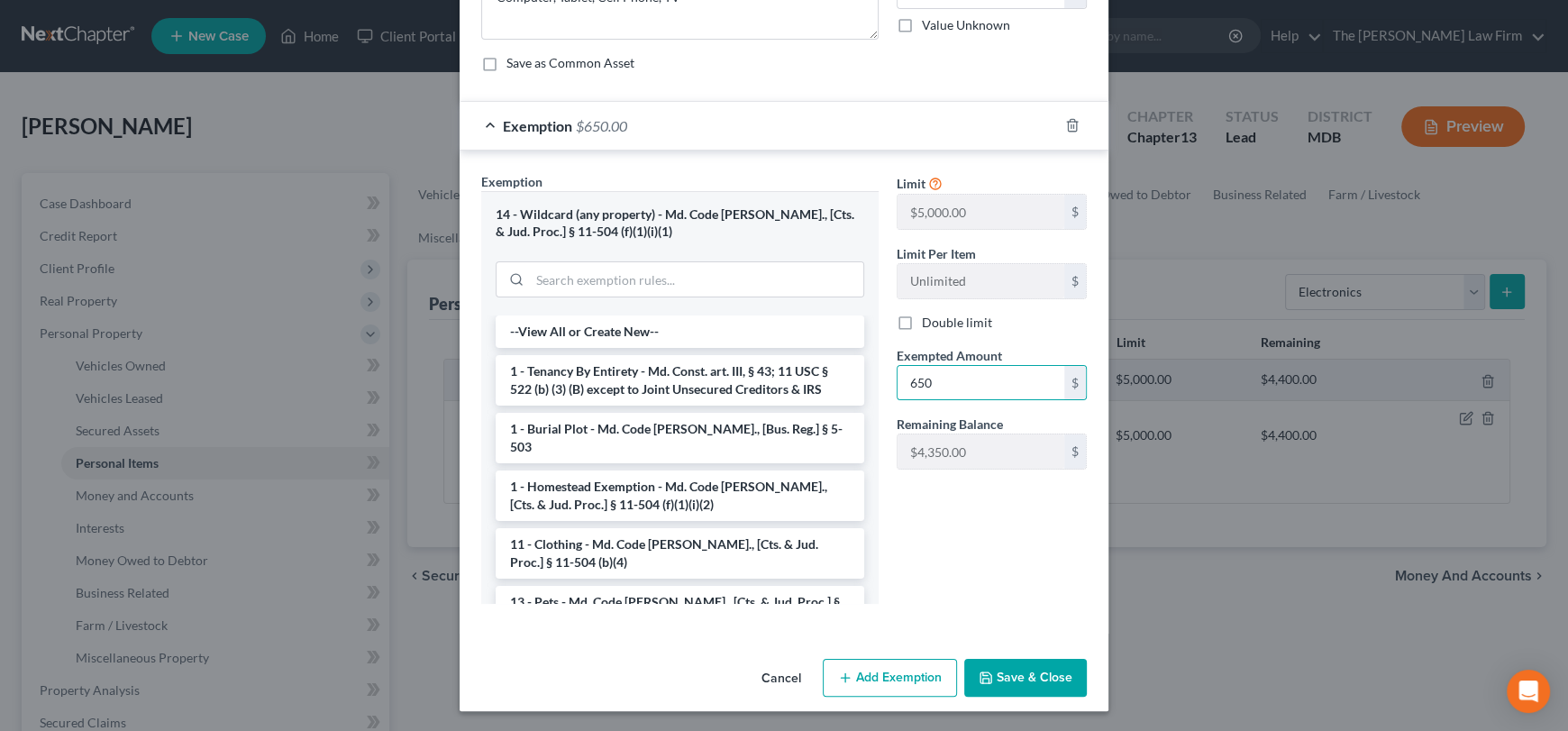
click at [1022, 669] on button "Save & Close" at bounding box center [1026, 676] width 123 height 37
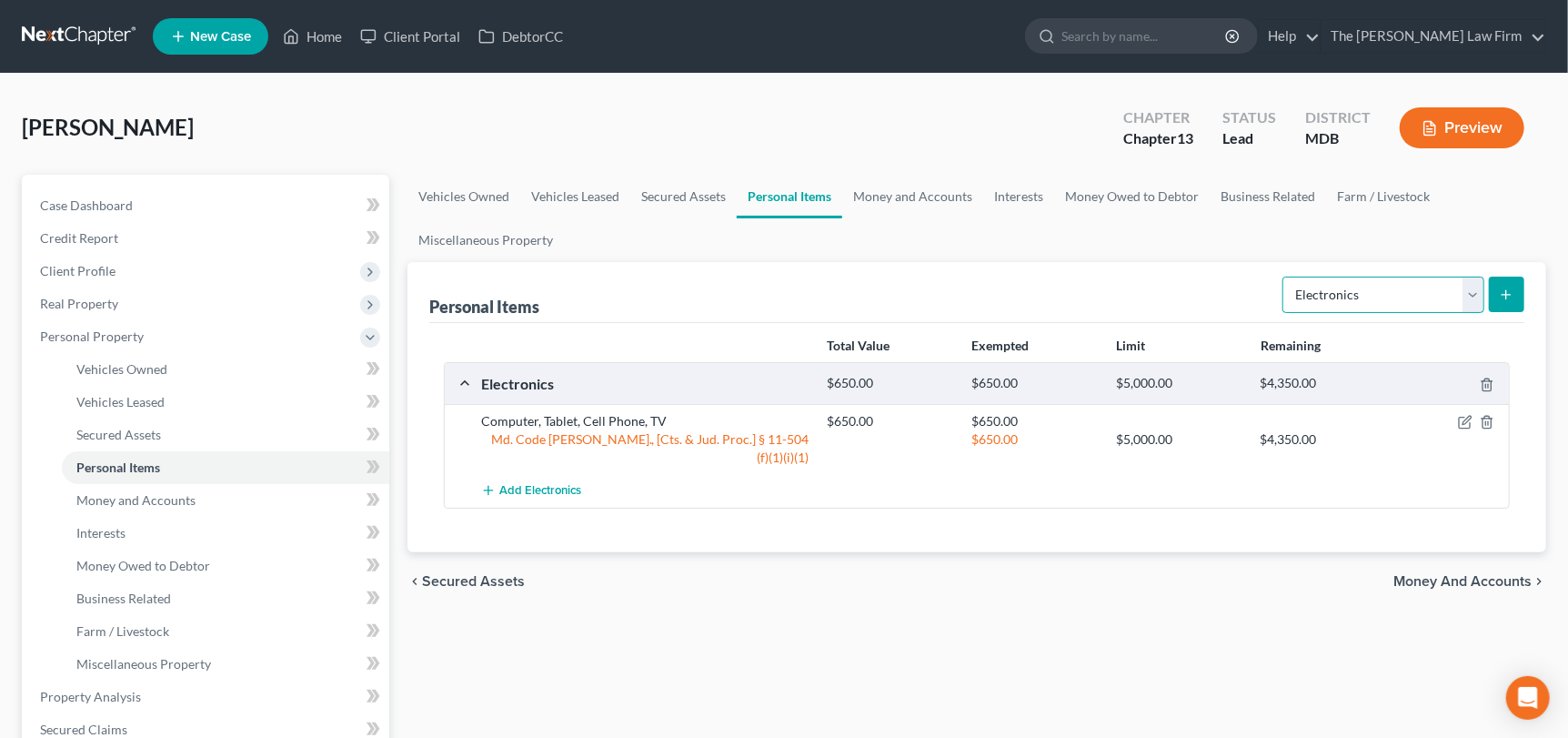
click at [1477, 292] on select "Select Item Type Clothing Collectibles Of Value Electronics Firearms Household …" at bounding box center [1383, 294] width 201 height 37
click at [1285, 276] on select "Select Item Type Clothing Collectibles Of Value Electronics Firearms Household …" at bounding box center [1383, 294] width 201 height 37
click at [1504, 290] on icon "submit" at bounding box center [1506, 294] width 15 height 15
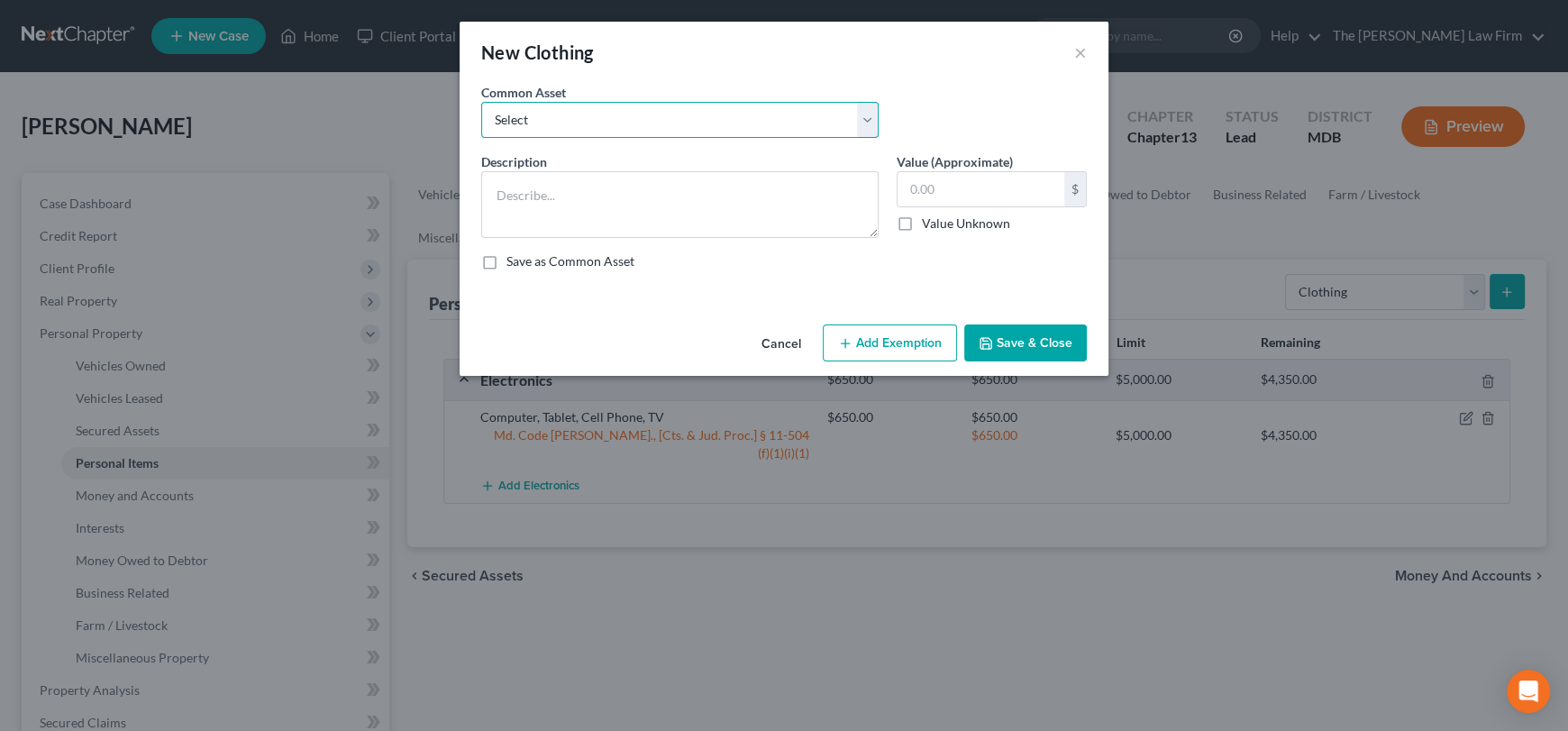
click at [650, 119] on select "Select Pants/Shorts, Skirts/Dresses, Shirts/Blouses, Suits, Coats/Jackets, Shoe…" at bounding box center [679, 120] width 397 height 36
click at [481, 102] on select "Select Pants/Shorts, Skirts/Dresses, Shirts/Blouses, Suits, Coats/Jackets, Shoe…" at bounding box center [679, 120] width 397 height 36
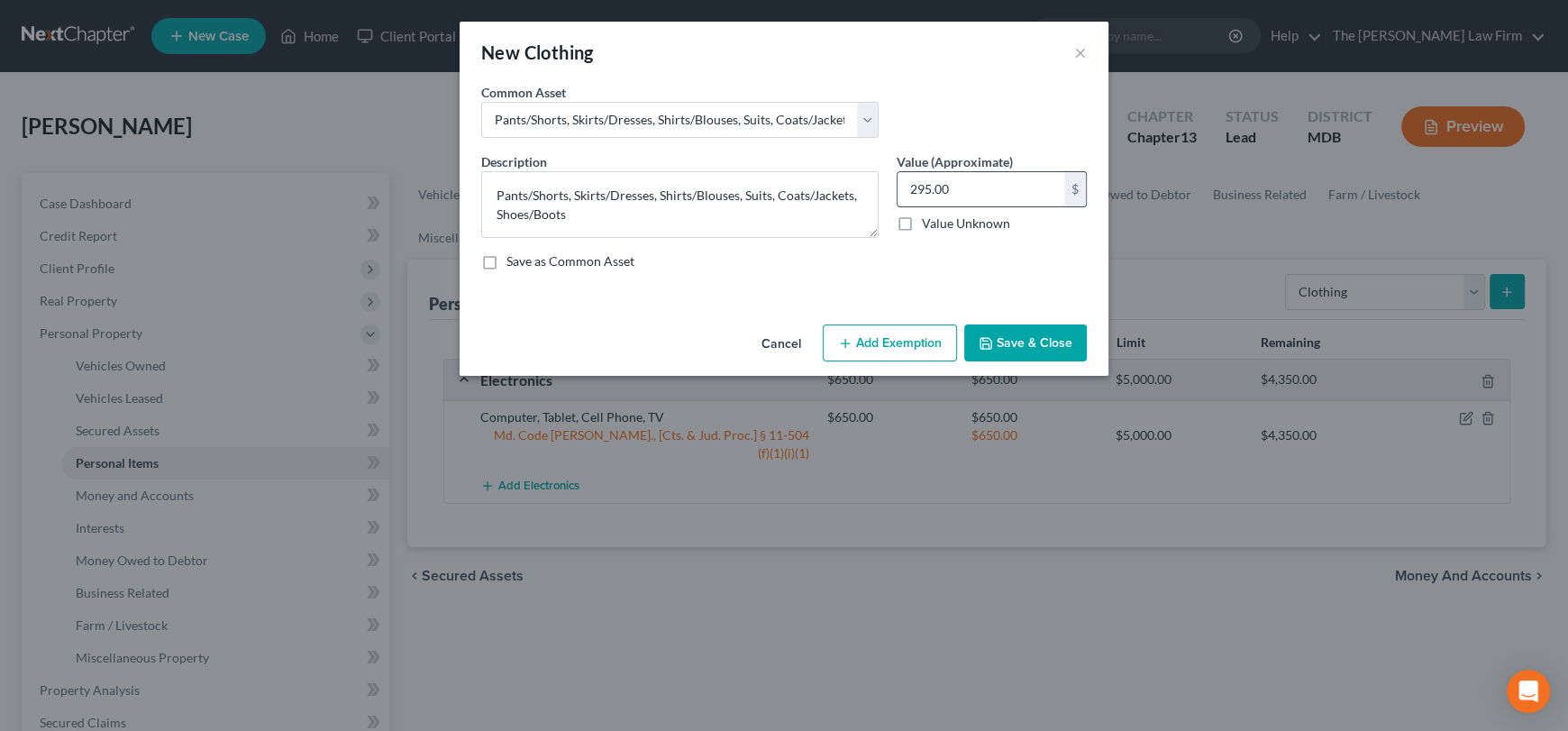
click at [926, 185] on input "295.00" at bounding box center [981, 189] width 167 height 35
click at [893, 341] on button "Add Exemption" at bounding box center [890, 342] width 134 height 37
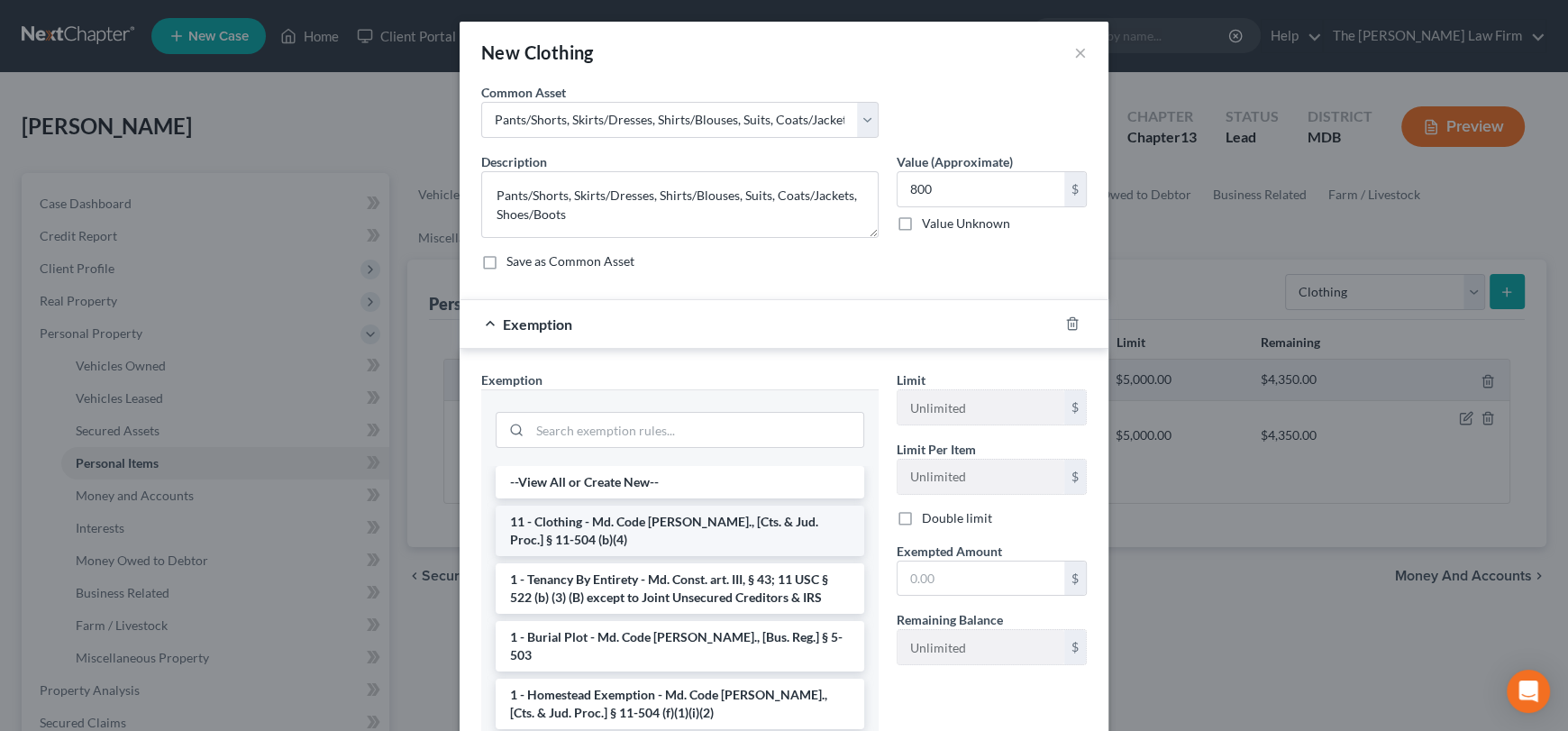
click at [586, 536] on li "11 - Clothing - Md. Code [PERSON_NAME]., [Cts. & Jud. Proc.] § 11-504 (b)(4)" at bounding box center [679, 531] width 368 height 51
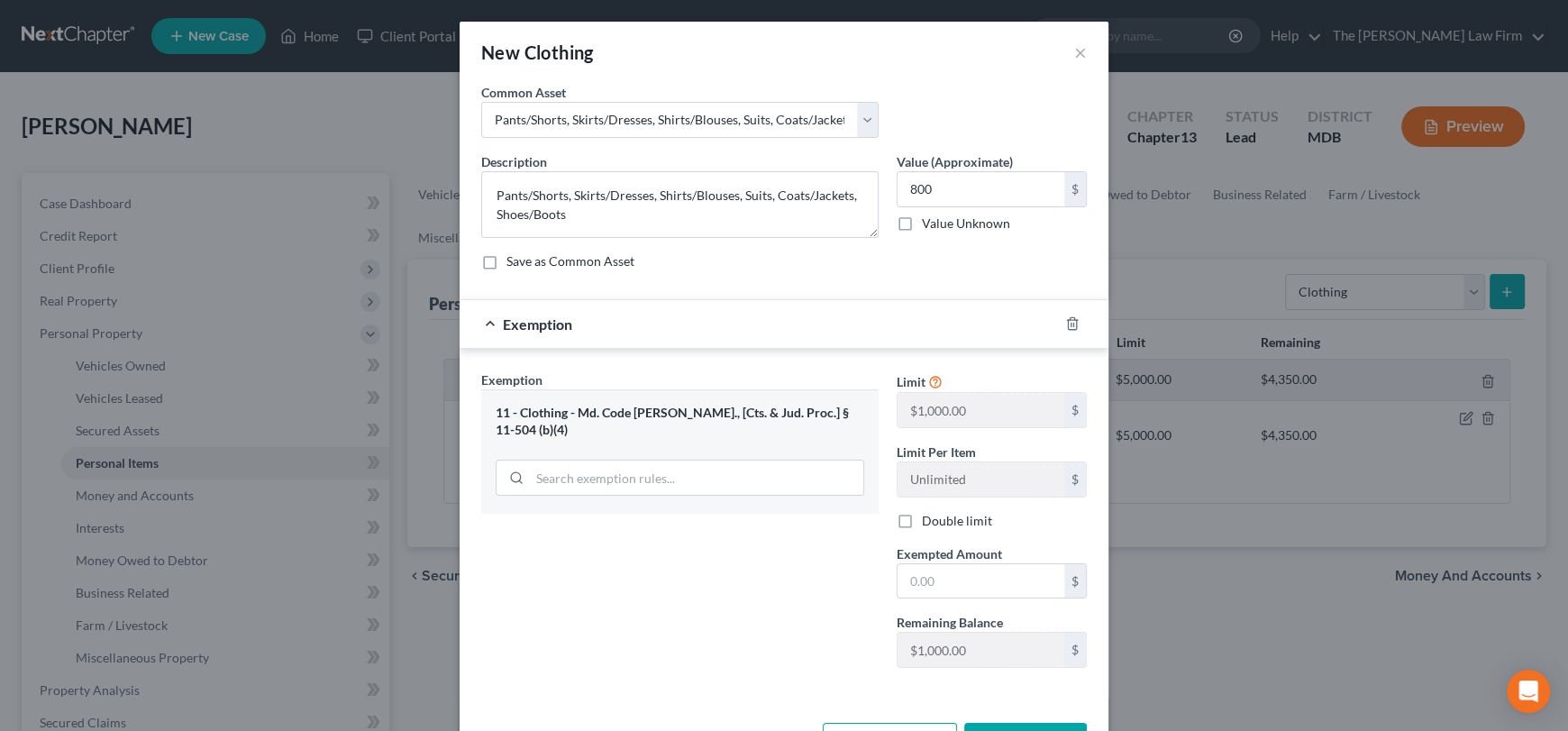
click at [935, 601] on div "Limit $1,000.00 $ Limit Per Item Unlimited $ Double limit Exempted Amount * $ R…" at bounding box center [991, 526] width 208 height 312
click at [938, 576] on input "text" at bounding box center [981, 581] width 167 height 35
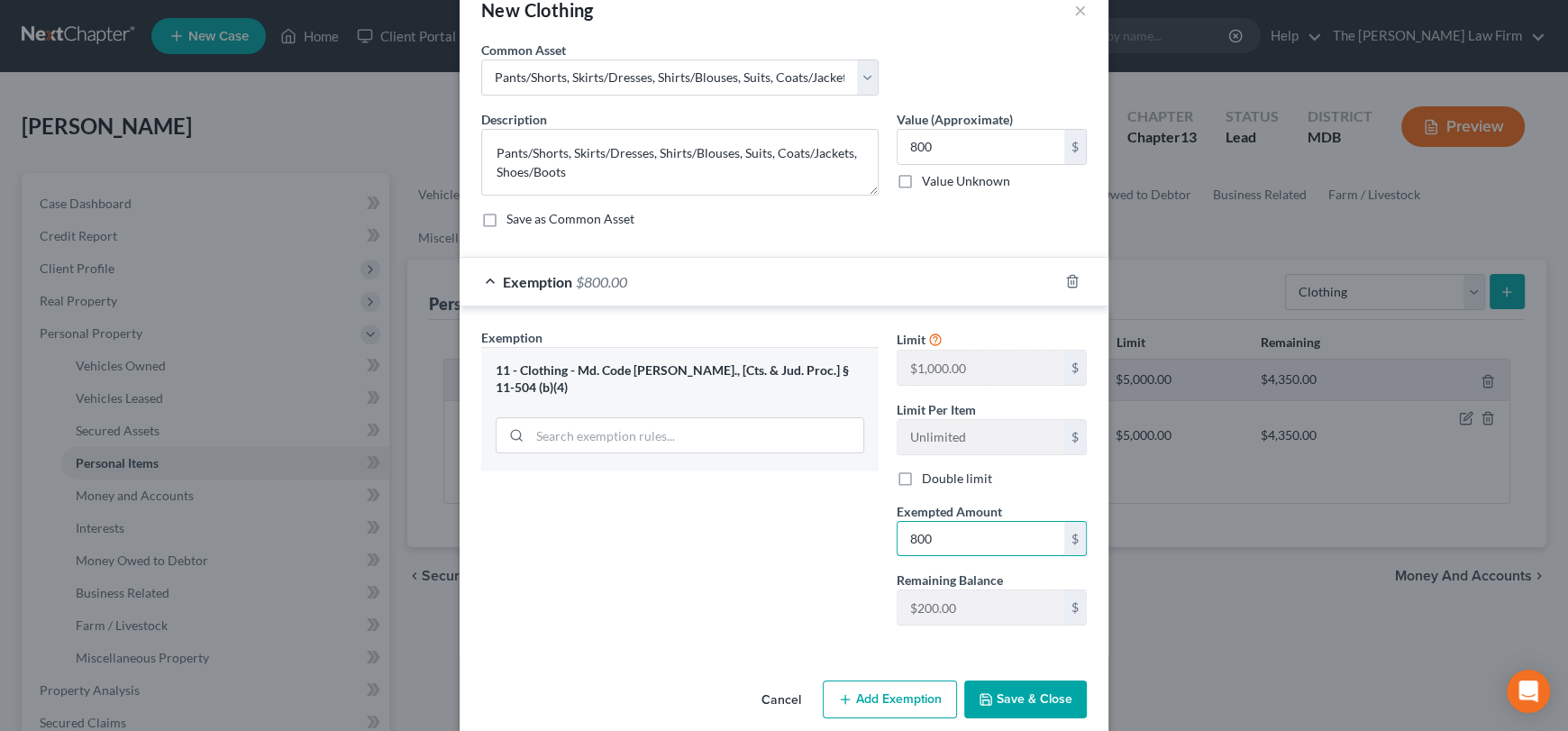
scroll to position [64, 0]
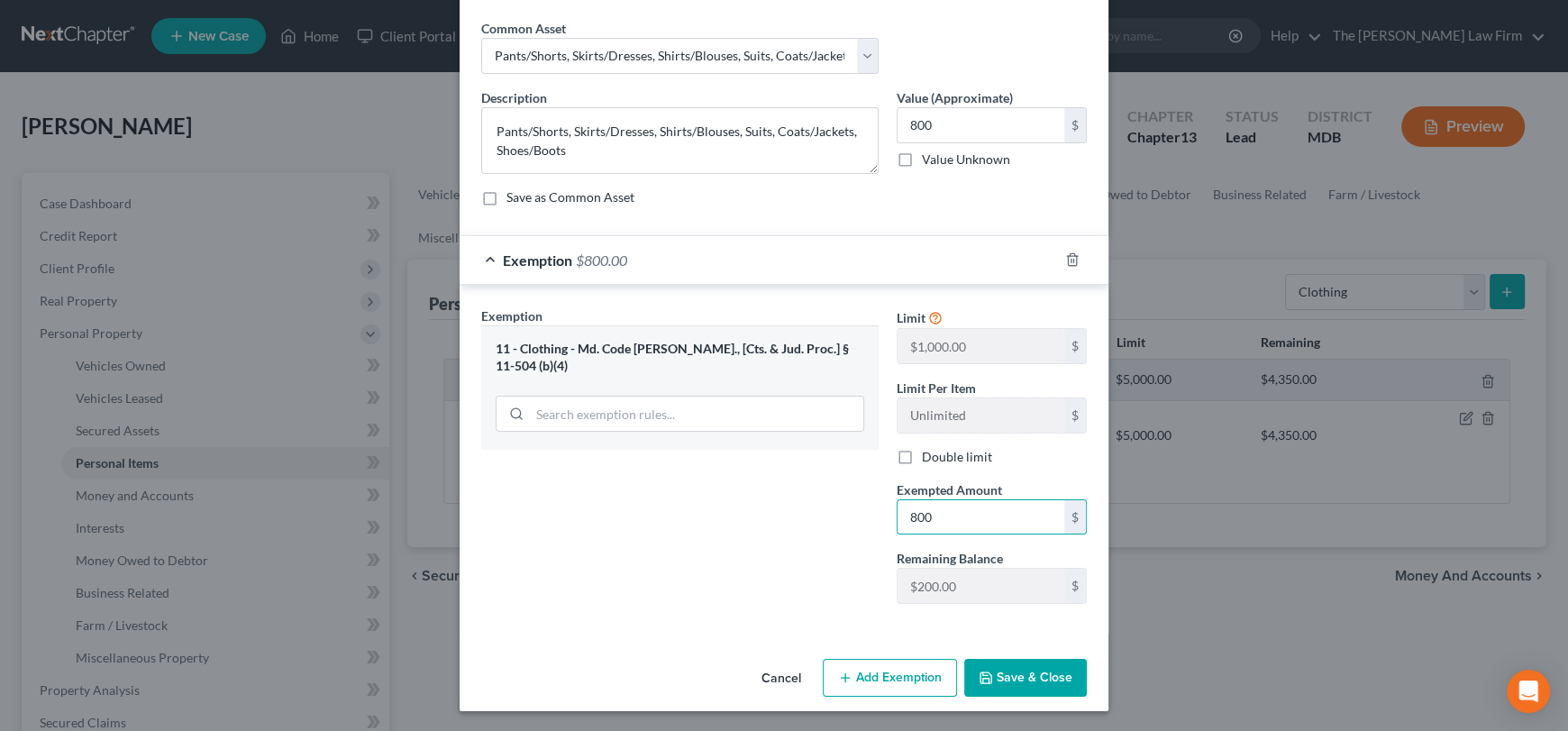
click at [1012, 675] on button "Save & Close" at bounding box center [1026, 676] width 123 height 37
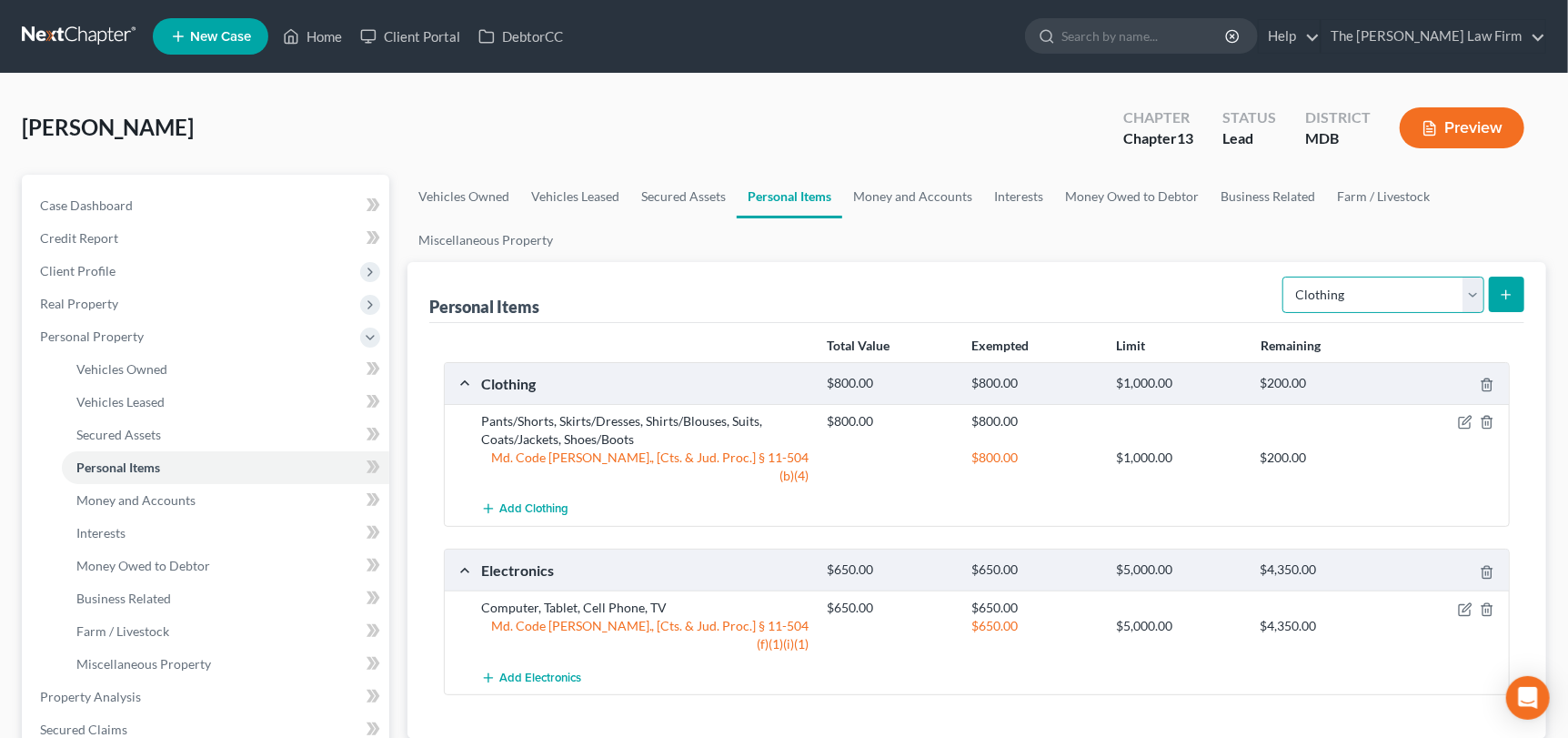
click at [1474, 300] on select "Select Item Type Clothing Collectibles Of Value Electronics Firearms Household …" at bounding box center [1383, 294] width 201 height 37
click at [1285, 276] on select "Select Item Type Clothing Collectibles Of Value Electronics Firearms Household …" at bounding box center [1383, 294] width 201 height 37
click at [1512, 290] on icon "submit" at bounding box center [1506, 294] width 15 height 15
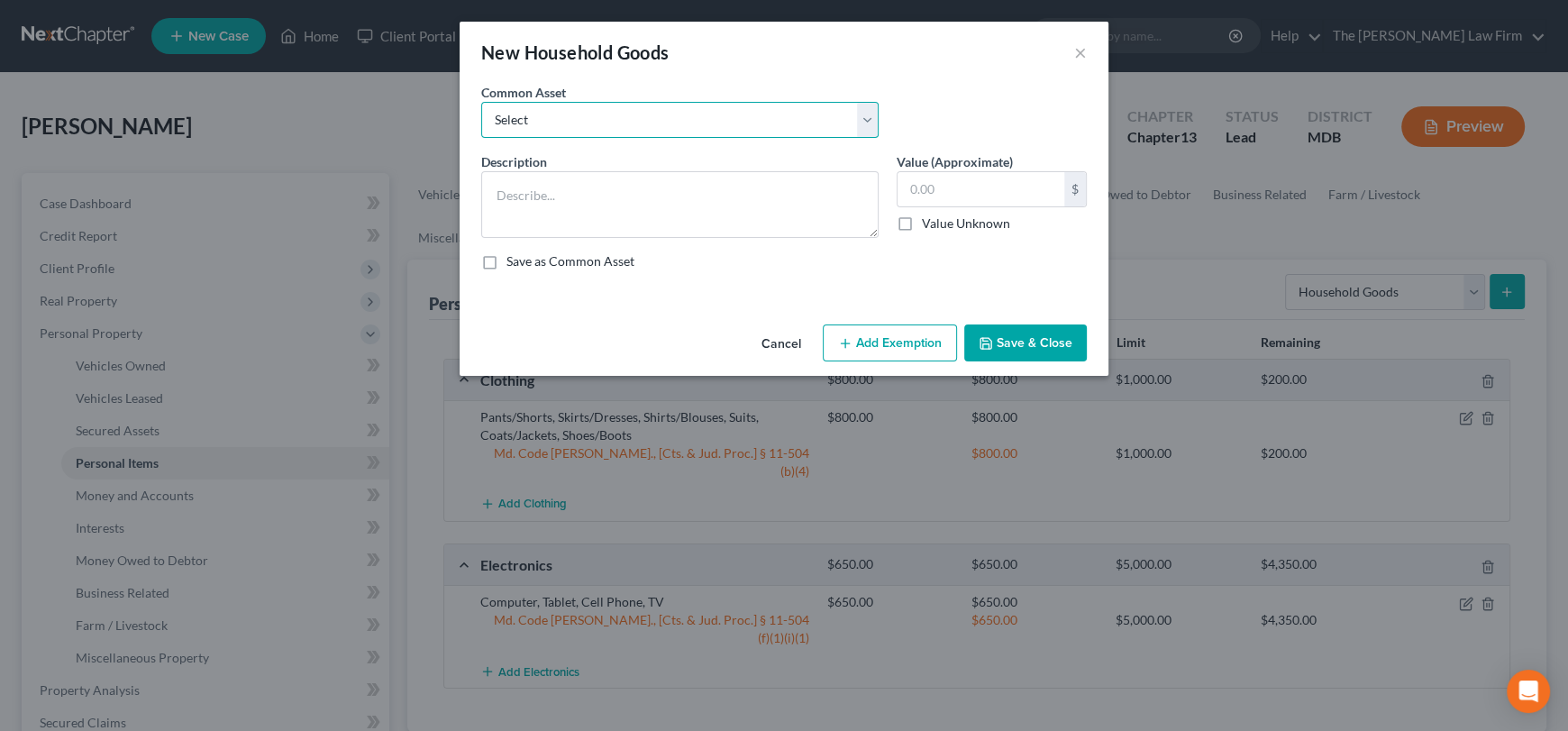
drag, startPoint x: 668, startPoint y: 112, endPoint x: 658, endPoint y: 135, distance: 25.1
click at [668, 112] on select "Select Beds, Sofas, Tables, Chairs, Desk Pots, Pans, Dishes, Flatware, Glasswar…" at bounding box center [679, 120] width 397 height 36
click at [481, 102] on select "Select Beds, Sofas, Tables, Chairs, Desk Pots, Pans, Dishes, Flatware, Glasswar…" at bounding box center [679, 120] width 397 height 36
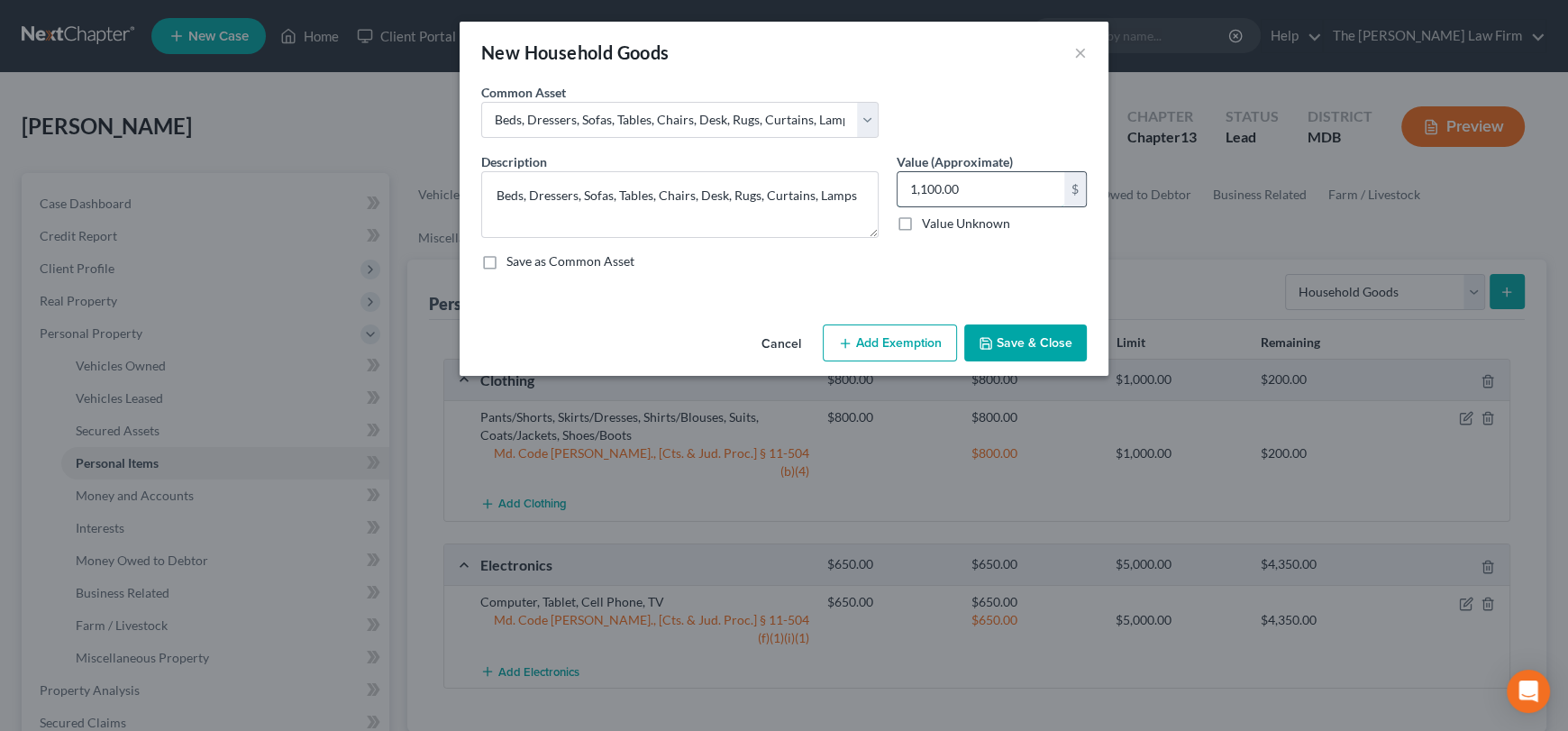
click at [963, 188] on input "1,100.00" at bounding box center [981, 189] width 167 height 35
click at [903, 344] on button "Add Exemption" at bounding box center [890, 342] width 134 height 37
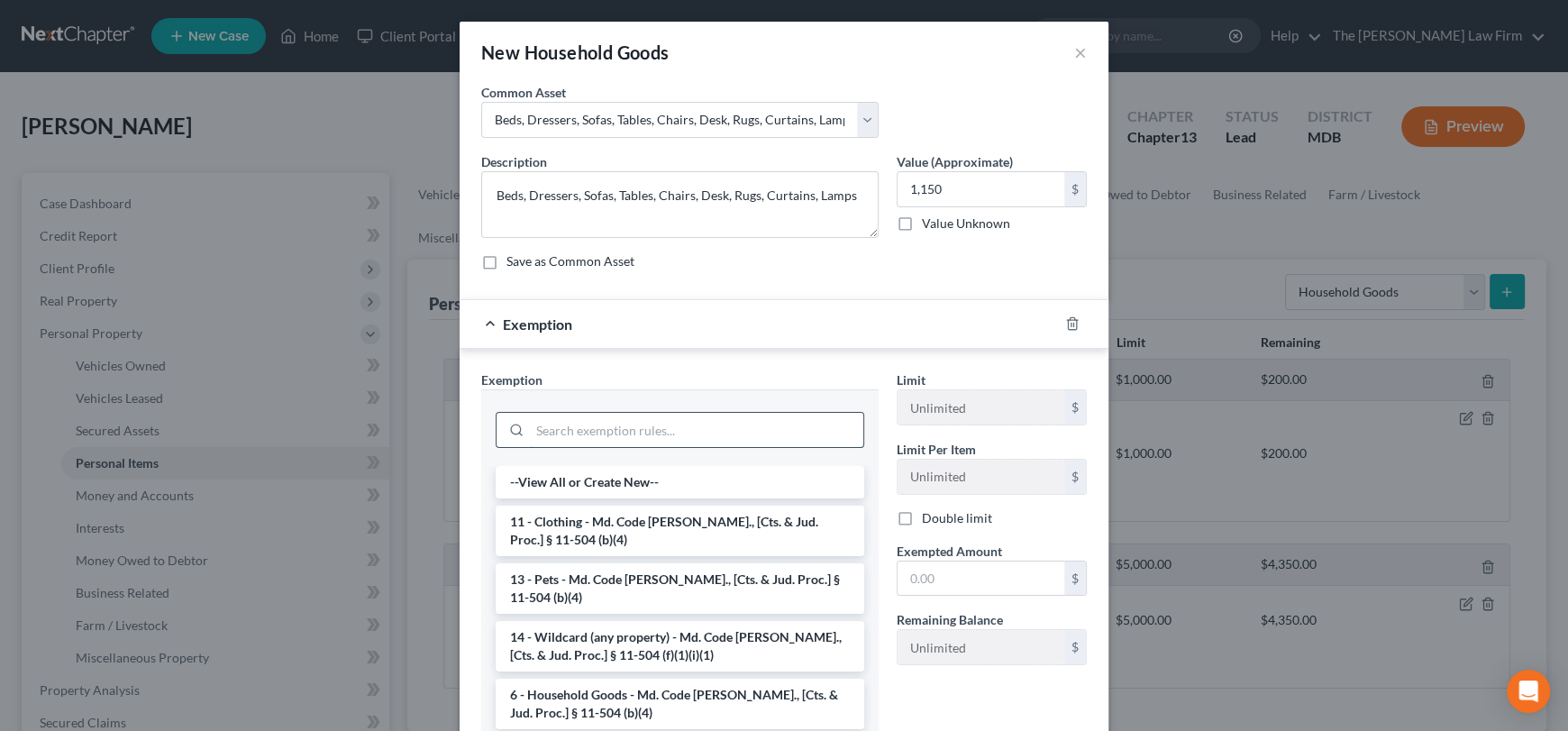
click at [673, 436] on input "search" at bounding box center [696, 430] width 333 height 35
click at [679, 638] on li "14 - Wildcard (any property) - Md. Code [PERSON_NAME]., [Cts. & Jud. Proc.] § 1…" at bounding box center [679, 646] width 368 height 51
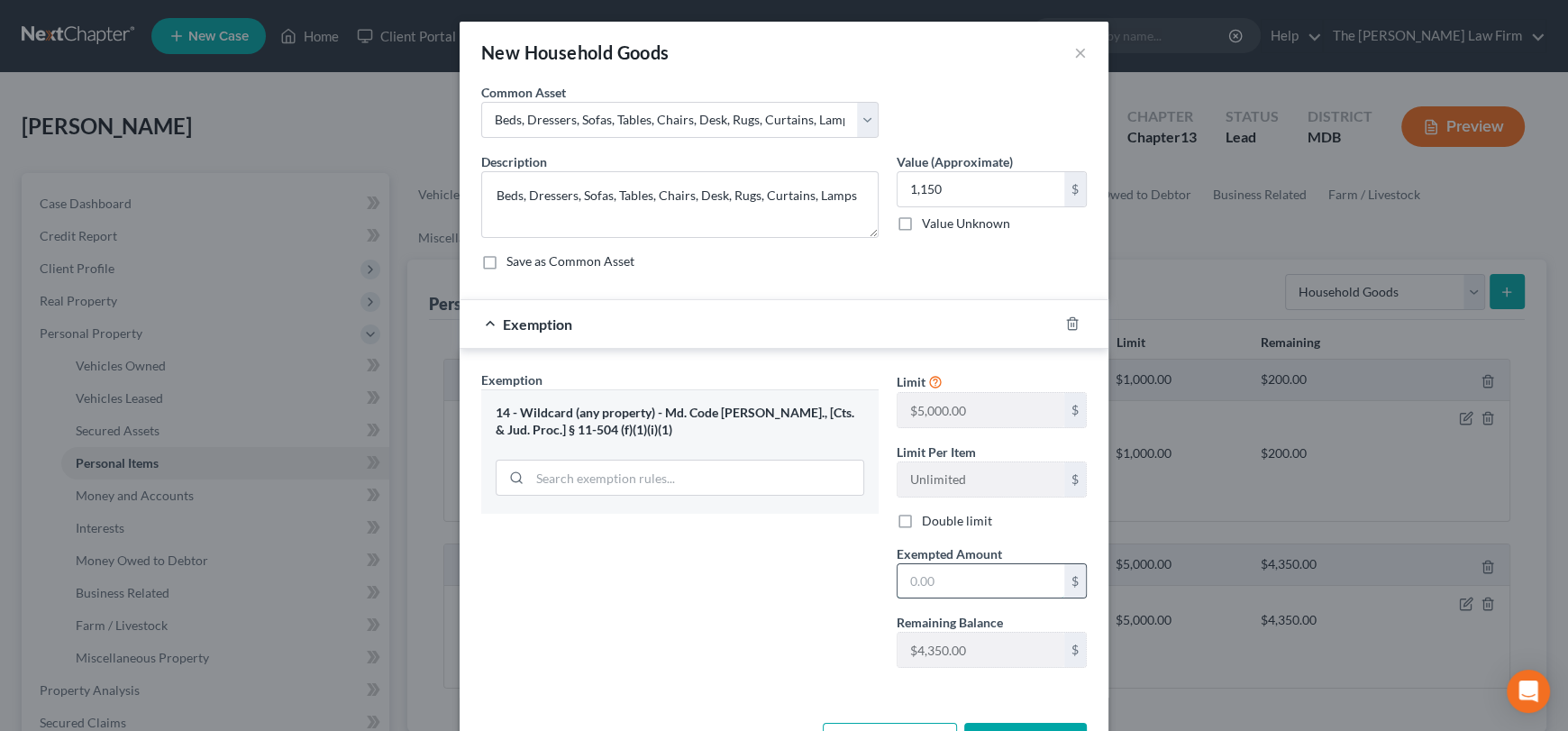
click at [956, 578] on input "text" at bounding box center [981, 581] width 167 height 35
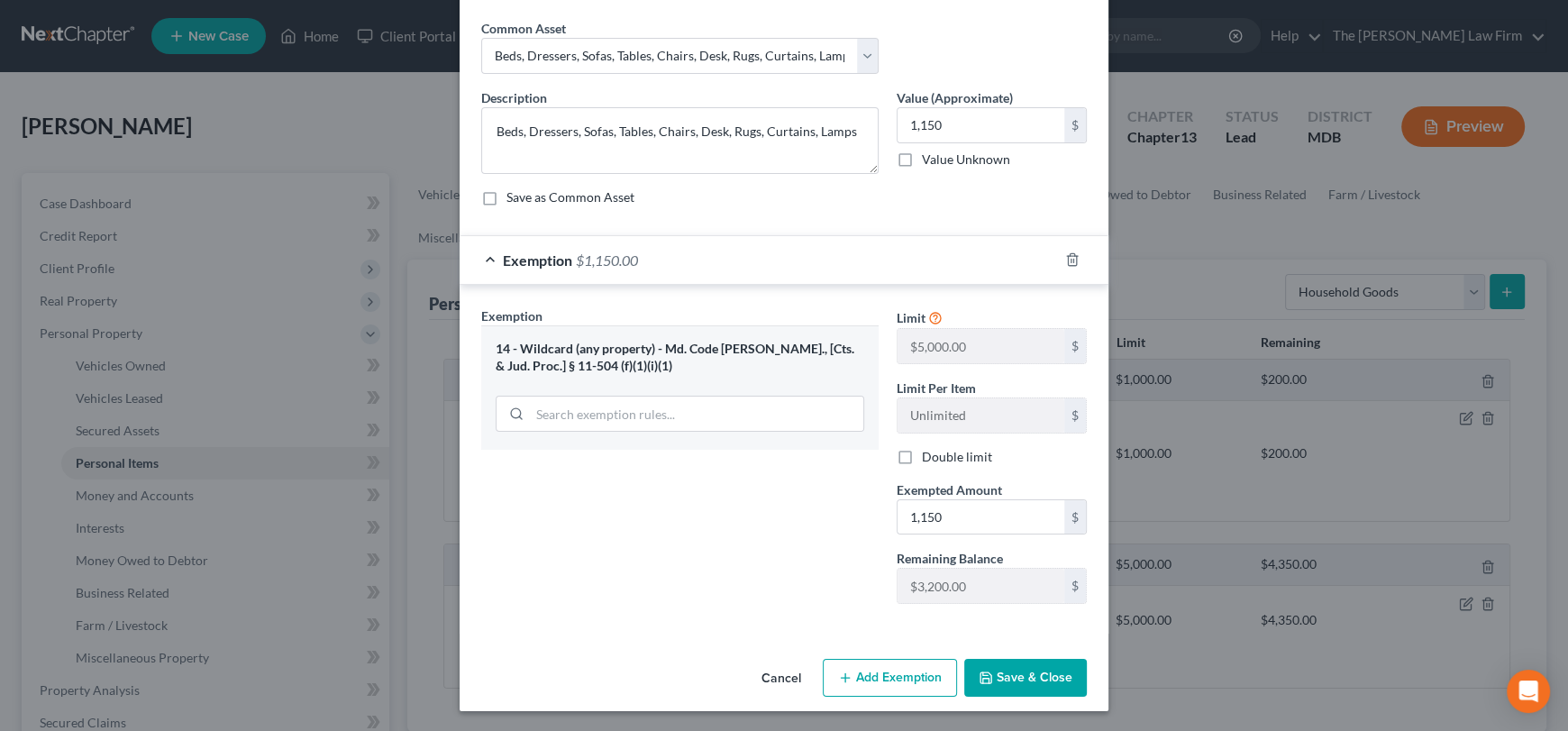
click at [1038, 668] on button "Save & Close" at bounding box center [1026, 676] width 123 height 37
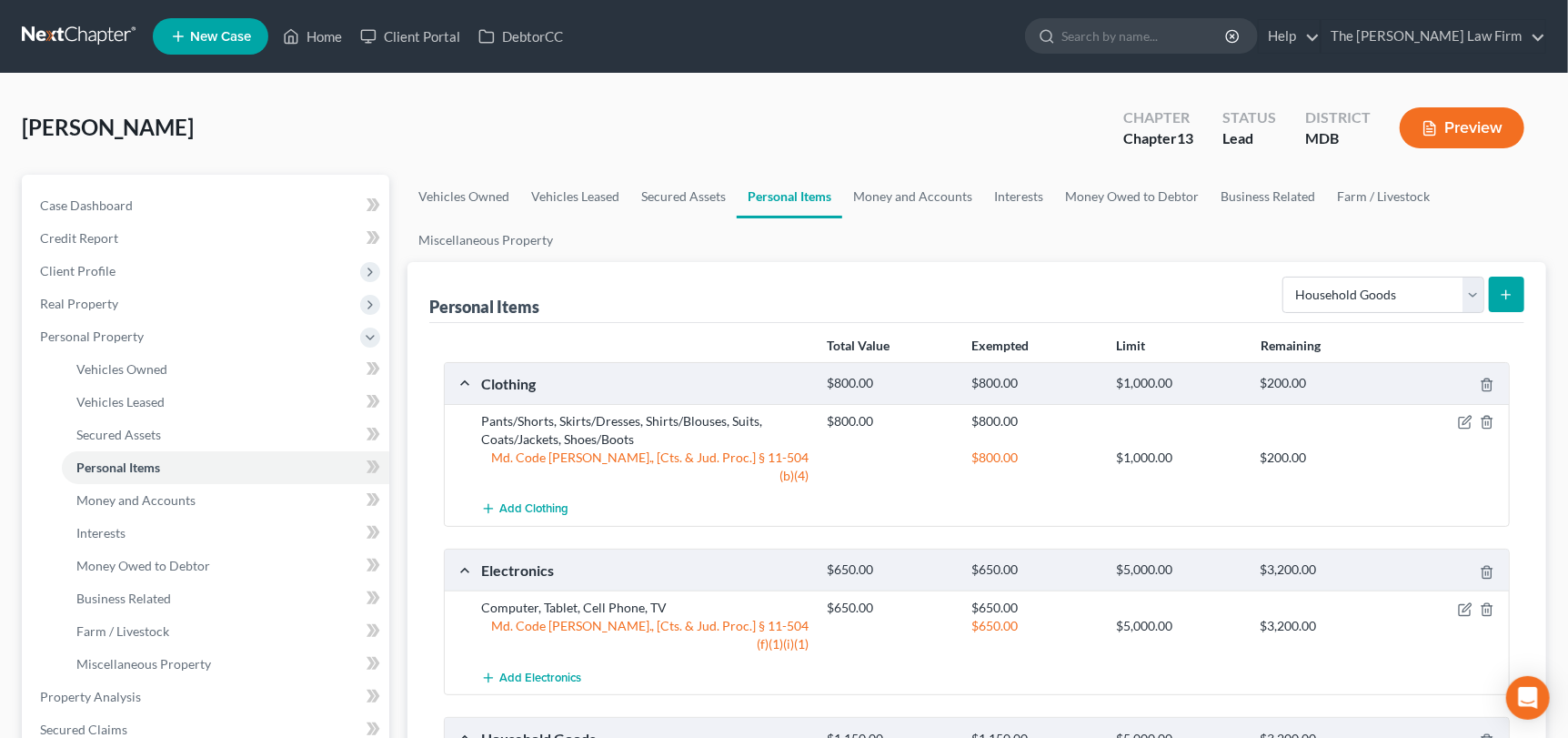
click at [1501, 295] on icon "submit" at bounding box center [1506, 294] width 15 height 15
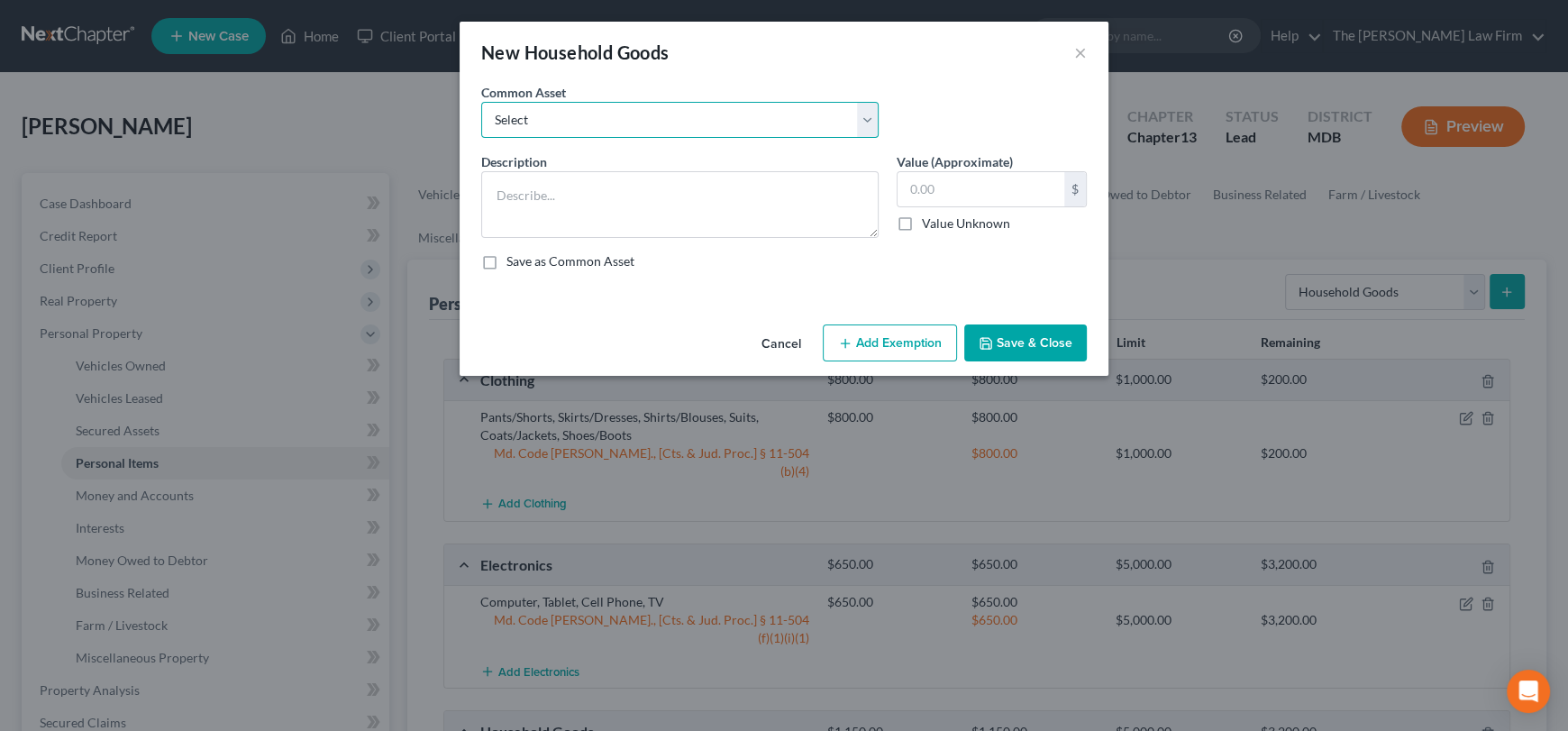
click at [861, 123] on select "Select Beds, Sofas, Tables, Chairs, Desk Pots, Pans, Dishes, Flatware, Glasswar…" at bounding box center [679, 120] width 397 height 36
click at [481, 102] on select "Select Beds, Sofas, Tables, Chairs, Desk Pots, Pans, Dishes, Flatware, Glasswar…" at bounding box center [679, 120] width 397 height 36
click at [947, 197] on input "100.00" at bounding box center [981, 189] width 167 height 35
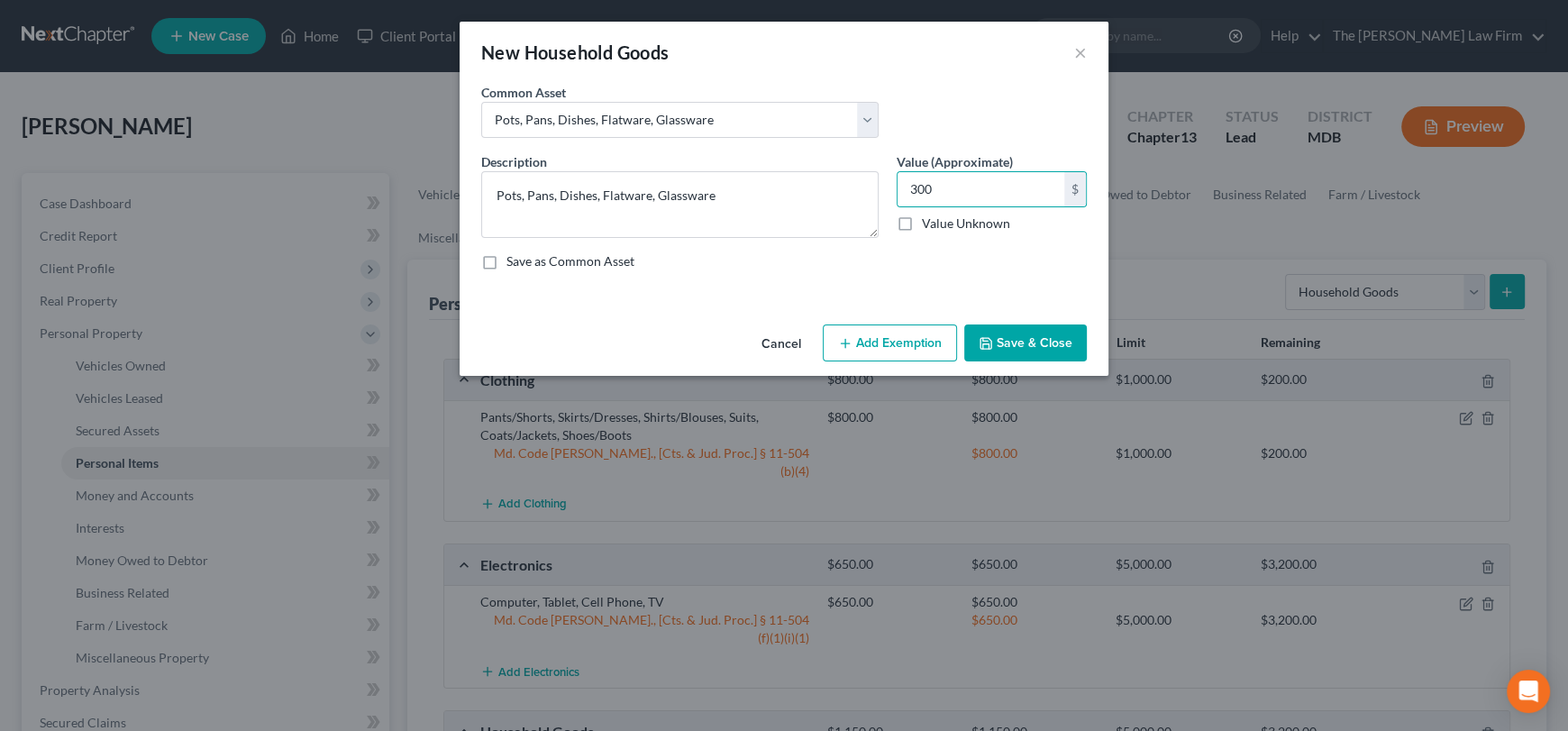
click at [873, 334] on button "Add Exemption" at bounding box center [890, 342] width 134 height 37
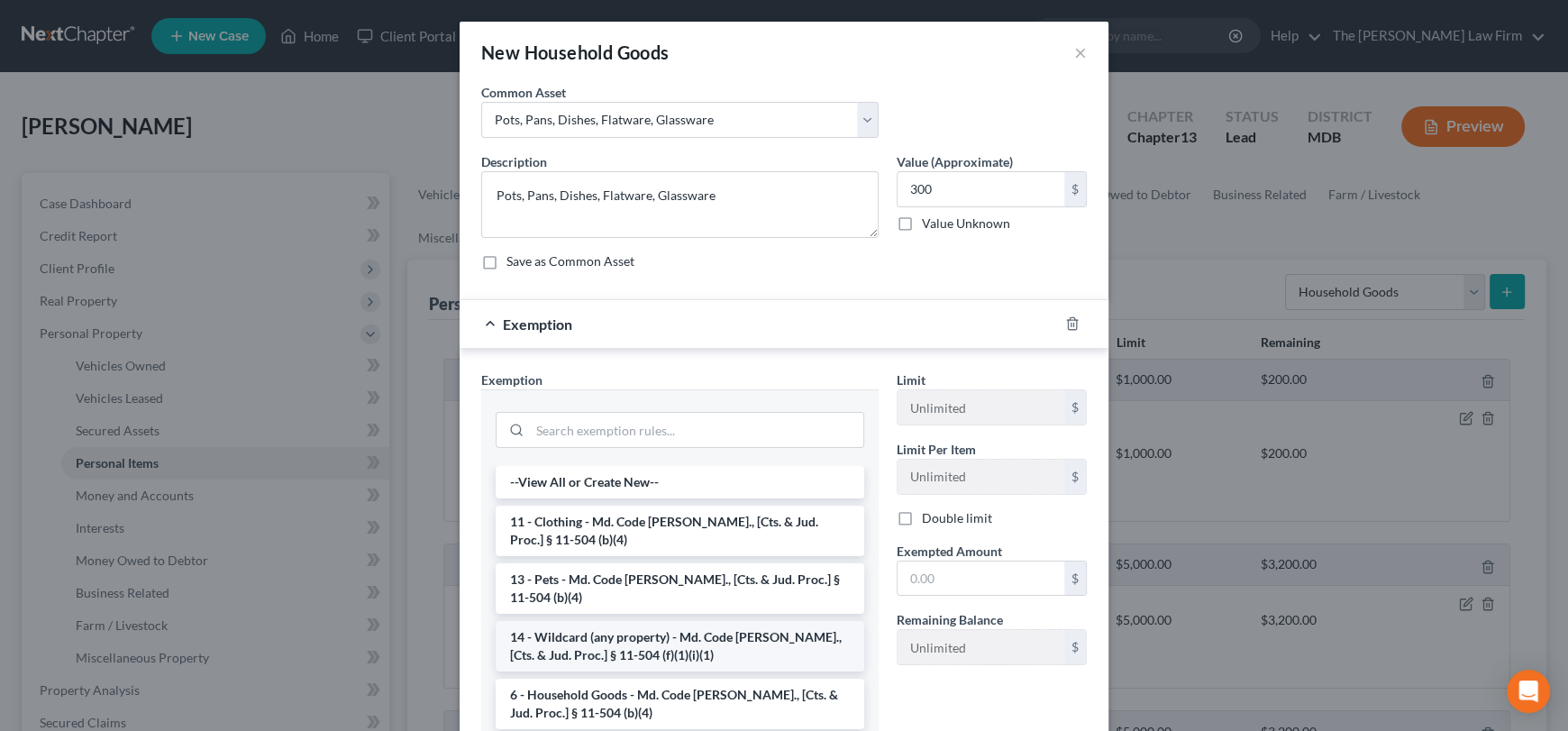
click at [673, 655] on li "14 - Wildcard (any property) - Md. Code [PERSON_NAME]., [Cts. & Jud. Proc.] § 1…" at bounding box center [679, 646] width 368 height 51
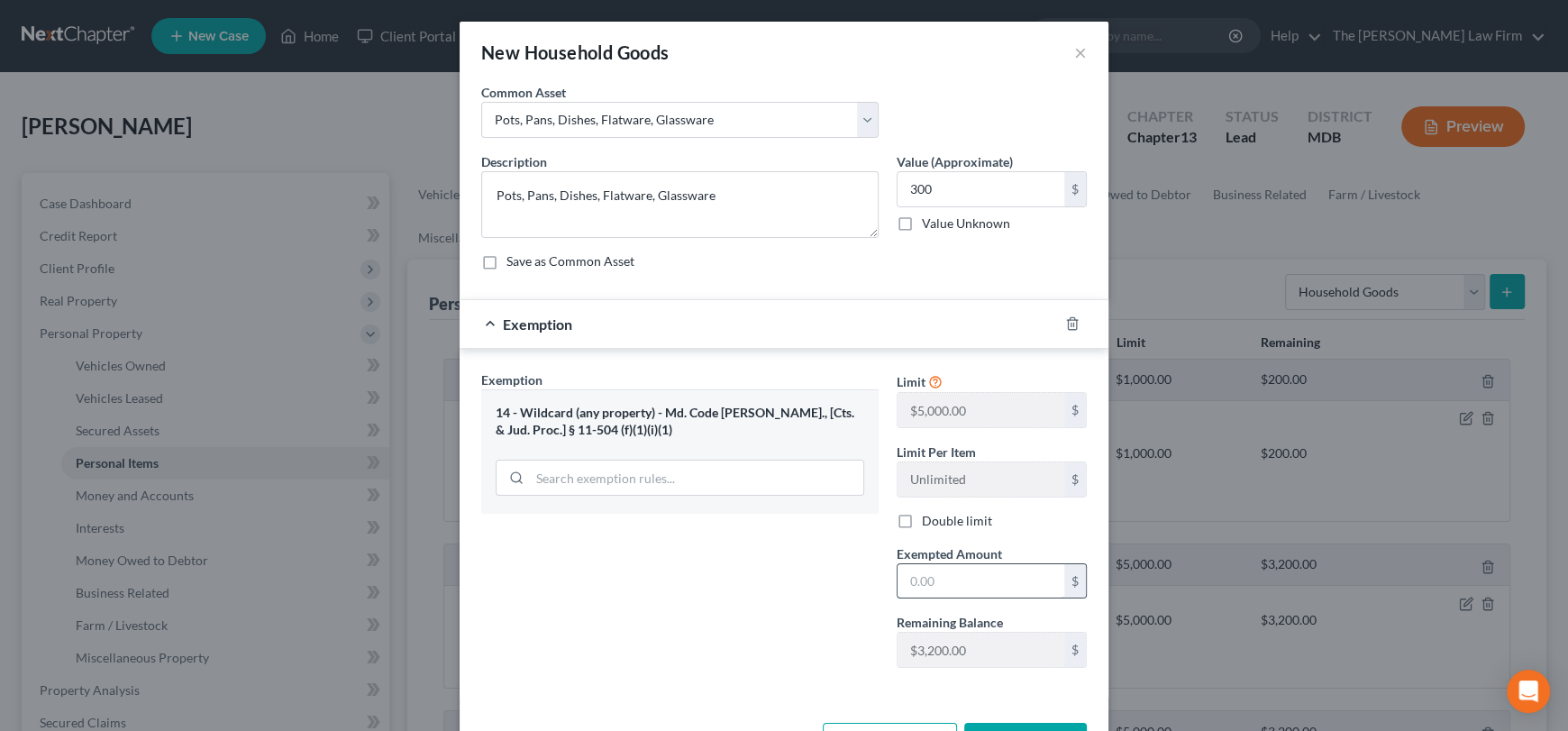
click at [993, 575] on input "text" at bounding box center [981, 581] width 167 height 35
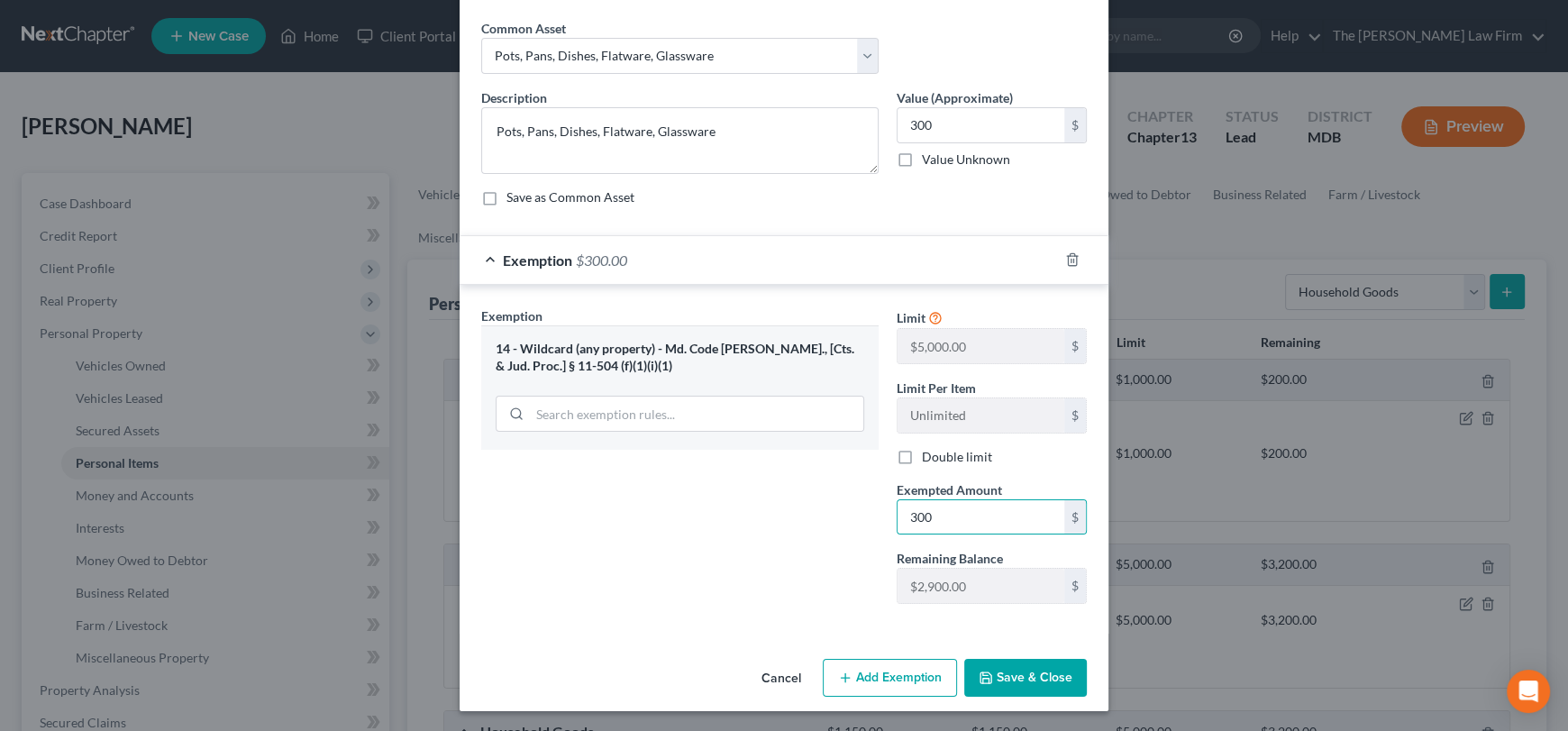
click at [983, 679] on polyline "button" at bounding box center [986, 680] width 7 height 5
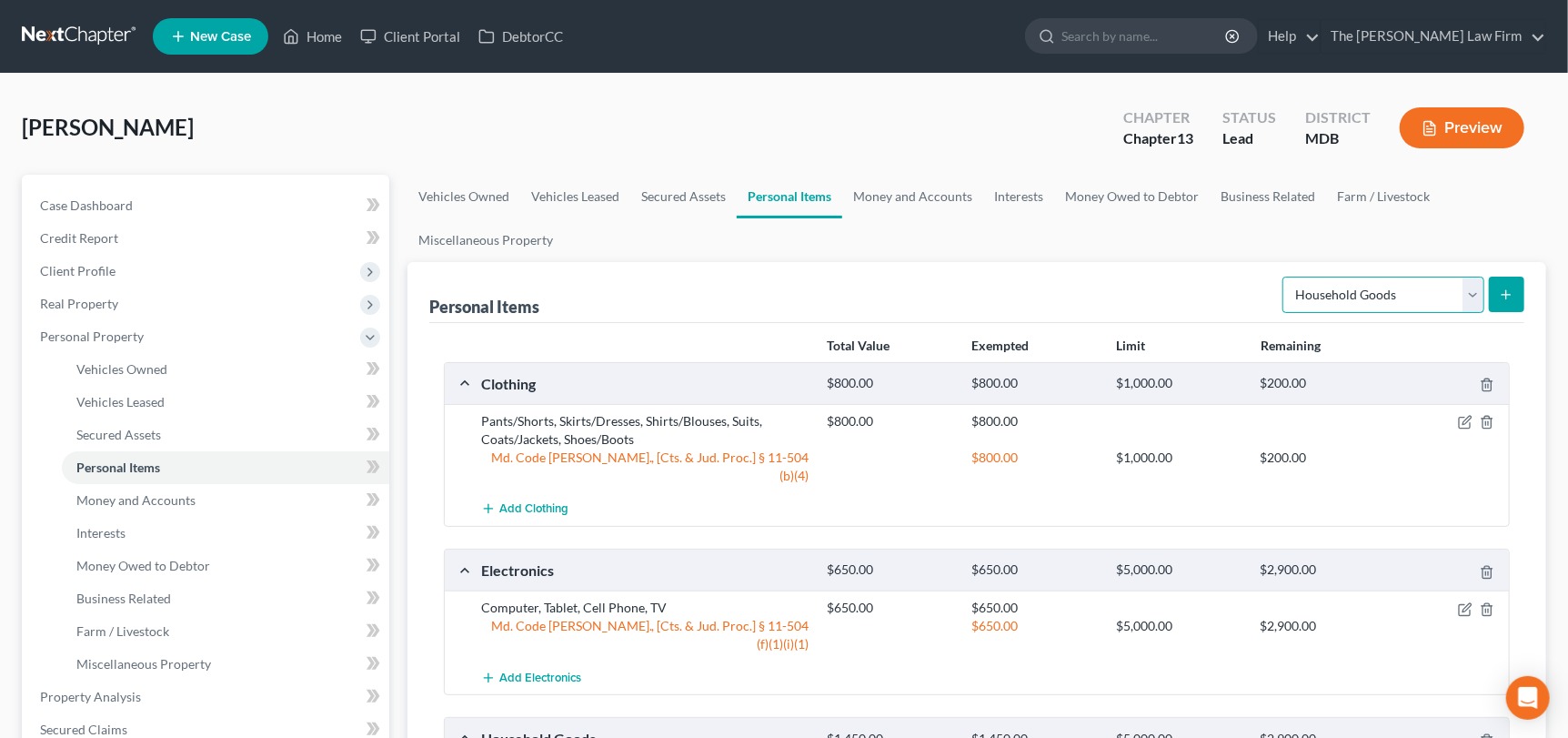
click at [1473, 292] on select "Select Item Type Clothing Collectibles Of Value Electronics Firearms Household …" at bounding box center [1383, 294] width 201 height 37
drag, startPoint x: 1473, startPoint y: 292, endPoint x: 1497, endPoint y: 291, distance: 24.0
click at [1473, 292] on select "Select Item Type Clothing Collectibles Of Value Electronics Firearms Household …" at bounding box center [1383, 294] width 201 height 37
click at [1515, 293] on button "submit" at bounding box center [1506, 293] width 36 height 36
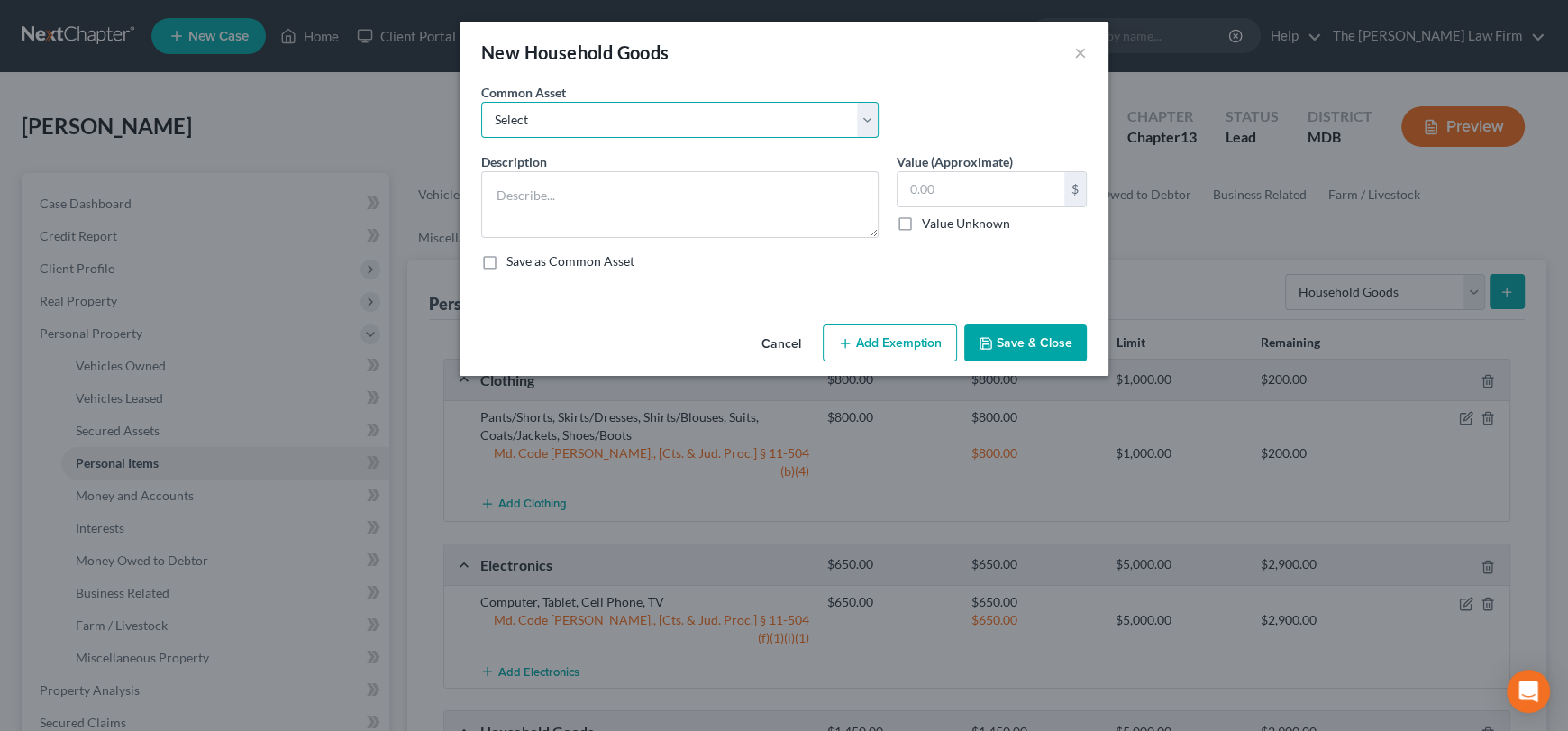
drag, startPoint x: 622, startPoint y: 116, endPoint x: 604, endPoint y: 135, distance: 26.2
click at [622, 116] on select "Select Beds, Sofas, Tables, Chairs, Desk Pots, Pans, Dishes, Flatware, Glasswar…" at bounding box center [679, 120] width 397 height 36
click at [481, 102] on select "Select Beds, Sofas, Tables, Chairs, Desk Pots, Pans, Dishes, Flatware, Glasswar…" at bounding box center [679, 120] width 397 height 36
click at [988, 194] on input "450.00" at bounding box center [981, 189] width 167 height 35
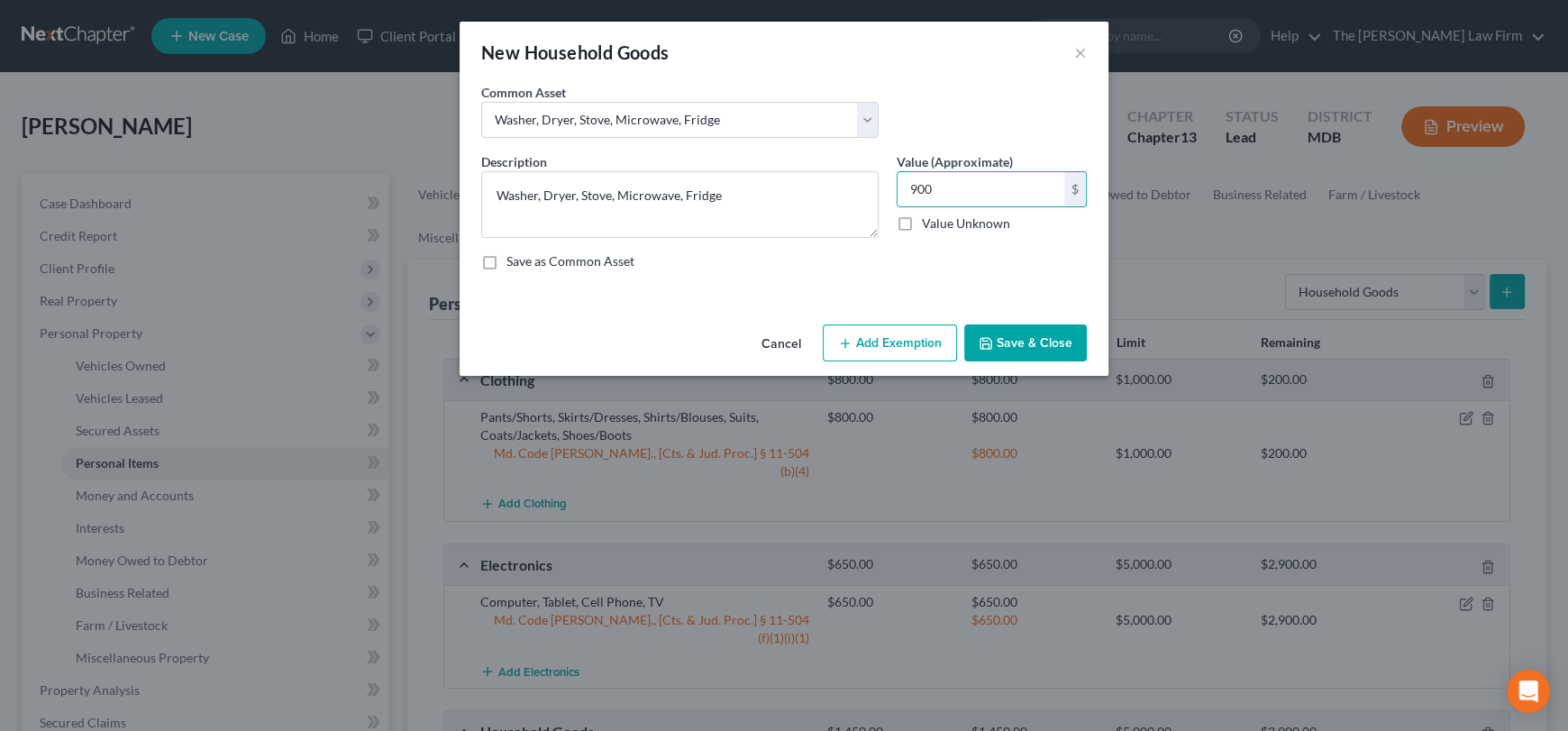
click at [890, 342] on button "Add Exemption" at bounding box center [890, 342] width 134 height 37
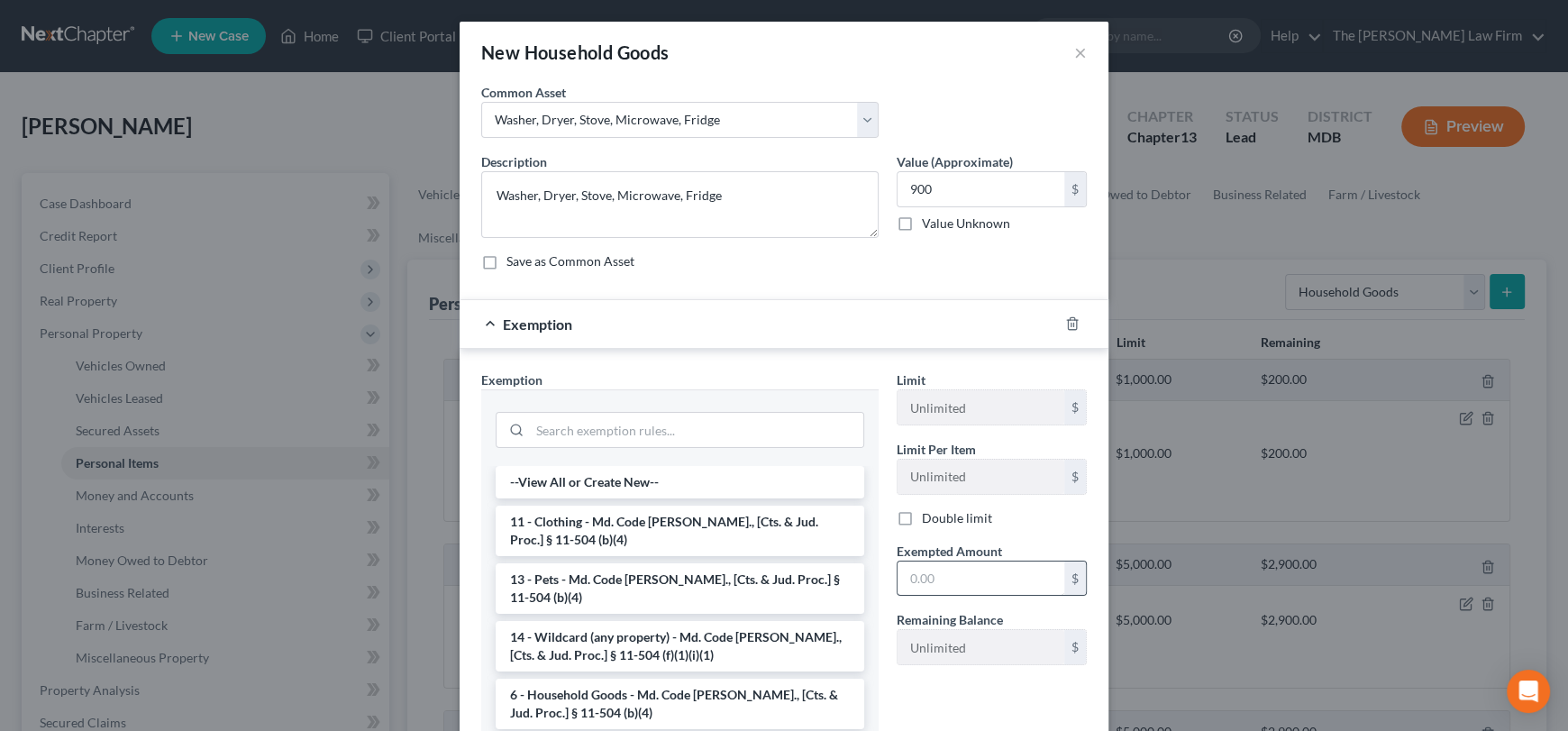
drag, startPoint x: 649, startPoint y: 647, endPoint x: 937, endPoint y: 565, distance: 299.4
click at [650, 647] on li "14 - Wildcard (any property) - Md. Code [PERSON_NAME]., [Cts. & Jud. Proc.] § 1…" at bounding box center [679, 646] width 368 height 51
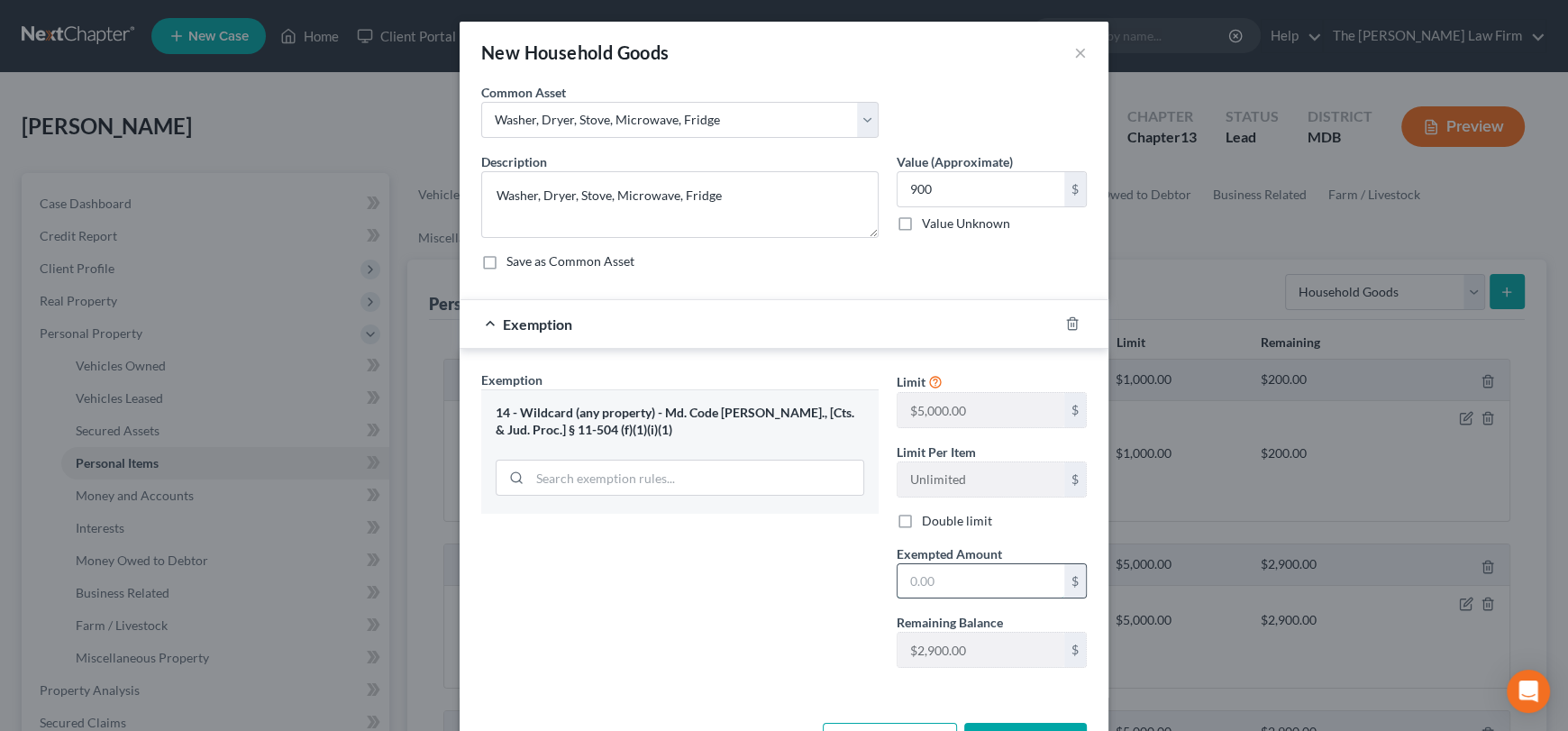
click at [933, 580] on input "text" at bounding box center [981, 581] width 167 height 35
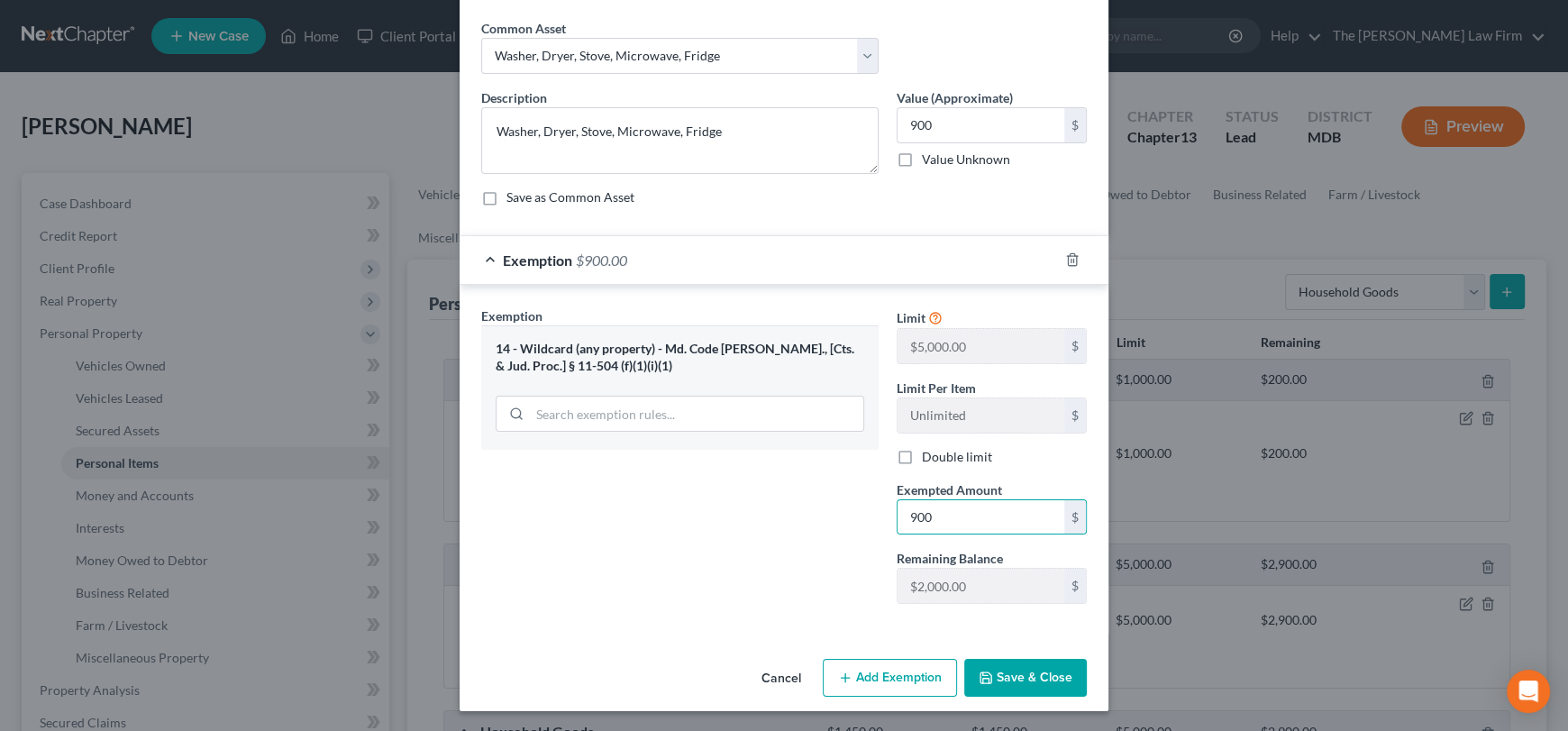
click at [983, 667] on button "Save & Close" at bounding box center [1026, 676] width 123 height 37
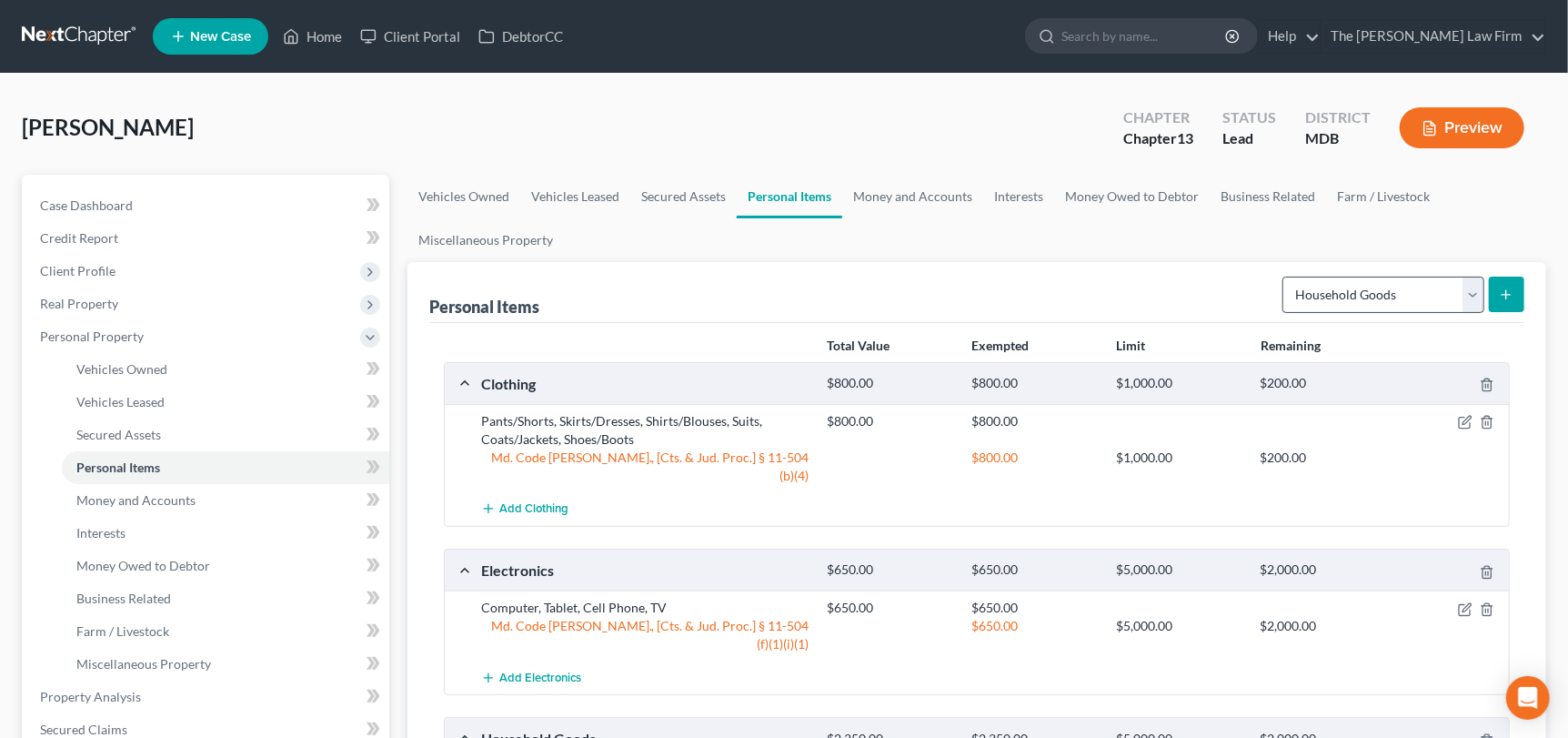
drag, startPoint x: 1485, startPoint y: 292, endPoint x: 1466, endPoint y: 293, distance: 19.0
click at [1485, 292] on form "Select Item Type Clothing Collectibles Of Value Electronics Firearms Household …" at bounding box center [1403, 294] width 242 height 38
drag, startPoint x: 1466, startPoint y: 293, endPoint x: 1465, endPoint y: 306, distance: 13.0
click at [1466, 293] on select "Select Item Type Clothing Collectibles Of Value Electronics Firearms Household …" at bounding box center [1383, 294] width 201 height 37
click at [1285, 276] on select "Select Item Type Clothing Collectibles Of Value Electronics Firearms Household …" at bounding box center [1383, 294] width 201 height 37
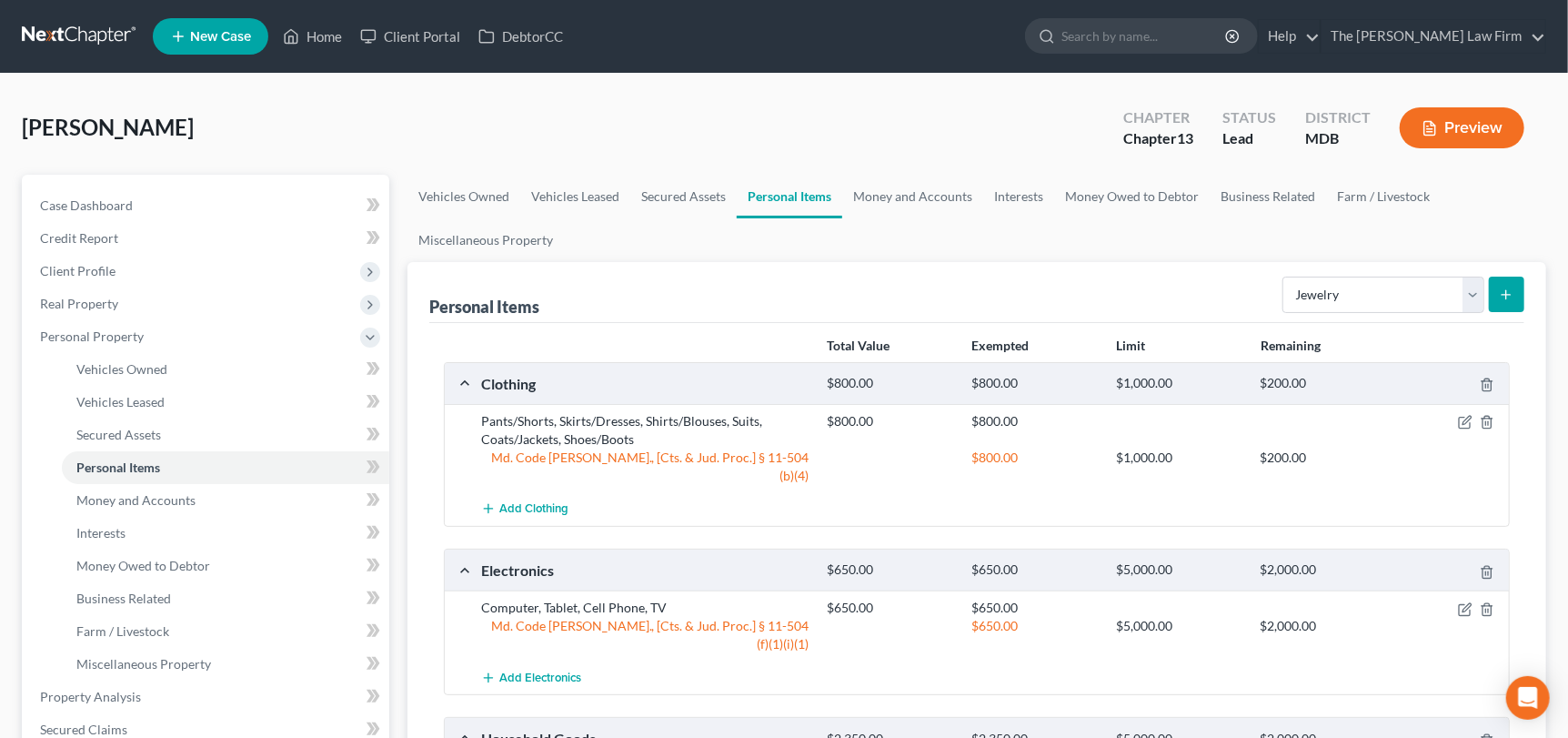
click at [1499, 300] on button "submit" at bounding box center [1506, 293] width 36 height 36
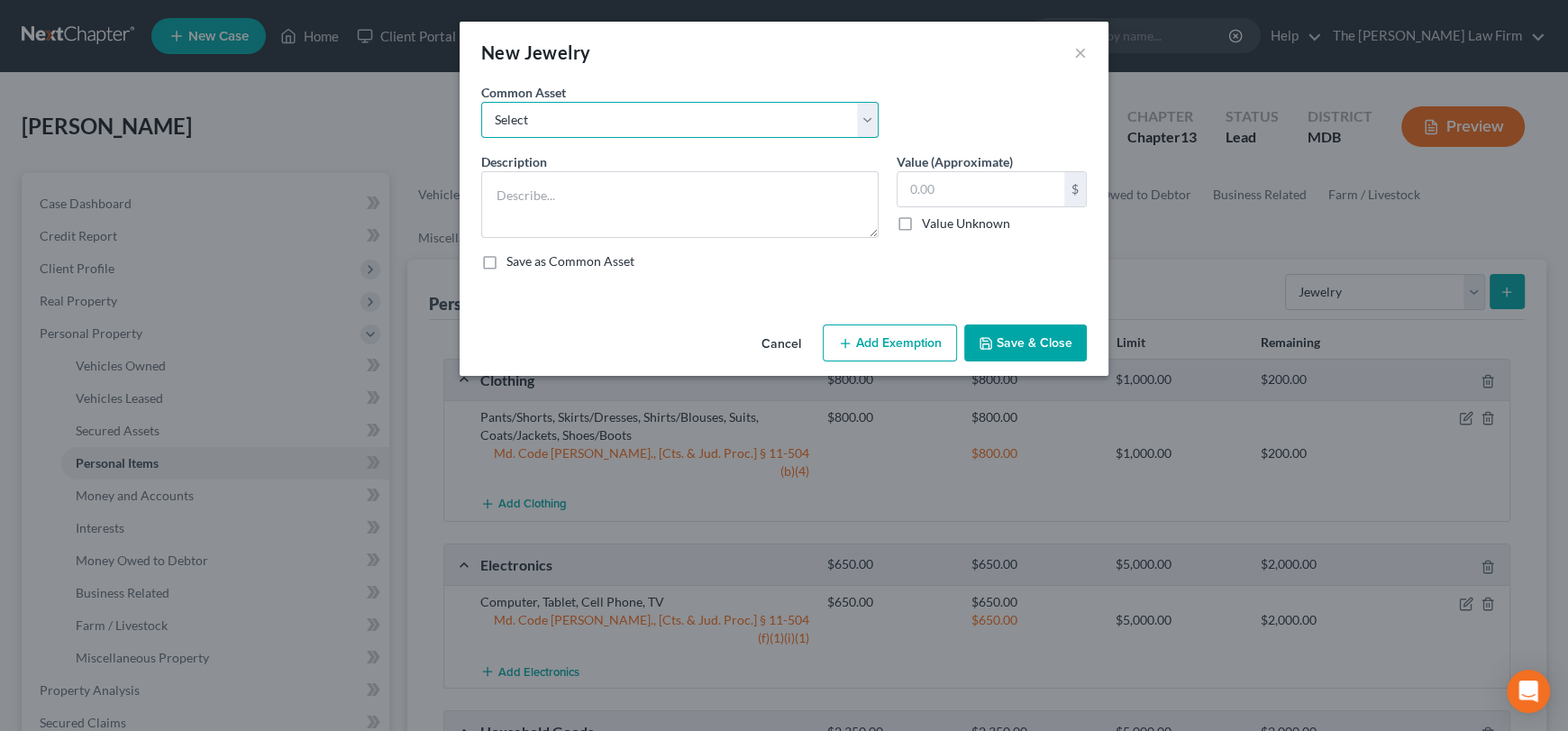
drag, startPoint x: 791, startPoint y: 118, endPoint x: 782, endPoint y: 132, distance: 16.6
click at [791, 118] on select "Select Watches, Jewelry, Necklaces, Earrings, Bracelets, Rings Watches/Necklaces" at bounding box center [679, 120] width 397 height 36
click at [481, 102] on select "Select Watches, Jewelry, Necklaces, Earrings, Bracelets, Rings Watches/Necklaces" at bounding box center [679, 120] width 397 height 36
click at [978, 191] on input "250.00" at bounding box center [981, 189] width 167 height 35
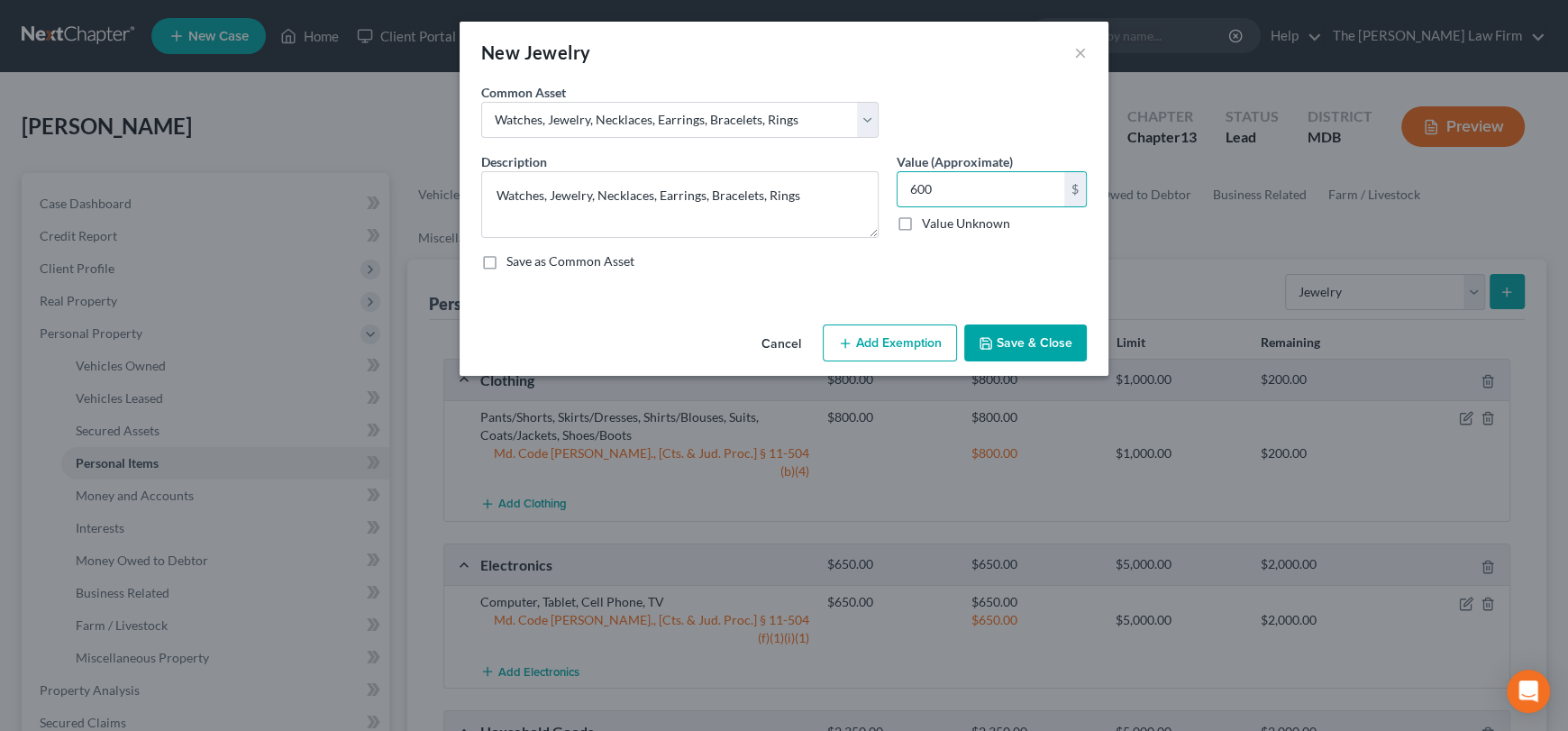
click at [899, 335] on button "Add Exemption" at bounding box center [890, 342] width 134 height 37
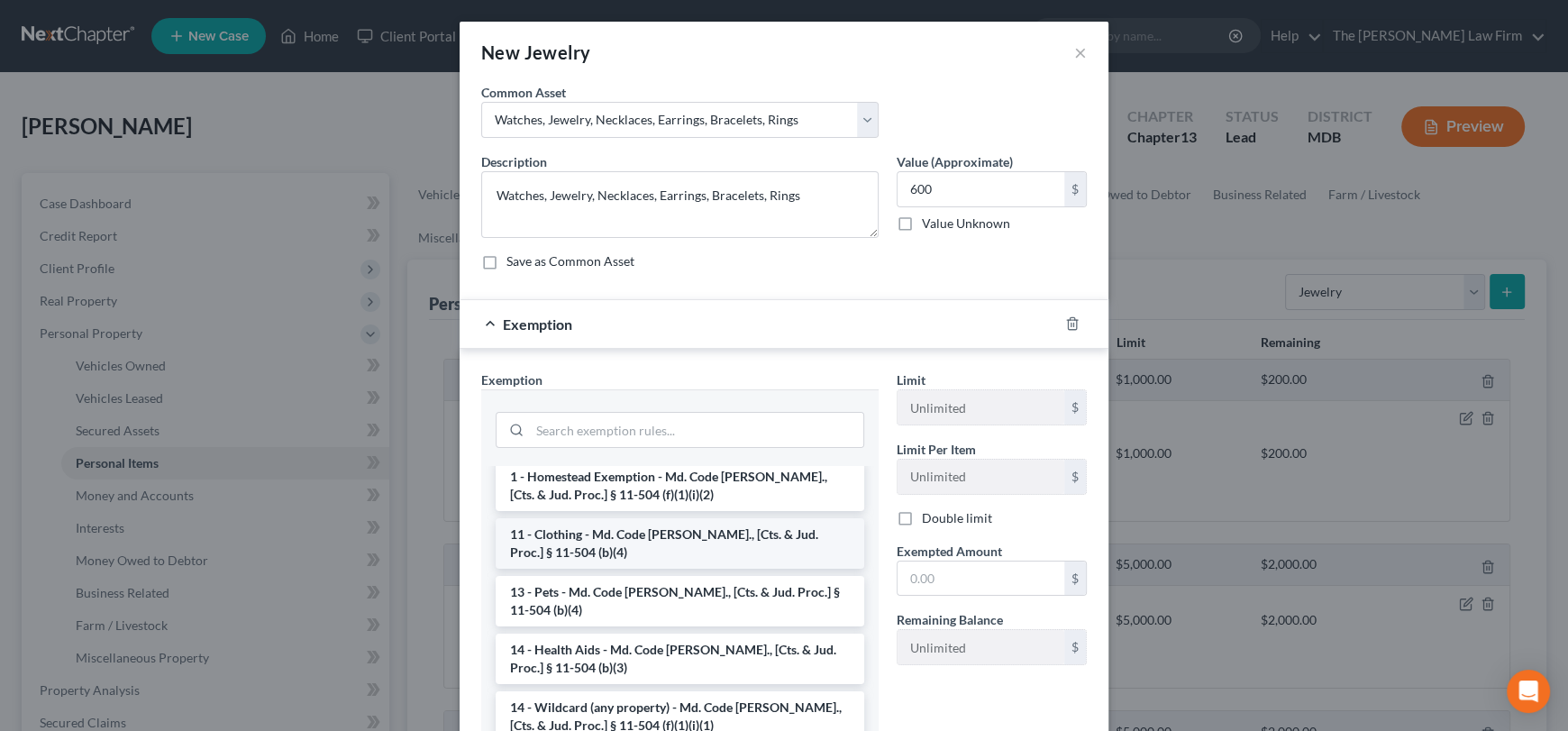
scroll to position [180, 0]
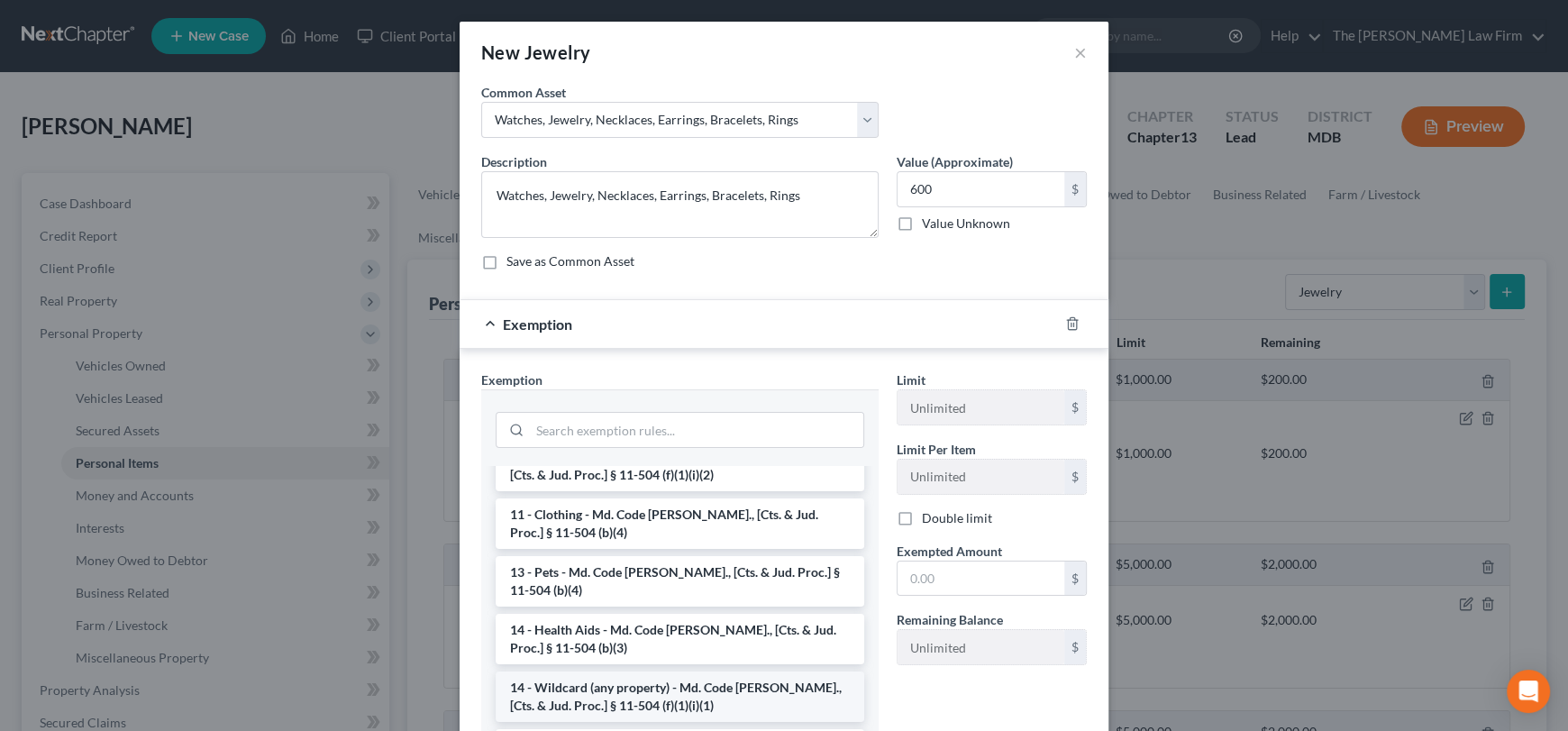
click at [643, 672] on li "14 - Wildcard (any property) - Md. Code [PERSON_NAME]., [Cts. & Jud. Proc.] § 1…" at bounding box center [679, 696] width 368 height 51
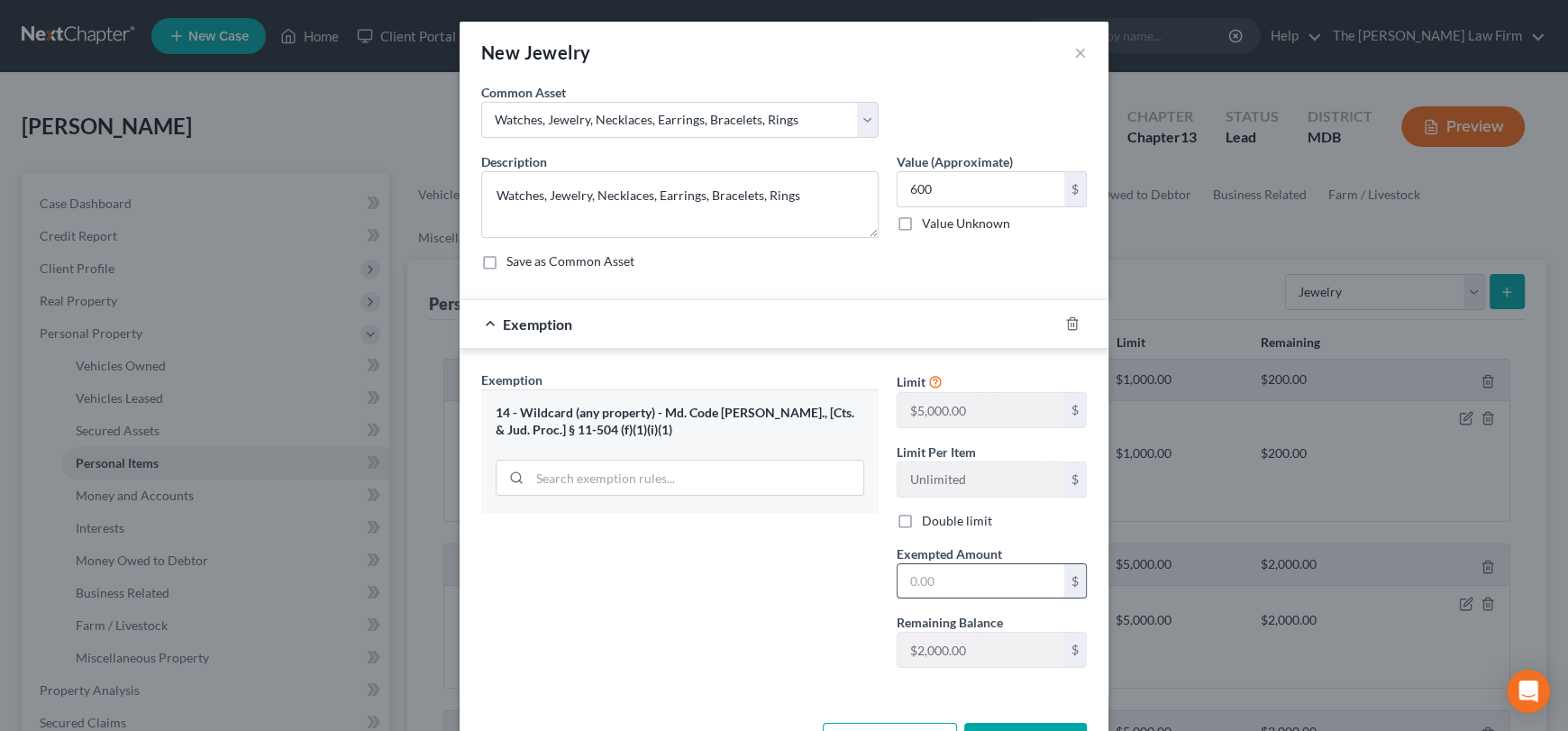
click at [938, 589] on input "text" at bounding box center [981, 581] width 167 height 35
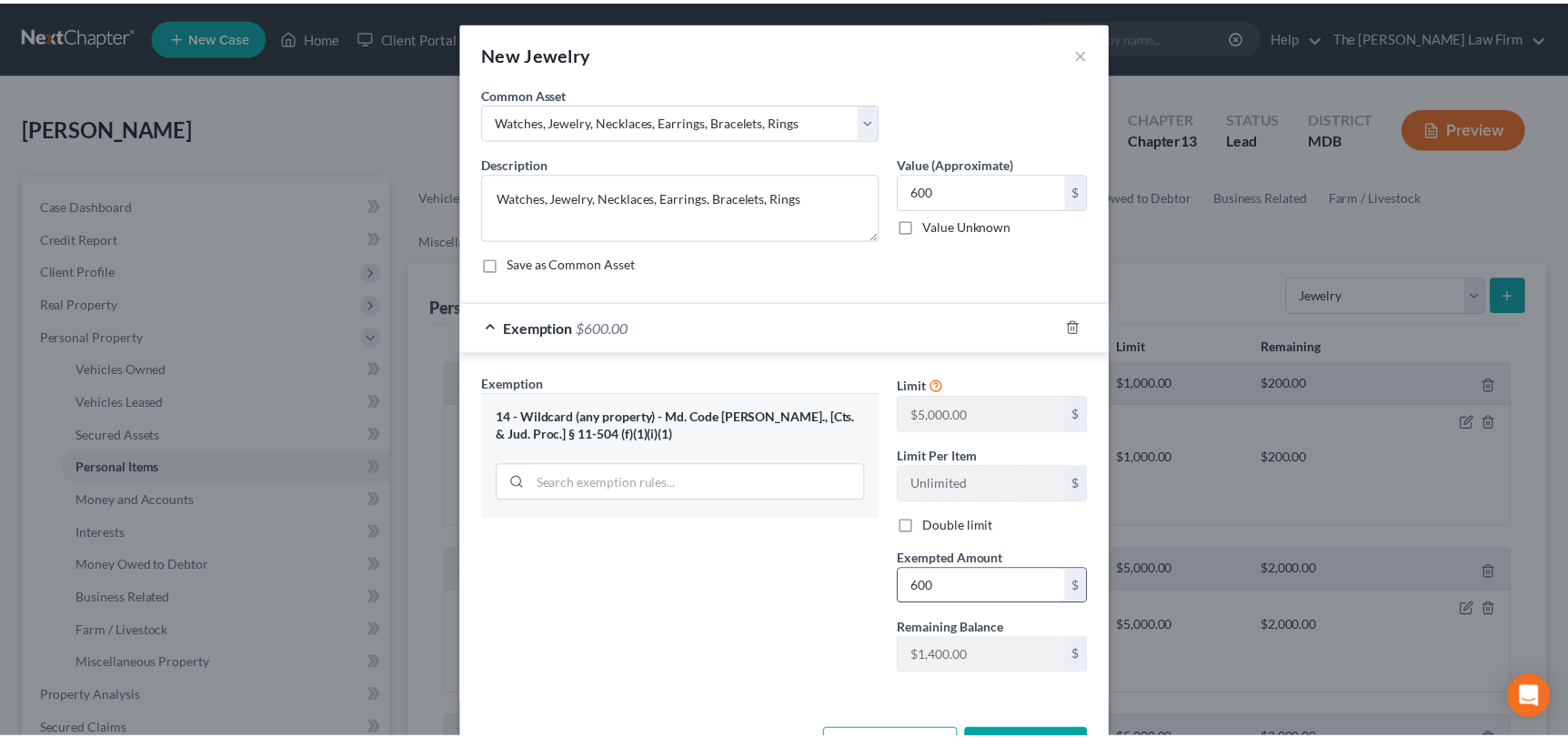
scroll to position [65, 0]
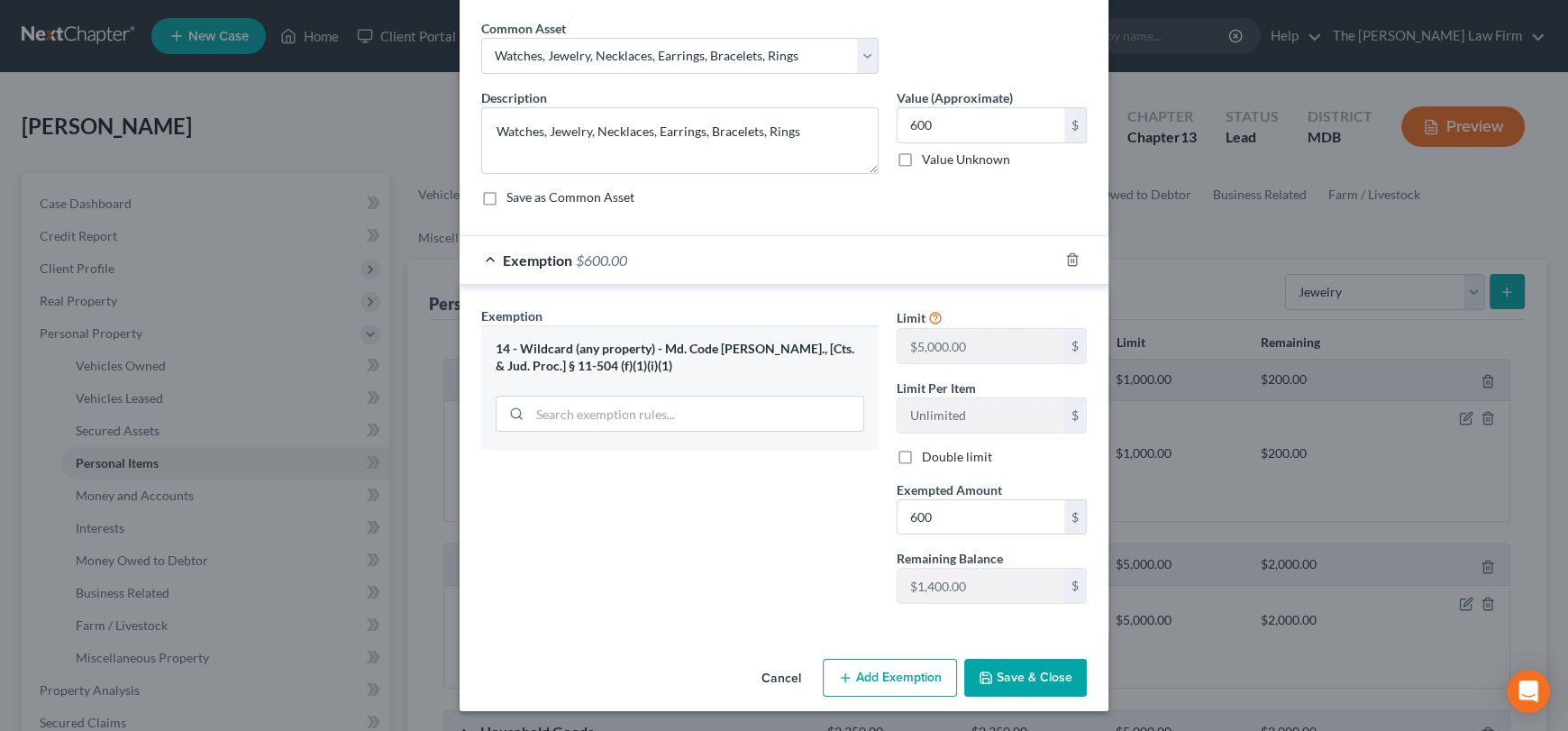
click at [975, 666] on button "Save & Close" at bounding box center [1026, 676] width 123 height 37
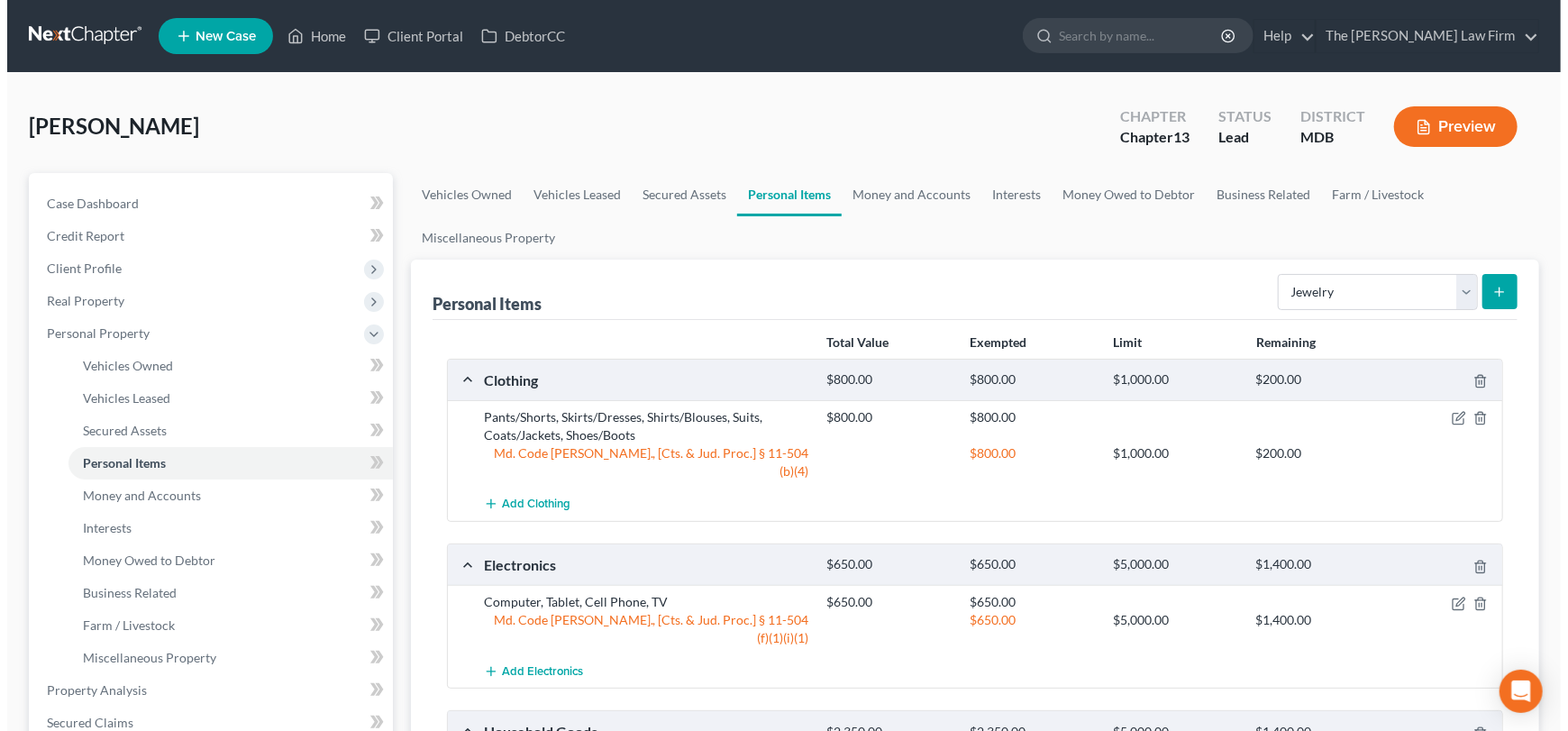
scroll to position [180, 0]
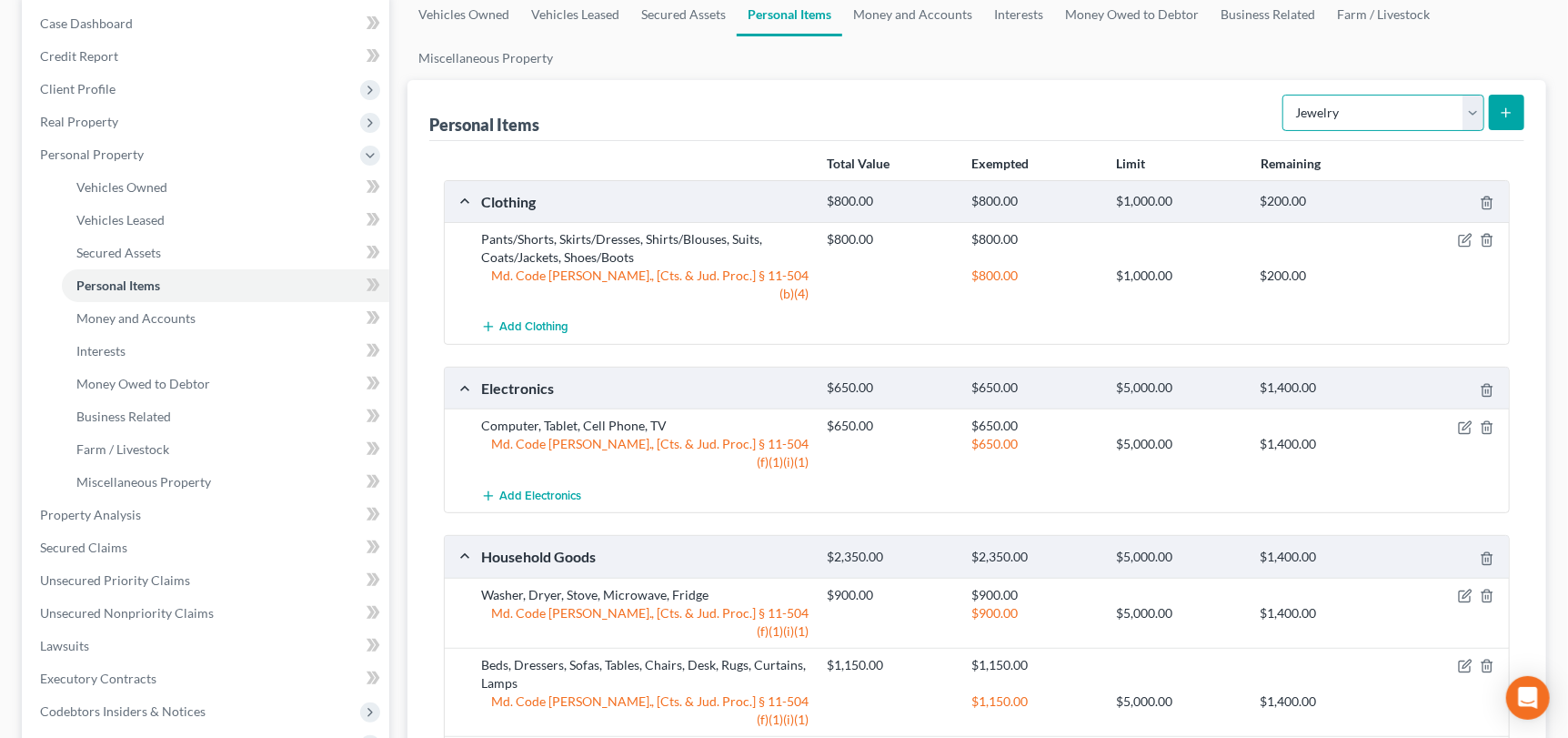
drag, startPoint x: 1481, startPoint y: 108, endPoint x: 1474, endPoint y: 123, distance: 16.6
click at [1481, 108] on select "Select Item Type Clothing Collectibles Of Value Electronics Firearms Household …" at bounding box center [1383, 113] width 201 height 37
click at [1285, 95] on select "Select Item Type Clothing Collectibles Of Value Electronics Firearms Household …" at bounding box center [1383, 113] width 201 height 37
click at [1507, 99] on button "submit" at bounding box center [1506, 112] width 36 height 36
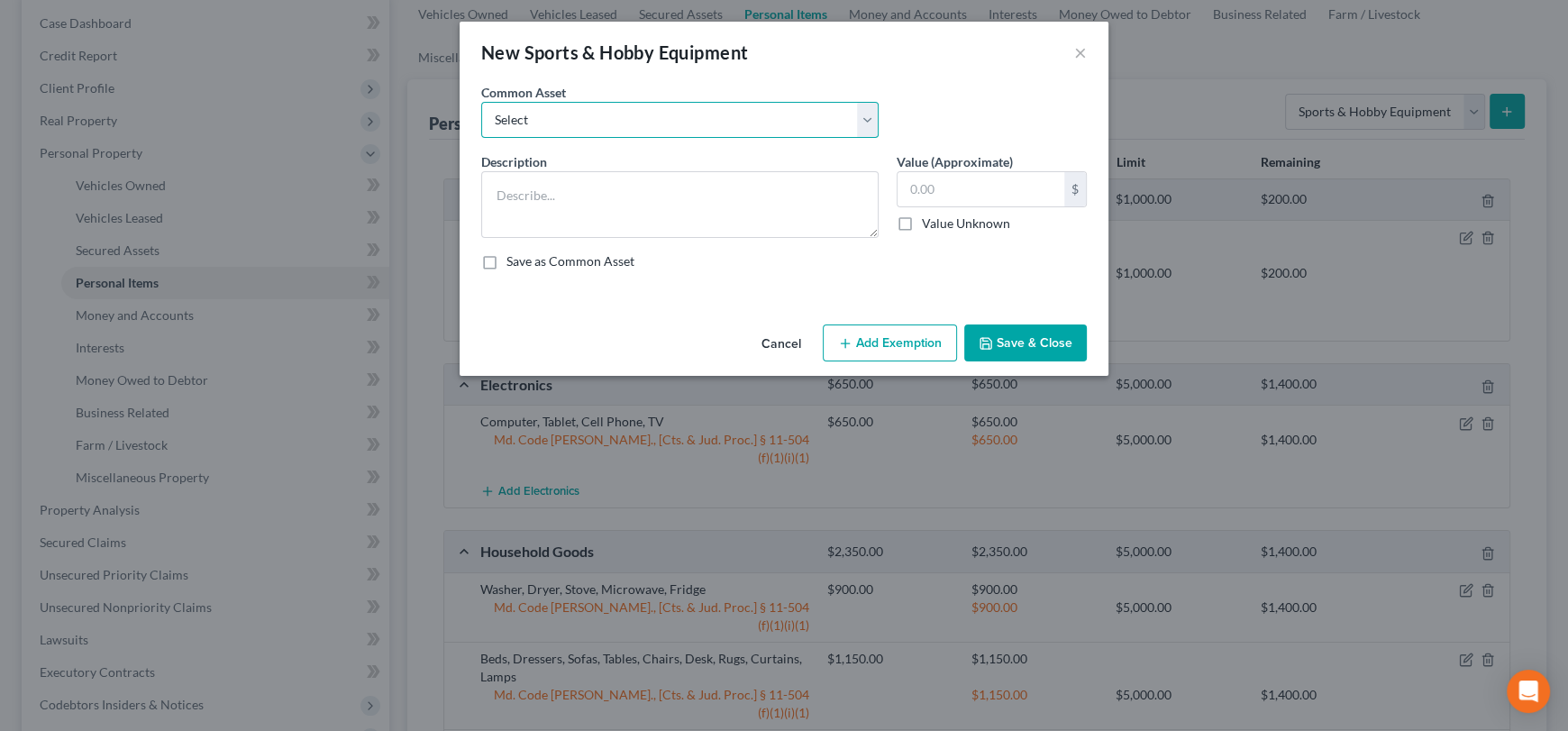
drag, startPoint x: 611, startPoint y: 119, endPoint x: 606, endPoint y: 135, distance: 16.8
click at [611, 119] on select "Select Lawnmower, Grill Work Tools Art brushes, paint, canvas" at bounding box center [679, 120] width 397 height 36
click at [481, 102] on select "Select Lawnmower, Grill Work Tools Art brushes, paint, canvas" at bounding box center [679, 120] width 397 height 36
click at [934, 200] on input "400.00" at bounding box center [981, 189] width 167 height 35
click at [882, 347] on button "Add Exemption" at bounding box center [890, 342] width 134 height 37
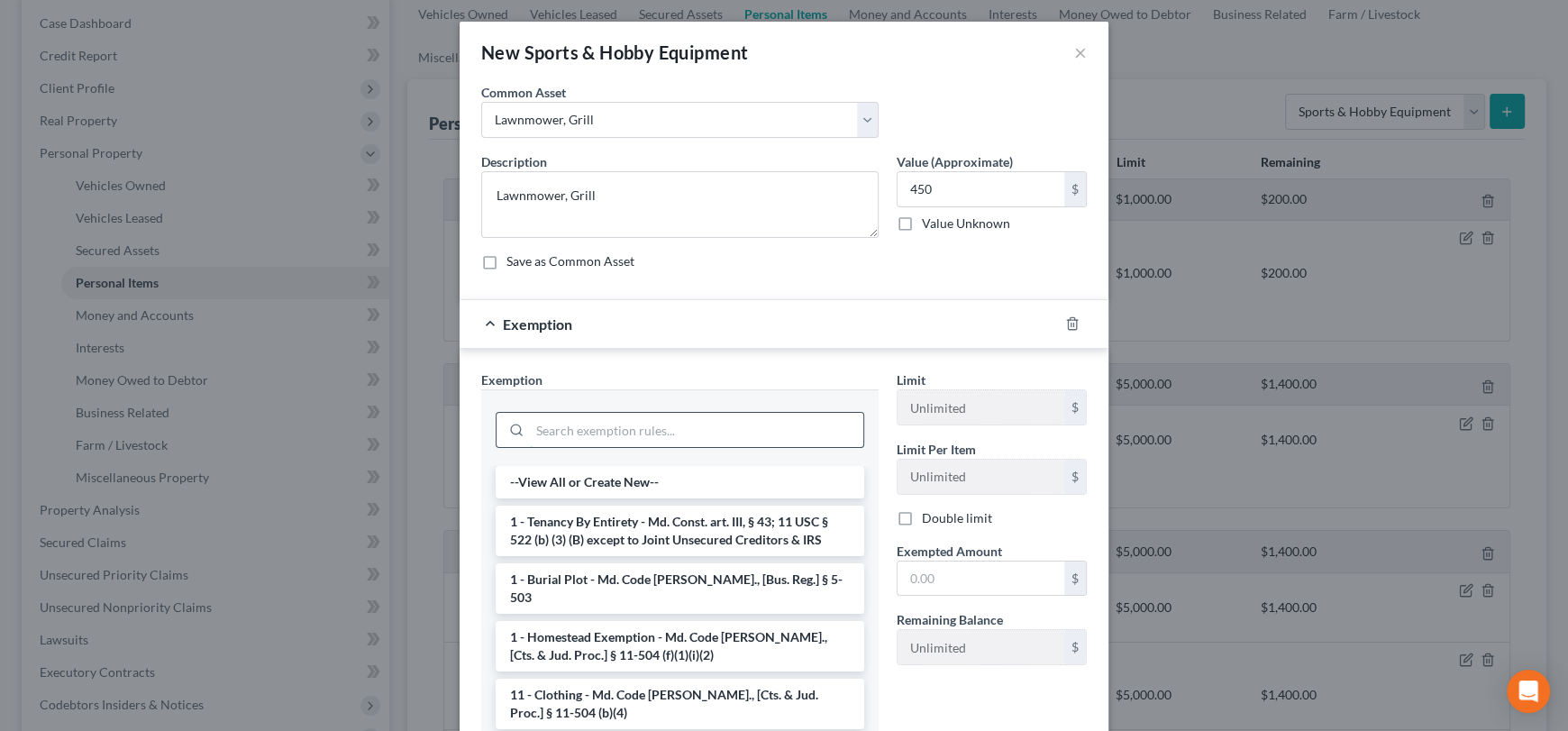
click at [708, 431] on input "search" at bounding box center [696, 430] width 333 height 35
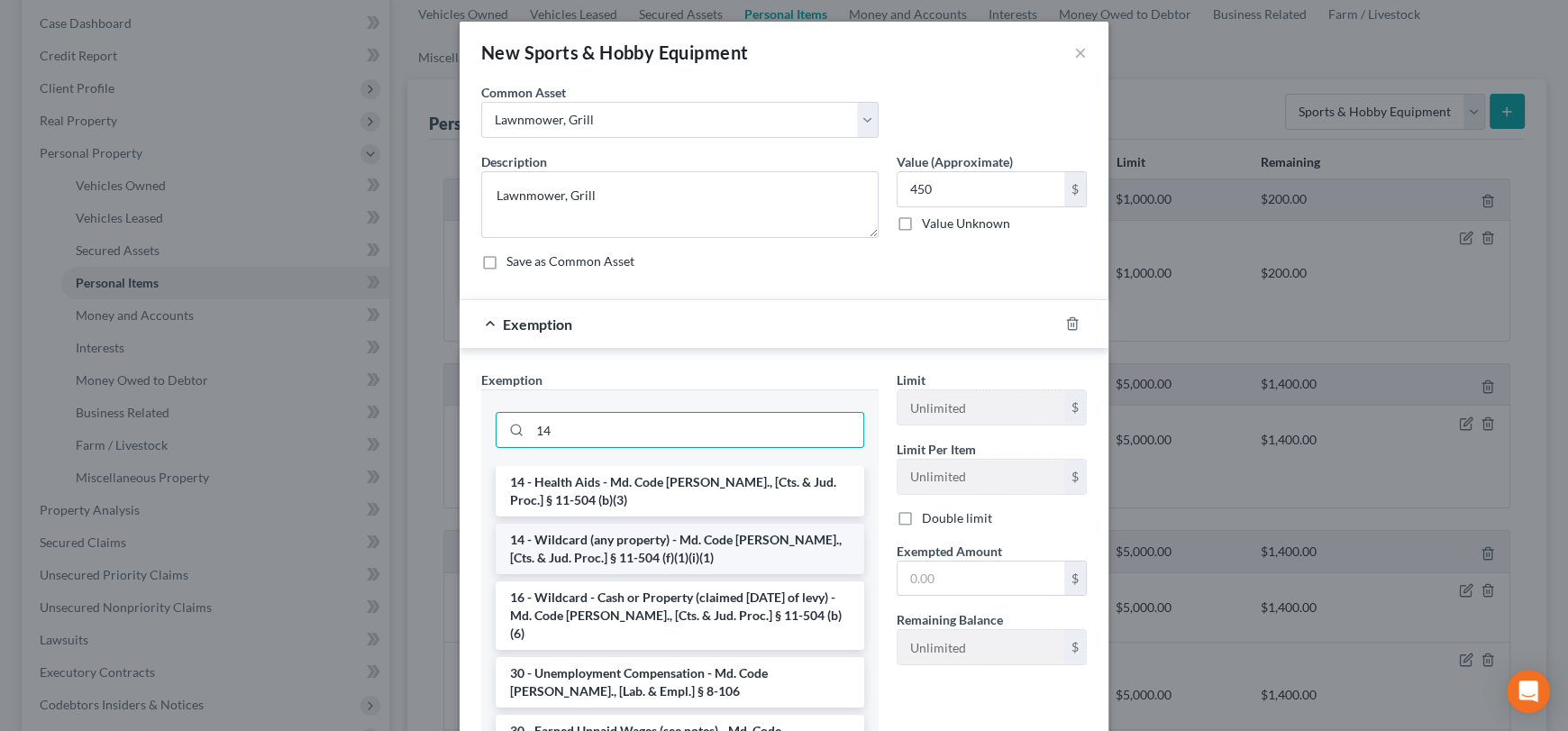
click at [671, 554] on li "14 - Wildcard (any property) - Md. Code [PERSON_NAME]., [Cts. & Jud. Proc.] § 1…" at bounding box center [679, 549] width 368 height 51
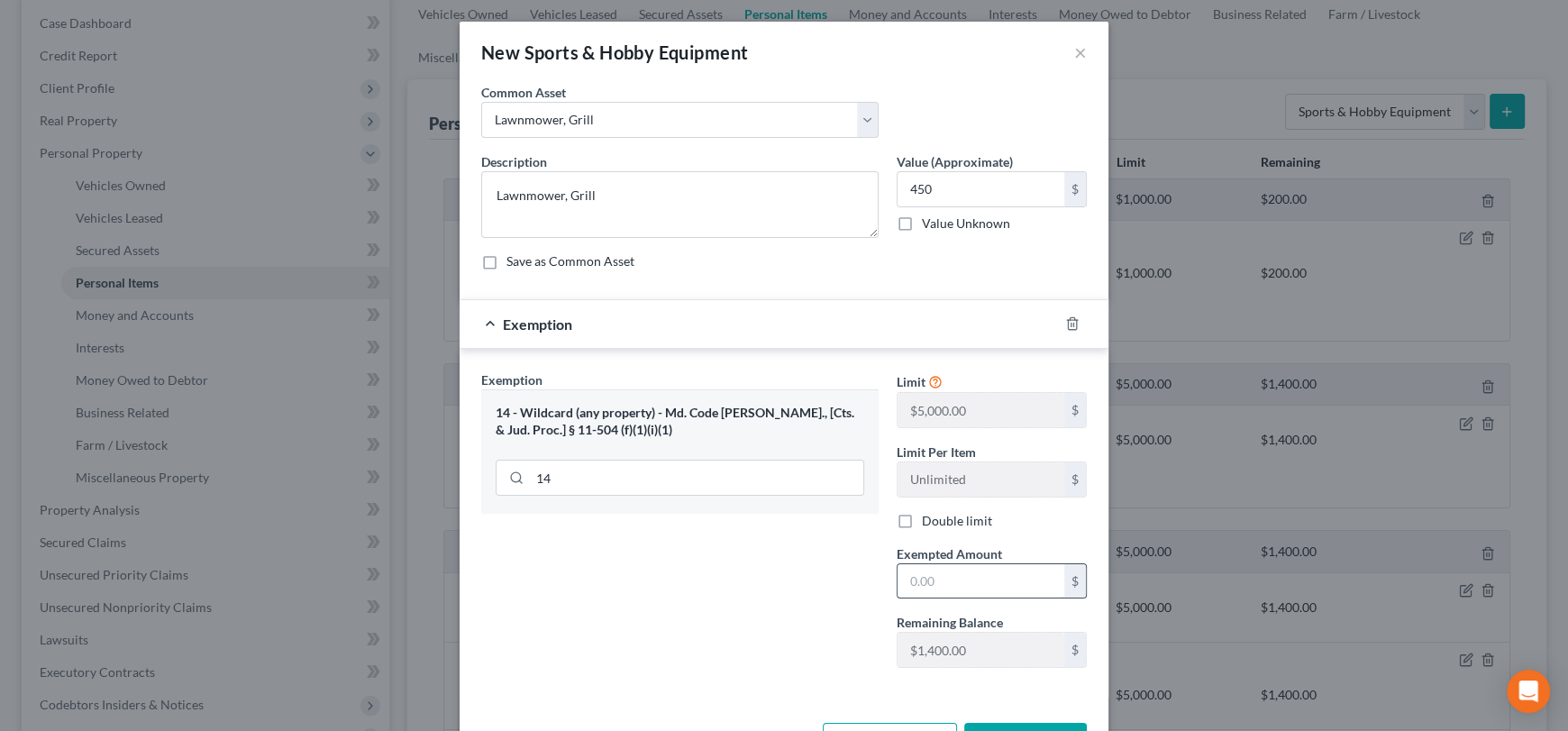
click at [936, 587] on input "text" at bounding box center [981, 581] width 167 height 35
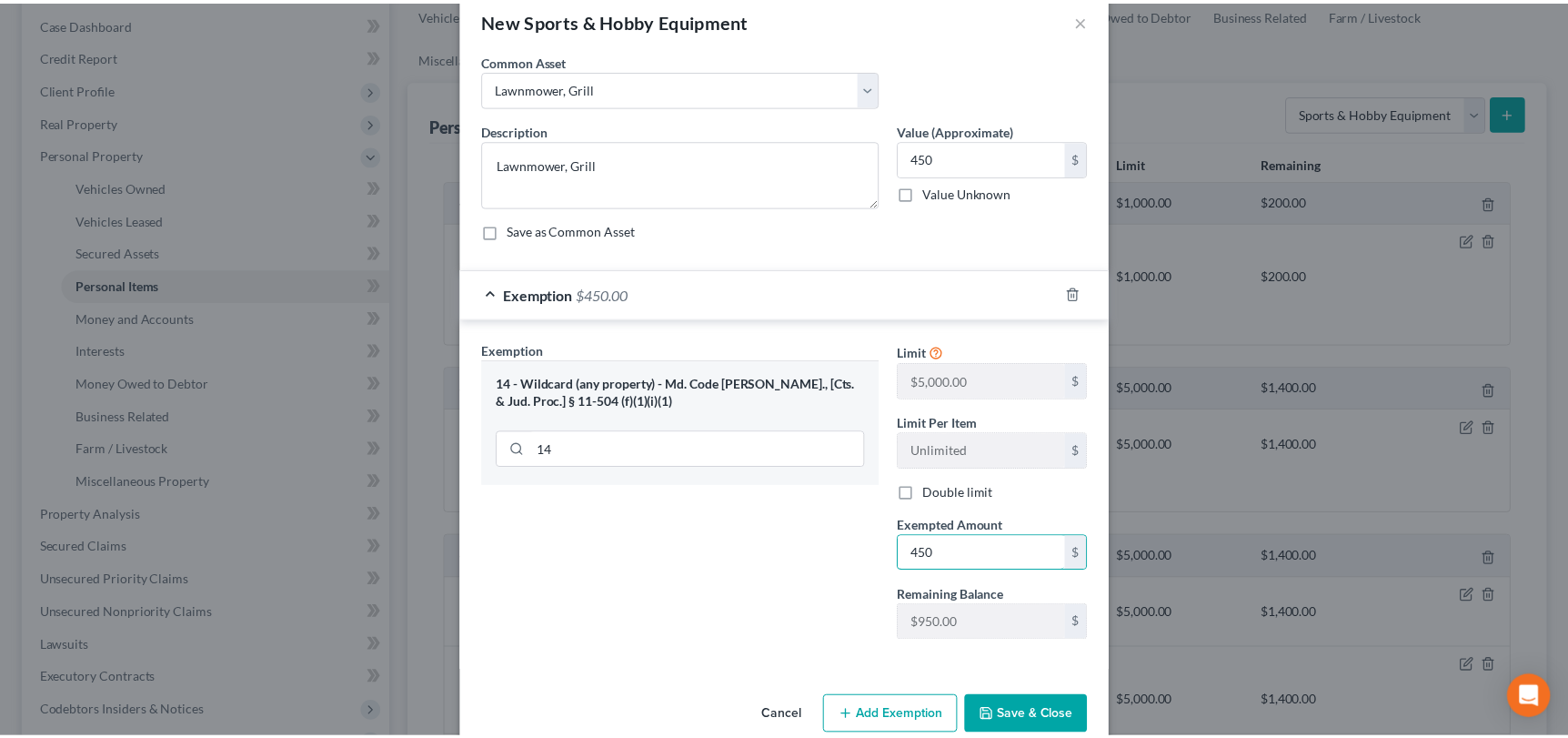
scroll to position [65, 0]
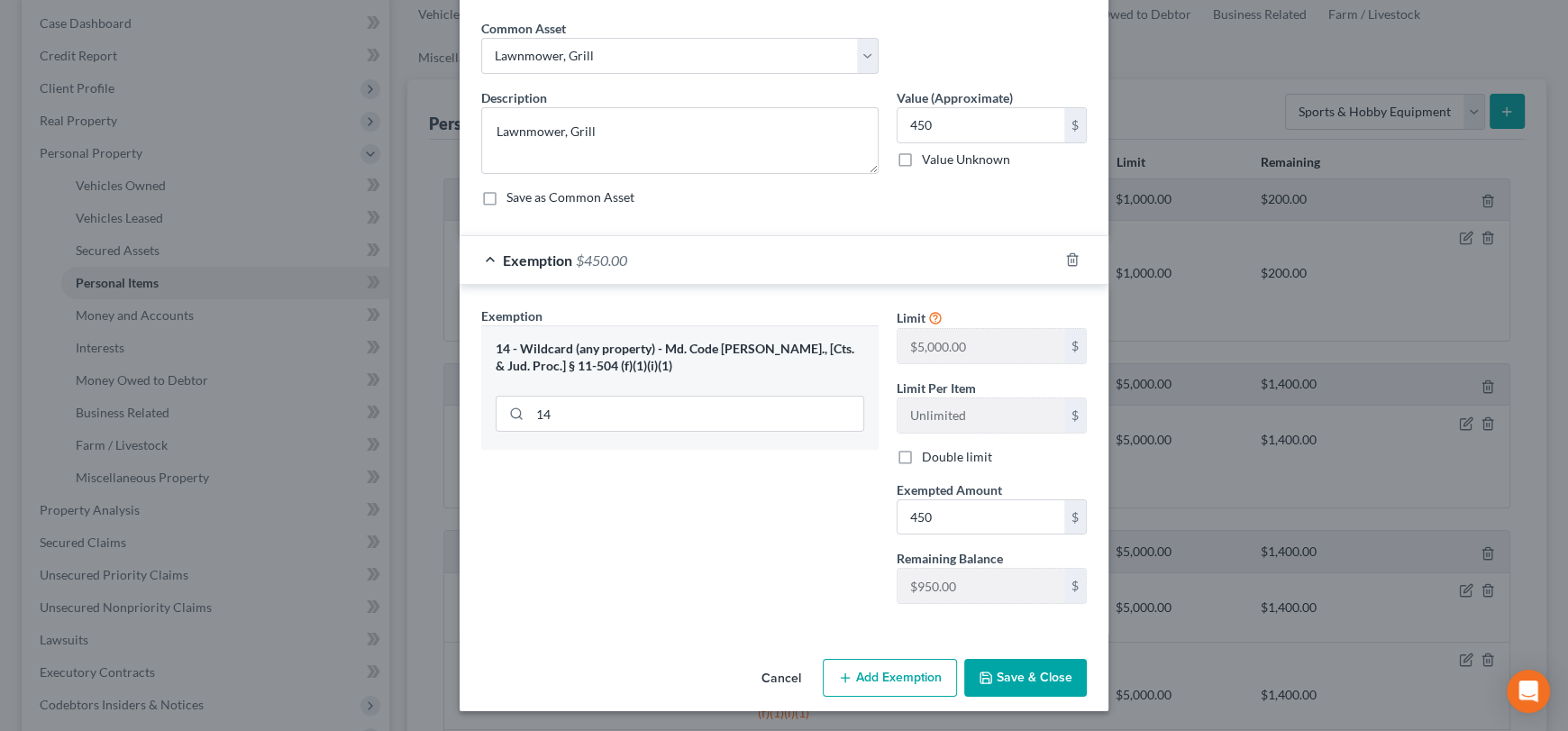
click at [1056, 705] on div "Cancel Add Exemption Save & Close" at bounding box center [784, 681] width 649 height 59
click at [1035, 658] on button "Save & Close" at bounding box center [1026, 676] width 123 height 37
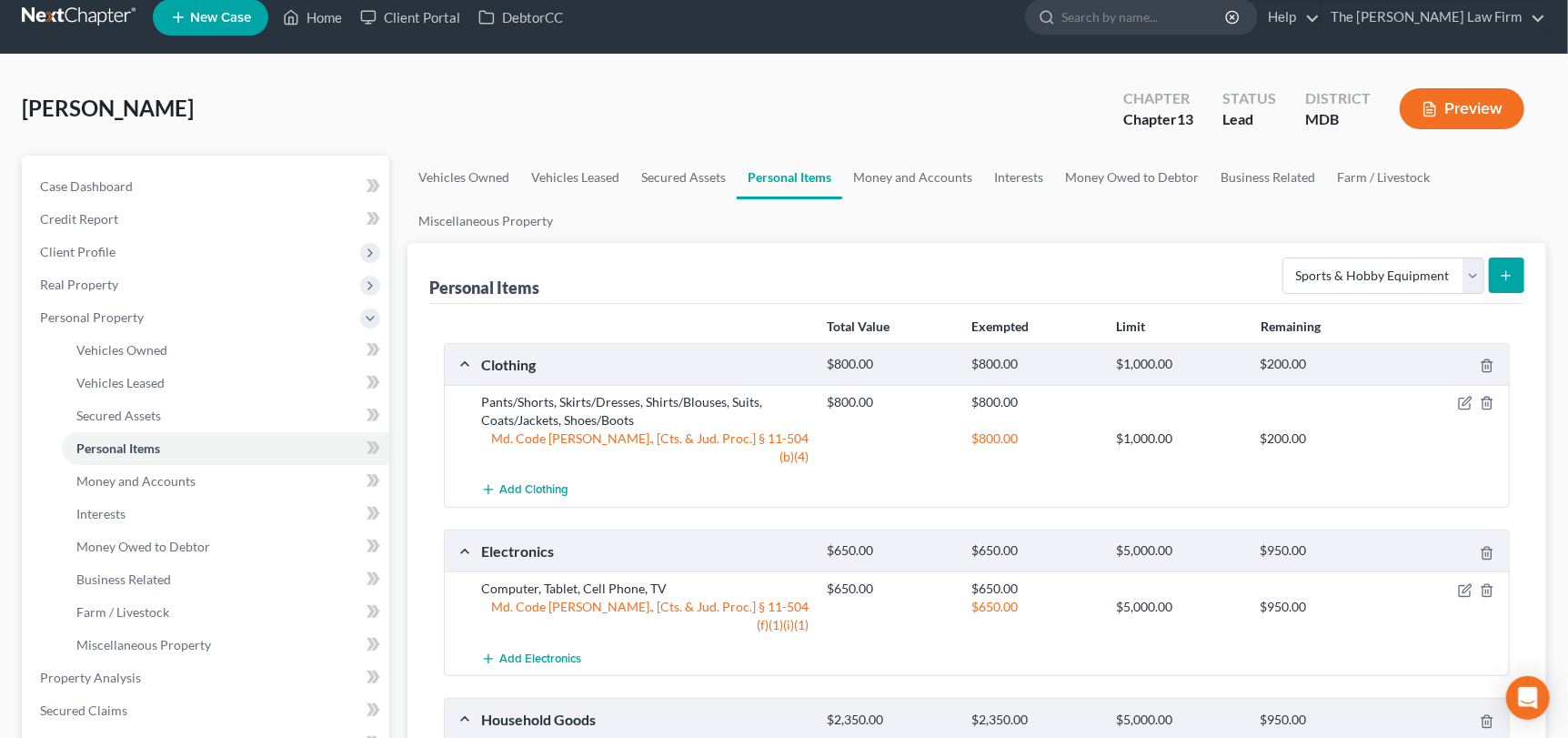
scroll to position [0, 0]
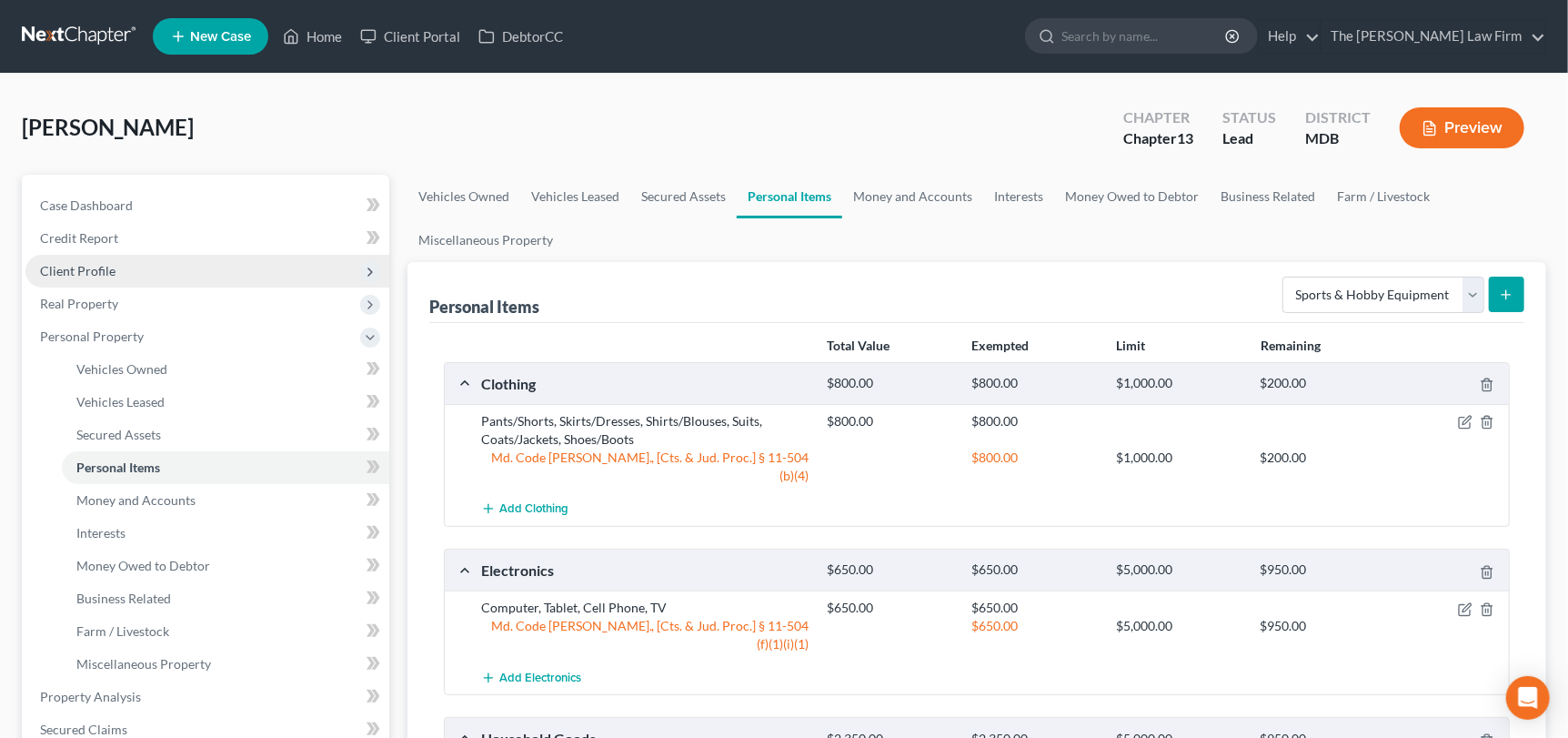
click at [82, 274] on span "Client Profile" at bounding box center [77, 270] width 76 height 15
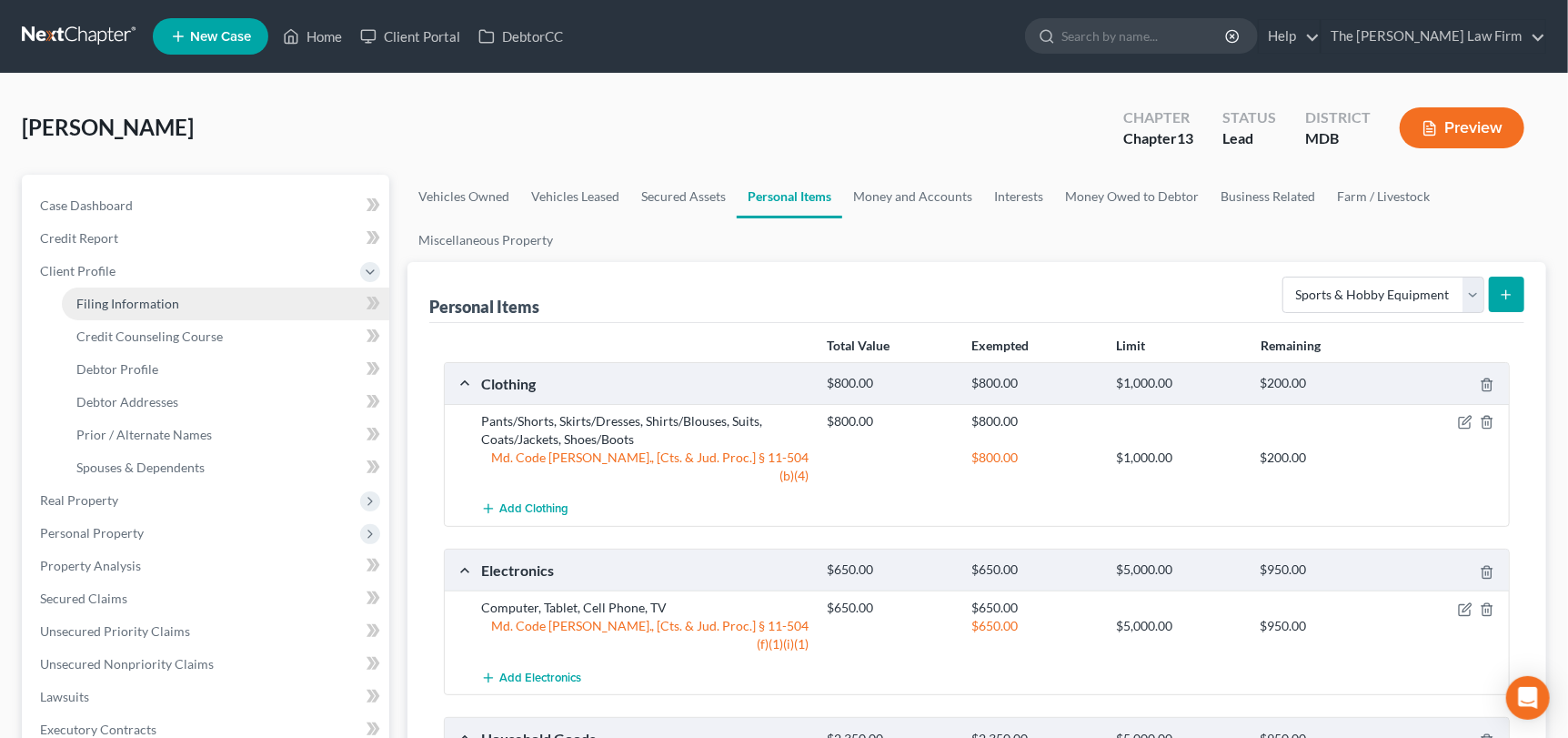
click at [131, 301] on span "Filing Information" at bounding box center [128, 303] width 103 height 15
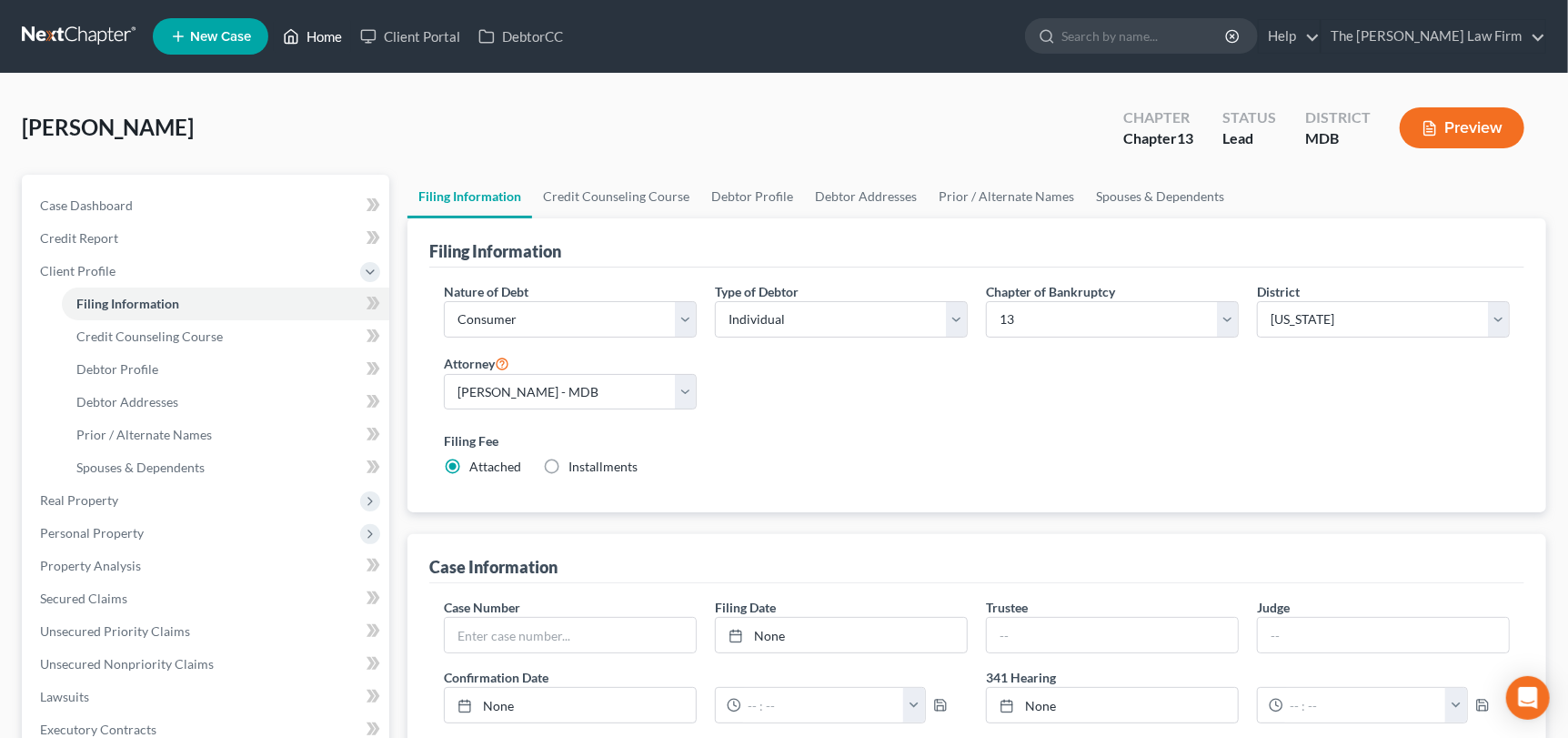
click at [321, 26] on link "Home" at bounding box center [313, 37] width 77 height 33
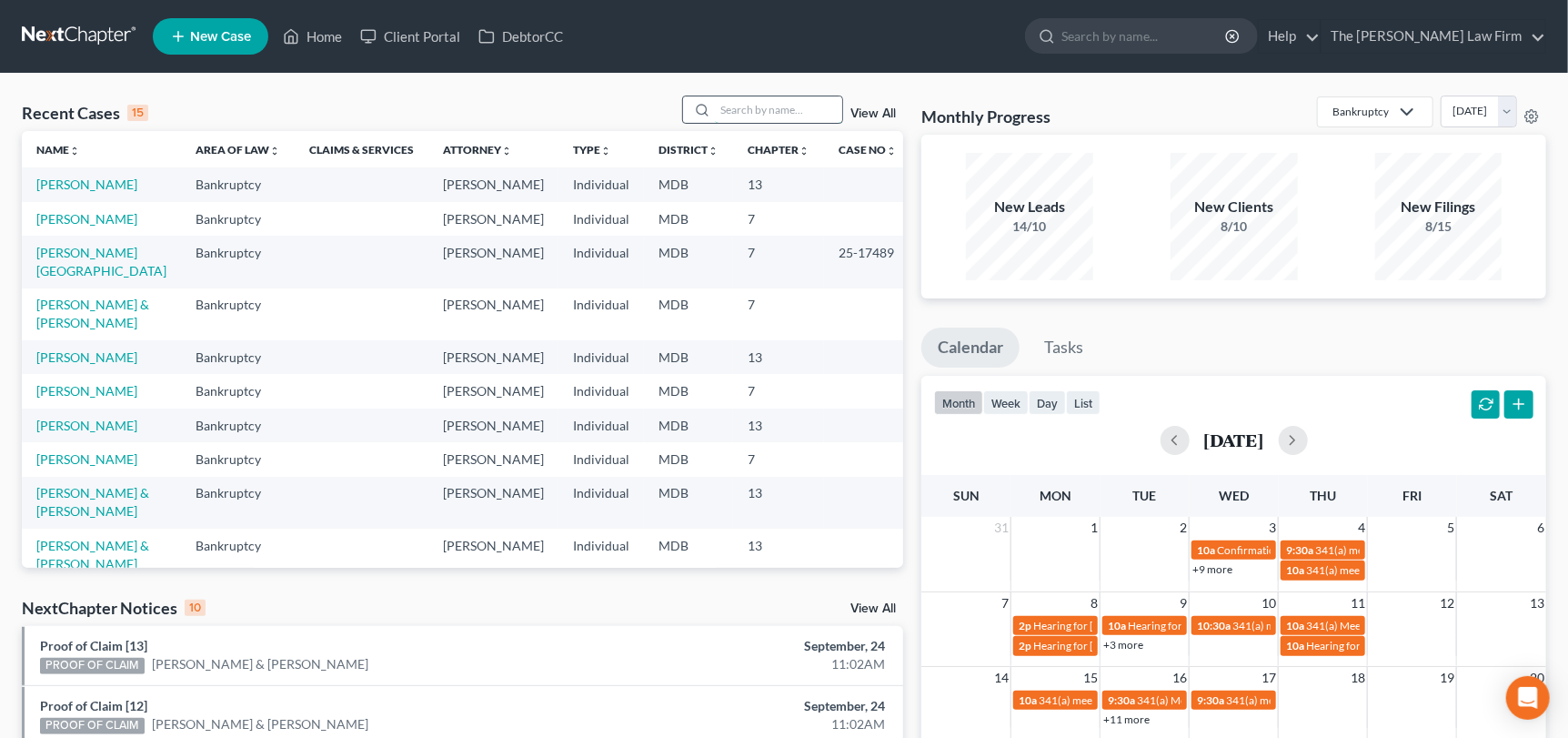
click at [754, 108] on input "search" at bounding box center [778, 109] width 127 height 26
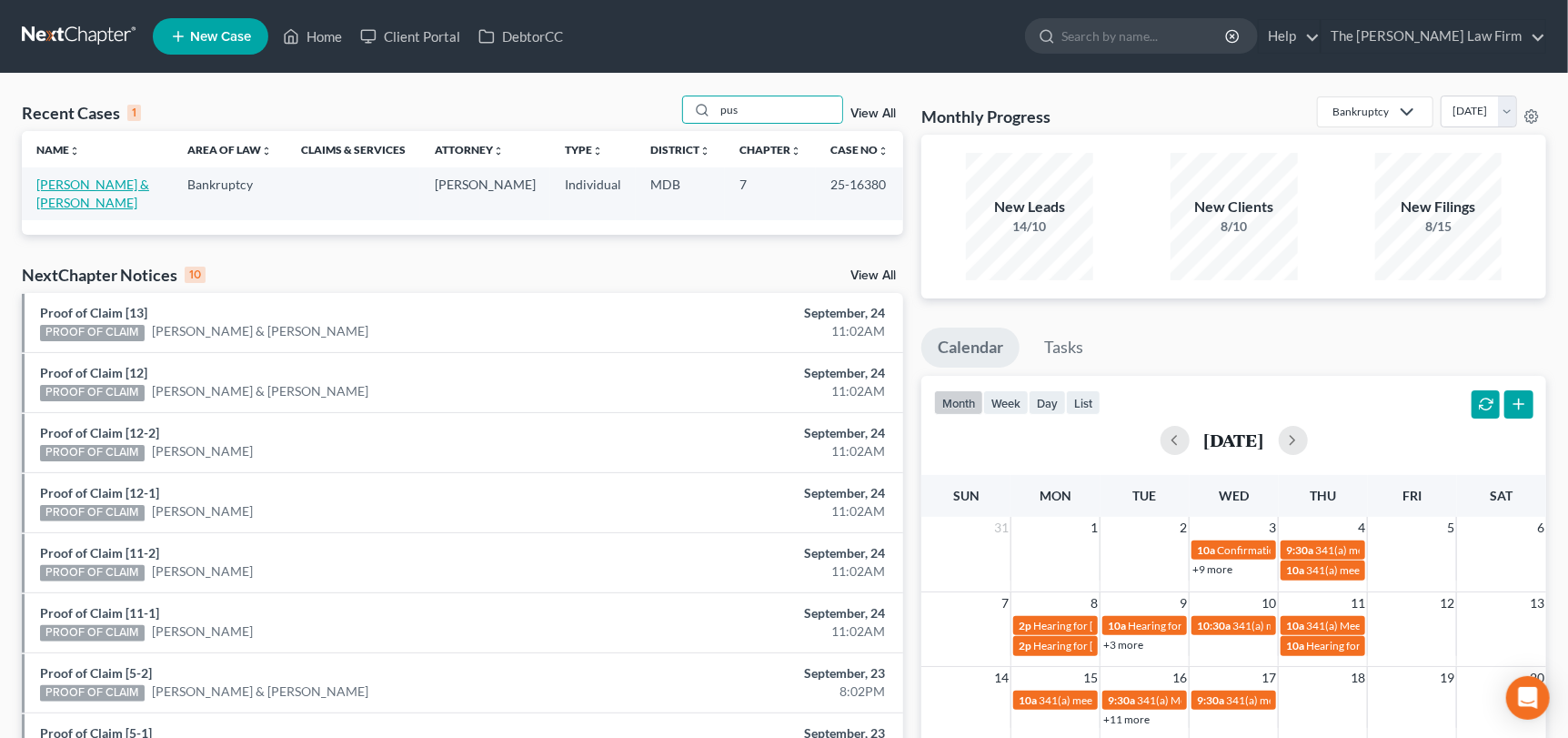
click at [79, 187] on link "[PERSON_NAME] & [PERSON_NAME]" at bounding box center [93, 193] width 112 height 34
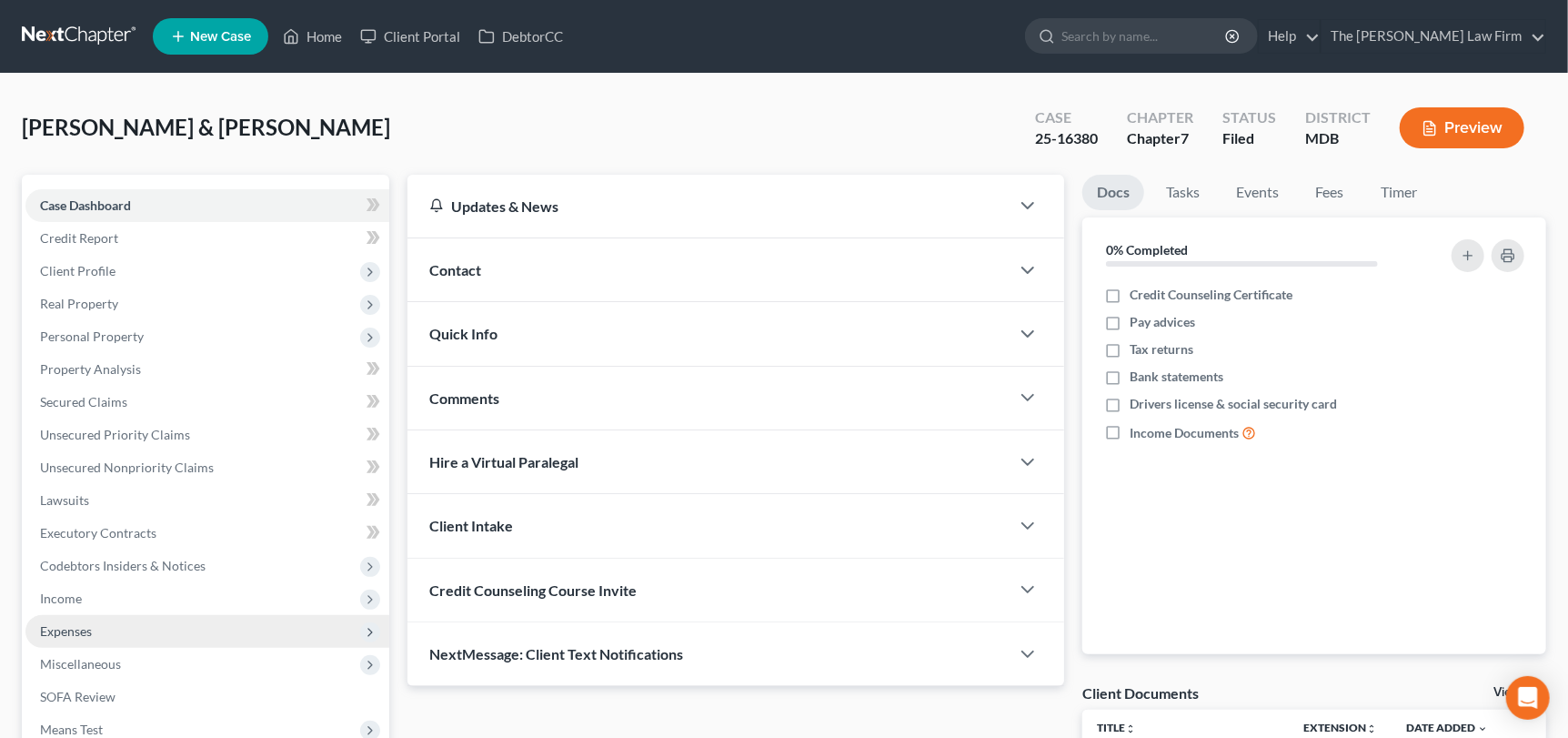
click at [116, 632] on span "Expenses" at bounding box center [207, 631] width 364 height 33
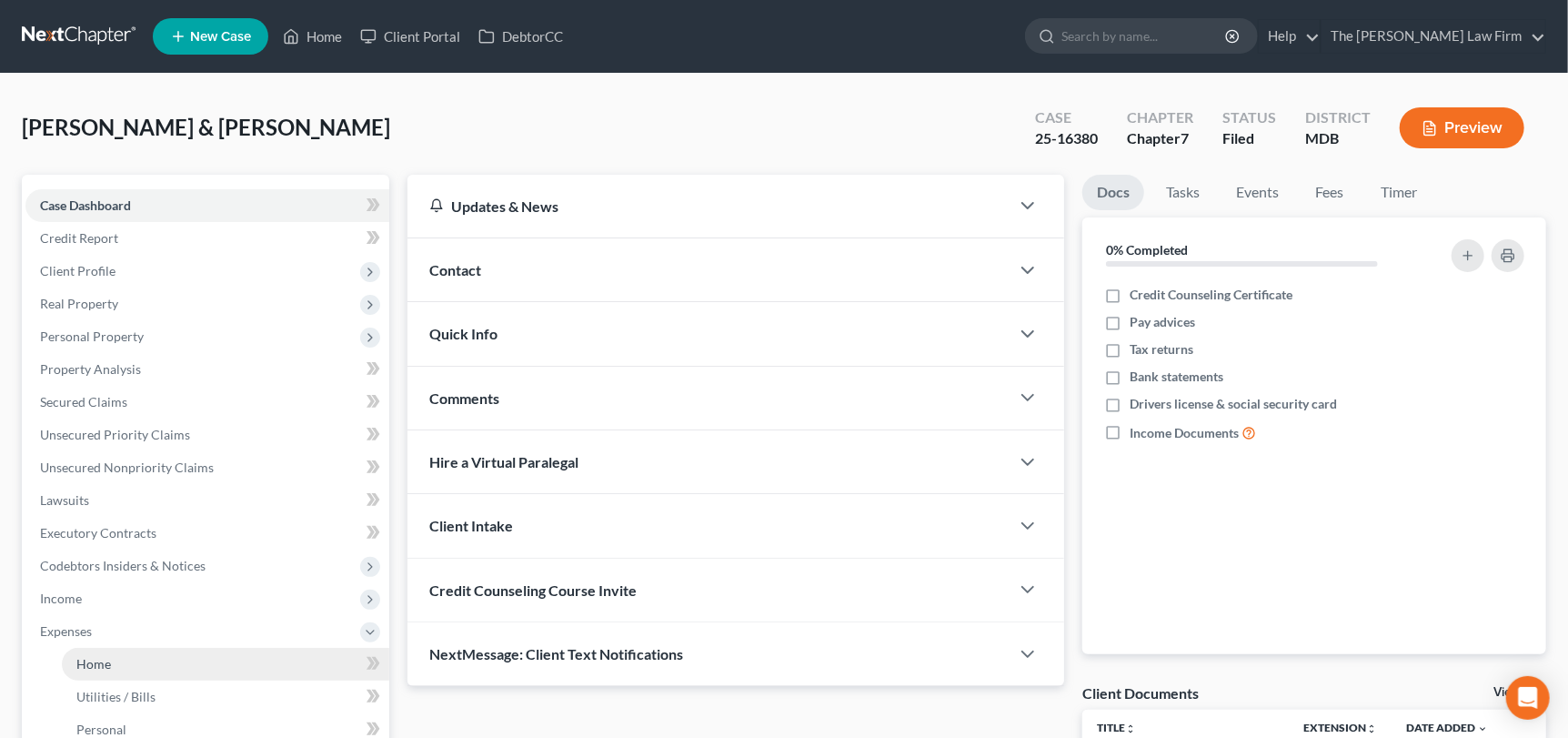
click at [131, 666] on link "Home" at bounding box center [226, 664] width 327 height 33
